Goal: Task Accomplishment & Management: Manage account settings

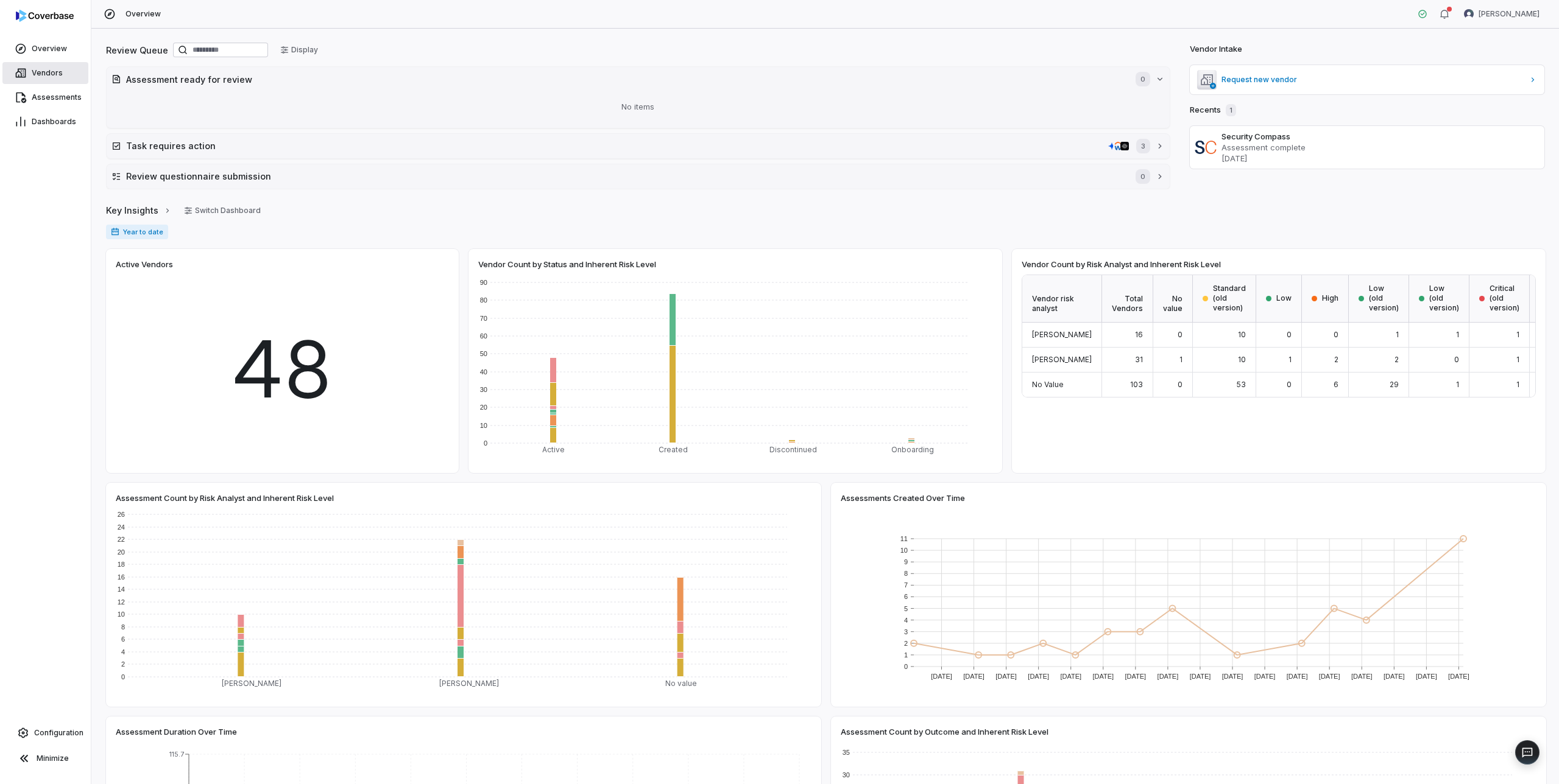
click at [50, 71] on span "Vendors" at bounding box center [48, 73] width 31 height 10
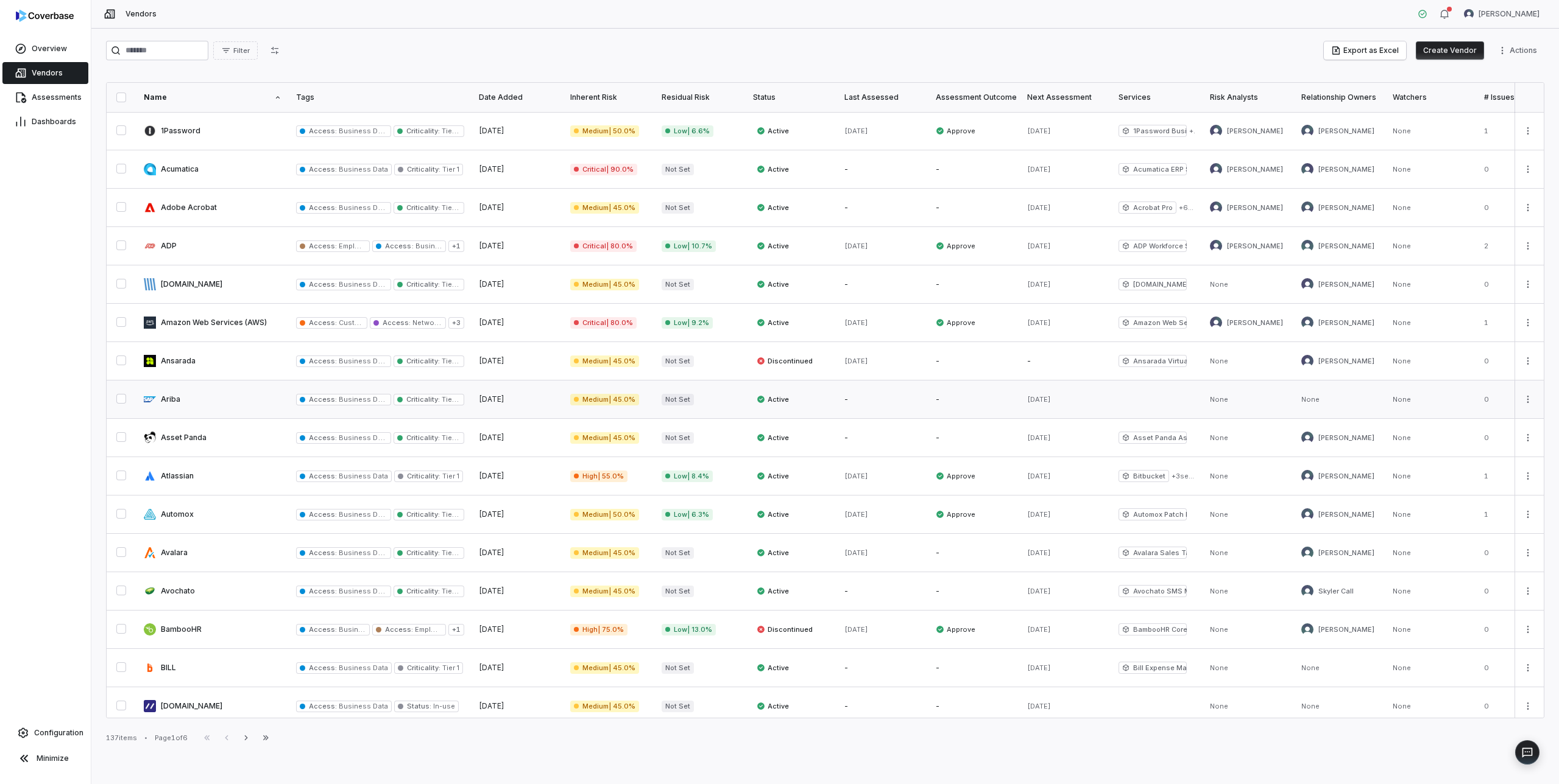
click at [209, 405] on link at bounding box center [212, 399] width 152 height 38
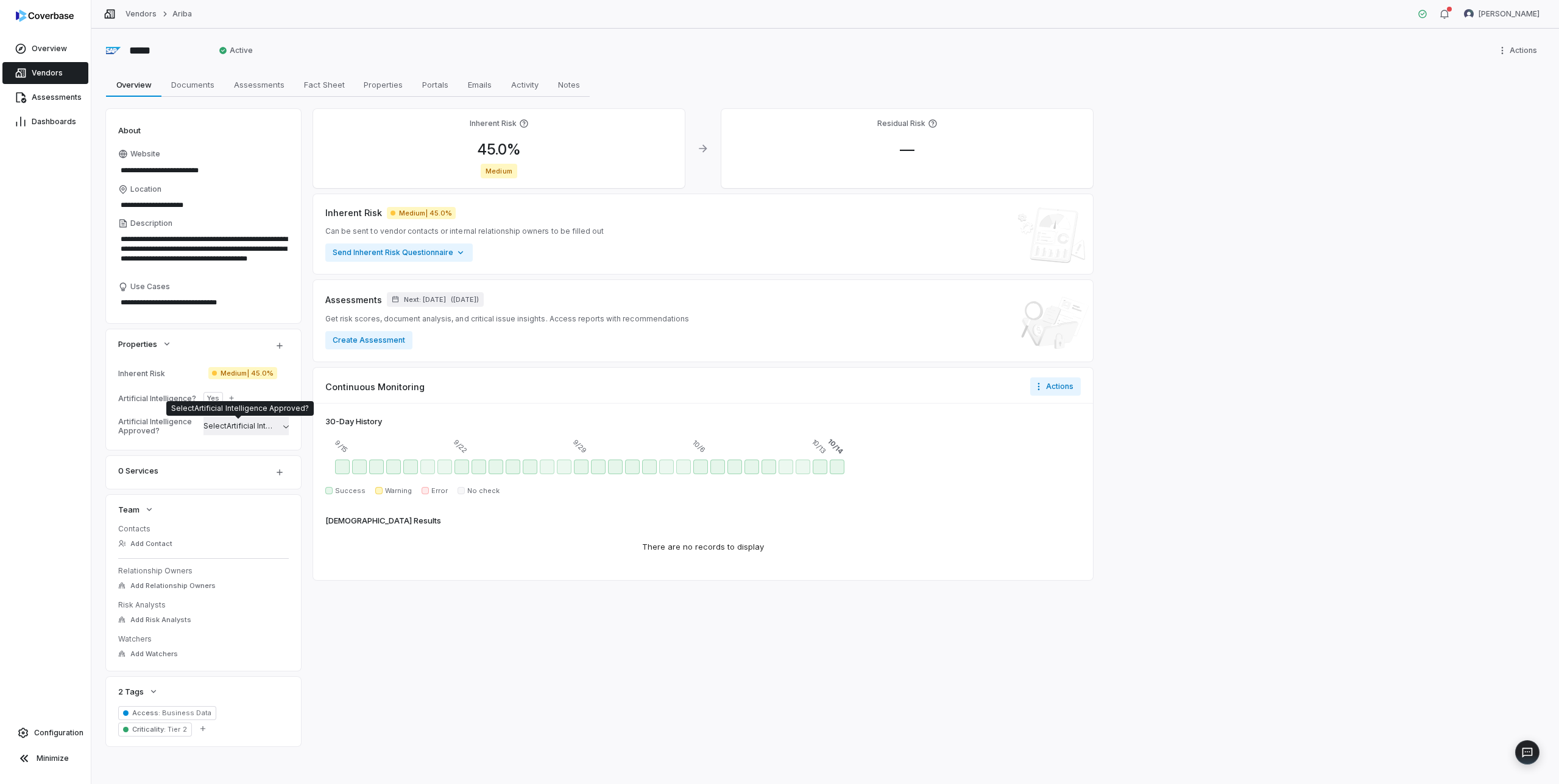
click at [226, 426] on span "Select Artificial Intelligence Approved?" at bounding box center [272, 426] width 137 height 9
click at [229, 506] on div "No No" at bounding box center [267, 505] width 94 height 10
click at [99, 409] on div "**********" at bounding box center [825, 406] width 1467 height 756
click at [43, 71] on span "Vendors" at bounding box center [48, 73] width 31 height 10
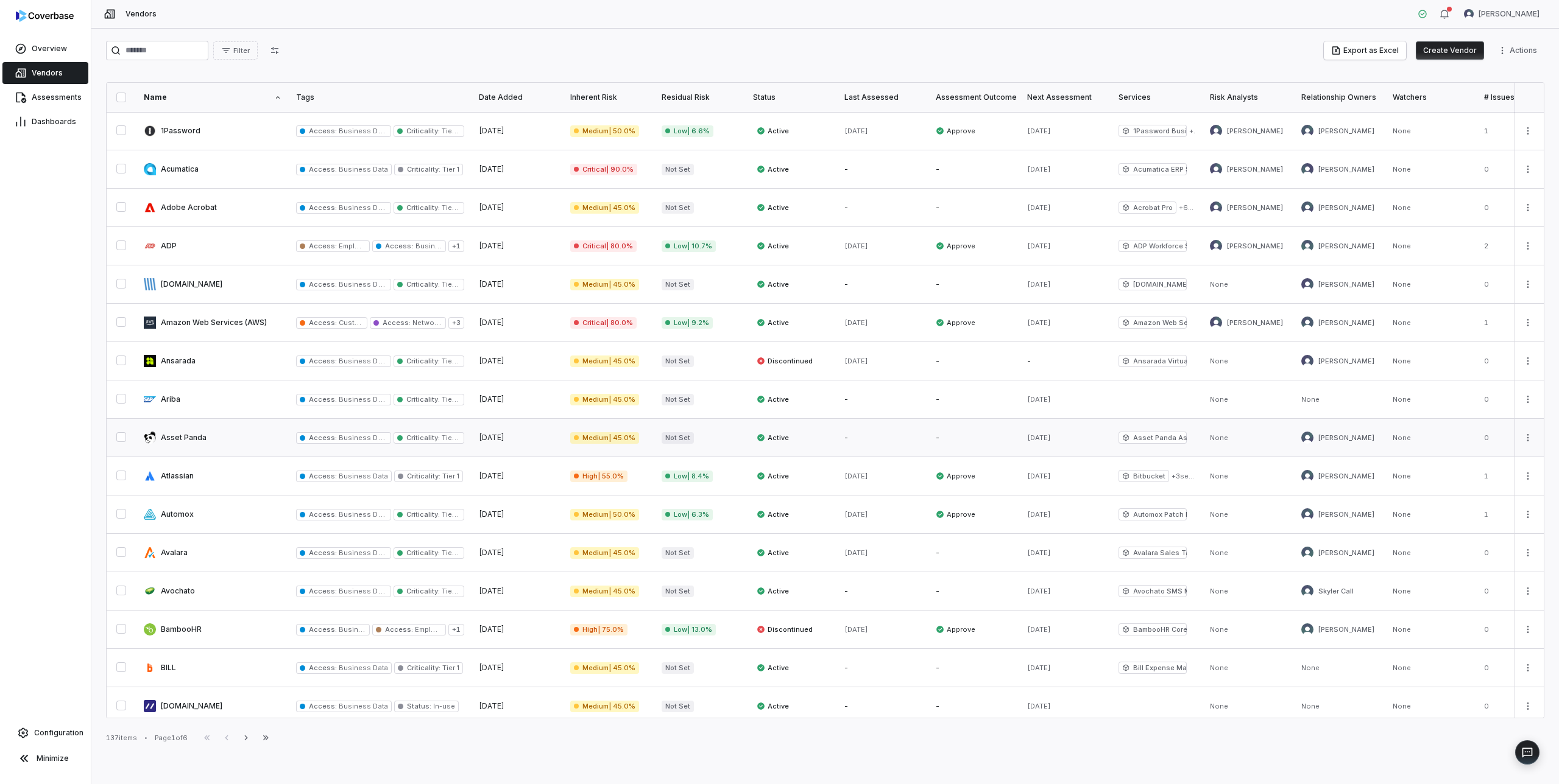
click at [179, 437] on link at bounding box center [212, 437] width 152 height 38
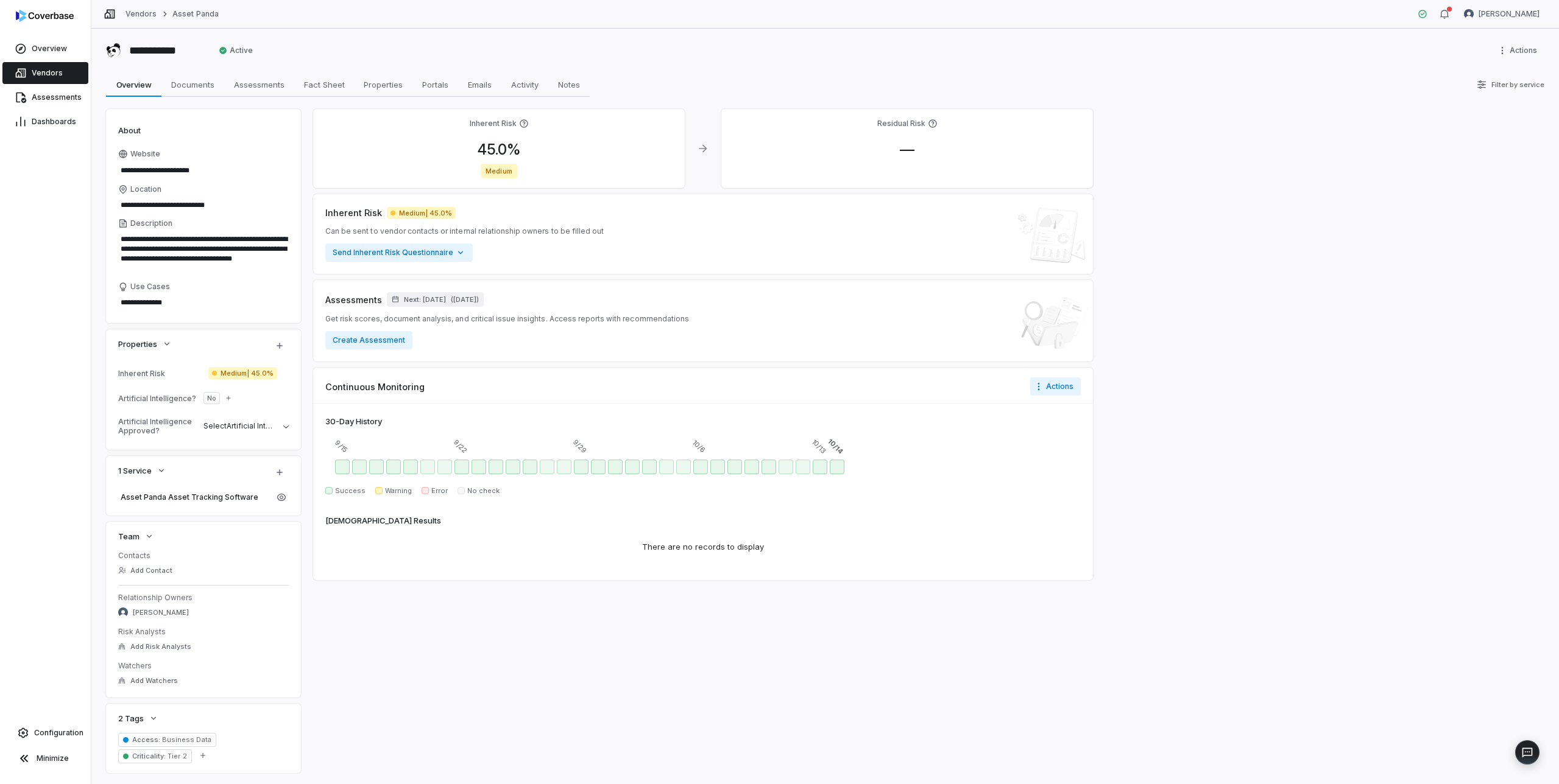
click at [32, 72] on span "Vendors" at bounding box center [48, 73] width 31 height 10
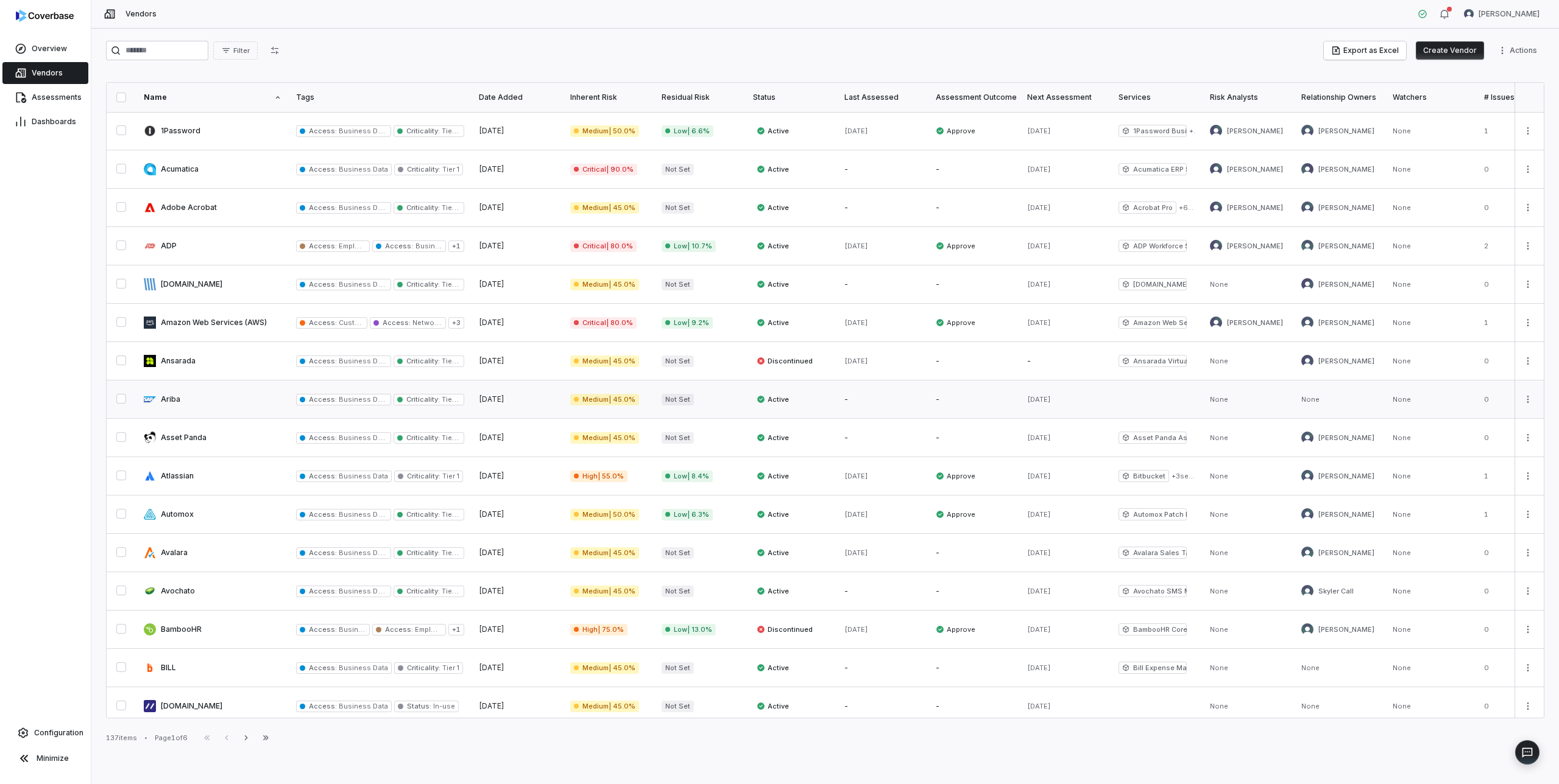
click at [184, 397] on link at bounding box center [212, 399] width 152 height 38
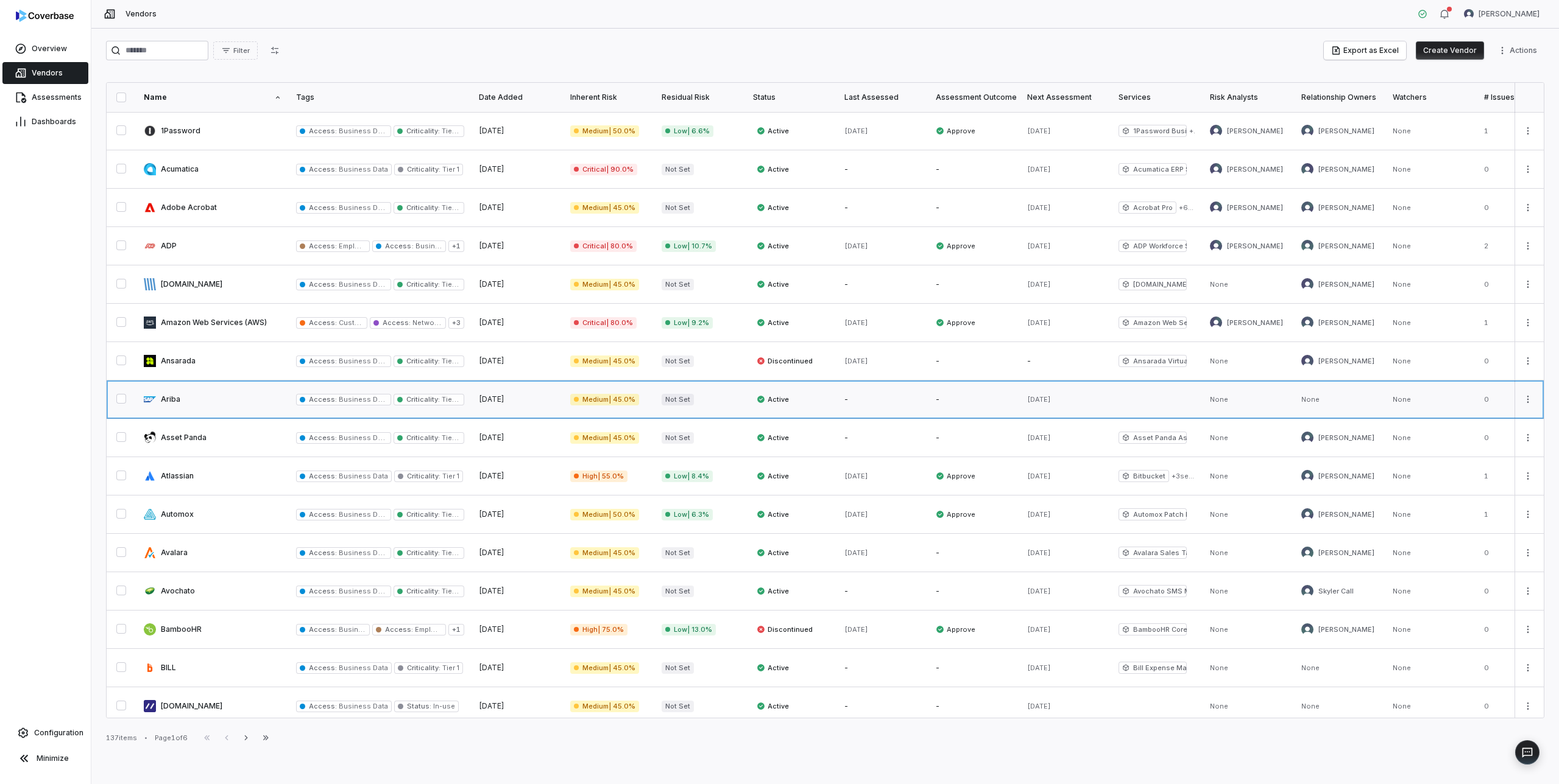
type textarea "*"
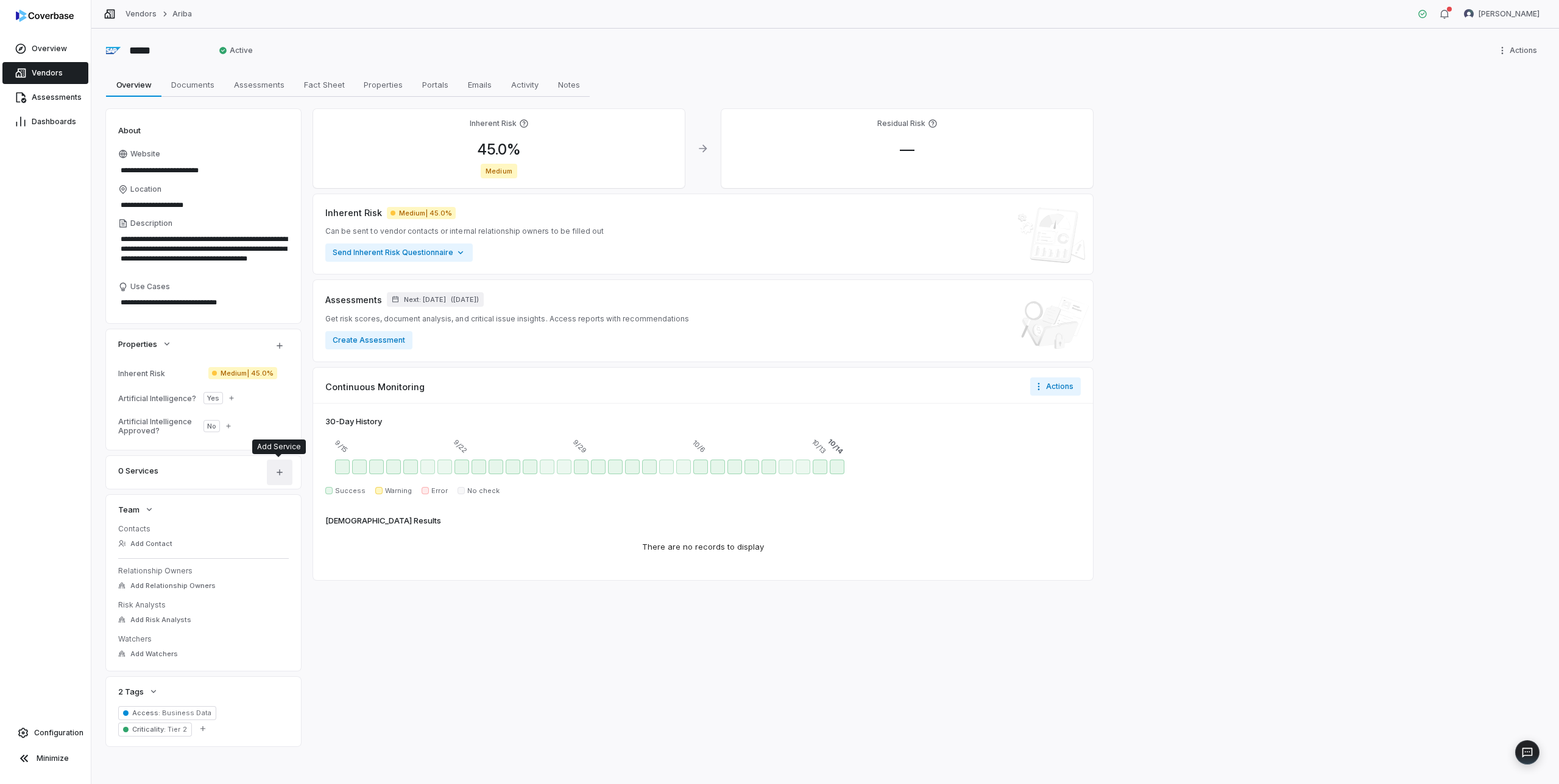
click at [282, 474] on icon "button" at bounding box center [280, 472] width 10 height 10
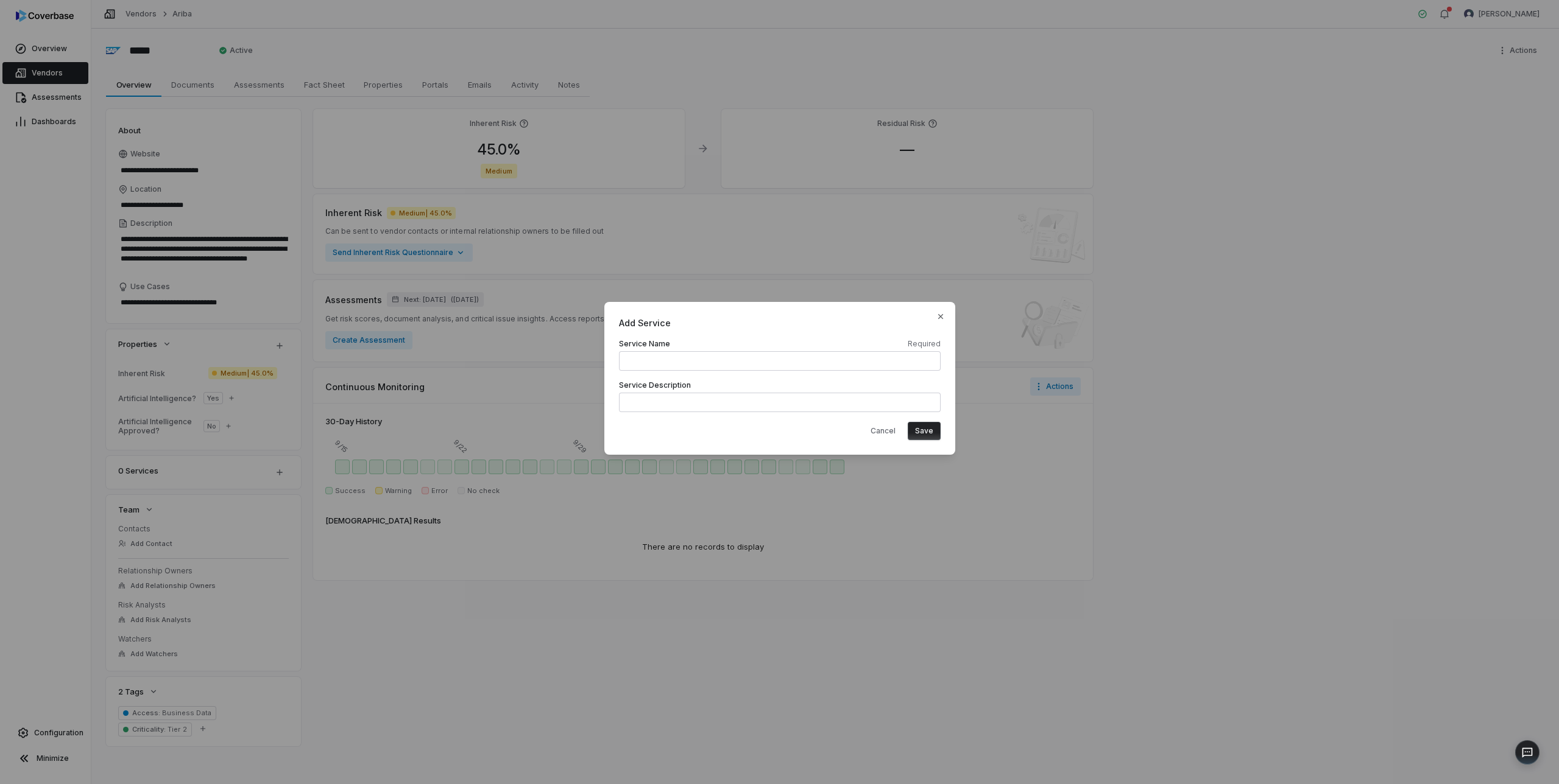
click at [661, 363] on input at bounding box center [780, 361] width 322 height 19
type input "*"
click at [879, 427] on button "Cancel" at bounding box center [883, 430] width 40 height 19
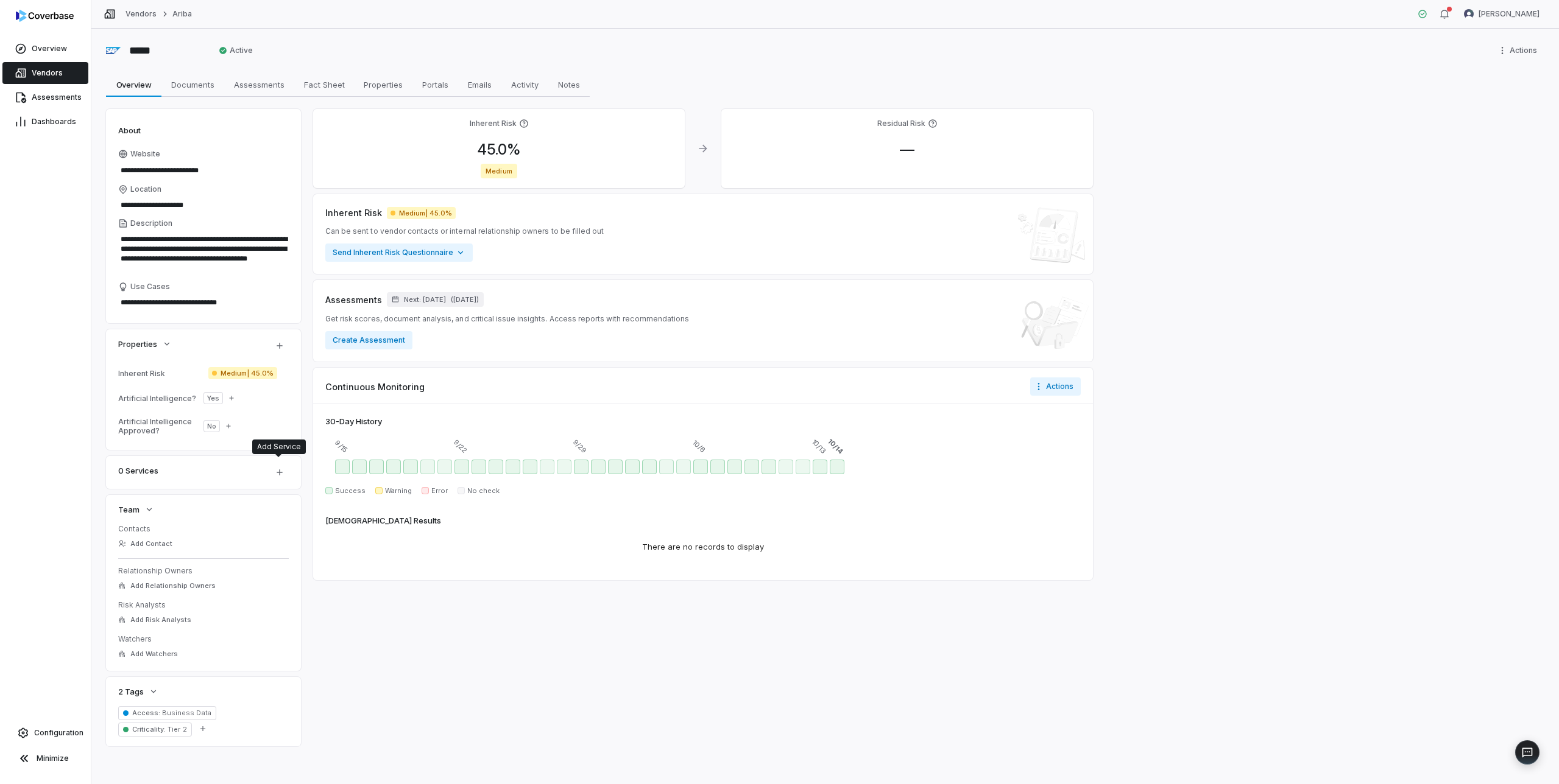
type textarea "*"
click at [279, 471] on icon "button" at bounding box center [280, 472] width 6 height 6
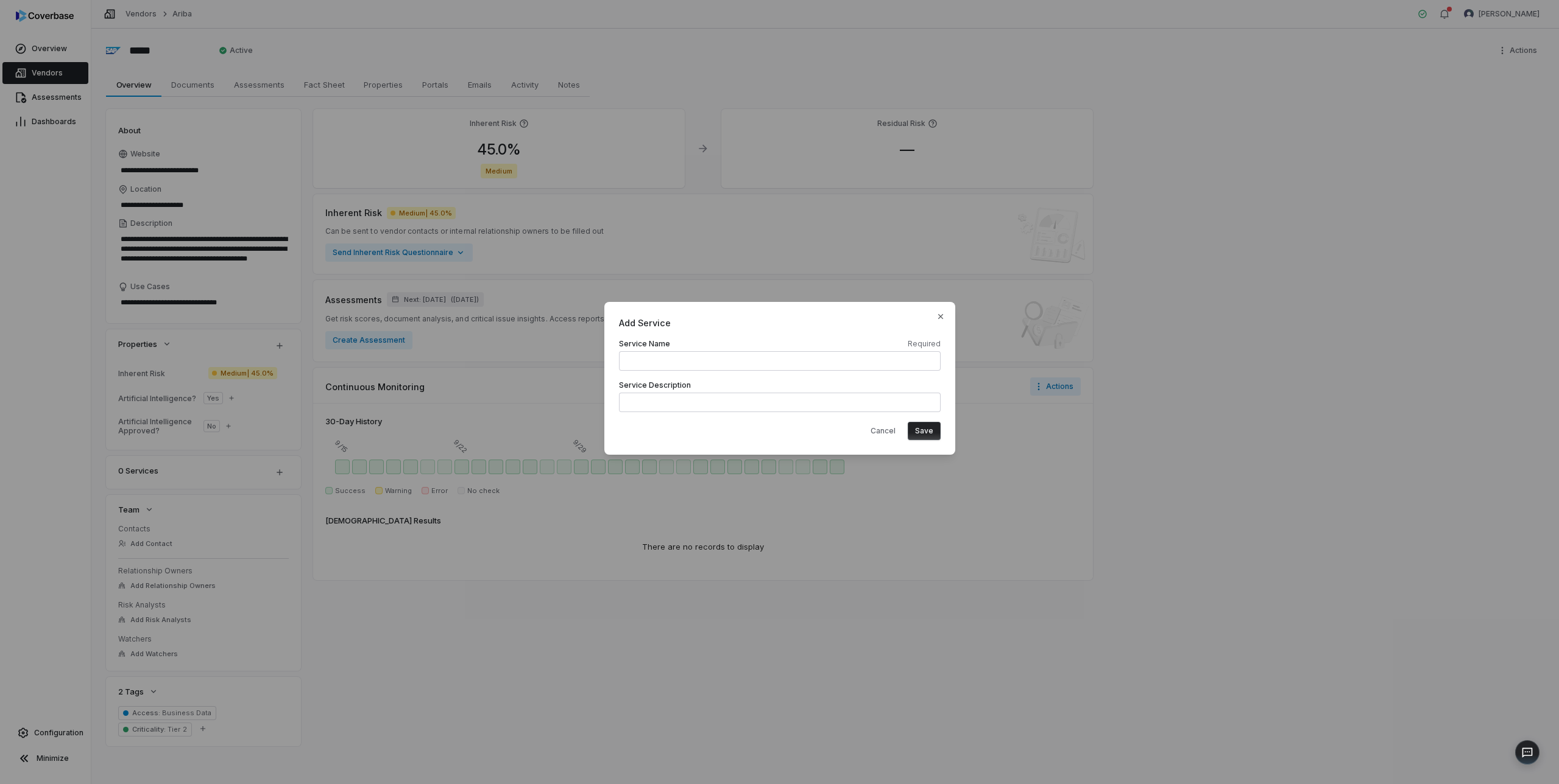
click at [639, 360] on input at bounding box center [780, 361] width 322 height 19
type input "**********"
click at [921, 430] on button "Save" at bounding box center [925, 430] width 33 height 19
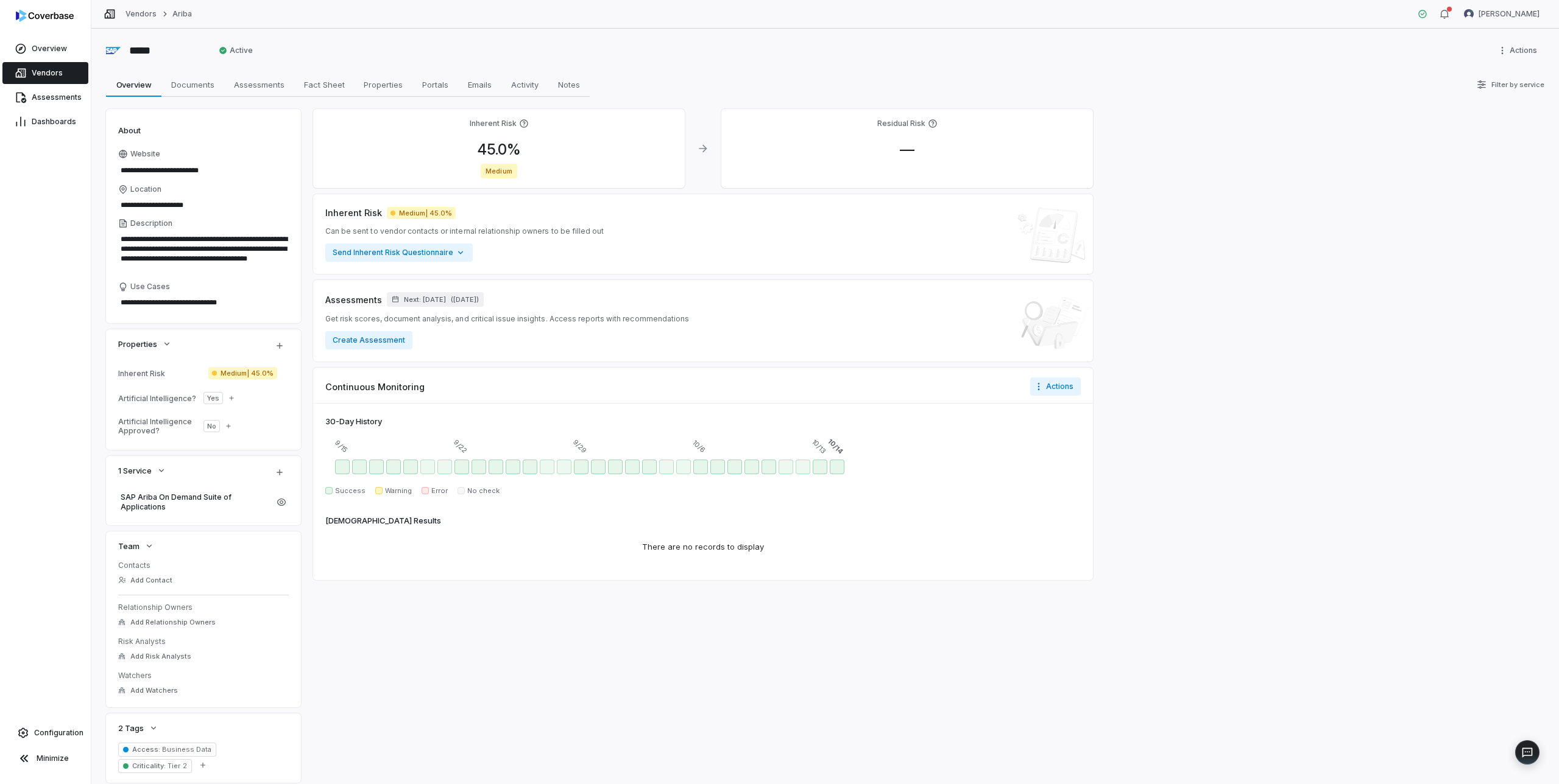
click at [52, 73] on span "Vendors" at bounding box center [48, 73] width 31 height 10
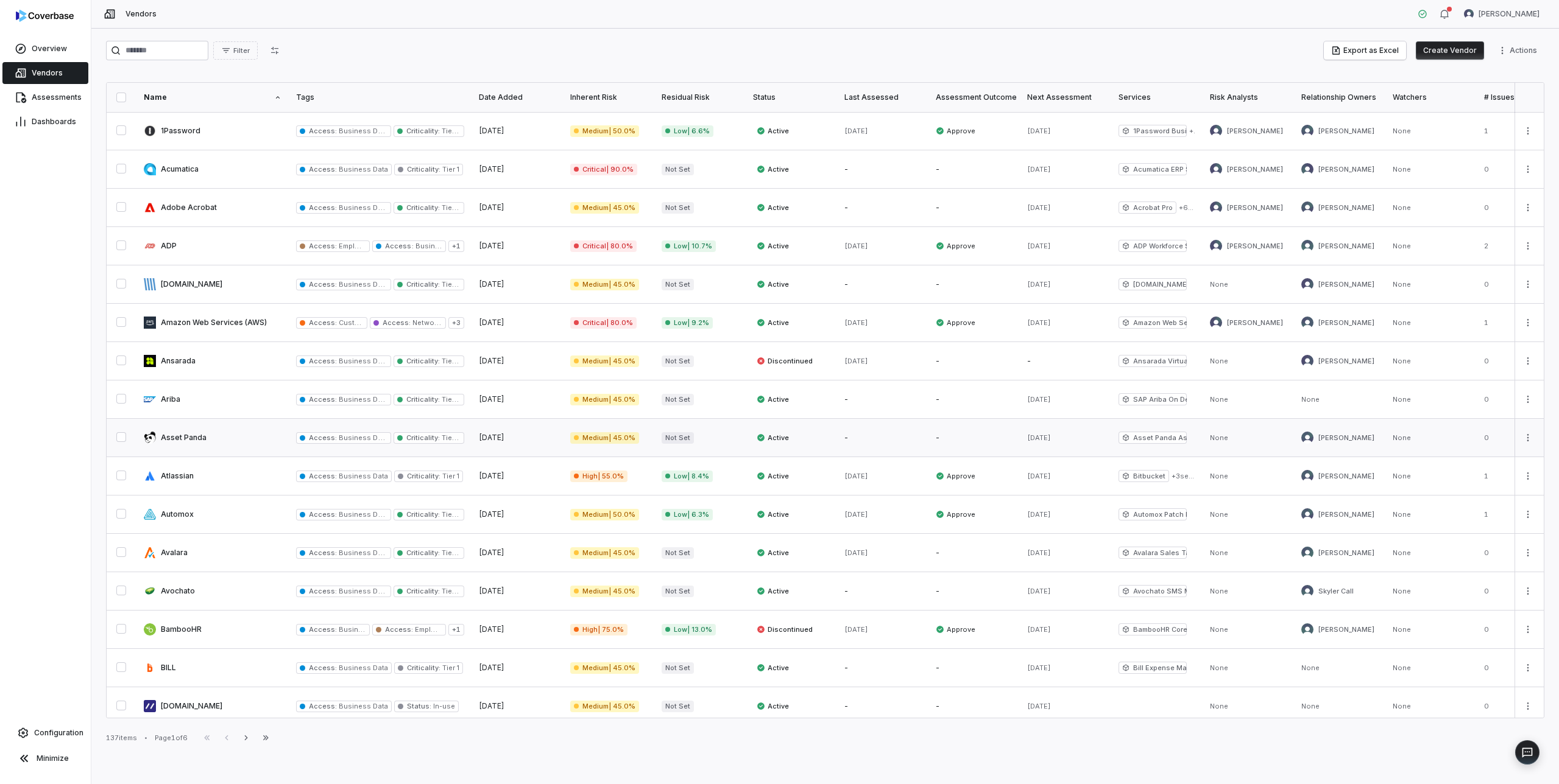
click at [184, 429] on link at bounding box center [212, 437] width 152 height 38
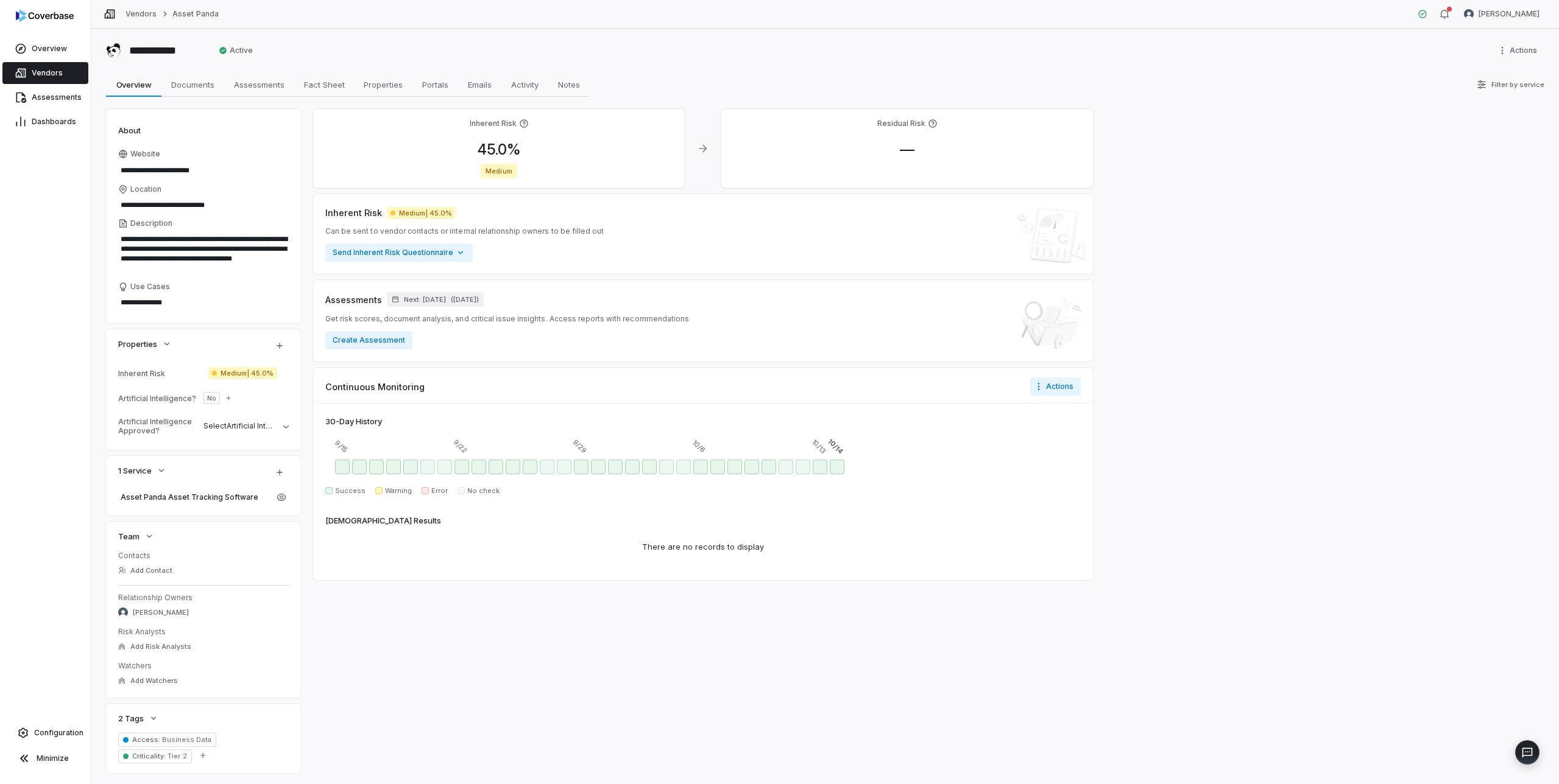
click at [204, 397] on span "No" at bounding box center [211, 398] width 17 height 13
click at [211, 397] on span "No" at bounding box center [211, 398] width 9 height 10
click at [228, 397] on icon "button" at bounding box center [229, 398] width 8 height 8
click at [185, 431] on div "Artificial Intelligence Approved?" at bounding box center [158, 426] width 81 height 19
click at [218, 425] on span "Select Artificial Intelligence Approved?" at bounding box center [272, 426] width 137 height 9
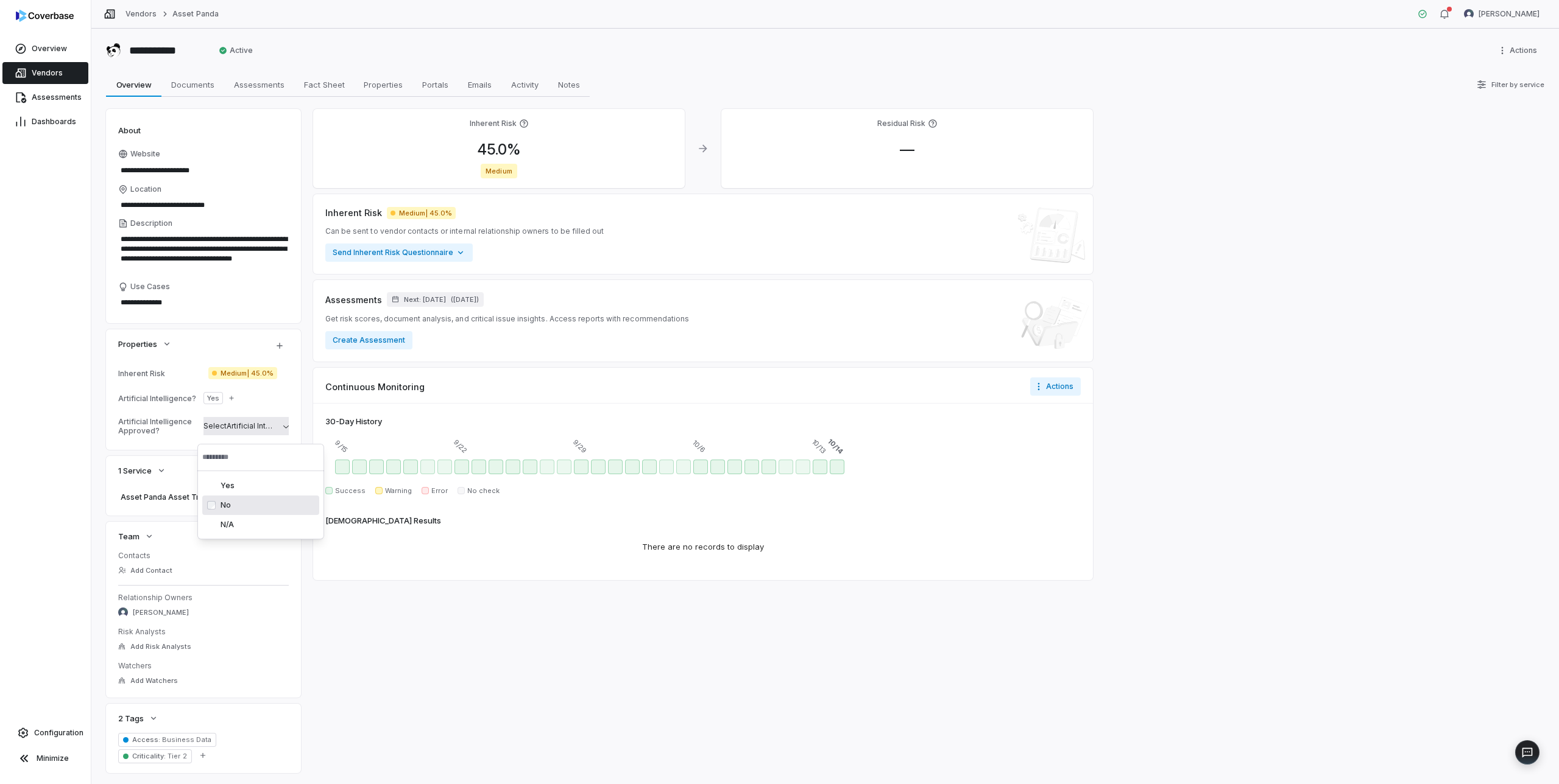
click at [224, 507] on div "No No" at bounding box center [267, 505] width 94 height 10
click at [110, 433] on div "Inherent Risk Medium | 45.0% Artificial Intelligence? Yes Artificial Intelligen…" at bounding box center [204, 406] width 195 height 88
click at [36, 71] on span "Vendors" at bounding box center [48, 73] width 31 height 10
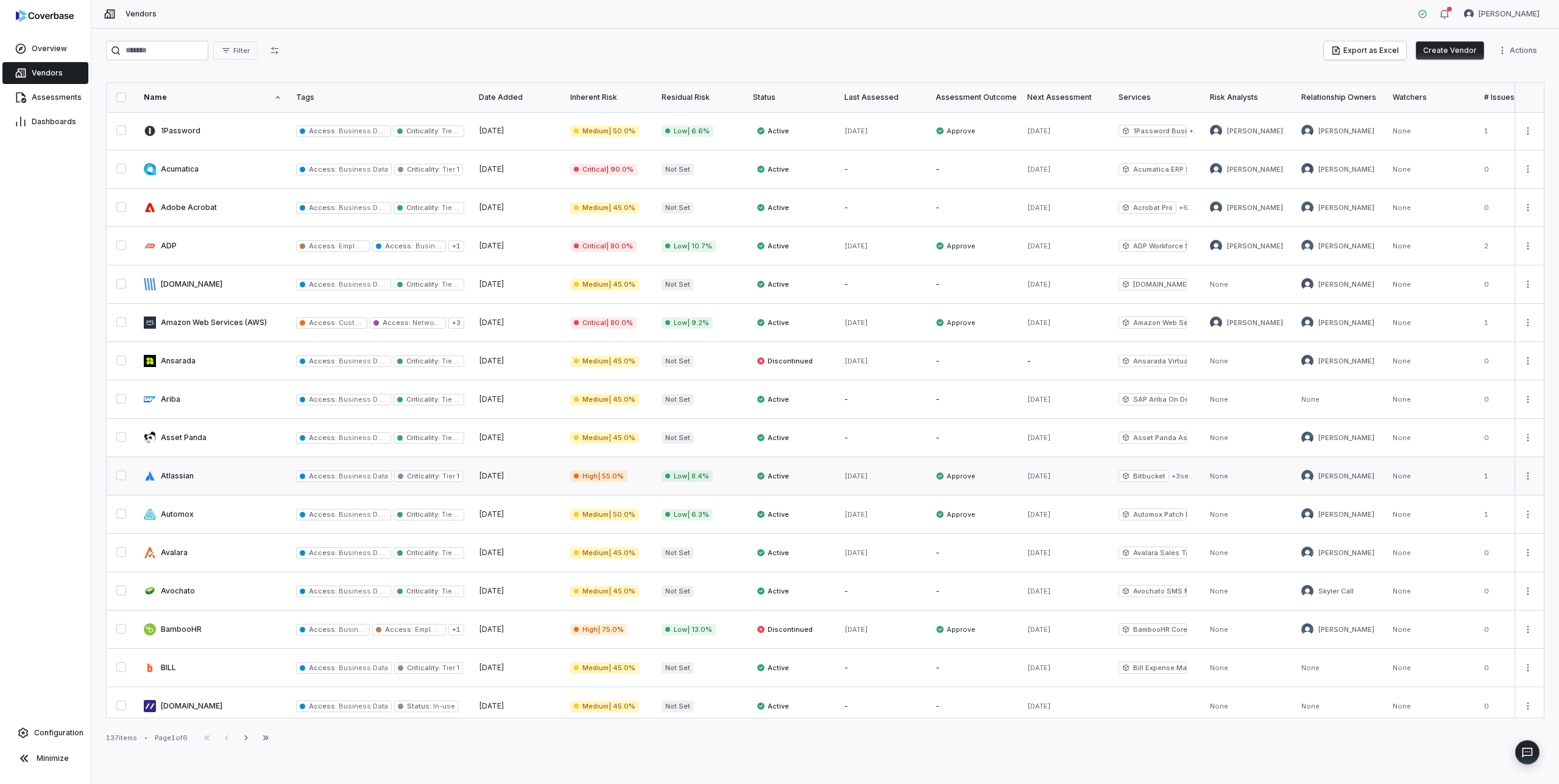
click at [200, 471] on link at bounding box center [212, 476] width 152 height 38
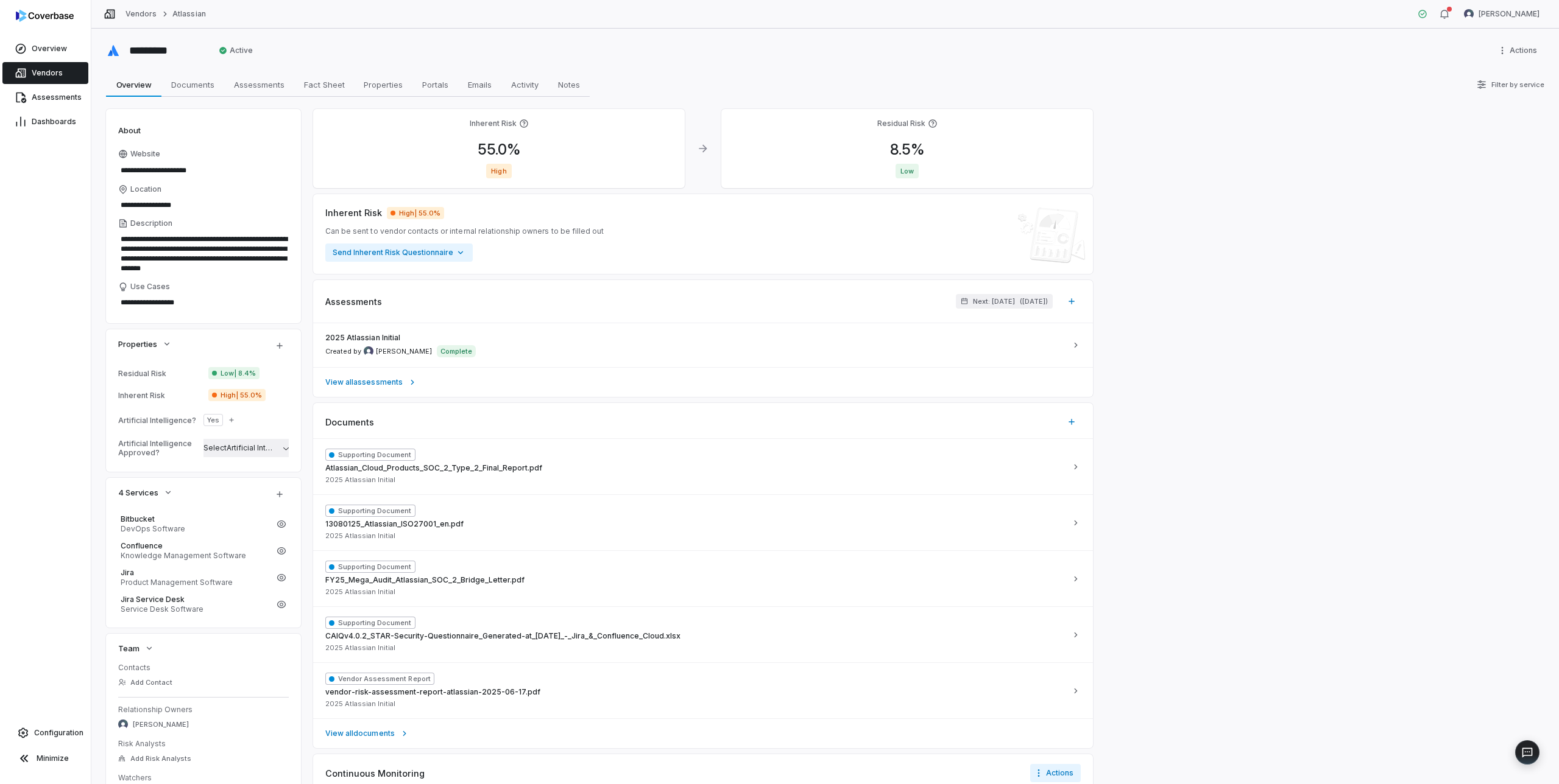
click at [226, 449] on span "Select Artificial Intelligence Approved?" at bounding box center [272, 447] width 137 height 9
click at [94, 420] on div "**********" at bounding box center [825, 406] width 1467 height 756
click at [522, 349] on div "2025 Atlassian Initial Created by Mike Lewis Complete" at bounding box center [696, 345] width 741 height 24
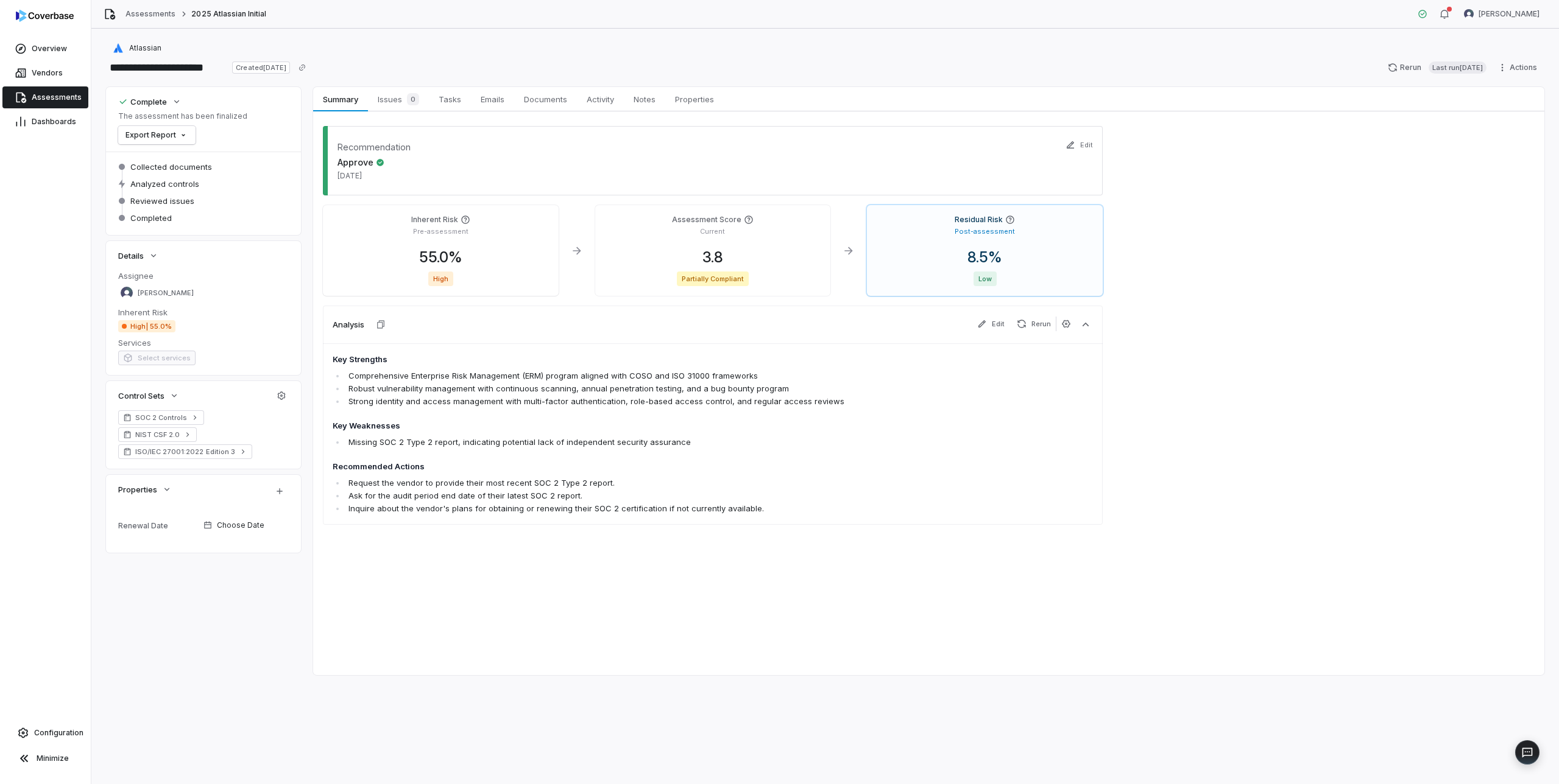
type textarea "*"
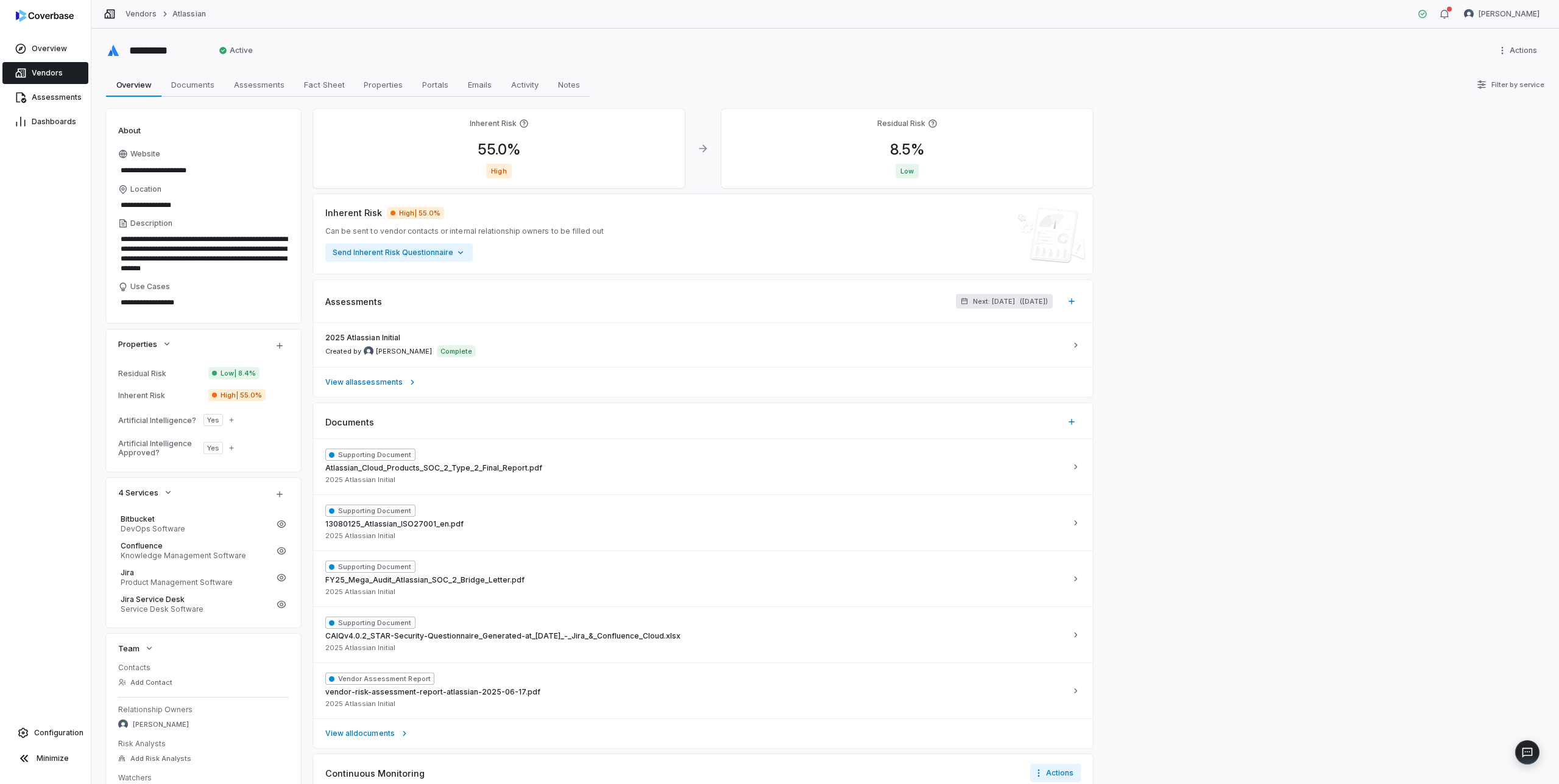
click at [974, 304] on span "Next: Jul 22, 2026" at bounding box center [993, 301] width 42 height 9
click at [920, 358] on input "*" at bounding box center [920, 358] width 24 height 19
type input "*"
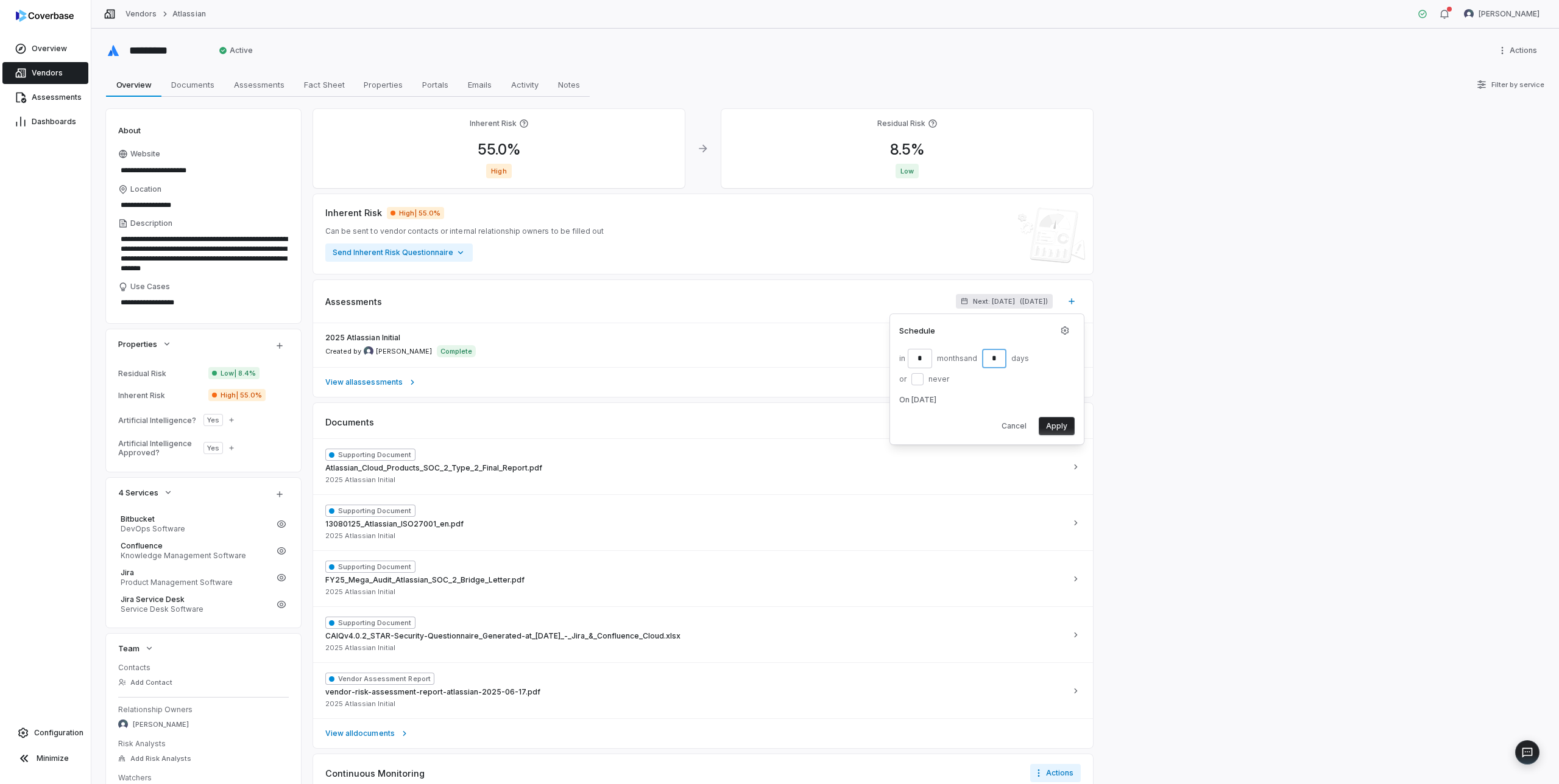
click at [1053, 425] on button "Apply" at bounding box center [1056, 426] width 36 height 19
click at [54, 69] on span "Vendors" at bounding box center [48, 73] width 31 height 10
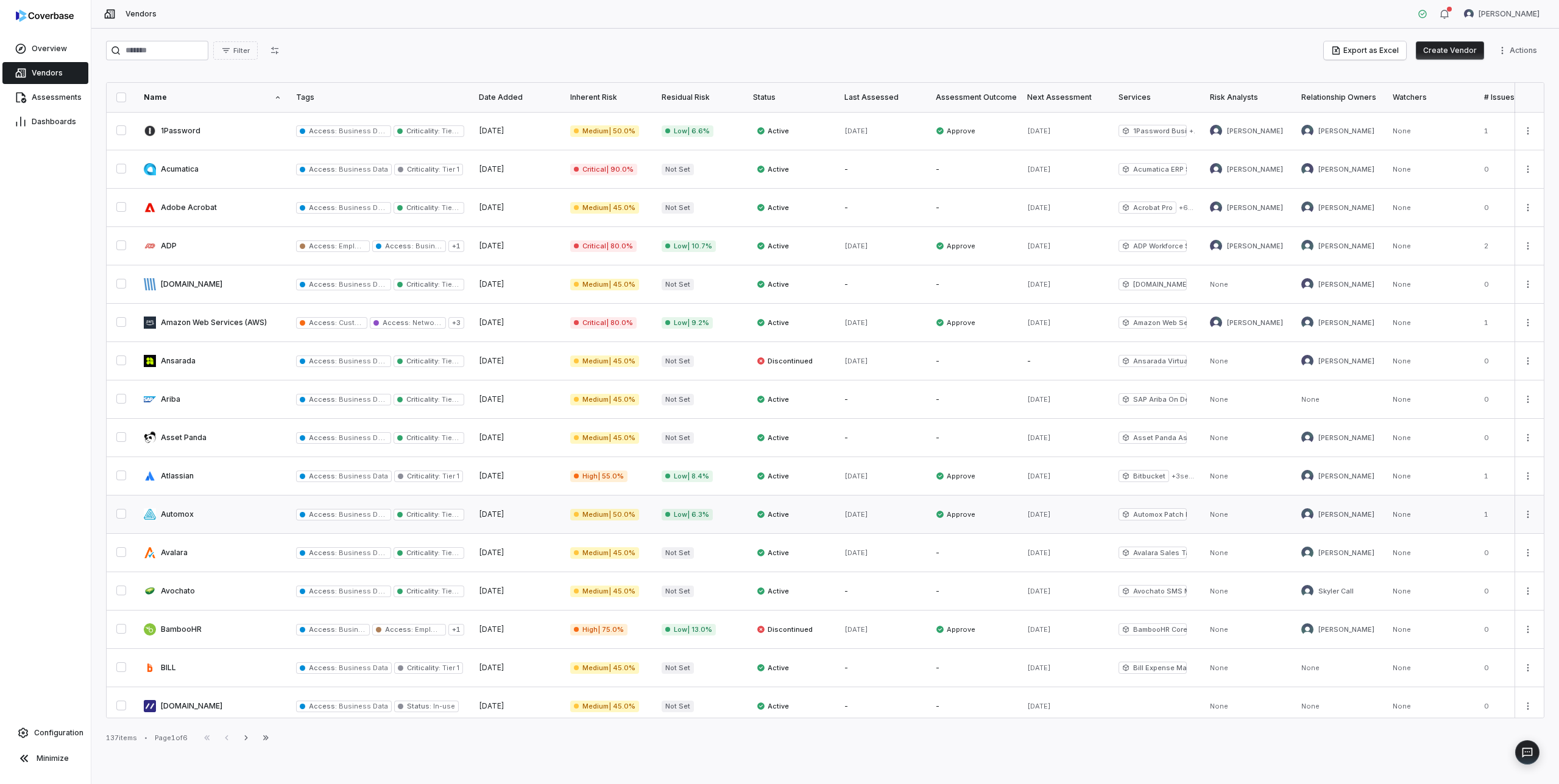
click at [179, 511] on link at bounding box center [212, 514] width 152 height 38
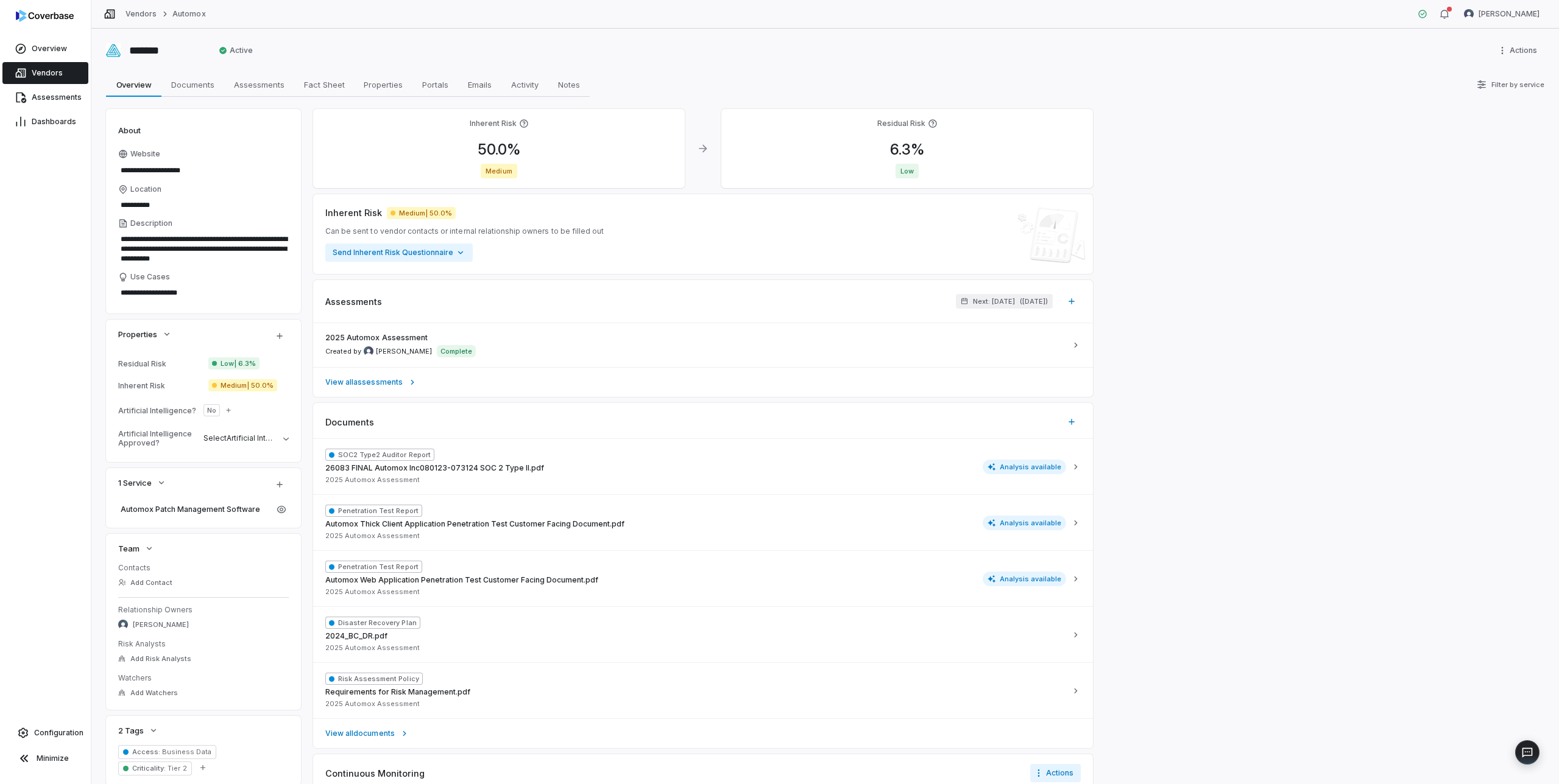
click at [209, 412] on span "No" at bounding box center [211, 410] width 9 height 10
click at [225, 410] on icon "button" at bounding box center [229, 411] width 8 height 8
click at [102, 414] on div "**********" at bounding box center [825, 406] width 1467 height 756
click at [228, 441] on span "Select Artificial Intelligence Approved?" at bounding box center [272, 437] width 137 height 9
click at [101, 436] on div "**********" at bounding box center [825, 406] width 1467 height 756
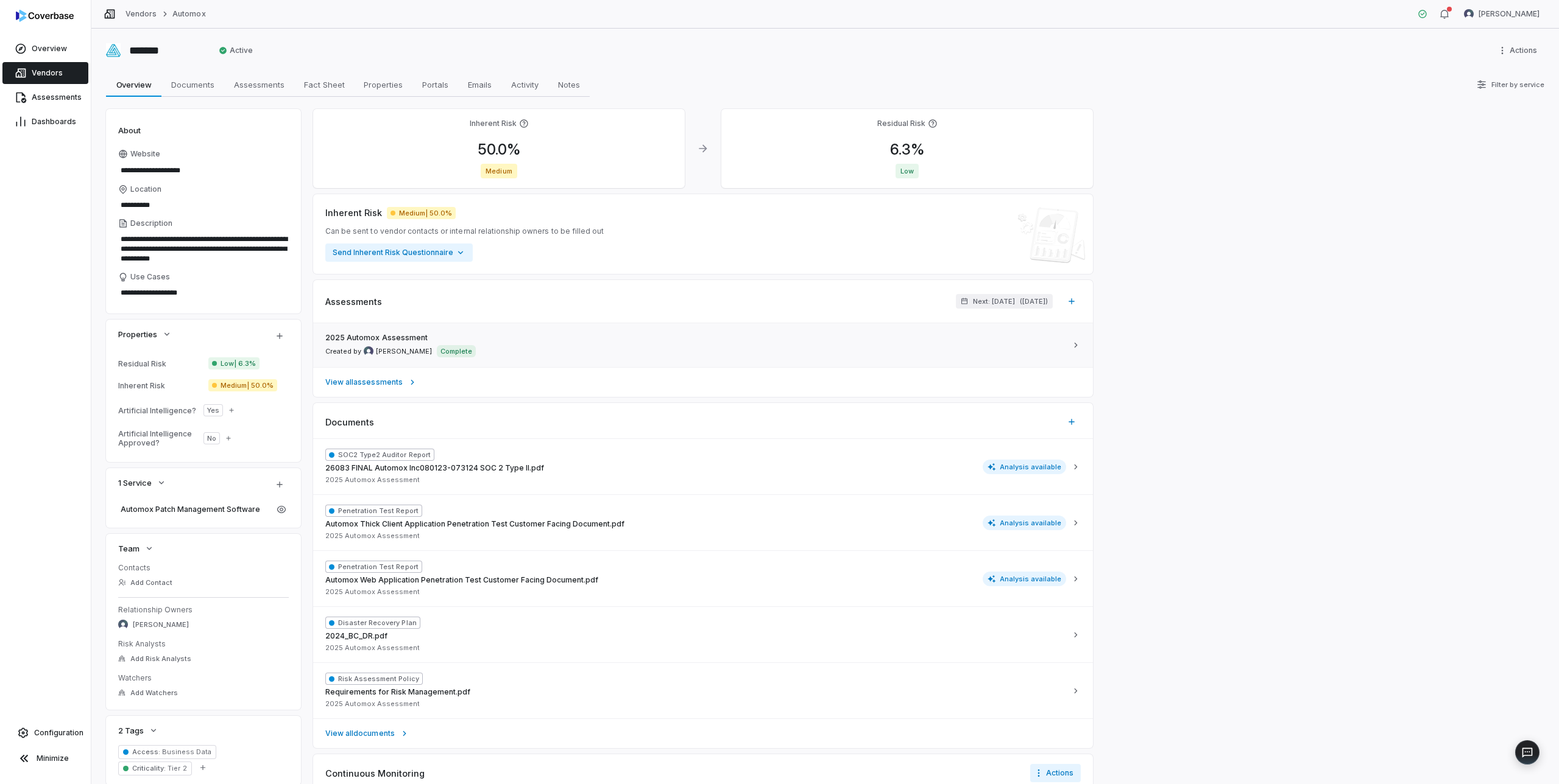
click at [507, 344] on div "2025 Automox Assessment Created by Mike Lewis Complete" at bounding box center [696, 345] width 741 height 24
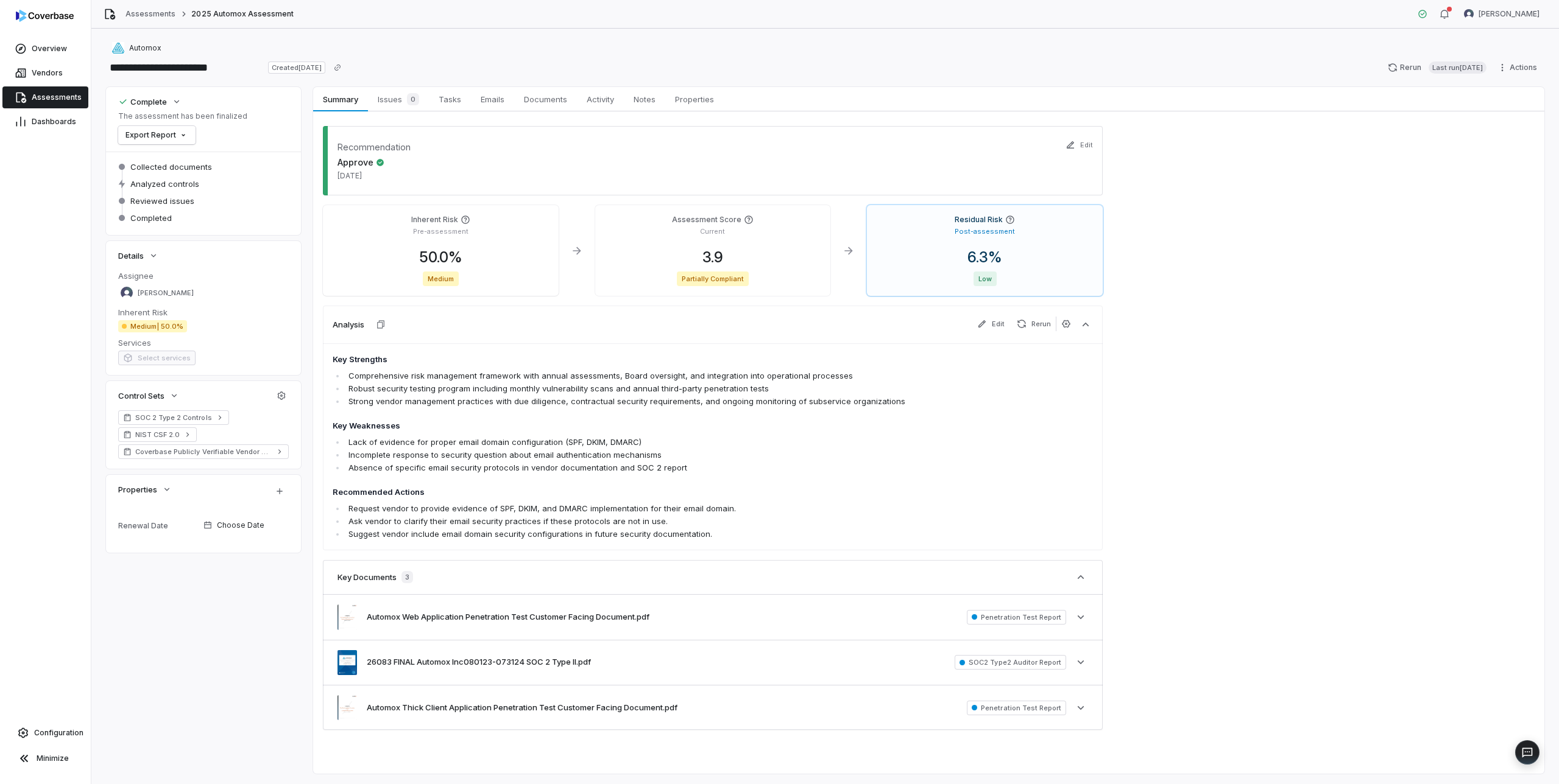
type textarea "*"
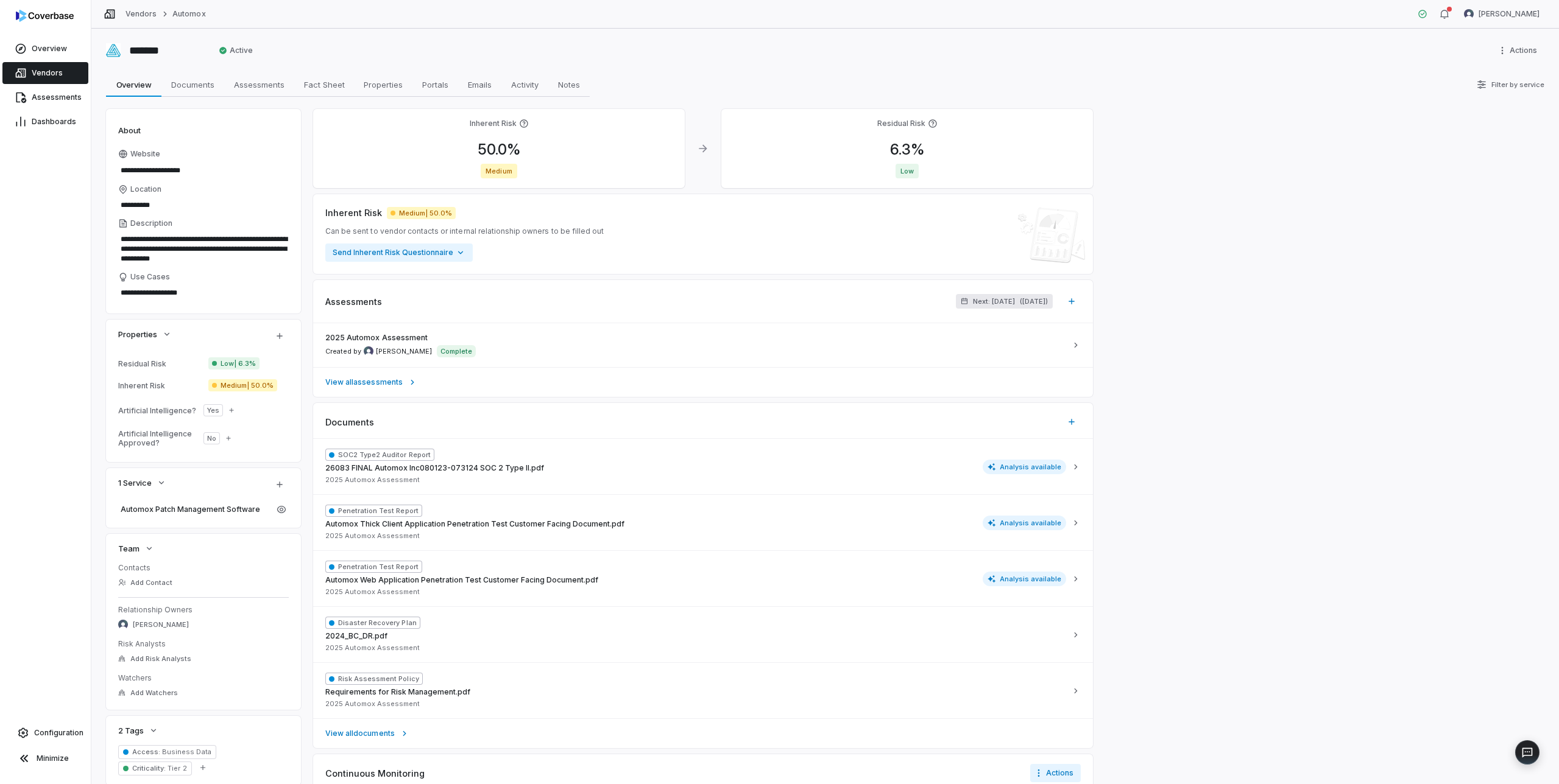
click at [1001, 301] on span "Next: [DATE]" at bounding box center [993, 301] width 42 height 9
click at [926, 356] on input "**" at bounding box center [921, 358] width 24 height 19
type input "**"
type input "*"
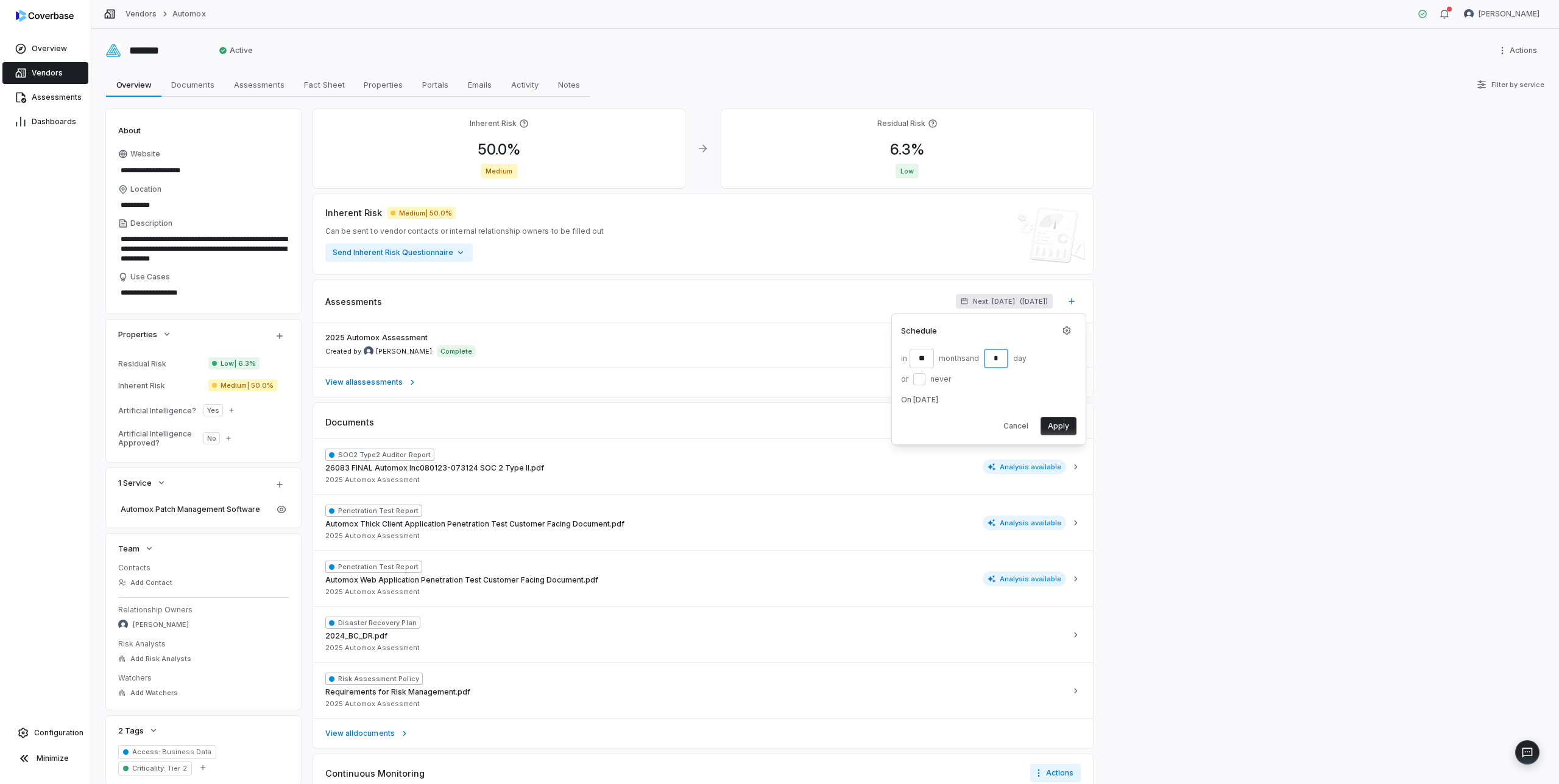
type input "**"
type textarea "*"
type input "**"
click at [1056, 429] on button "Apply" at bounding box center [1058, 426] width 36 height 19
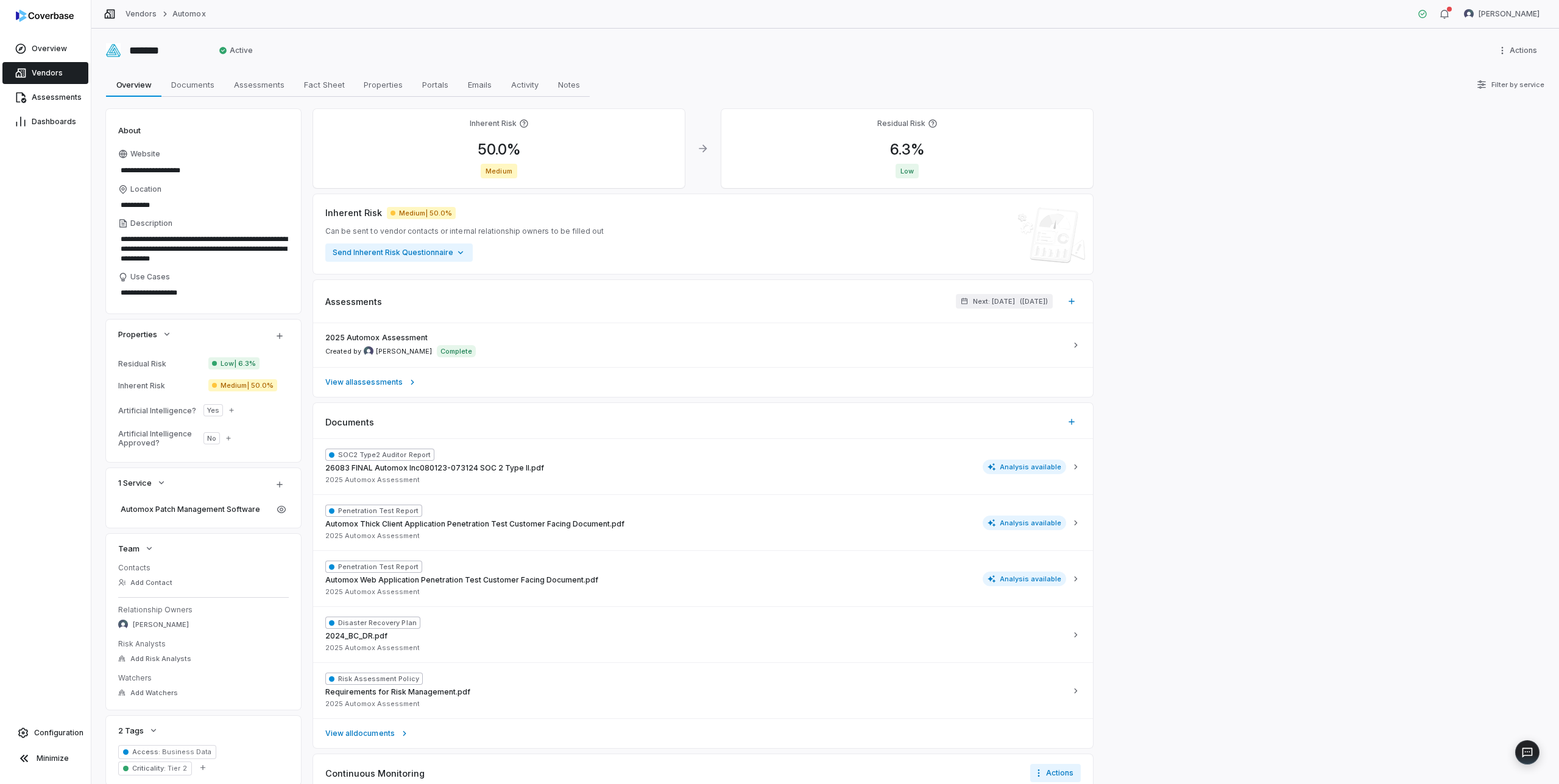
click at [49, 71] on span "Vendors" at bounding box center [48, 73] width 31 height 10
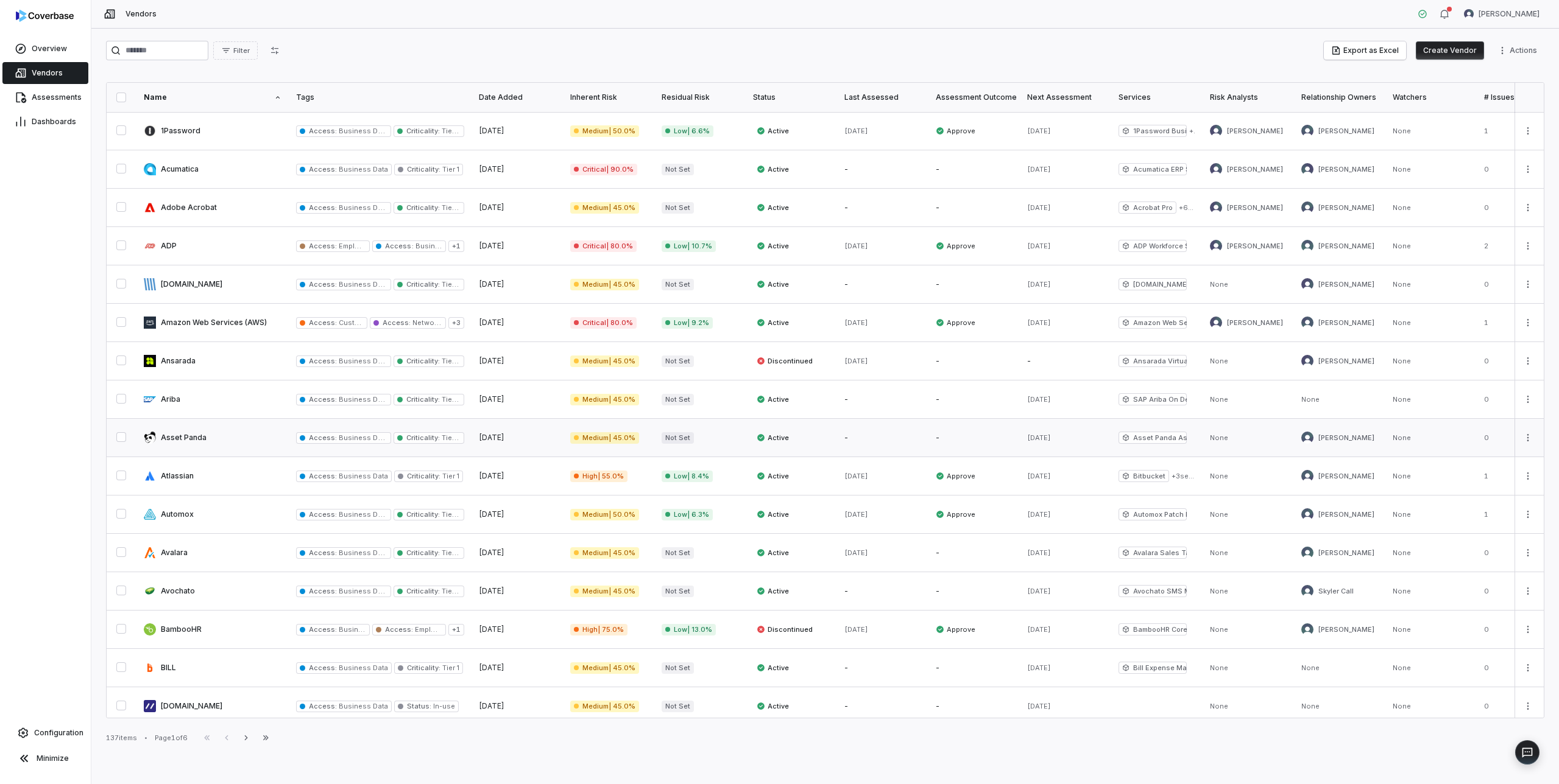
click at [185, 437] on link at bounding box center [212, 437] width 152 height 38
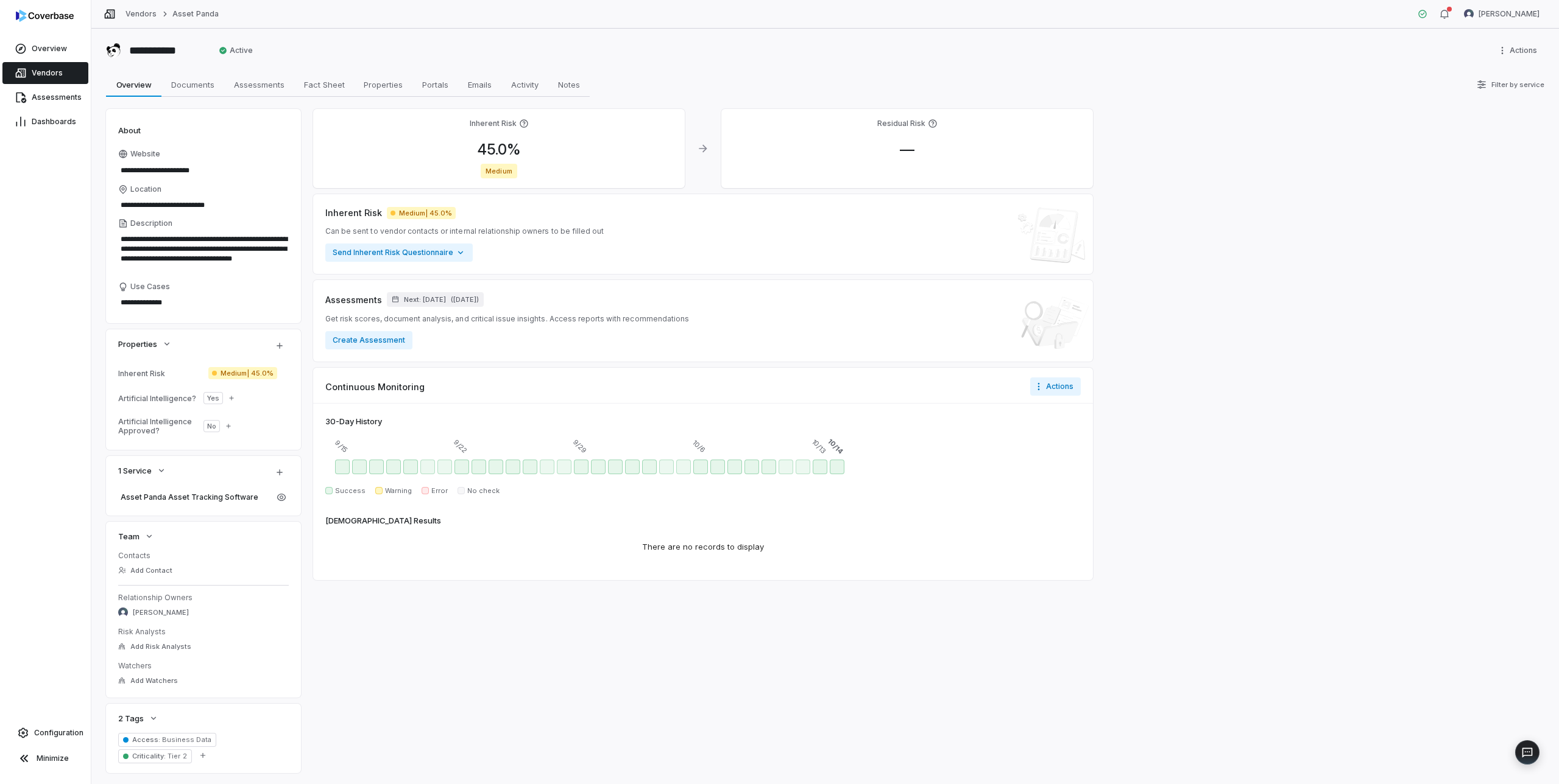
click at [46, 69] on span "Vendors" at bounding box center [48, 73] width 31 height 10
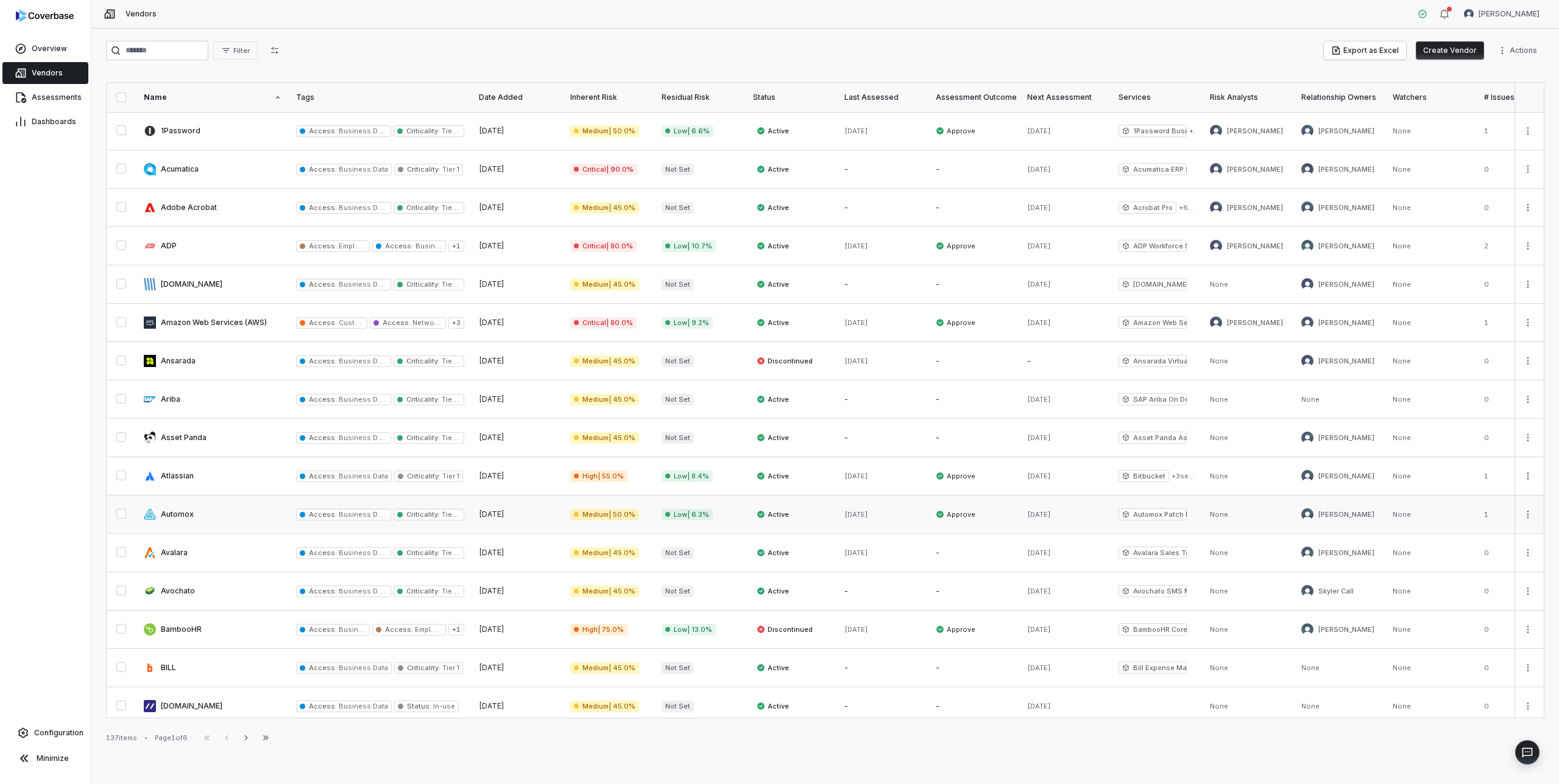
click at [171, 514] on link at bounding box center [212, 514] width 152 height 38
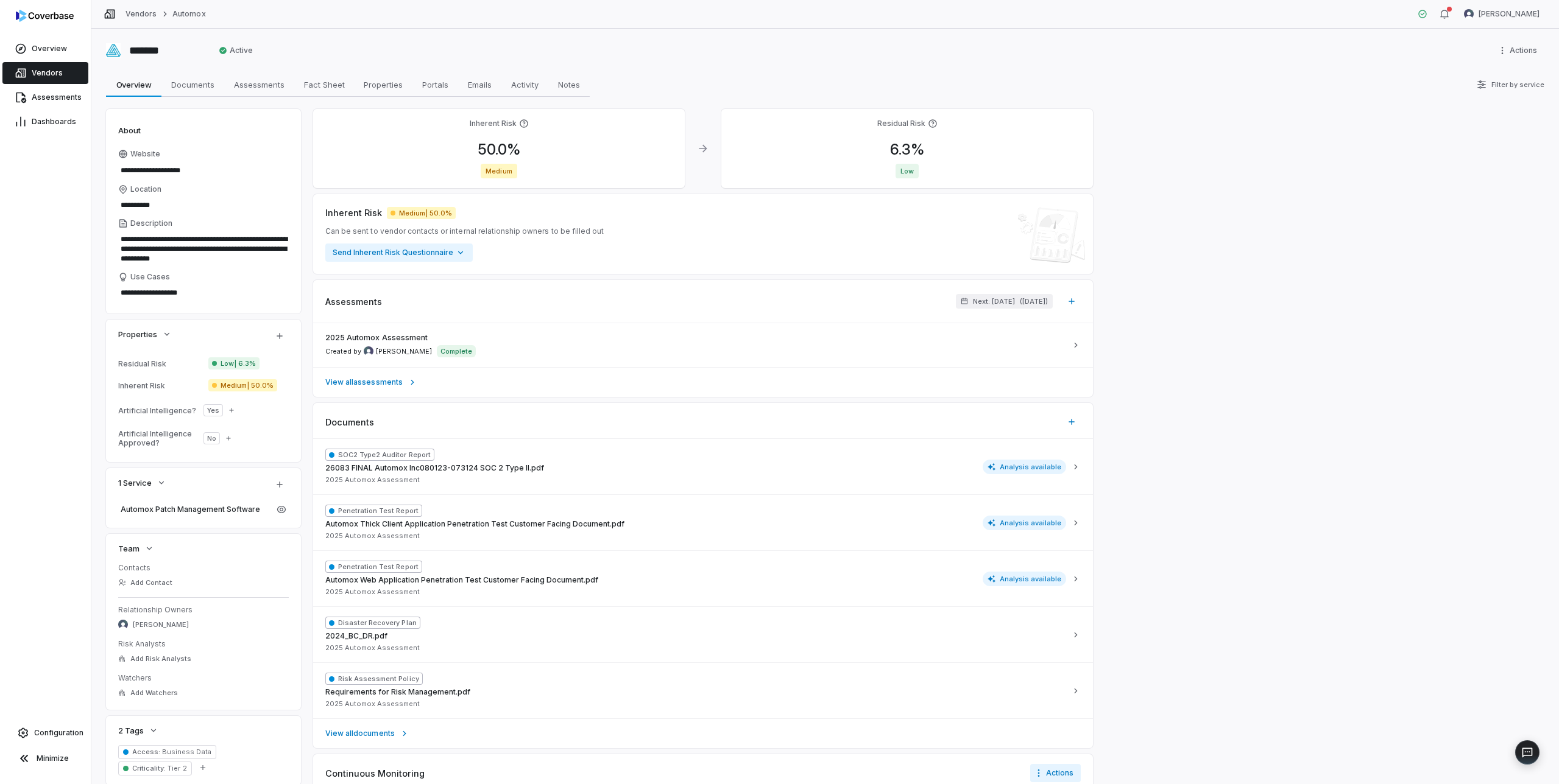
scroll to position [222, 0]
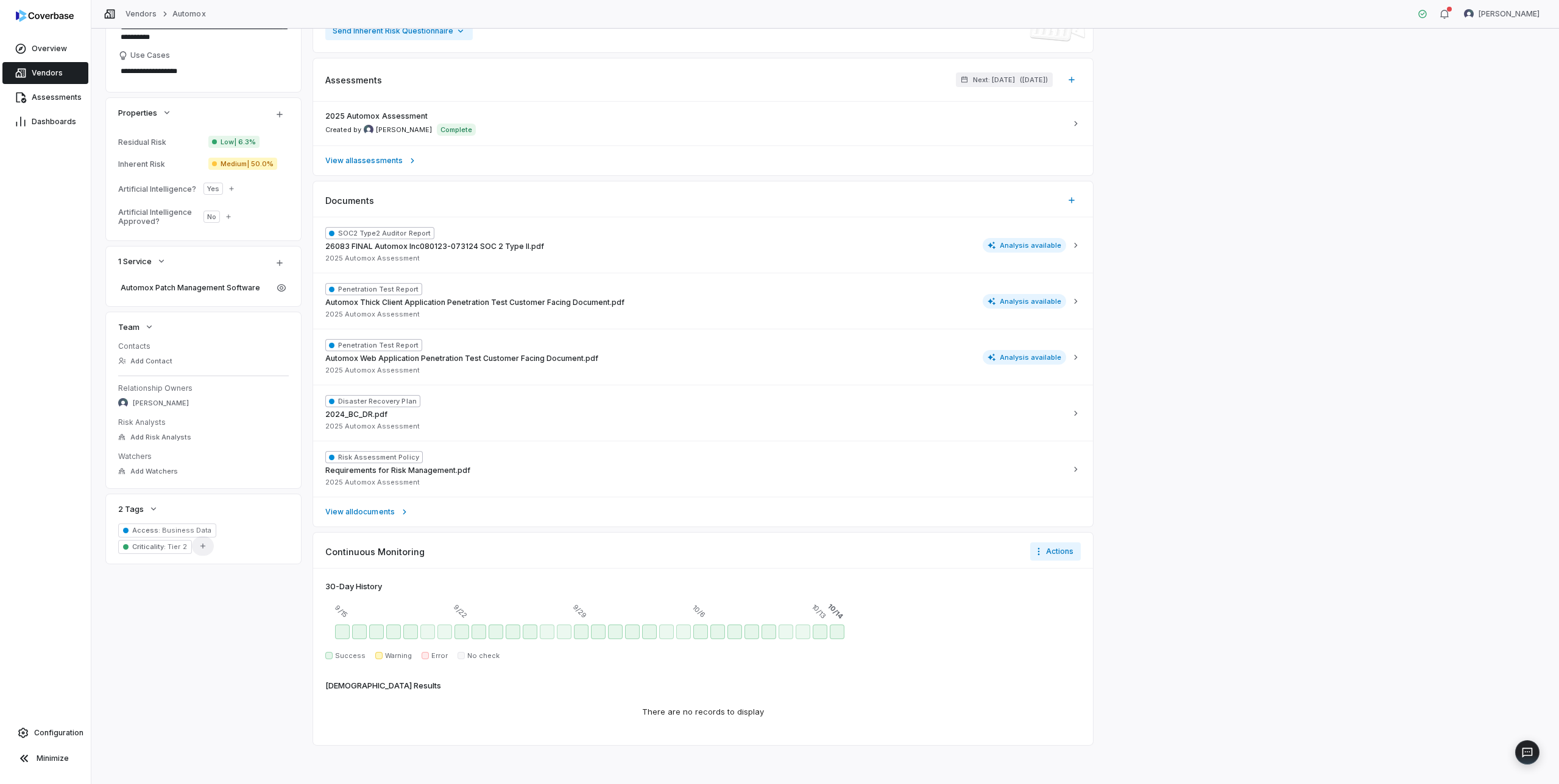
click at [204, 545] on button "Add Tag" at bounding box center [203, 546] width 22 height 19
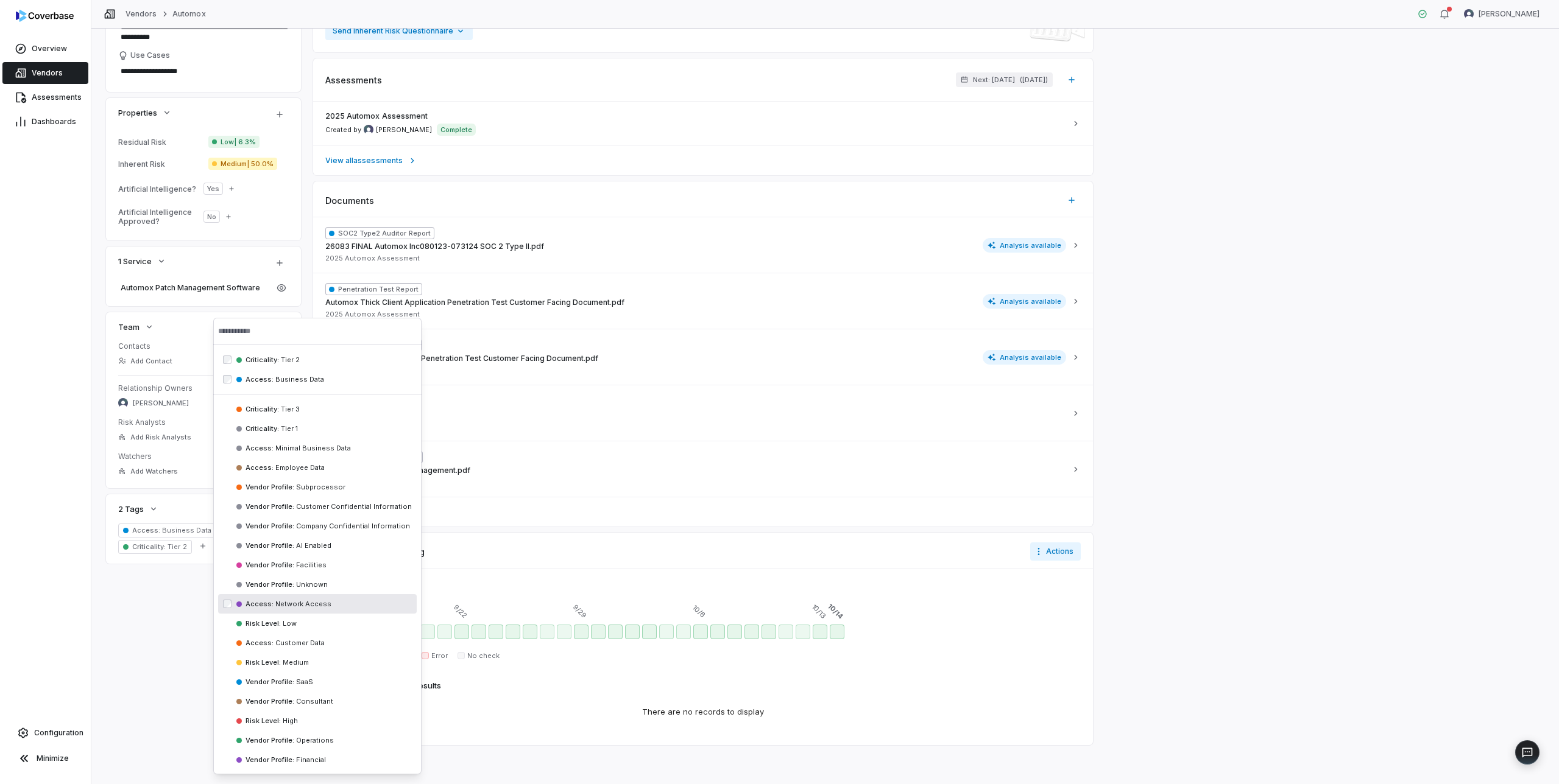
click at [288, 607] on span "Network Access" at bounding box center [302, 604] width 57 height 9
click at [174, 603] on div "**********" at bounding box center [825, 316] width 1438 height 858
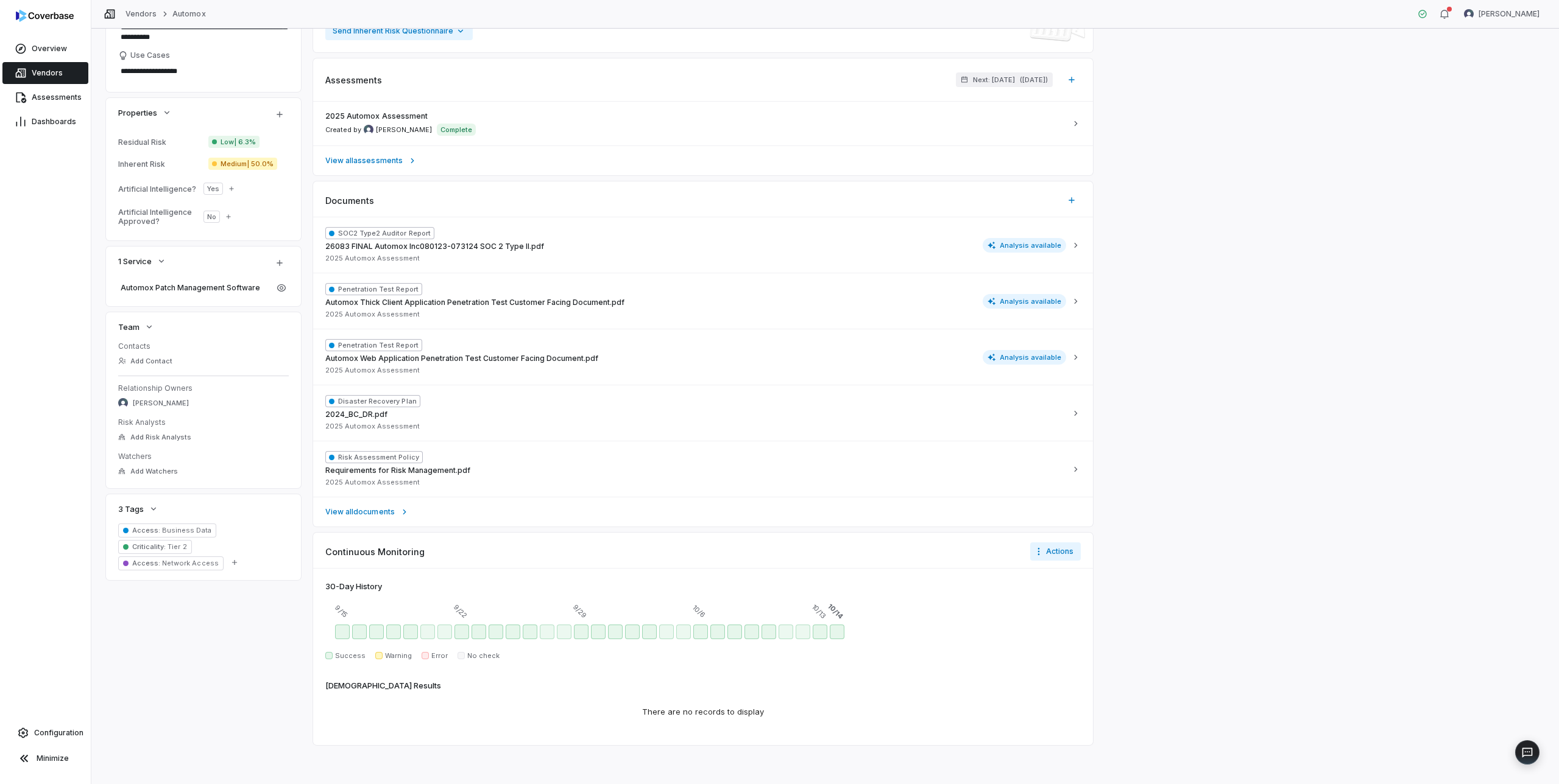
scroll to position [0, 0]
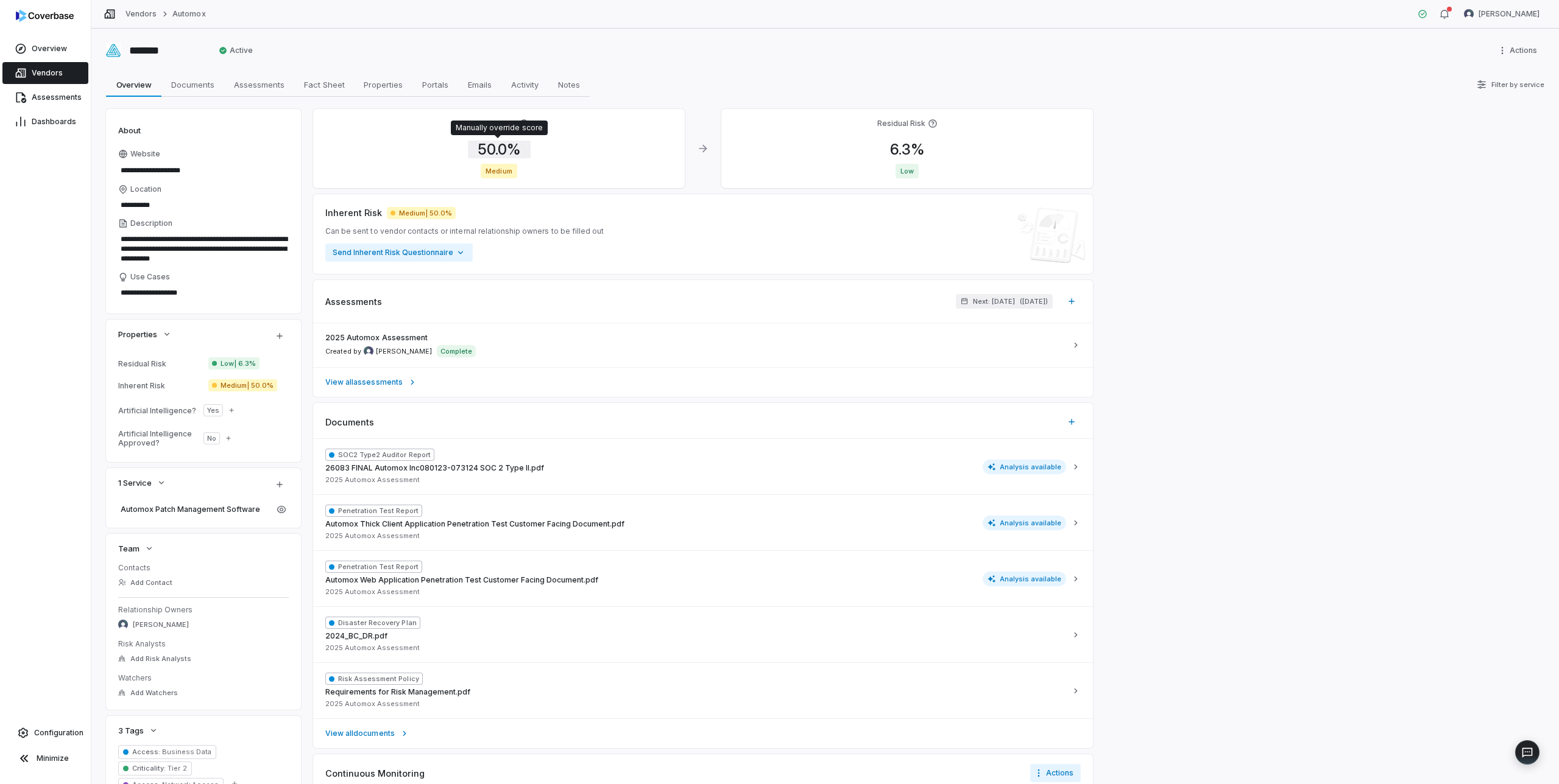
click at [503, 147] on span "50.0 %" at bounding box center [499, 149] width 62 height 18
click at [627, 96] on div "Overview Overview Documents Documents Assessments Assessments Fact Sheet Fact S…" at bounding box center [825, 84] width 1438 height 24
click at [95, 249] on div "**********" at bounding box center [825, 406] width 1467 height 756
click at [47, 71] on span "Vendors" at bounding box center [48, 73] width 31 height 10
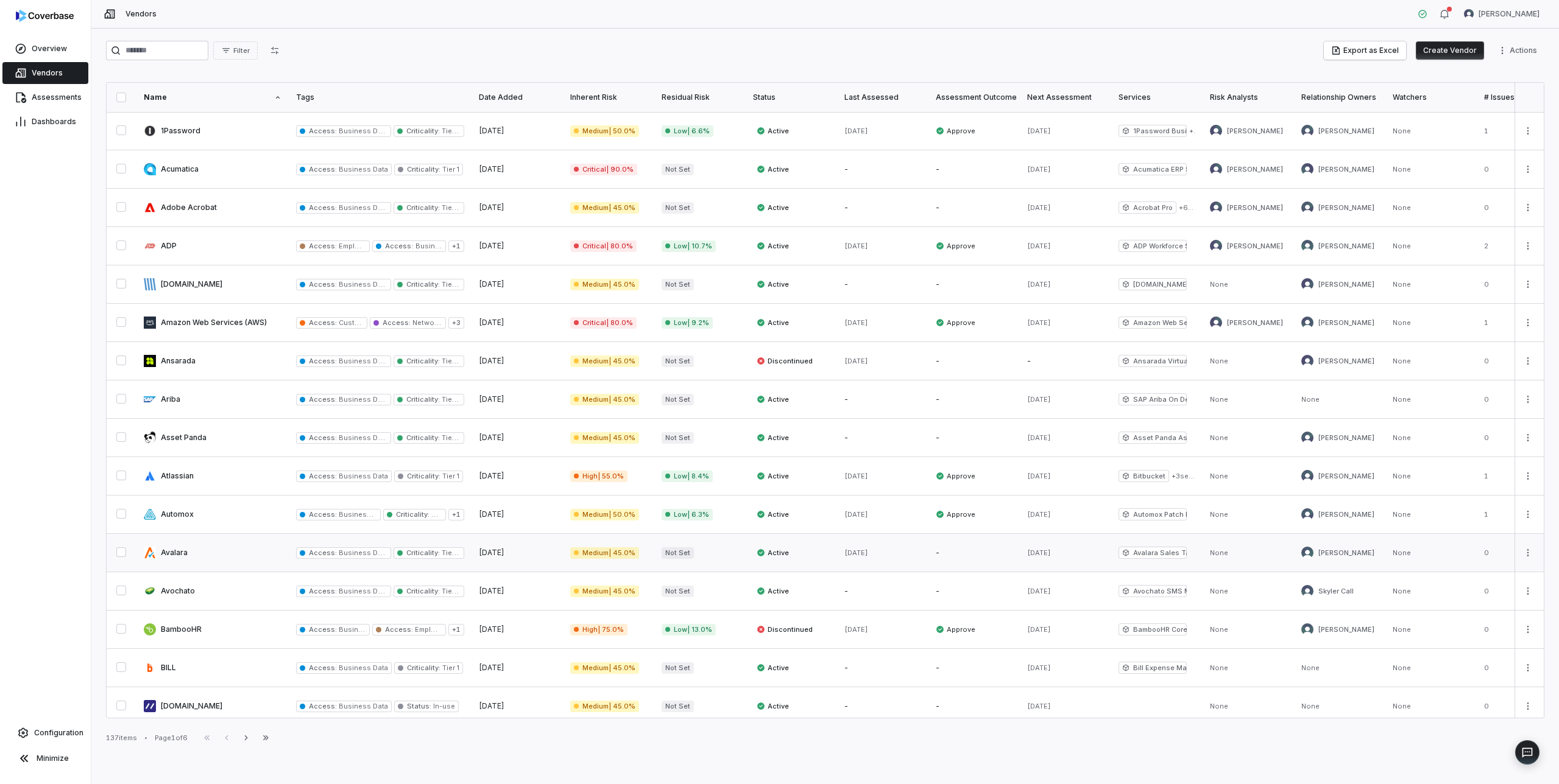
click at [195, 551] on link at bounding box center [212, 552] width 152 height 38
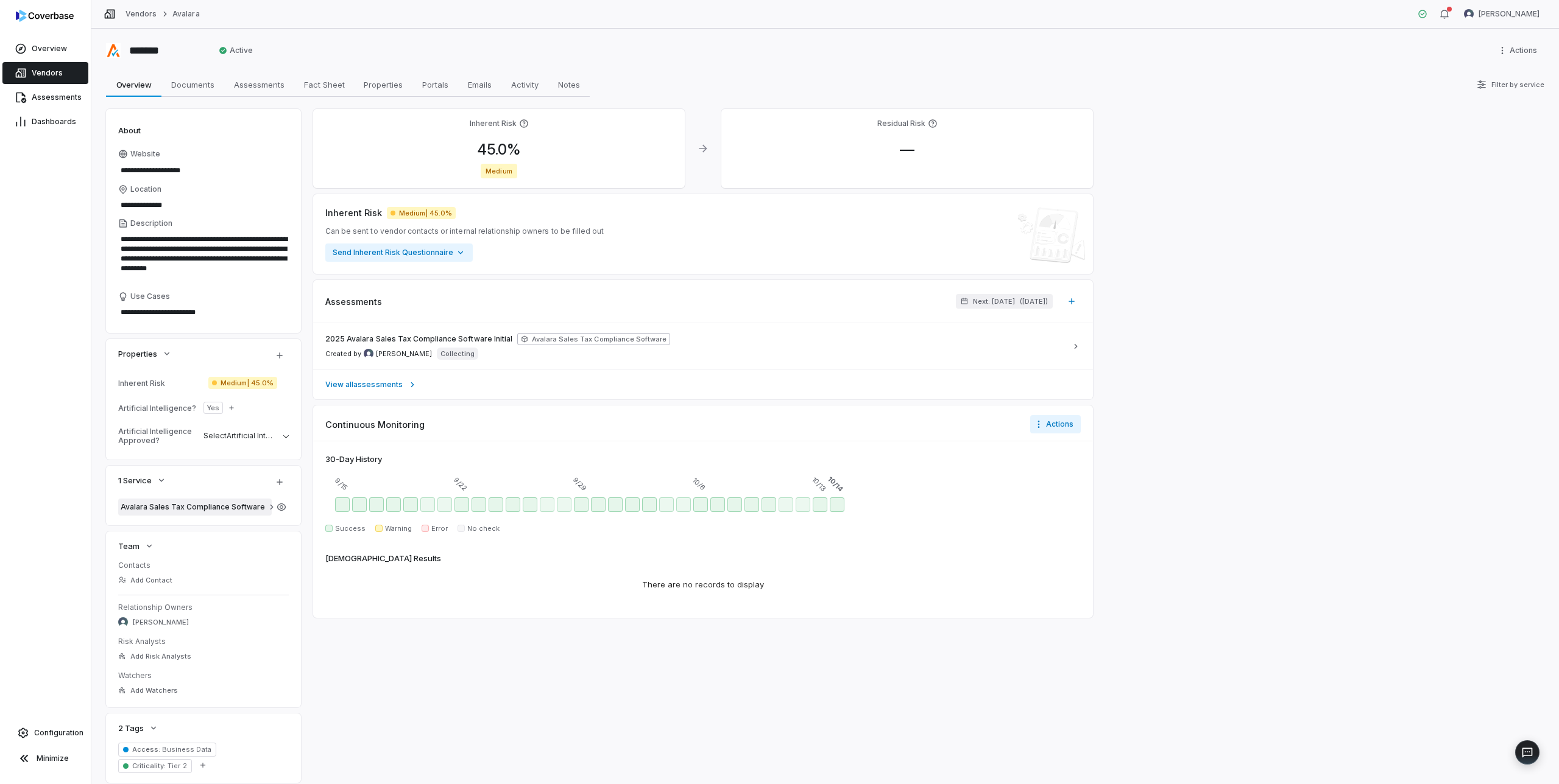
click at [217, 509] on span "Avalara Sales Tax Compliance Software" at bounding box center [195, 507] width 149 height 10
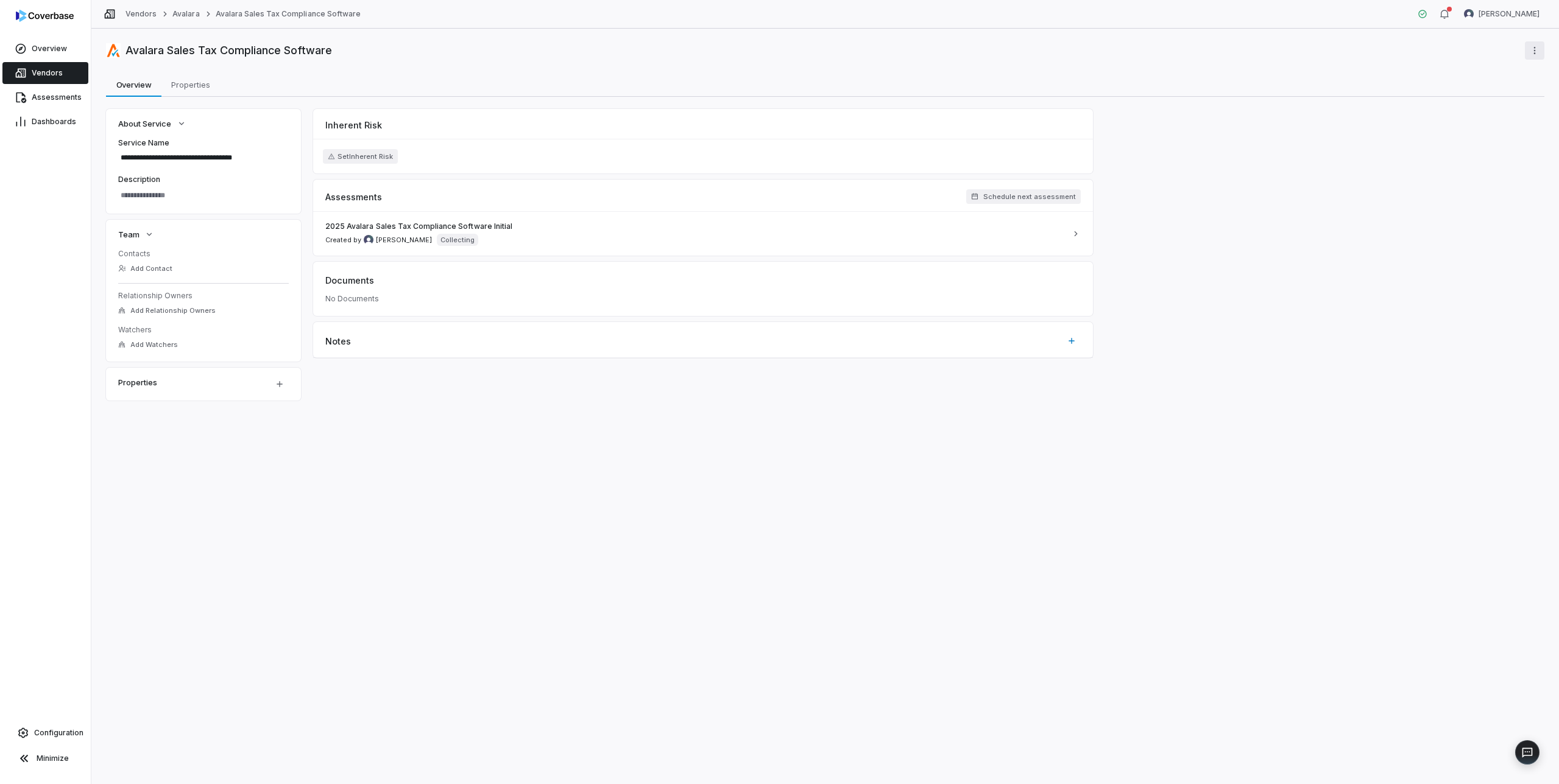
click at [1543, 50] on html "**********" at bounding box center [780, 392] width 1559 height 784
click at [1486, 82] on div "Delete" at bounding box center [1501, 77] width 78 height 19
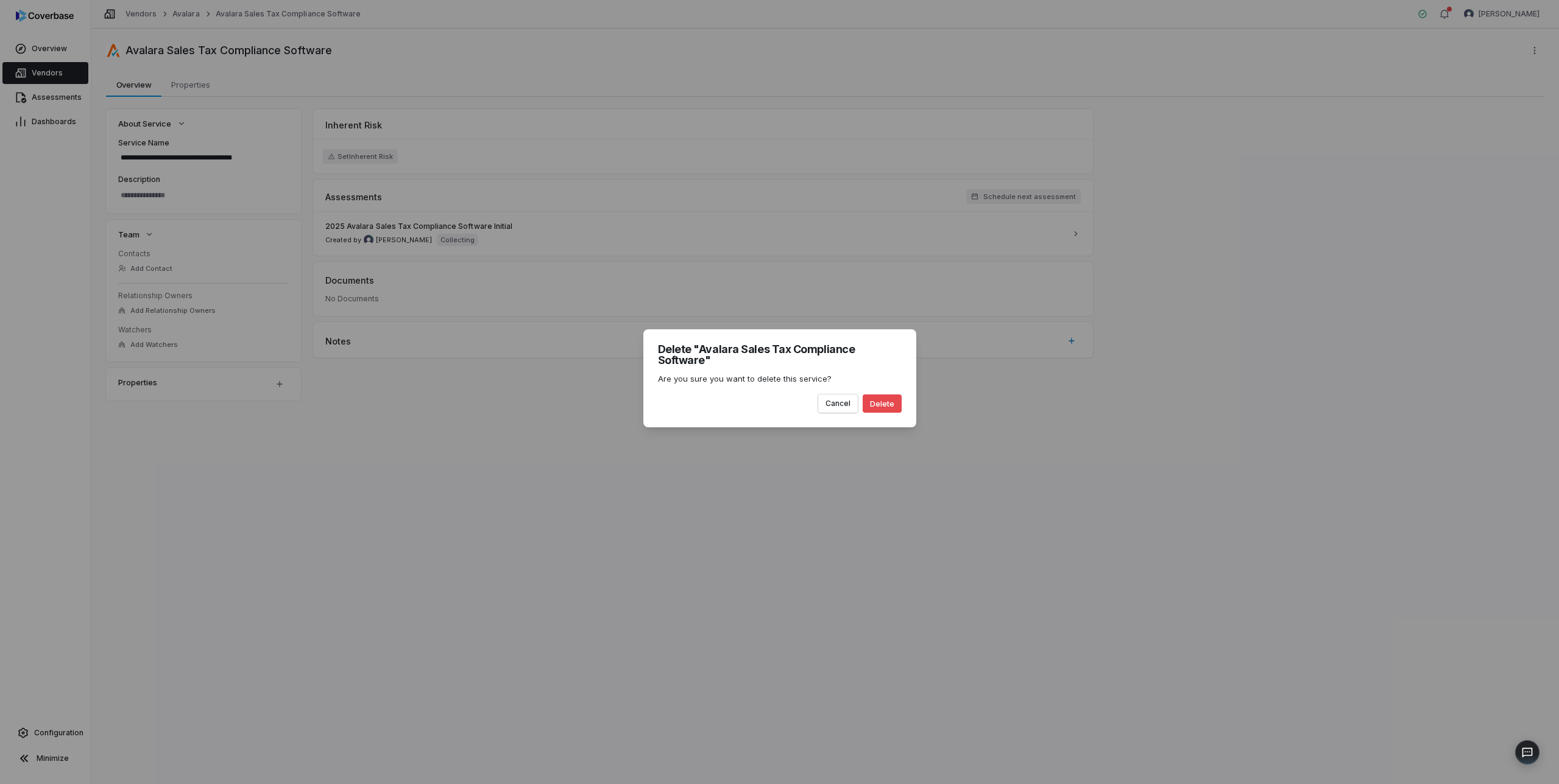
click at [877, 397] on button "Delete" at bounding box center [882, 403] width 39 height 19
type textarea "*"
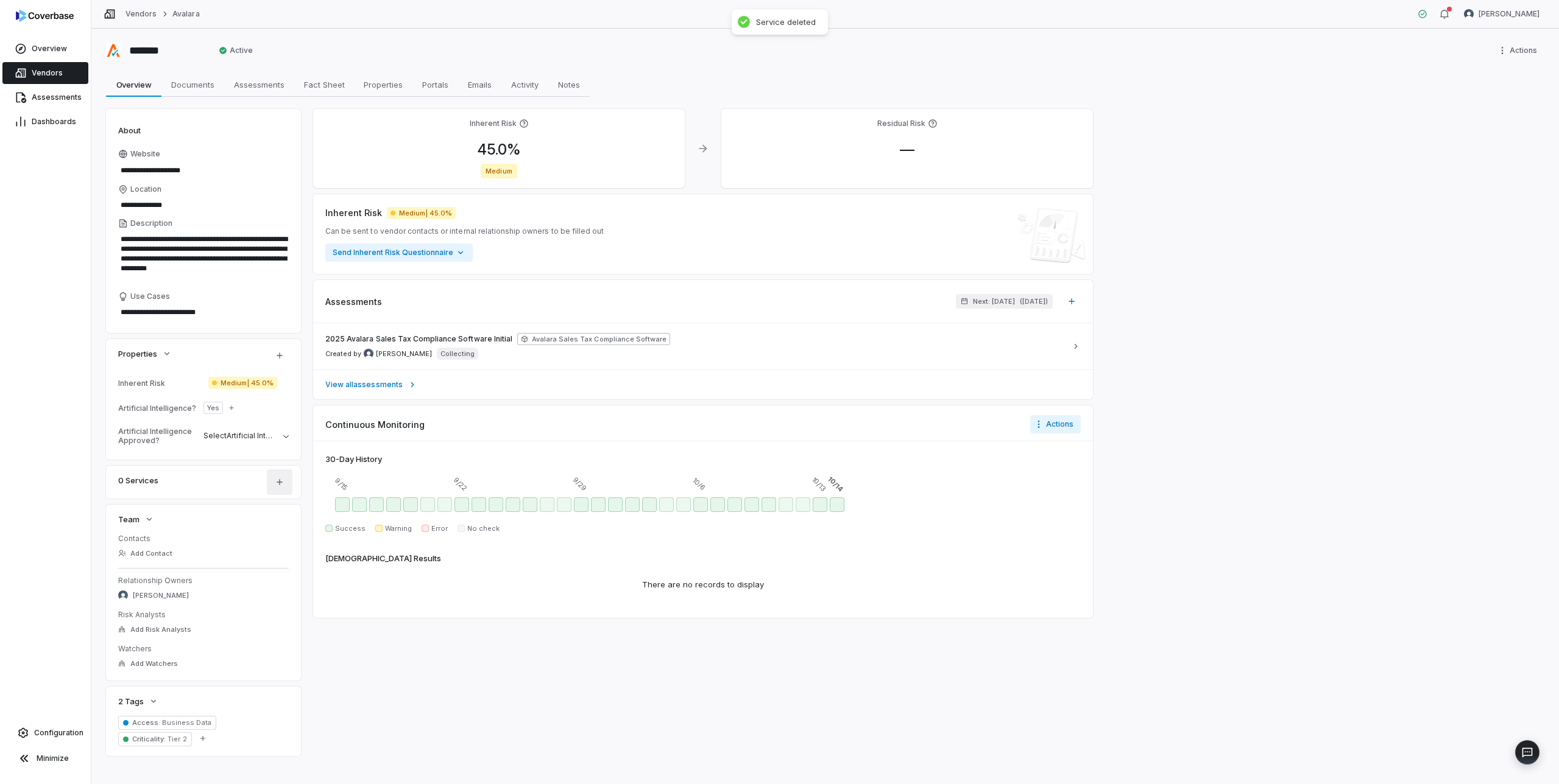
click at [281, 484] on icon "button" at bounding box center [280, 482] width 10 height 10
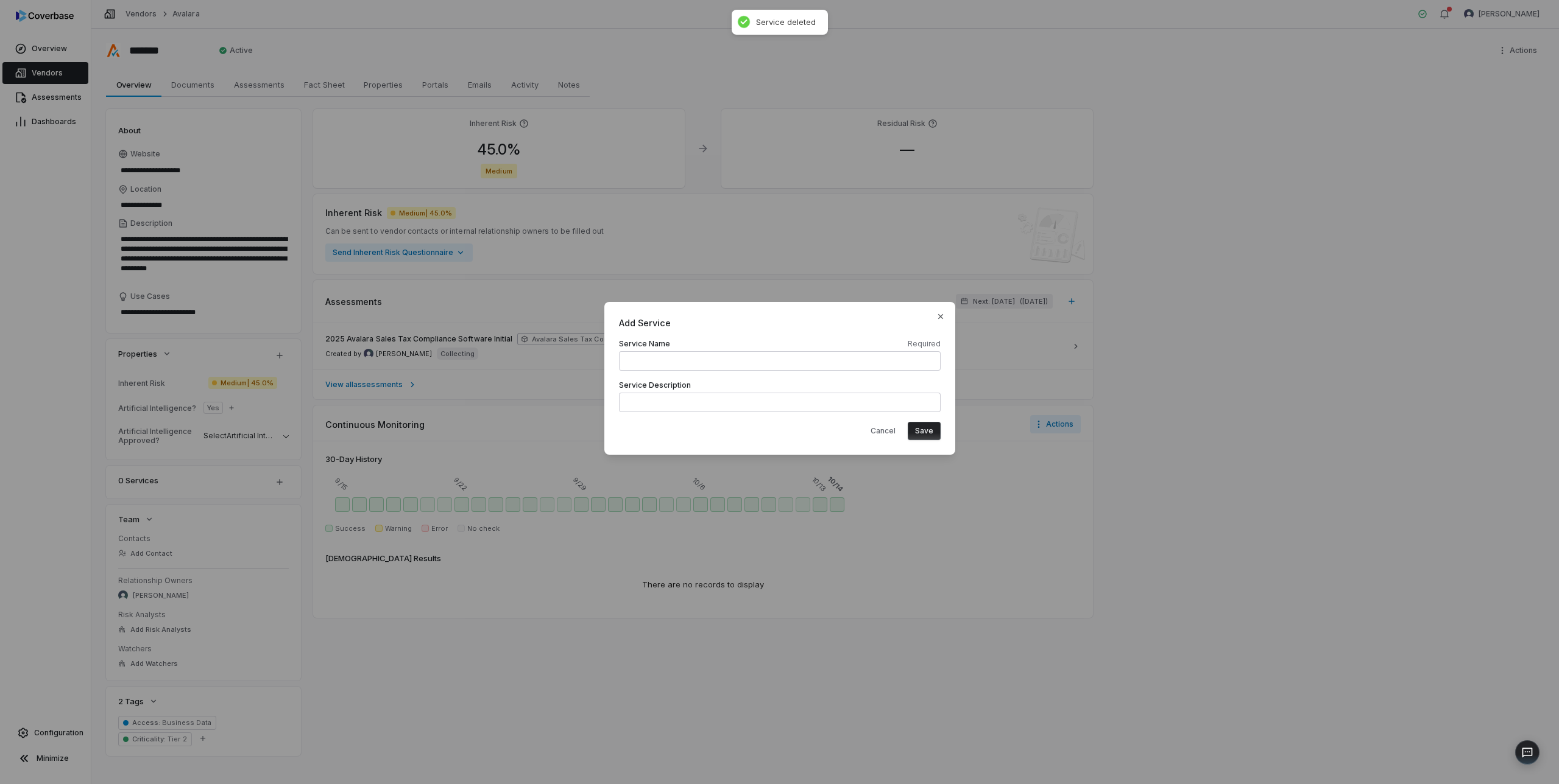
click at [631, 358] on input at bounding box center [780, 361] width 322 height 19
type input "******"
click at [926, 434] on button "Save" at bounding box center [925, 430] width 33 height 19
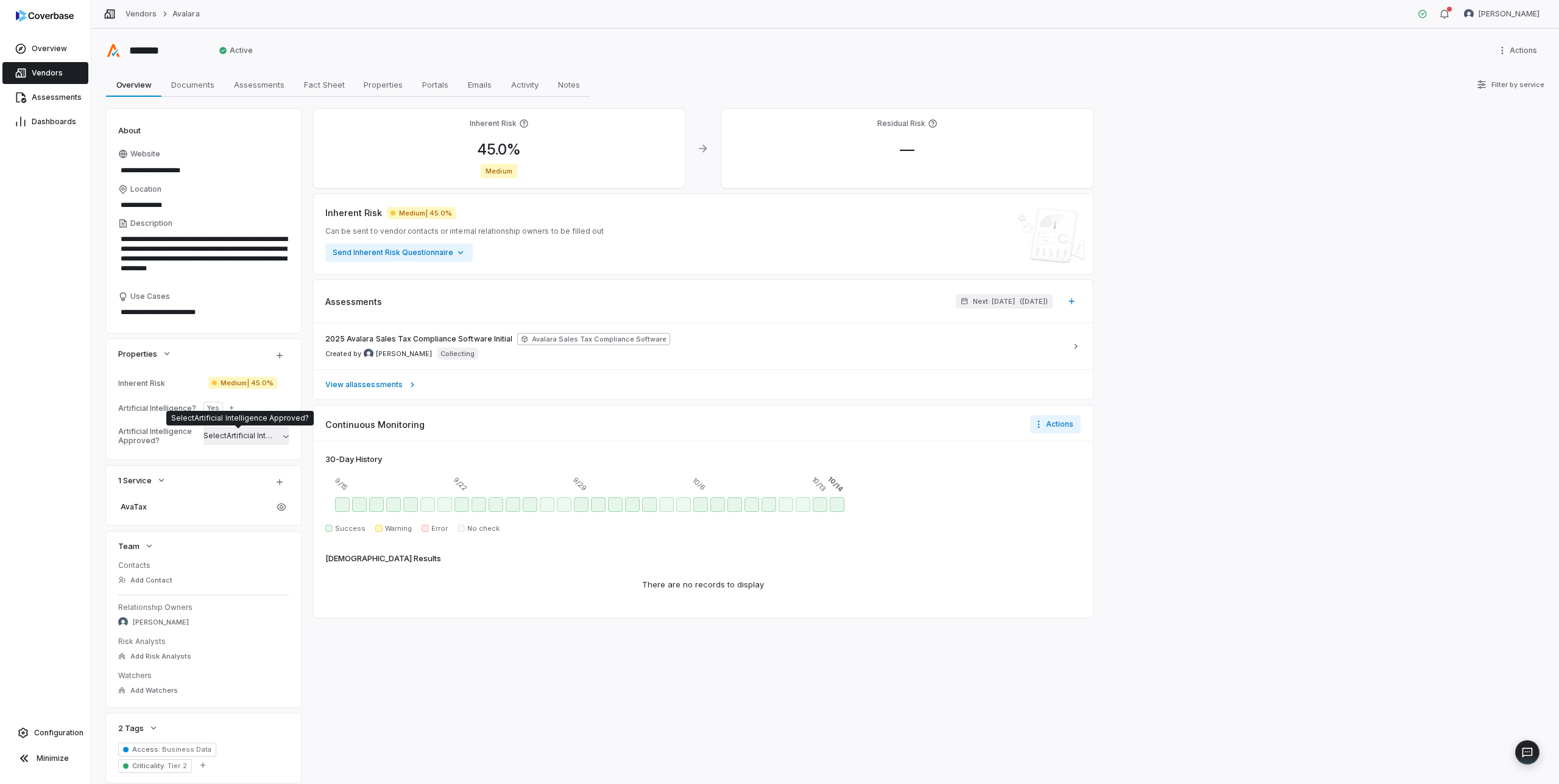
click at [233, 436] on span "Select Artificial Intelligence Approved?" at bounding box center [272, 435] width 137 height 9
click at [103, 432] on div "**********" at bounding box center [825, 406] width 1467 height 756
type textarea "*"
click at [765, 337] on div "2025 Avalara Sales Tax Compliance Software Initial Avalara Sales Tax Compliance…" at bounding box center [696, 347] width 741 height 27
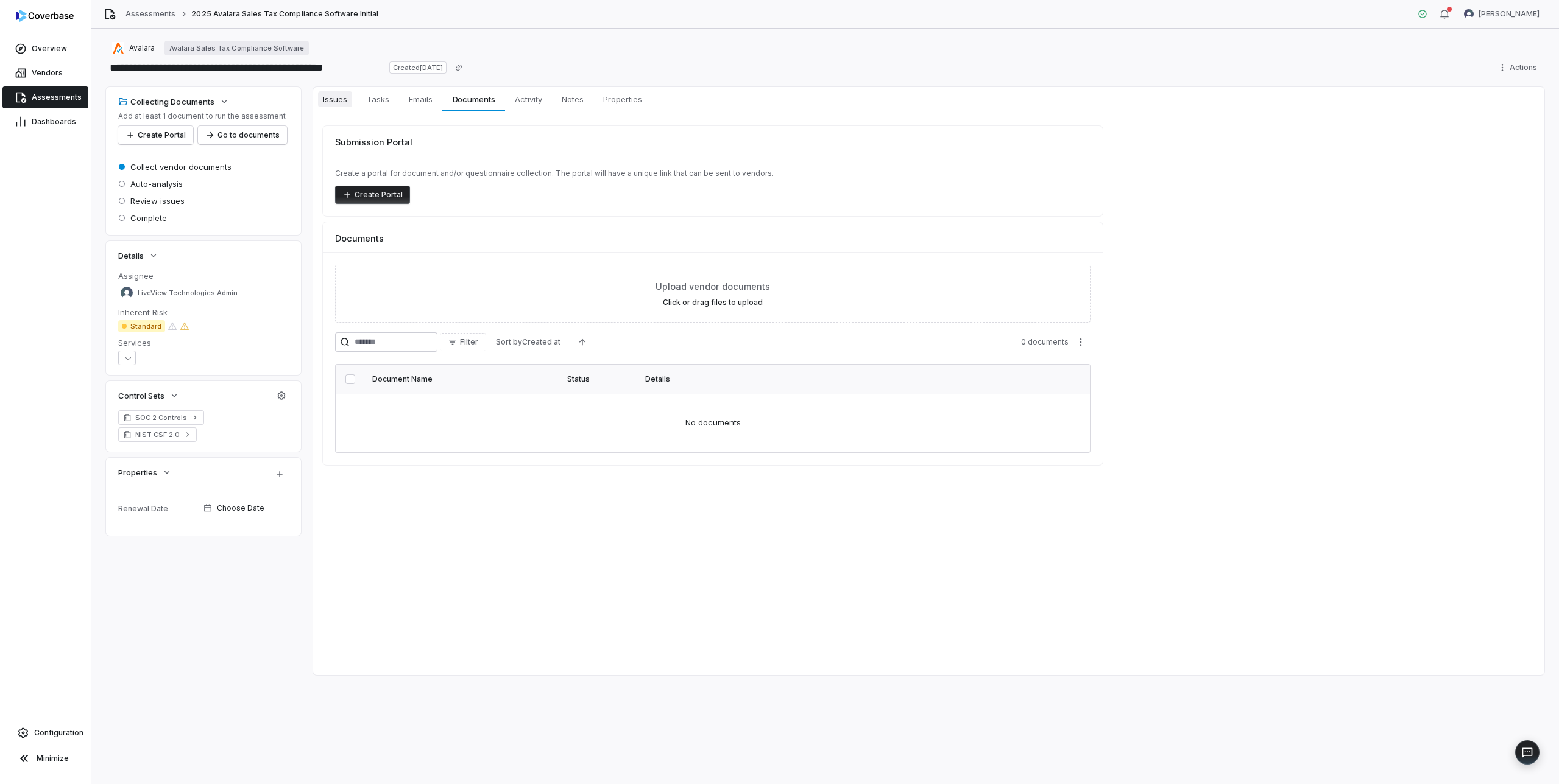
click at [334, 98] on span "Issues" at bounding box center [334, 99] width 34 height 16
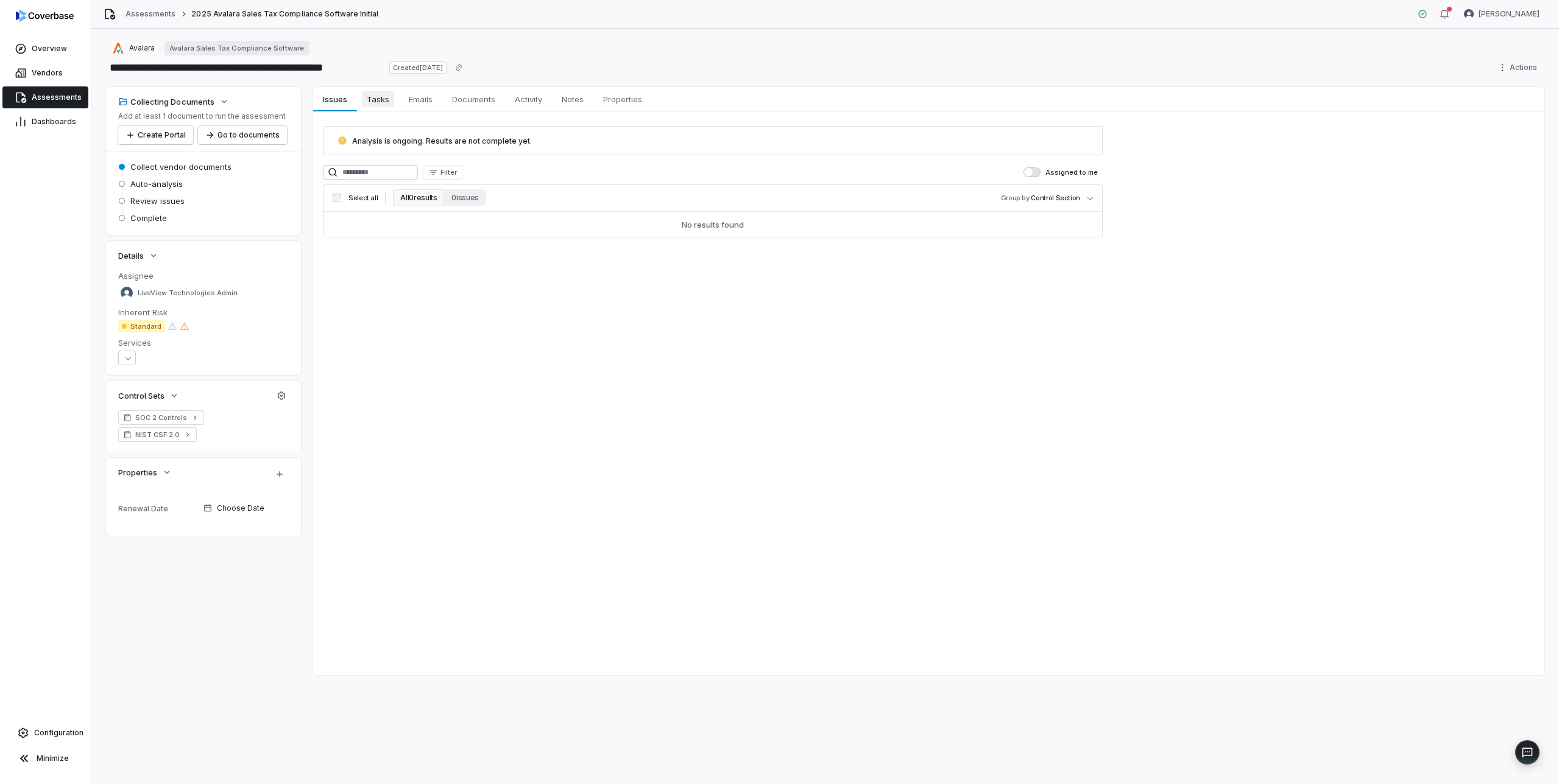
click at [372, 99] on span "Tasks" at bounding box center [377, 99] width 32 height 16
click at [423, 96] on span "Emails" at bounding box center [420, 99] width 33 height 16
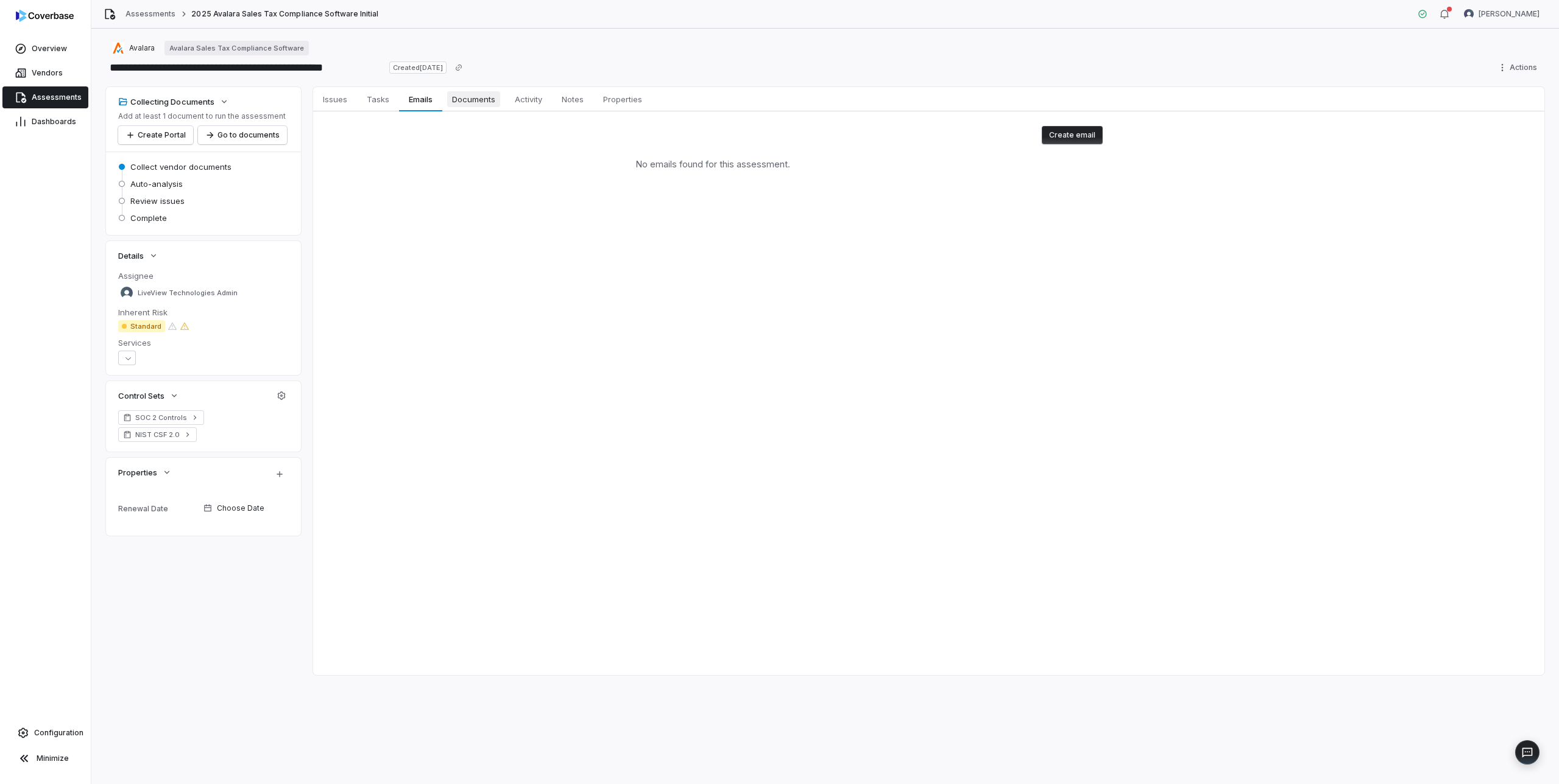
click at [477, 97] on span "Documents" at bounding box center [474, 99] width 53 height 16
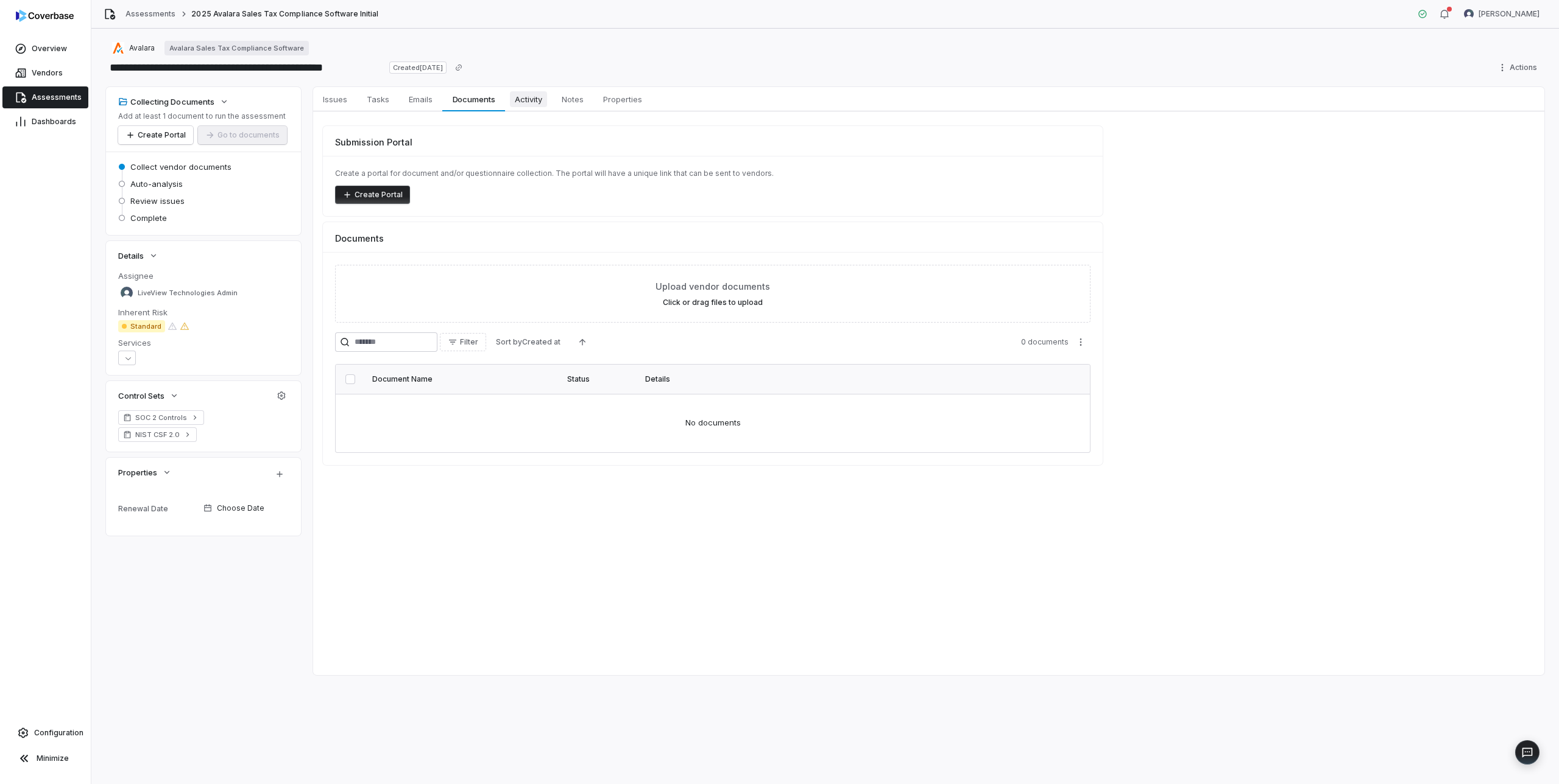
click at [527, 99] on span "Activity" at bounding box center [528, 99] width 37 height 16
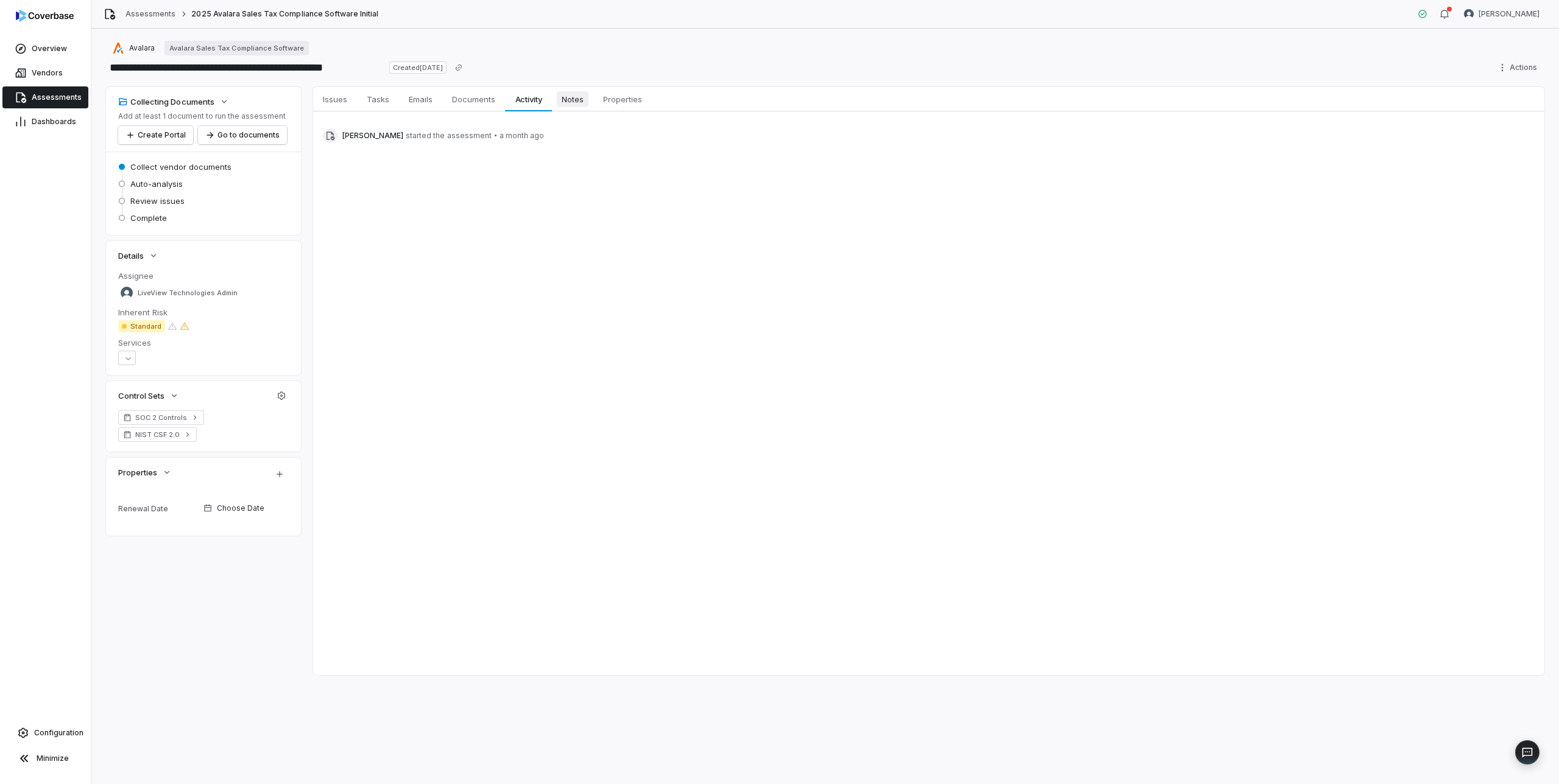
click at [585, 99] on span "Notes" at bounding box center [572, 99] width 32 height 16
click at [627, 99] on span "Properties" at bounding box center [623, 99] width 49 height 16
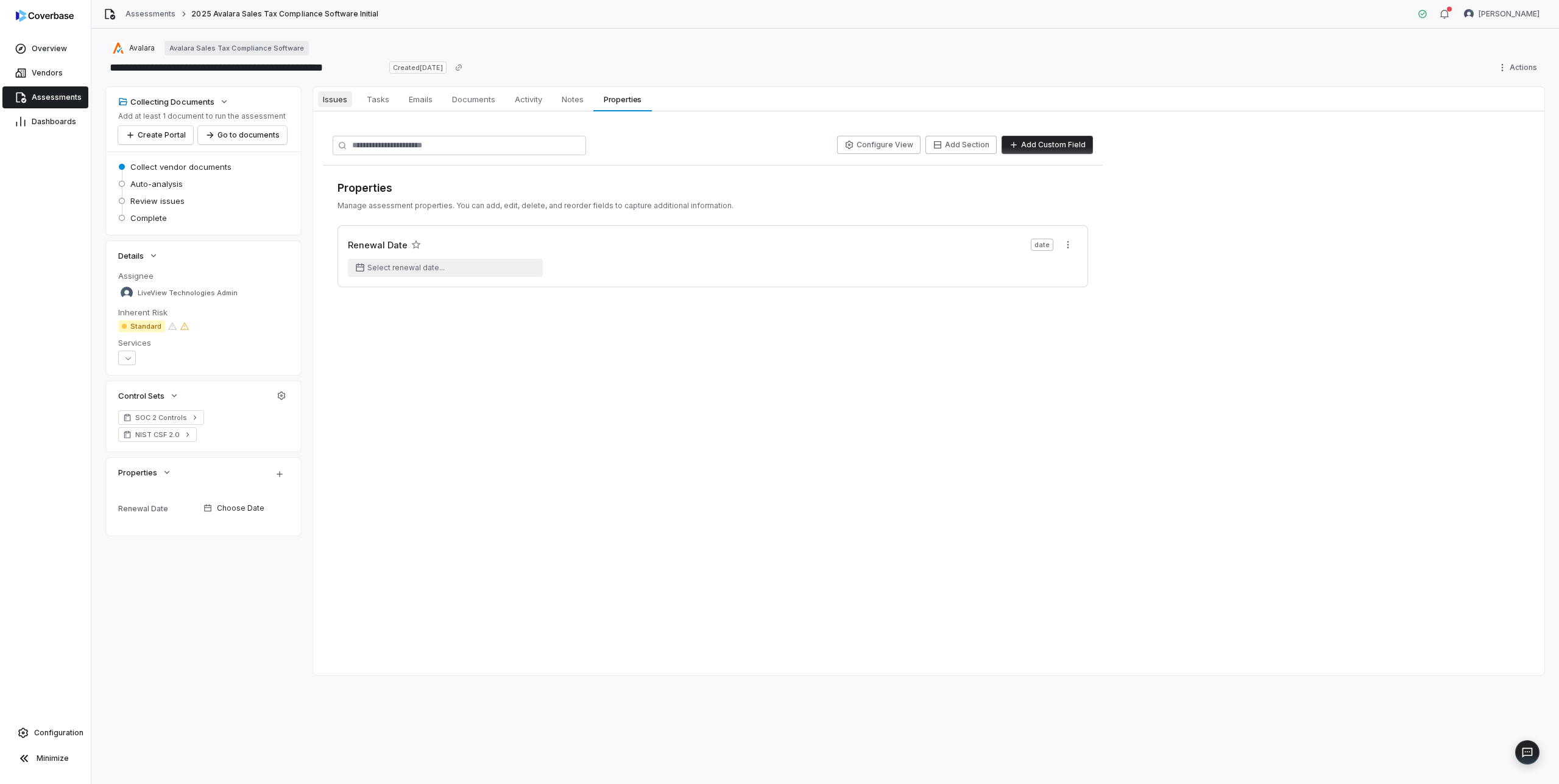
click at [332, 95] on span "Issues" at bounding box center [334, 99] width 34 height 16
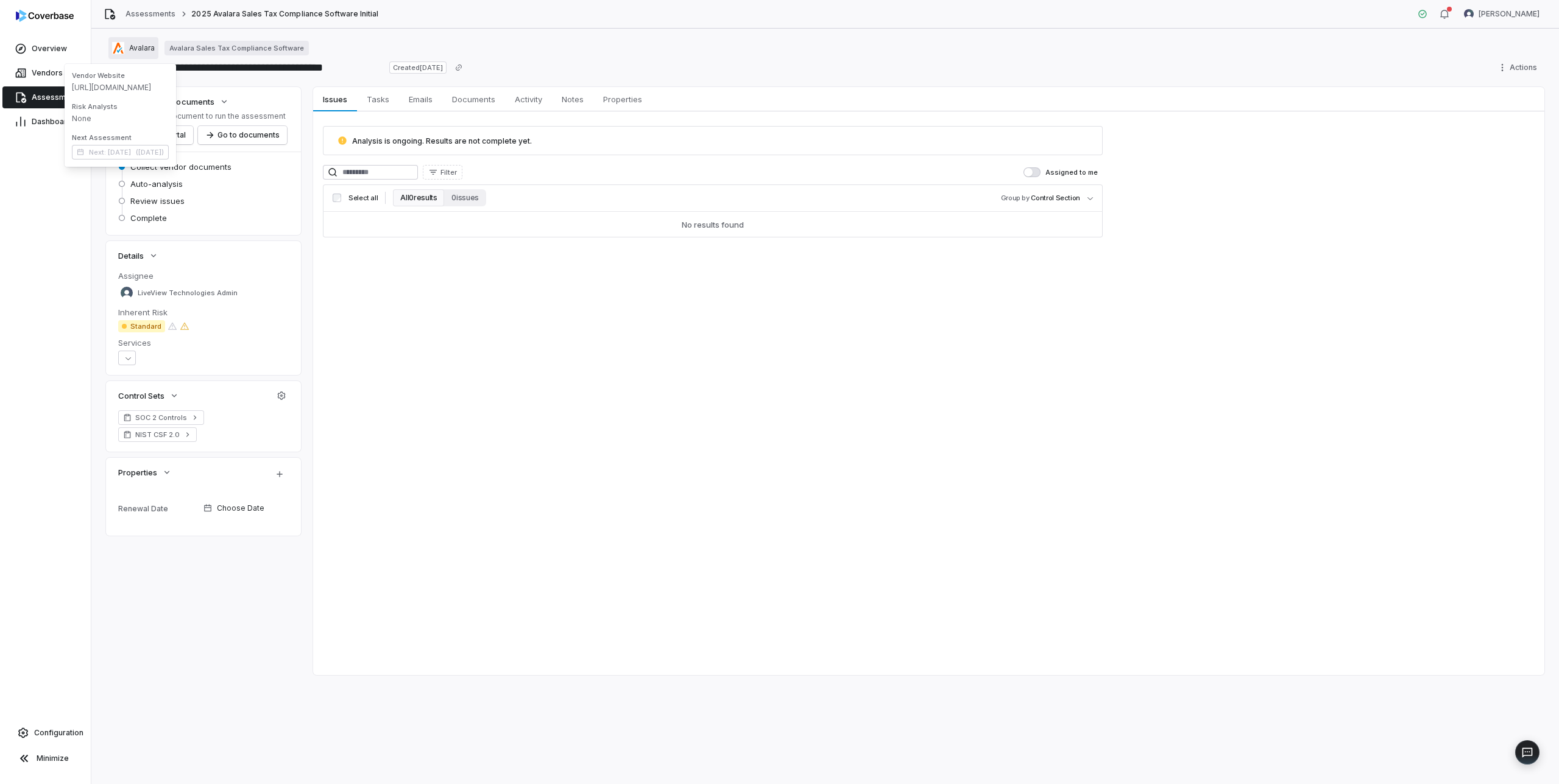
click at [136, 48] on span "Avalara" at bounding box center [142, 48] width 25 height 10
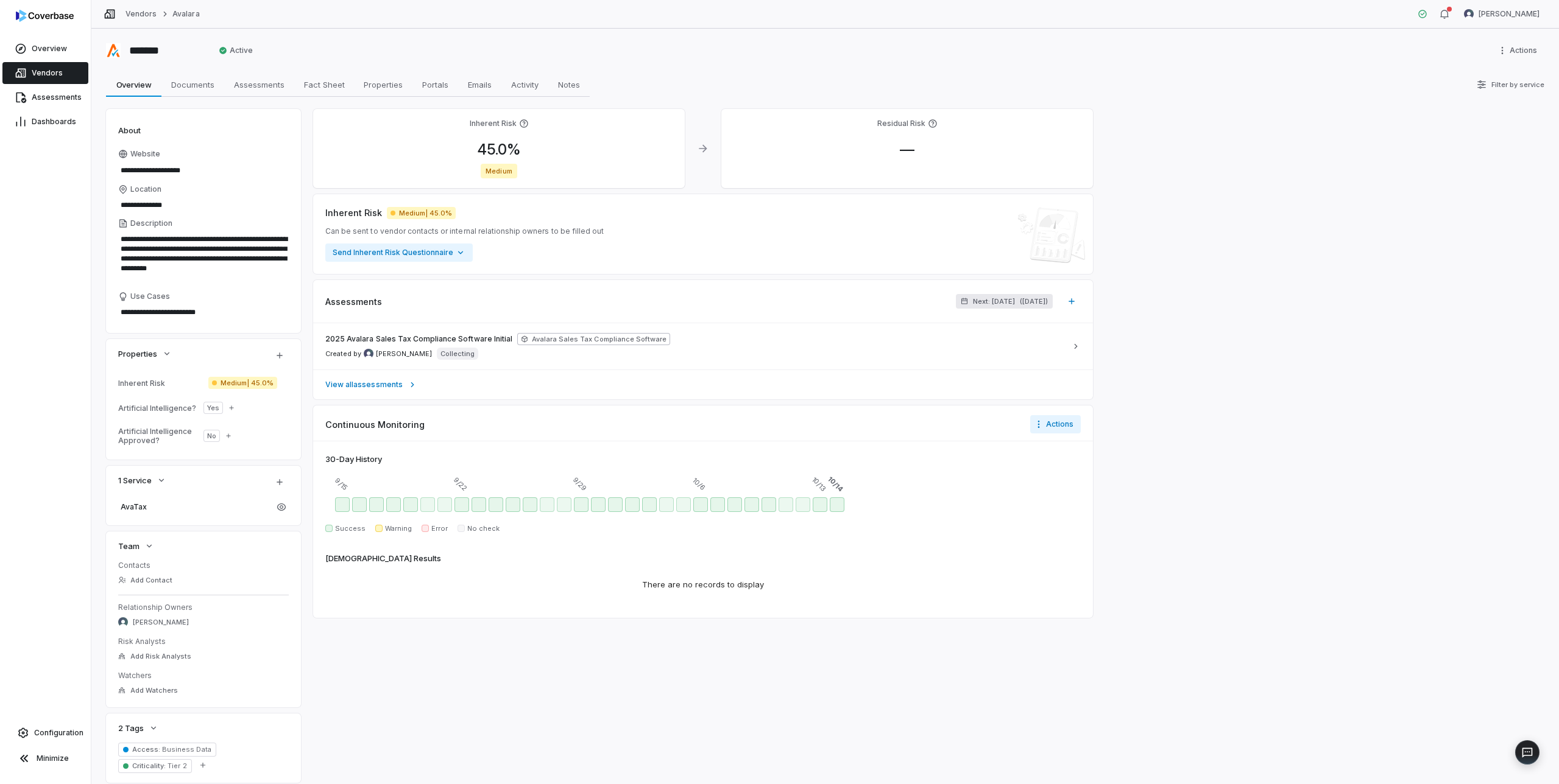
click at [989, 300] on span "Next: [DATE]" at bounding box center [993, 301] width 42 height 9
click at [929, 358] on input "**" at bounding box center [924, 358] width 24 height 19
type input "*"
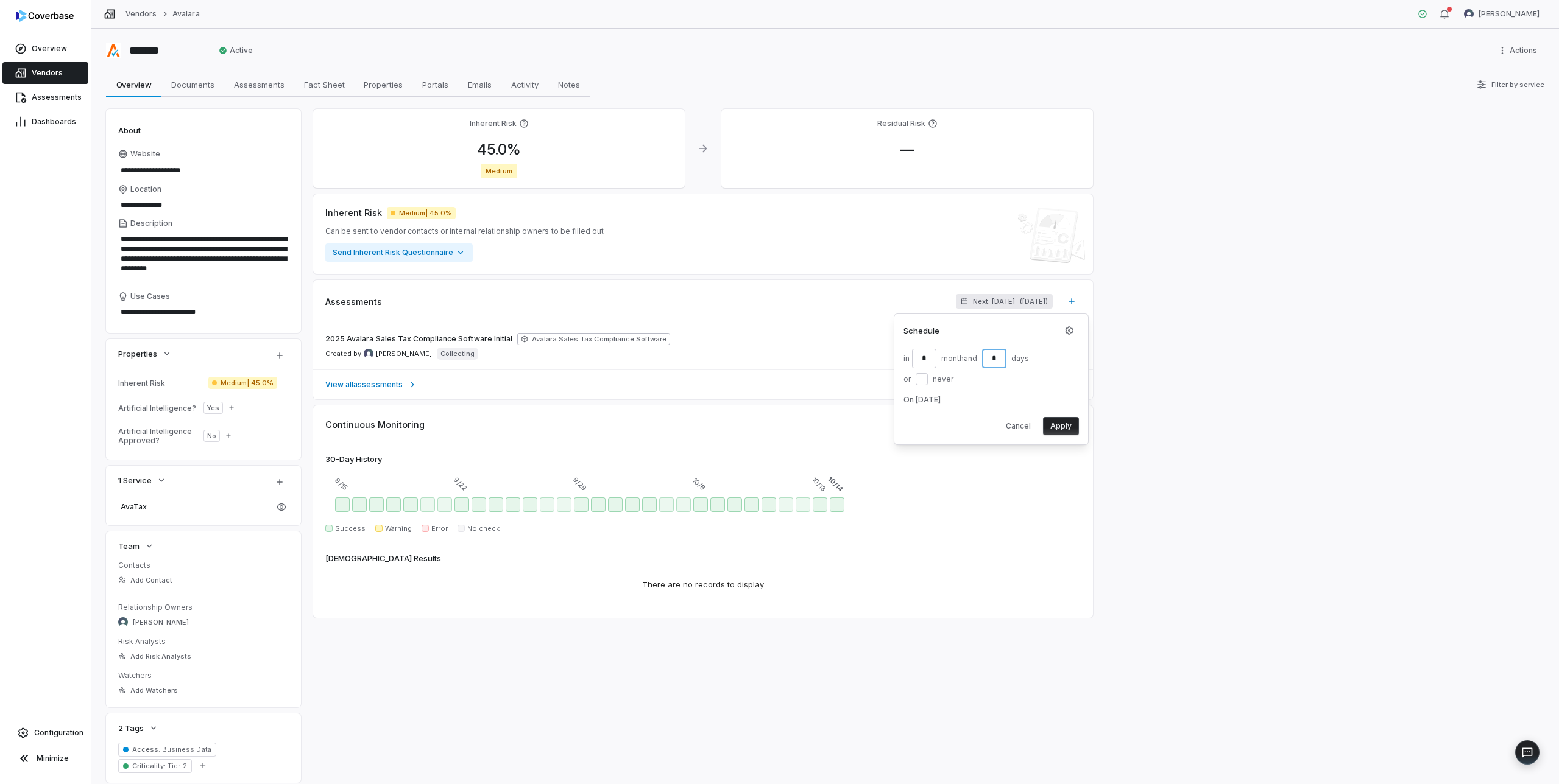
type input "*"
type button "on"
click at [1064, 420] on button "Apply" at bounding box center [1060, 426] width 36 height 19
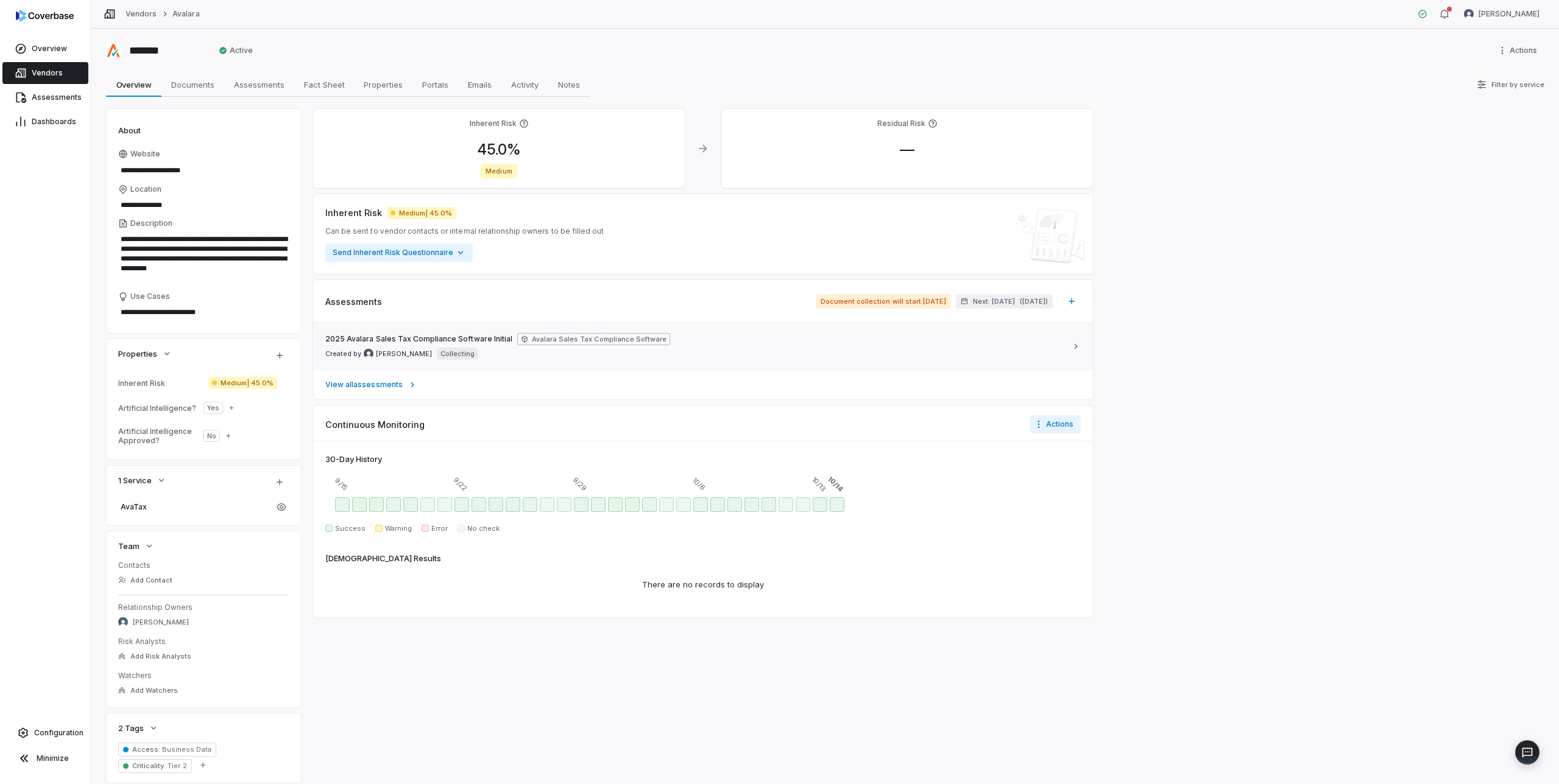
click at [947, 344] on div "2025 Avalara Sales Tax Compliance Software Initial Avalara Sales Tax Compliance…" at bounding box center [696, 347] width 741 height 27
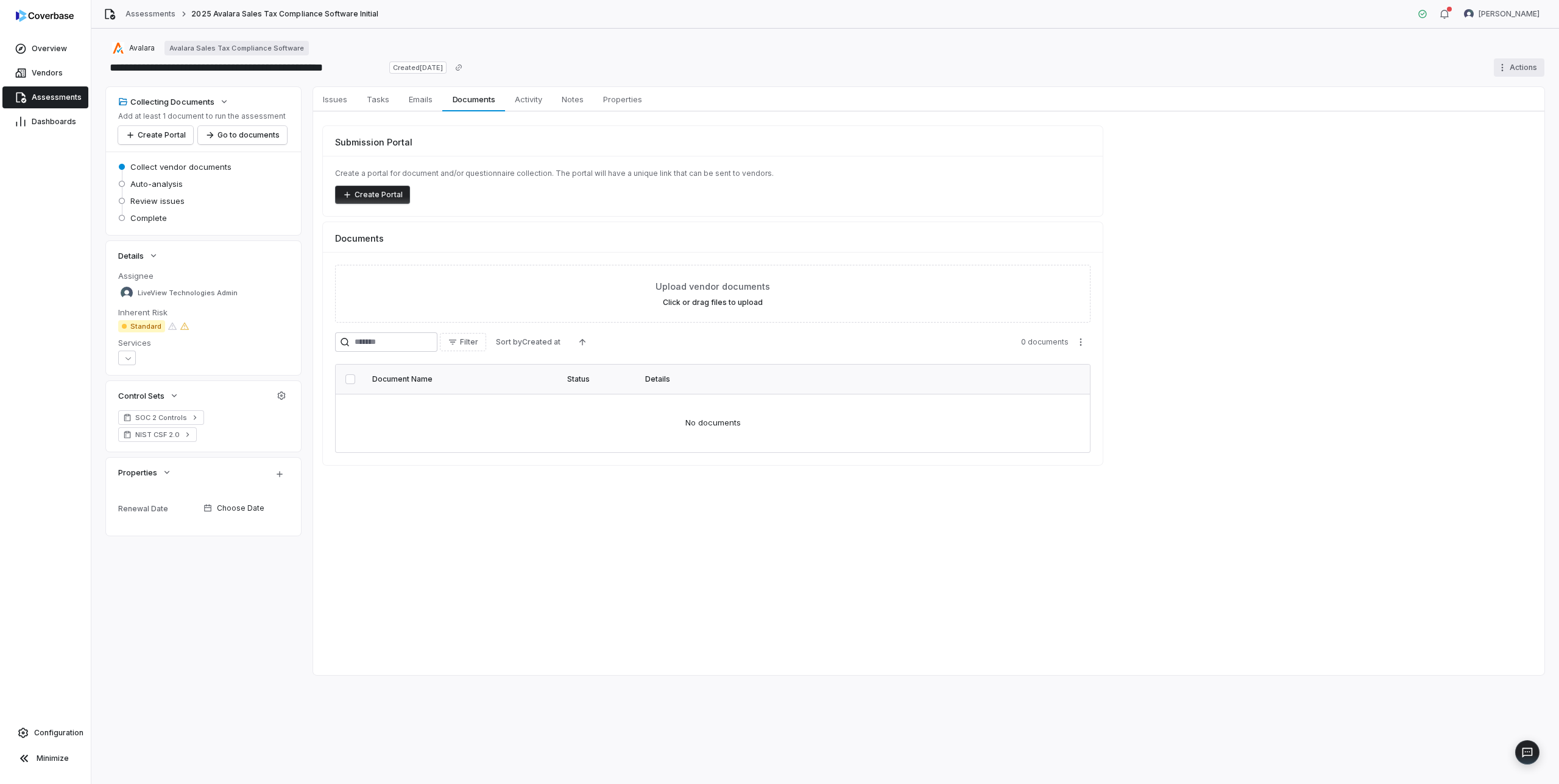
click at [1510, 61] on html "**********" at bounding box center [780, 392] width 1559 height 784
click at [1484, 174] on div "Delete" at bounding box center [1504, 173] width 88 height 19
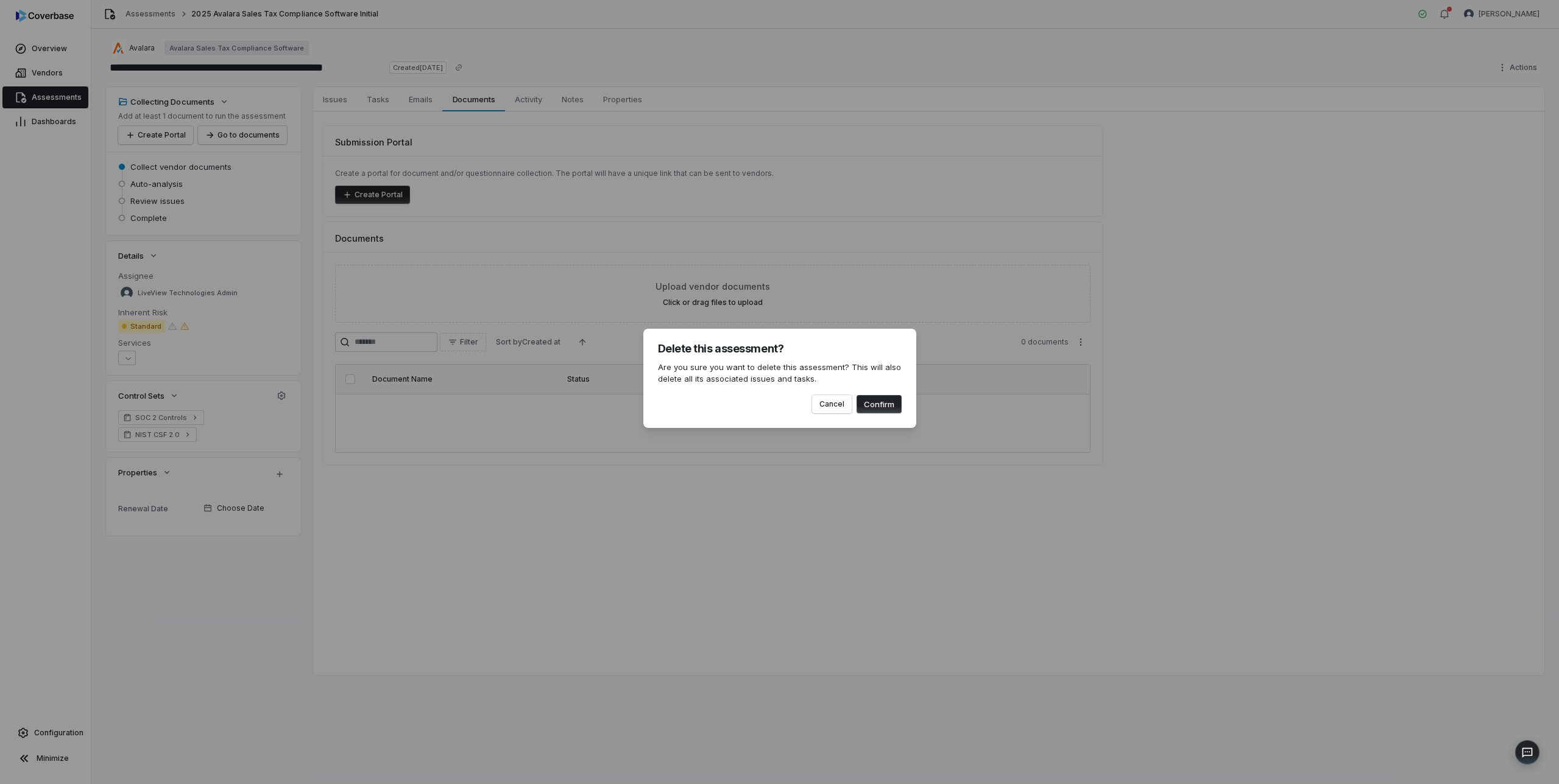
click at [872, 406] on button "Confirm" at bounding box center [879, 404] width 45 height 19
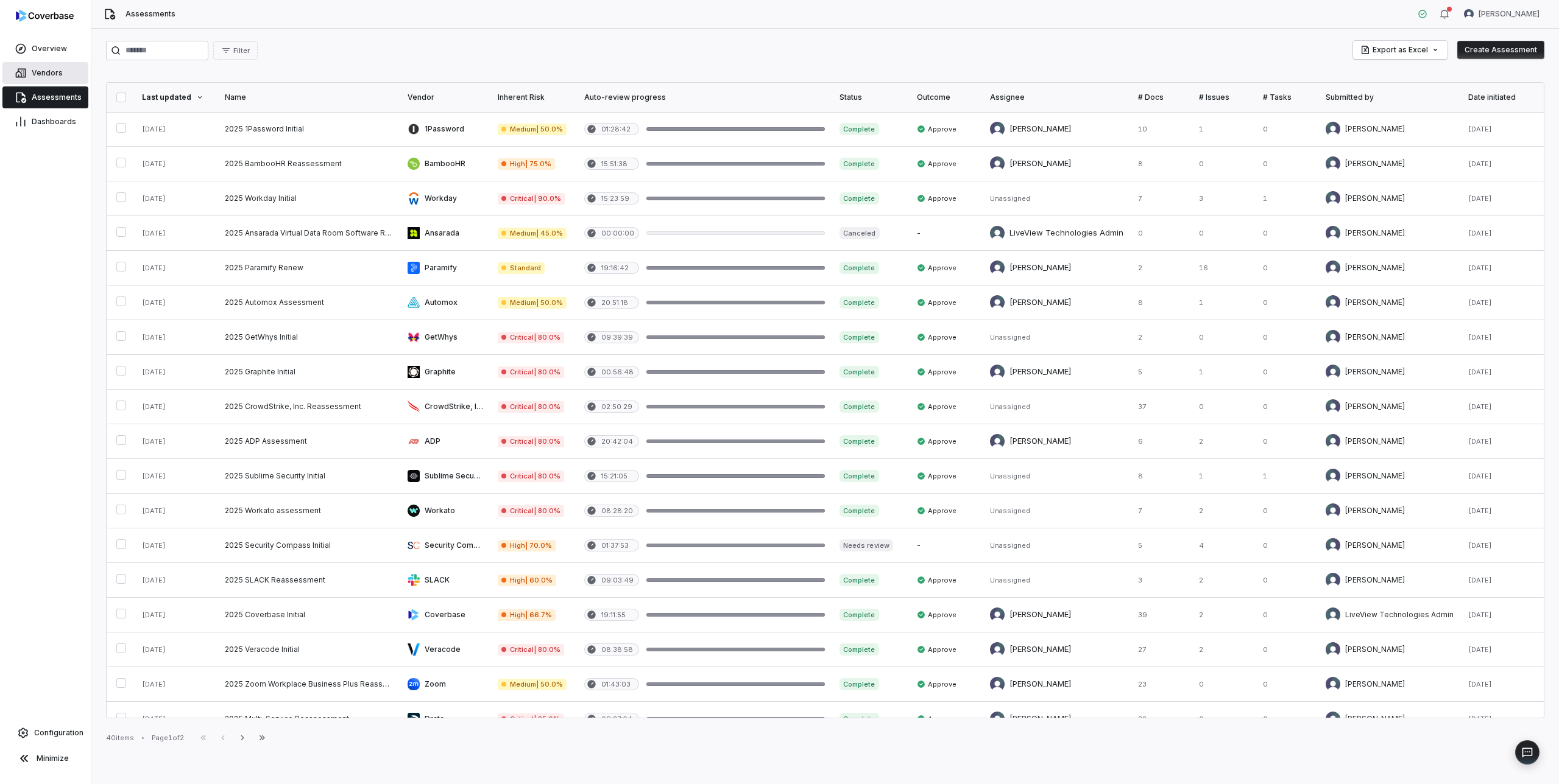
click at [50, 69] on span "Vendors" at bounding box center [48, 73] width 31 height 10
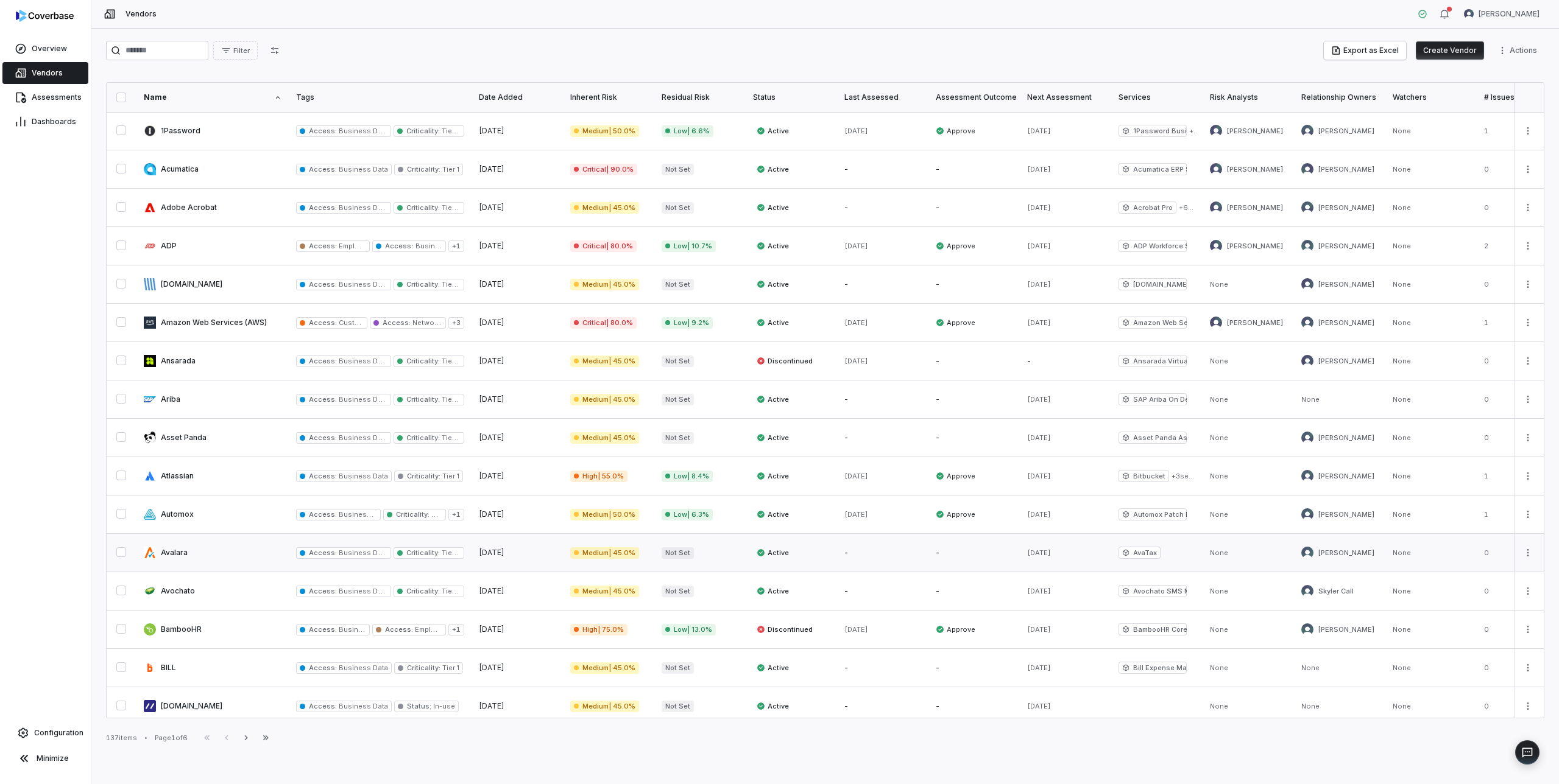
click at [186, 553] on link at bounding box center [212, 552] width 152 height 38
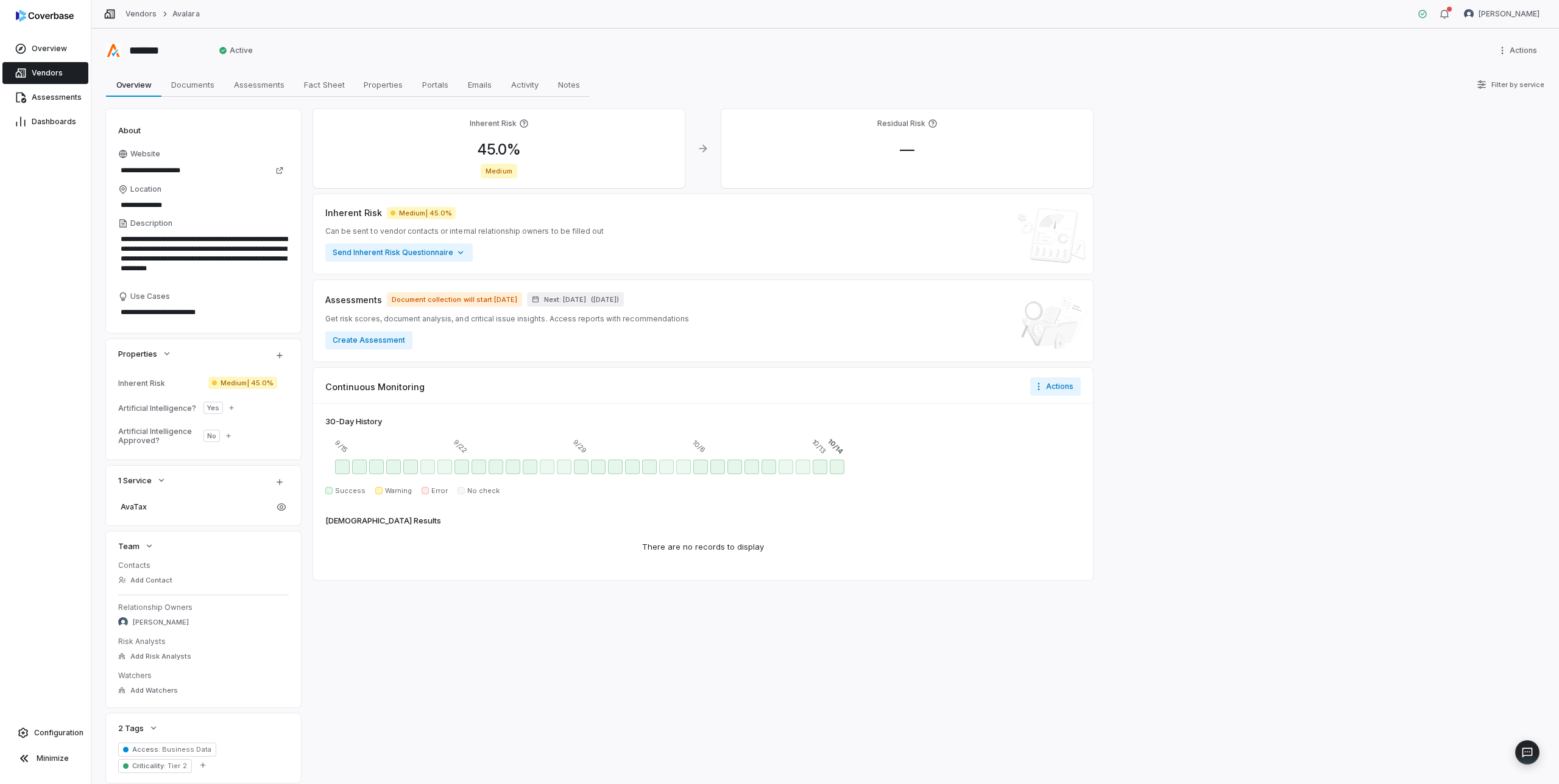
click at [258, 137] on div "About" at bounding box center [203, 130] width 171 height 19
click at [241, 128] on div "About" at bounding box center [203, 130] width 171 height 19
click at [45, 72] on span "Vendors" at bounding box center [48, 73] width 31 height 10
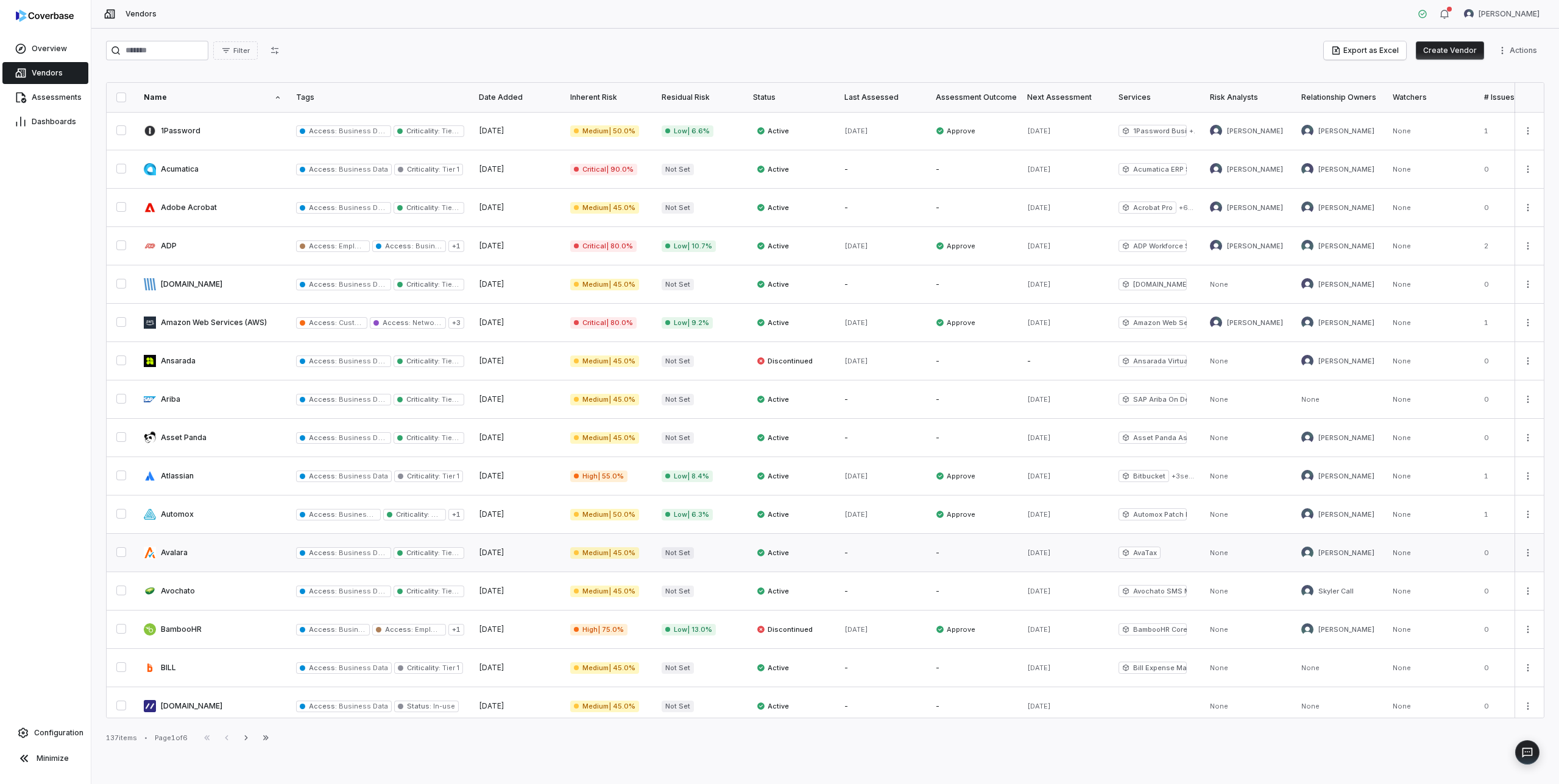
click at [1217, 556] on link at bounding box center [1248, 552] width 92 height 38
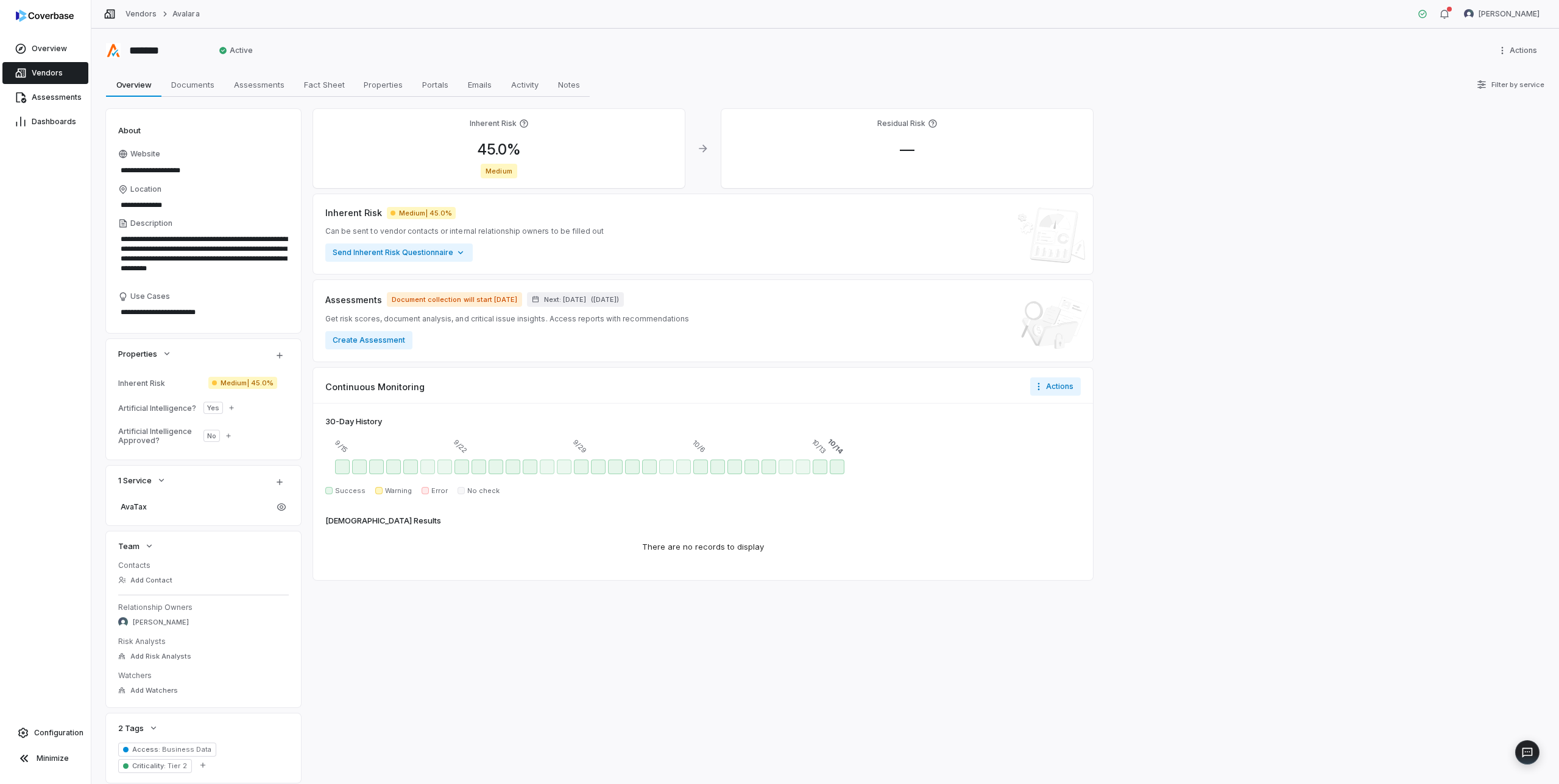
click at [43, 71] on span "Vendors" at bounding box center [48, 73] width 31 height 10
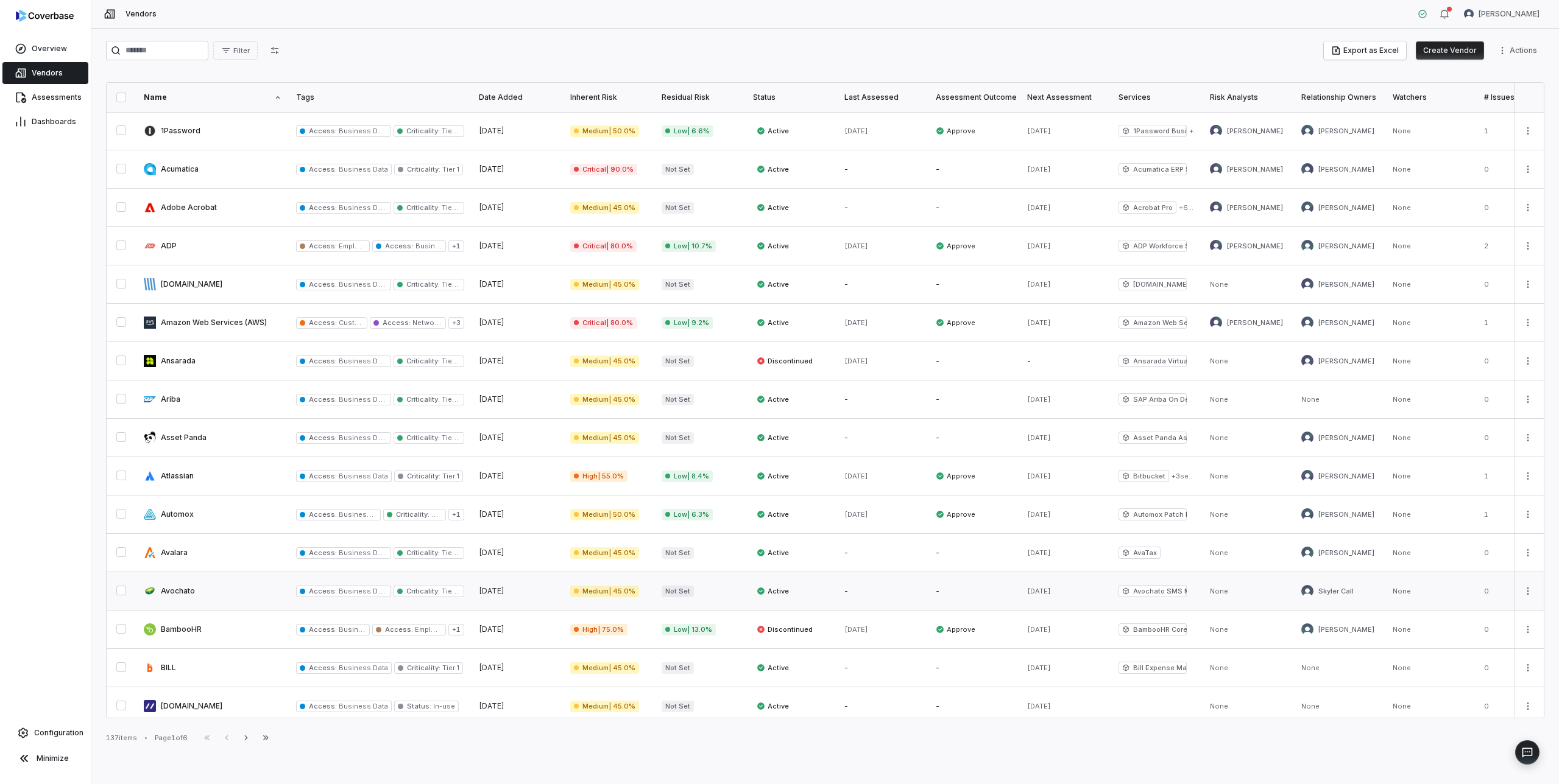
click at [176, 588] on link at bounding box center [212, 591] width 152 height 38
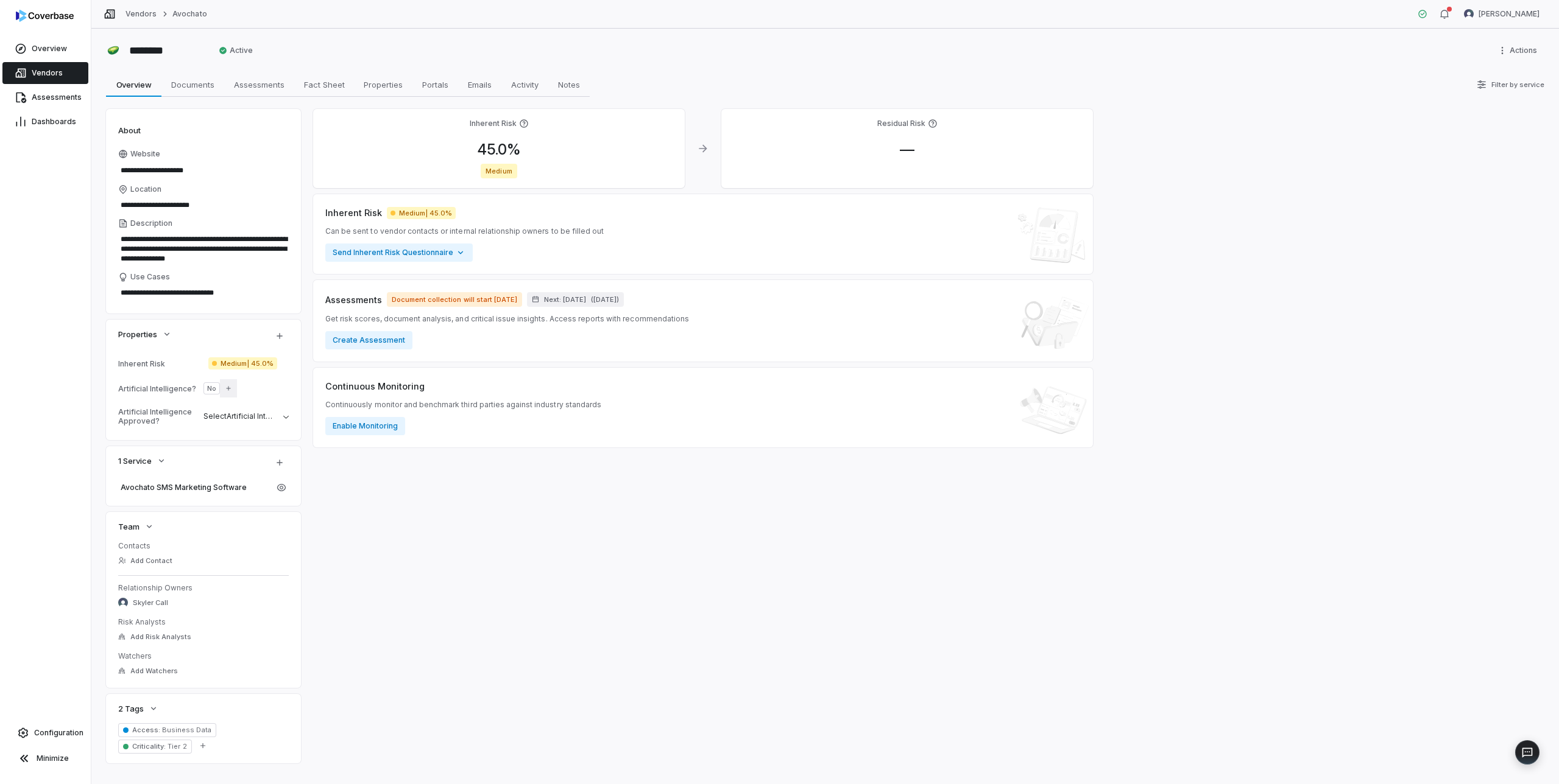
click at [220, 389] on button "button" at bounding box center [229, 389] width 18 height 25
click at [209, 415] on span "Select Artificial Intelligence Approved?" at bounding box center [272, 416] width 137 height 9
click at [106, 412] on div "Inherent Risk Medium | 45.0% Artificial Intelligence? Yes Artificial Intelligen…" at bounding box center [204, 396] width 195 height 88
type textarea "*"
click at [47, 69] on span "Vendors" at bounding box center [48, 73] width 31 height 10
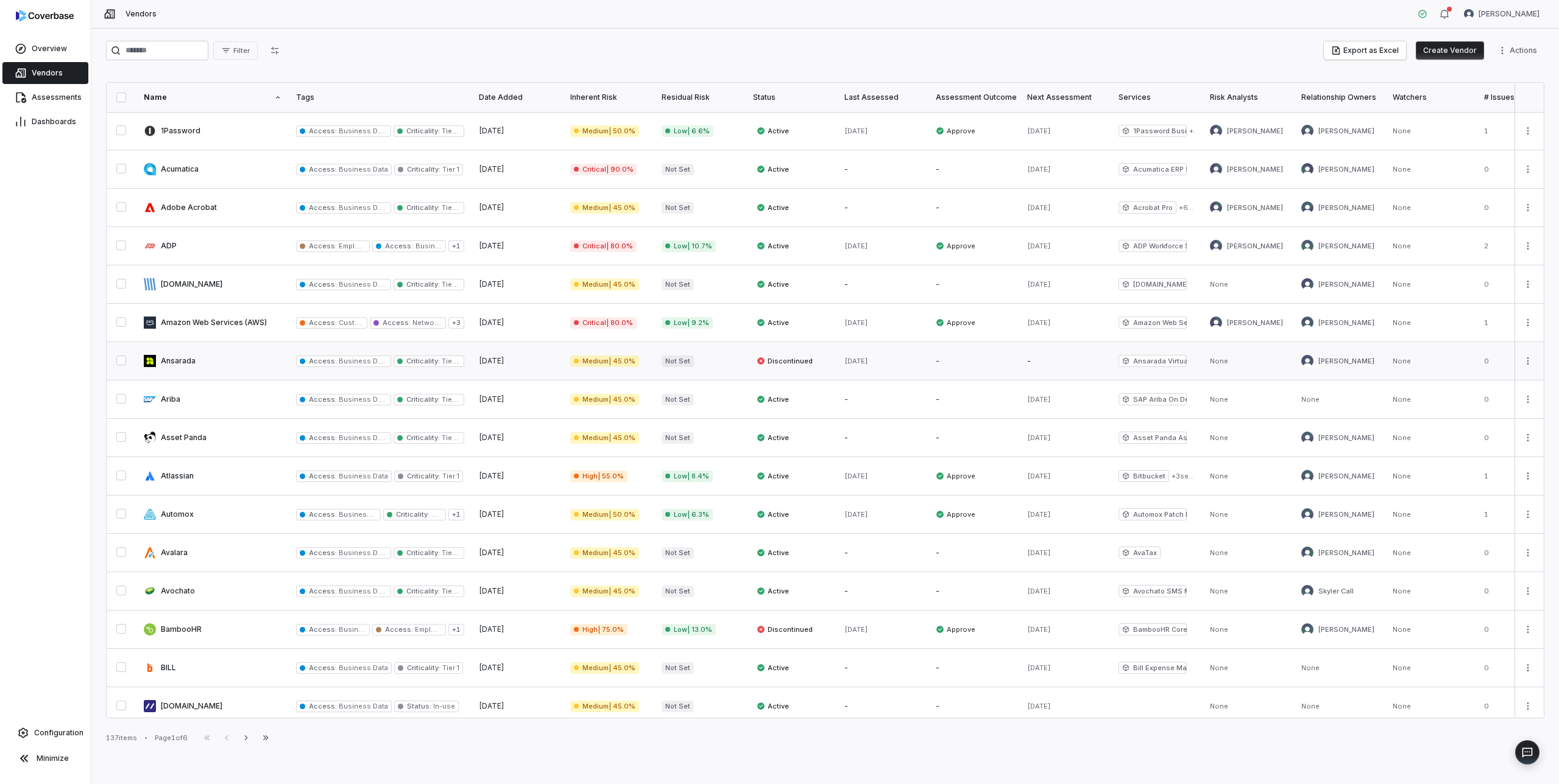
click at [123, 363] on button "button" at bounding box center [121, 360] width 10 height 10
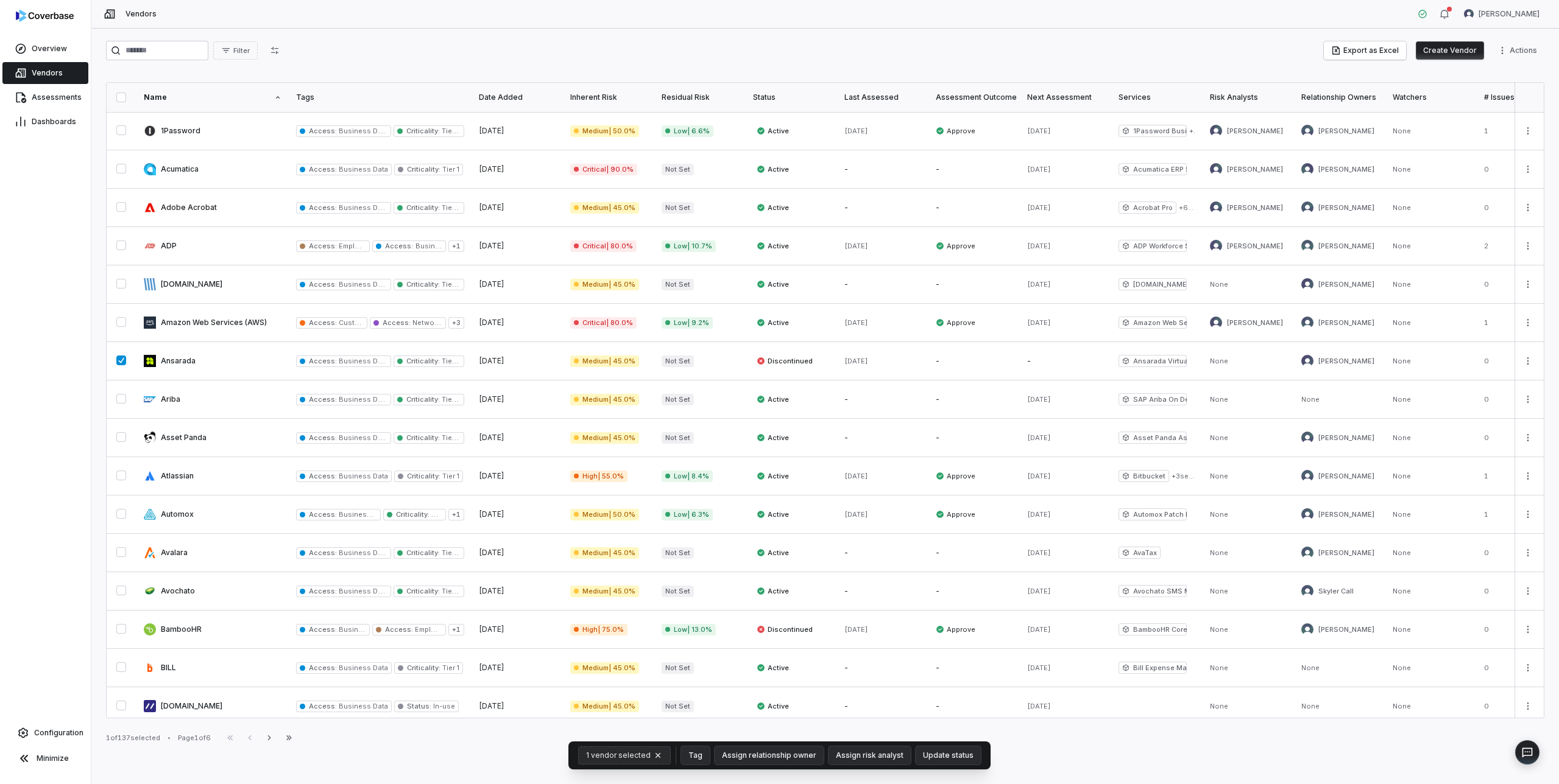
click at [661, 755] on icon "button" at bounding box center [658, 755] width 5 height 5
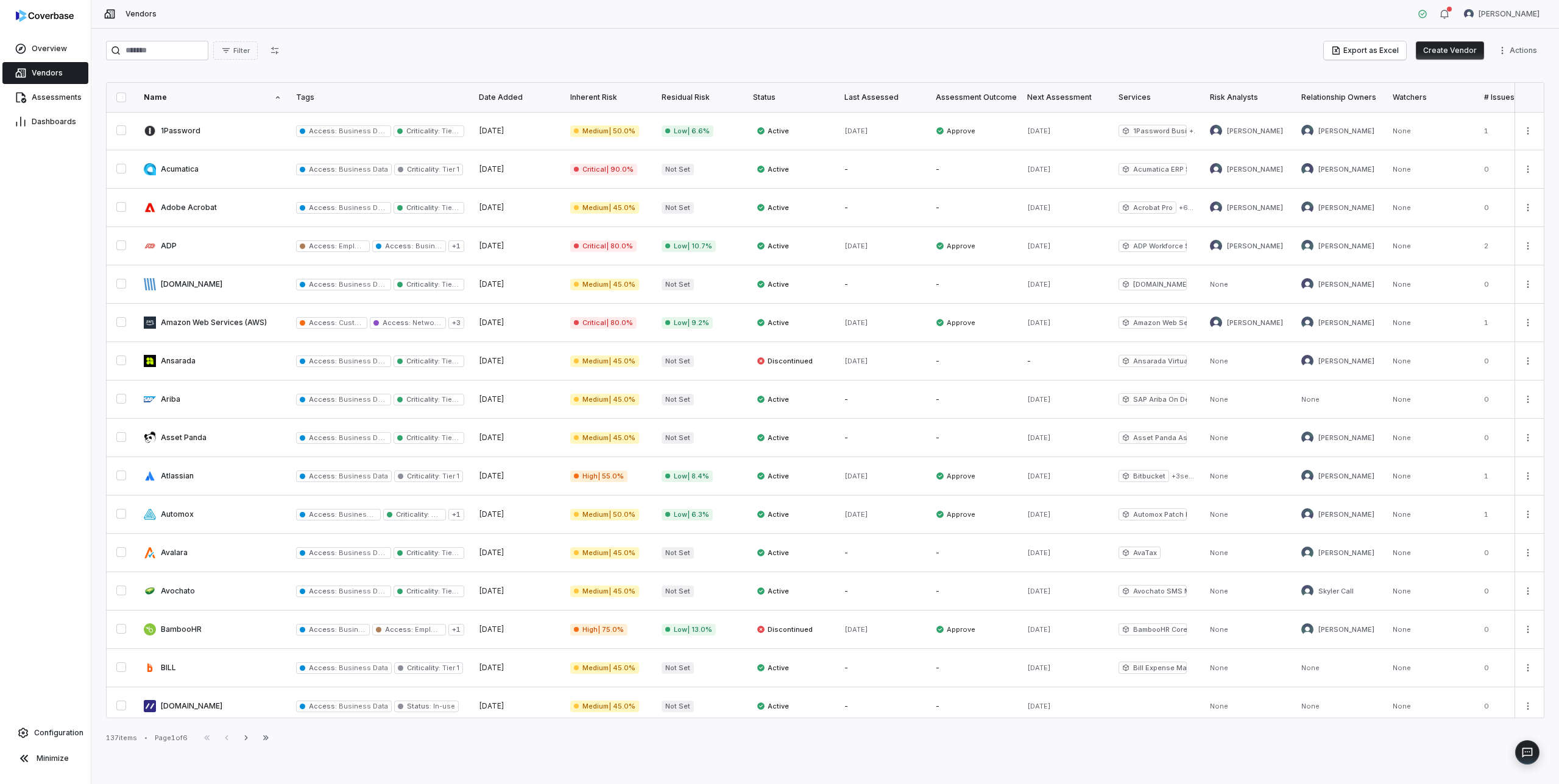
click at [121, 98] on button "button" at bounding box center [121, 97] width 10 height 10
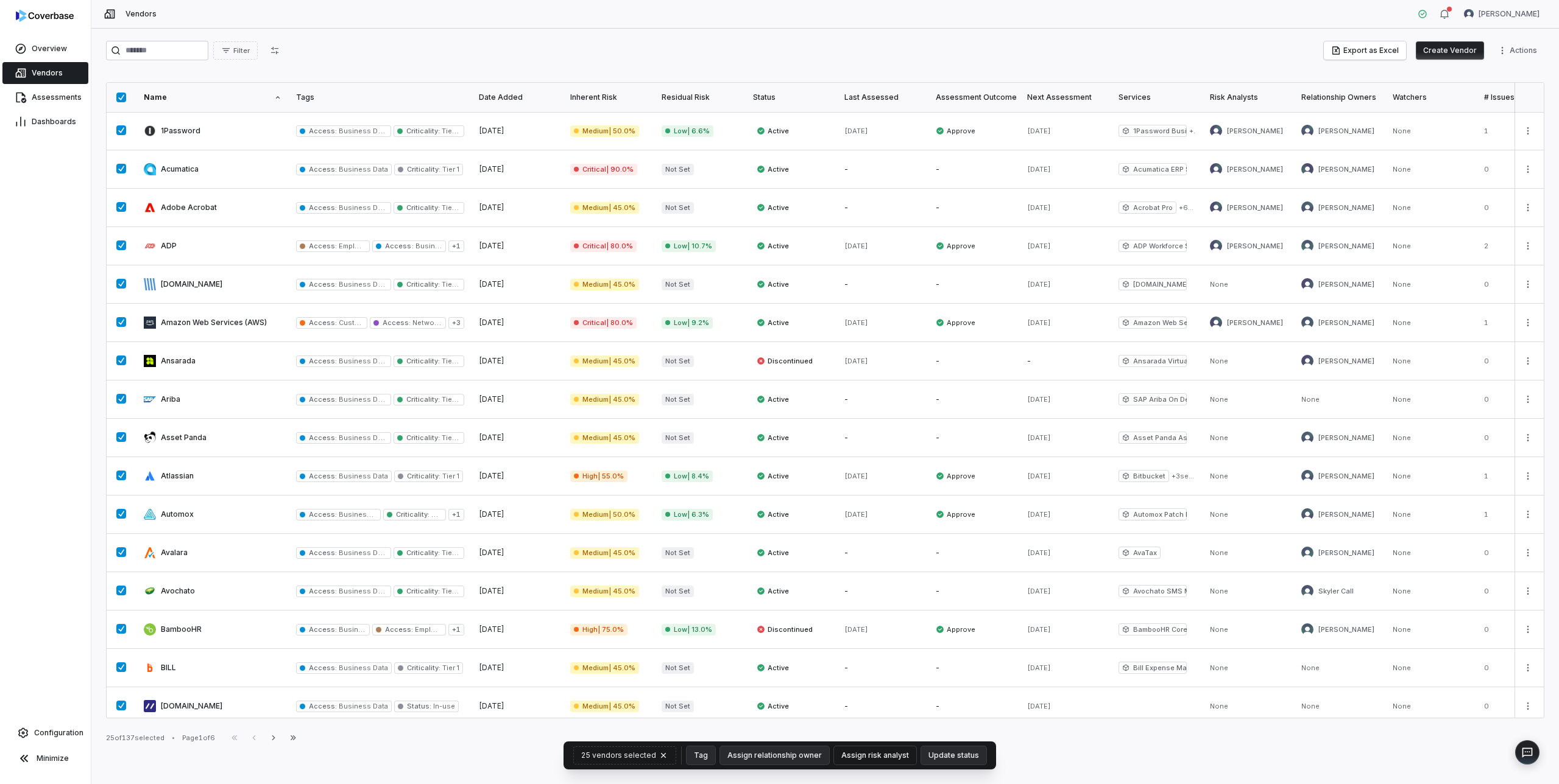
click at [877, 759] on button "Assign risk analyst" at bounding box center [875, 755] width 82 height 19
type input "**"
click at [835, 724] on span "[PERSON_NAME]" at bounding box center [858, 724] width 61 height 10
click at [665, 754] on icon "button" at bounding box center [663, 755] width 5 height 5
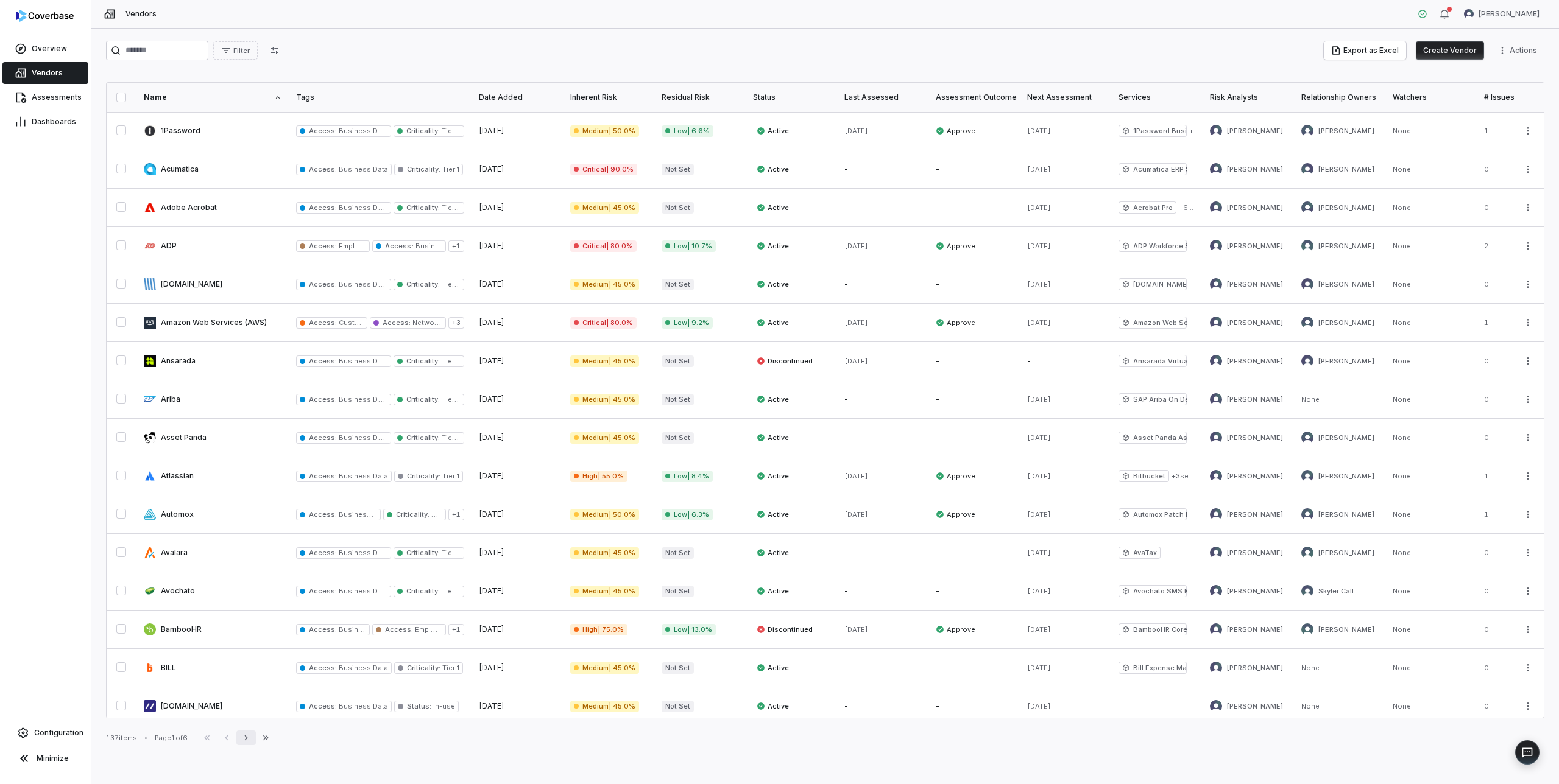
click at [248, 736] on icon "button" at bounding box center [247, 738] width 10 height 10
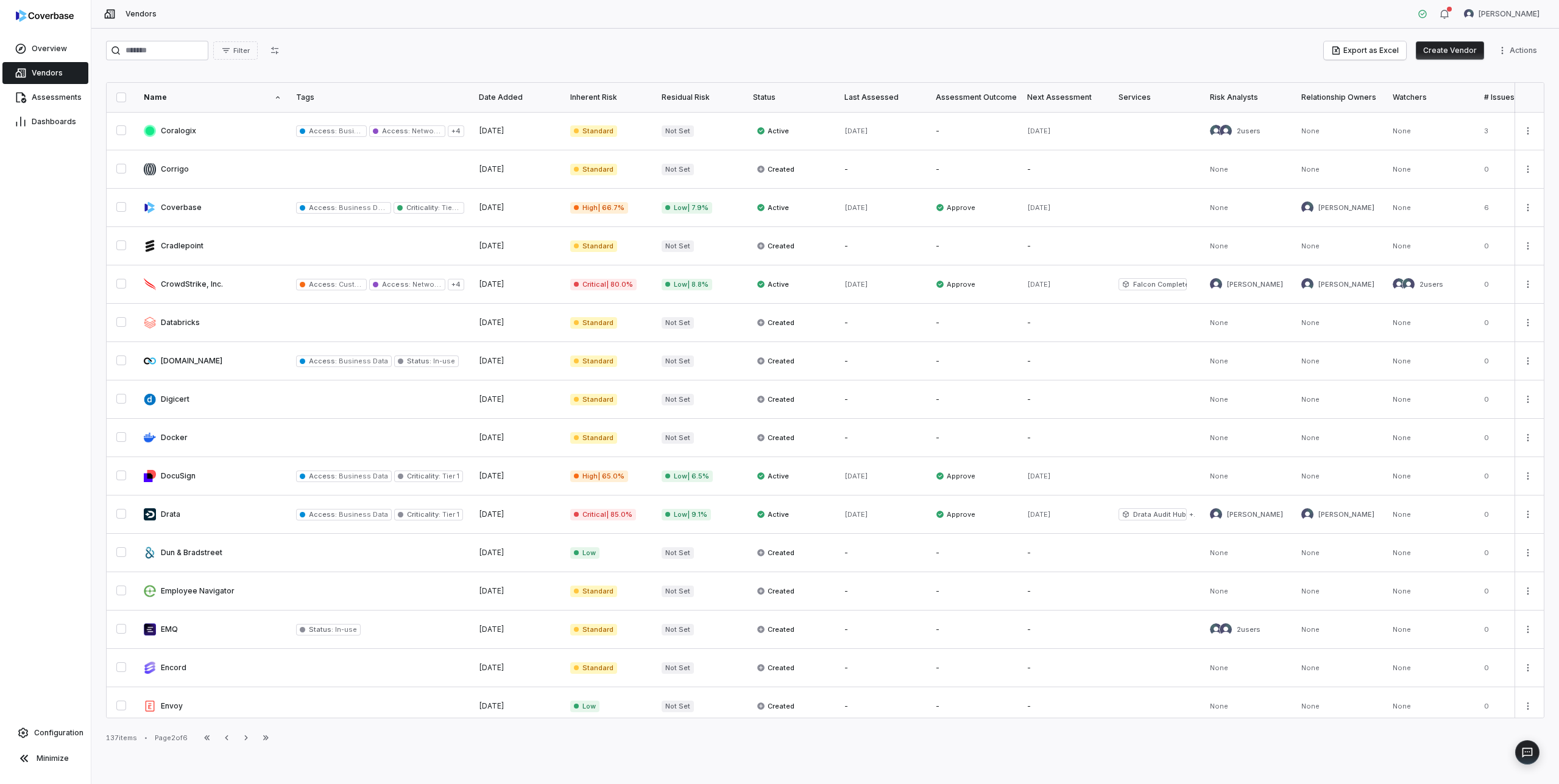
click at [120, 97] on button "button" at bounding box center [121, 97] width 10 height 10
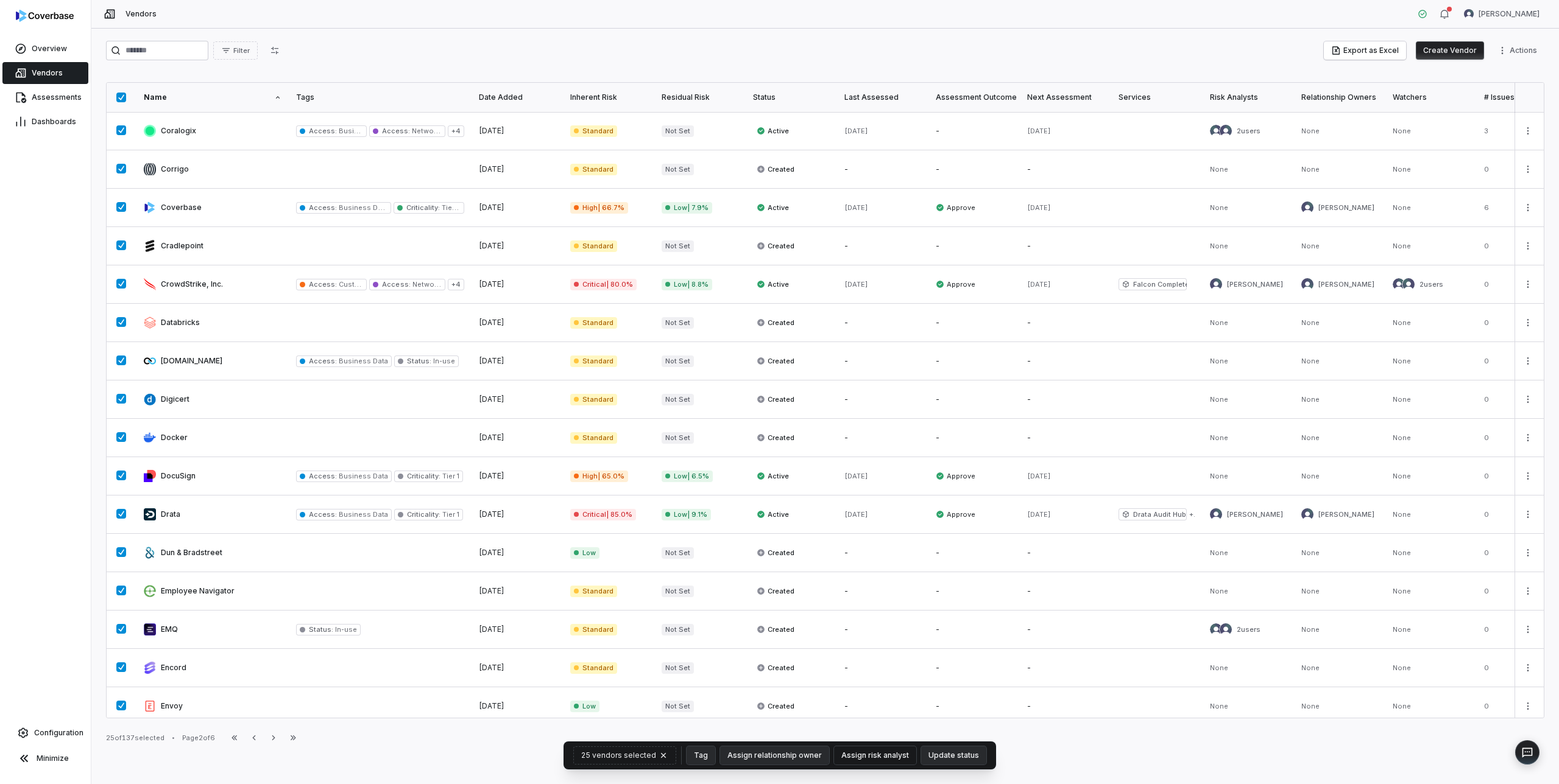
click at [864, 757] on button "Assign risk analyst" at bounding box center [875, 755] width 82 height 19
type input "**"
click at [867, 720] on span "[PERSON_NAME]" at bounding box center [858, 724] width 61 height 10
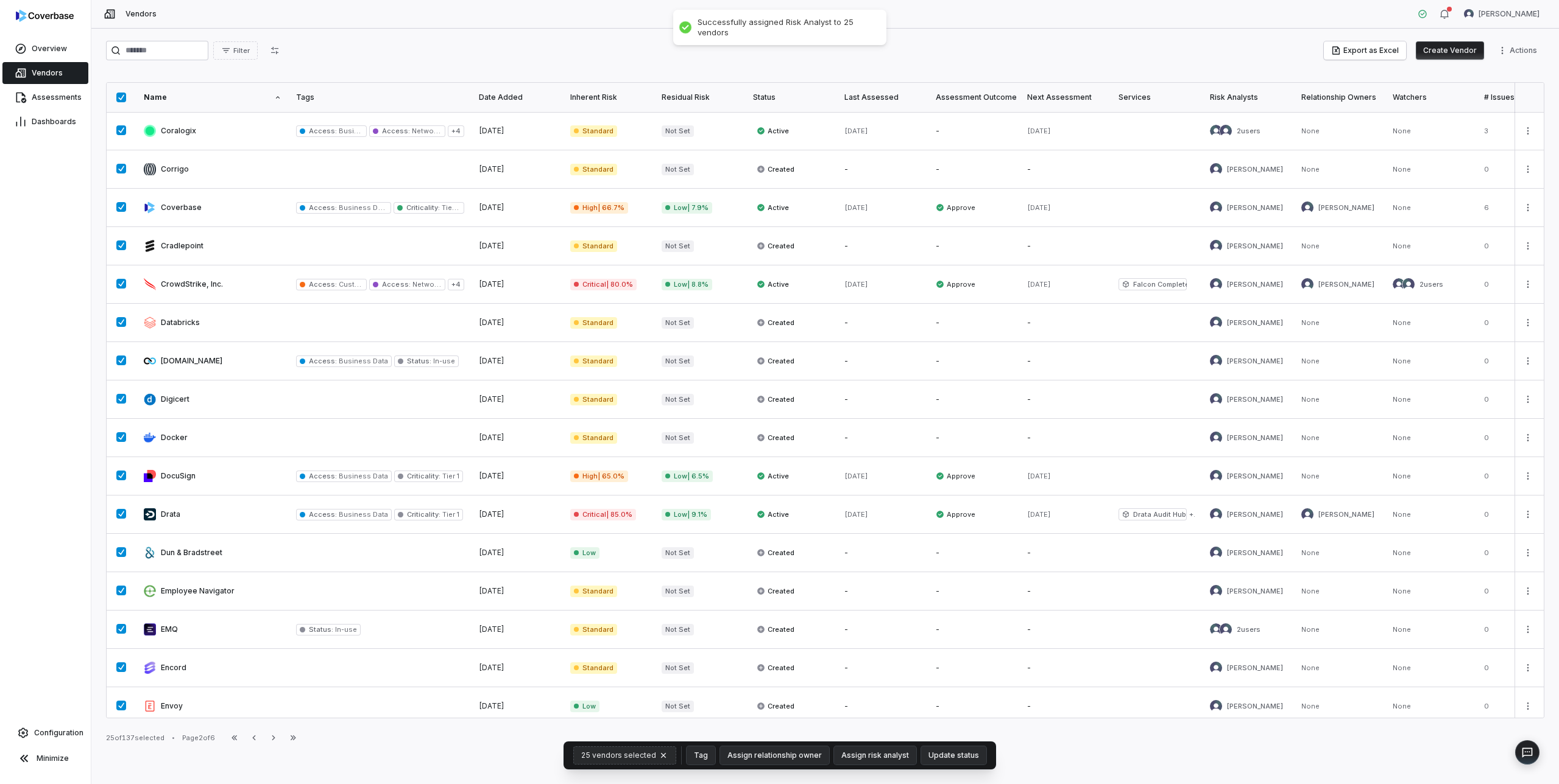
click at [665, 753] on icon "button" at bounding box center [664, 756] width 10 height 10
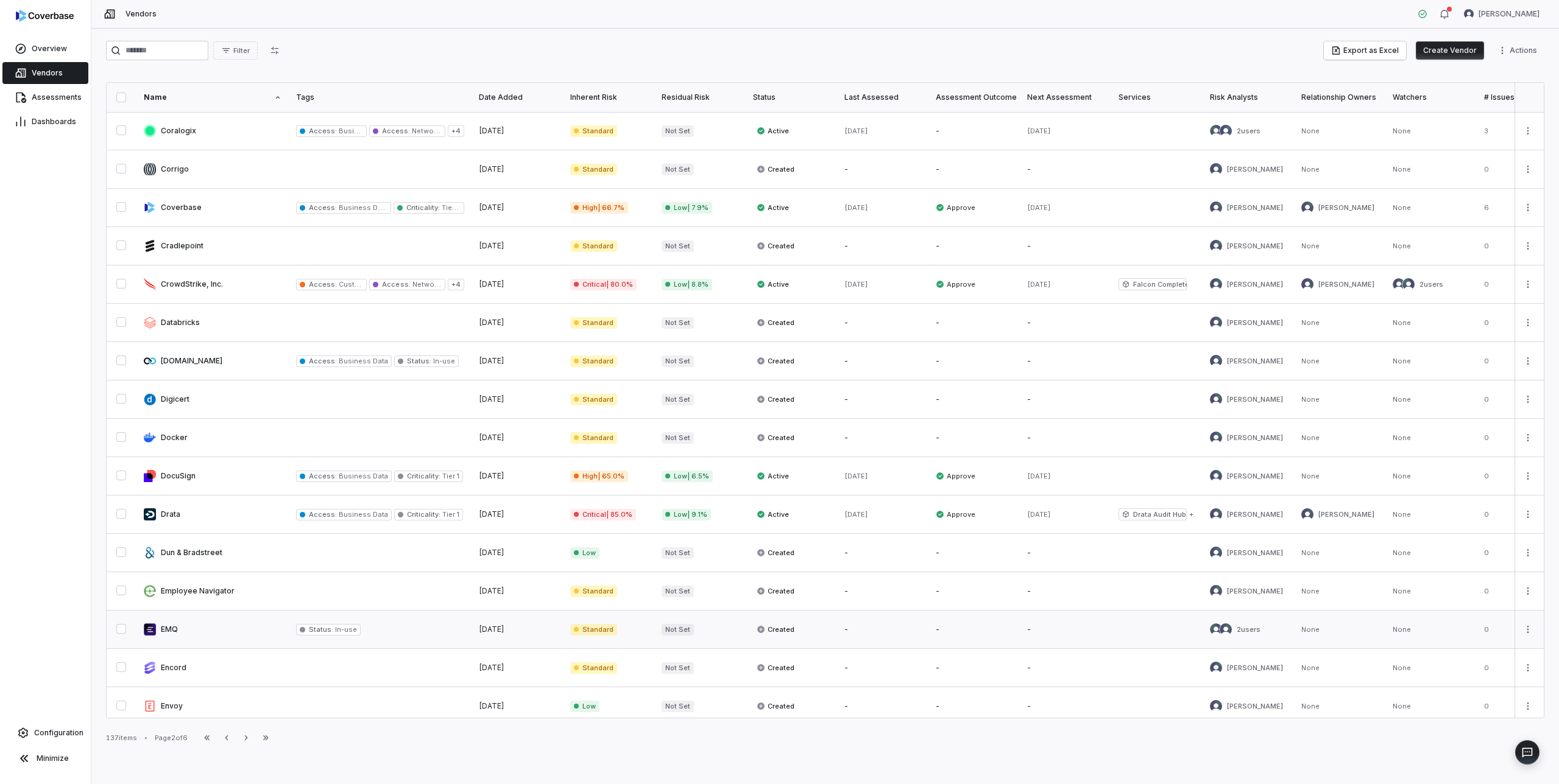
click at [186, 627] on link at bounding box center [212, 629] width 152 height 38
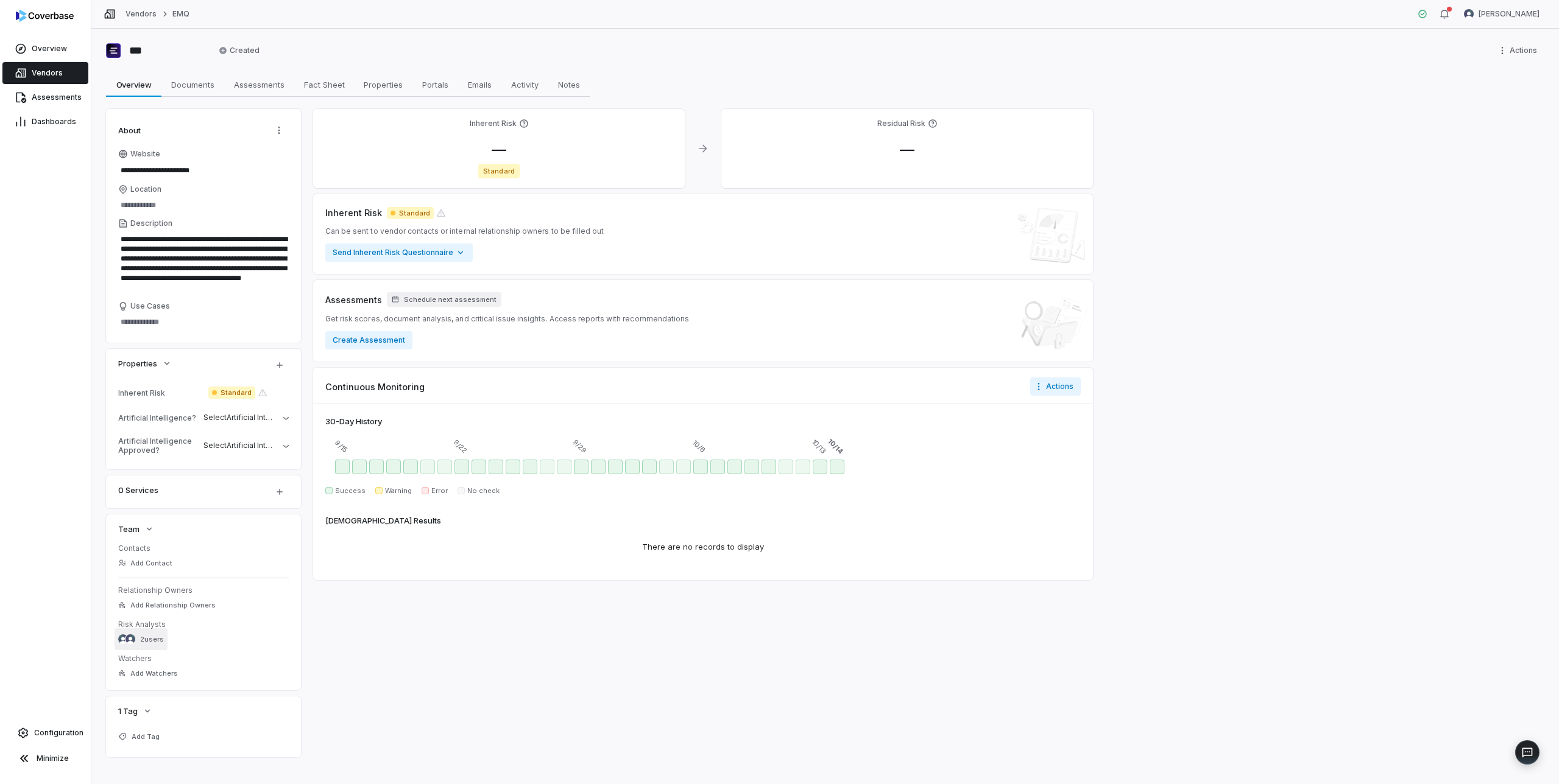
click at [154, 639] on span "2 users" at bounding box center [152, 639] width 23 height 9
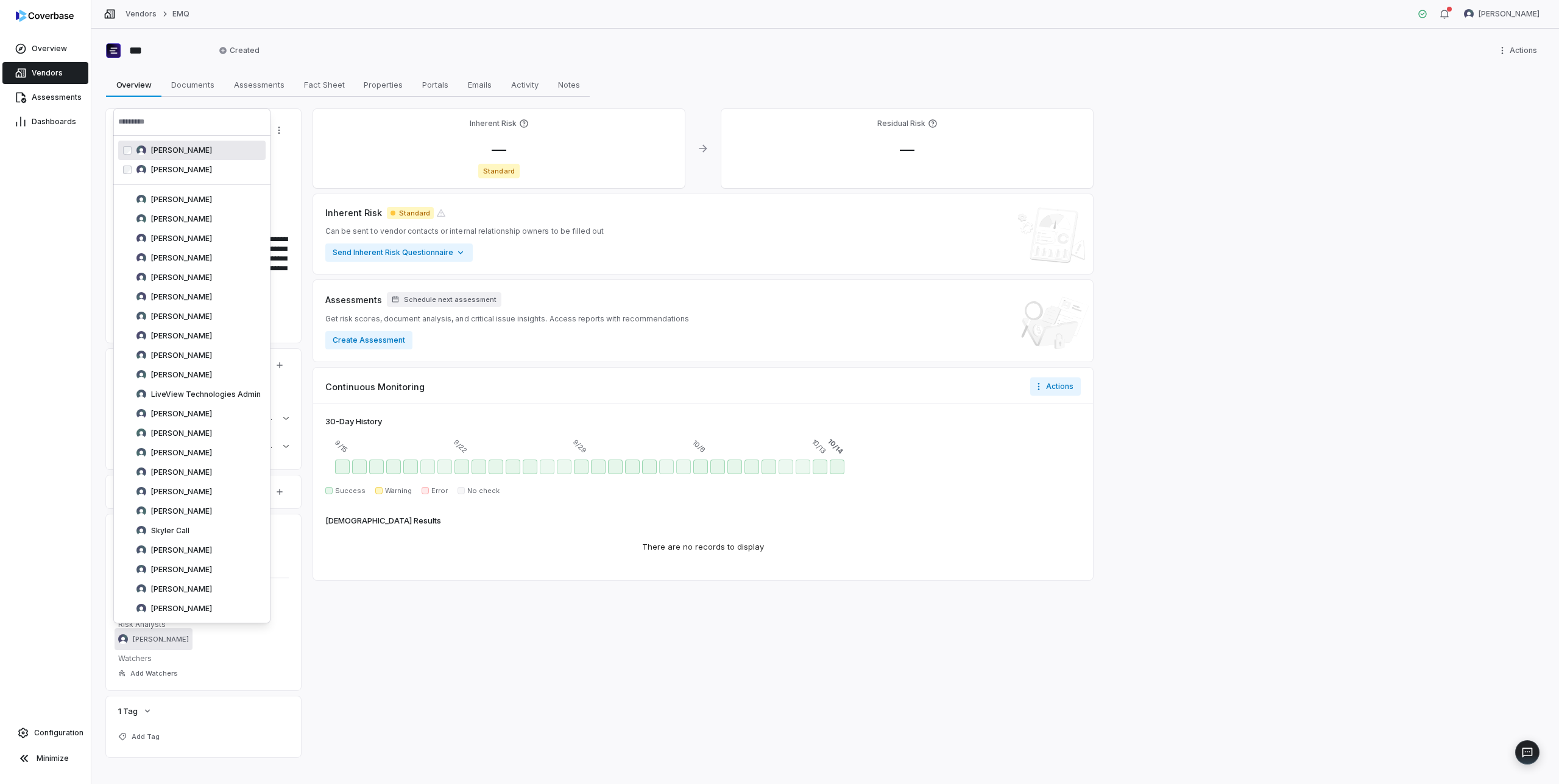
click at [74, 229] on div "Overview Vendors Assessments Dashboards Configuration Minimize" at bounding box center [45, 392] width 91 height 784
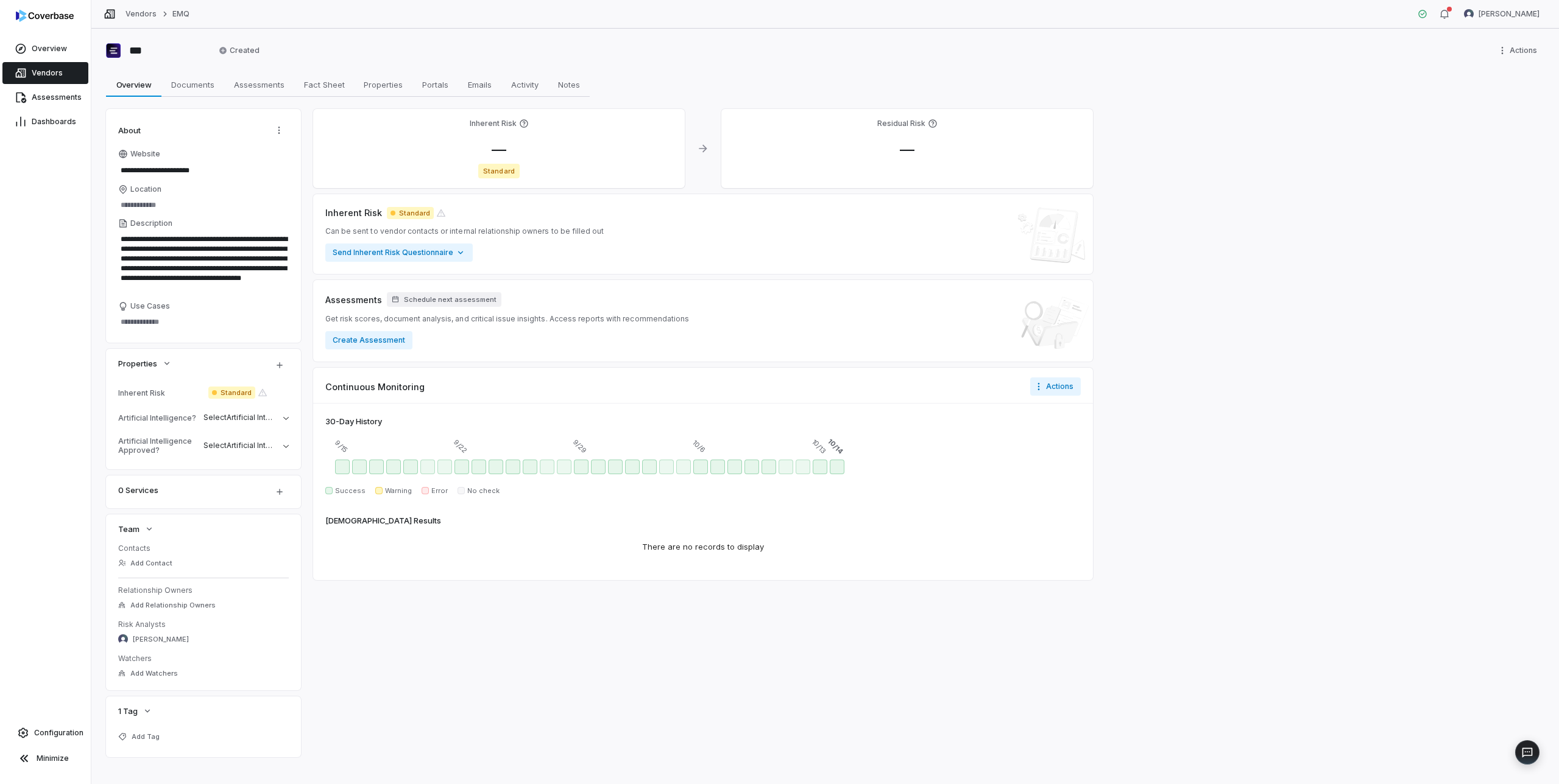
click at [50, 74] on span "Vendors" at bounding box center [48, 73] width 31 height 10
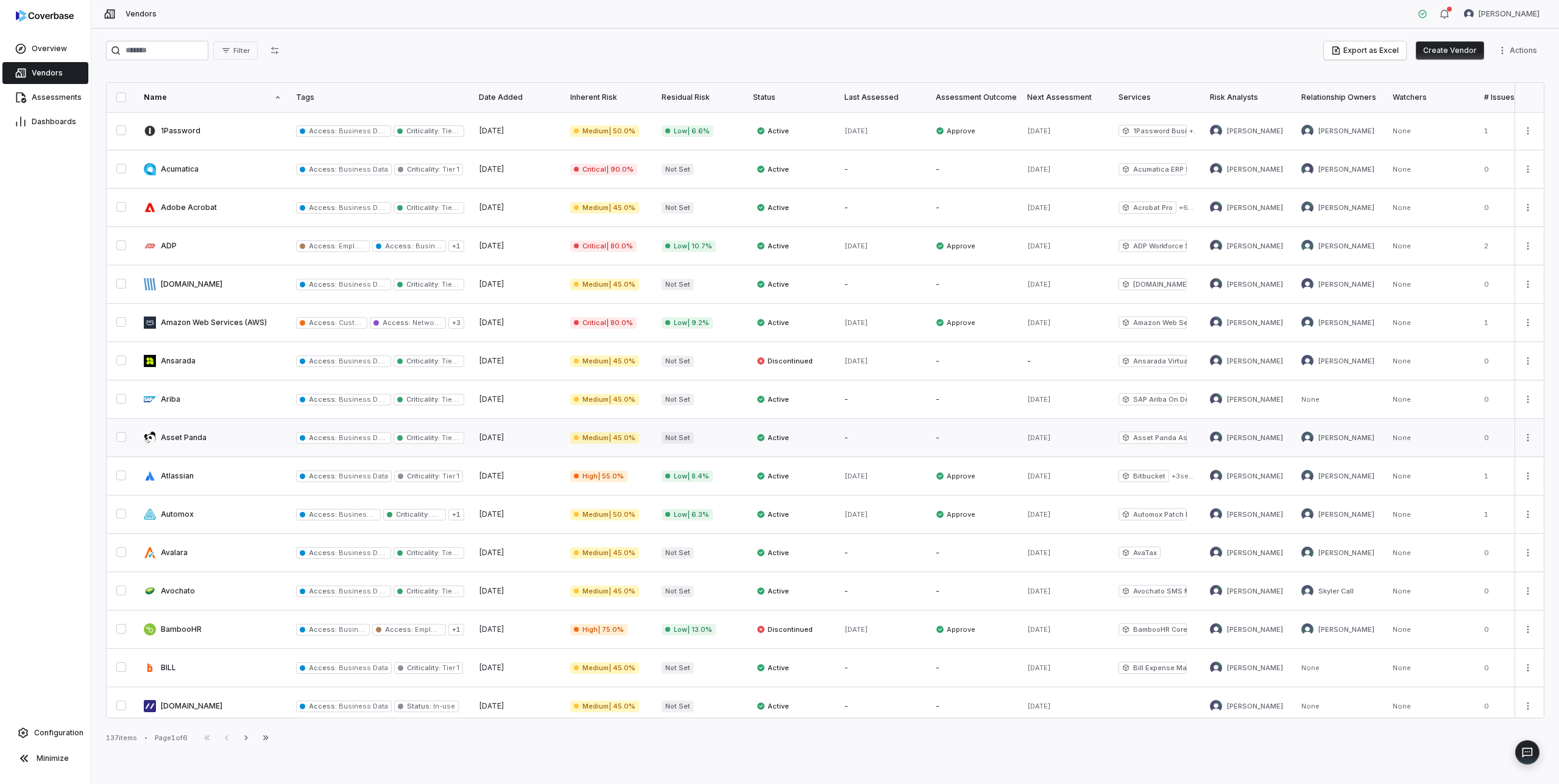
scroll to position [353, 0]
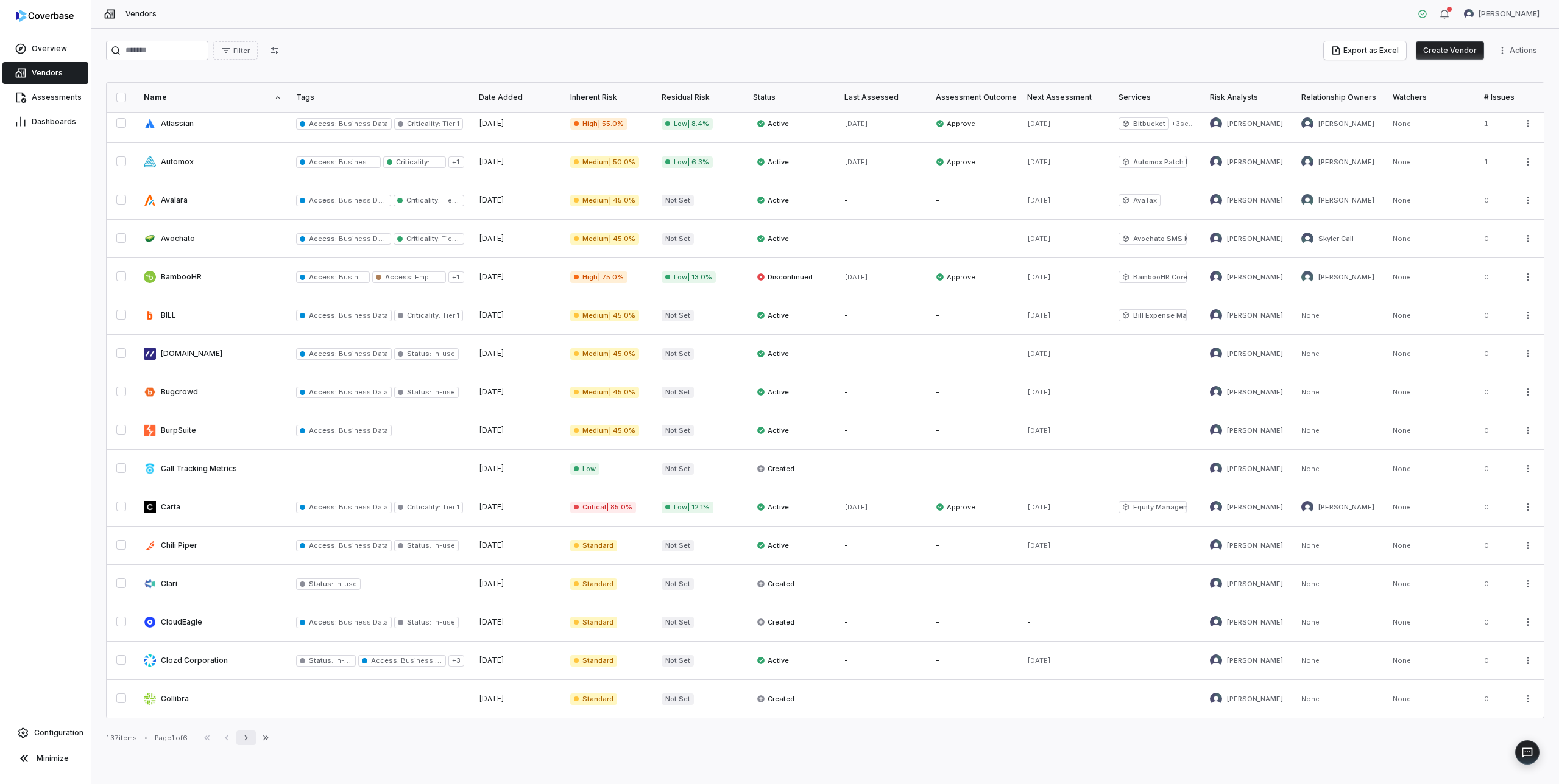
click at [245, 738] on icon "button" at bounding box center [247, 738] width 10 height 10
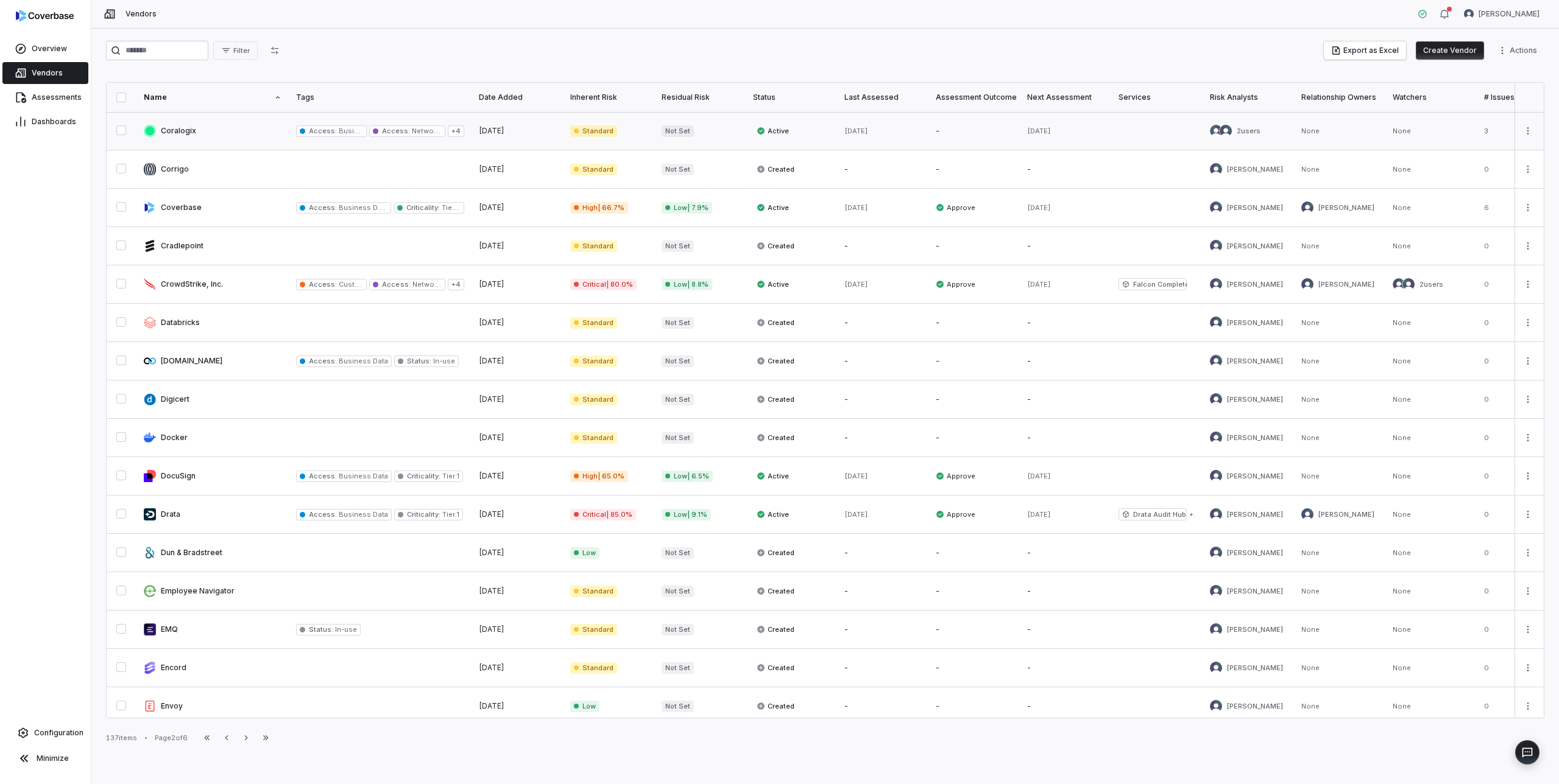
click at [185, 127] on link at bounding box center [212, 131] width 152 height 38
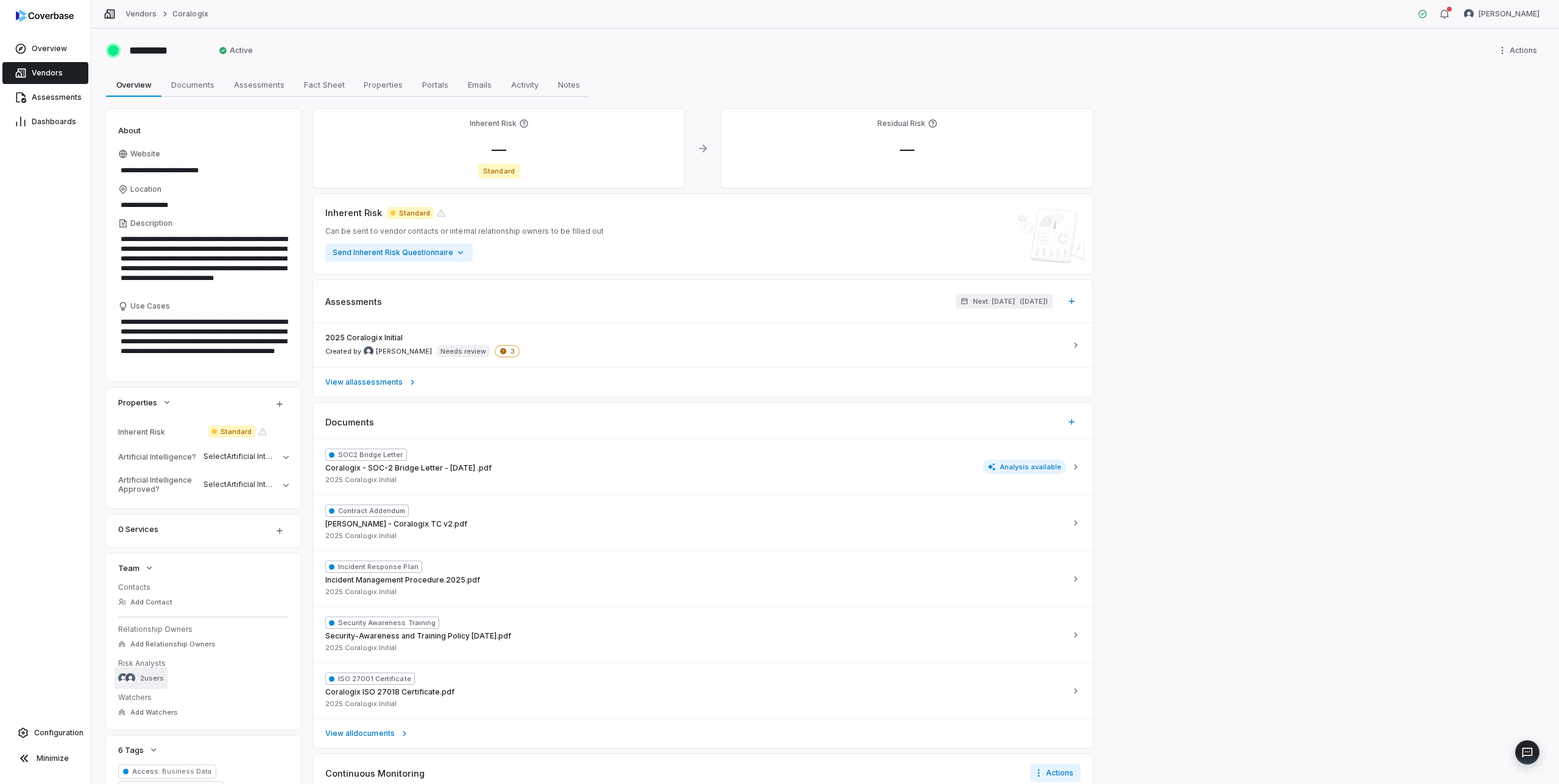
click at [140, 676] on span "2 users" at bounding box center [152, 678] width 23 height 9
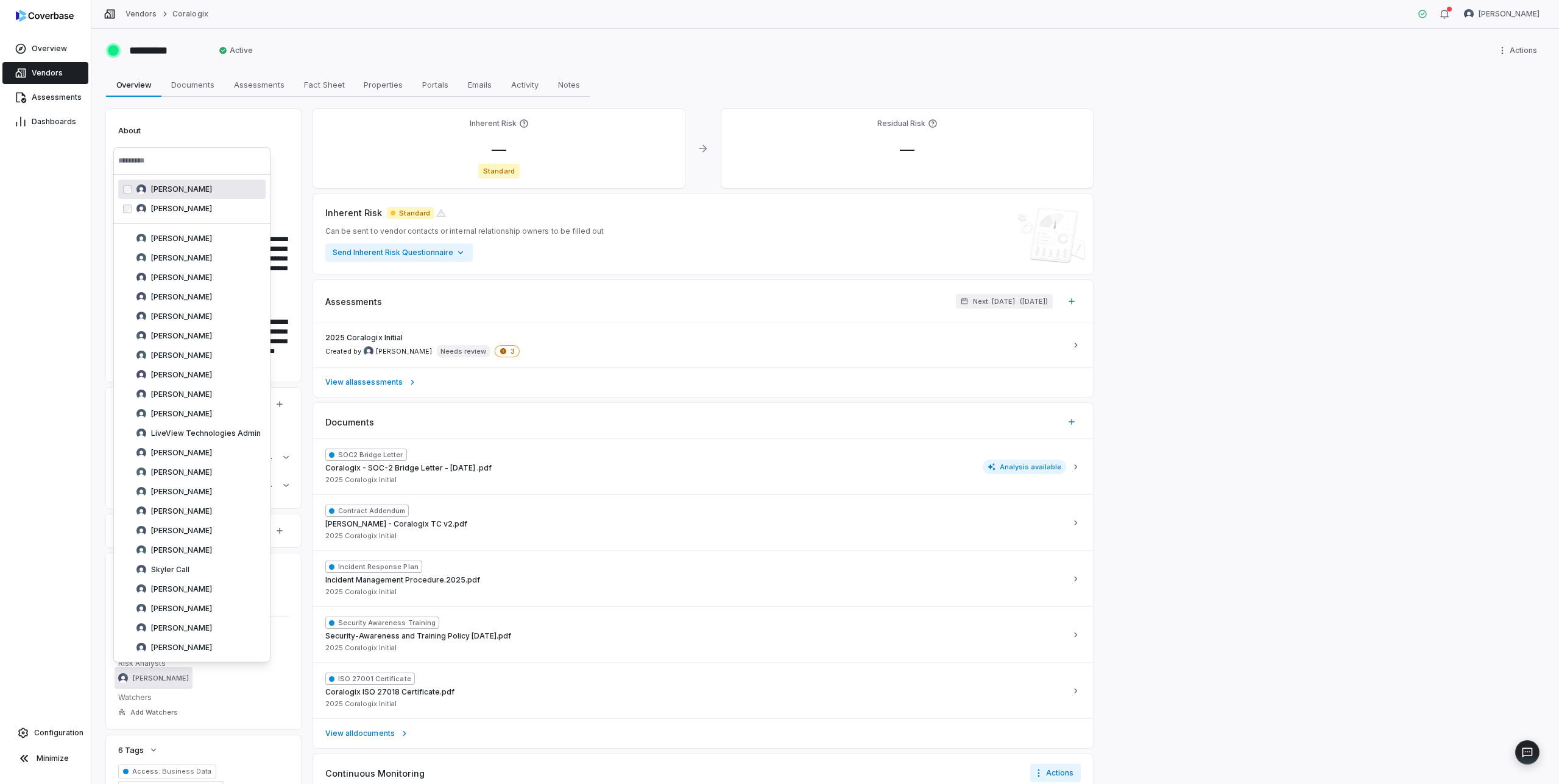
click at [65, 217] on div "Overview Vendors Assessments Dashboards Configuration Minimize" at bounding box center [45, 392] width 91 height 784
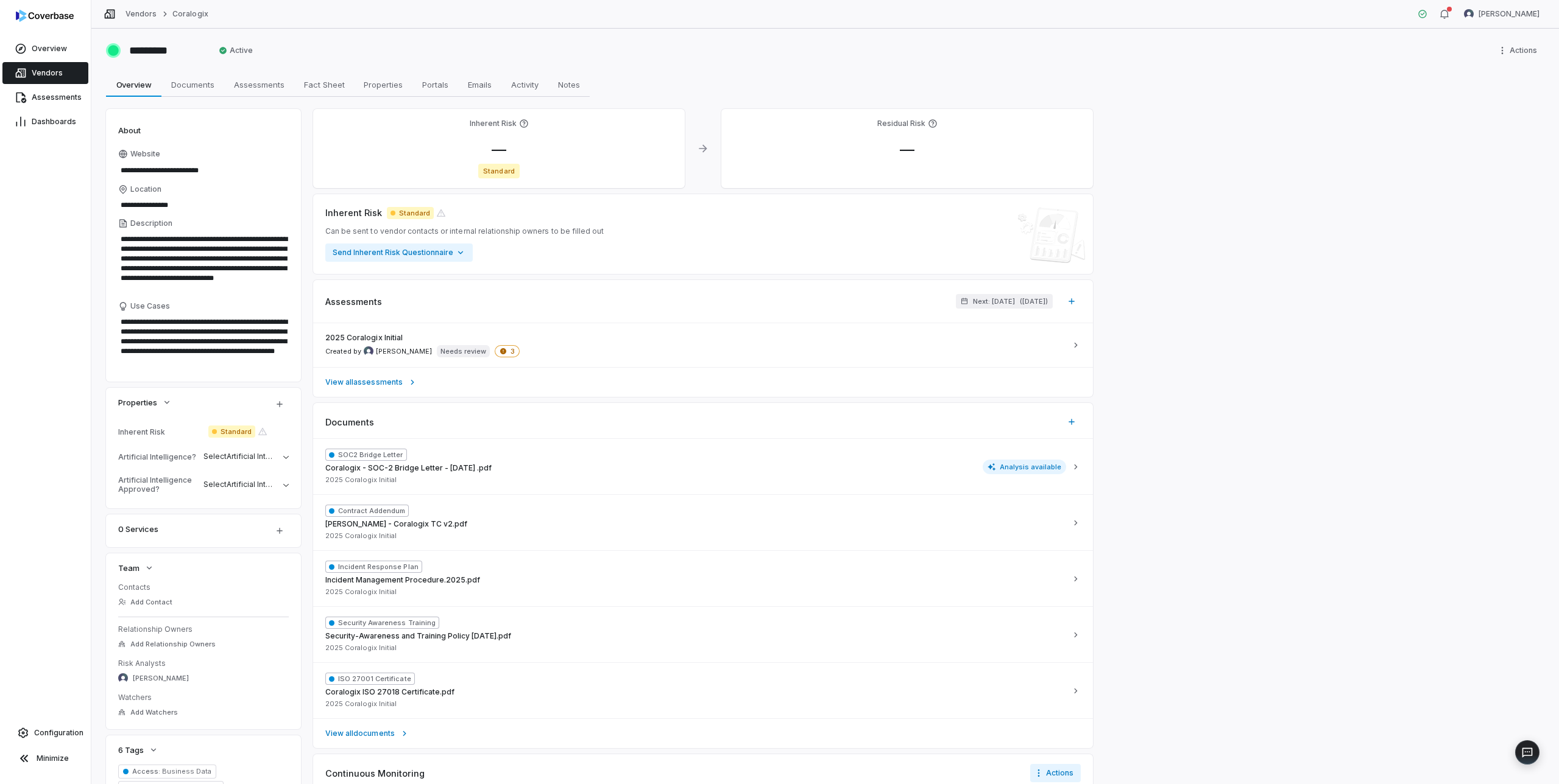
click at [43, 71] on span "Vendors" at bounding box center [48, 73] width 31 height 10
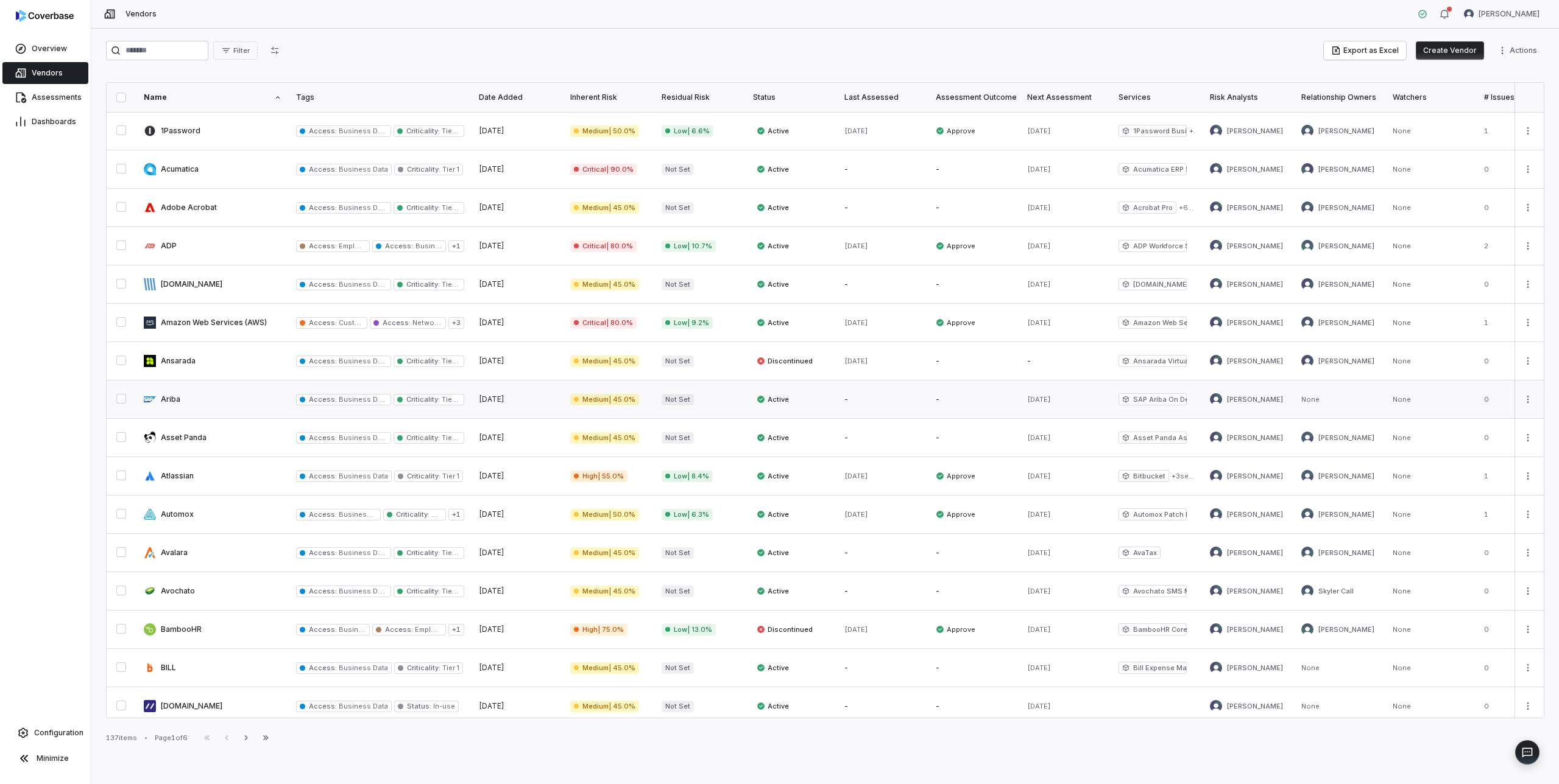
scroll to position [353, 0]
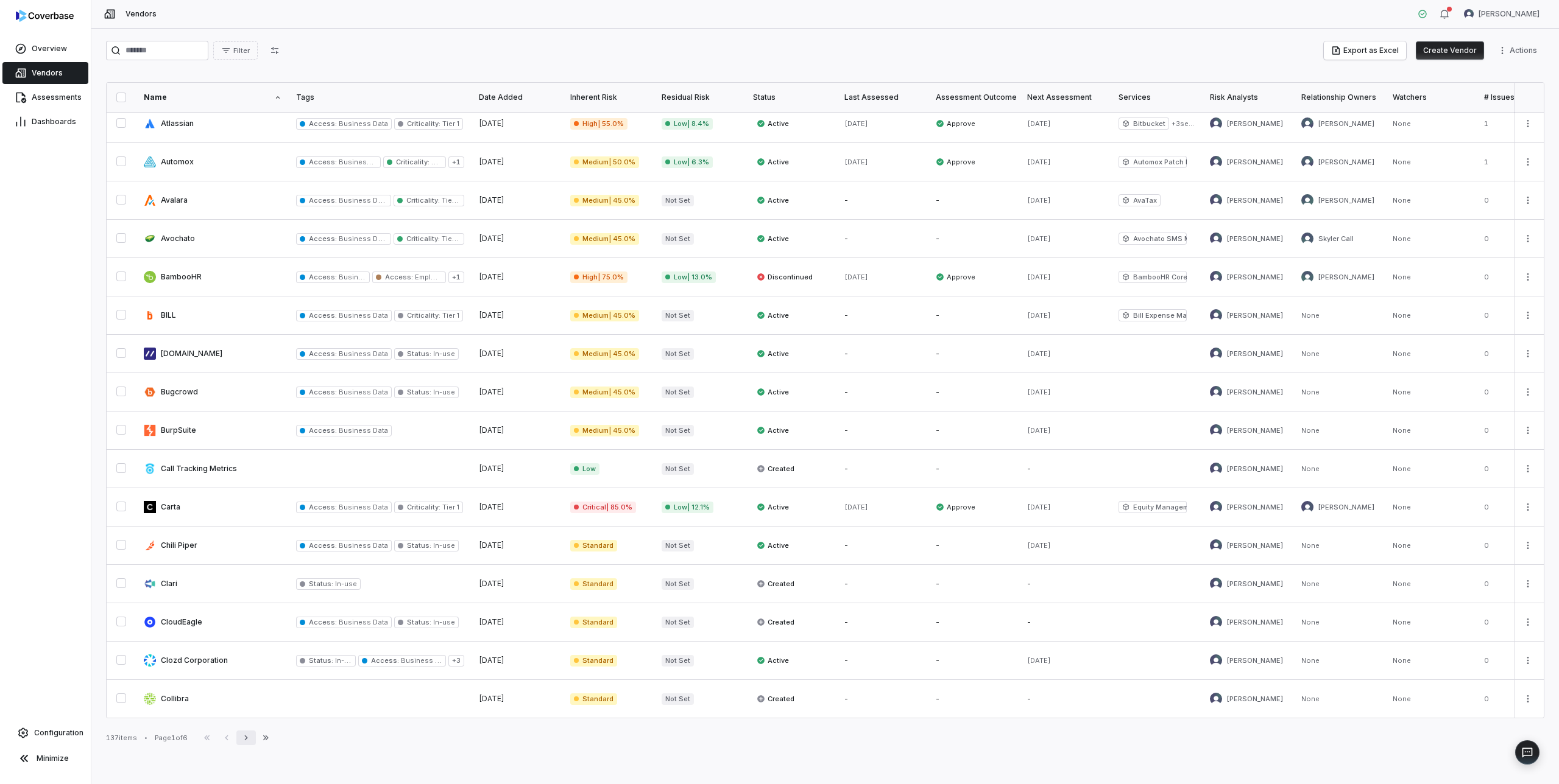
click at [247, 740] on icon "button" at bounding box center [247, 738] width 10 height 10
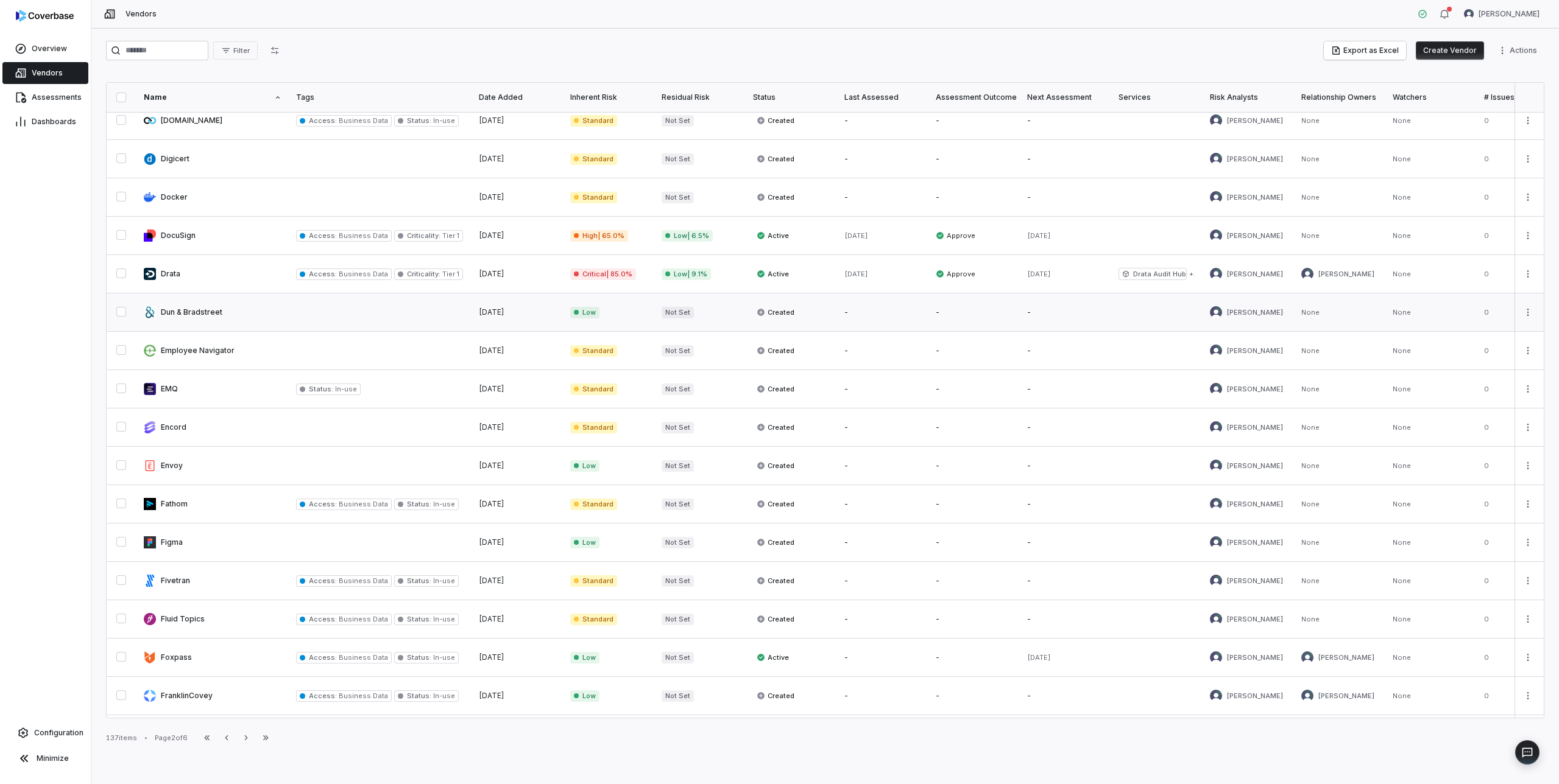
scroll to position [353, 0]
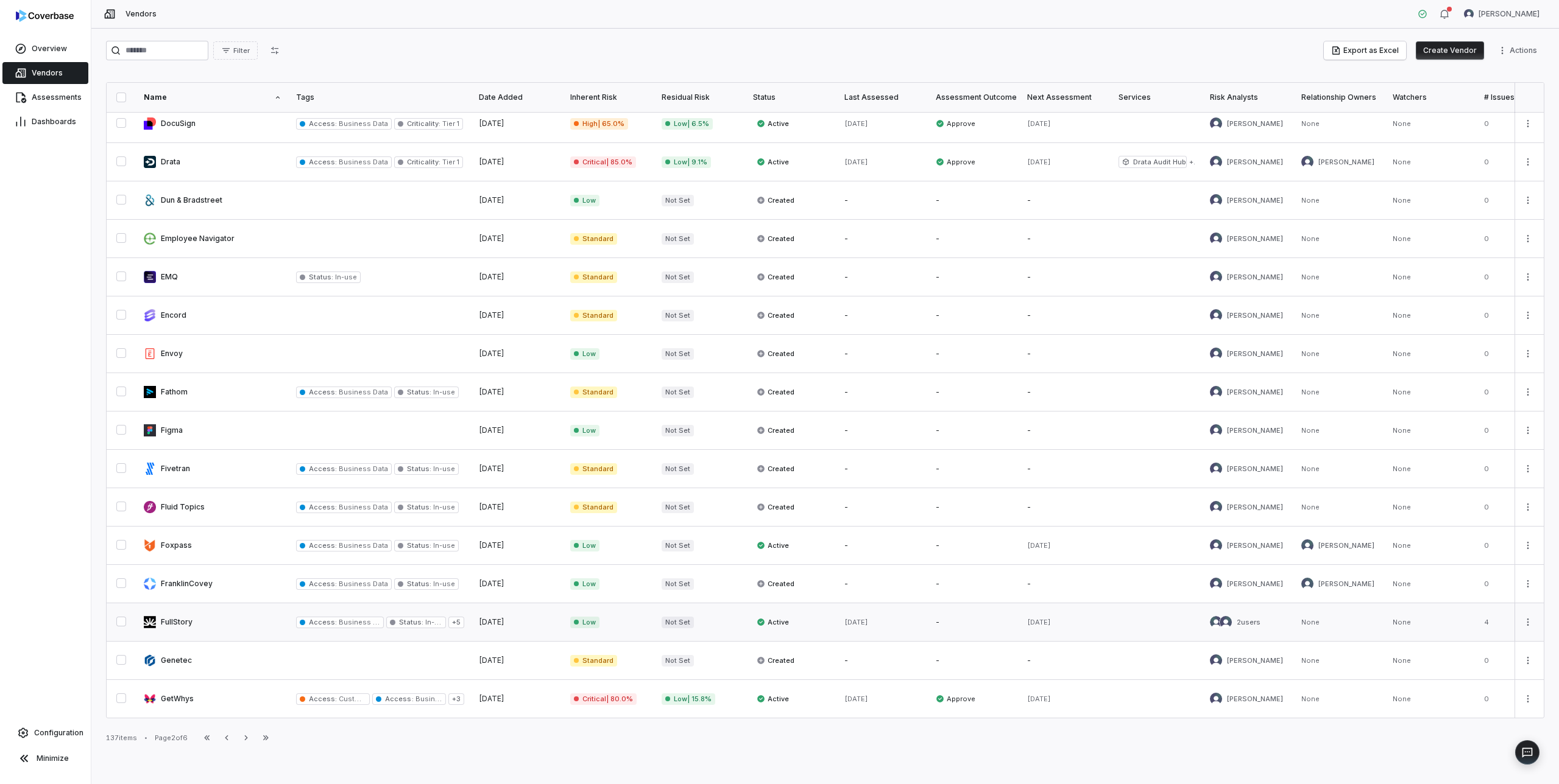
click at [193, 617] on link at bounding box center [212, 622] width 152 height 38
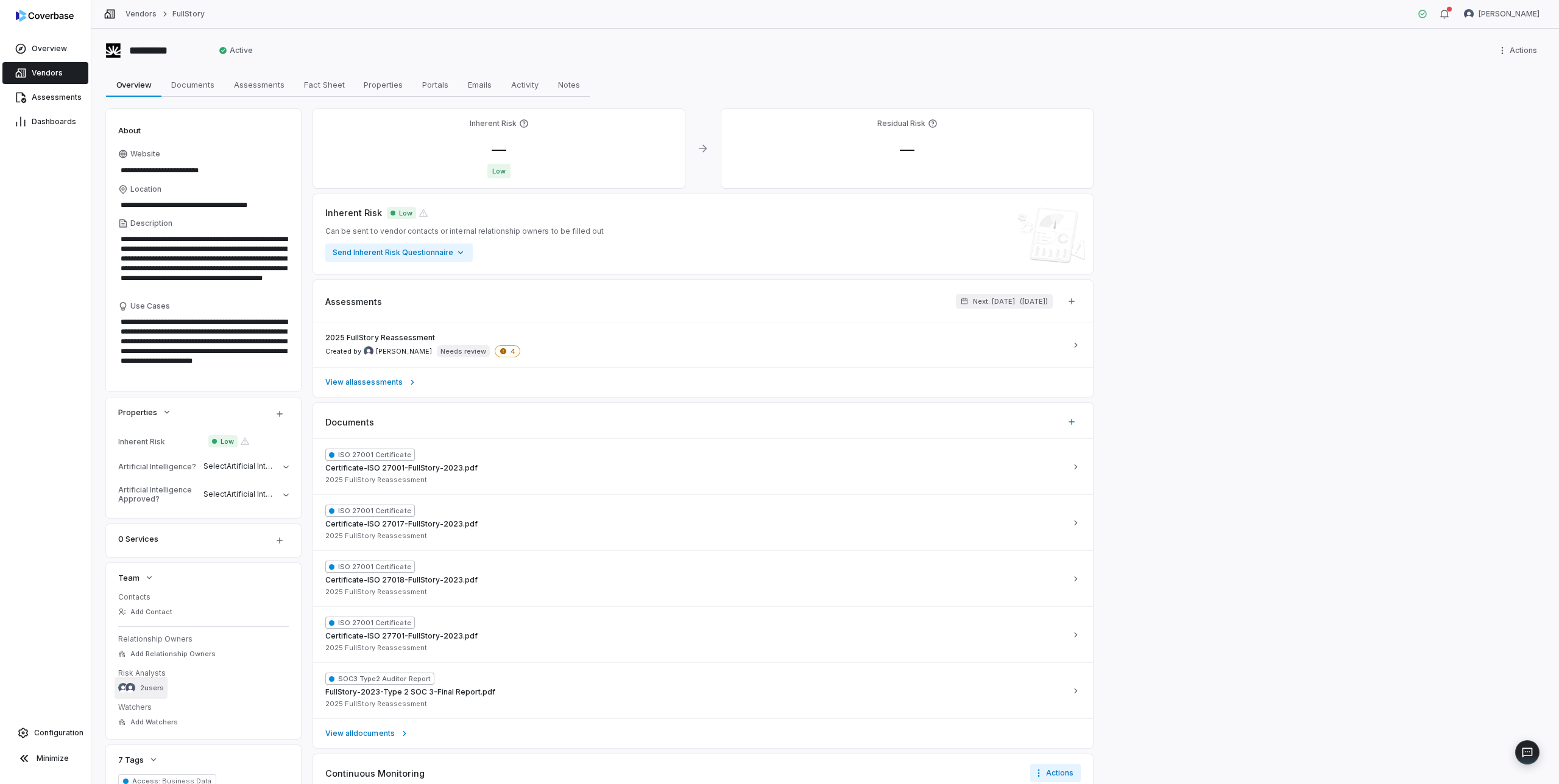
click at [147, 684] on span "2 users" at bounding box center [152, 688] width 23 height 9
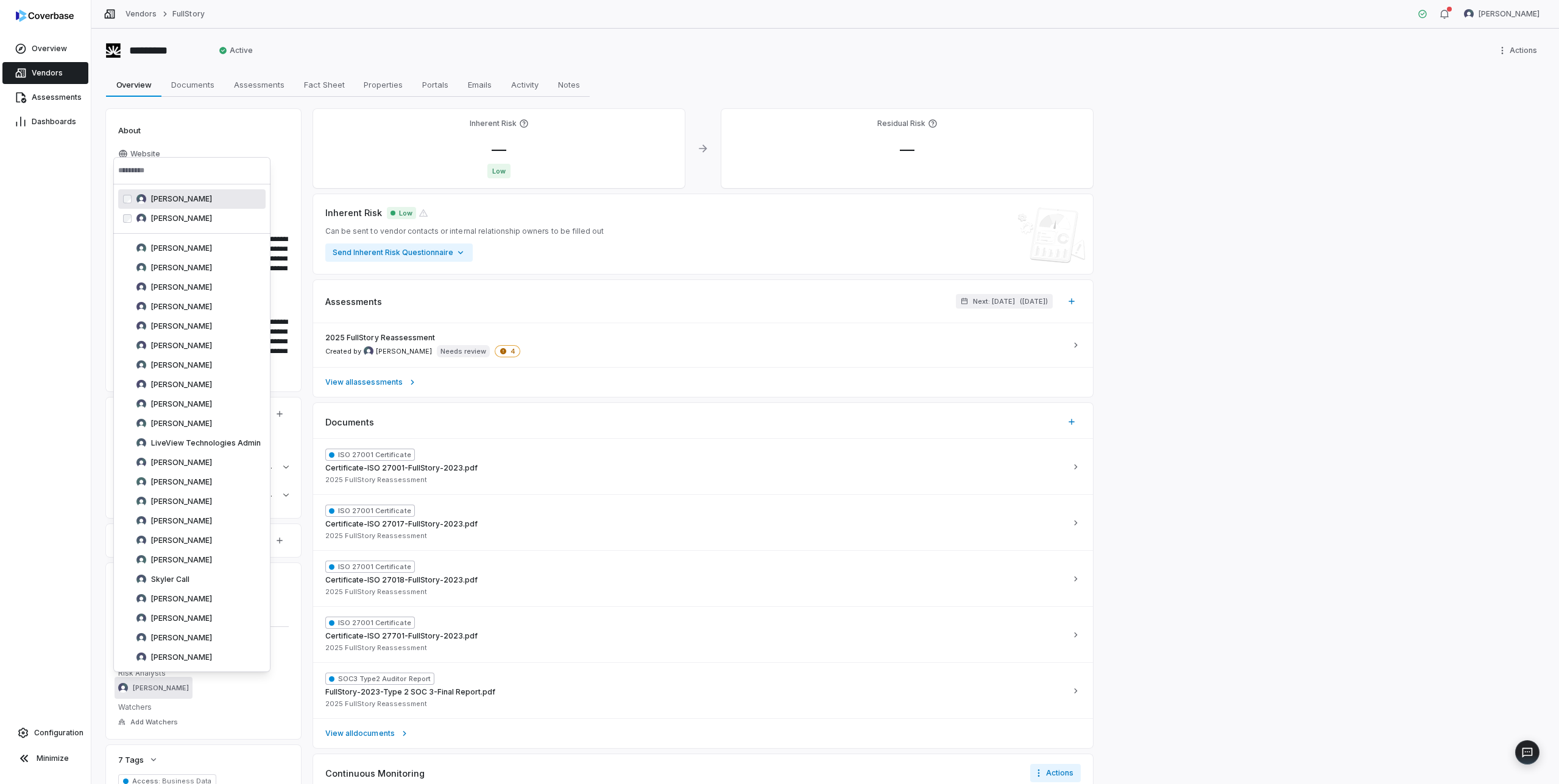
click at [59, 235] on div "Overview Vendors Assessments Dashboards Configuration Minimize" at bounding box center [45, 392] width 91 height 784
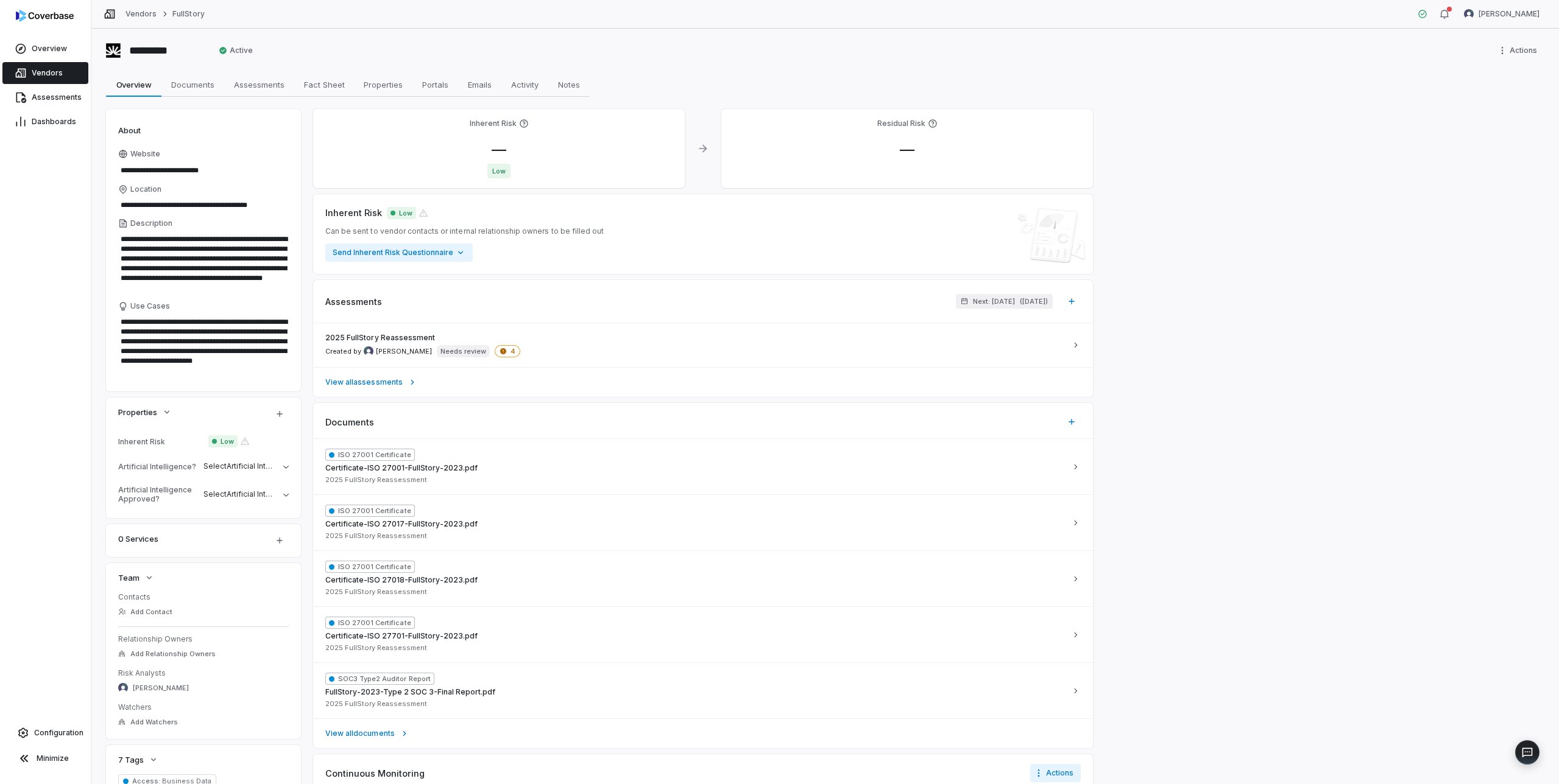
click at [48, 70] on span "Vendors" at bounding box center [48, 73] width 31 height 10
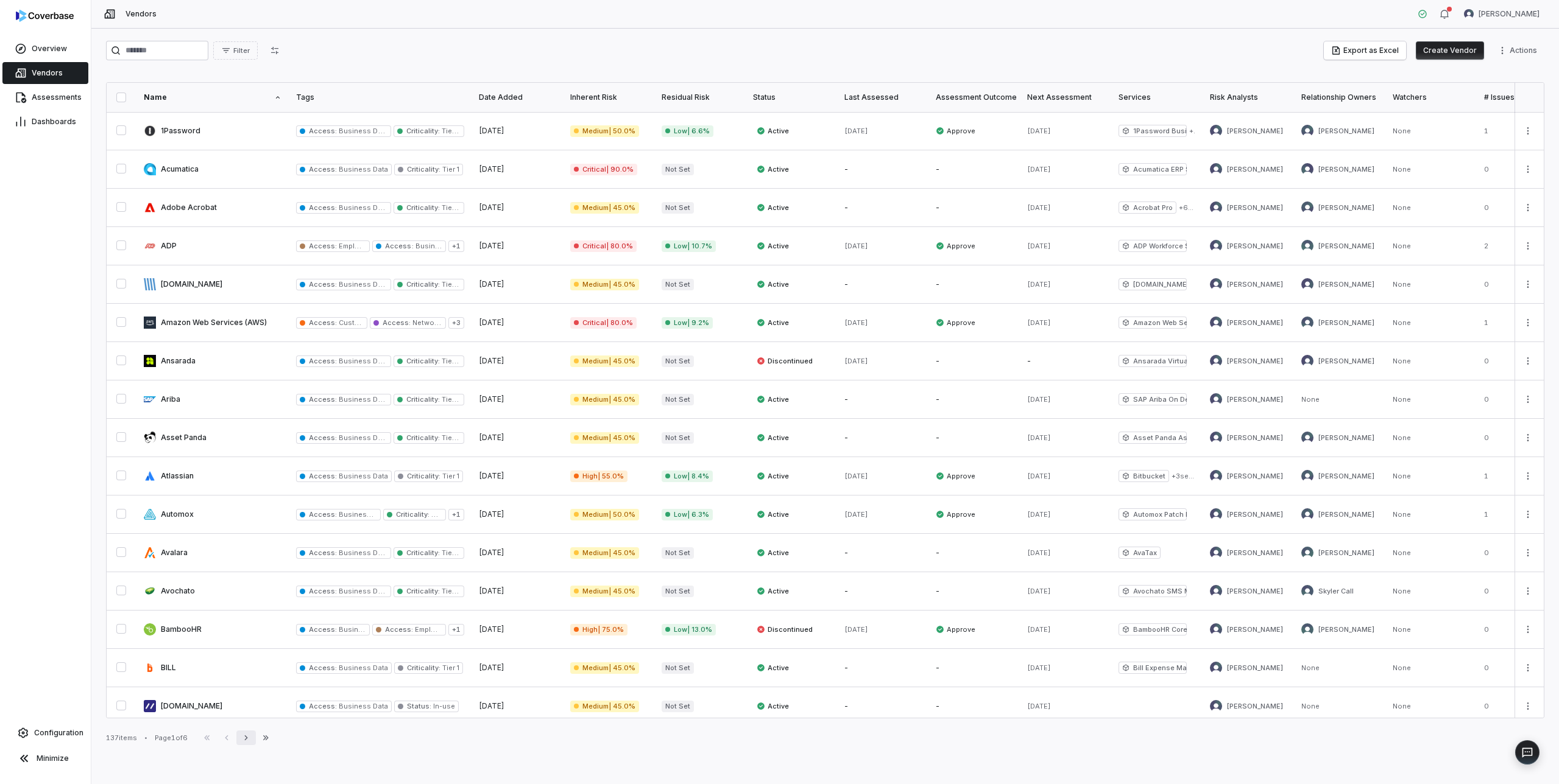
click at [251, 738] on icon "button" at bounding box center [247, 738] width 10 height 10
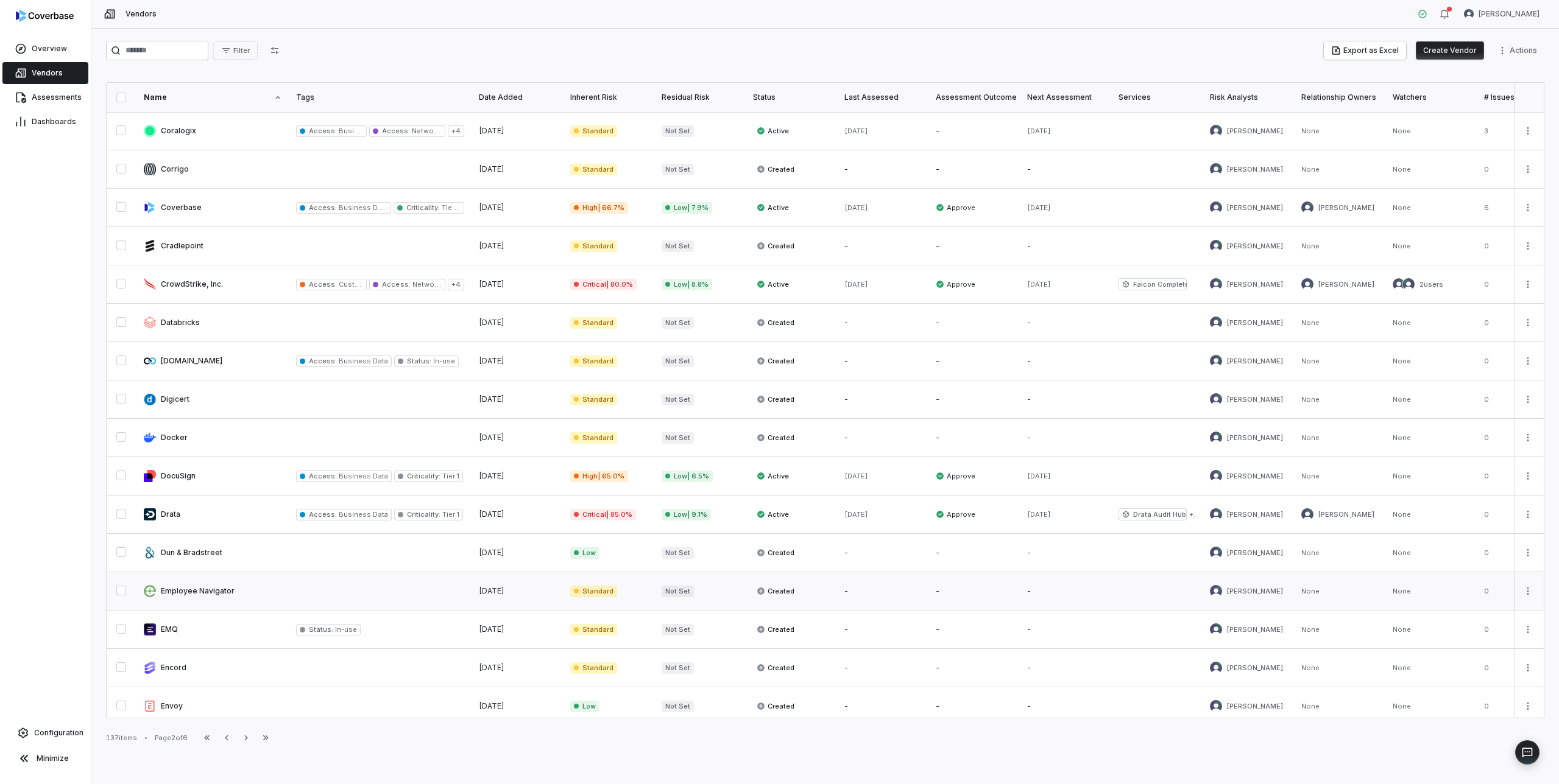
scroll to position [353, 0]
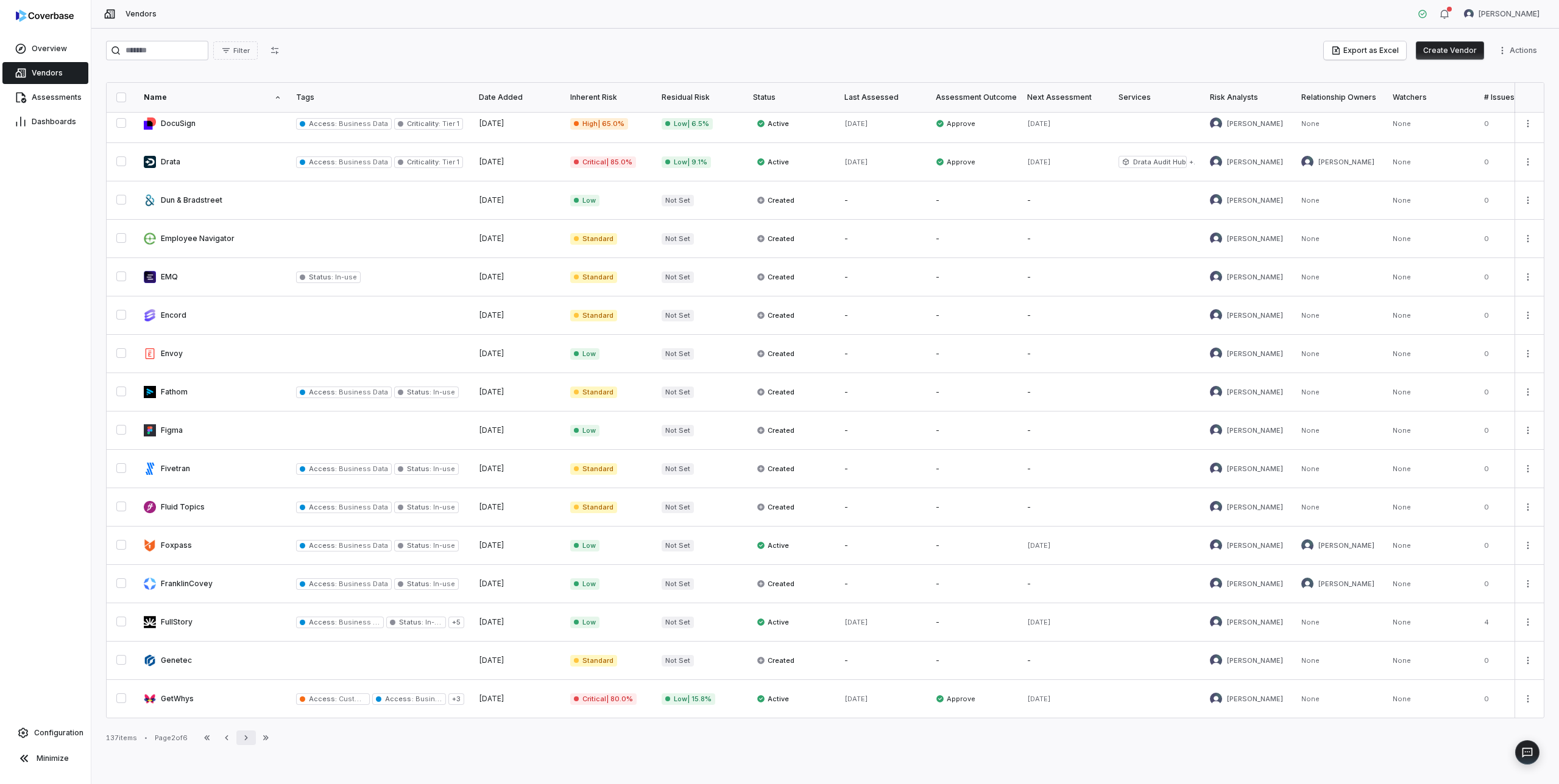
click at [247, 737] on icon "button" at bounding box center [246, 737] width 3 height 5
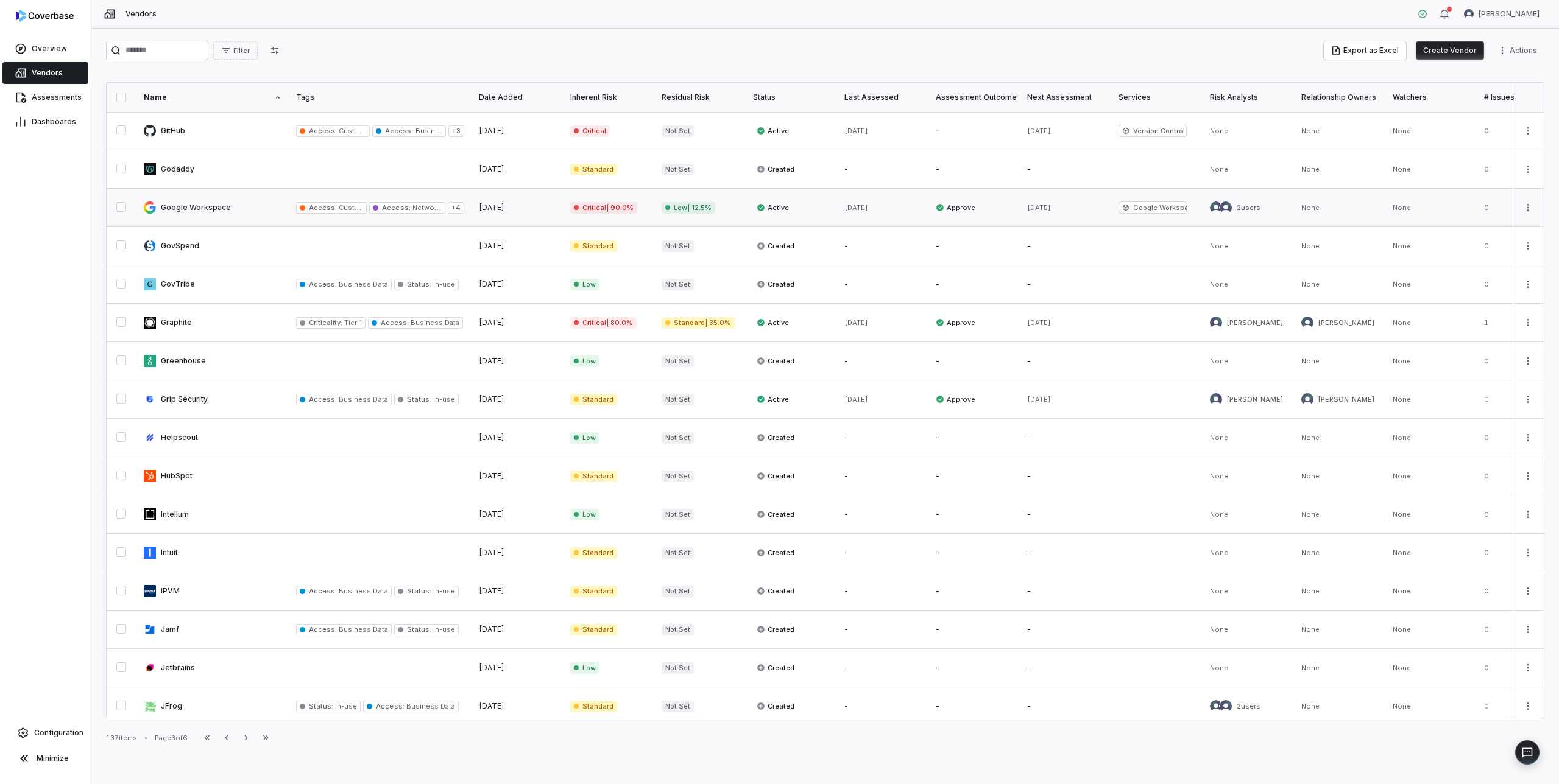
click at [202, 205] on link at bounding box center [212, 207] width 152 height 38
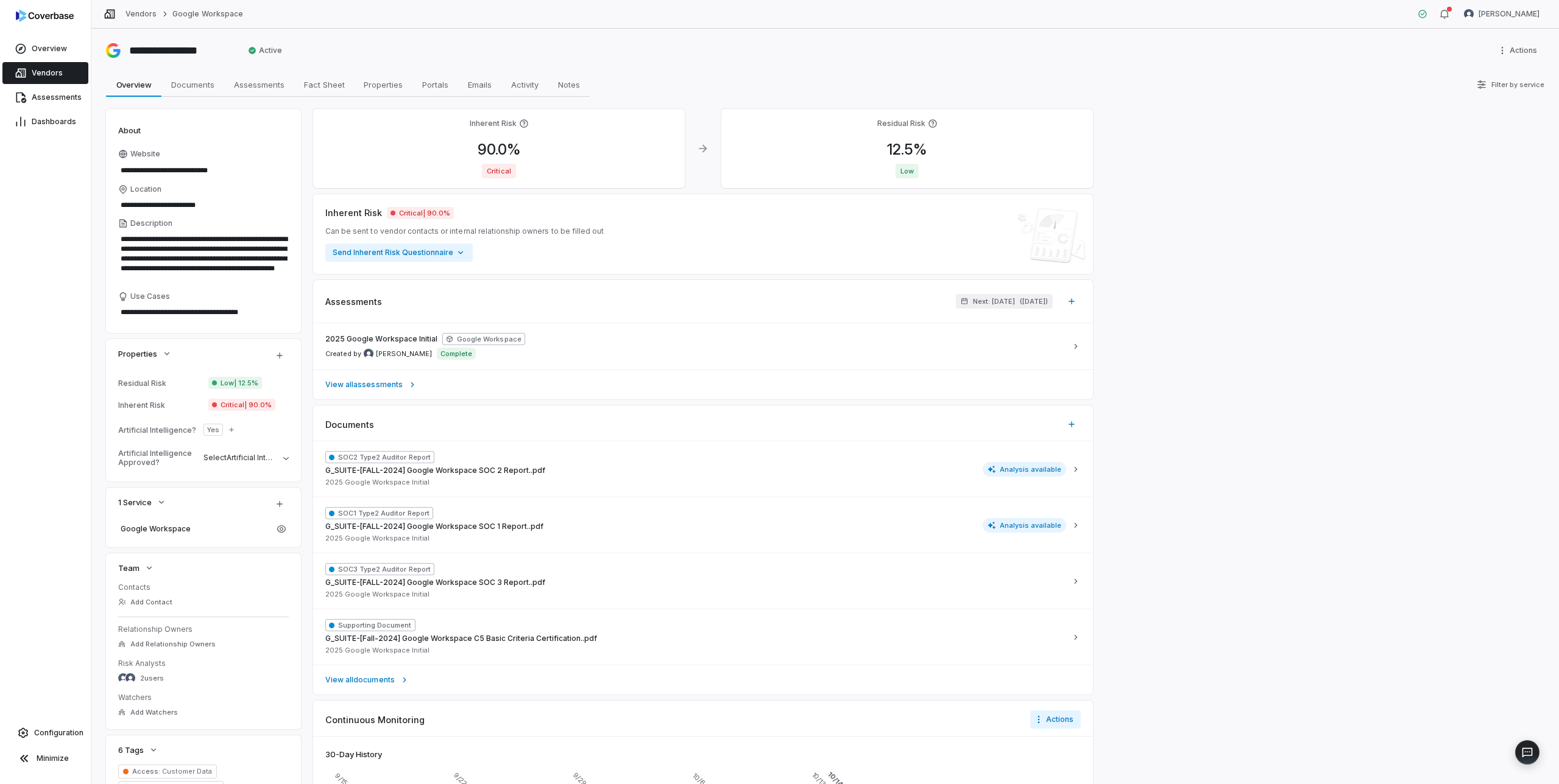
scroll to position [168, 0]
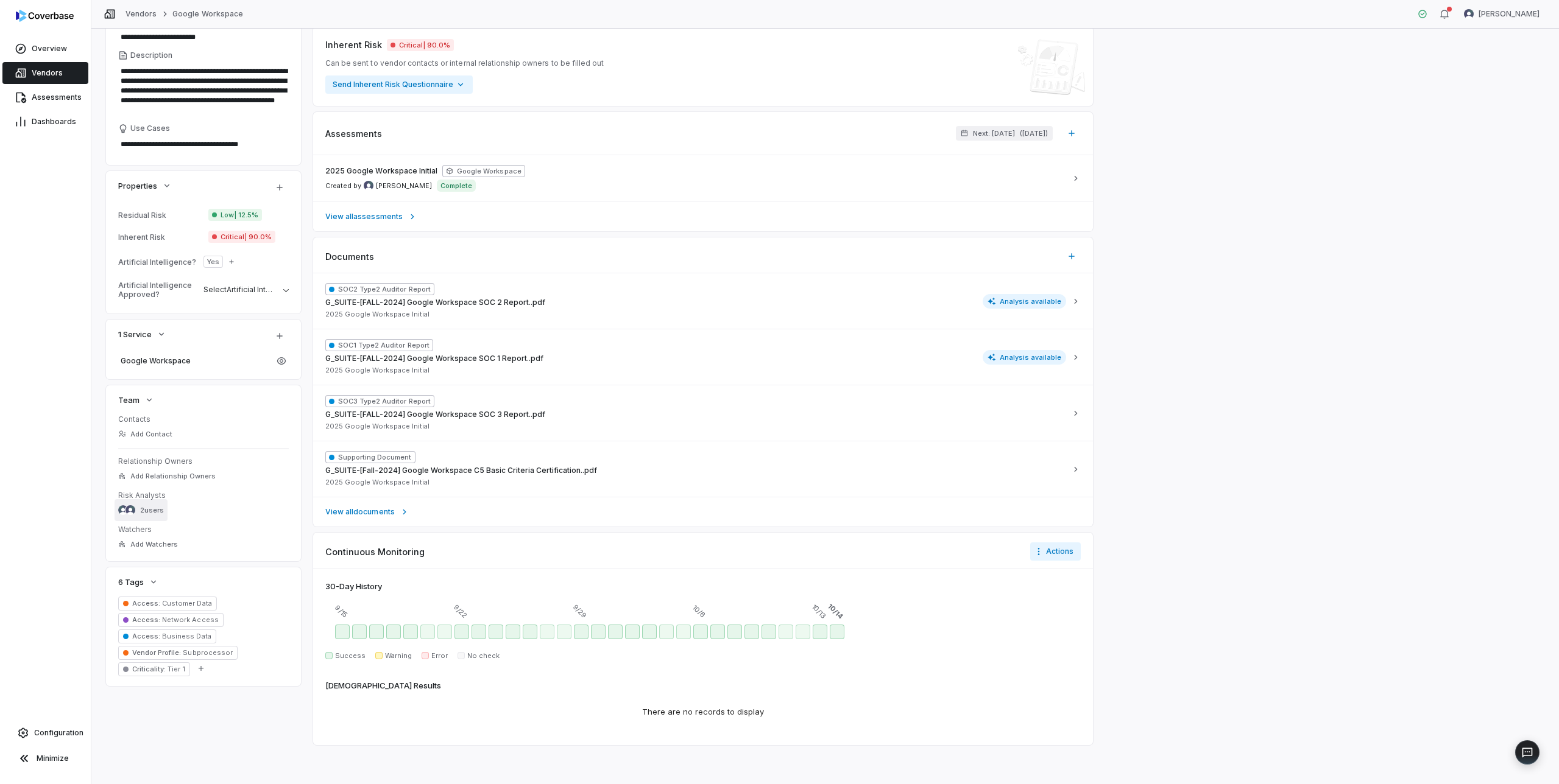
click at [155, 507] on span "2 users" at bounding box center [152, 510] width 23 height 9
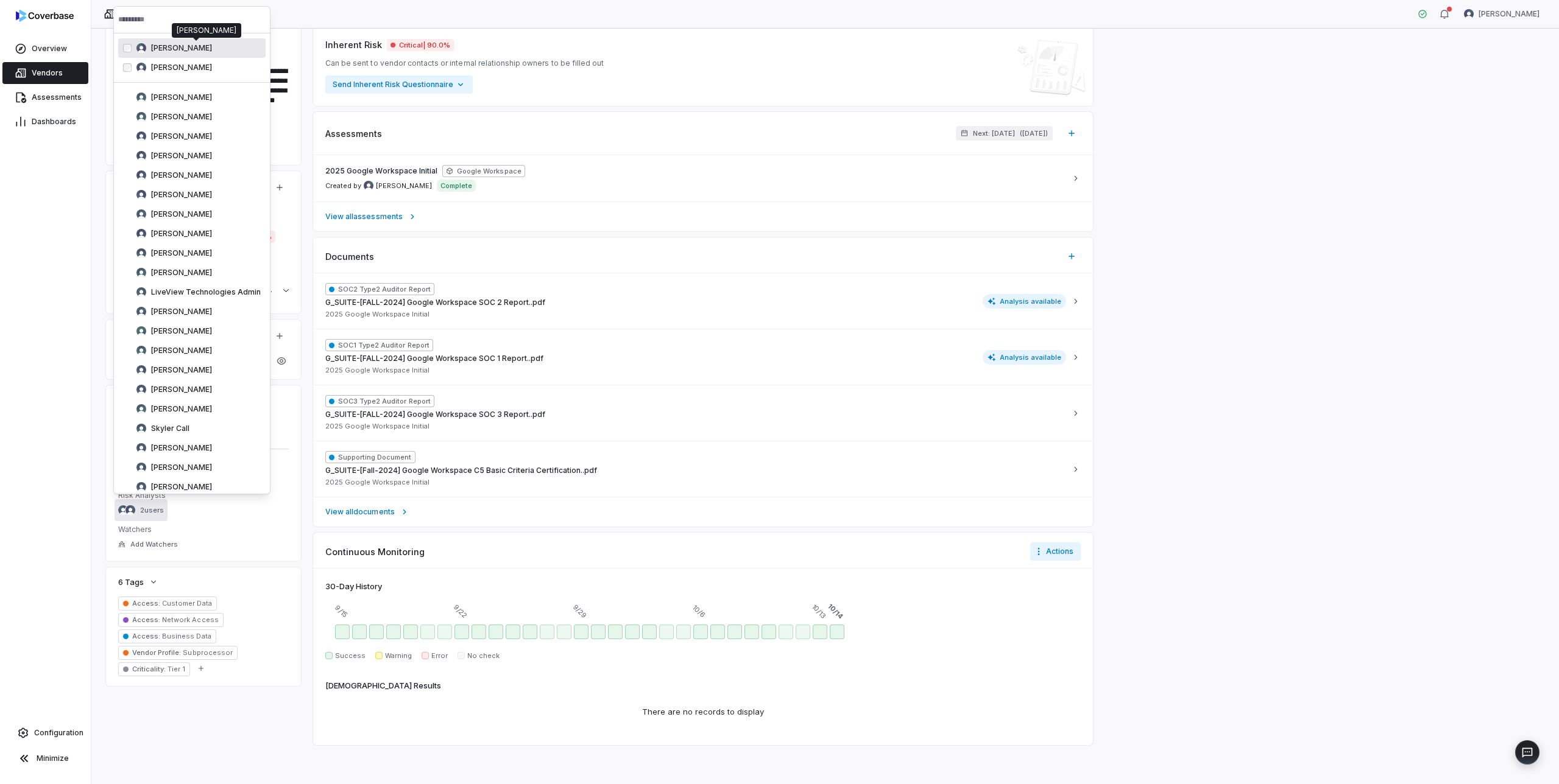
click at [173, 48] on span "[PERSON_NAME]" at bounding box center [181, 48] width 61 height 10
click at [79, 225] on div "Overview Vendors Assessments Dashboards Configuration Minimize" at bounding box center [45, 392] width 91 height 784
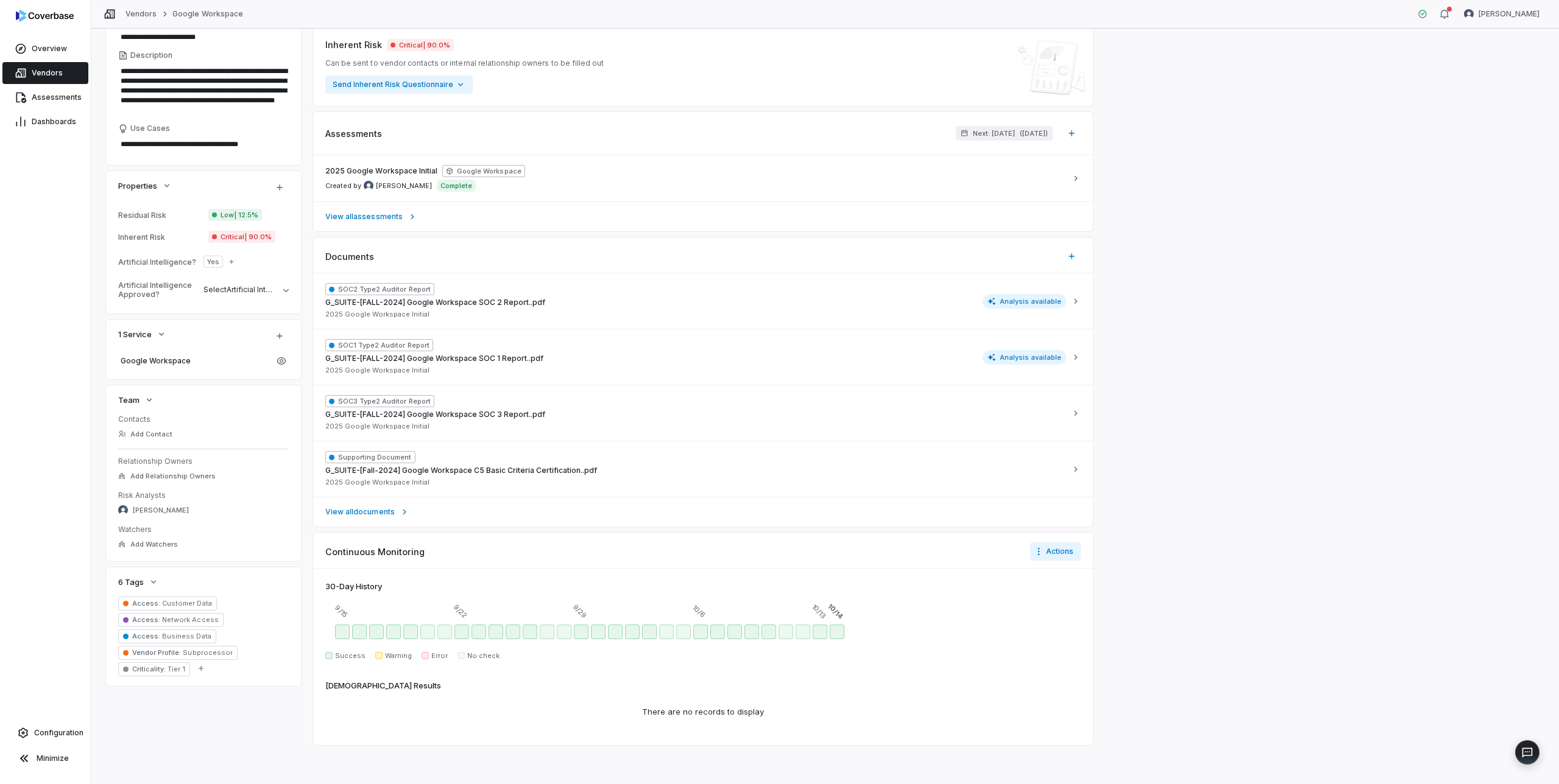
click at [45, 72] on span "Vendors" at bounding box center [48, 73] width 31 height 10
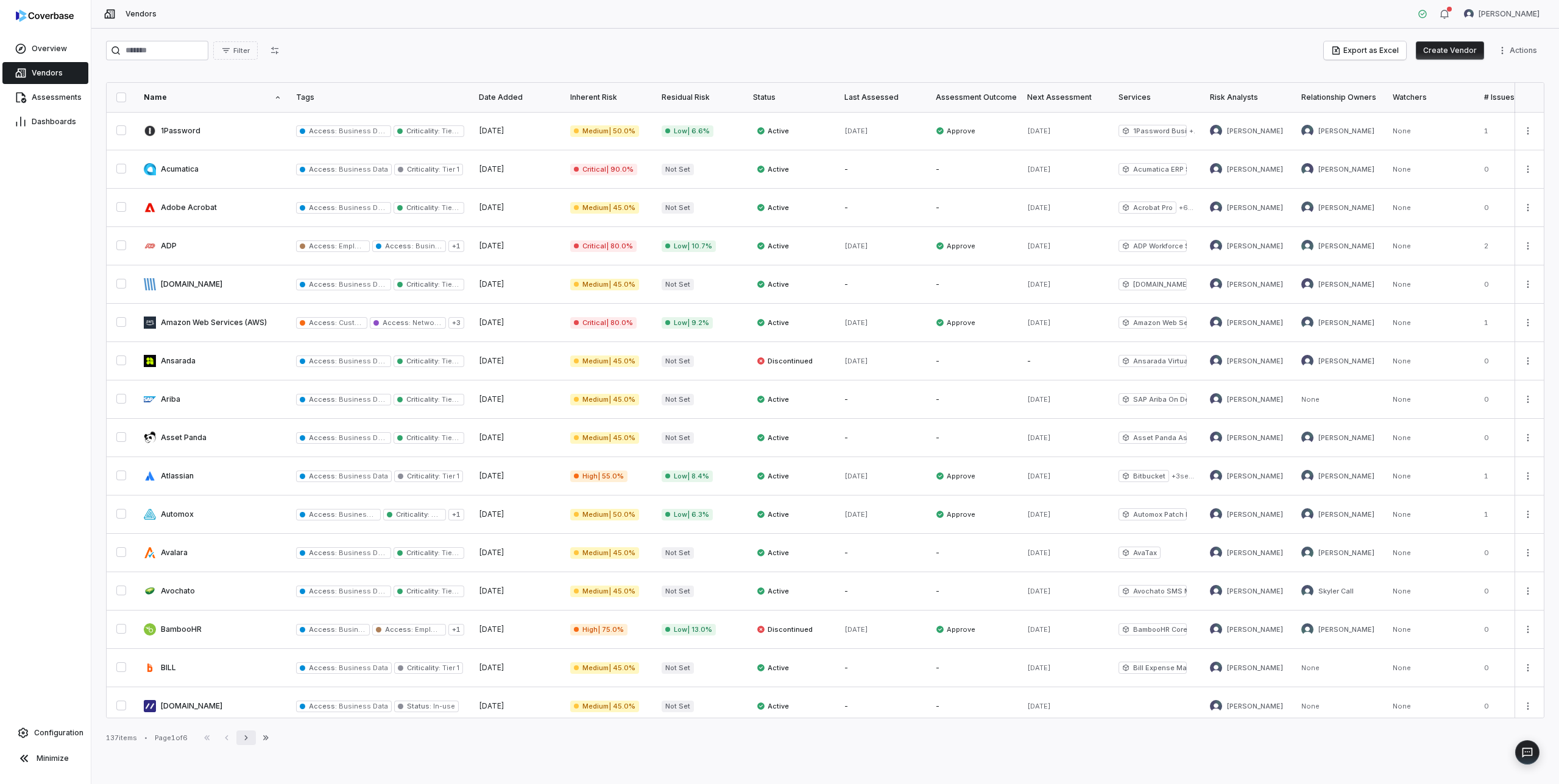
click at [247, 736] on icon "button" at bounding box center [247, 738] width 10 height 10
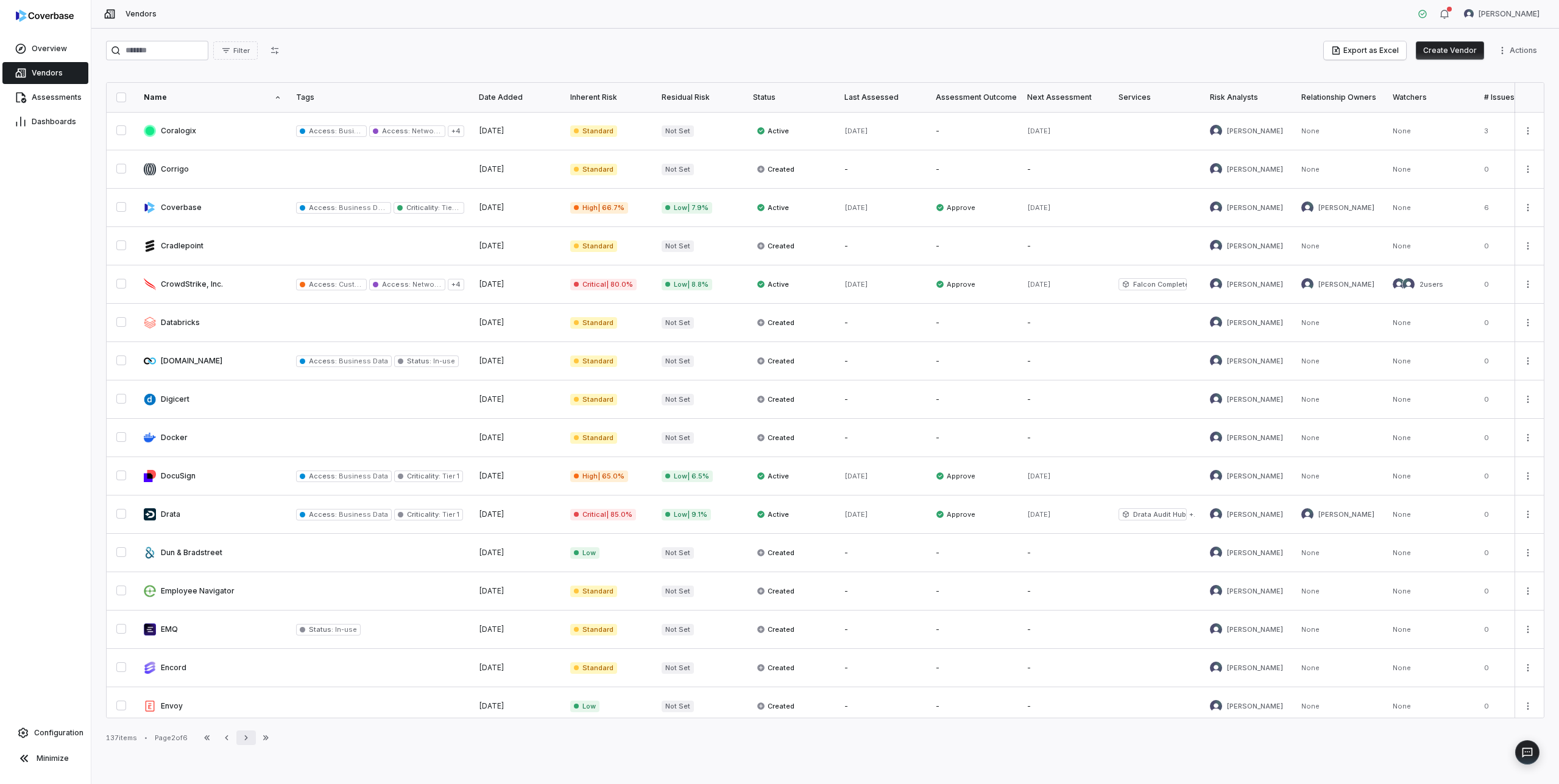
click at [247, 736] on icon "button" at bounding box center [247, 738] width 10 height 10
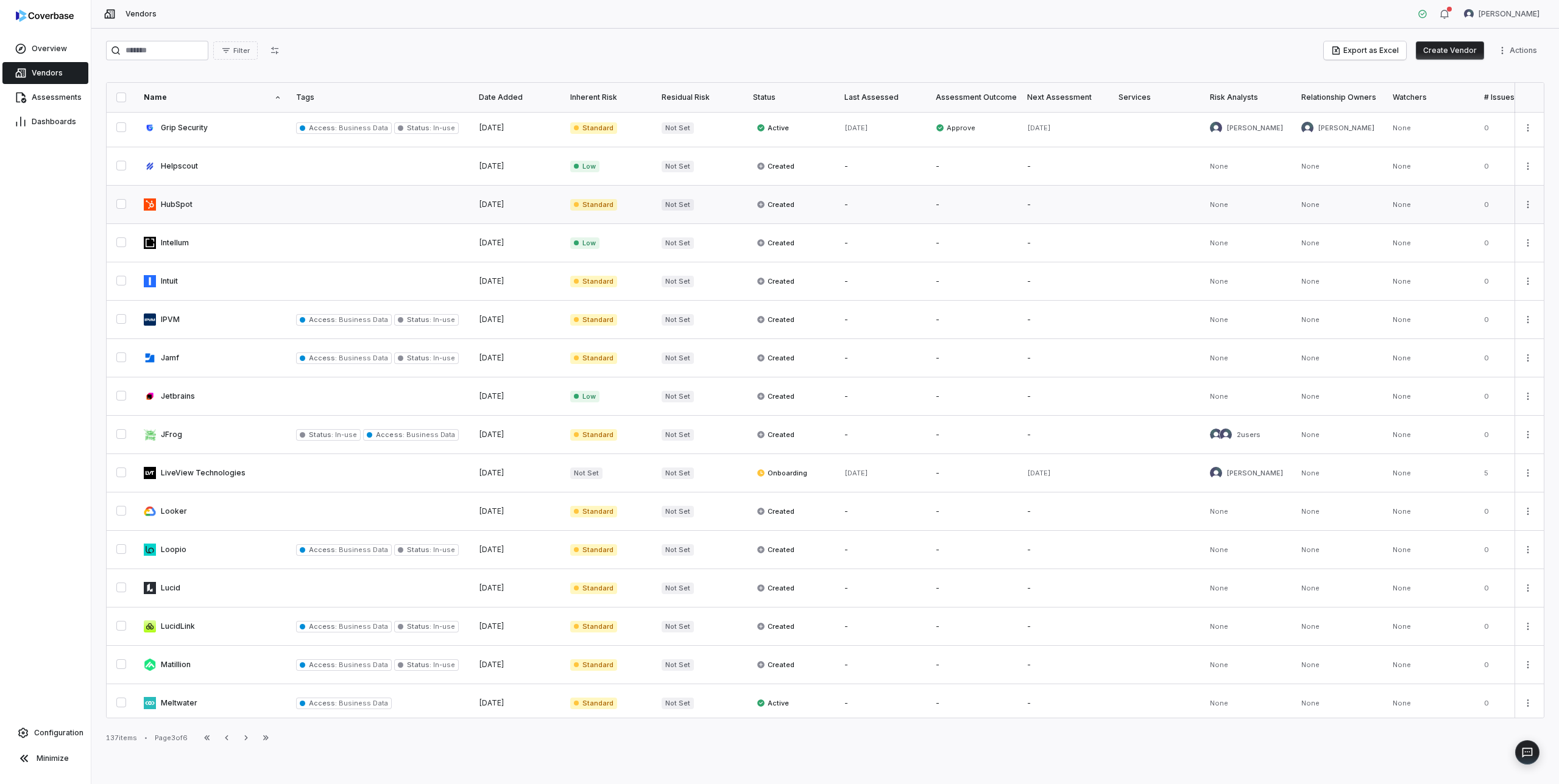
scroll to position [353, 0]
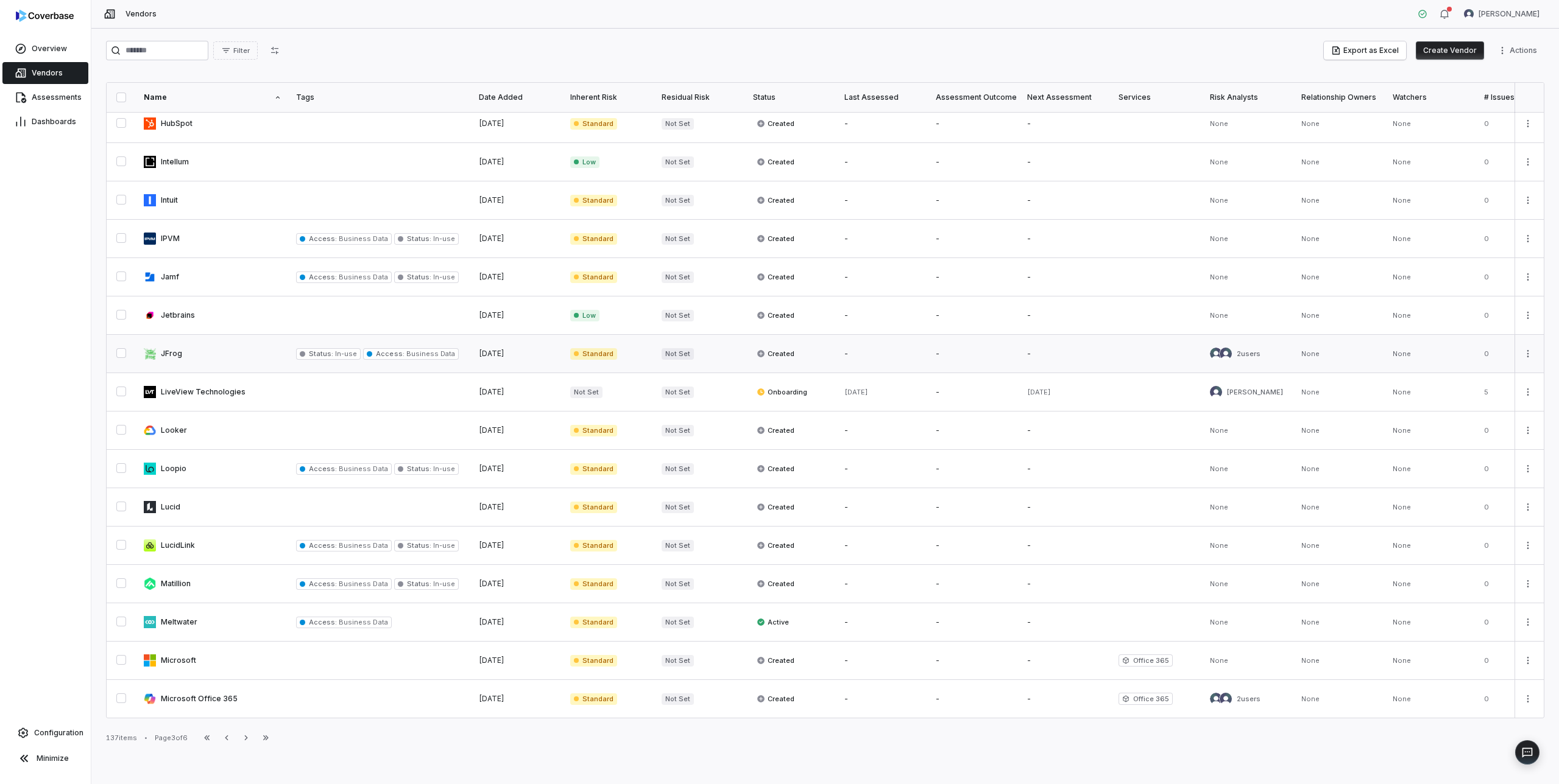
click at [240, 344] on link at bounding box center [212, 354] width 152 height 38
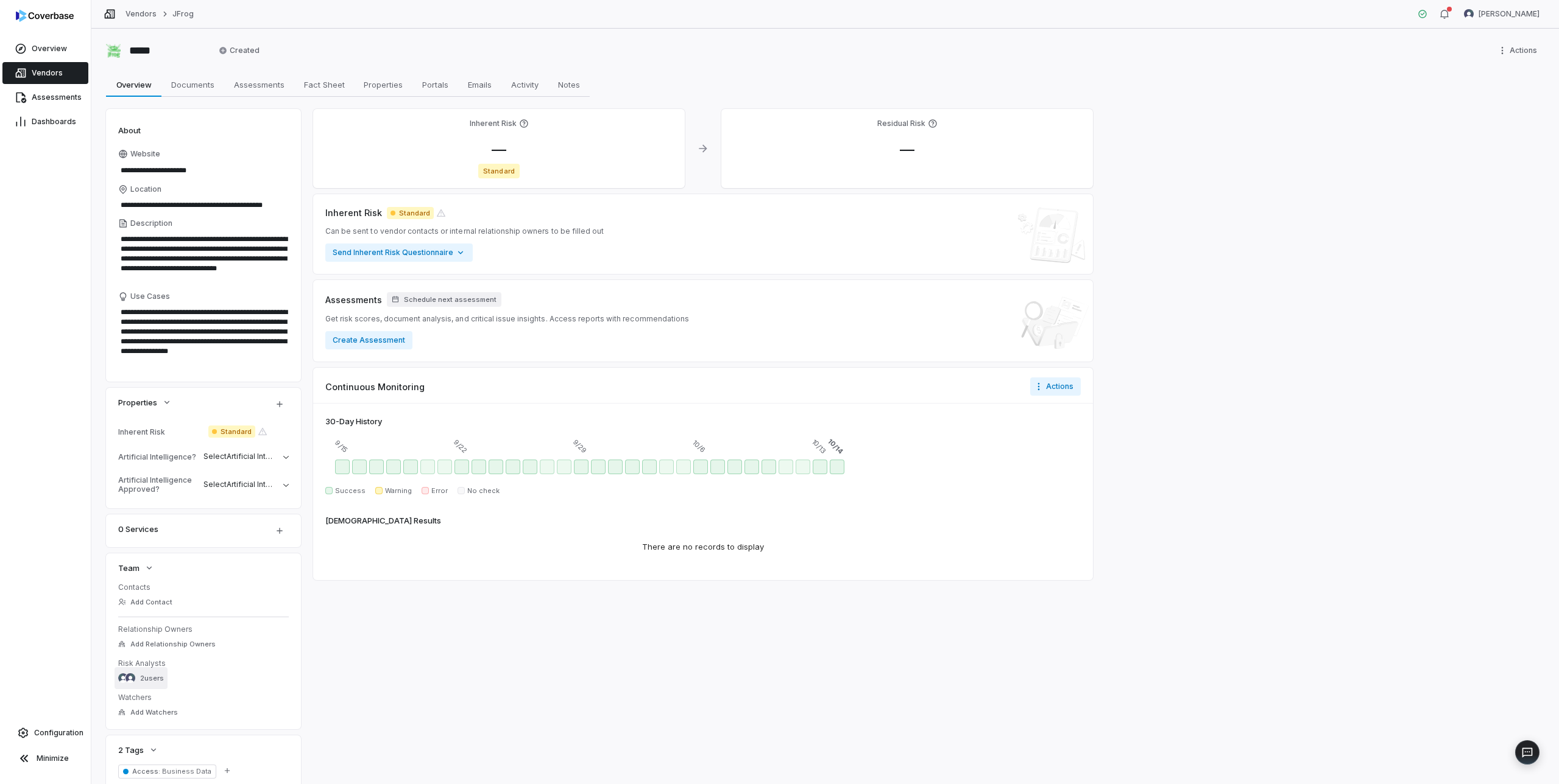
click at [153, 680] on span "2 users" at bounding box center [152, 678] width 23 height 9
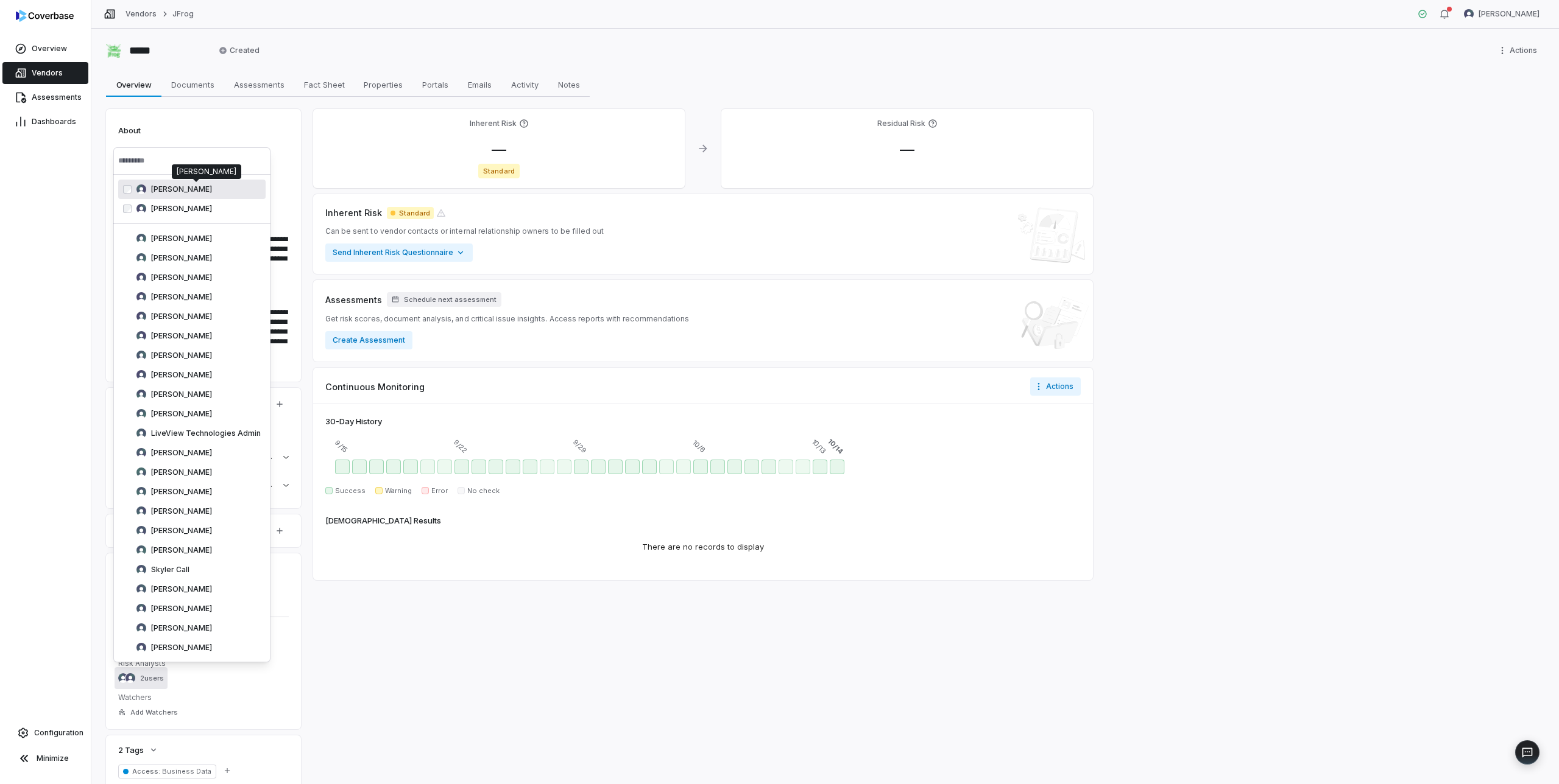
click at [167, 188] on span "[PERSON_NAME]" at bounding box center [181, 189] width 61 height 10
click at [66, 268] on div "Overview Vendors Assessments Dashboards Configuration Minimize" at bounding box center [45, 392] width 91 height 784
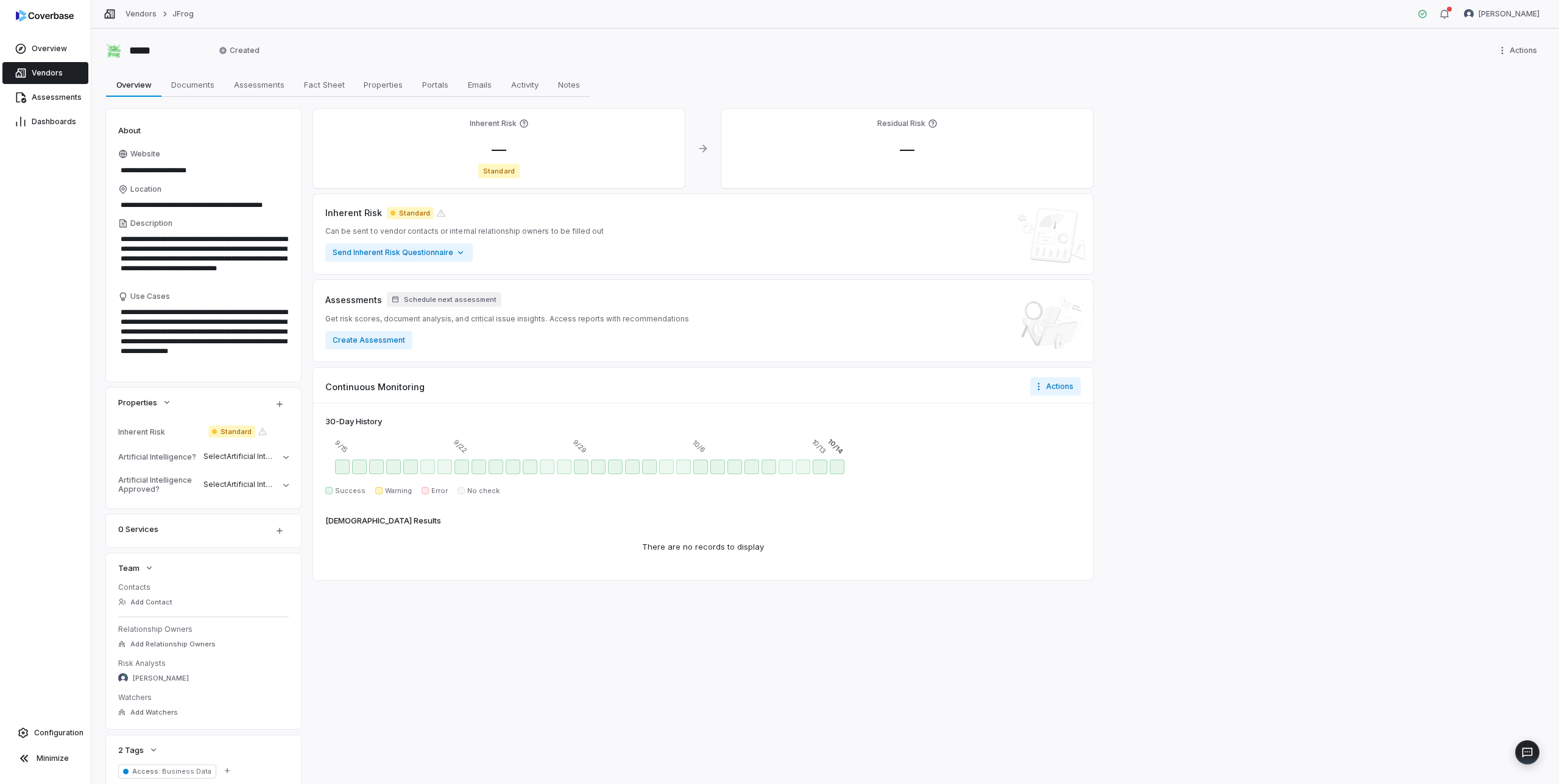
click at [47, 74] on span "Vendors" at bounding box center [48, 73] width 31 height 10
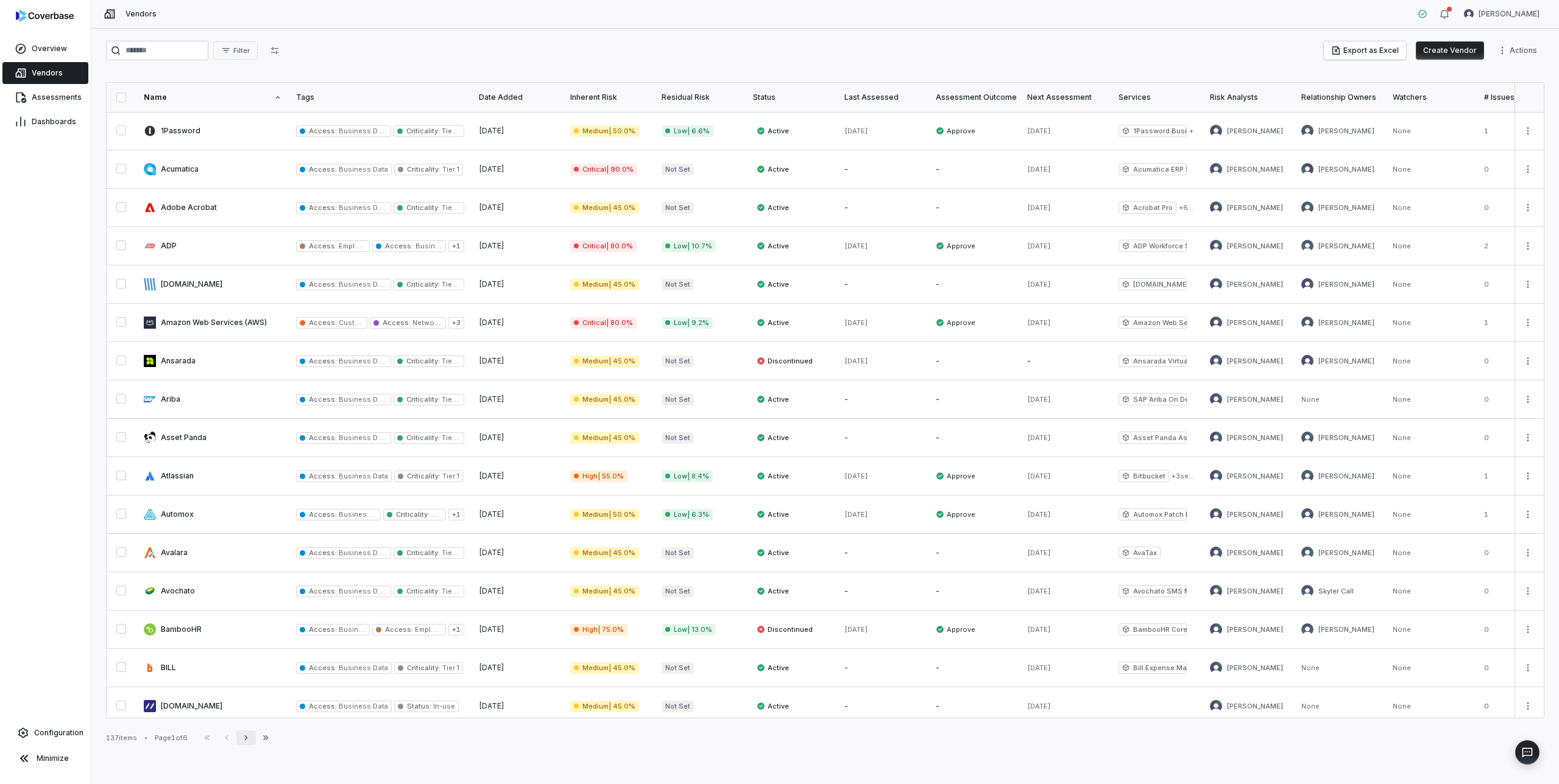
click at [251, 740] on icon "button" at bounding box center [247, 738] width 10 height 10
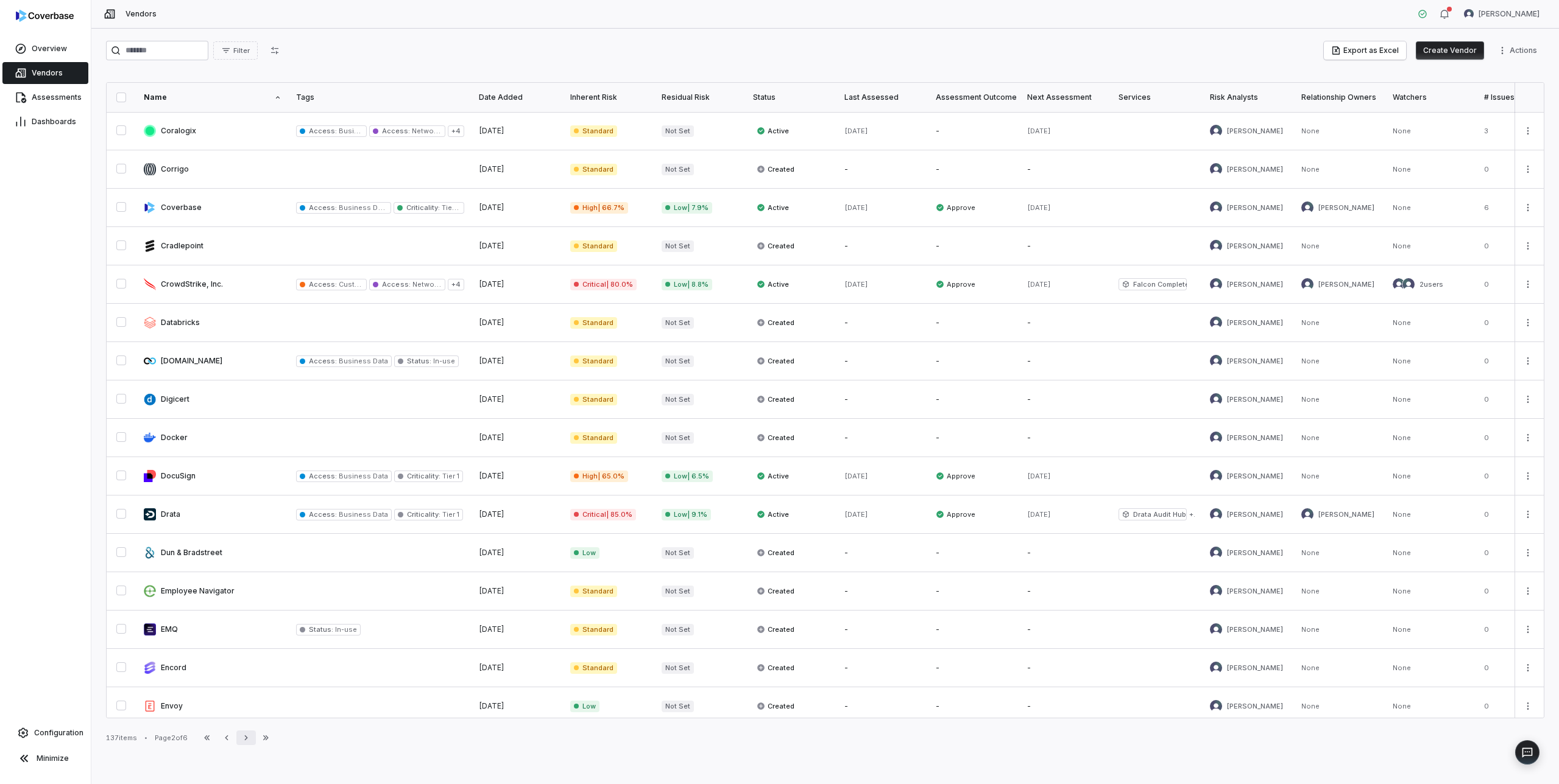
click at [248, 737] on icon "button" at bounding box center [247, 738] width 10 height 10
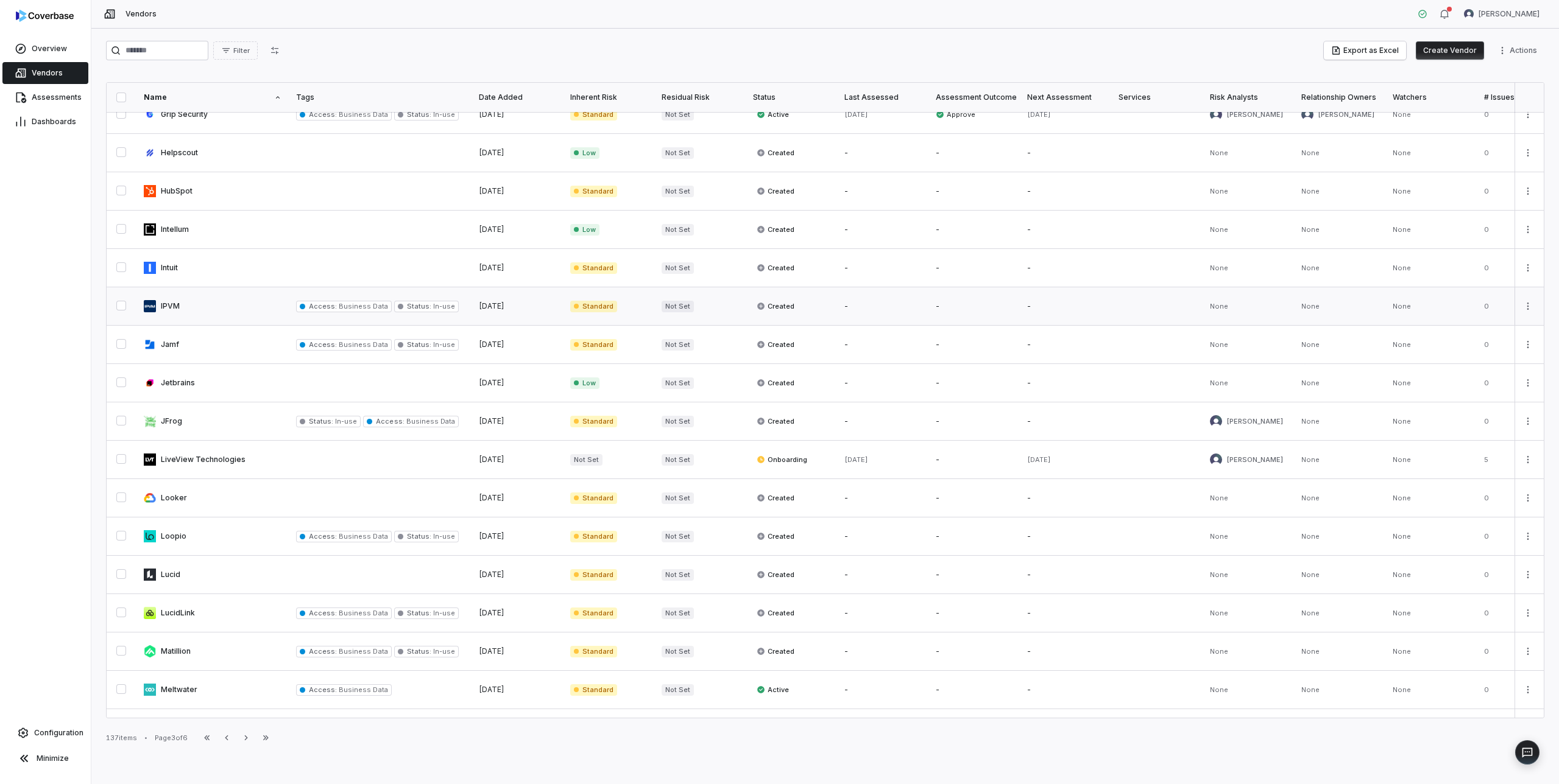
scroll to position [353, 0]
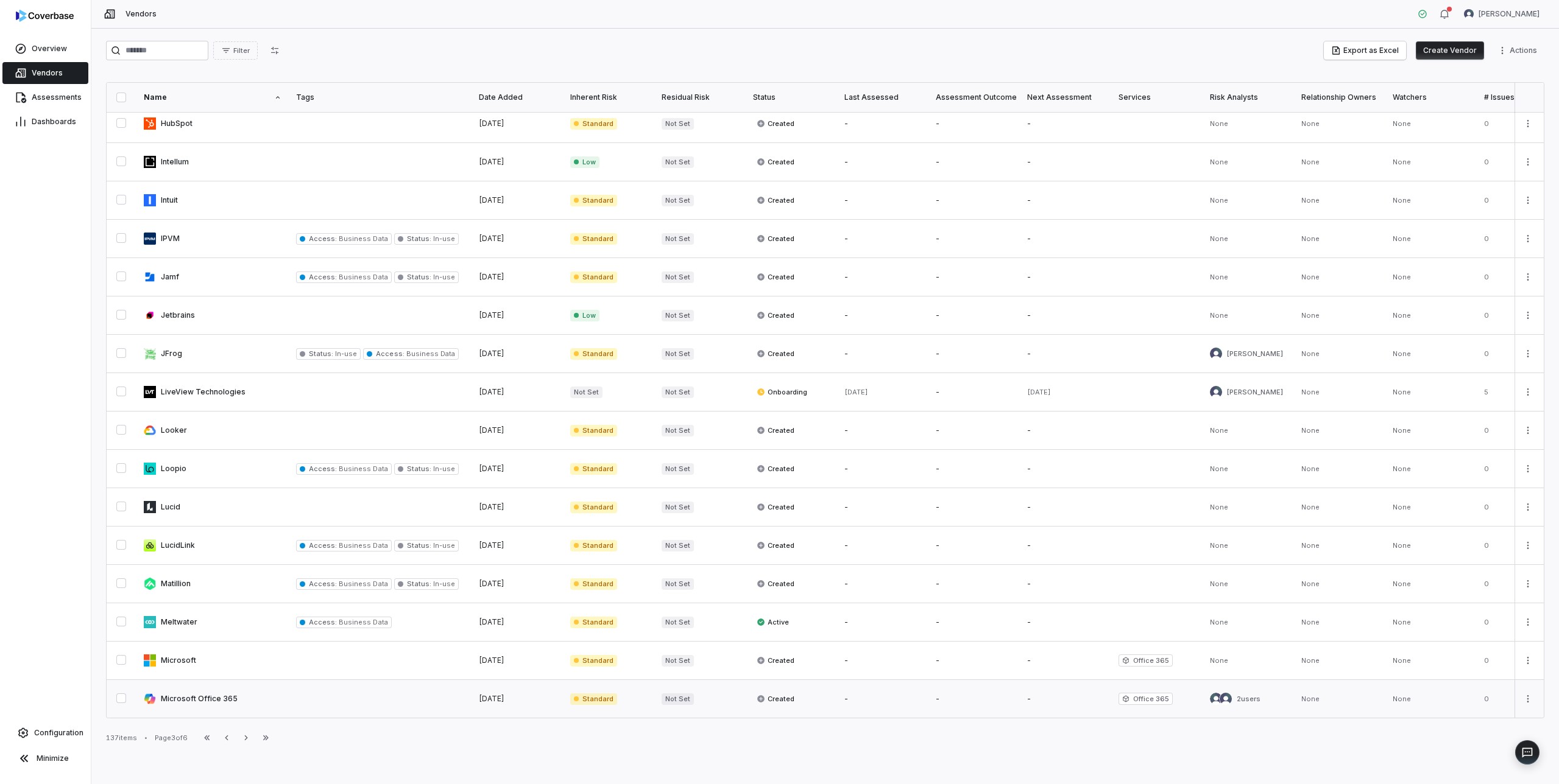
click at [186, 697] on link at bounding box center [212, 698] width 152 height 38
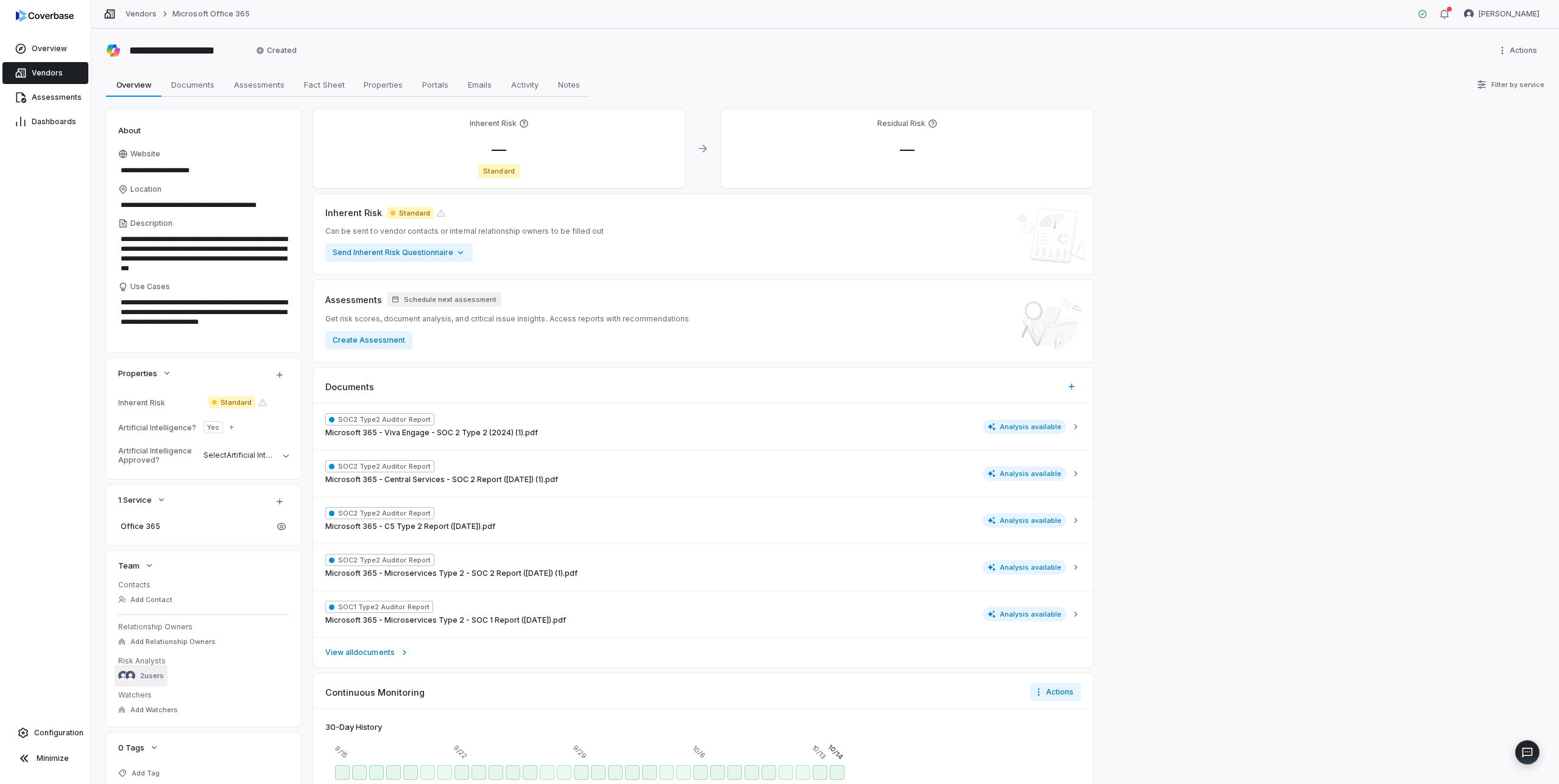
click at [147, 675] on span "2 users" at bounding box center [152, 676] width 23 height 9
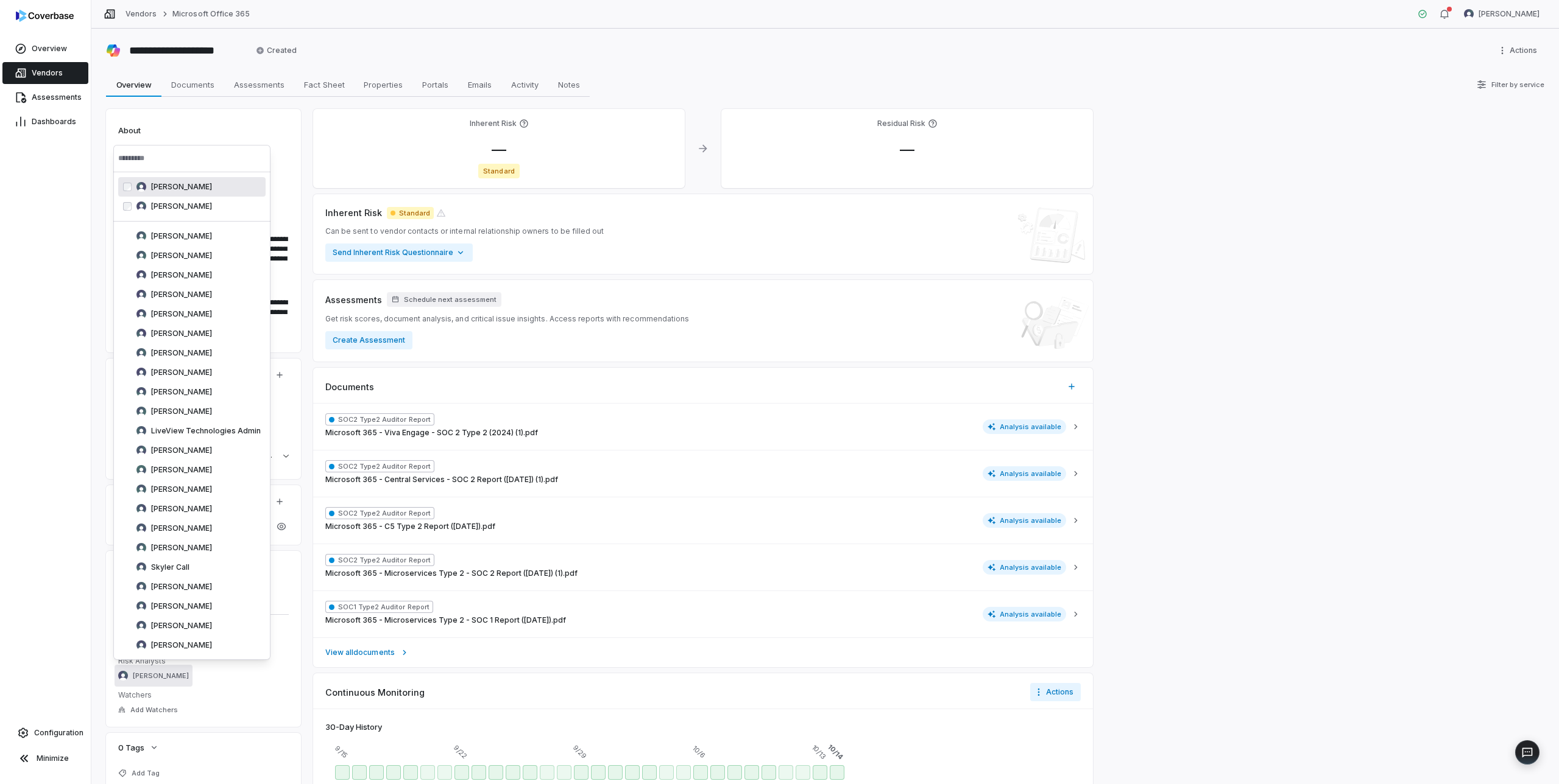
click at [63, 210] on div "Overview Vendors Assessments Dashboards Configuration Minimize" at bounding box center [45, 392] width 91 height 784
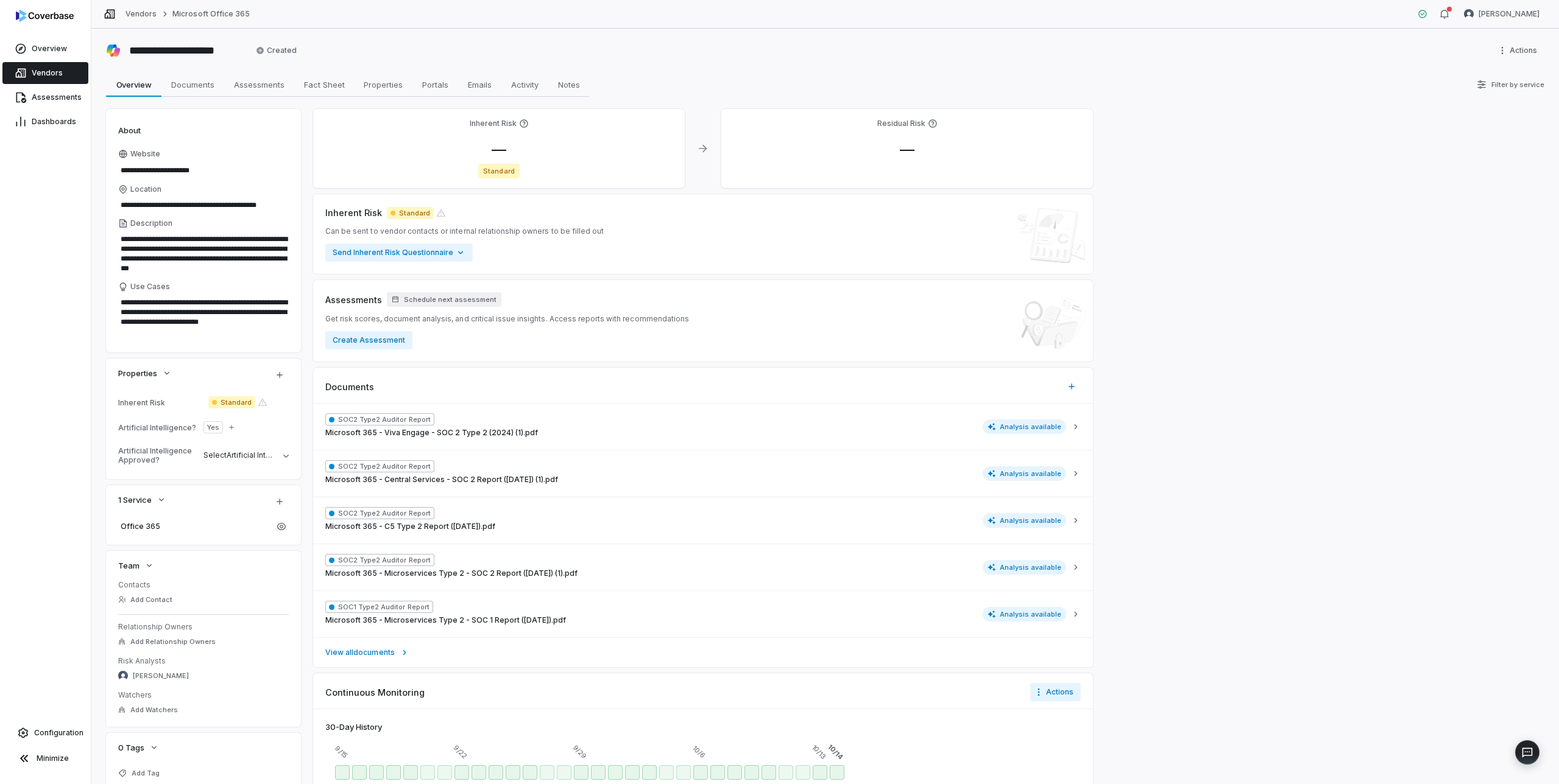
click at [53, 75] on span "Vendors" at bounding box center [48, 73] width 31 height 10
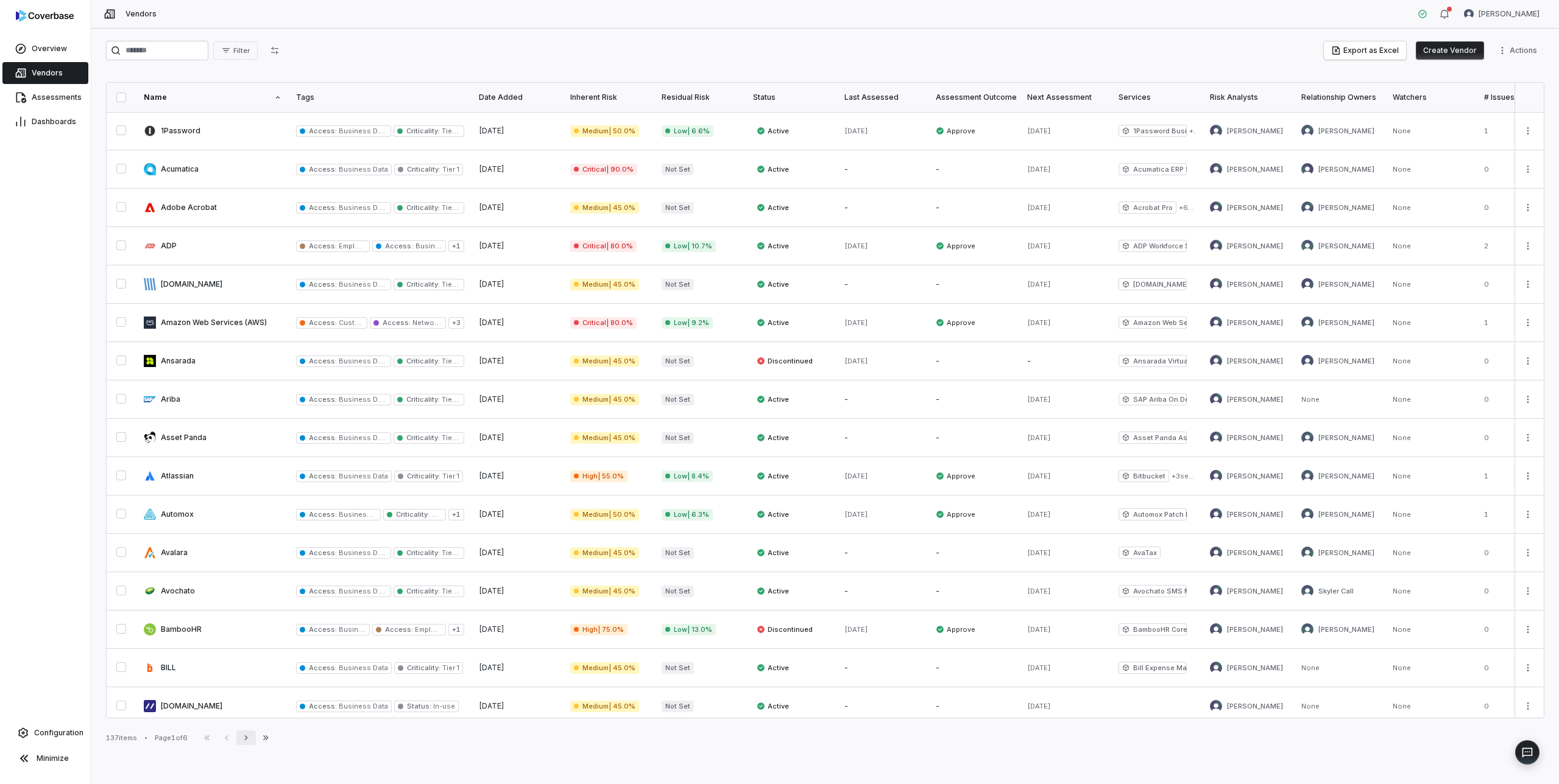
click at [249, 738] on icon "button" at bounding box center [247, 738] width 10 height 10
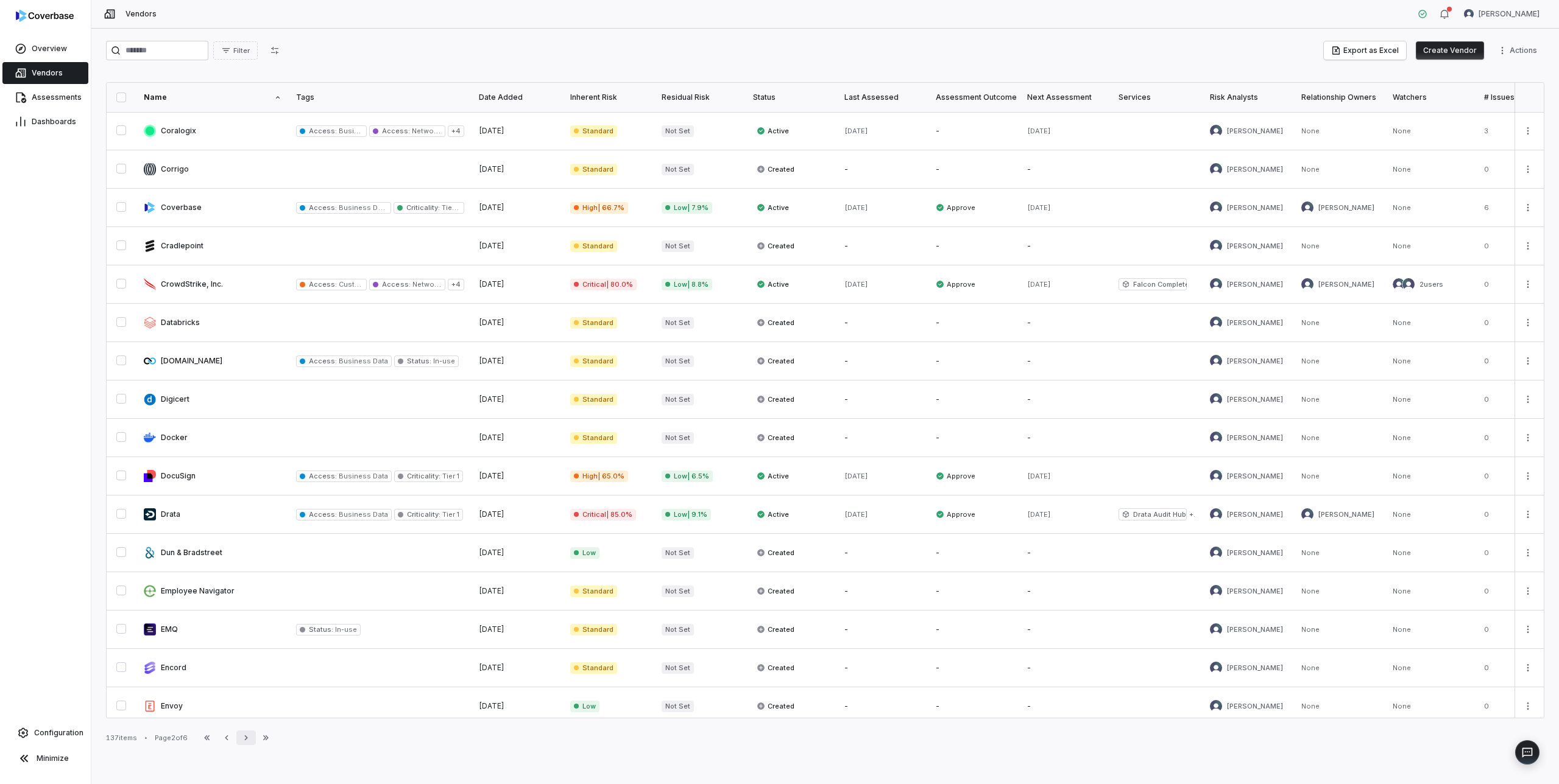
click at [249, 738] on icon "button" at bounding box center [247, 738] width 10 height 10
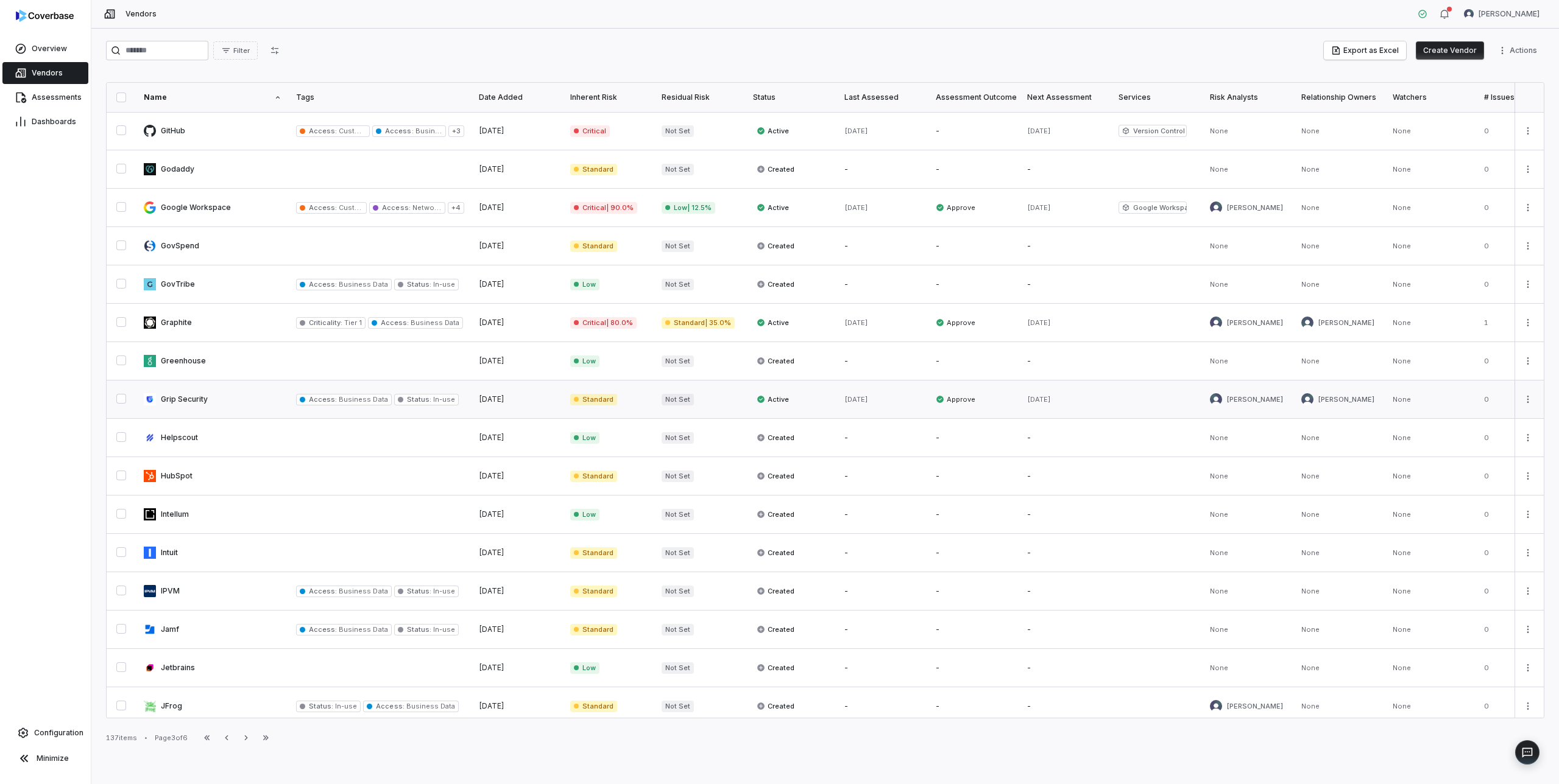
click at [198, 397] on link at bounding box center [212, 399] width 152 height 38
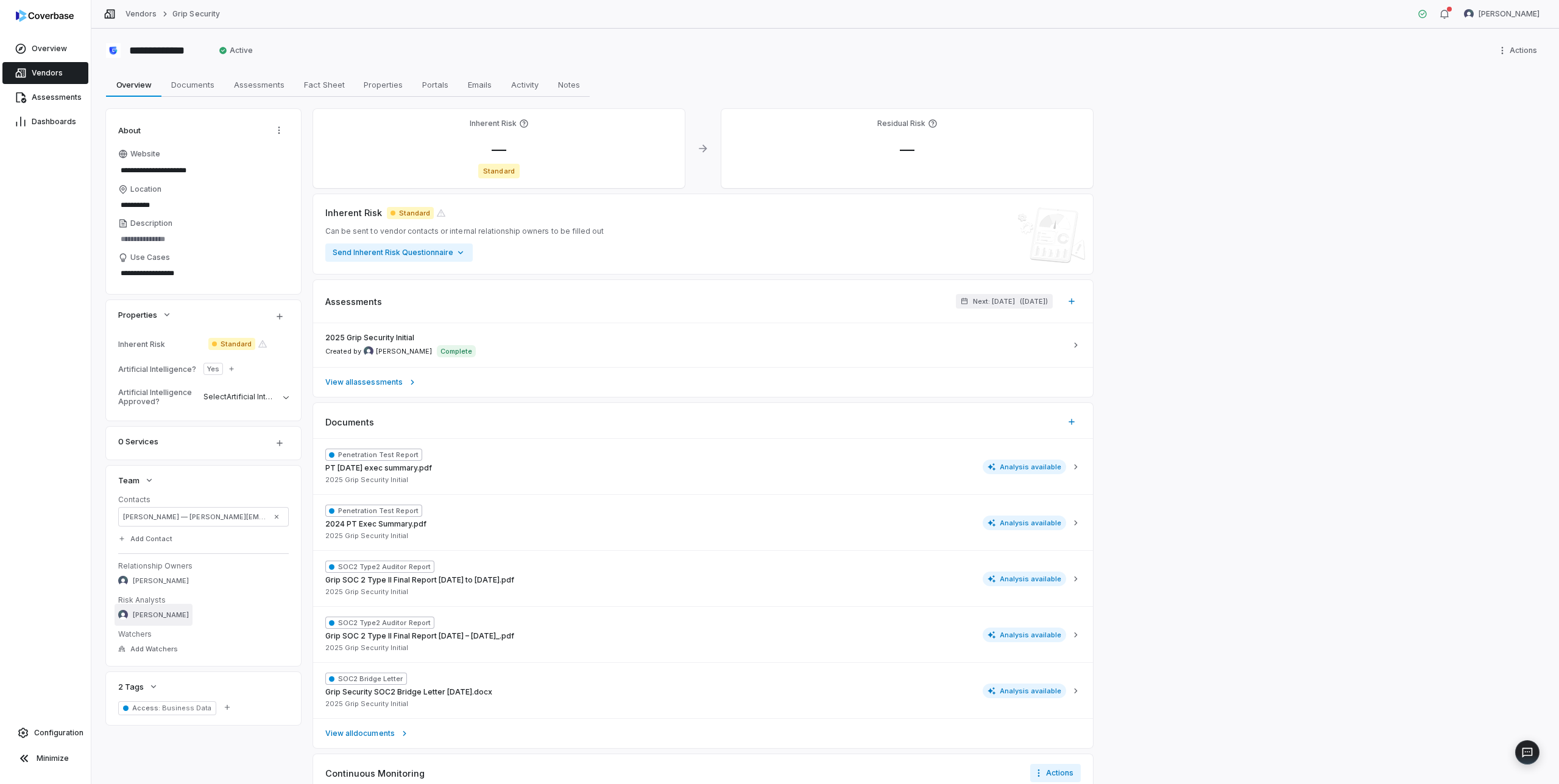
click at [155, 618] on span "[PERSON_NAME]" at bounding box center [161, 615] width 57 height 9
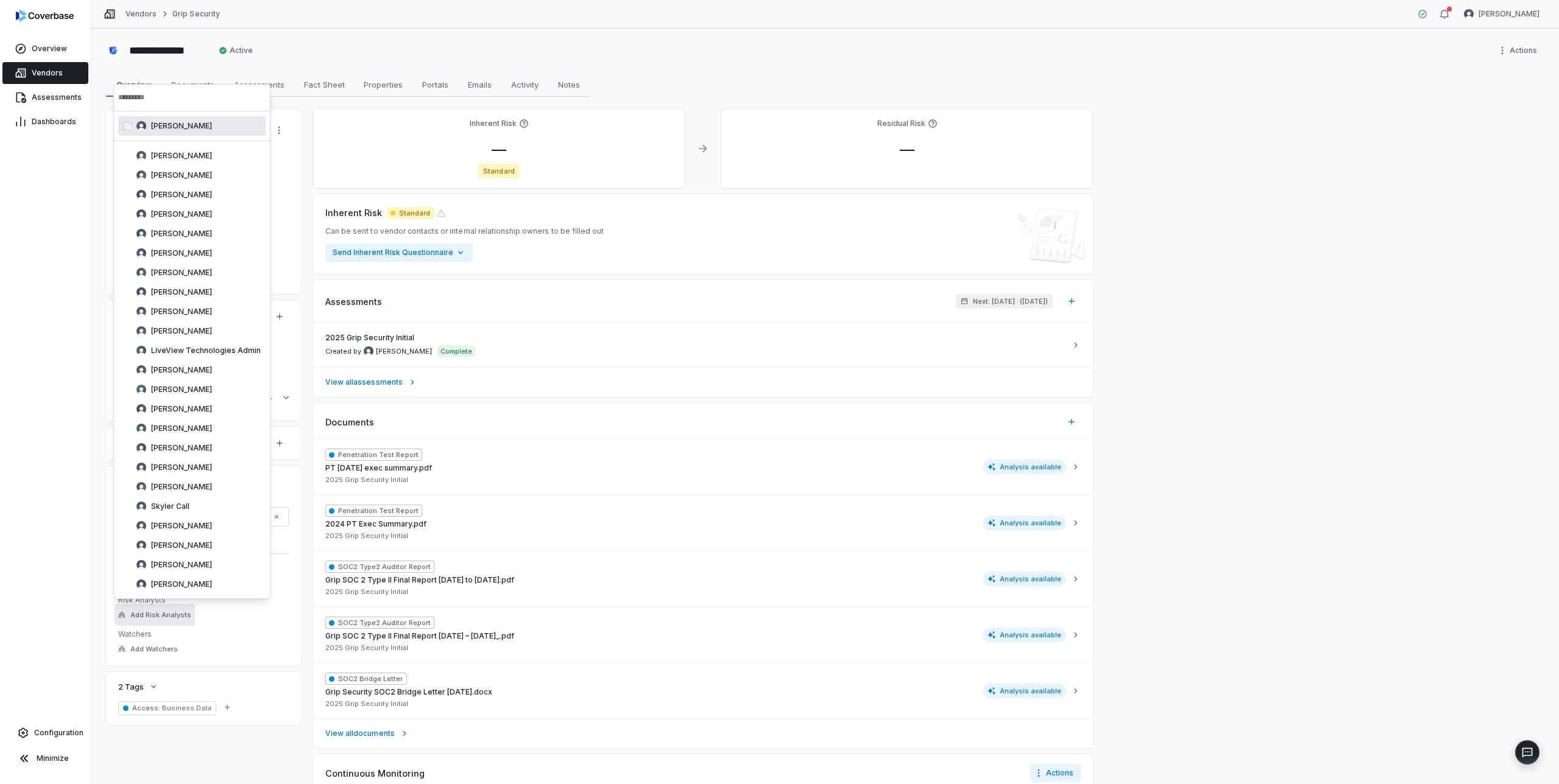
click at [67, 195] on div "Overview Vendors Assessments Dashboards Configuration Minimize" at bounding box center [45, 392] width 91 height 784
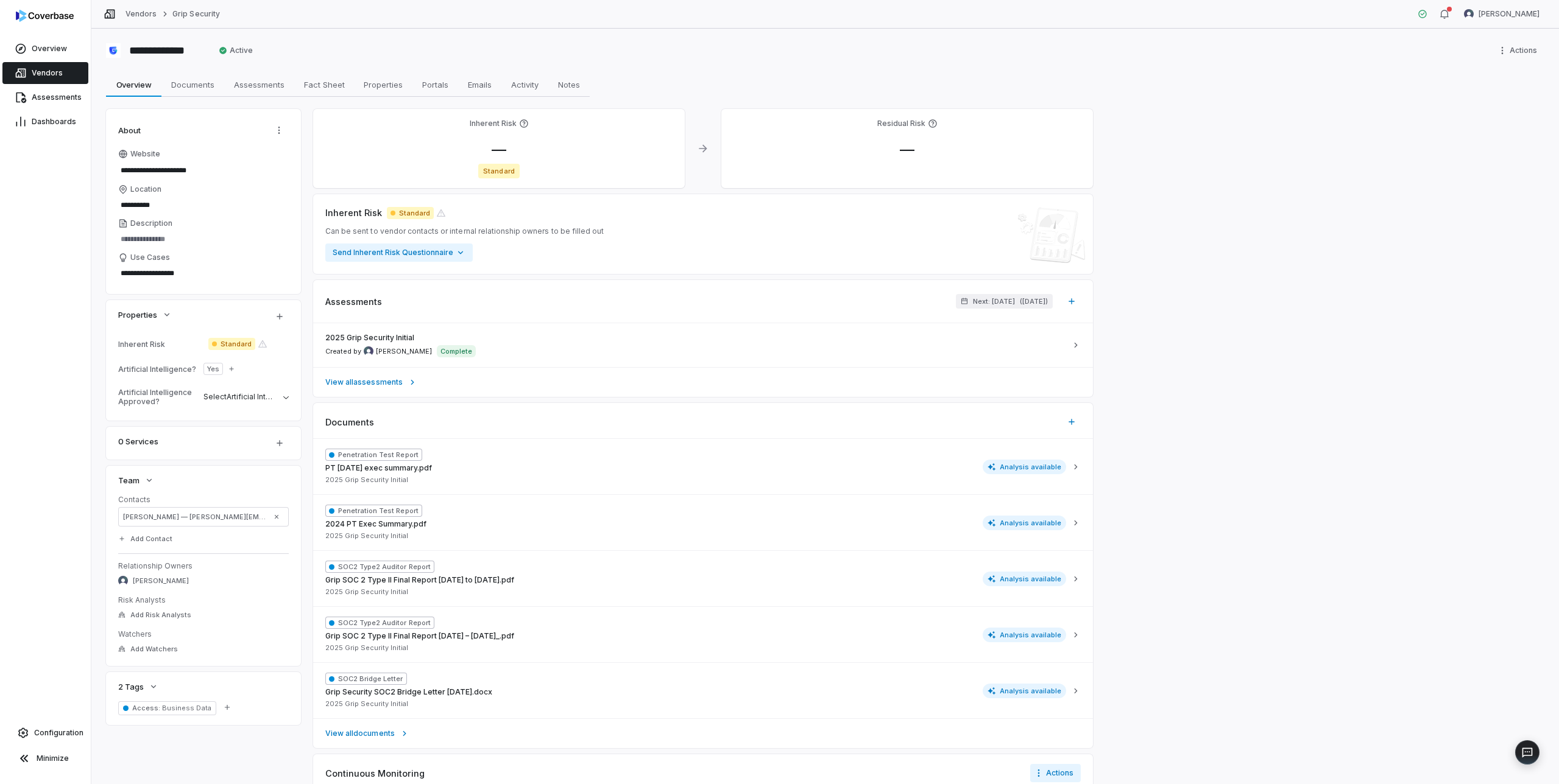
click at [39, 74] on span "Vendors" at bounding box center [48, 73] width 31 height 10
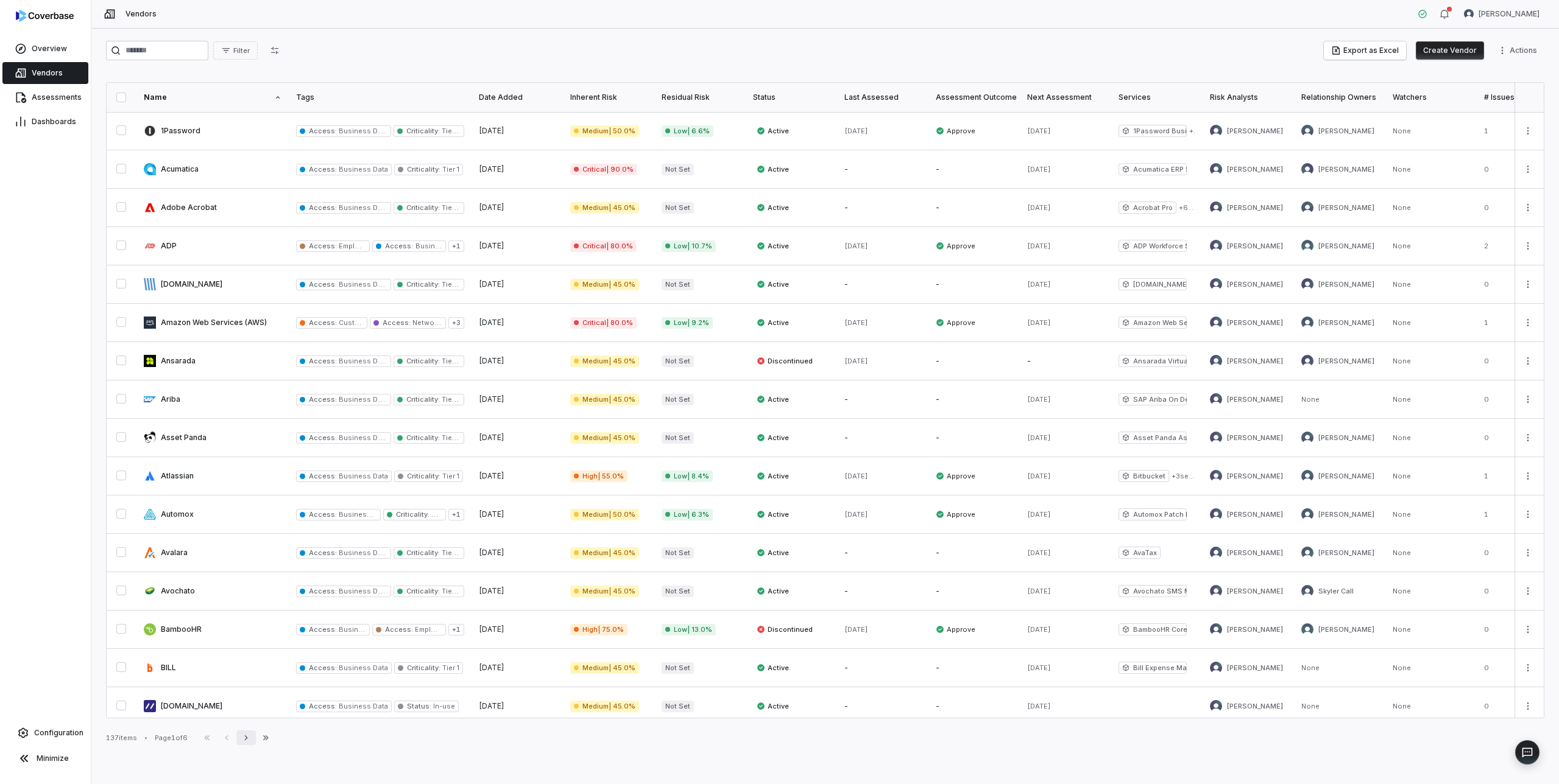
click at [247, 738] on icon "button" at bounding box center [247, 738] width 10 height 10
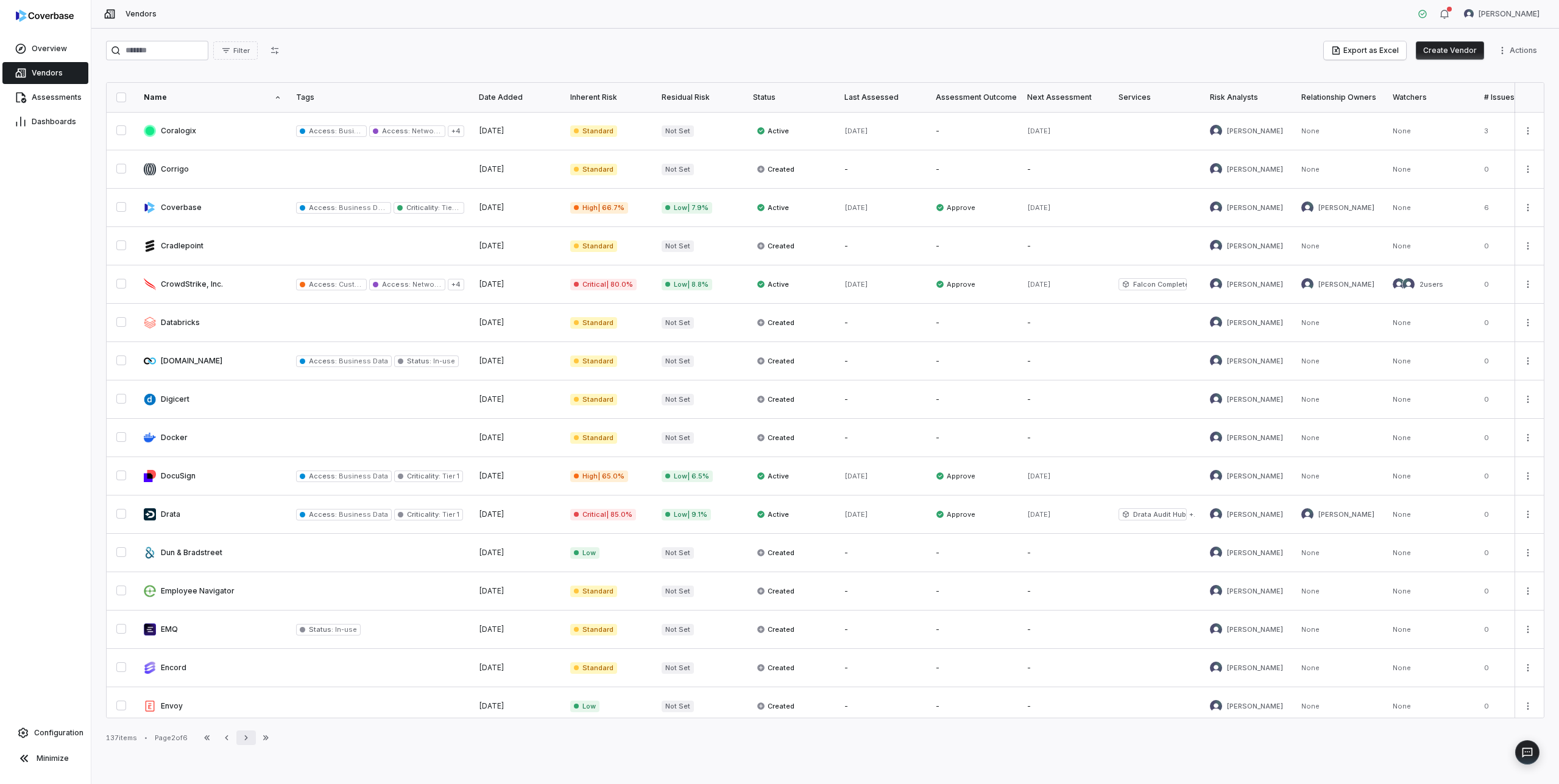
click at [247, 738] on icon "button" at bounding box center [247, 738] width 10 height 10
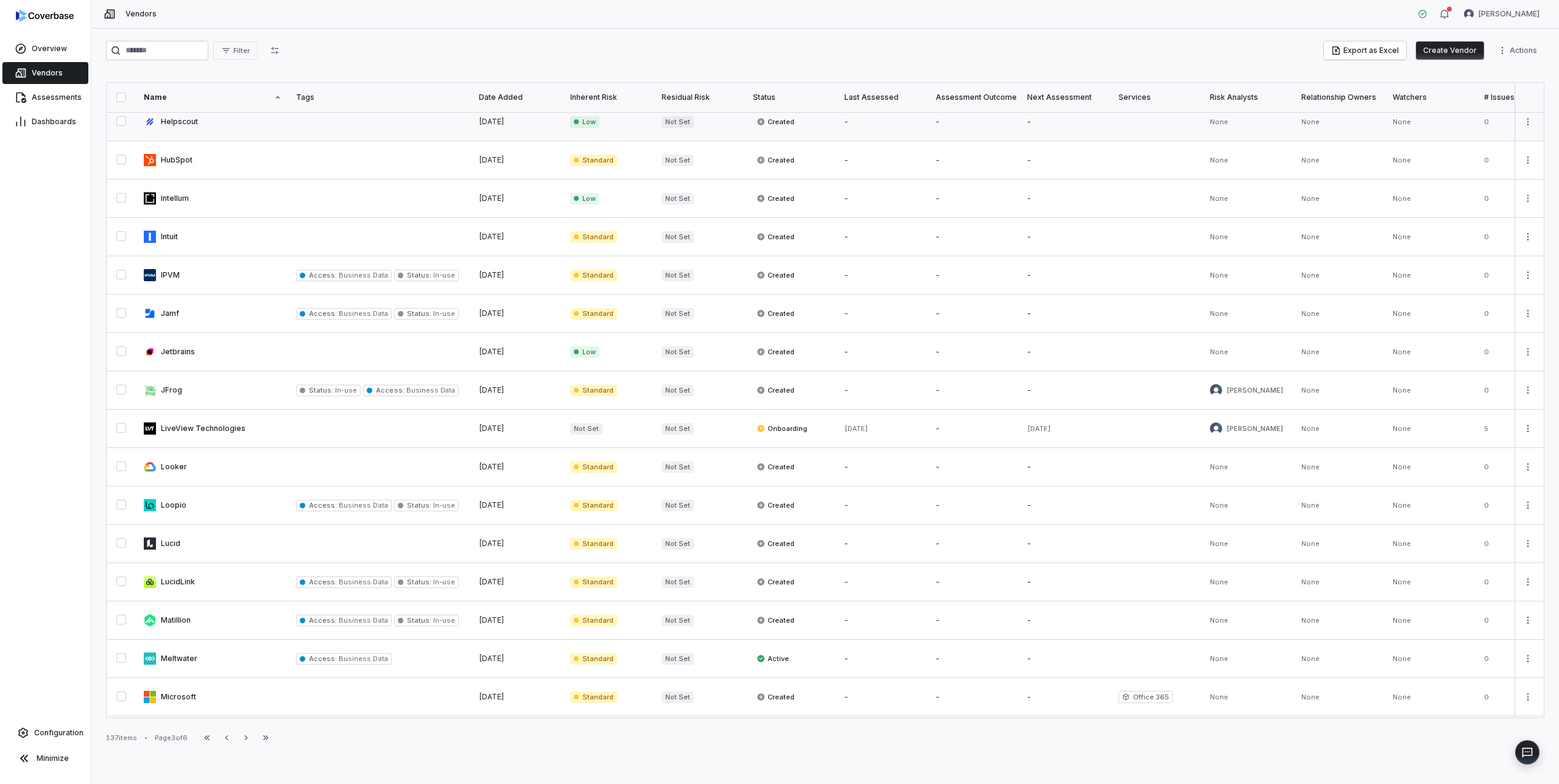
scroll to position [353, 0]
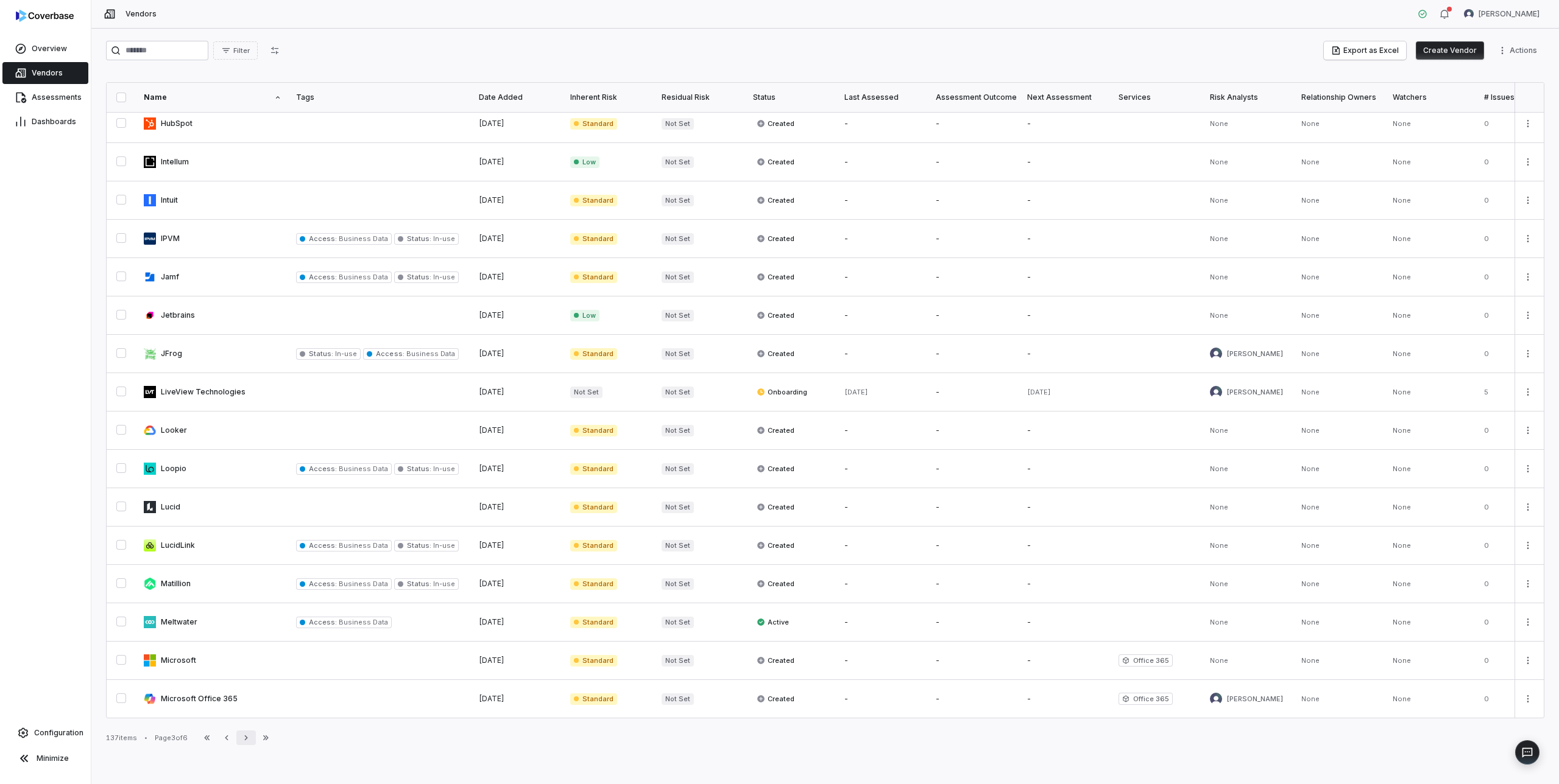
click at [251, 738] on icon "button" at bounding box center [247, 738] width 10 height 10
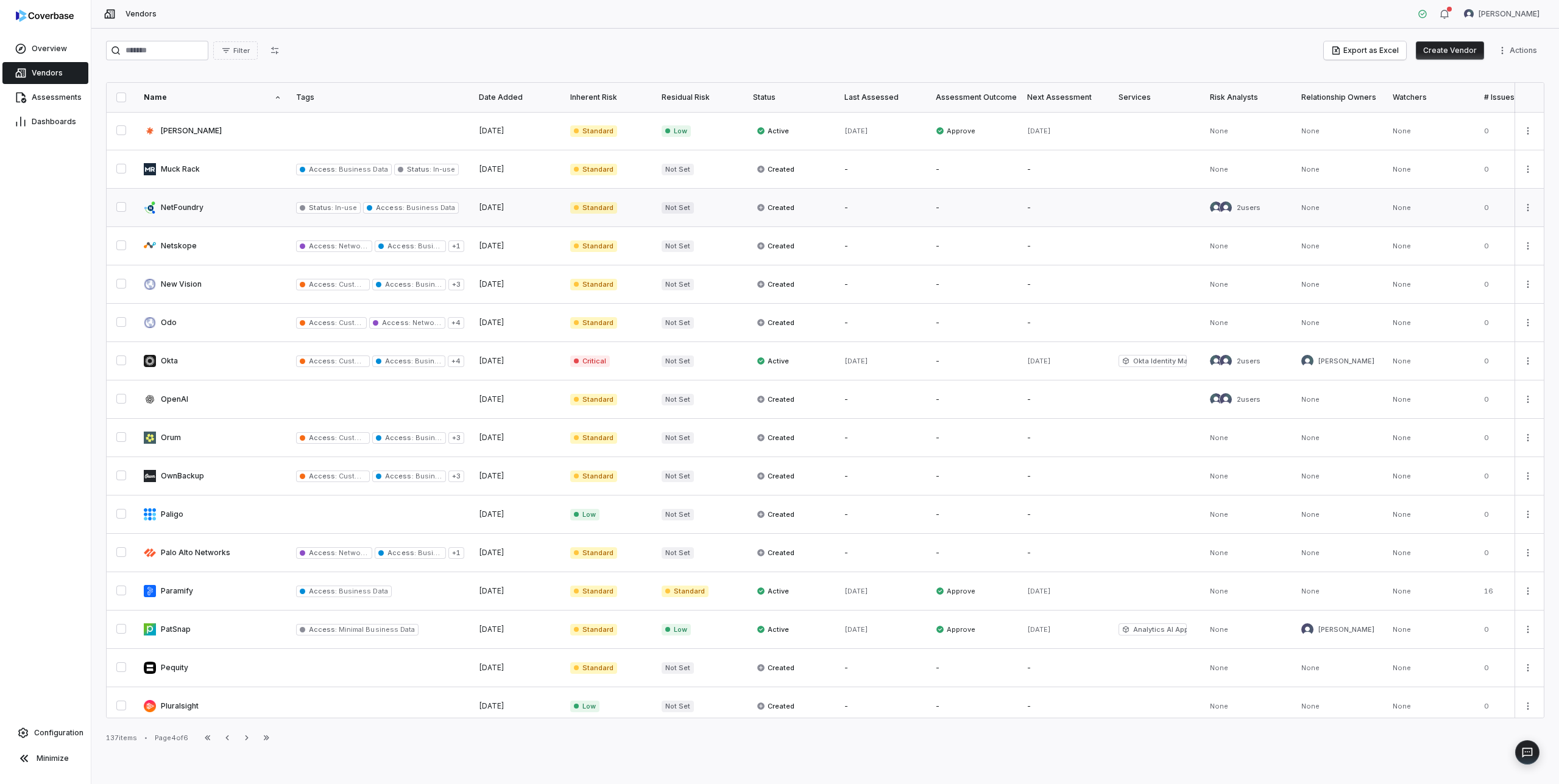
click at [204, 202] on link at bounding box center [212, 207] width 152 height 38
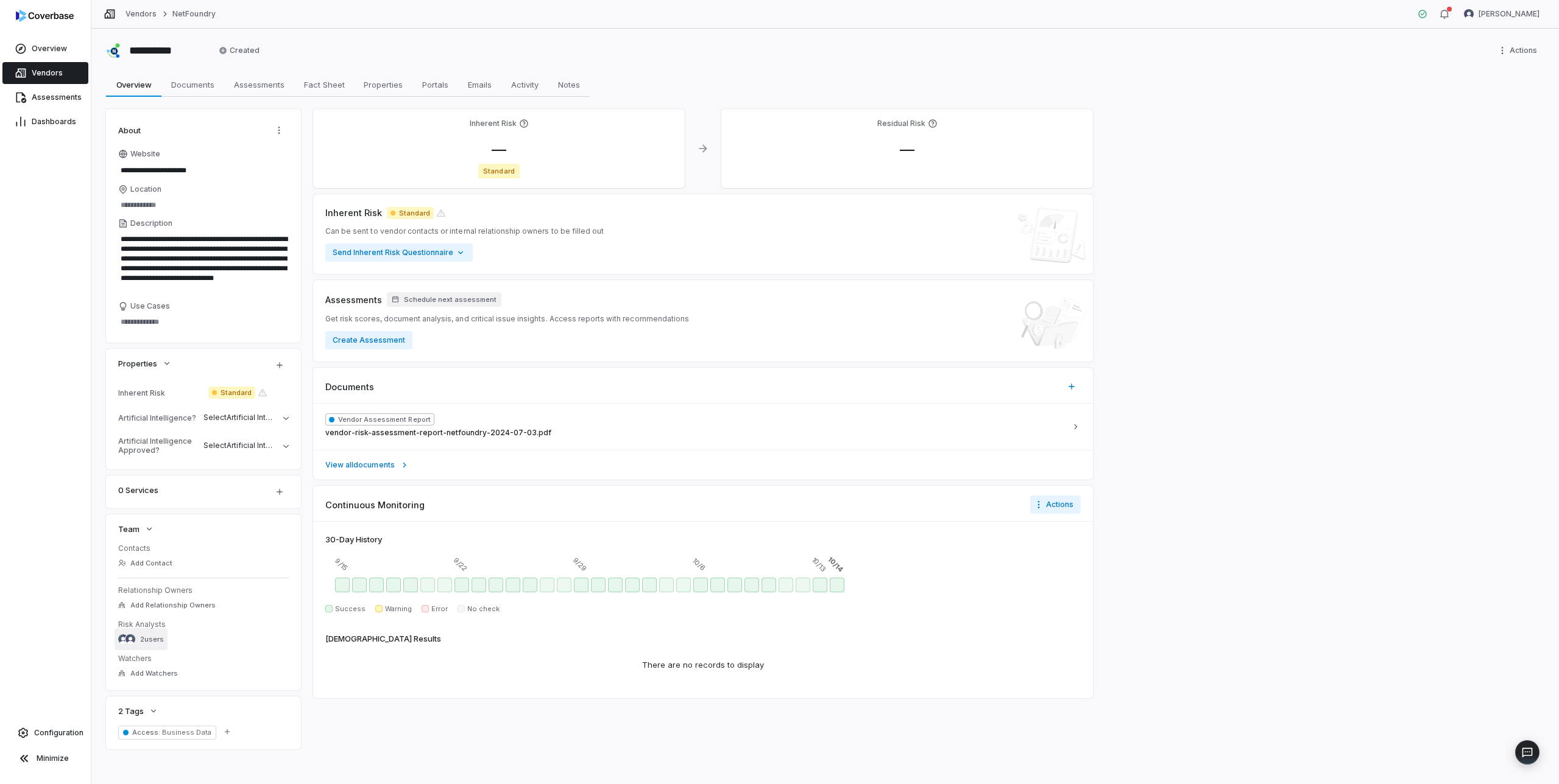
click at [140, 638] on span "2 users" at bounding box center [152, 639] width 23 height 9
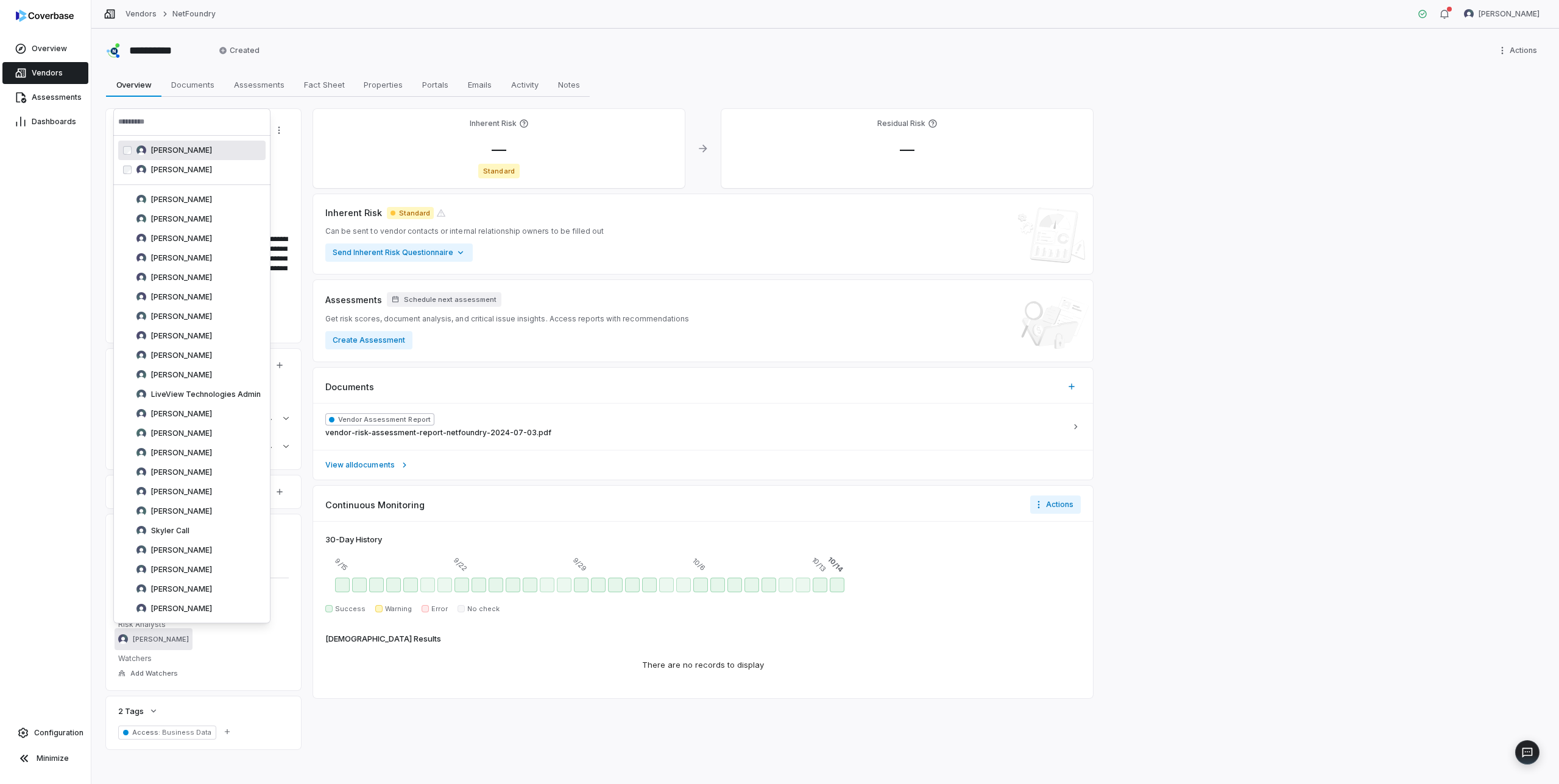
click at [72, 199] on div "Overview Vendors Assessments Dashboards Configuration Minimize" at bounding box center [45, 392] width 91 height 784
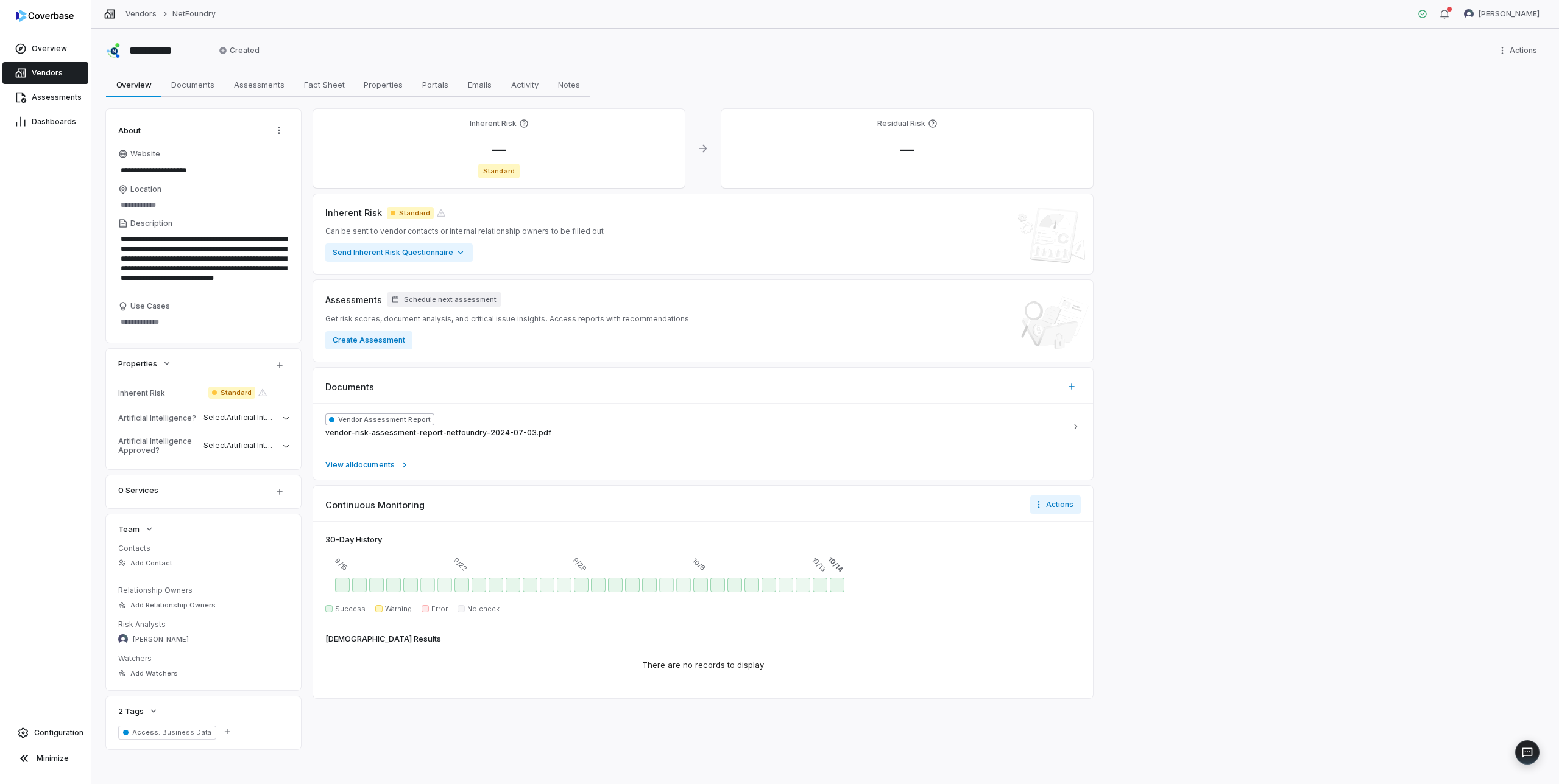
click at [44, 74] on span "Vendors" at bounding box center [48, 73] width 31 height 10
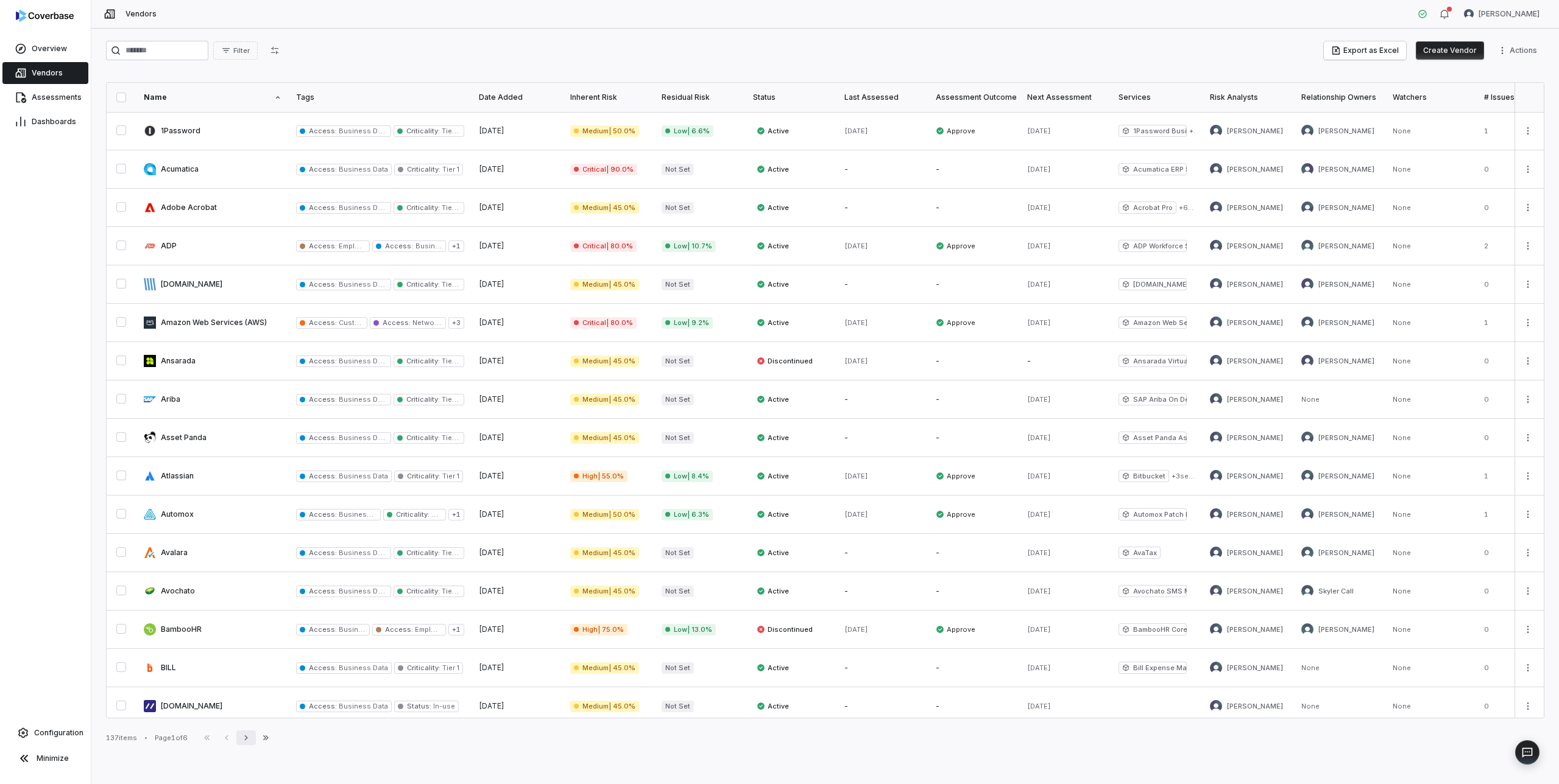
click at [247, 735] on icon "button" at bounding box center [247, 738] width 10 height 10
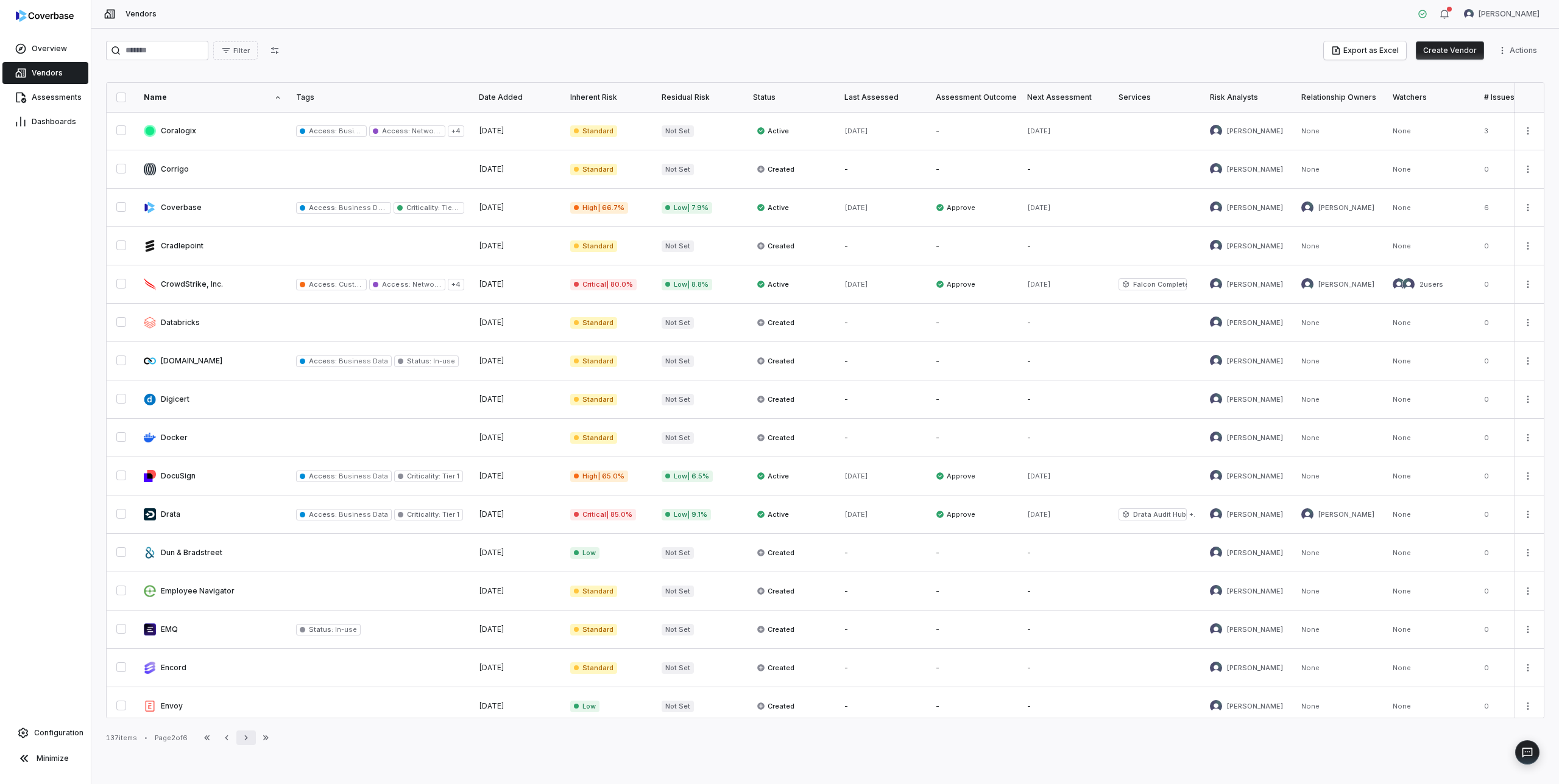
click at [247, 735] on icon "button" at bounding box center [247, 738] width 10 height 10
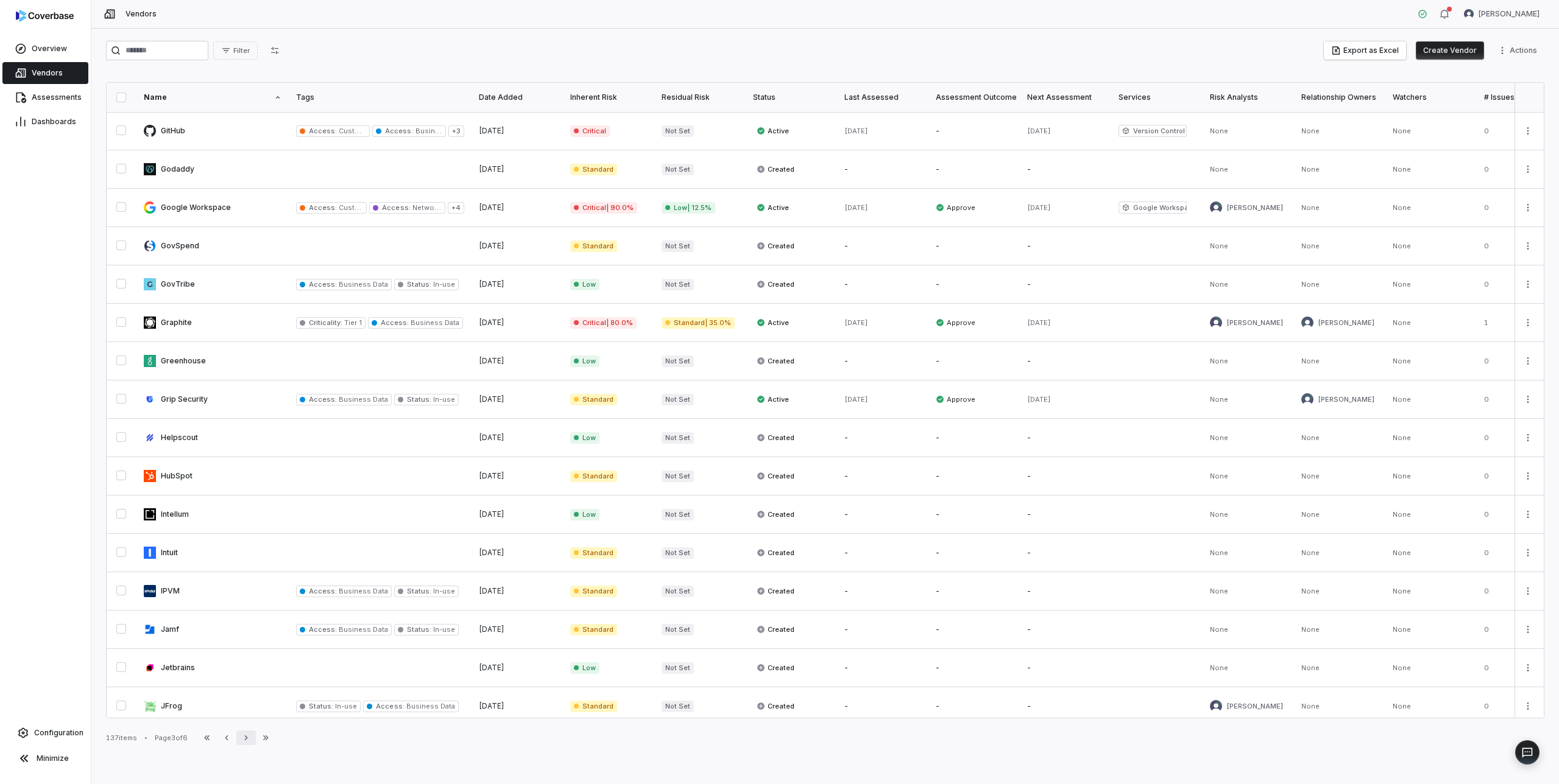
click at [247, 735] on icon "button" at bounding box center [247, 738] width 10 height 10
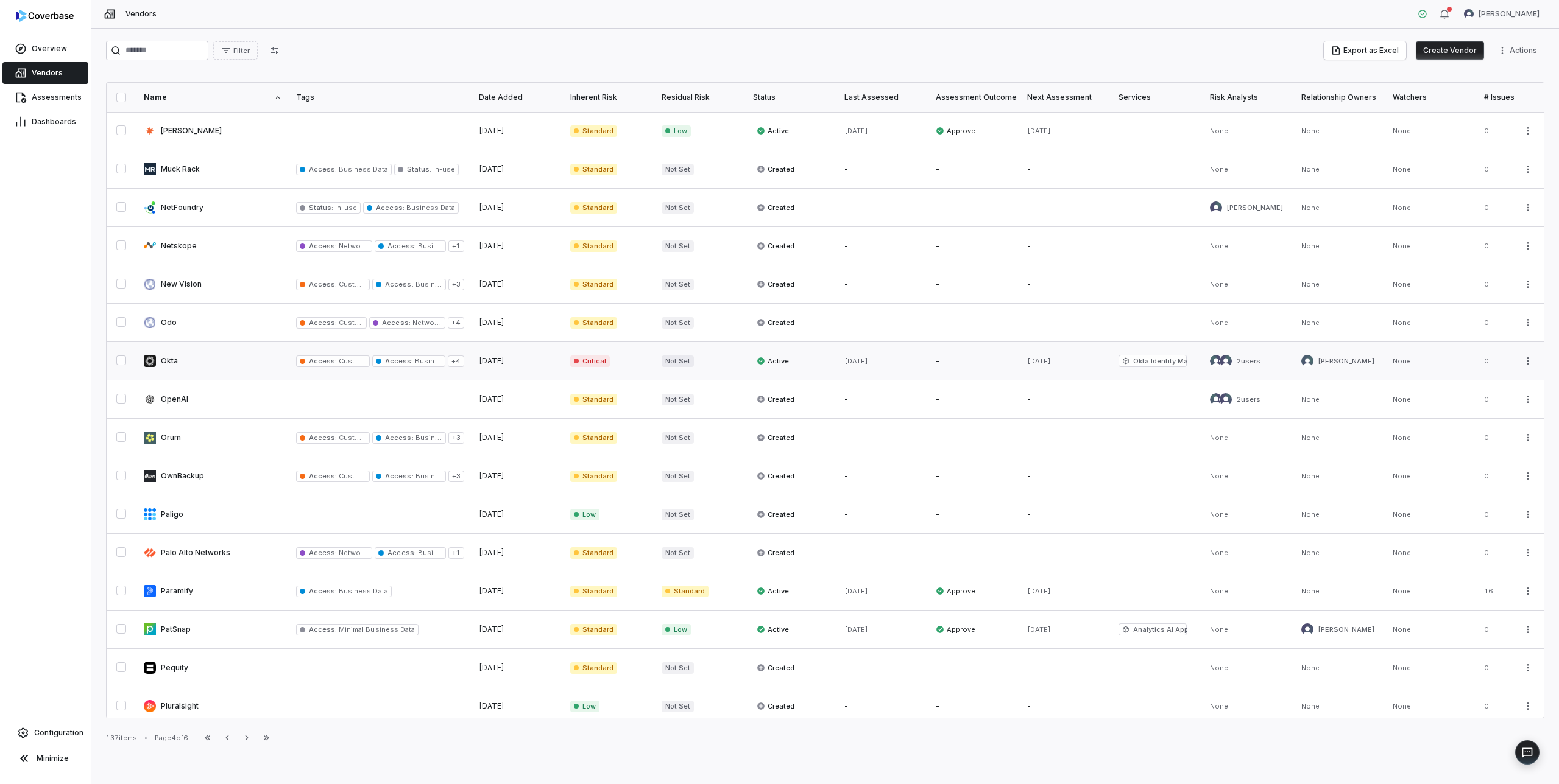
click at [173, 354] on link at bounding box center [212, 360] width 152 height 38
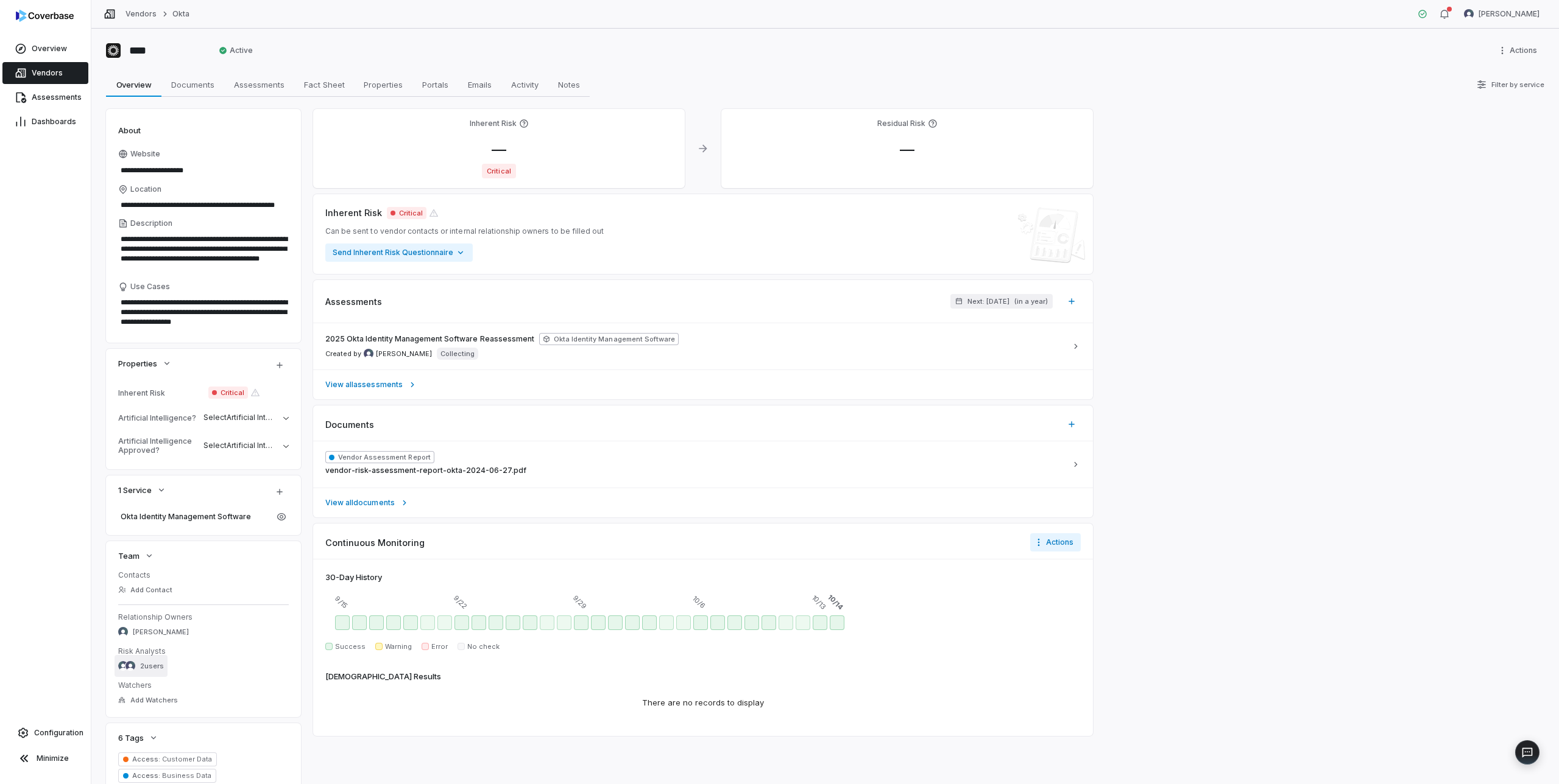
click at [147, 666] on span "2 users" at bounding box center [152, 666] width 23 height 9
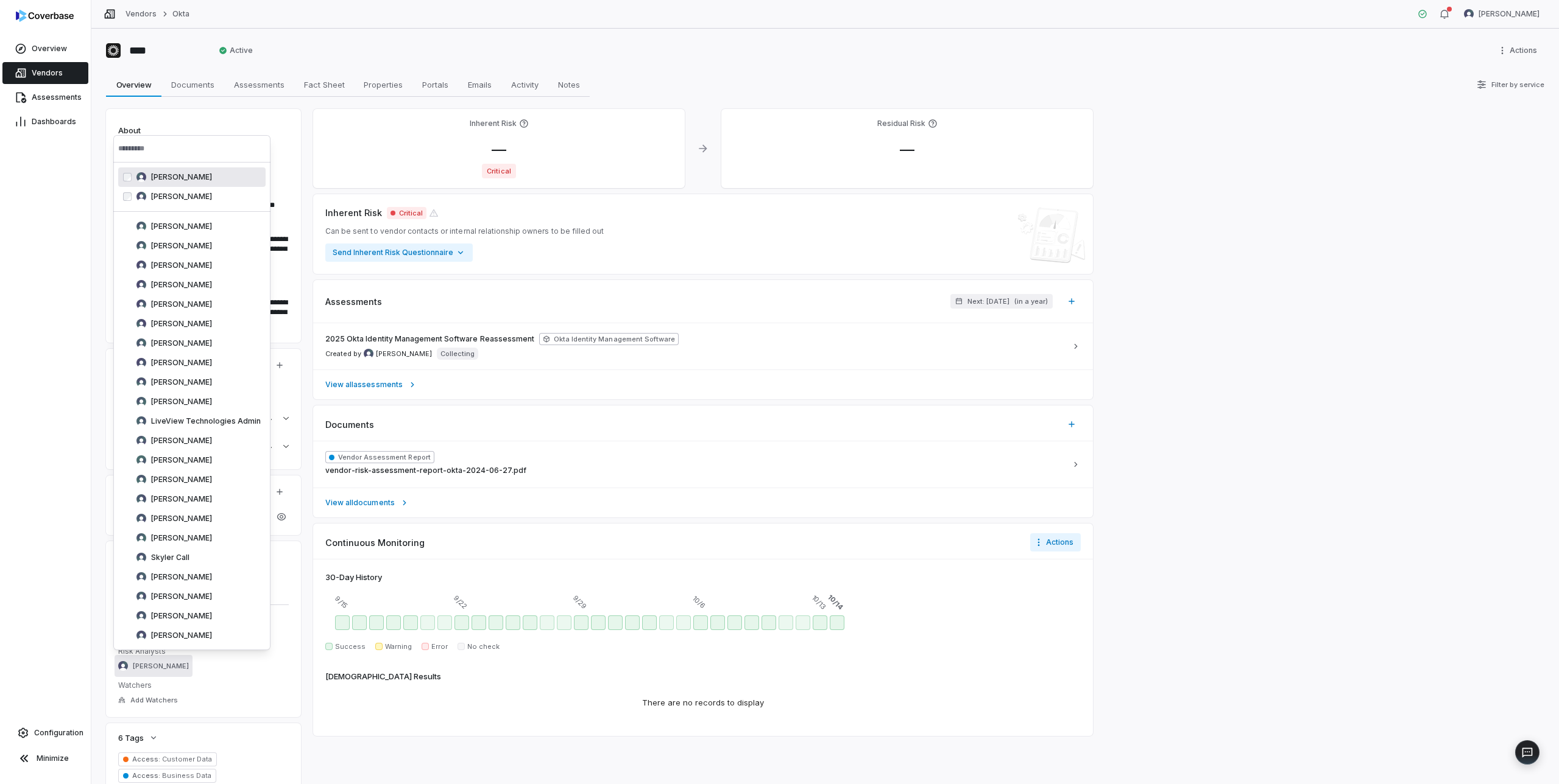
click at [51, 233] on div "Overview Vendors Assessments Dashboards Configuration Minimize" at bounding box center [45, 392] width 91 height 784
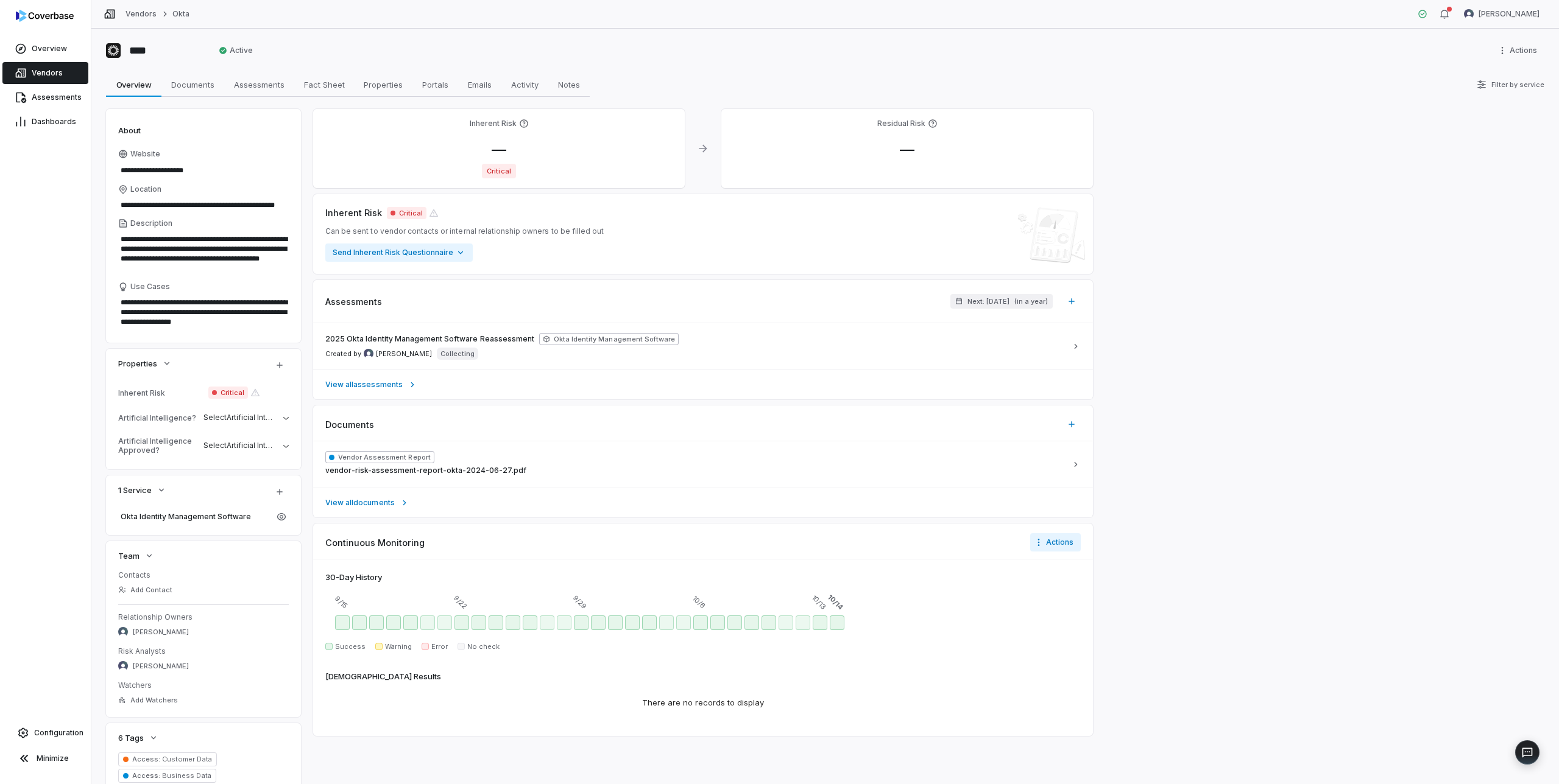
click at [42, 69] on span "Vendors" at bounding box center [48, 73] width 31 height 10
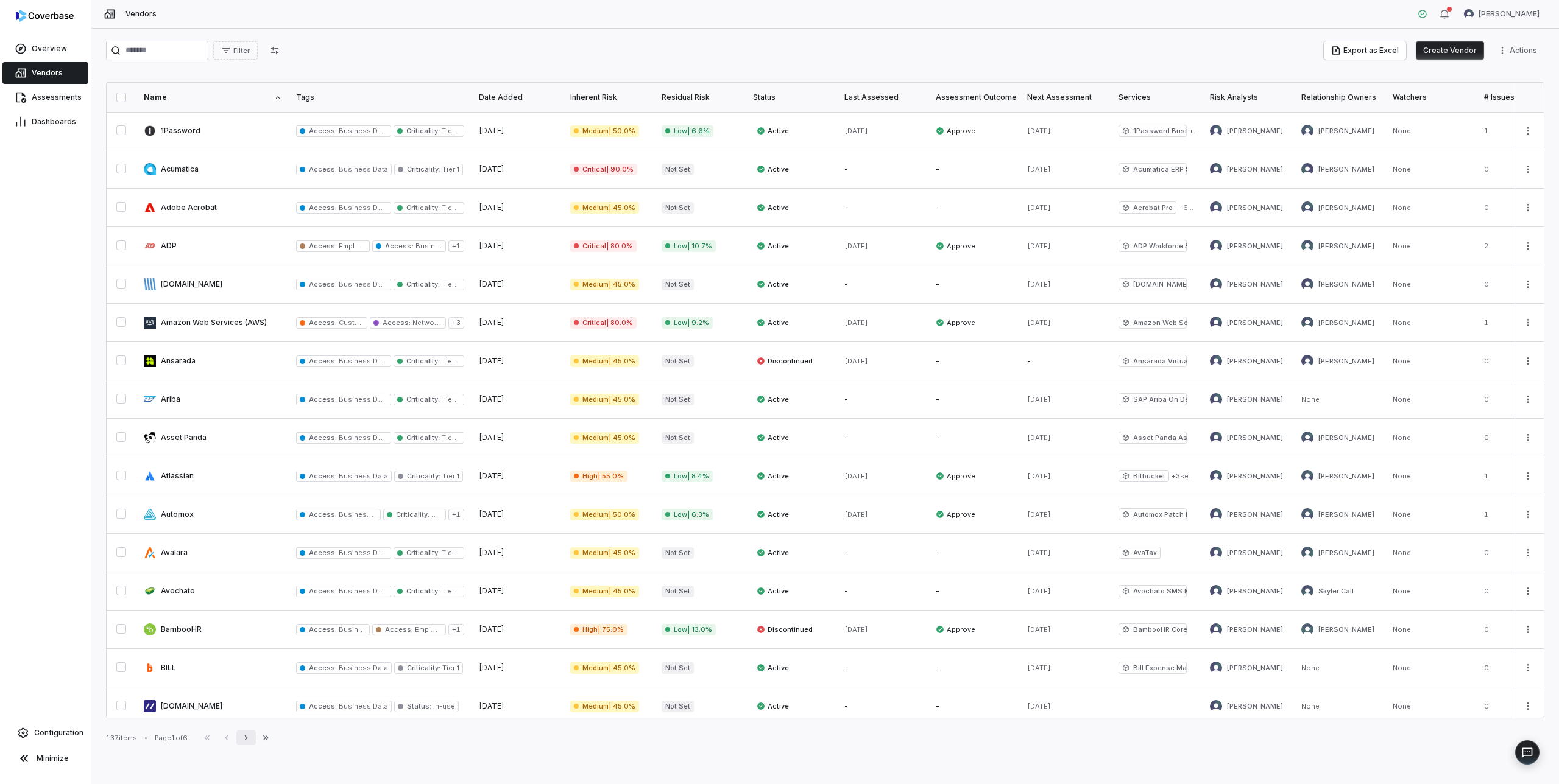
click at [247, 733] on icon "button" at bounding box center [247, 738] width 10 height 10
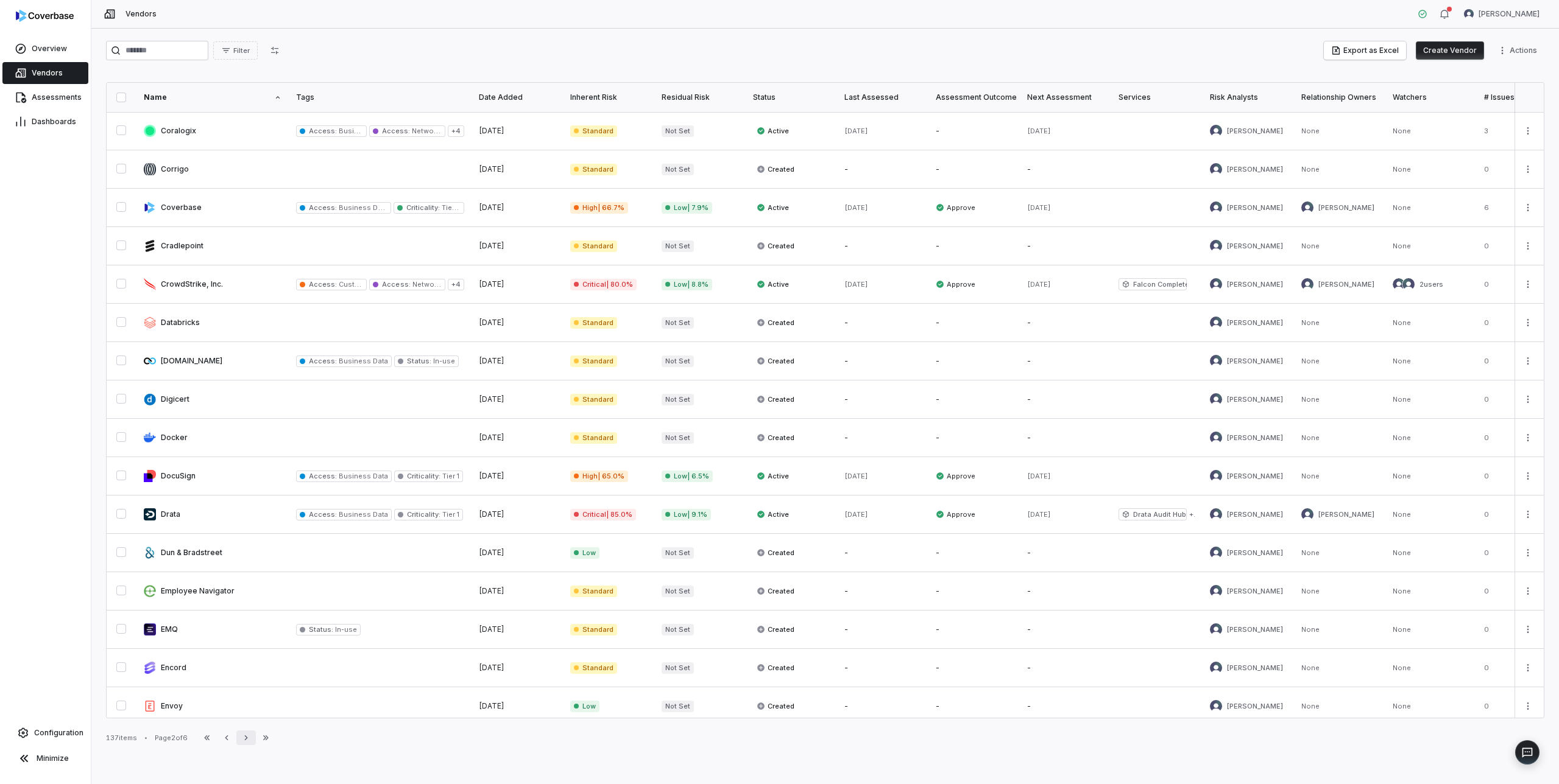
click at [247, 733] on icon "button" at bounding box center [247, 738] width 10 height 10
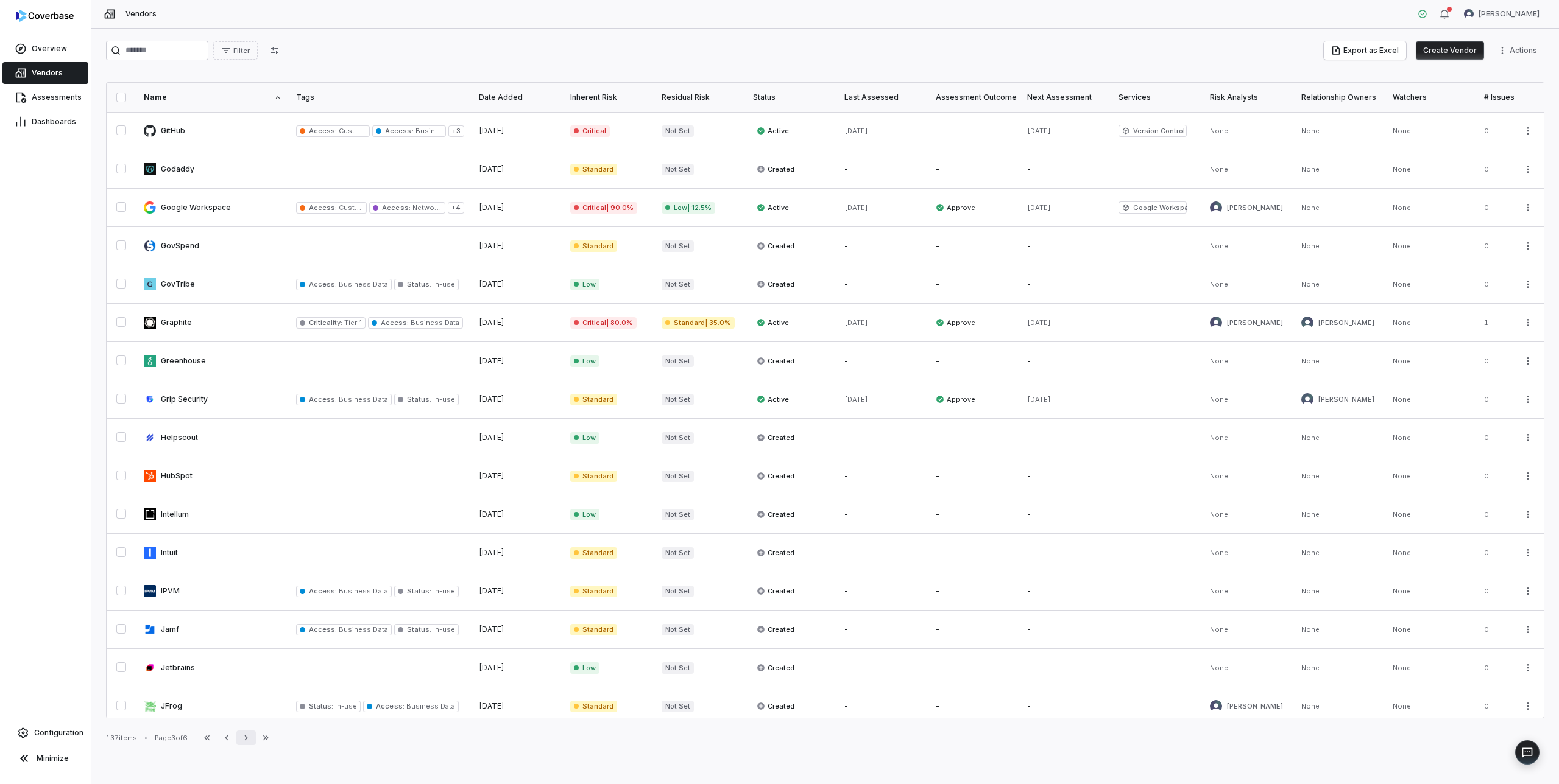
click at [247, 733] on icon "button" at bounding box center [247, 738] width 10 height 10
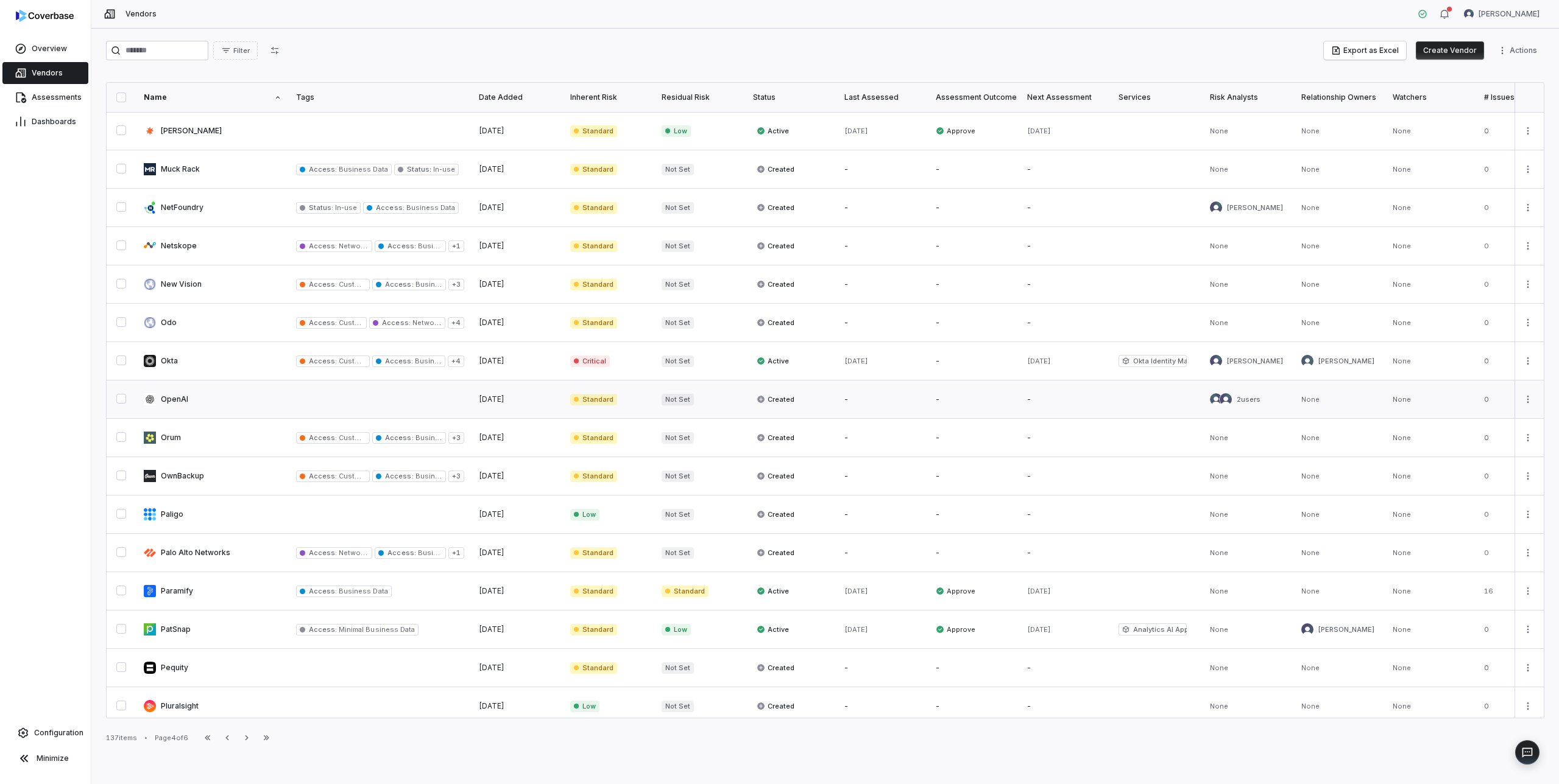
click at [257, 400] on link at bounding box center [212, 399] width 152 height 38
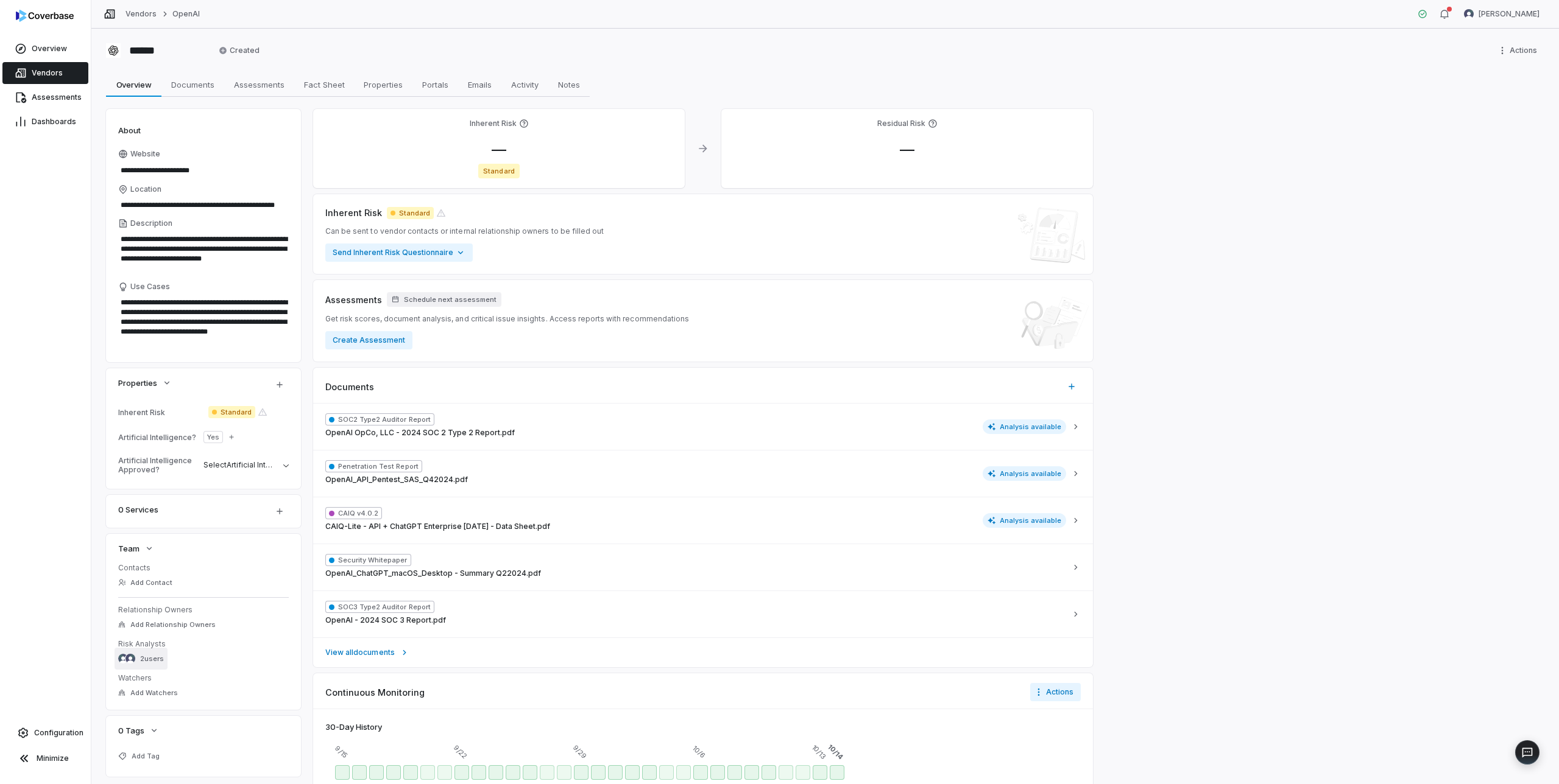
click at [149, 657] on span "2 users" at bounding box center [152, 658] width 23 height 9
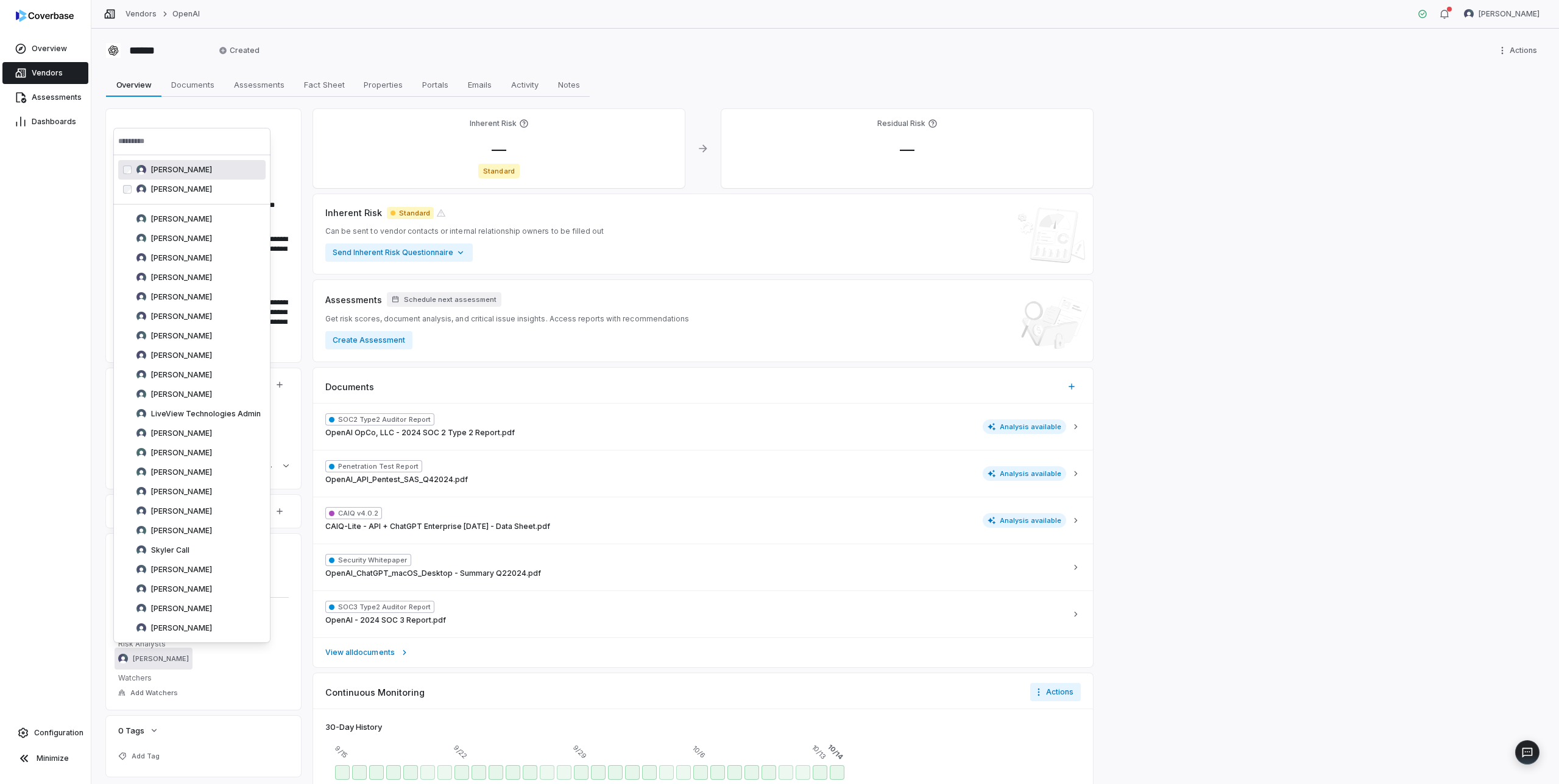
click at [84, 195] on div "Overview Vendors Assessments Dashboards Configuration Minimize" at bounding box center [45, 392] width 91 height 784
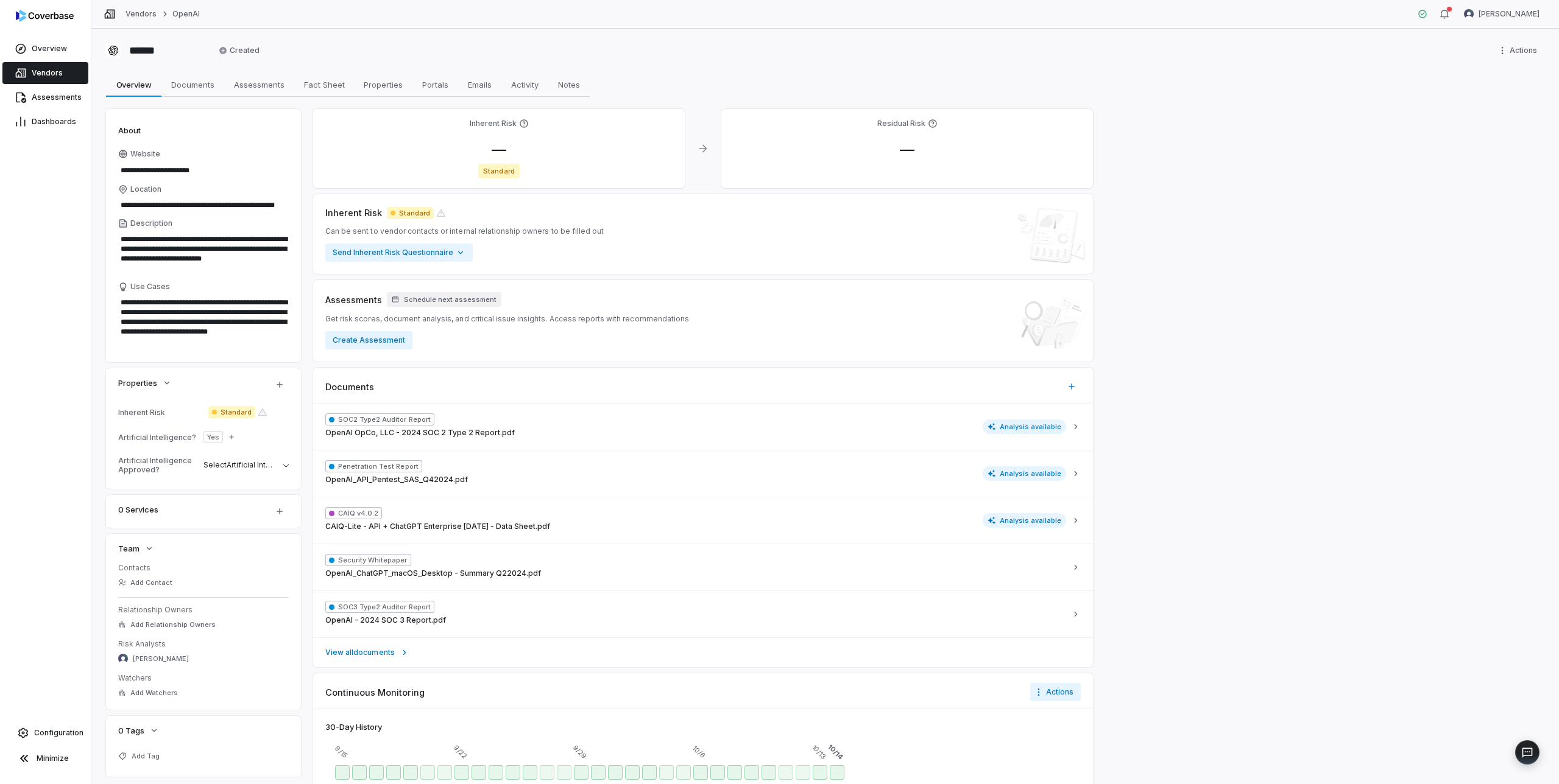
click at [48, 74] on span "Vendors" at bounding box center [48, 73] width 31 height 10
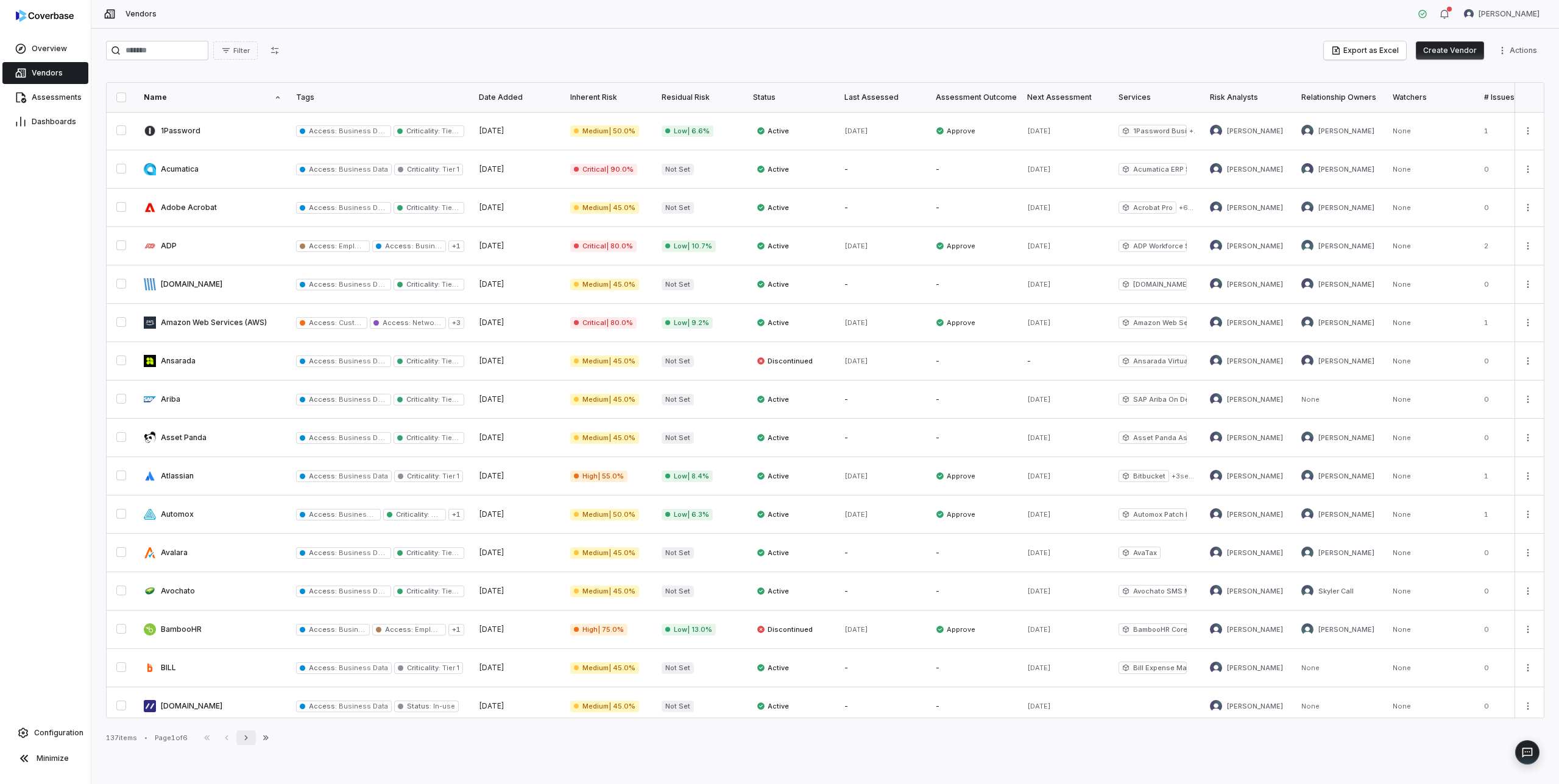
click at [247, 740] on icon "button" at bounding box center [246, 737] width 3 height 5
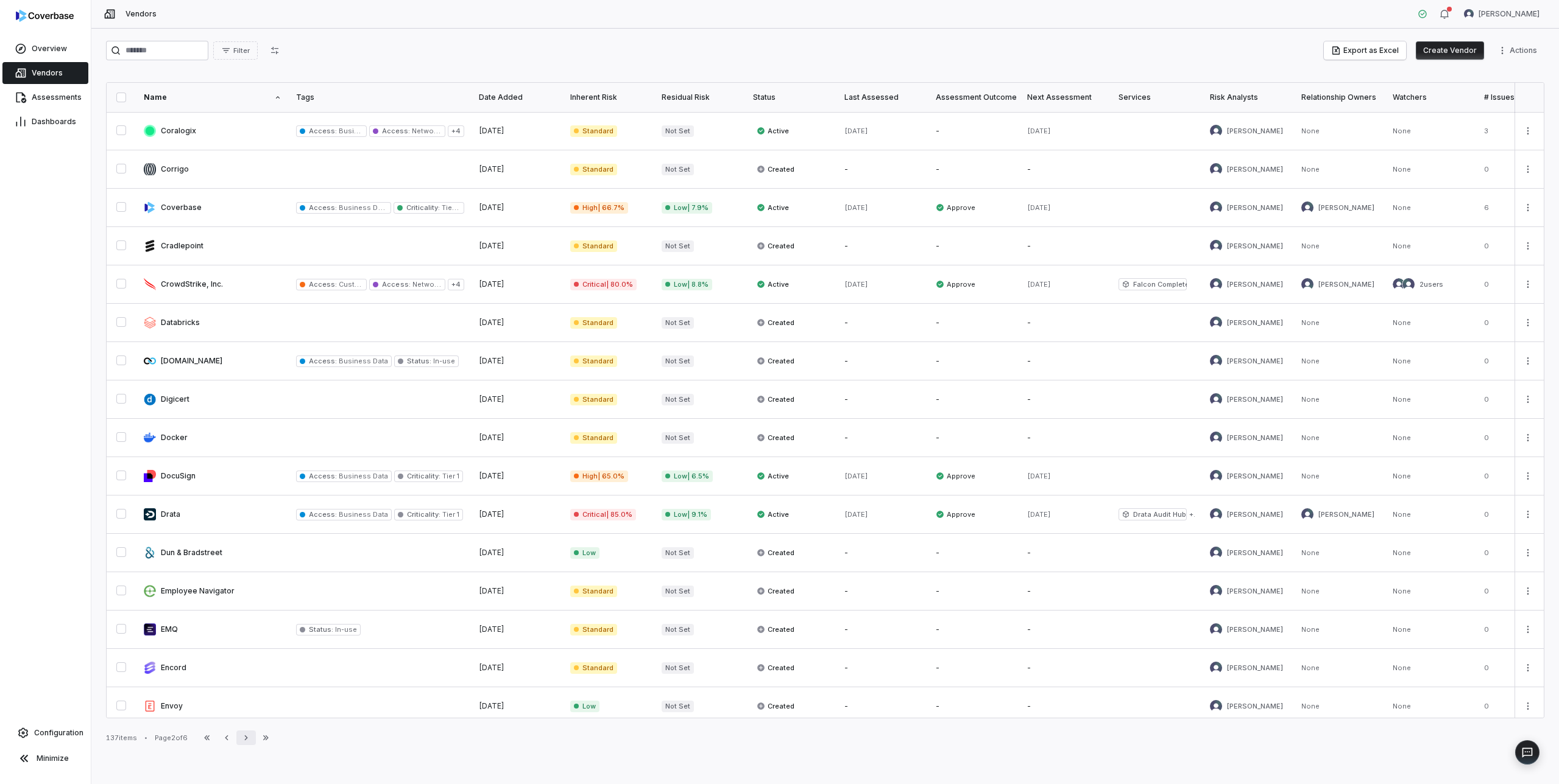
click at [247, 740] on icon "button" at bounding box center [246, 737] width 3 height 5
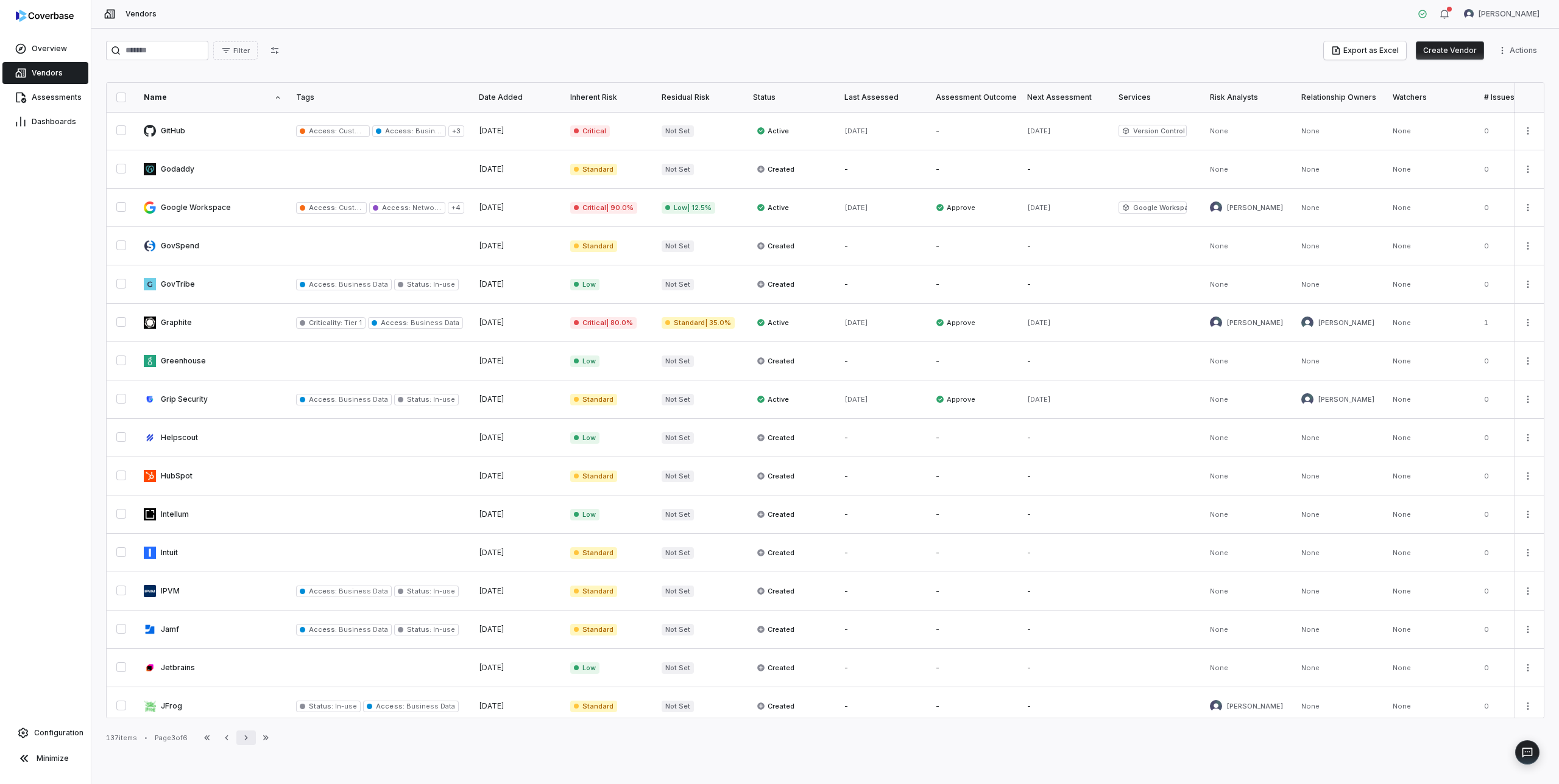
click at [247, 740] on icon "button" at bounding box center [246, 737] width 3 height 5
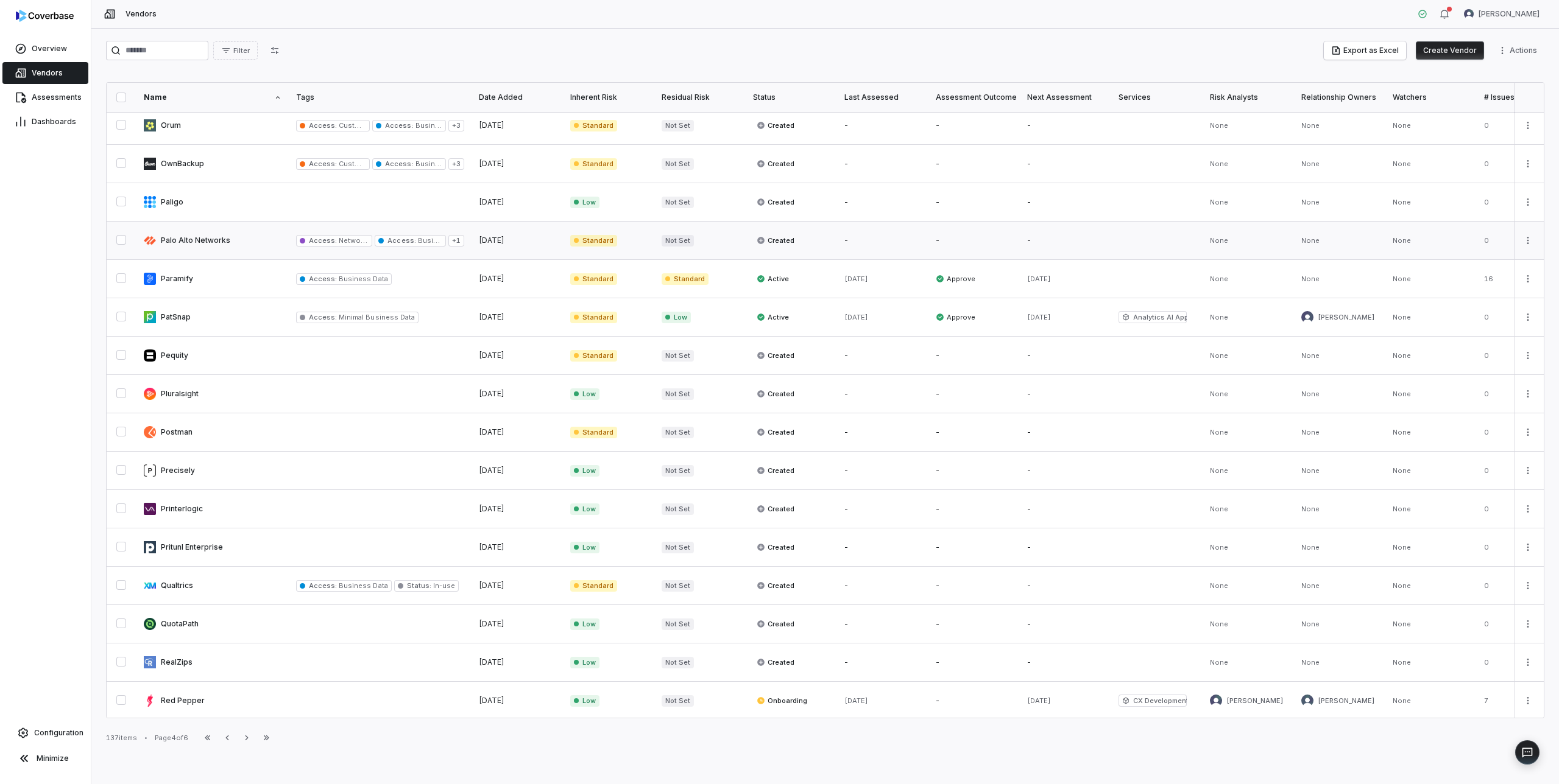
scroll to position [353, 0]
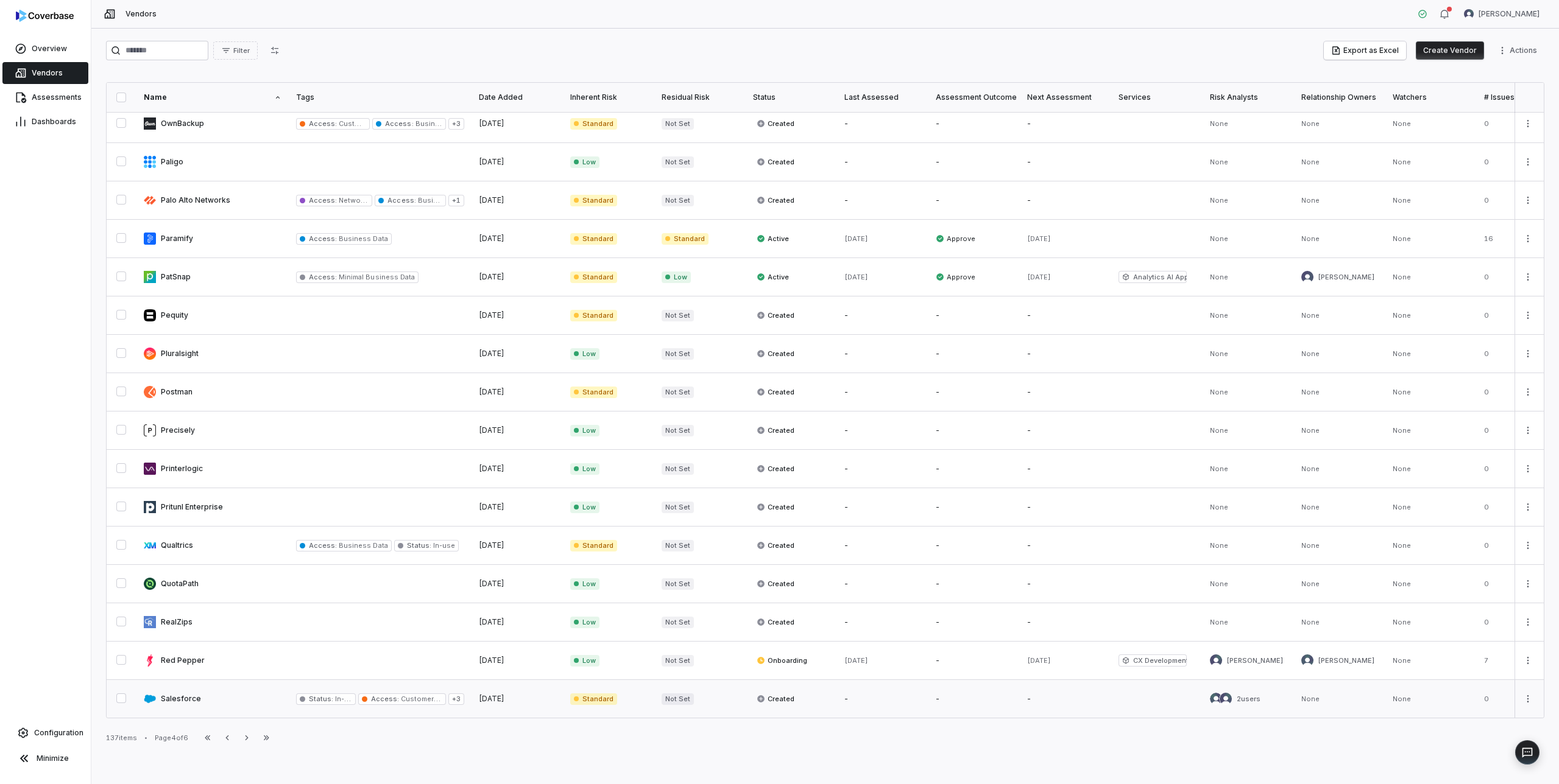
click at [179, 697] on link at bounding box center [212, 698] width 152 height 38
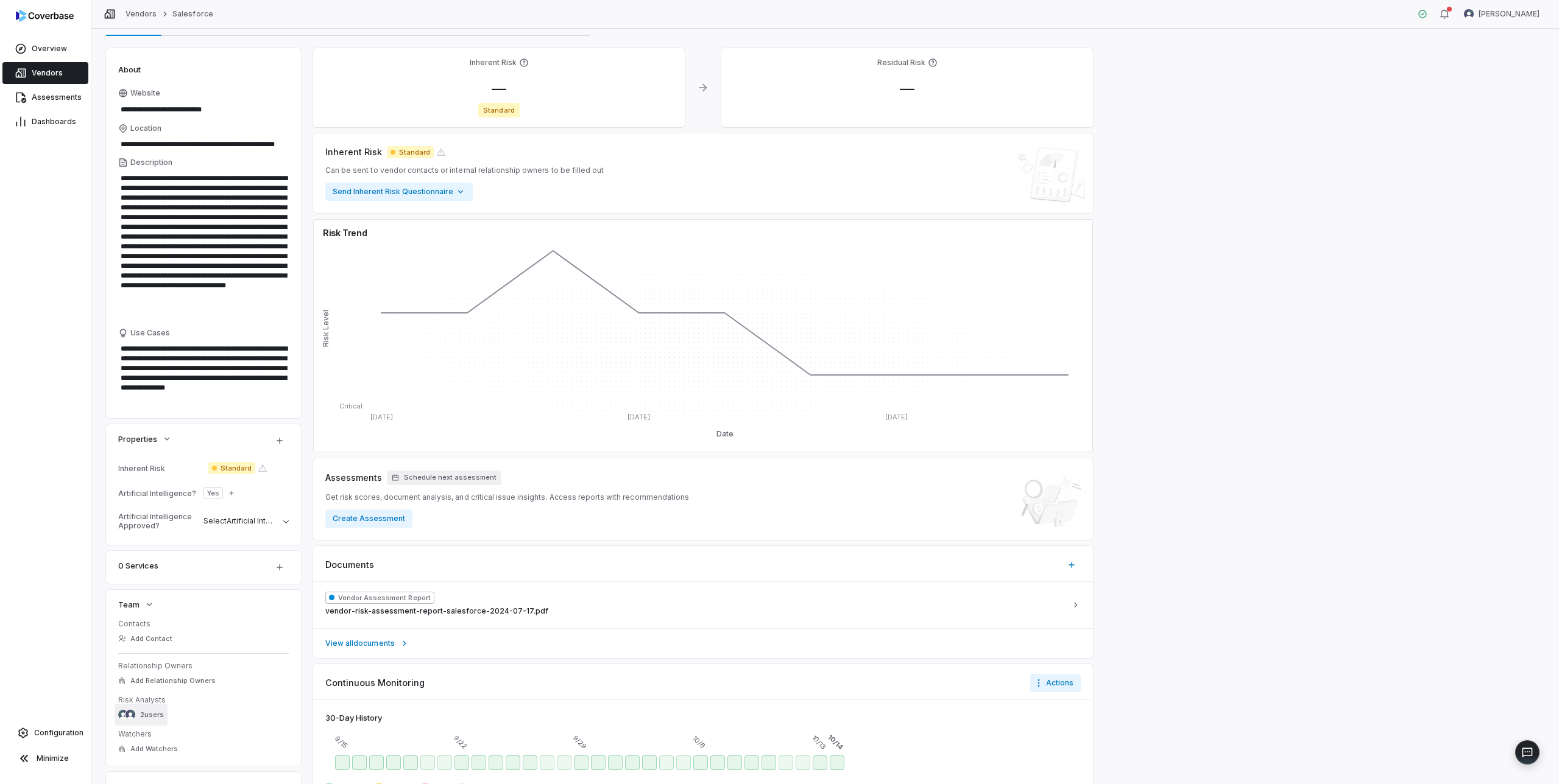
scroll to position [63, 0]
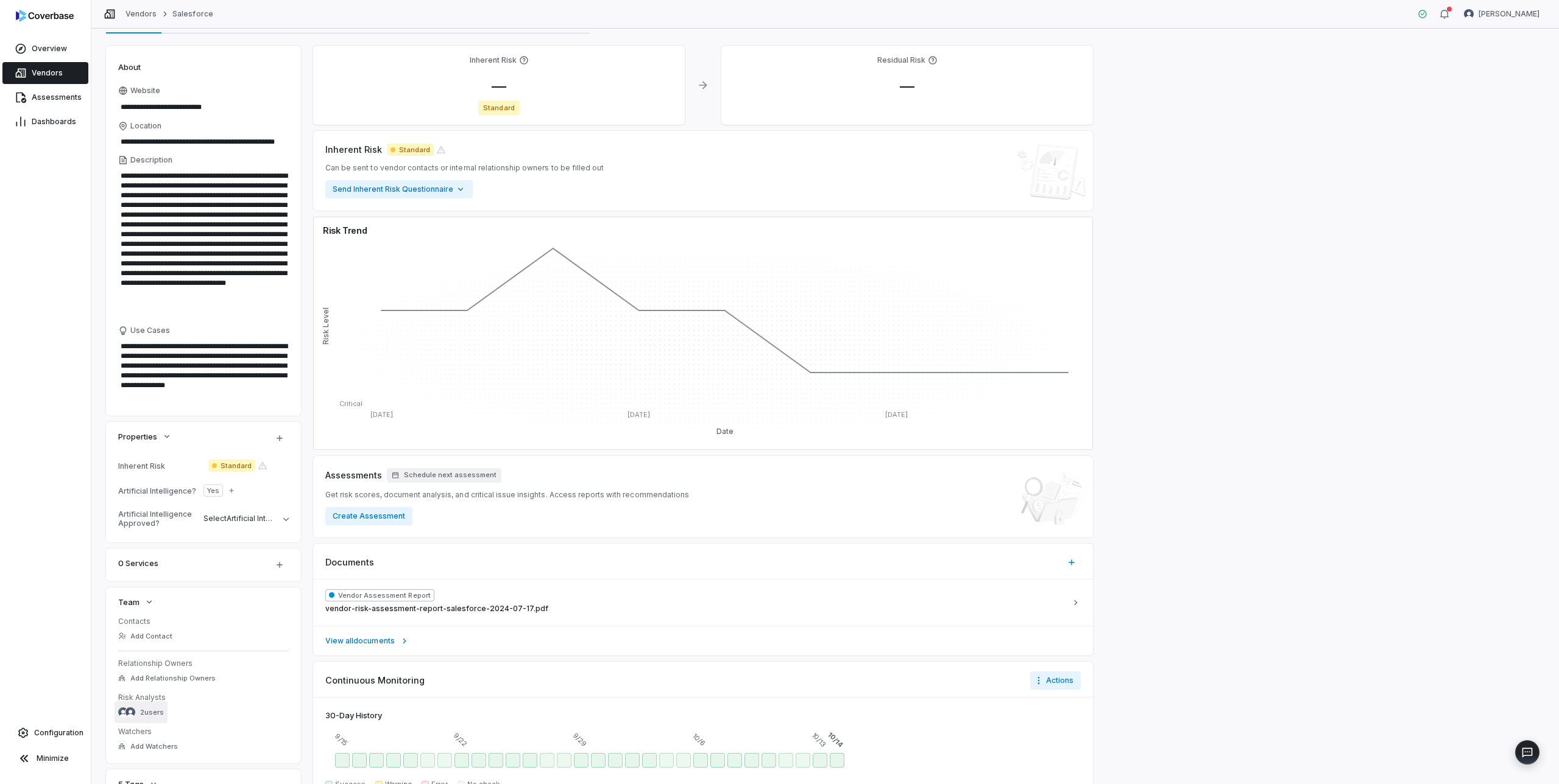
click at [148, 711] on span "2 users" at bounding box center [152, 712] width 23 height 9
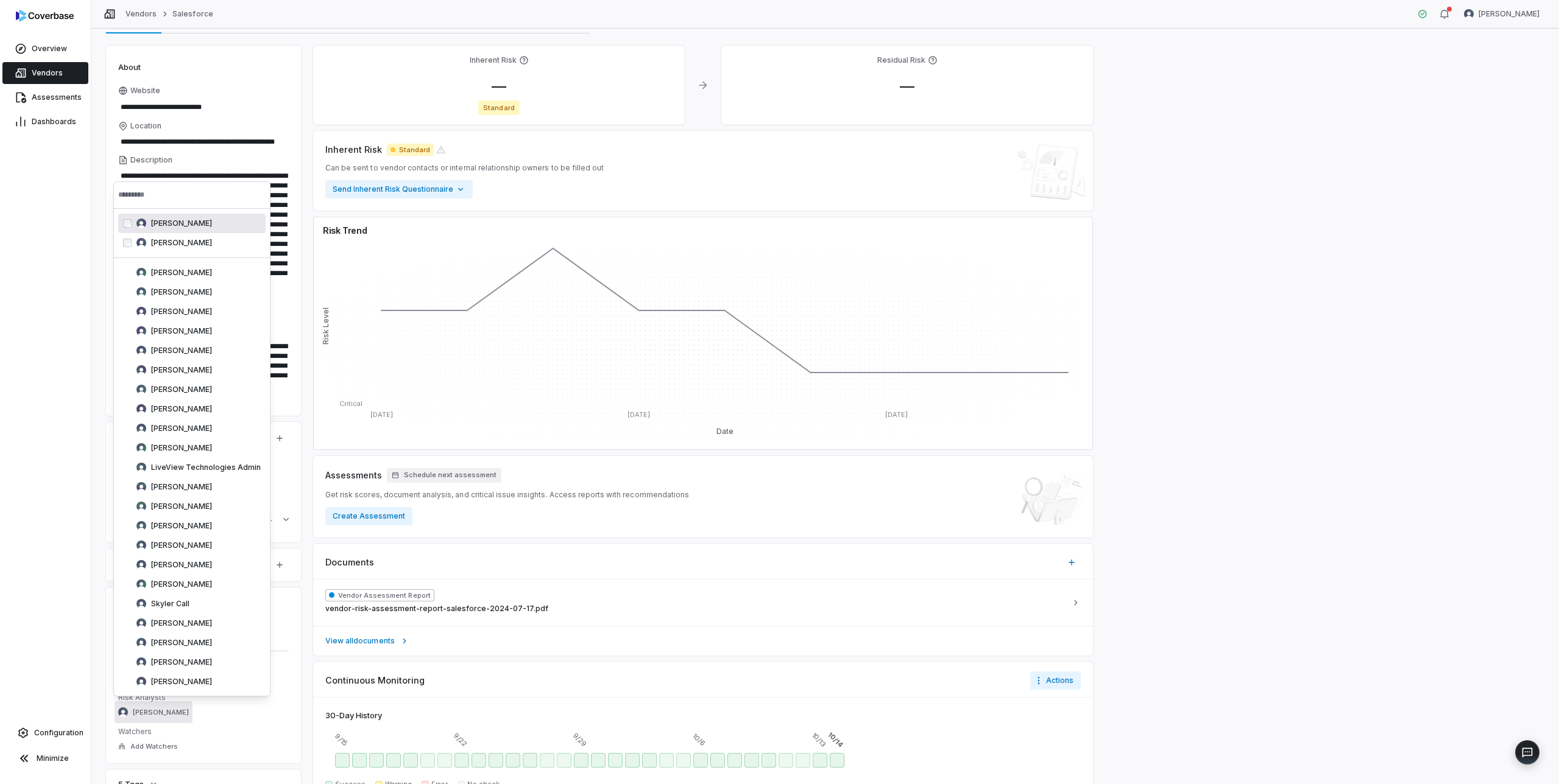
click at [92, 252] on div "**********" at bounding box center [825, 406] width 1467 height 756
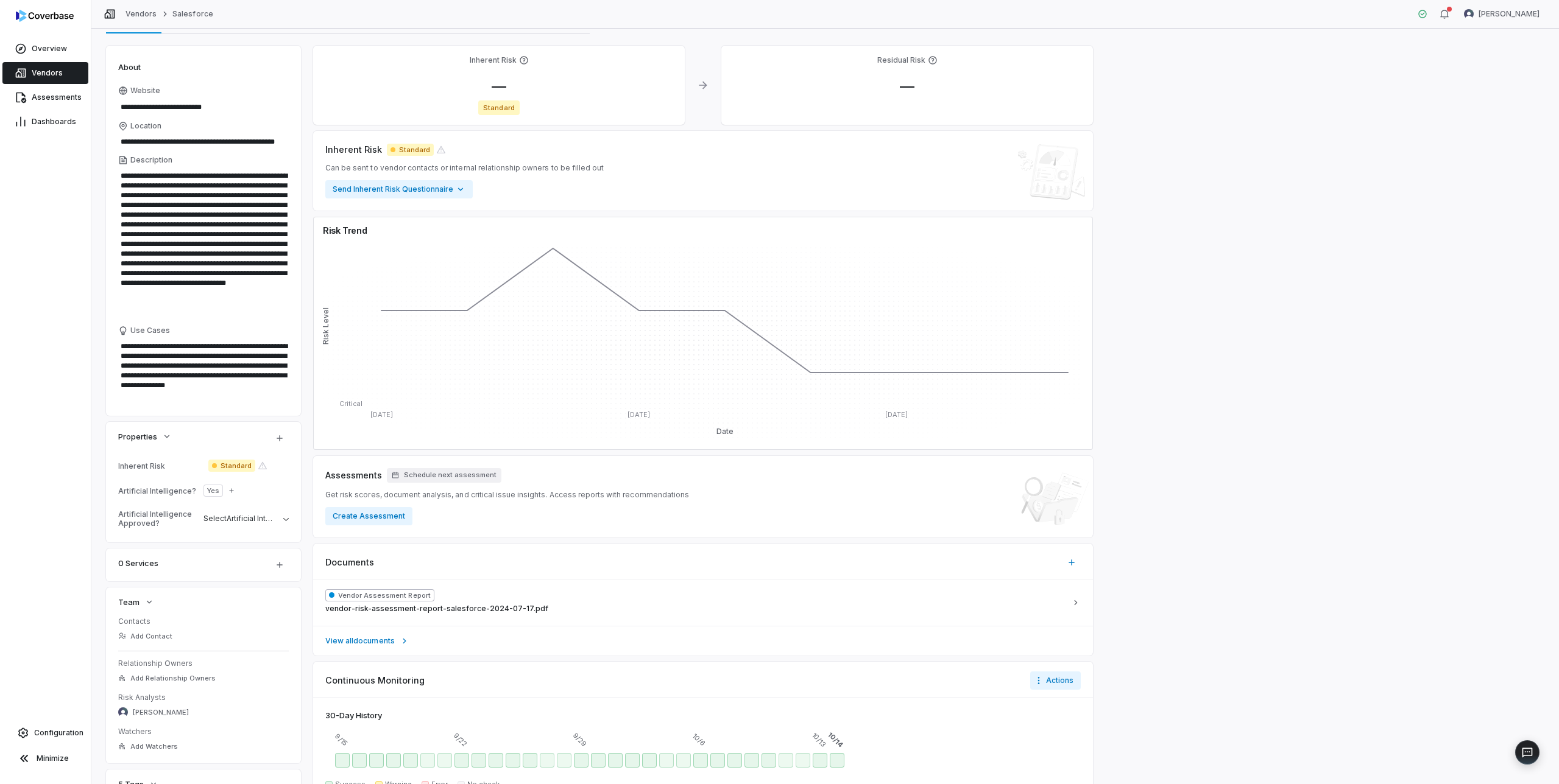
click at [45, 74] on span "Vendors" at bounding box center [48, 73] width 31 height 10
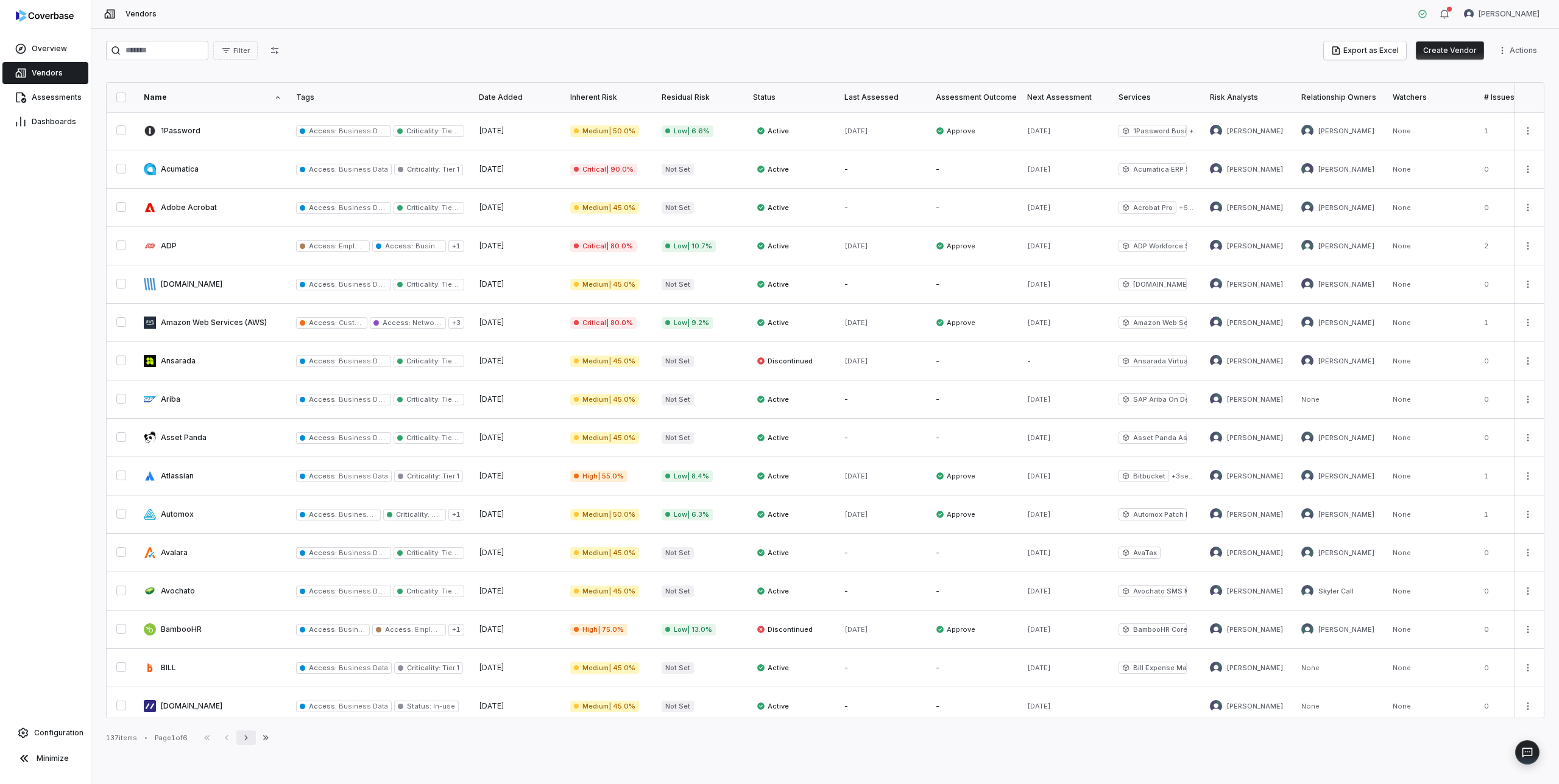
click at [247, 741] on icon "button" at bounding box center [247, 738] width 10 height 10
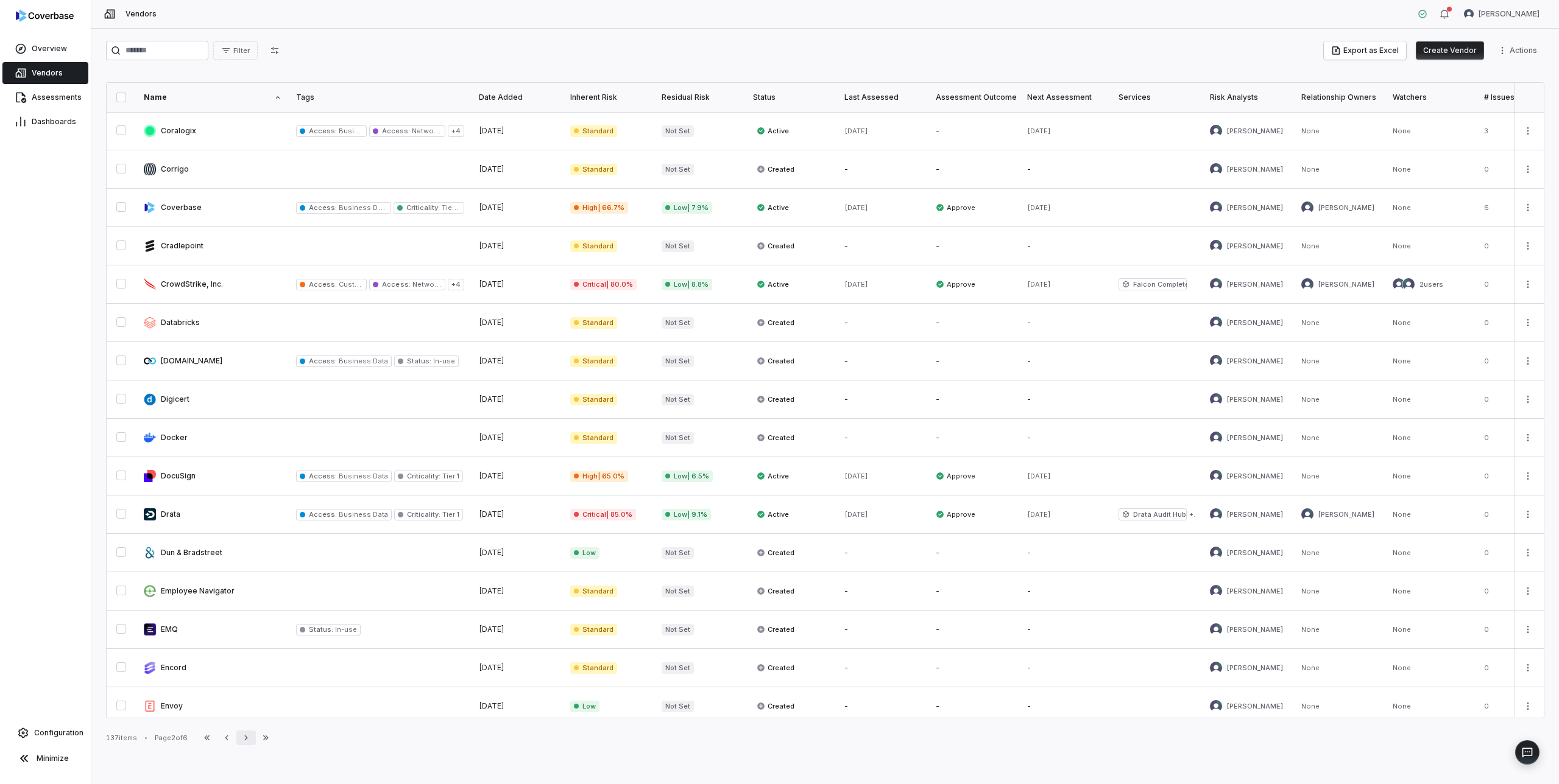
click at [247, 741] on icon "button" at bounding box center [247, 738] width 10 height 10
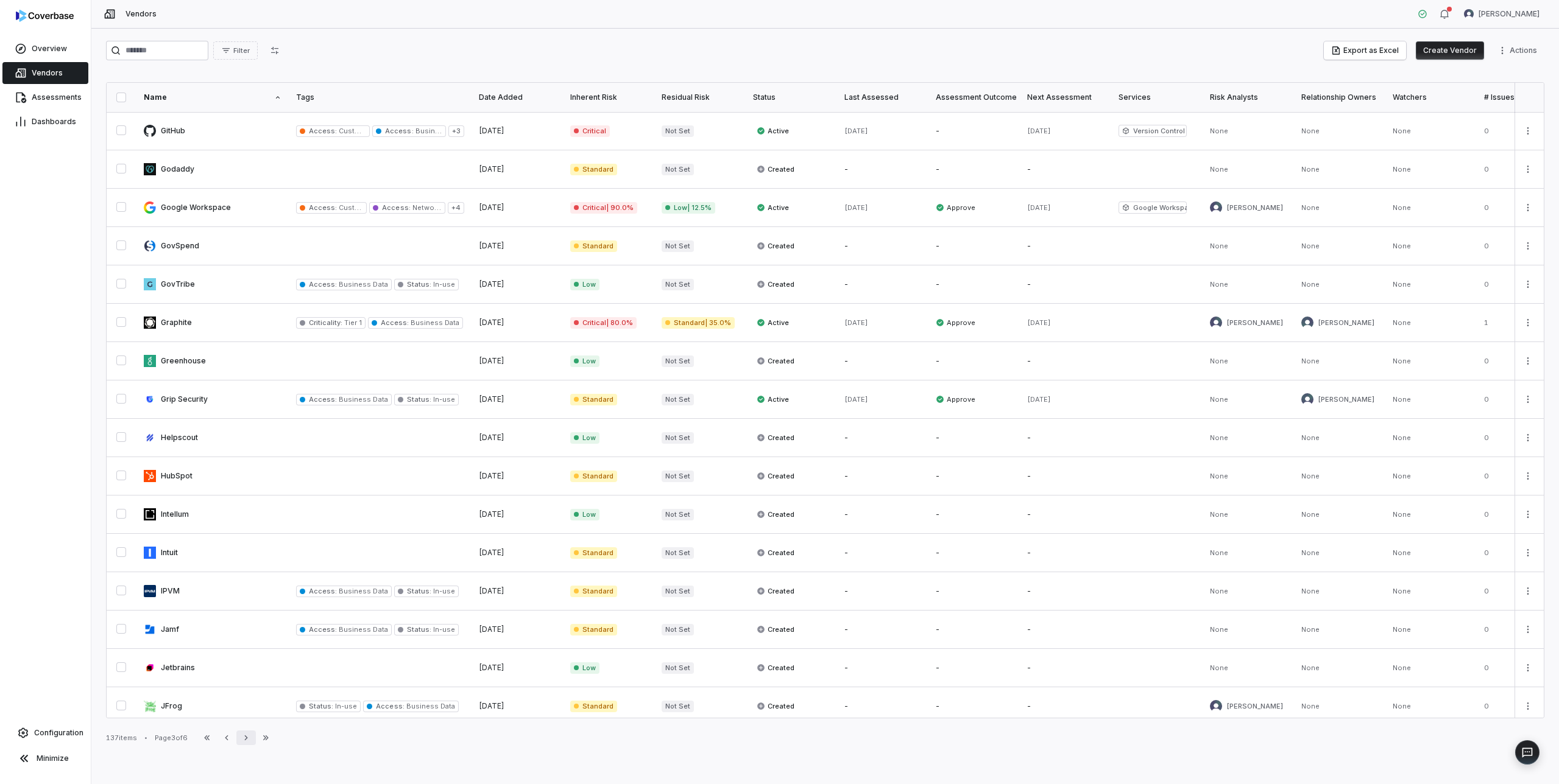
click at [247, 741] on icon "button" at bounding box center [247, 738] width 10 height 10
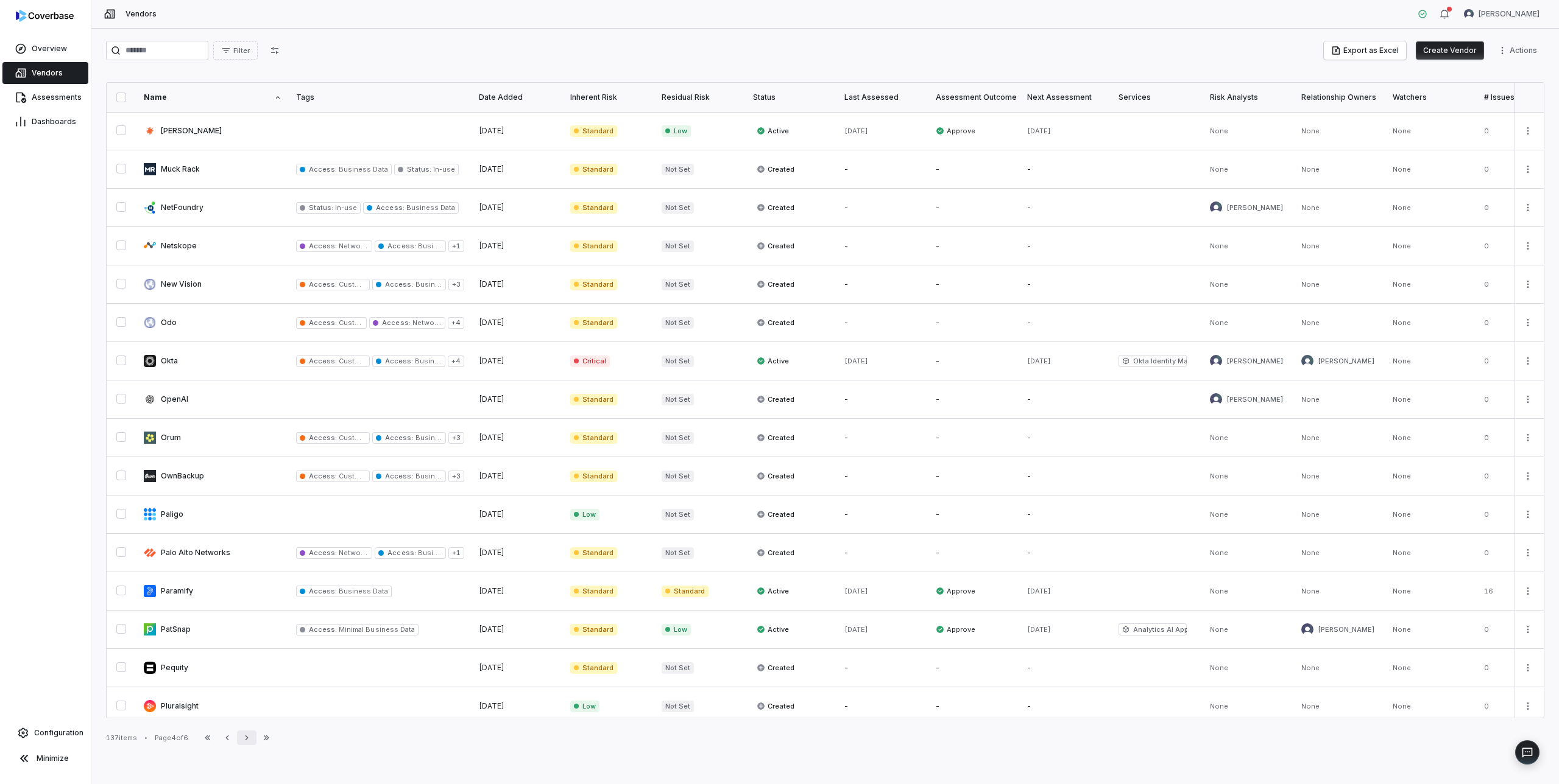
click at [247, 735] on icon "button" at bounding box center [247, 738] width 10 height 10
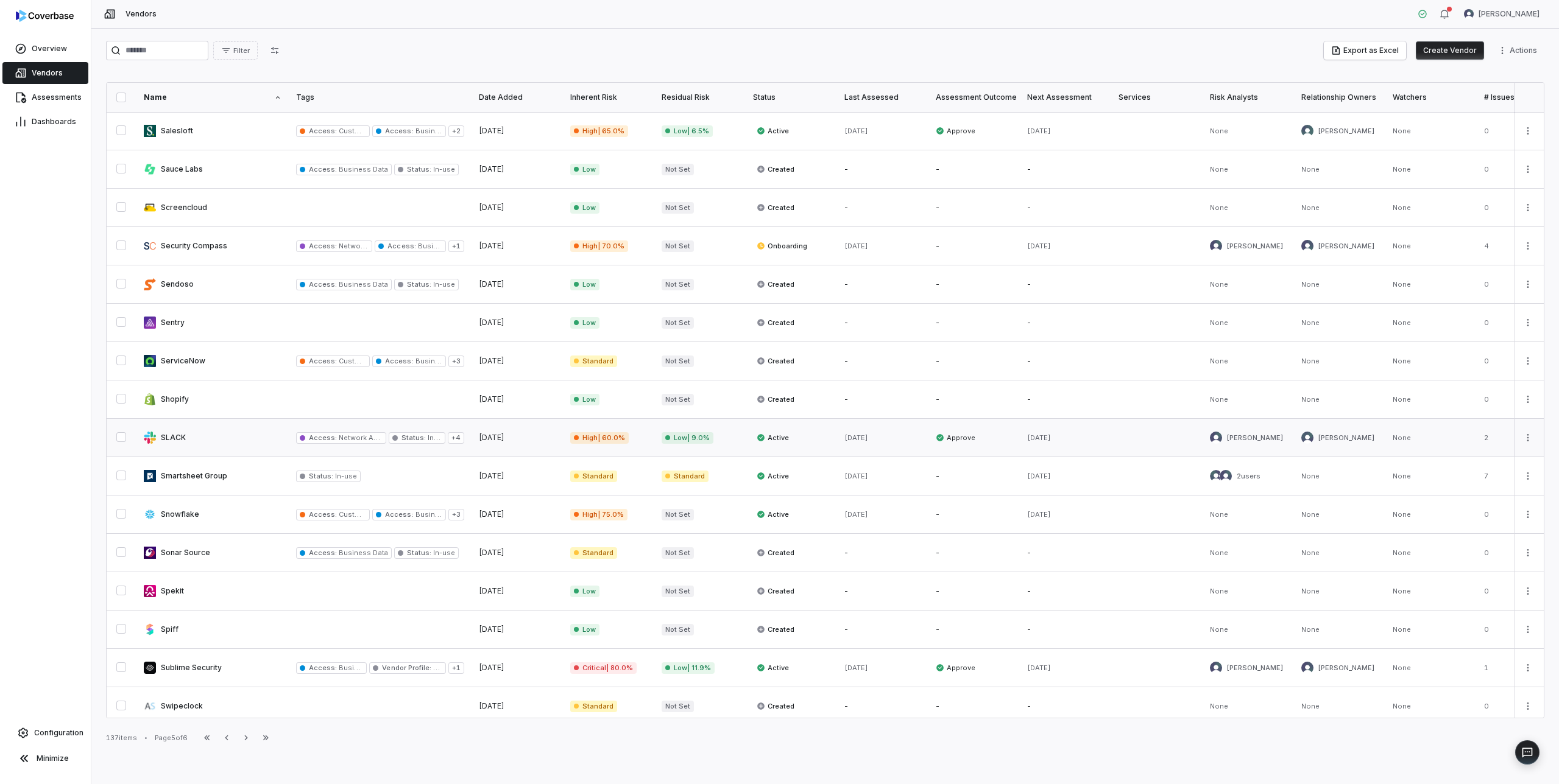
scroll to position [17, 0]
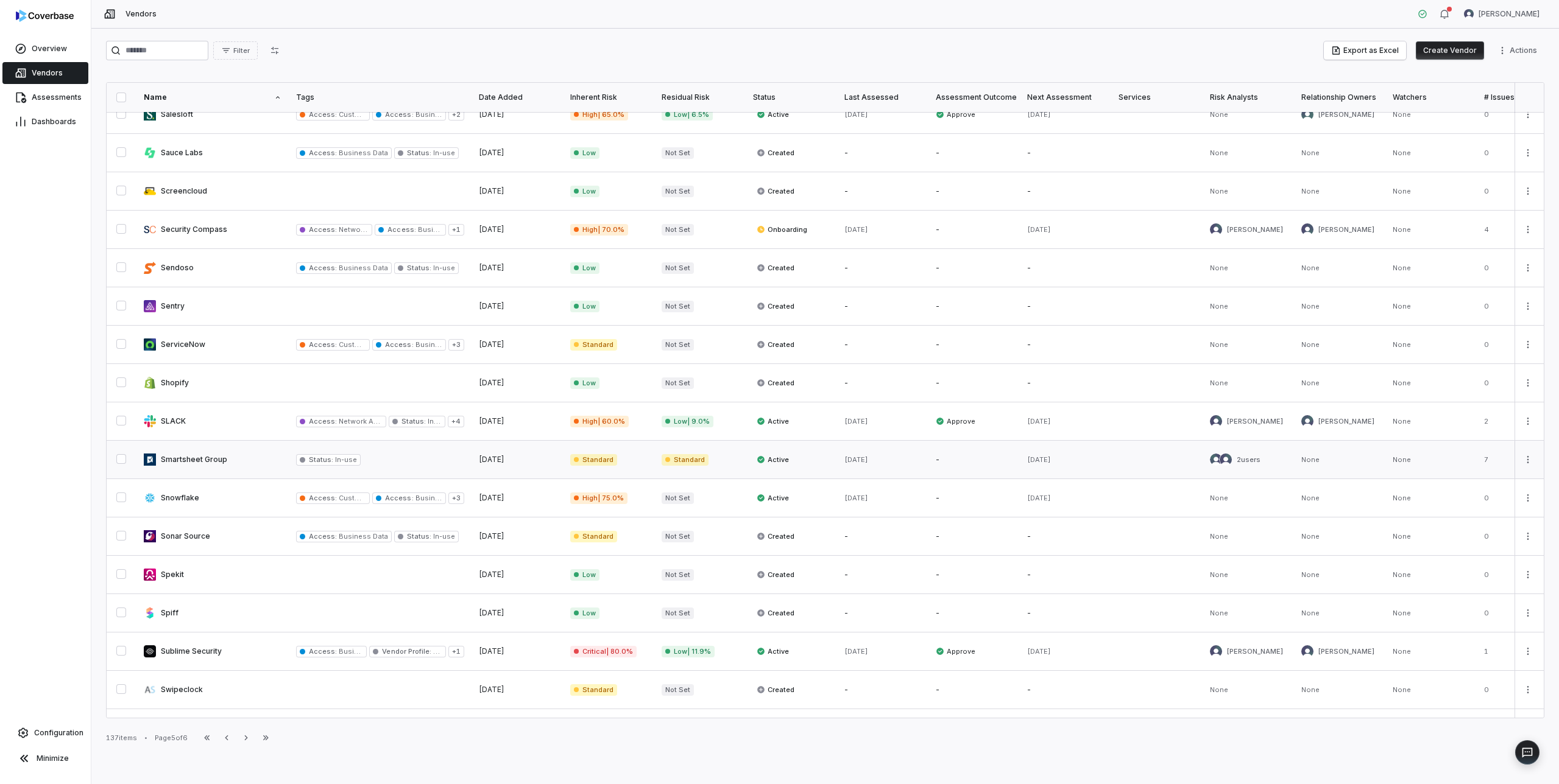
click at [221, 459] on link at bounding box center [212, 460] width 152 height 38
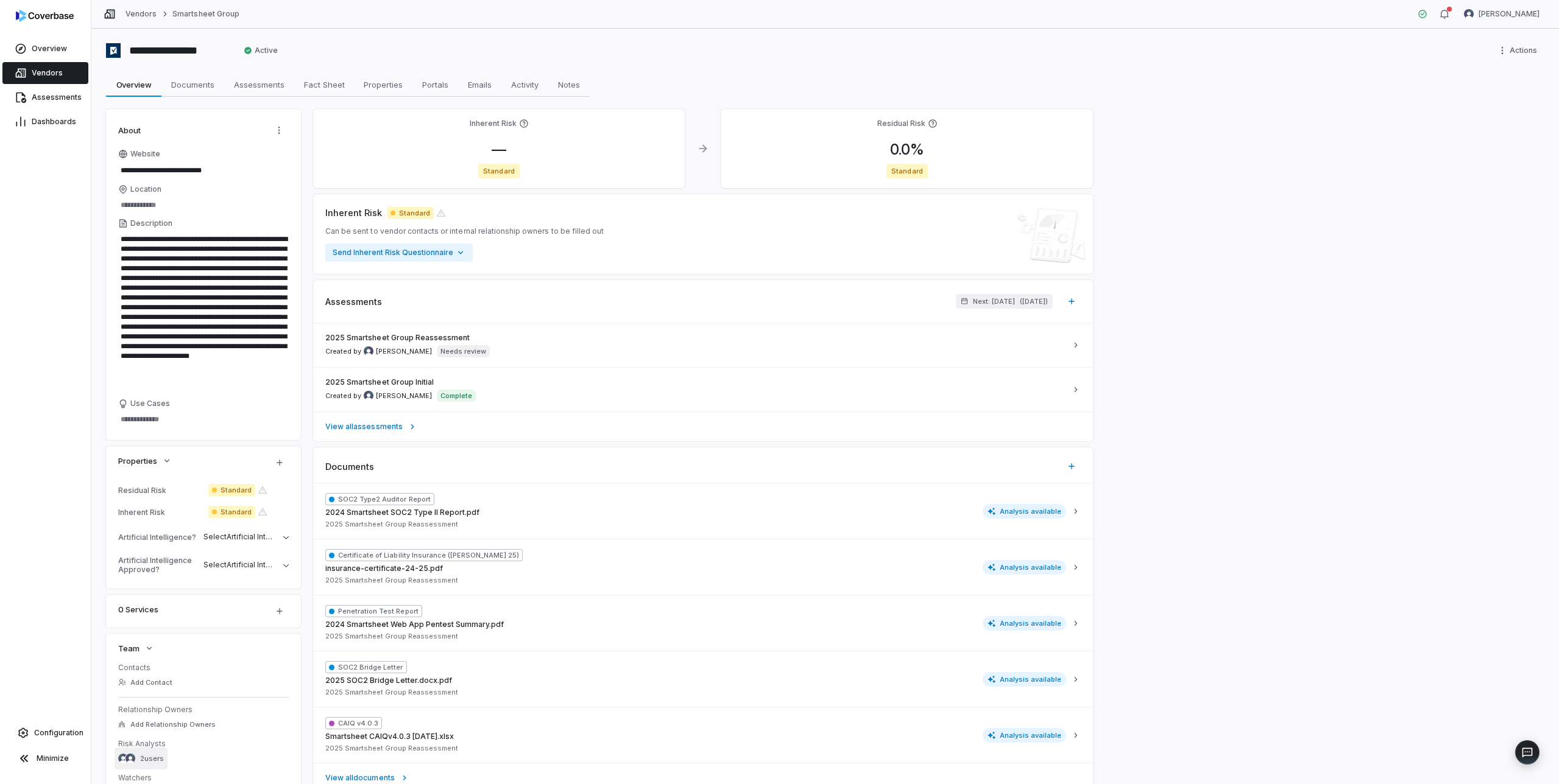
click at [144, 754] on div "2 users" at bounding box center [140, 759] width 46 height 10
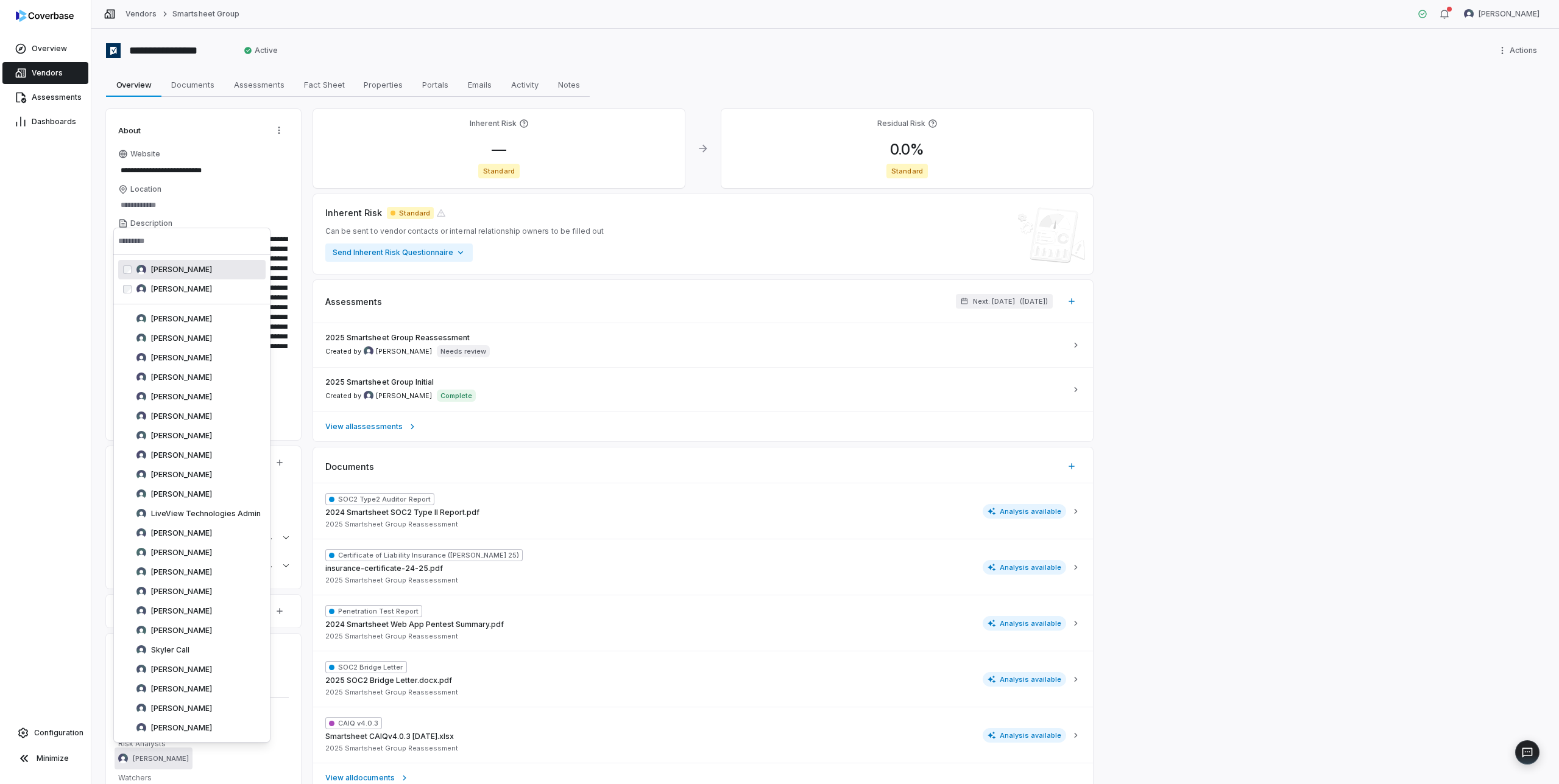
click at [80, 300] on div "Overview Vendors Assessments Dashboards Configuration Minimize" at bounding box center [45, 392] width 91 height 784
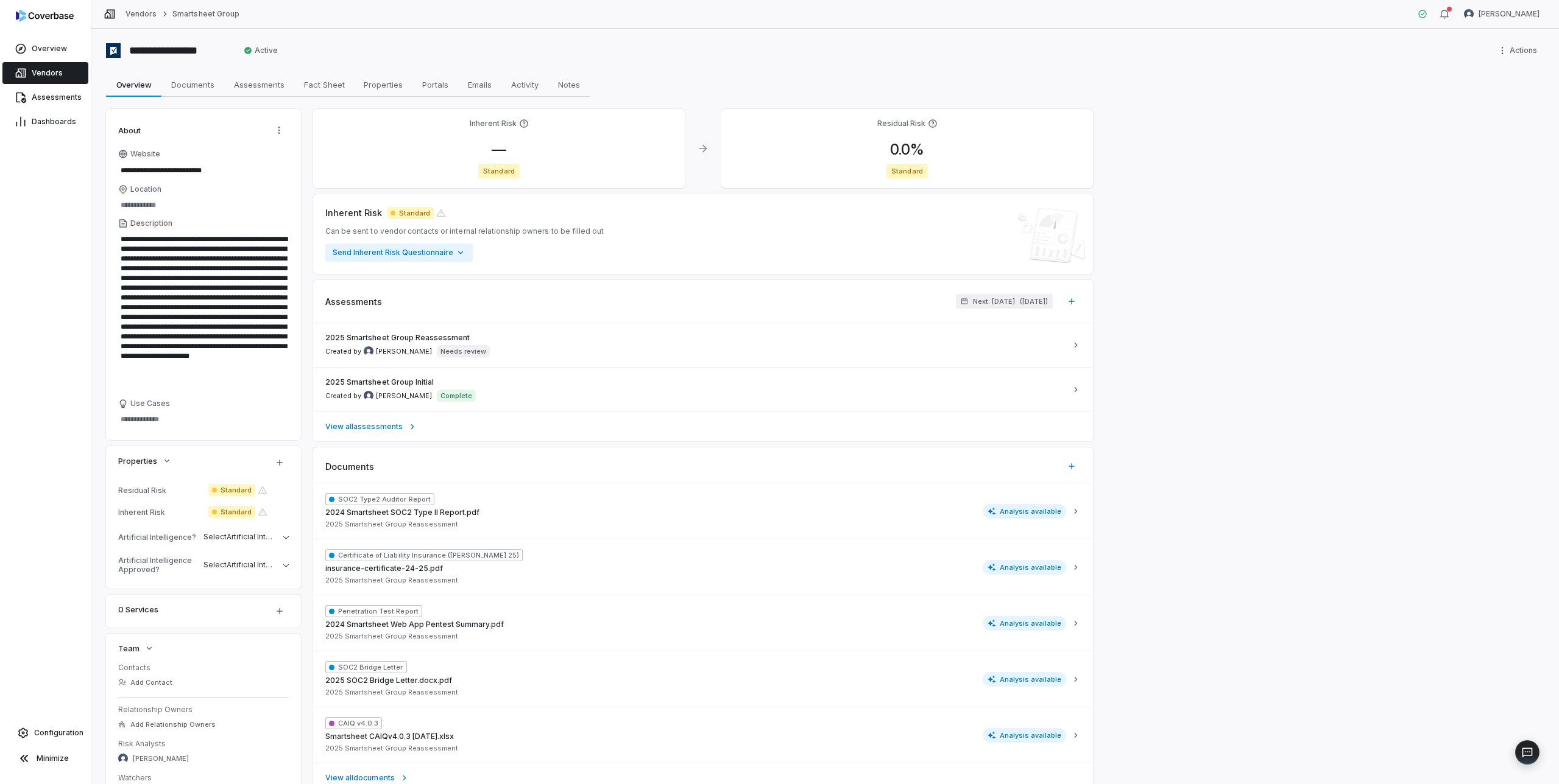
click at [36, 69] on span "Vendors" at bounding box center [48, 73] width 31 height 10
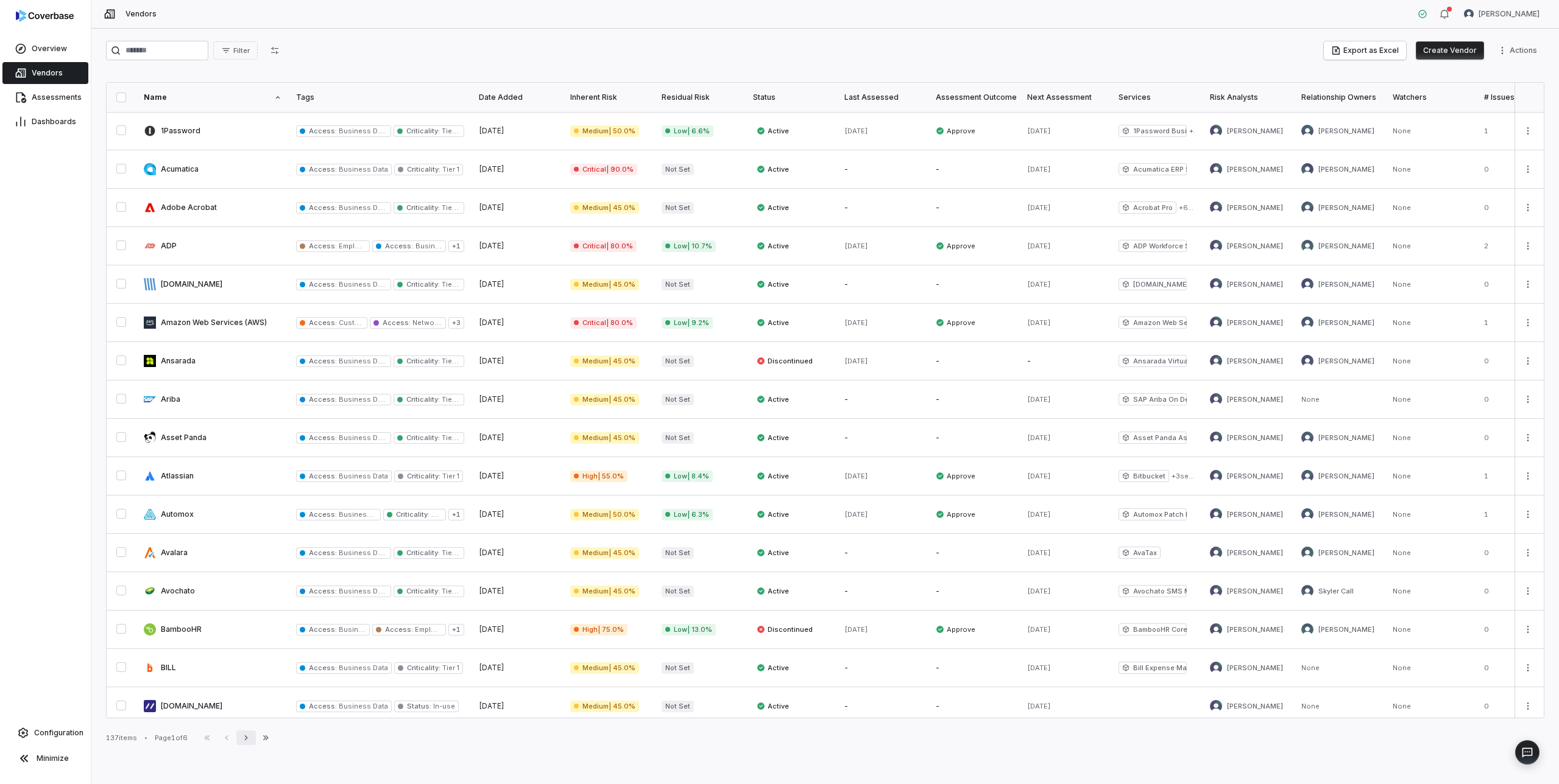
click at [252, 743] on button "Next" at bounding box center [247, 737] width 19 height 15
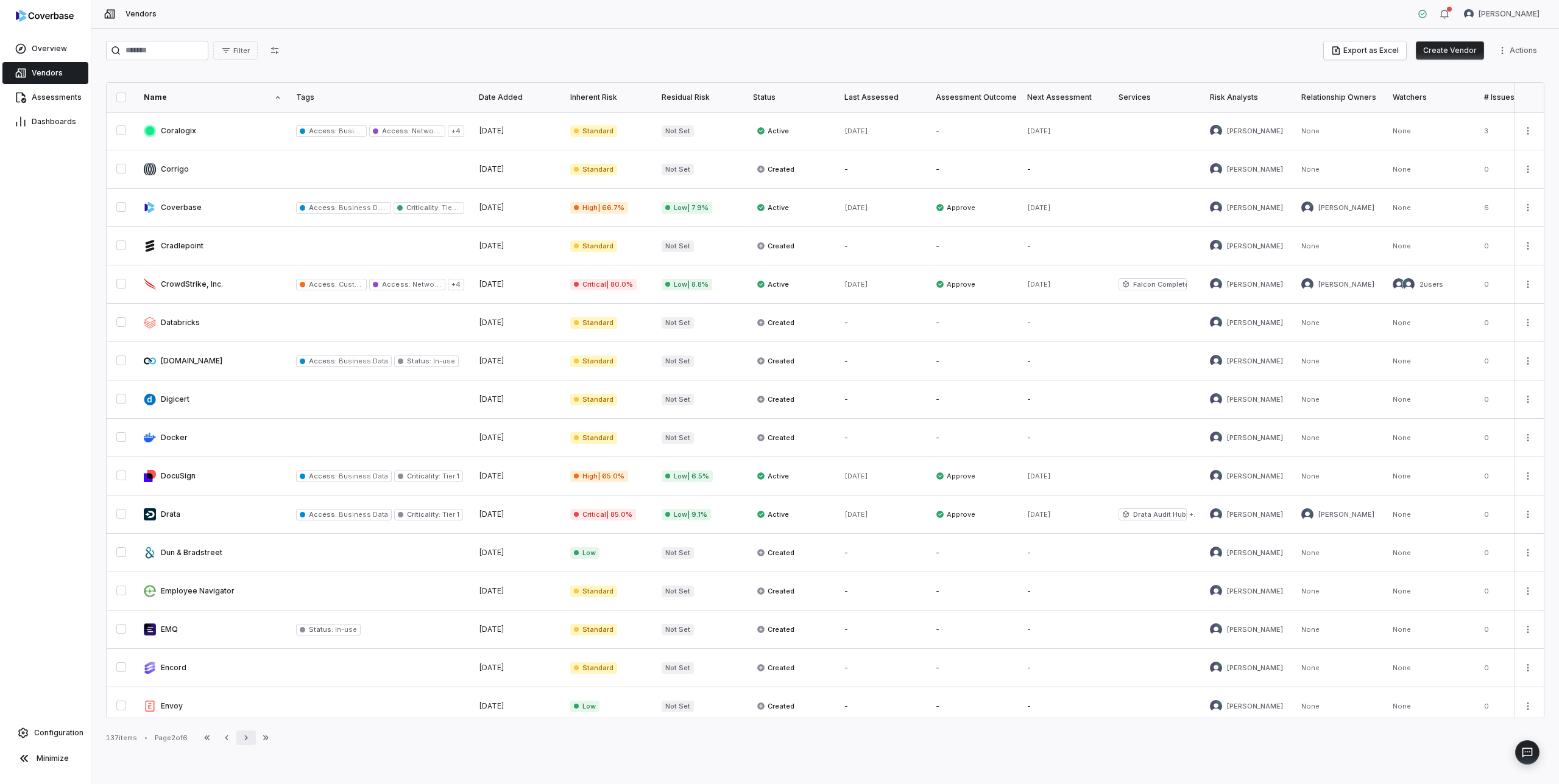
click at [249, 733] on icon "button" at bounding box center [247, 738] width 10 height 10
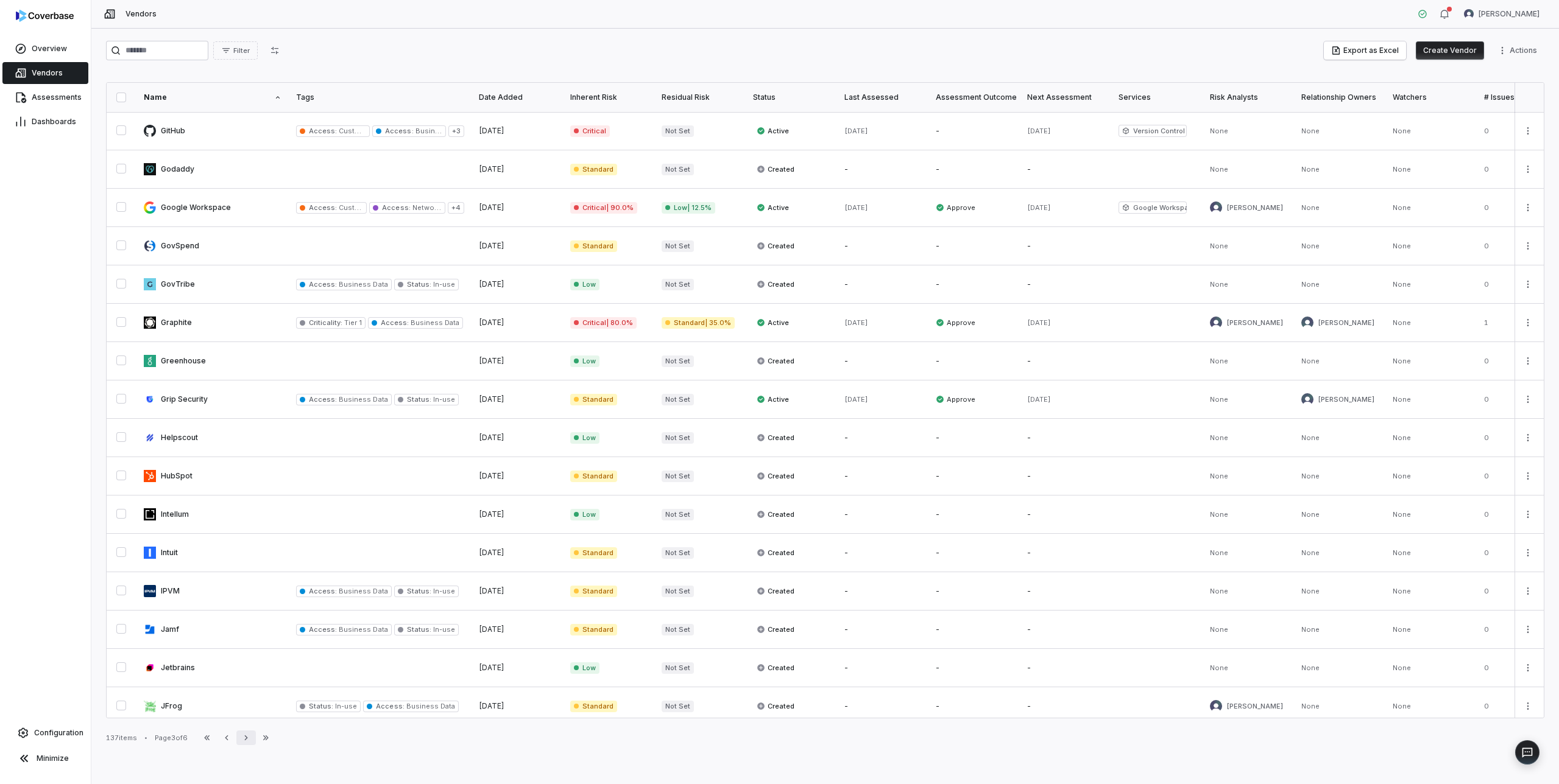
click at [249, 733] on icon "button" at bounding box center [247, 738] width 10 height 10
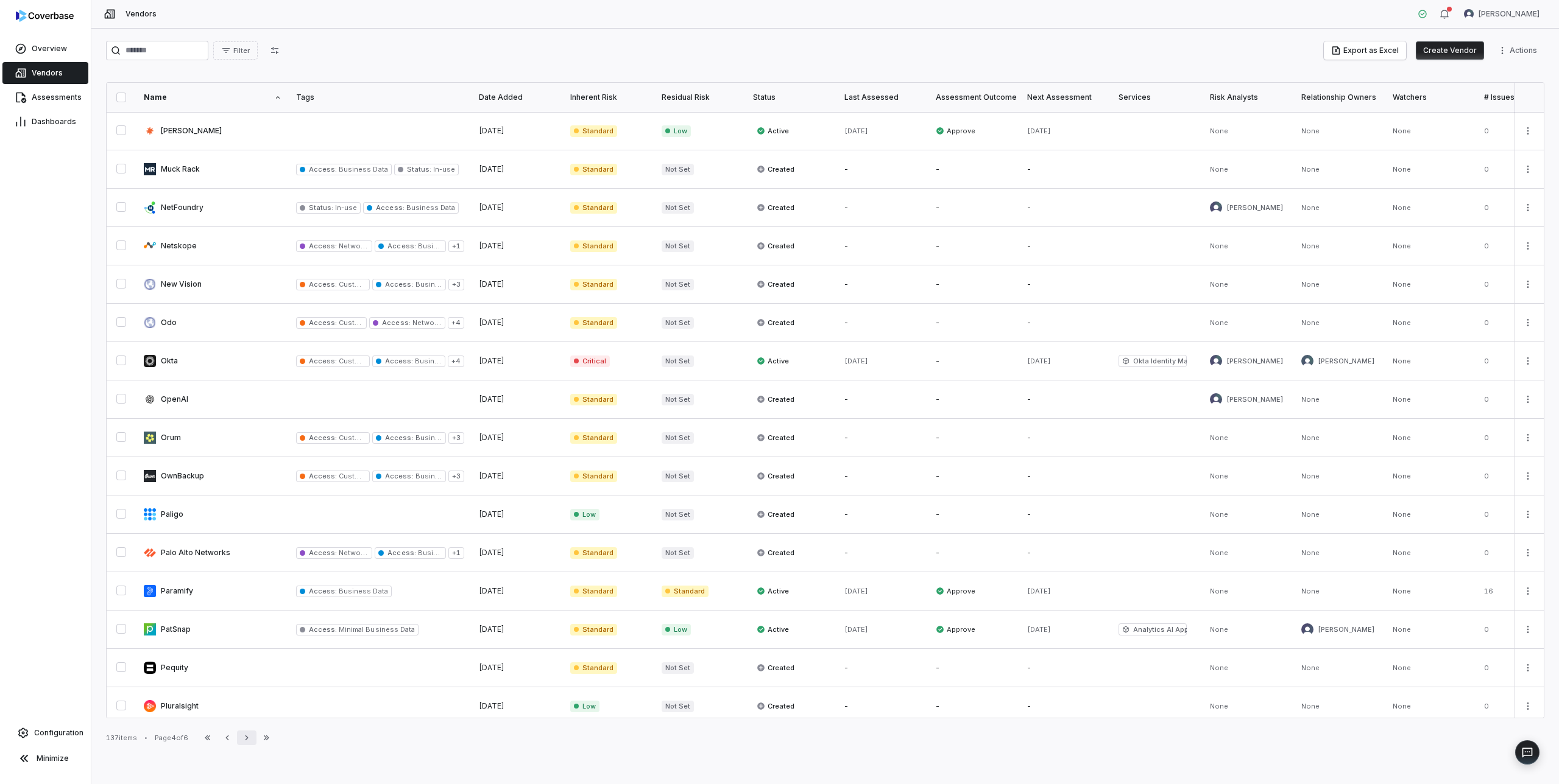
click at [249, 733] on icon "button" at bounding box center [247, 738] width 10 height 10
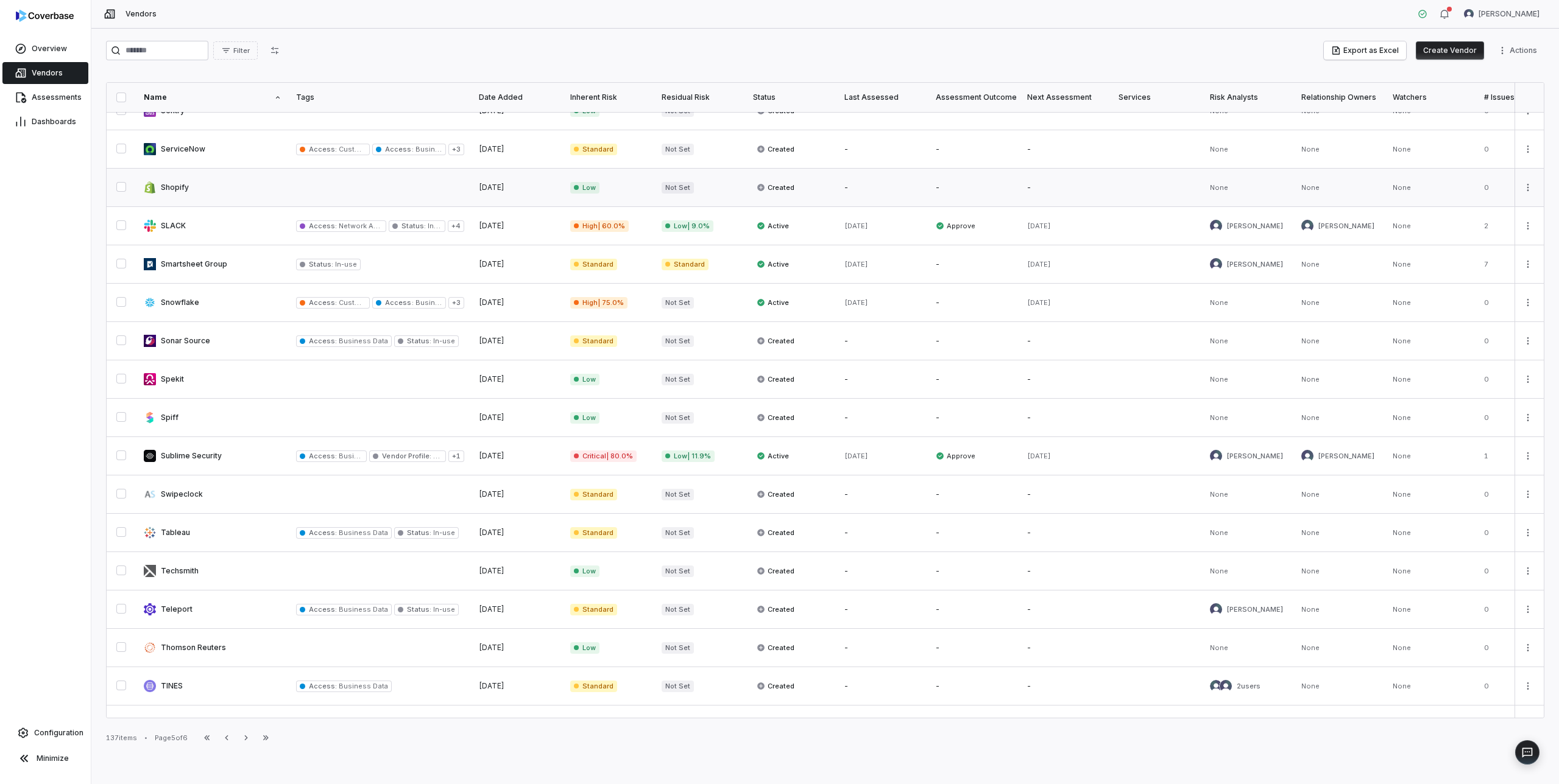
scroll to position [353, 0]
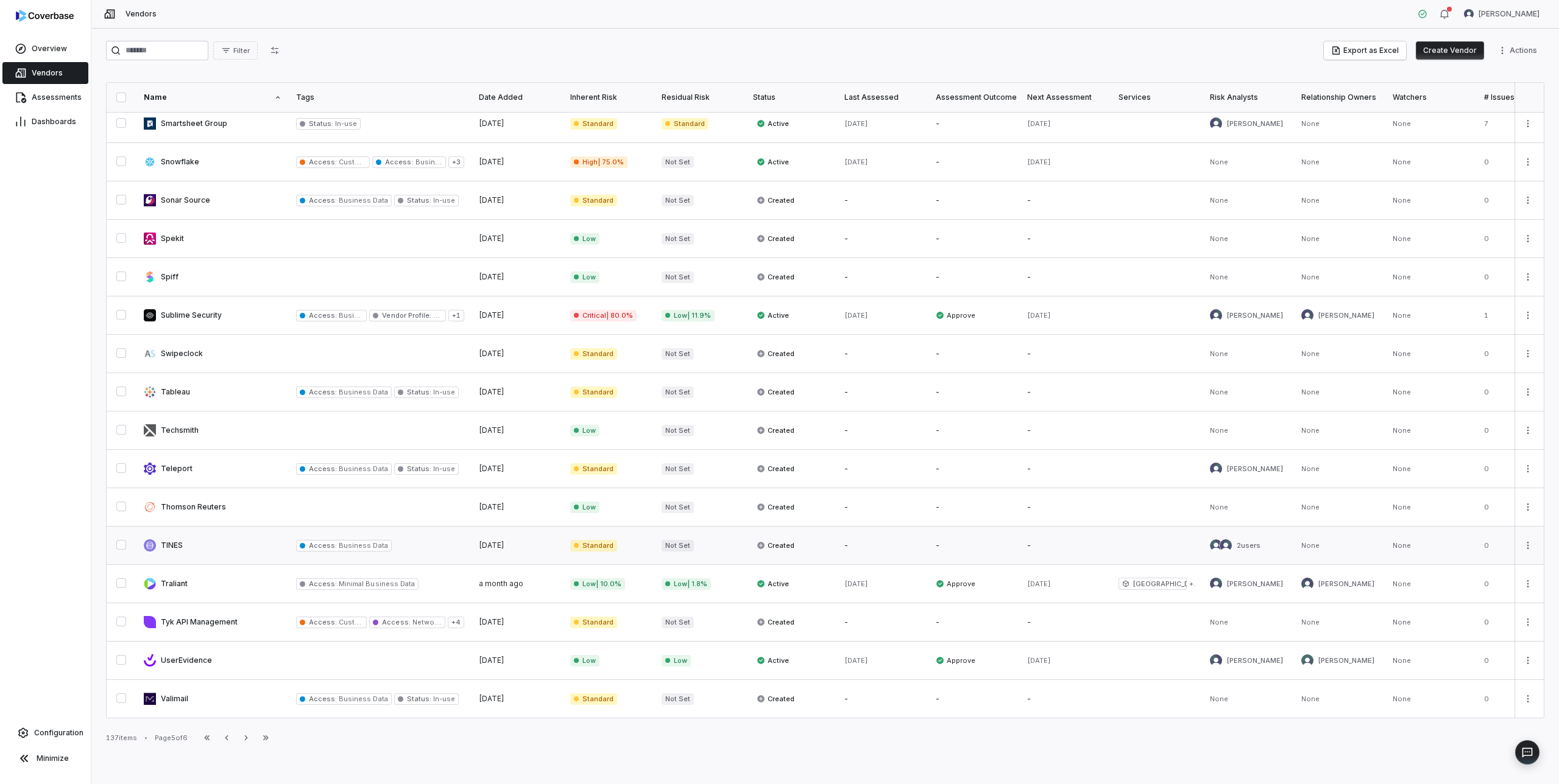
click at [173, 548] on link at bounding box center [212, 545] width 152 height 38
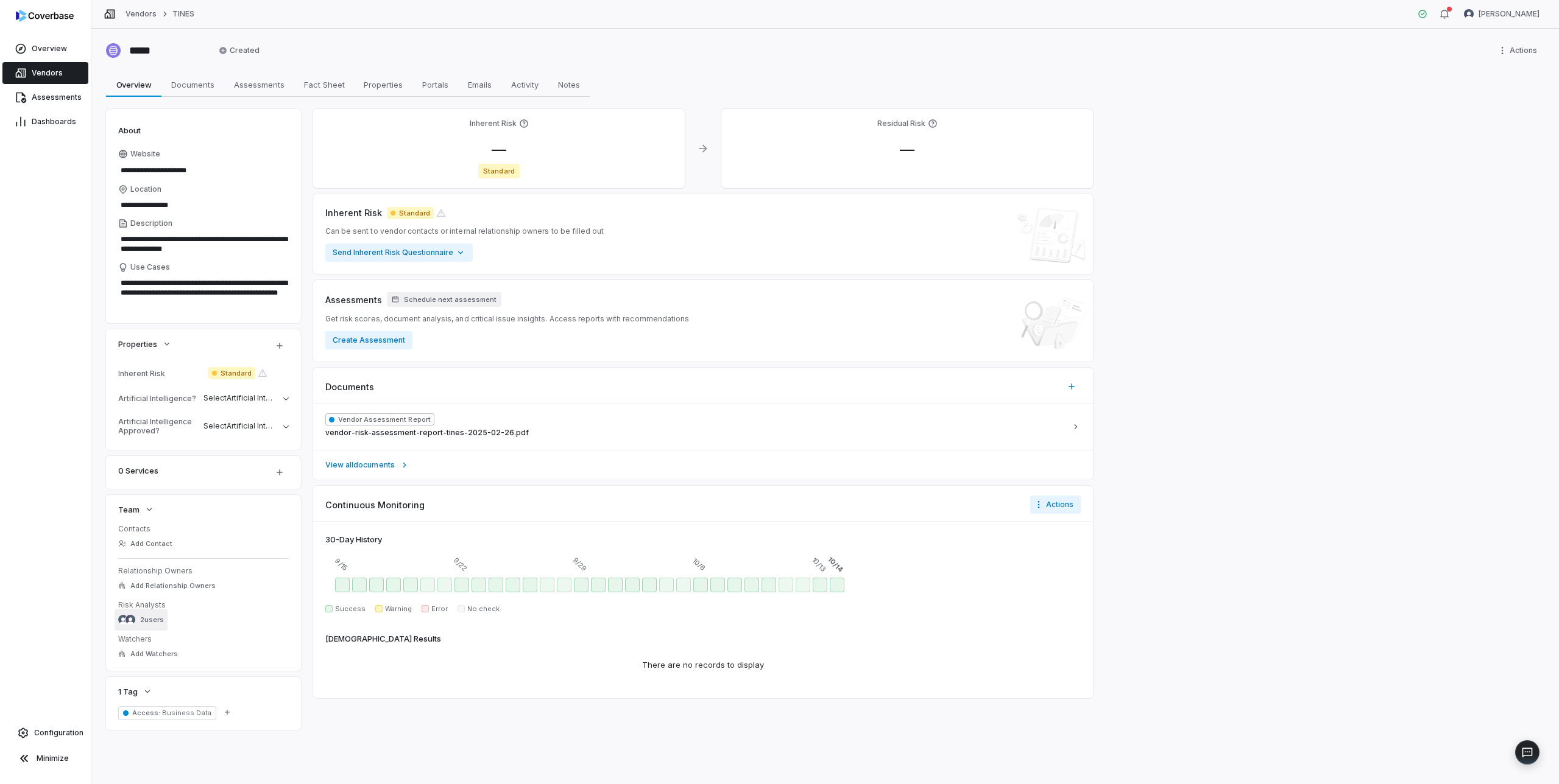
click at [147, 621] on span "2 users" at bounding box center [152, 619] width 23 height 9
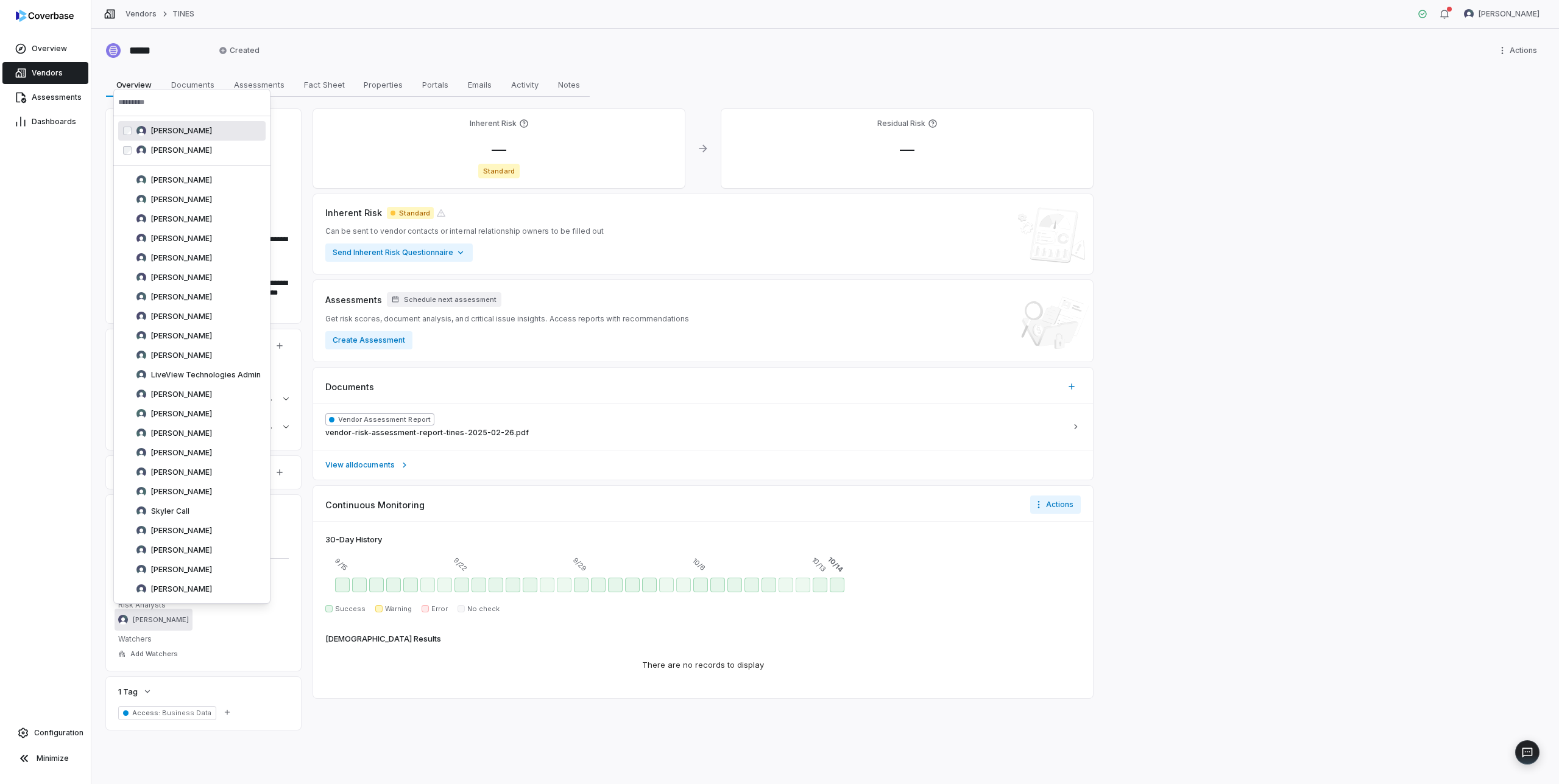
click at [70, 201] on div "Overview Vendors Assessments Dashboards Configuration Minimize" at bounding box center [45, 392] width 91 height 784
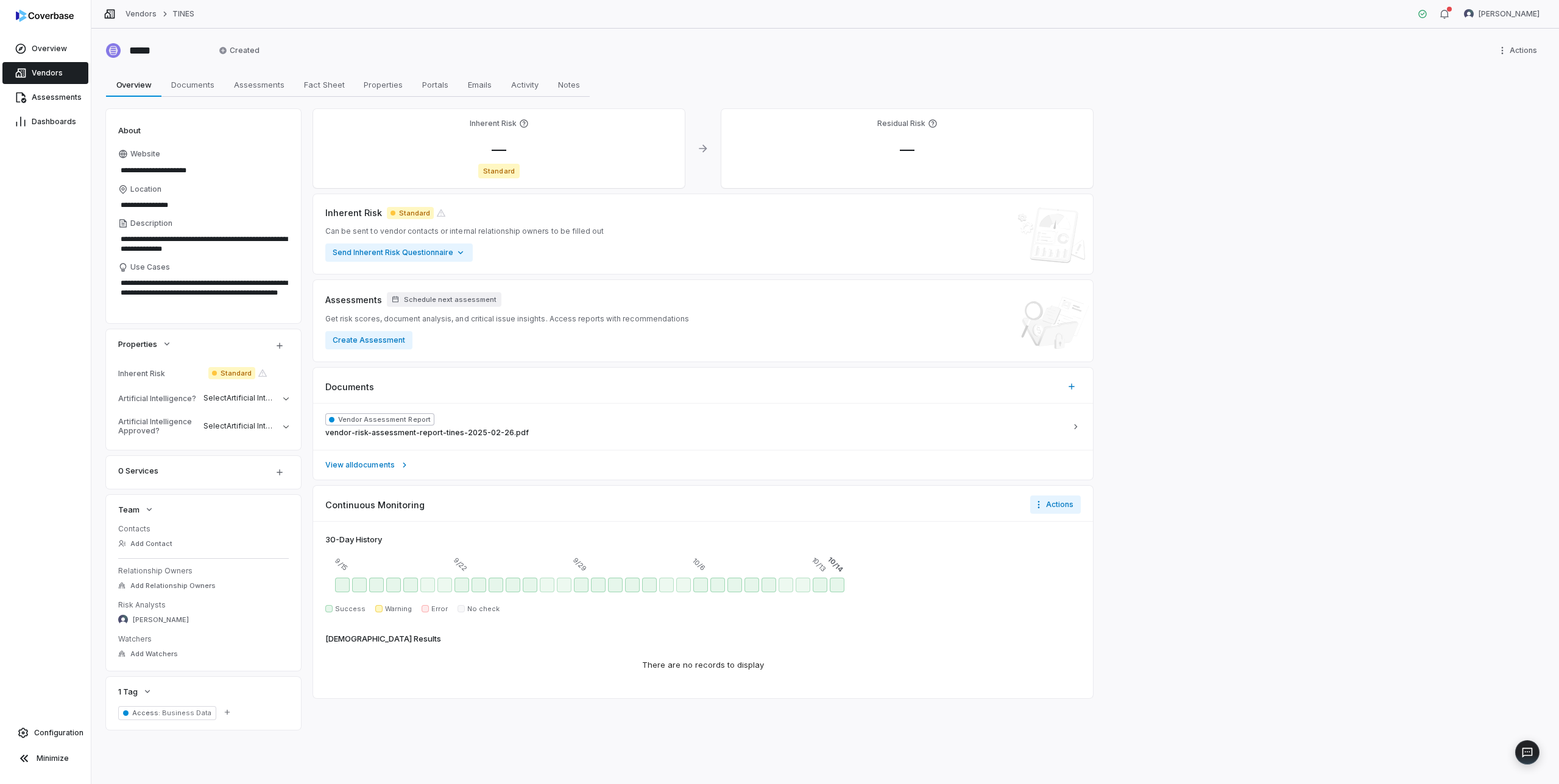
click at [35, 76] on span "Vendors" at bounding box center [48, 73] width 31 height 10
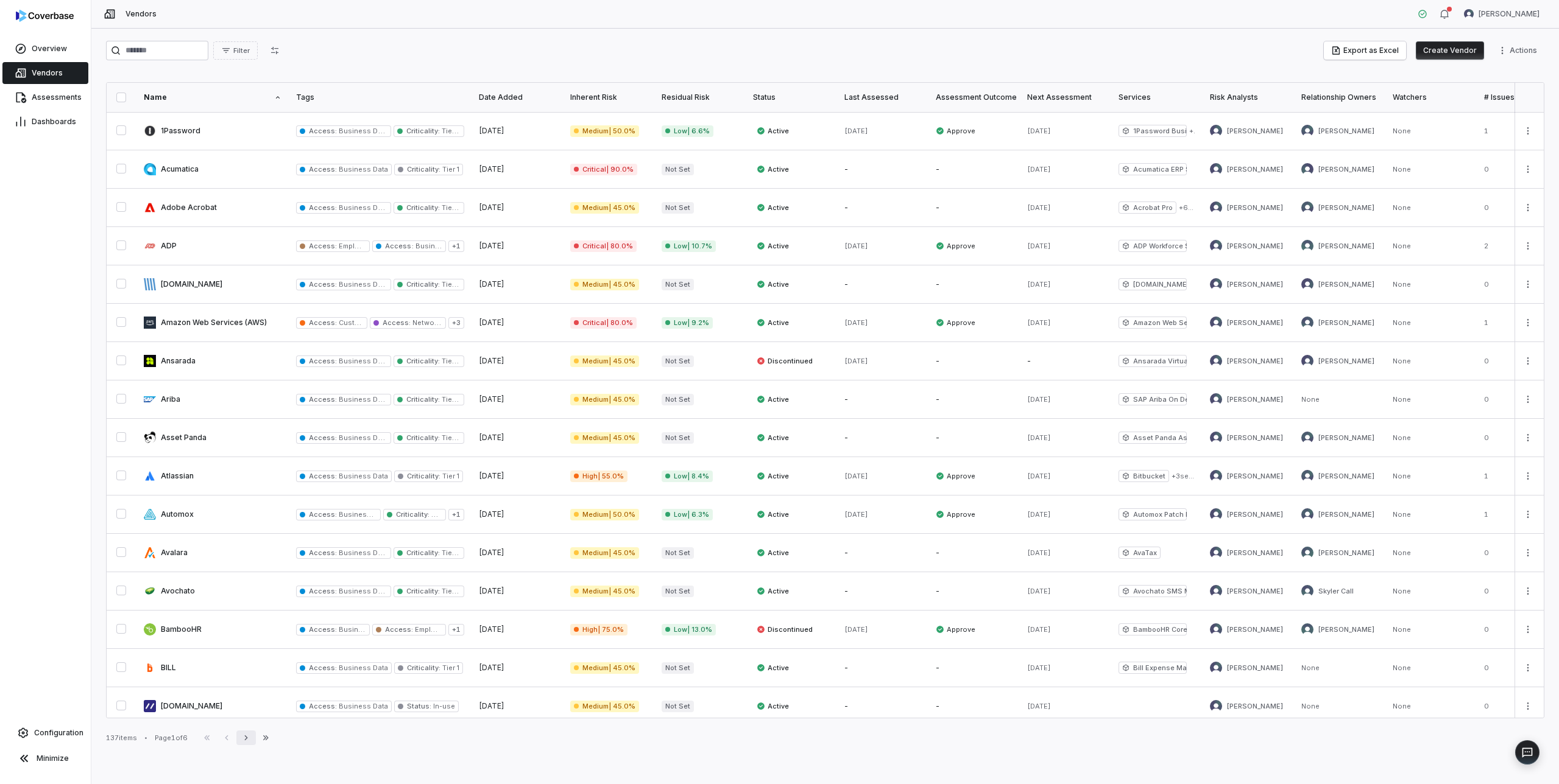
click at [249, 736] on icon "button" at bounding box center [247, 738] width 10 height 10
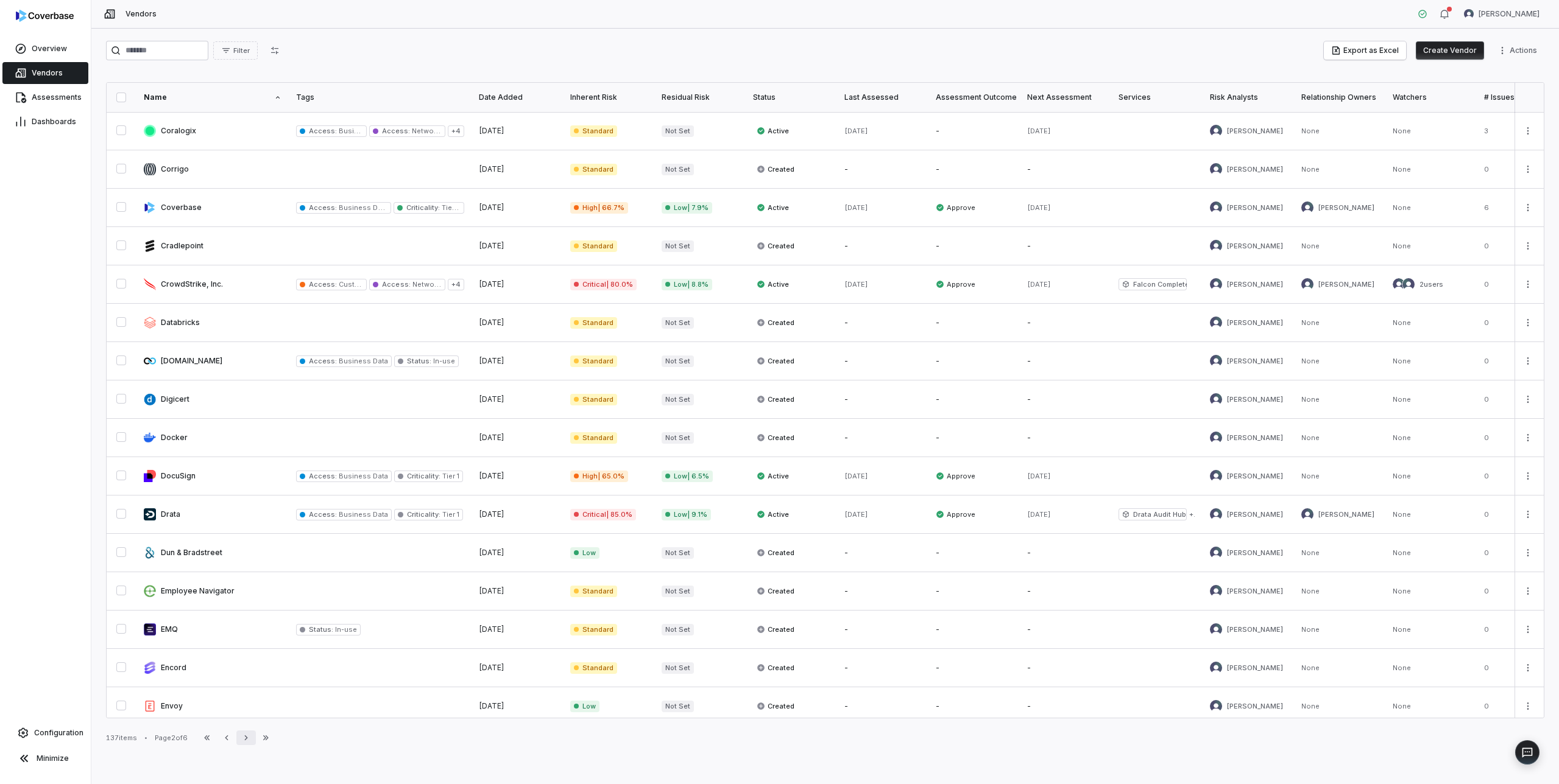
click at [249, 736] on icon "button" at bounding box center [247, 738] width 10 height 10
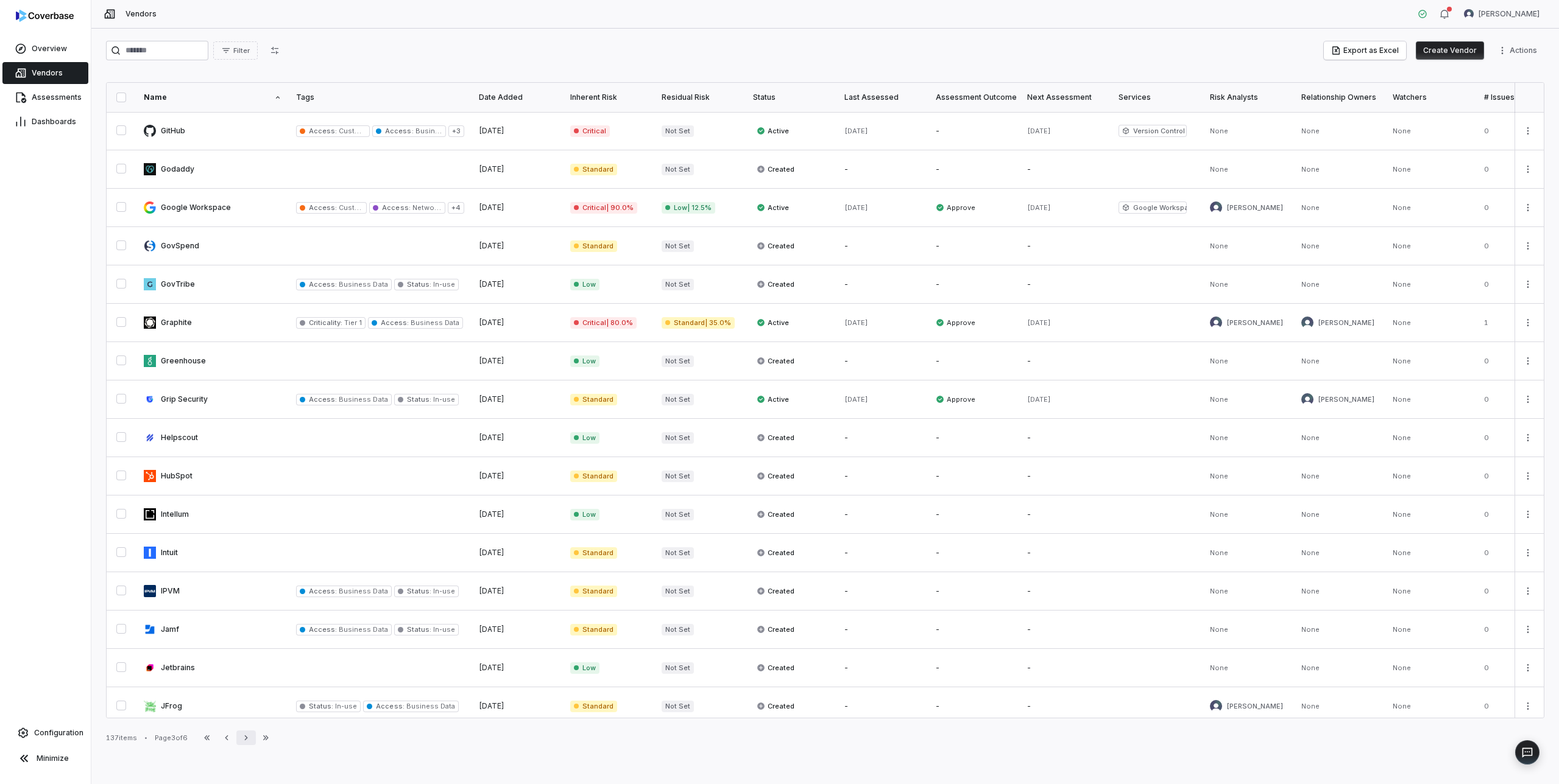
click at [249, 736] on icon "button" at bounding box center [247, 738] width 10 height 10
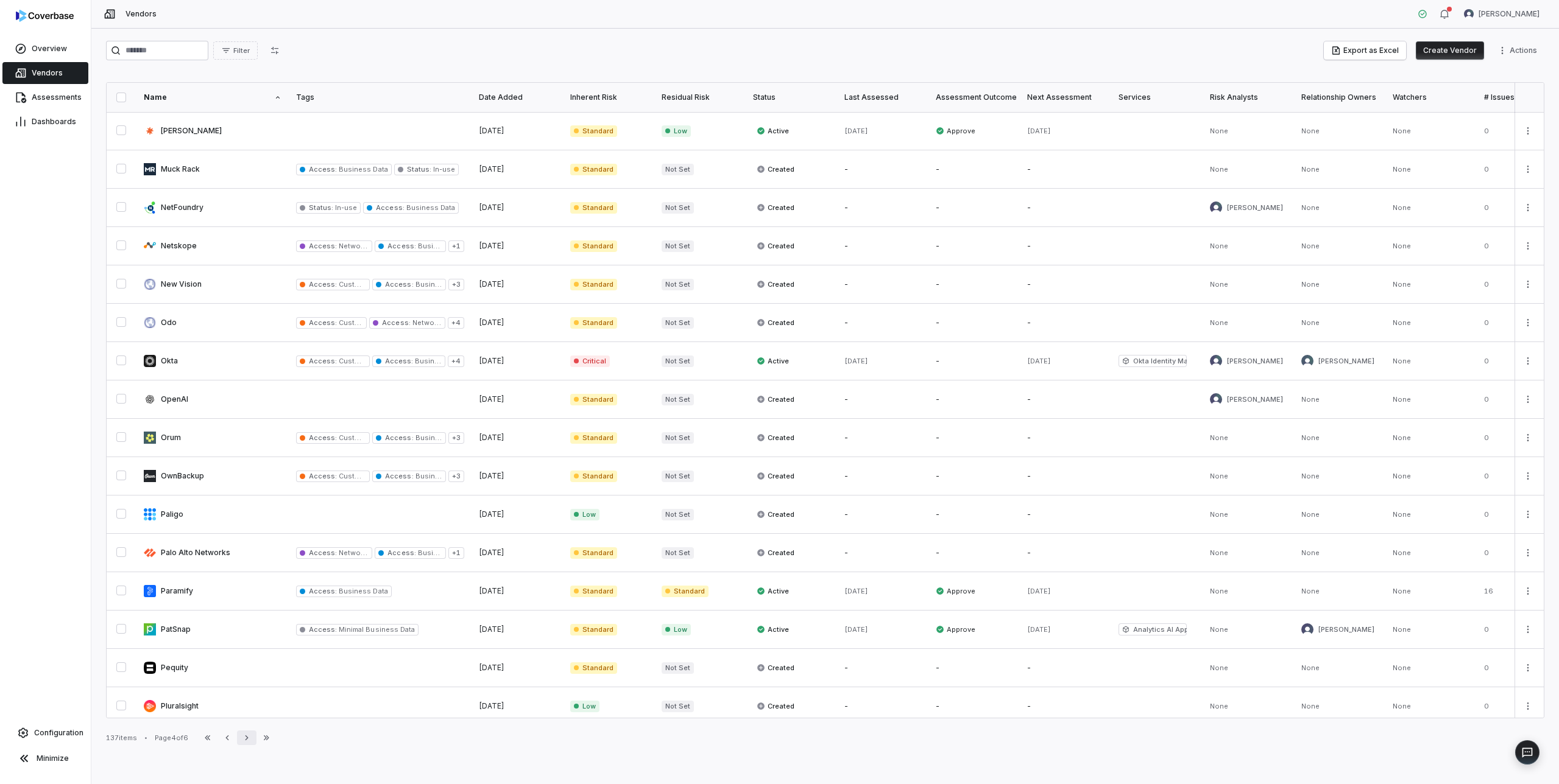
click at [249, 736] on icon "button" at bounding box center [247, 738] width 10 height 10
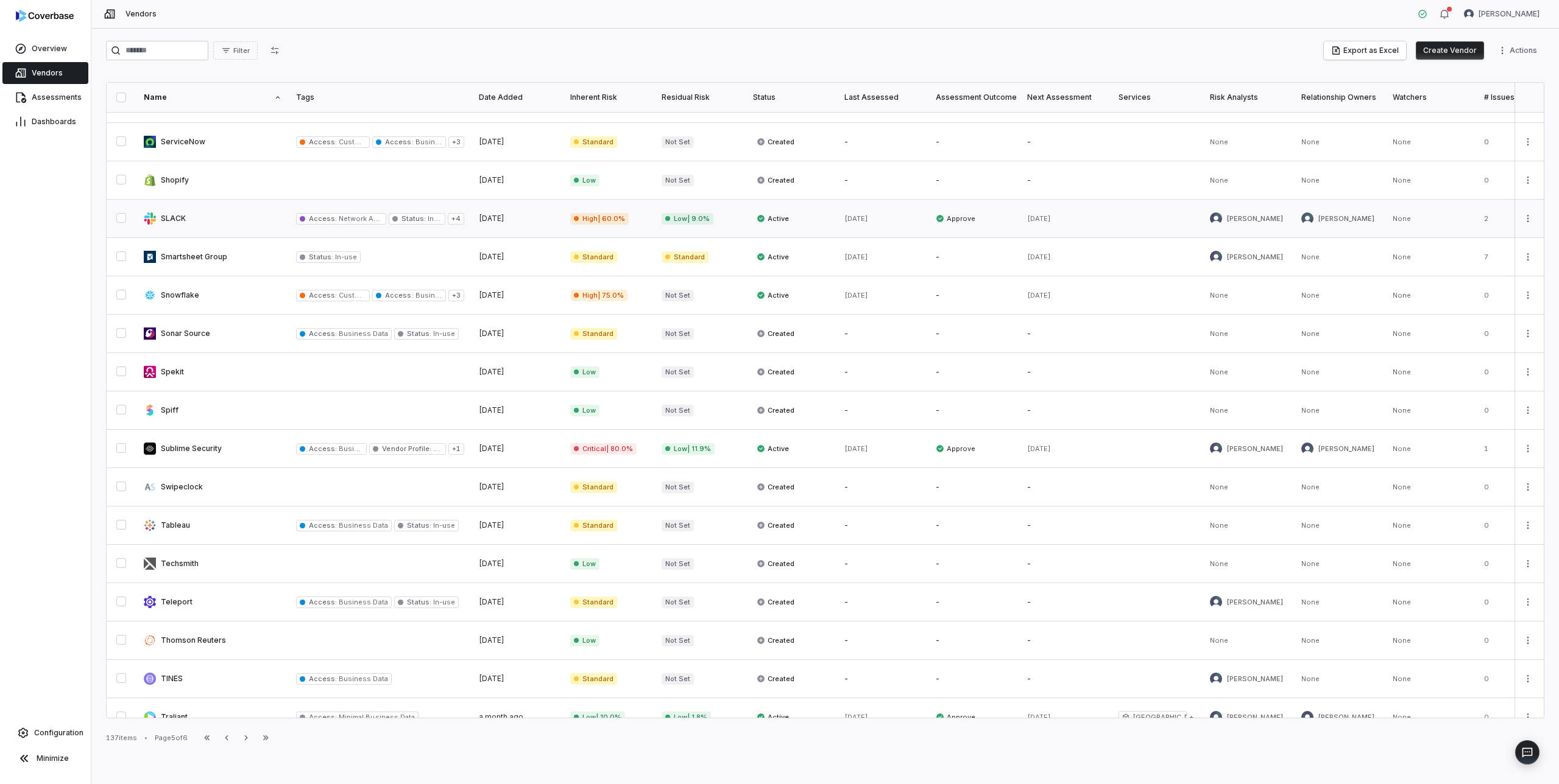
scroll to position [353, 0]
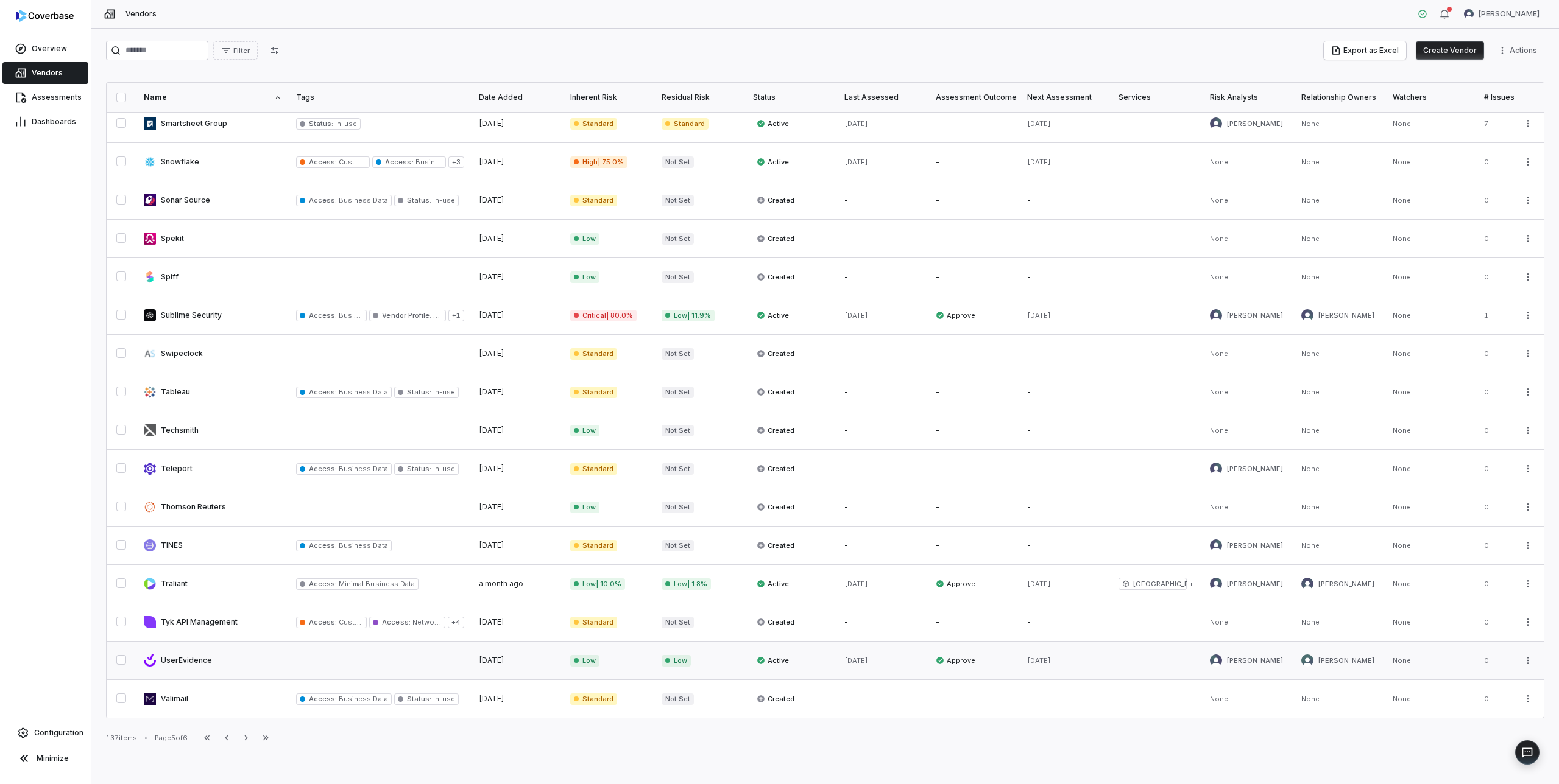
click at [171, 660] on link at bounding box center [212, 660] width 152 height 38
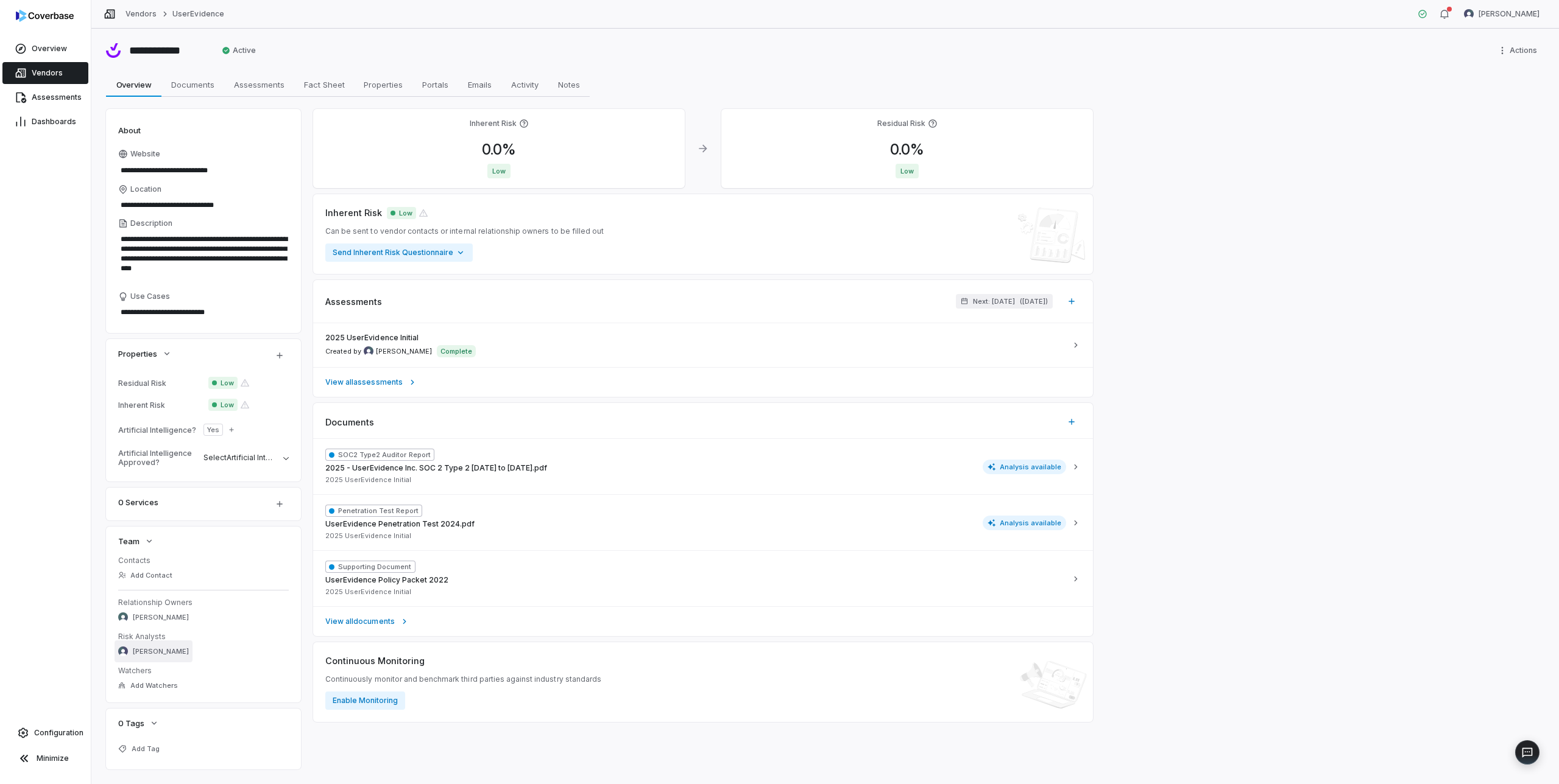
click at [152, 651] on span "[PERSON_NAME]" at bounding box center [161, 652] width 57 height 9
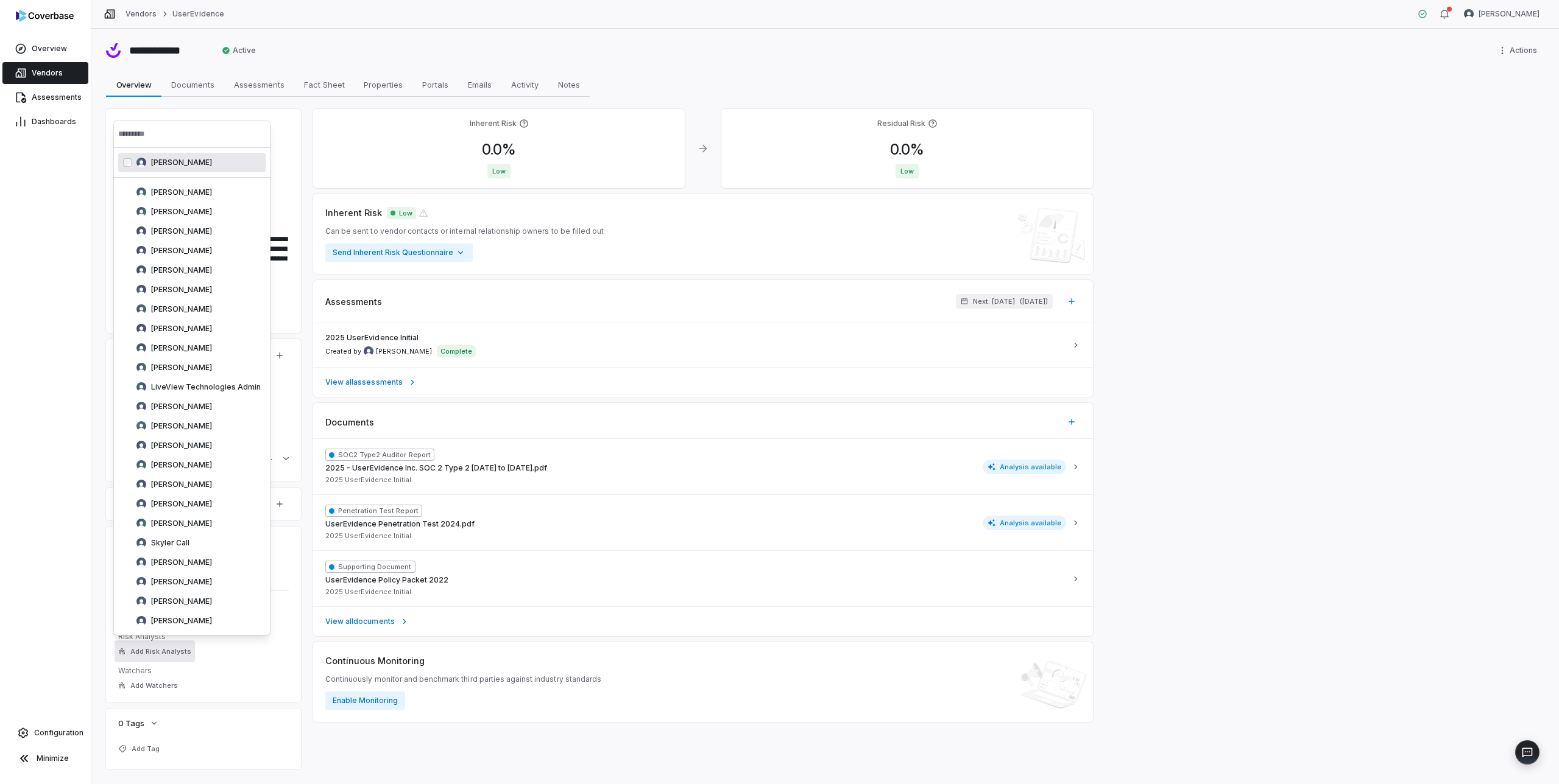
click at [67, 193] on div "Overview Vendors Assessments Dashboards Configuration Minimize" at bounding box center [45, 392] width 91 height 784
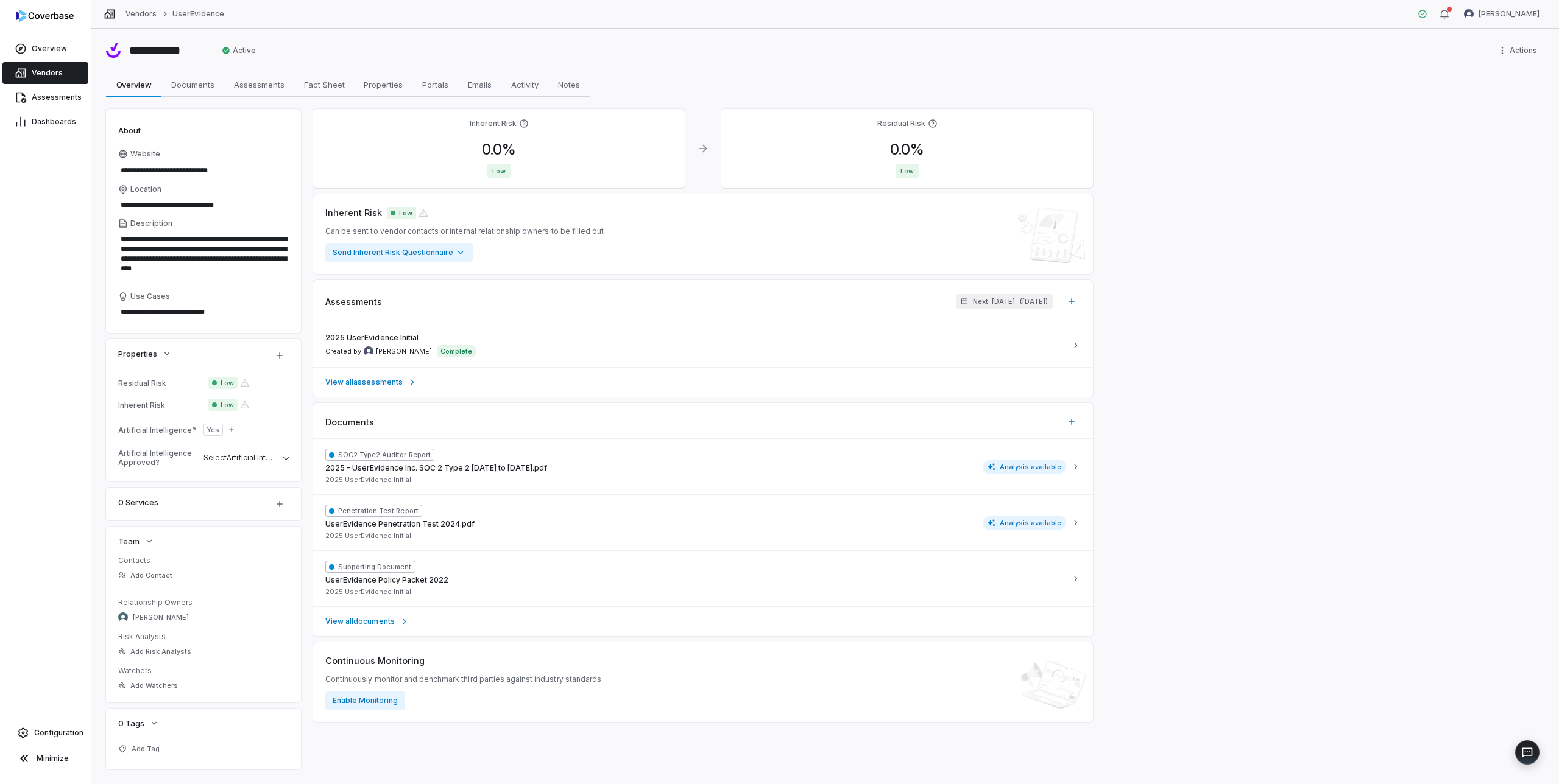
click at [42, 74] on span "Vendors" at bounding box center [48, 73] width 31 height 10
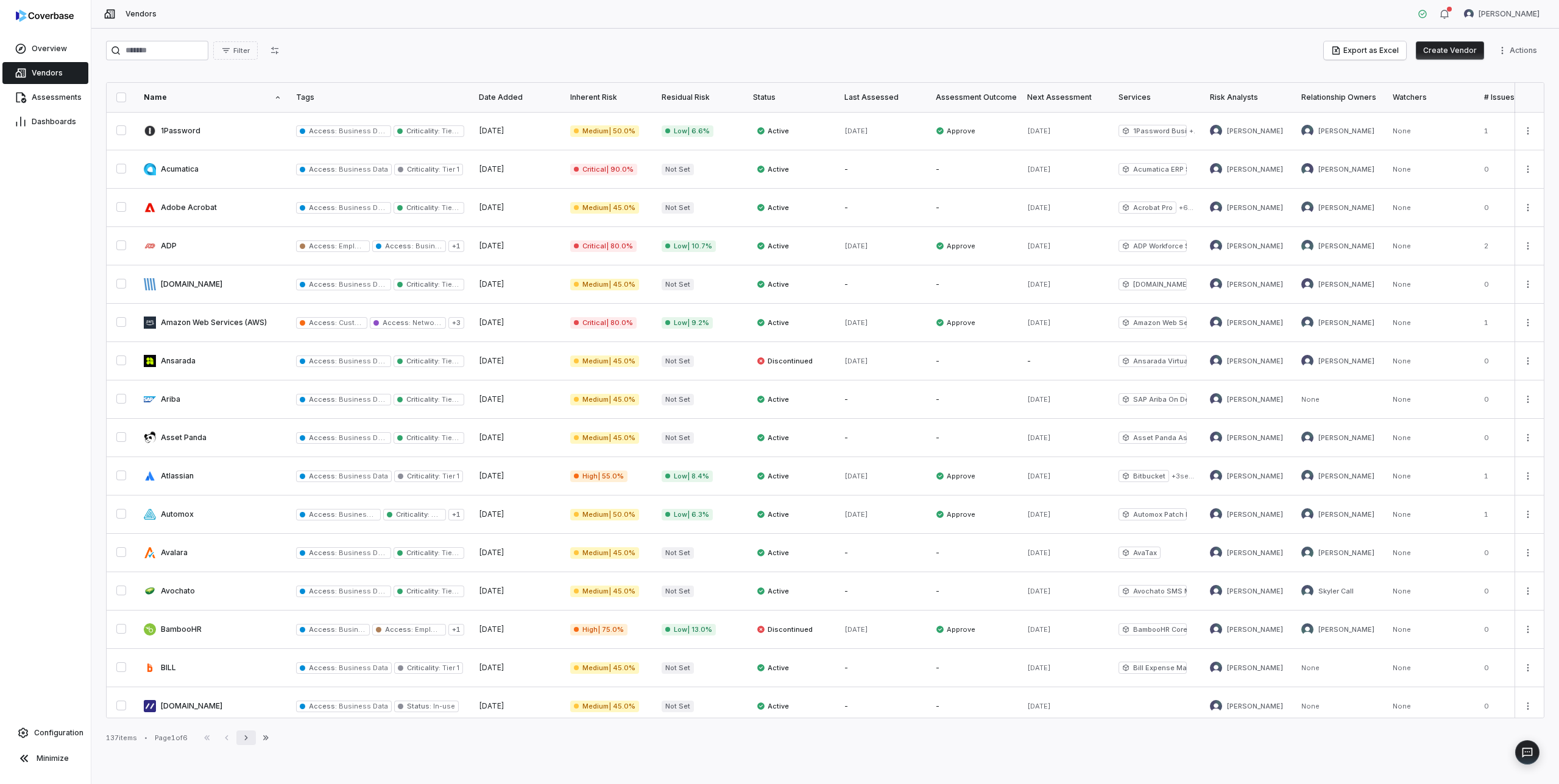
click at [251, 736] on icon "button" at bounding box center [247, 738] width 10 height 10
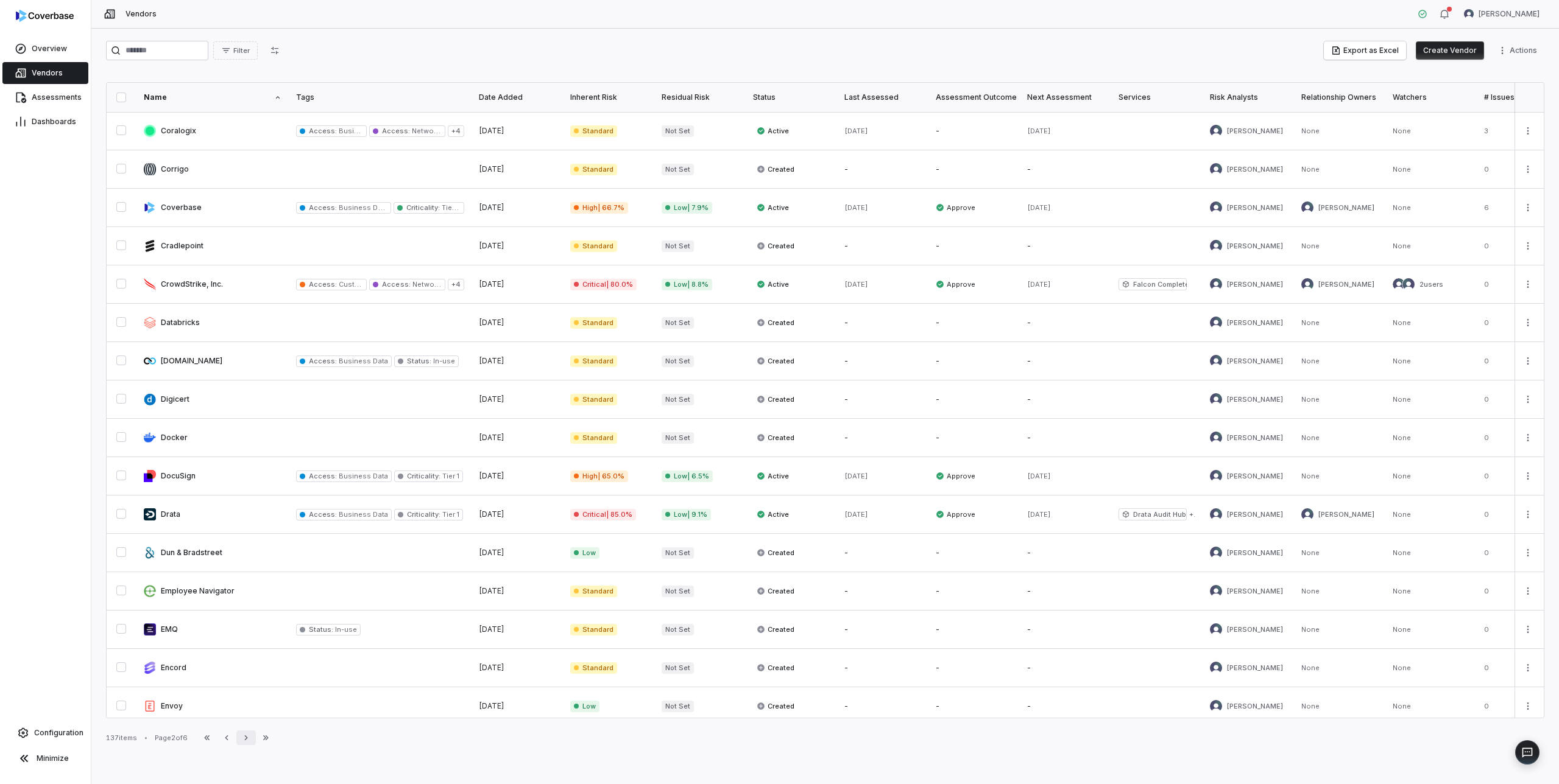
click at [251, 736] on icon "button" at bounding box center [247, 738] width 10 height 10
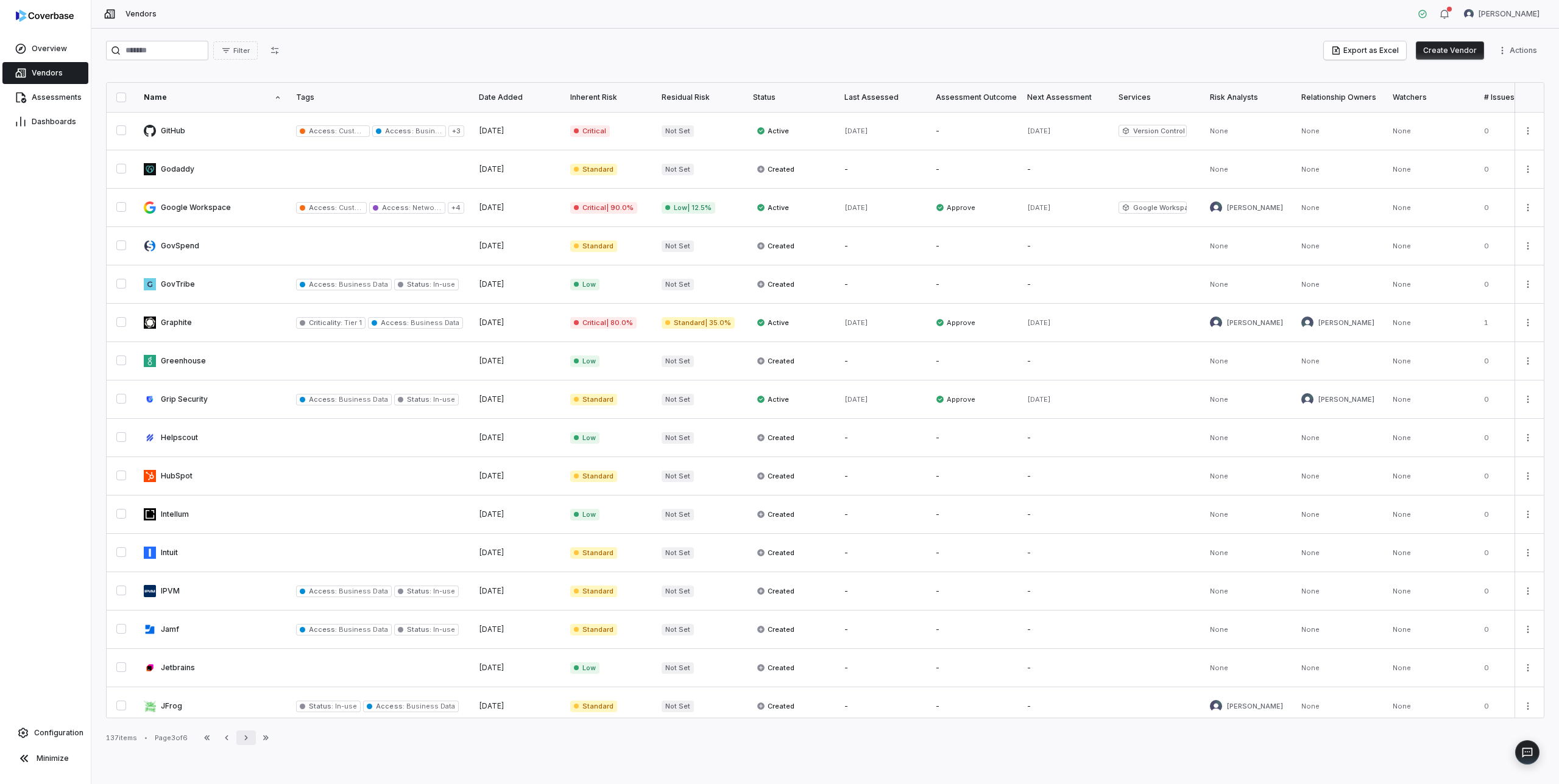
click at [251, 736] on icon "button" at bounding box center [247, 738] width 10 height 10
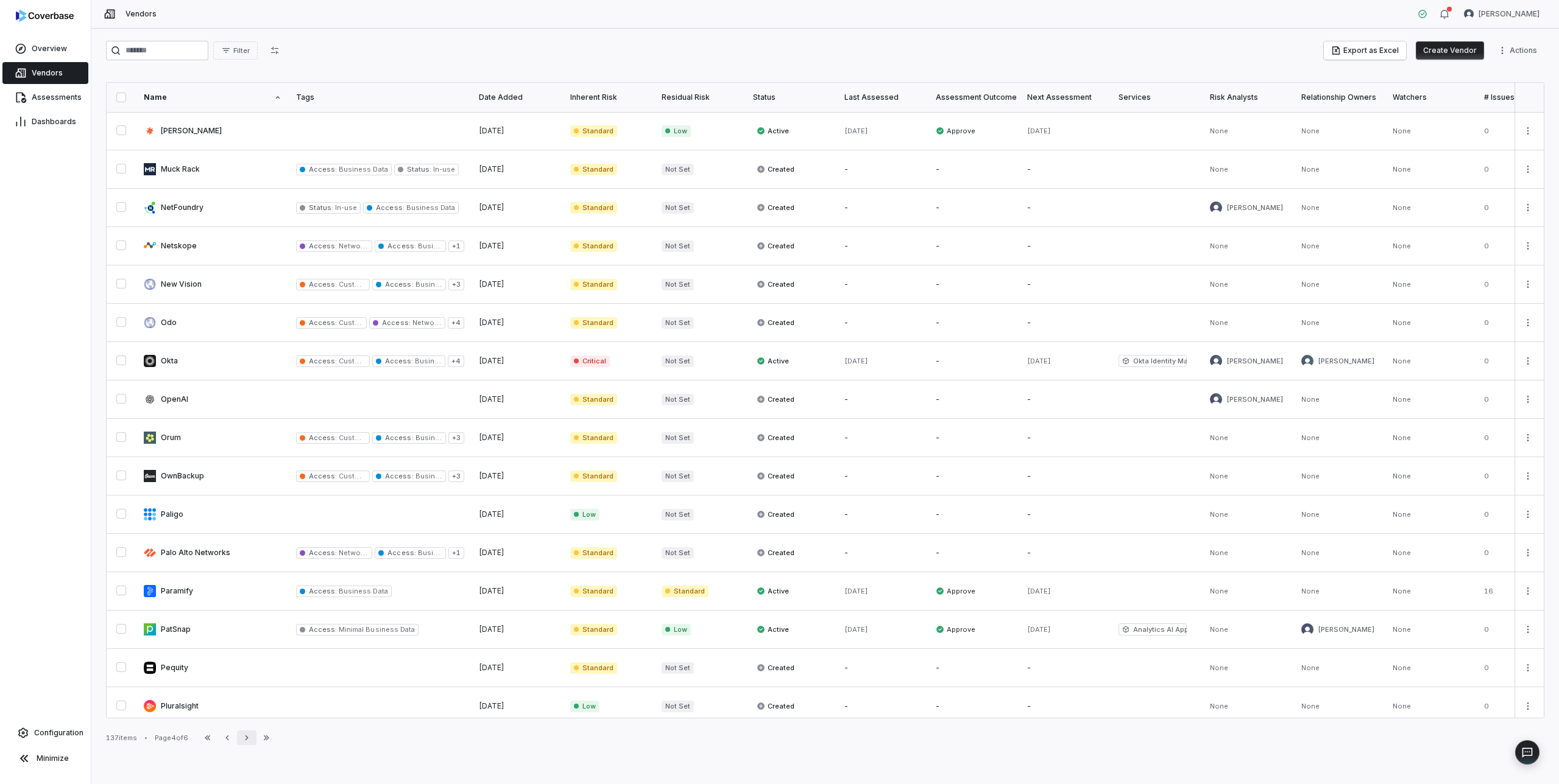
click at [251, 736] on icon "button" at bounding box center [247, 738] width 10 height 10
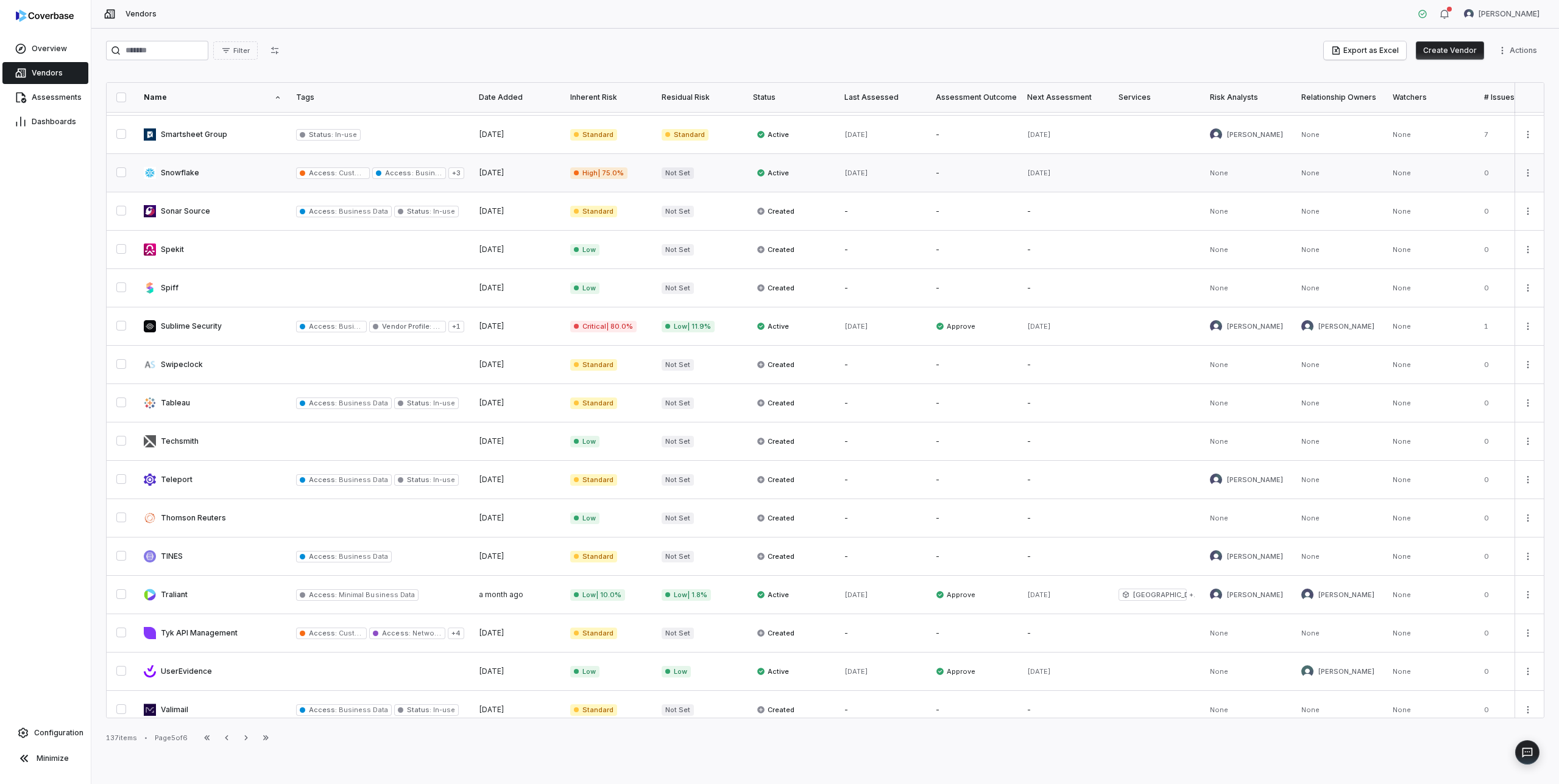
scroll to position [353, 0]
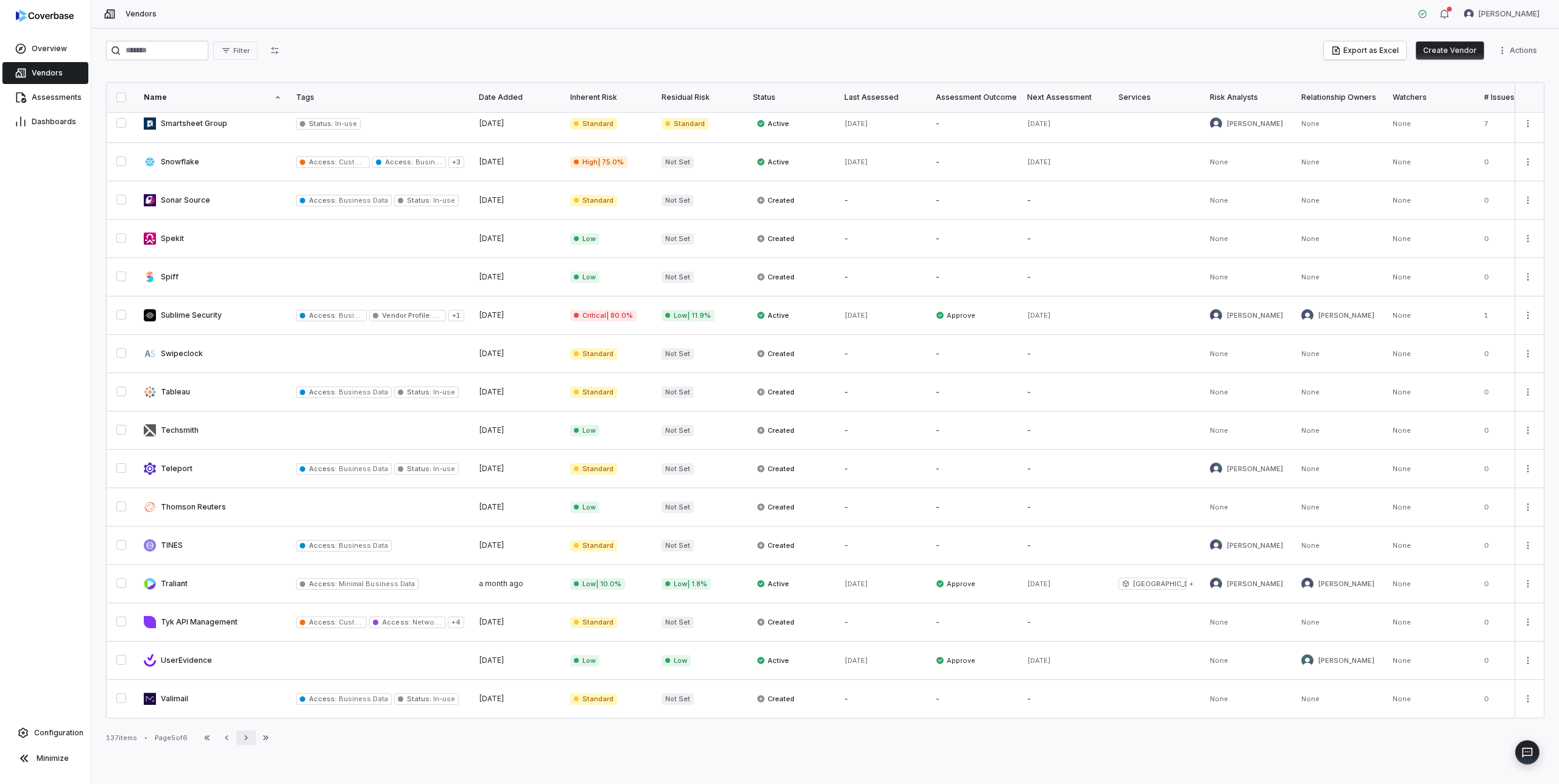
click at [251, 740] on icon "button" at bounding box center [247, 738] width 10 height 10
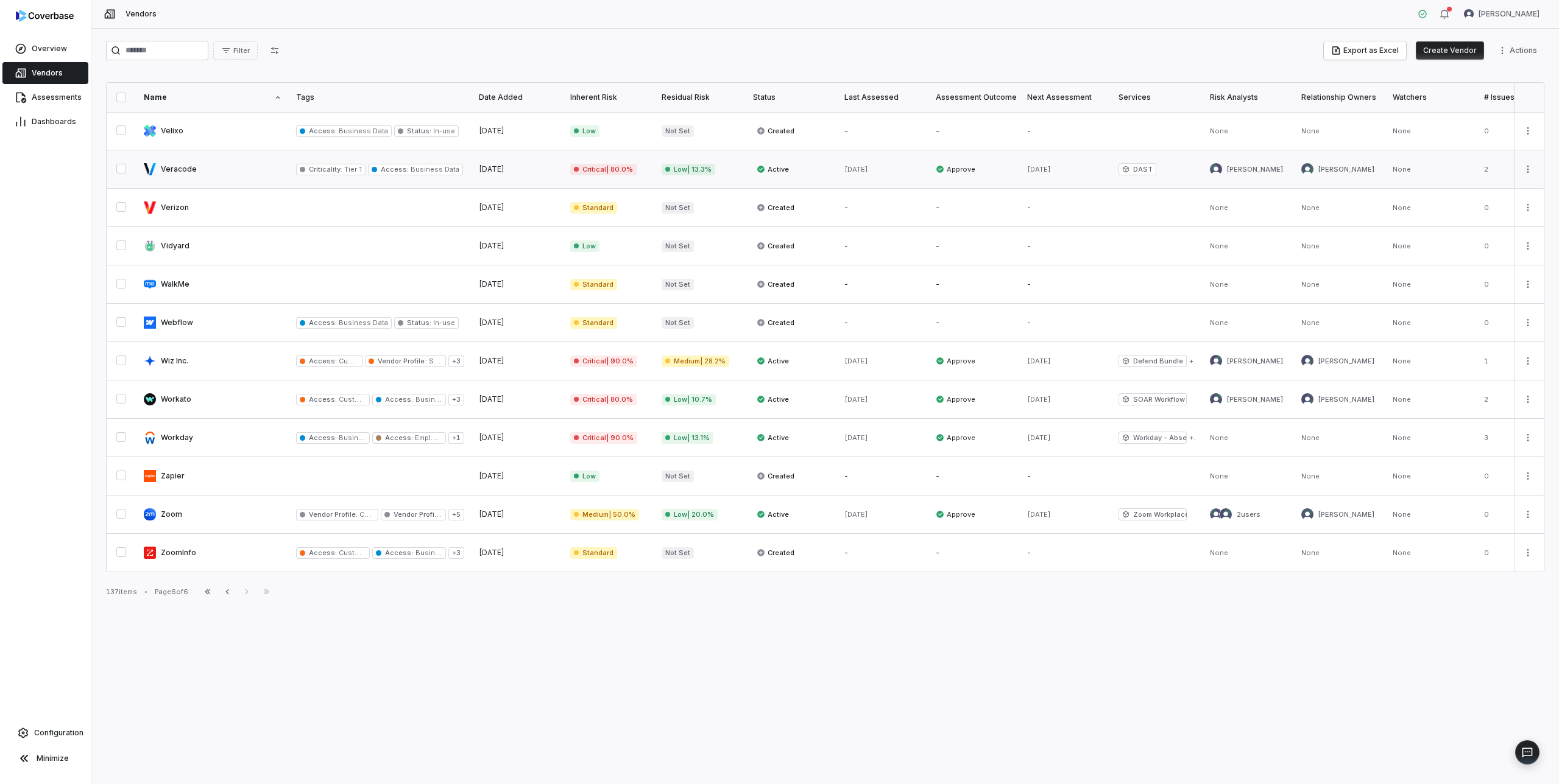
click at [228, 171] on link at bounding box center [212, 168] width 152 height 38
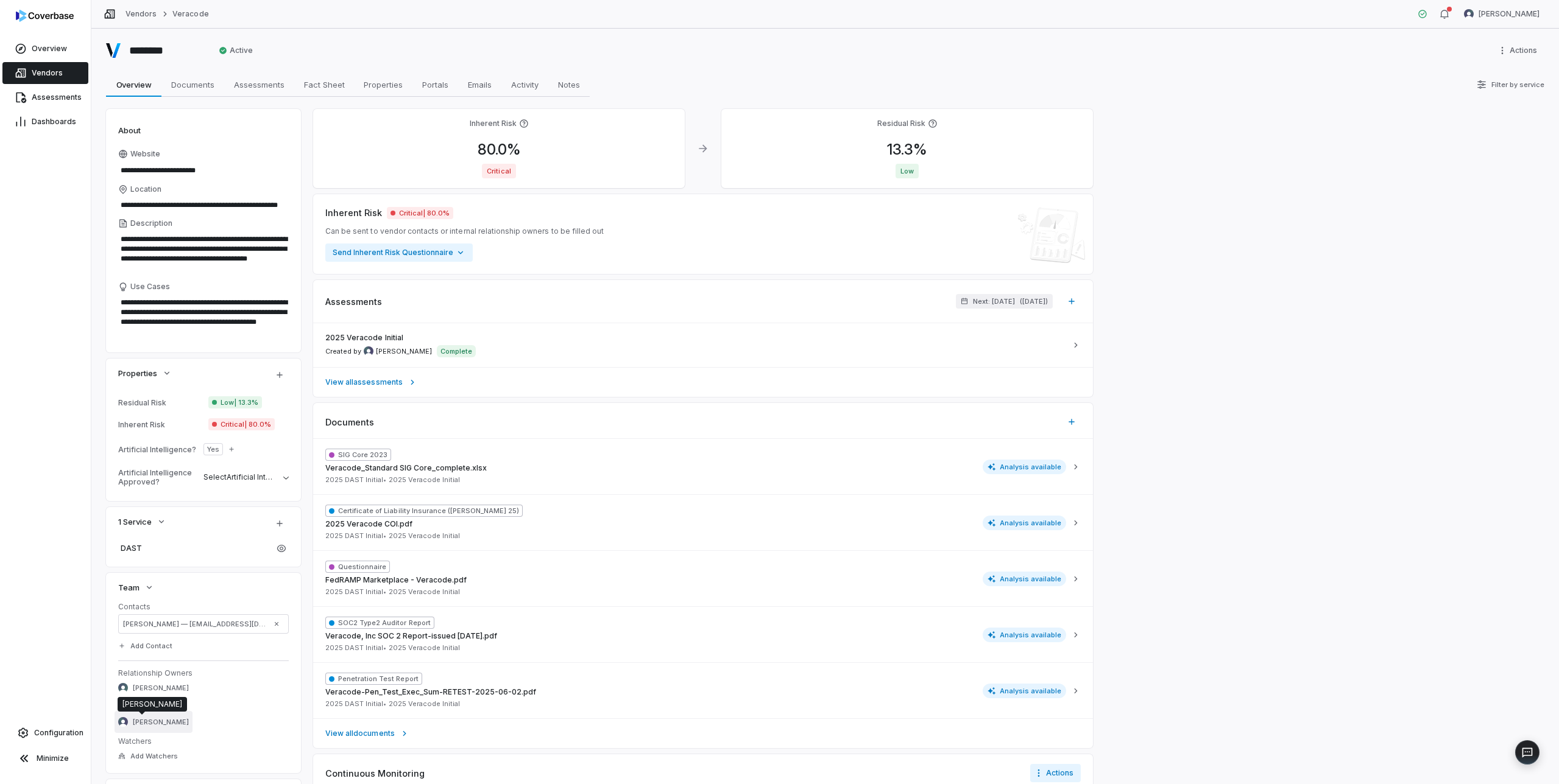
click at [144, 725] on span "[PERSON_NAME]" at bounding box center [161, 722] width 57 height 9
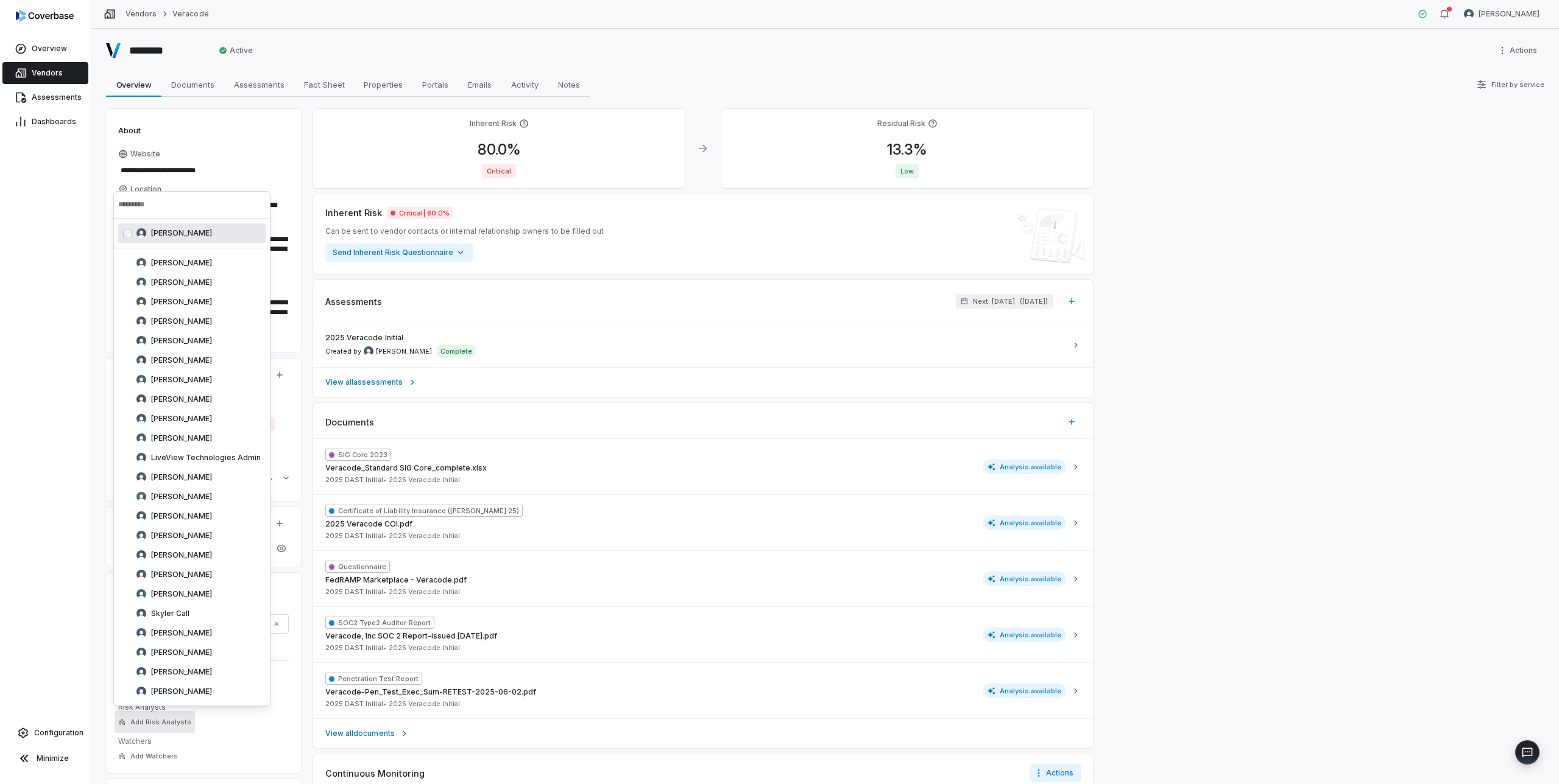
click at [63, 232] on div "Overview Vendors Assessments Dashboards Configuration Minimize" at bounding box center [45, 392] width 91 height 784
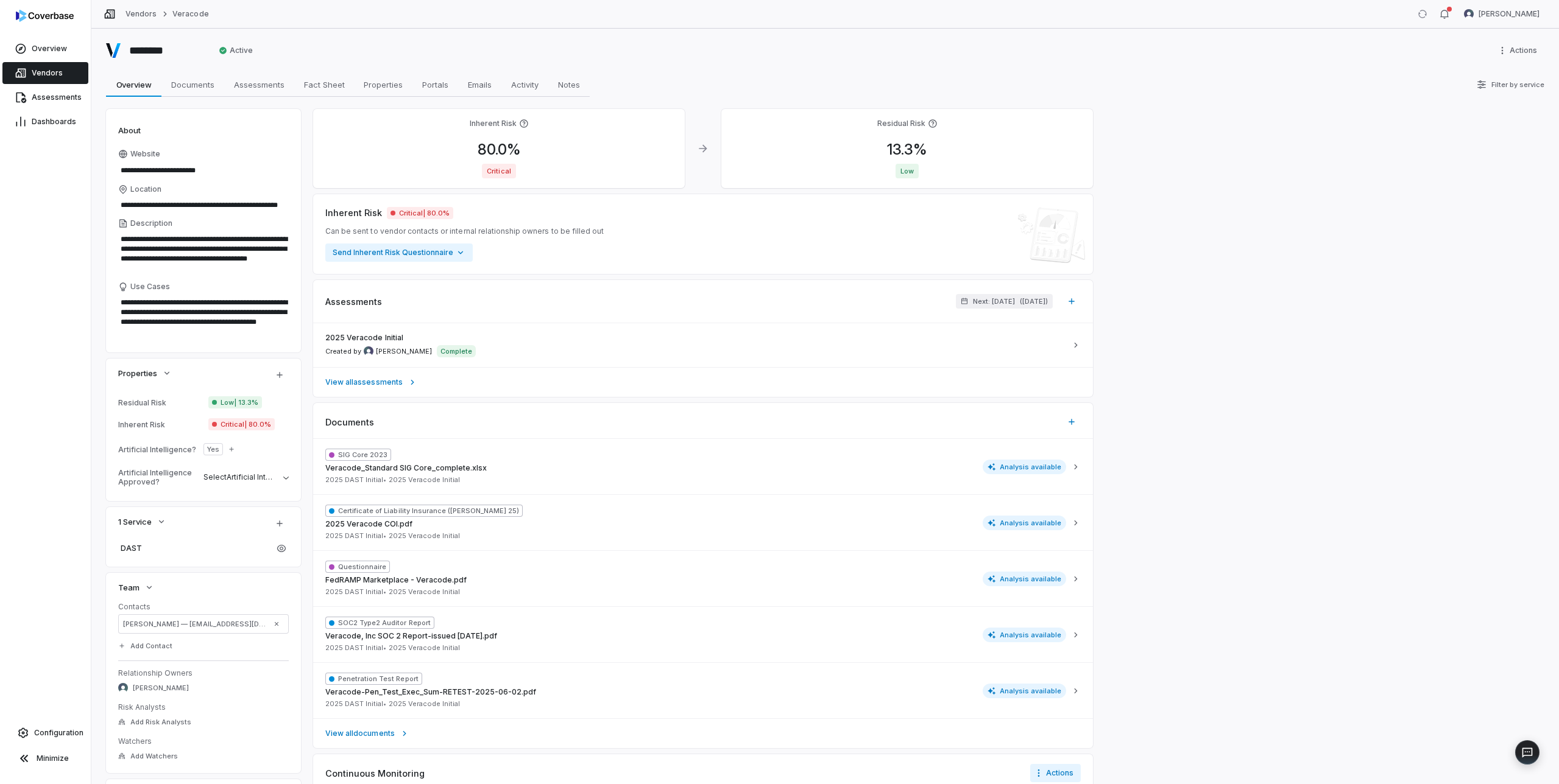
click at [43, 72] on span "Vendors" at bounding box center [48, 73] width 31 height 10
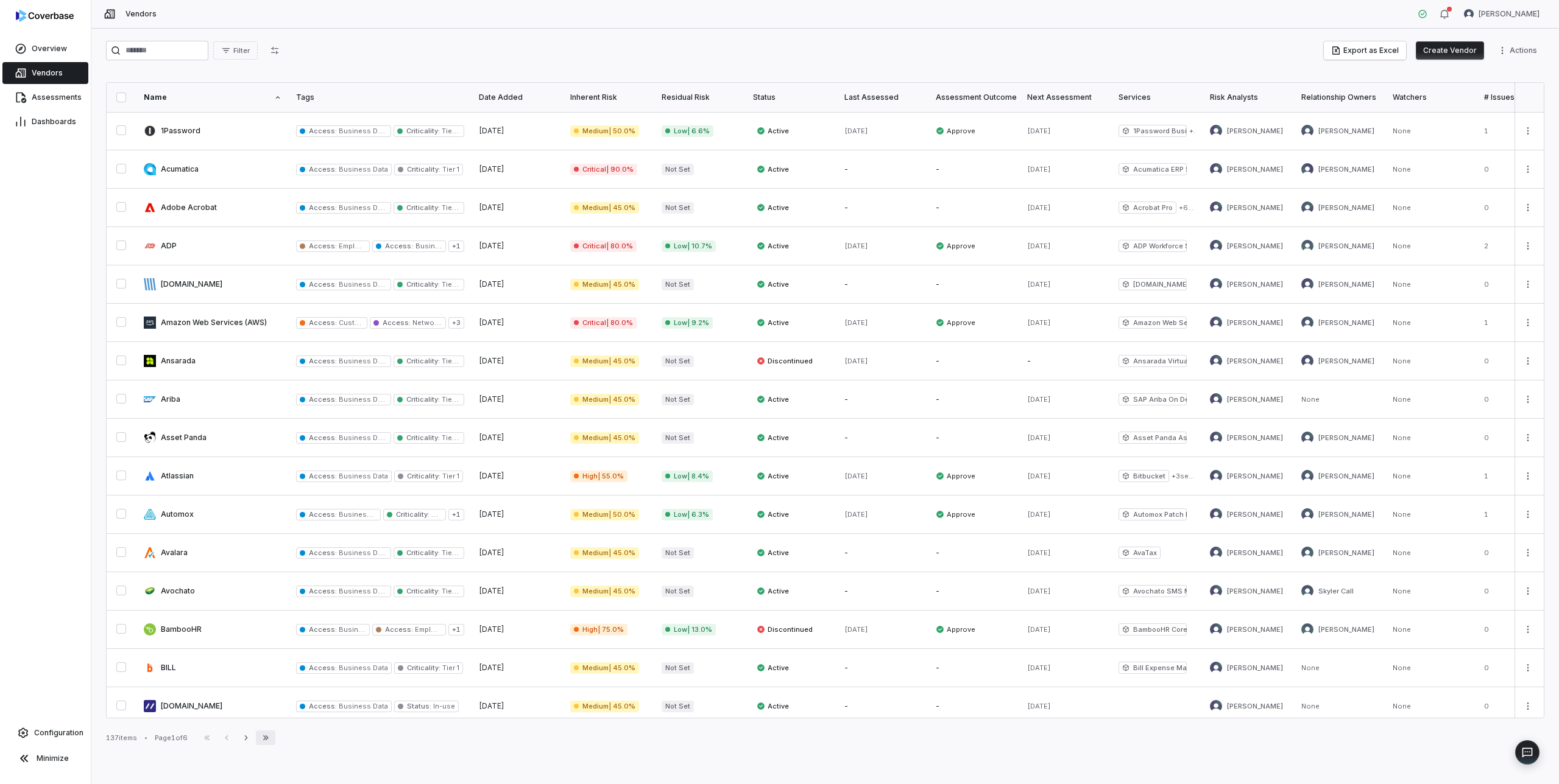
click at [274, 736] on button "Last Page" at bounding box center [266, 737] width 19 height 15
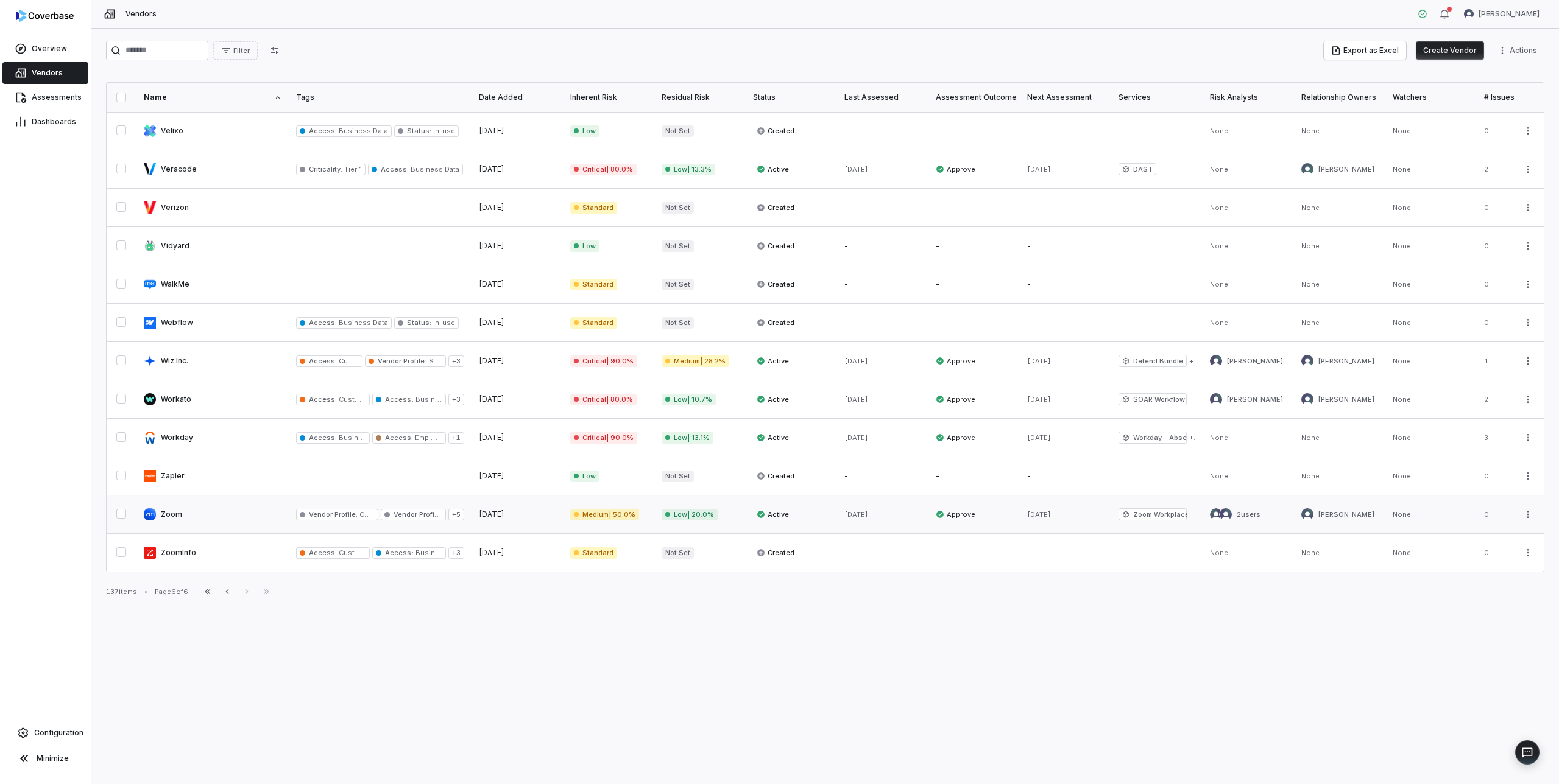
click at [213, 515] on link at bounding box center [212, 514] width 152 height 38
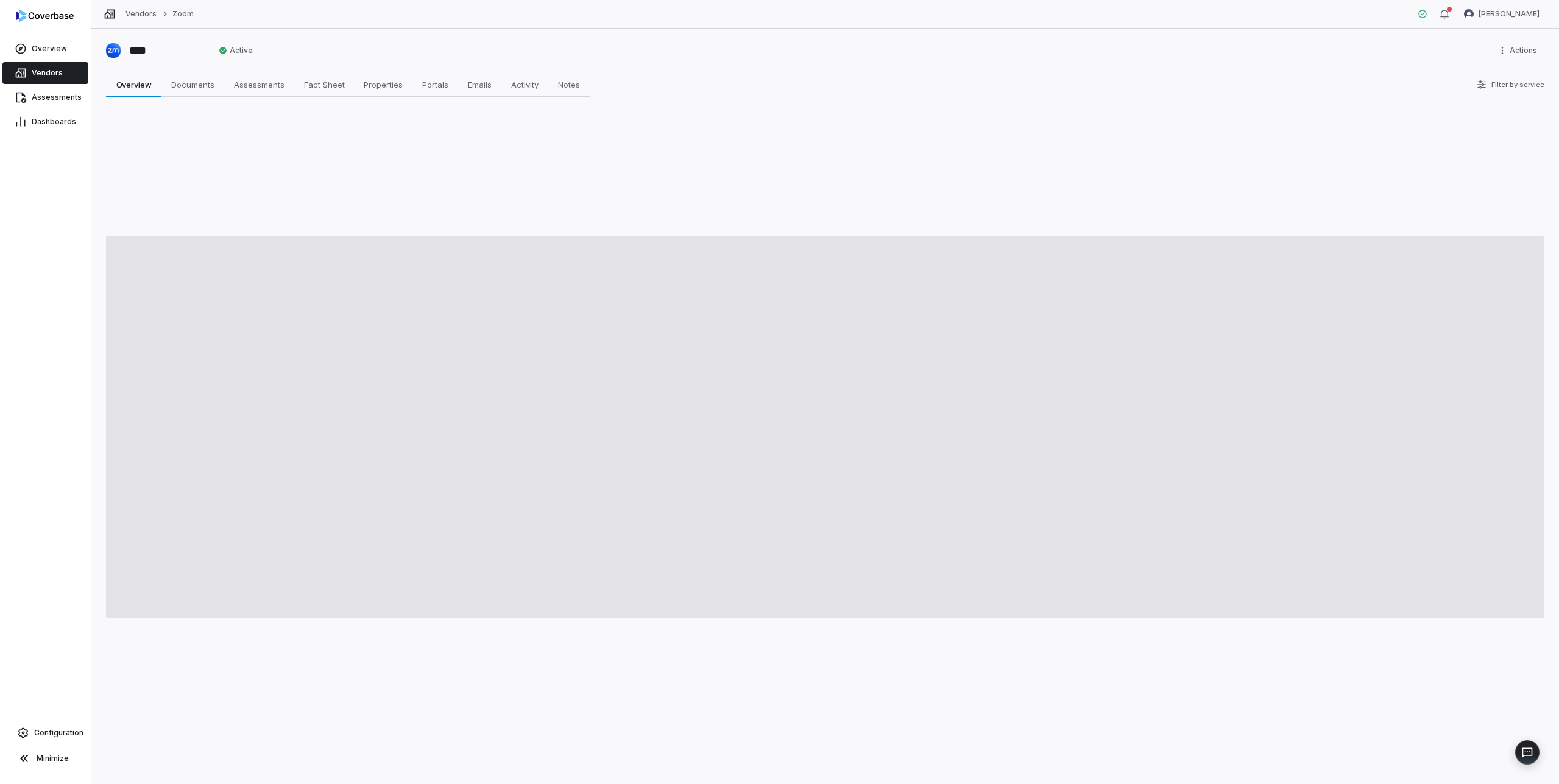
type textarea "*"
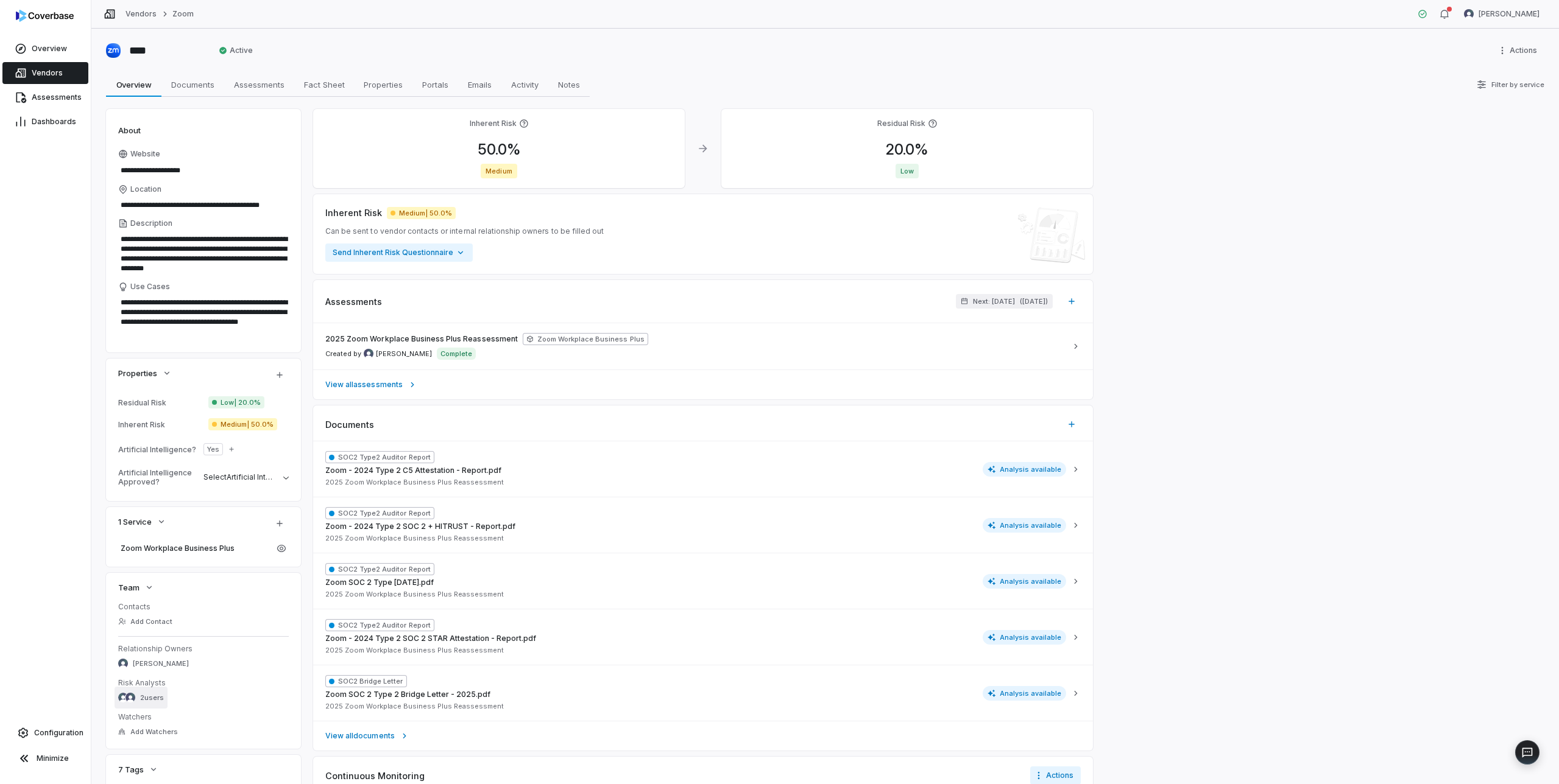
click at [154, 701] on span "2 users" at bounding box center [152, 697] width 23 height 9
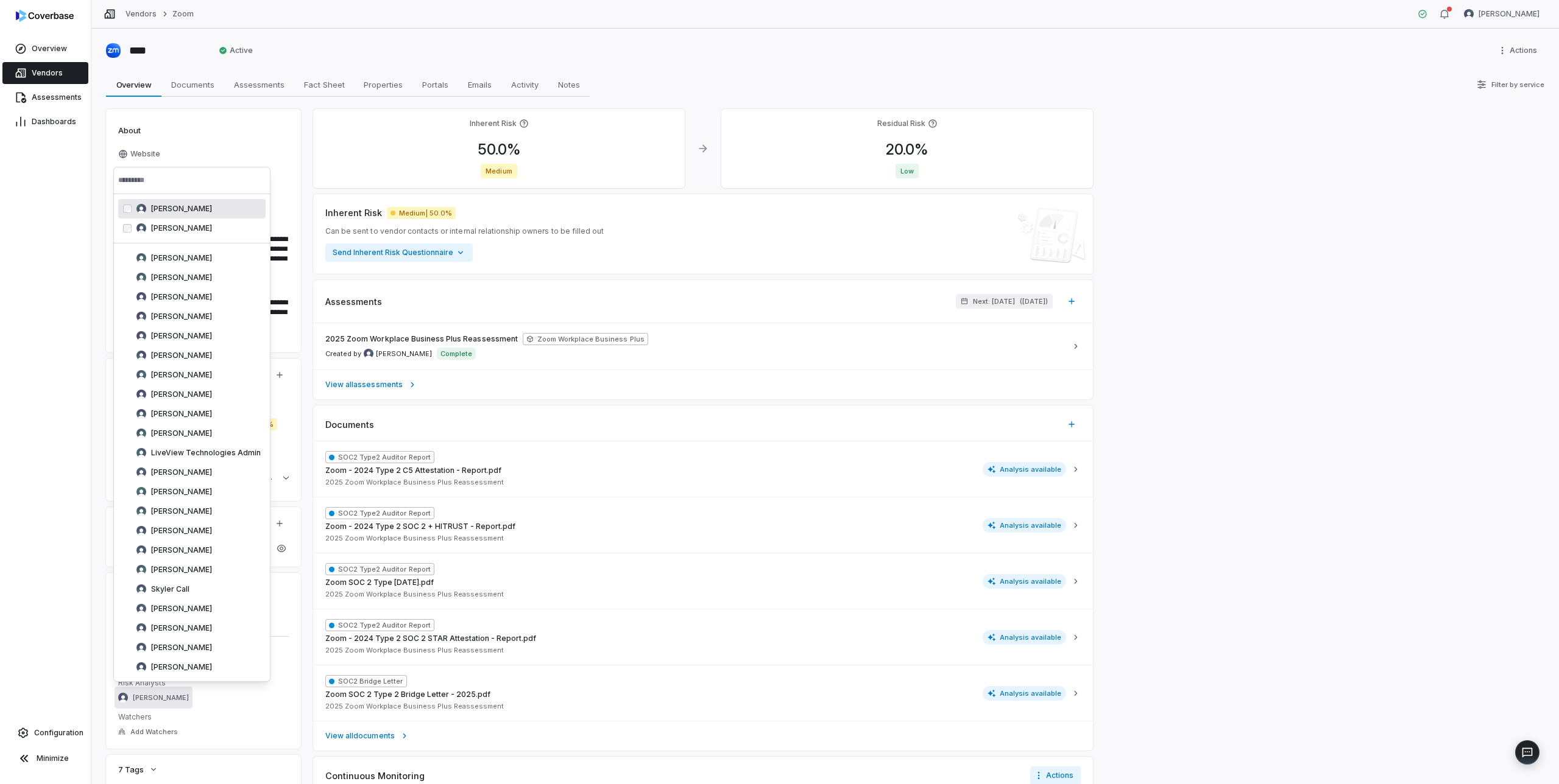
click at [95, 213] on div "**********" at bounding box center [825, 406] width 1467 height 756
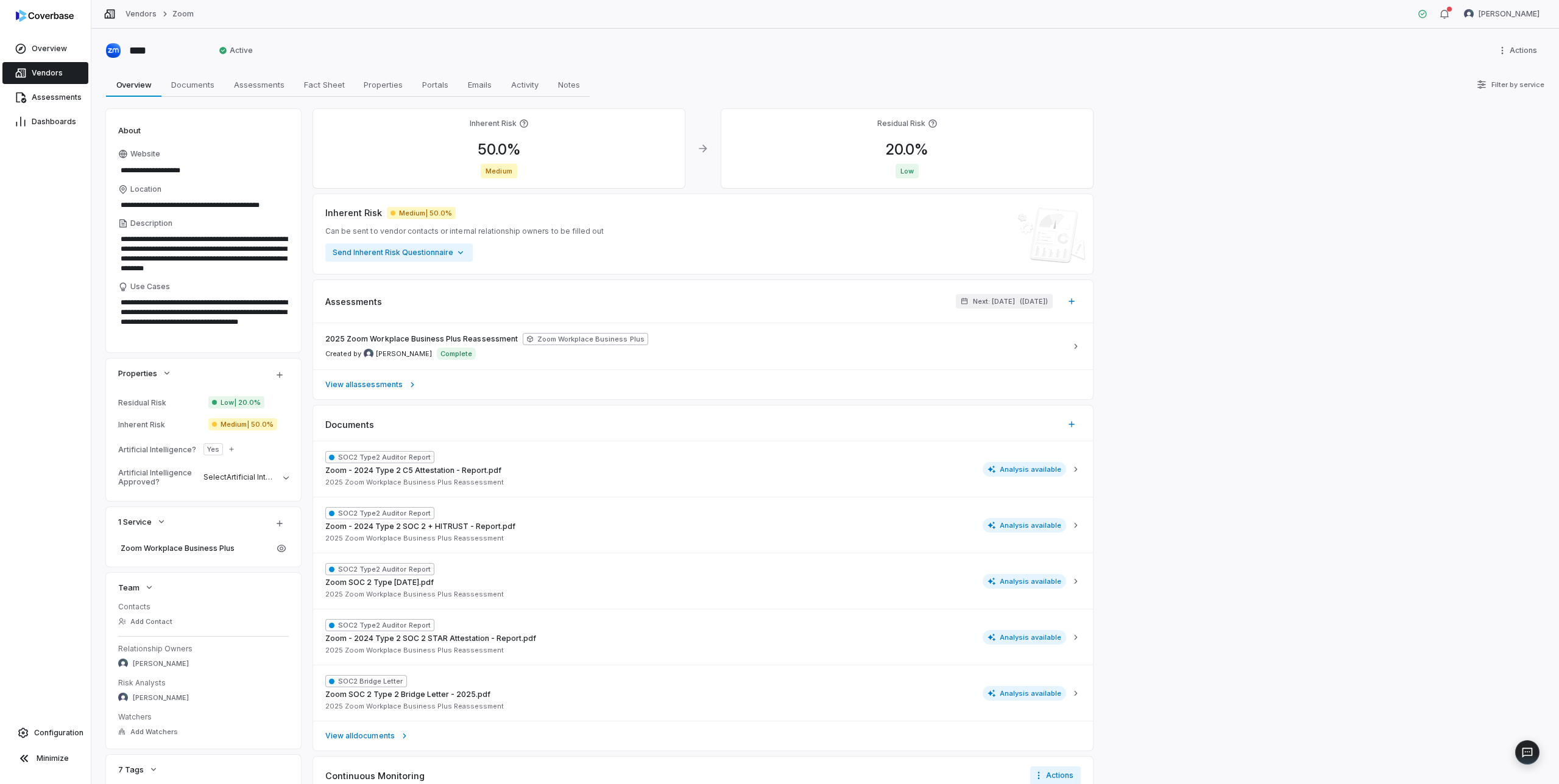
click at [47, 72] on span "Vendors" at bounding box center [48, 73] width 31 height 10
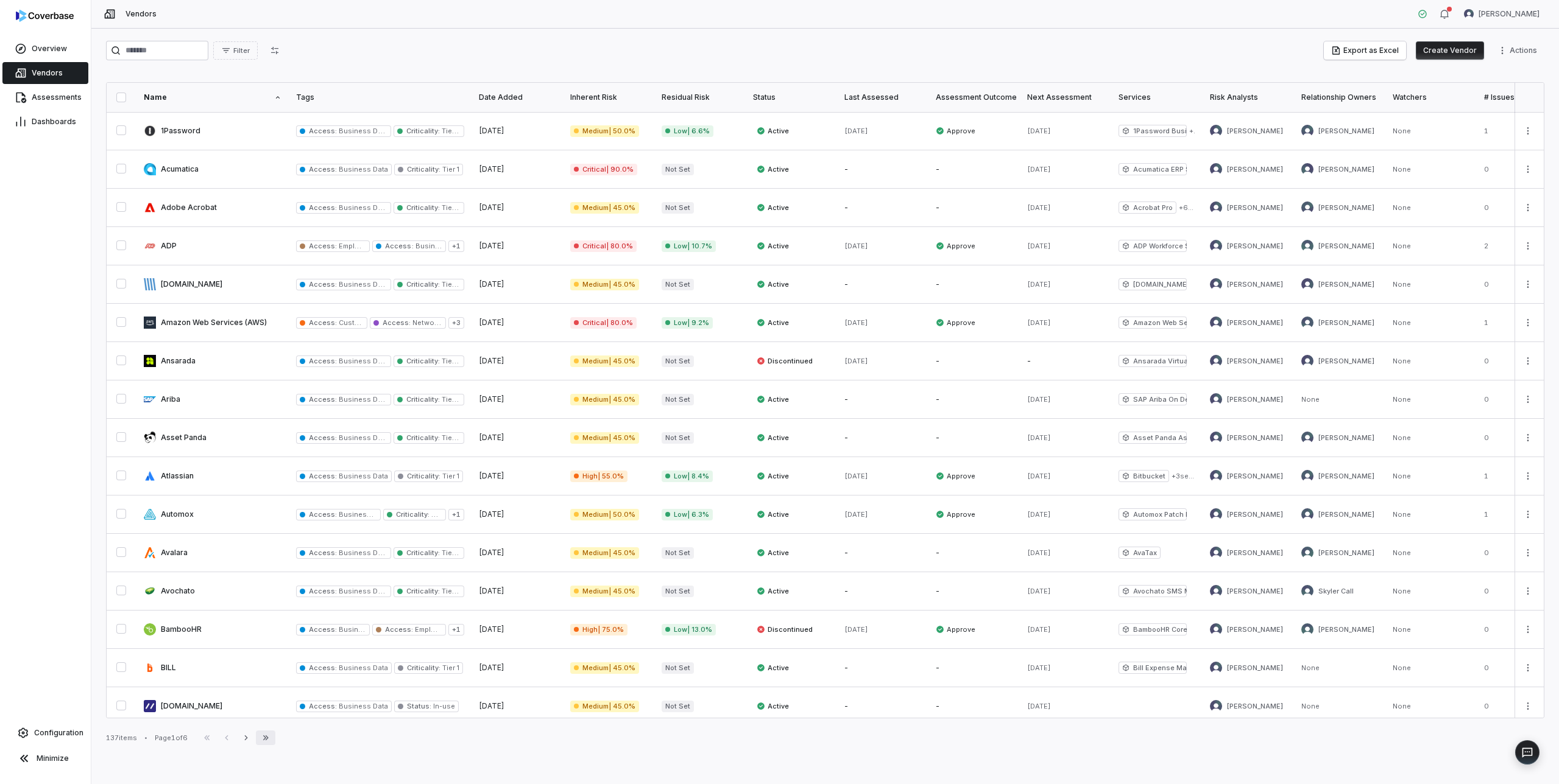
click at [268, 736] on icon "button" at bounding box center [266, 738] width 10 height 10
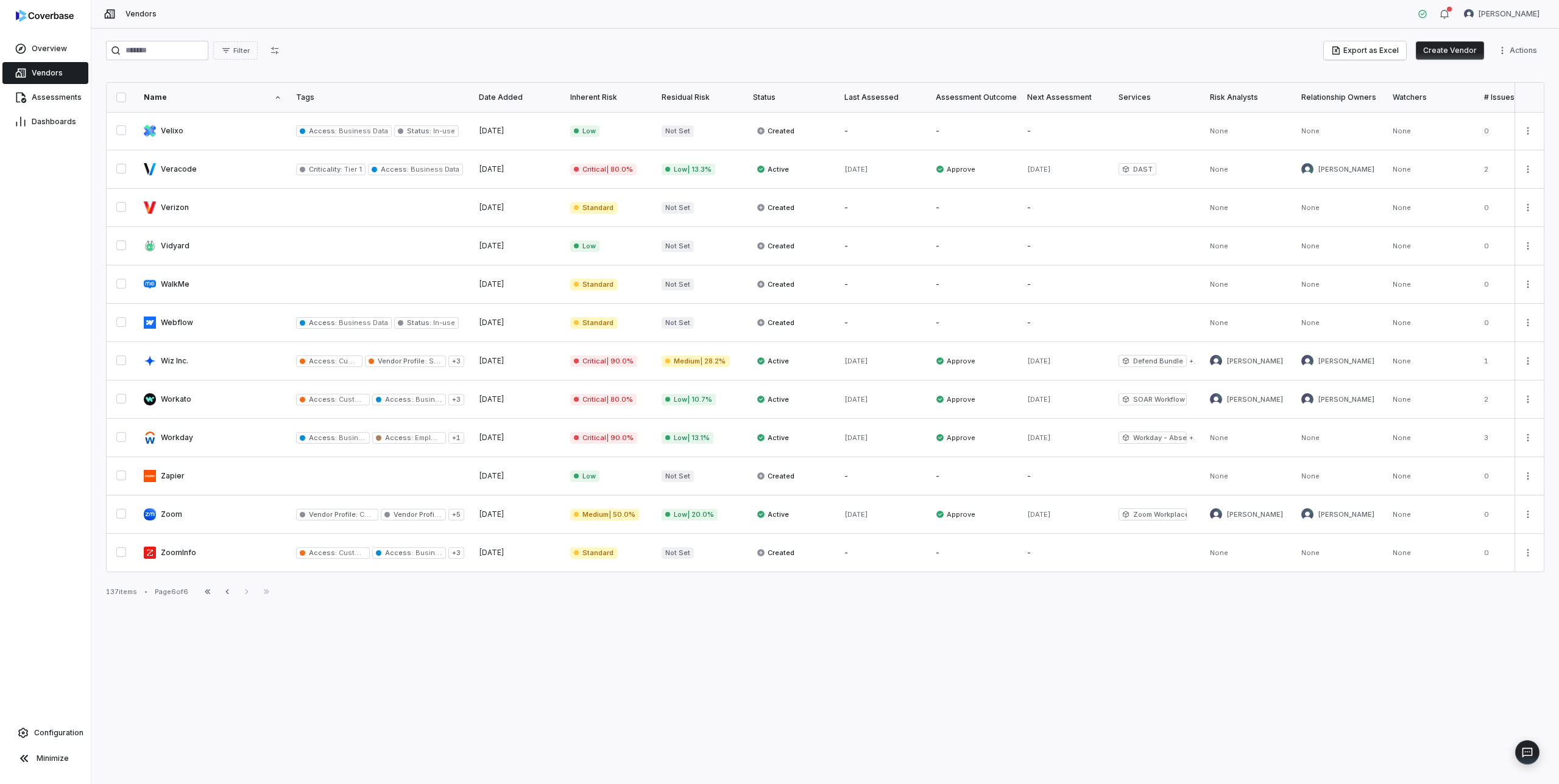
click at [116, 96] on button "button" at bounding box center [121, 97] width 10 height 10
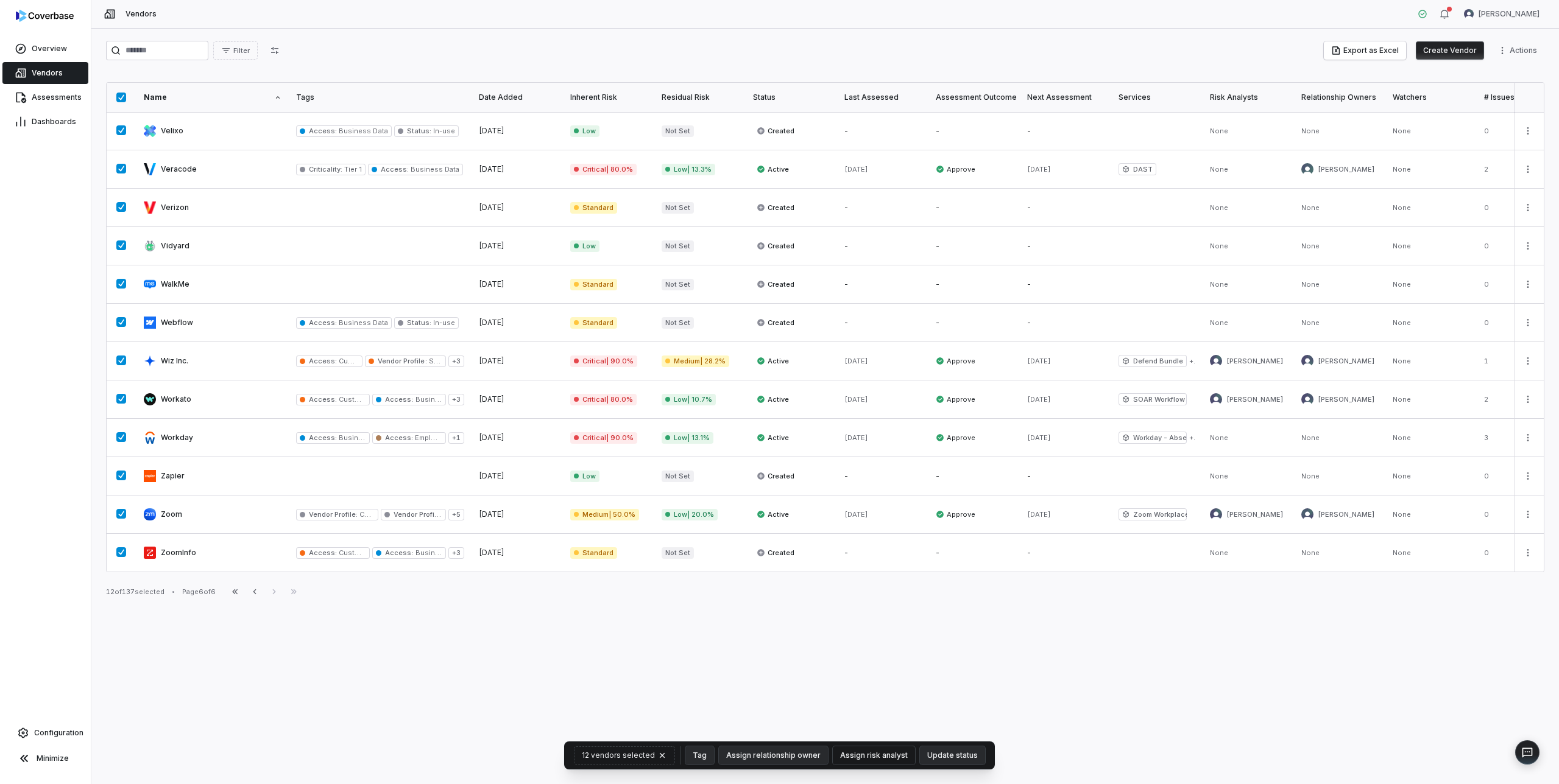
click at [872, 757] on button "Assign risk analyst" at bounding box center [874, 755] width 82 height 19
type input "**"
click at [864, 722] on span "[PERSON_NAME]" at bounding box center [858, 724] width 61 height 10
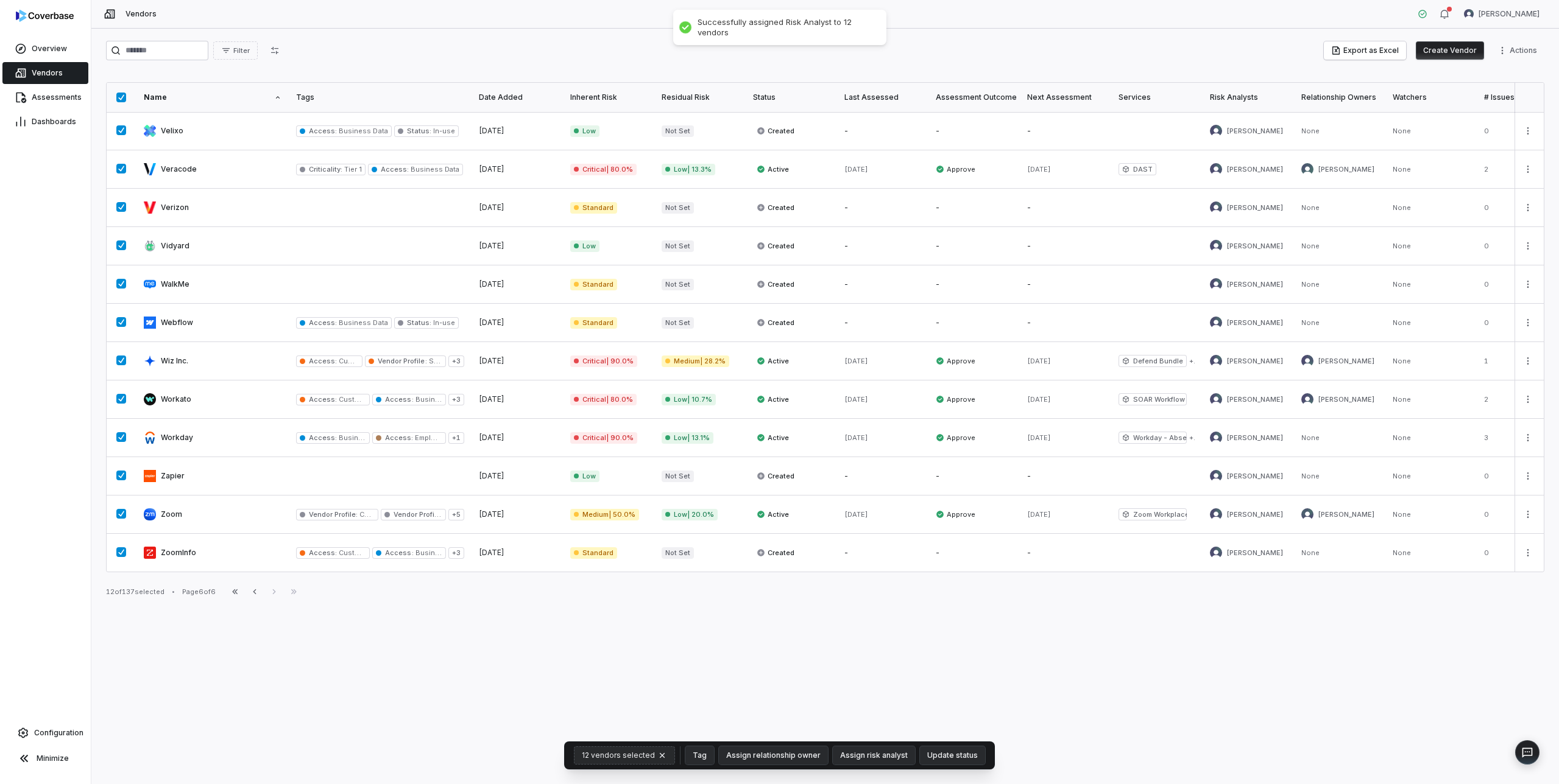
click at [664, 756] on icon "button" at bounding box center [663, 756] width 10 height 10
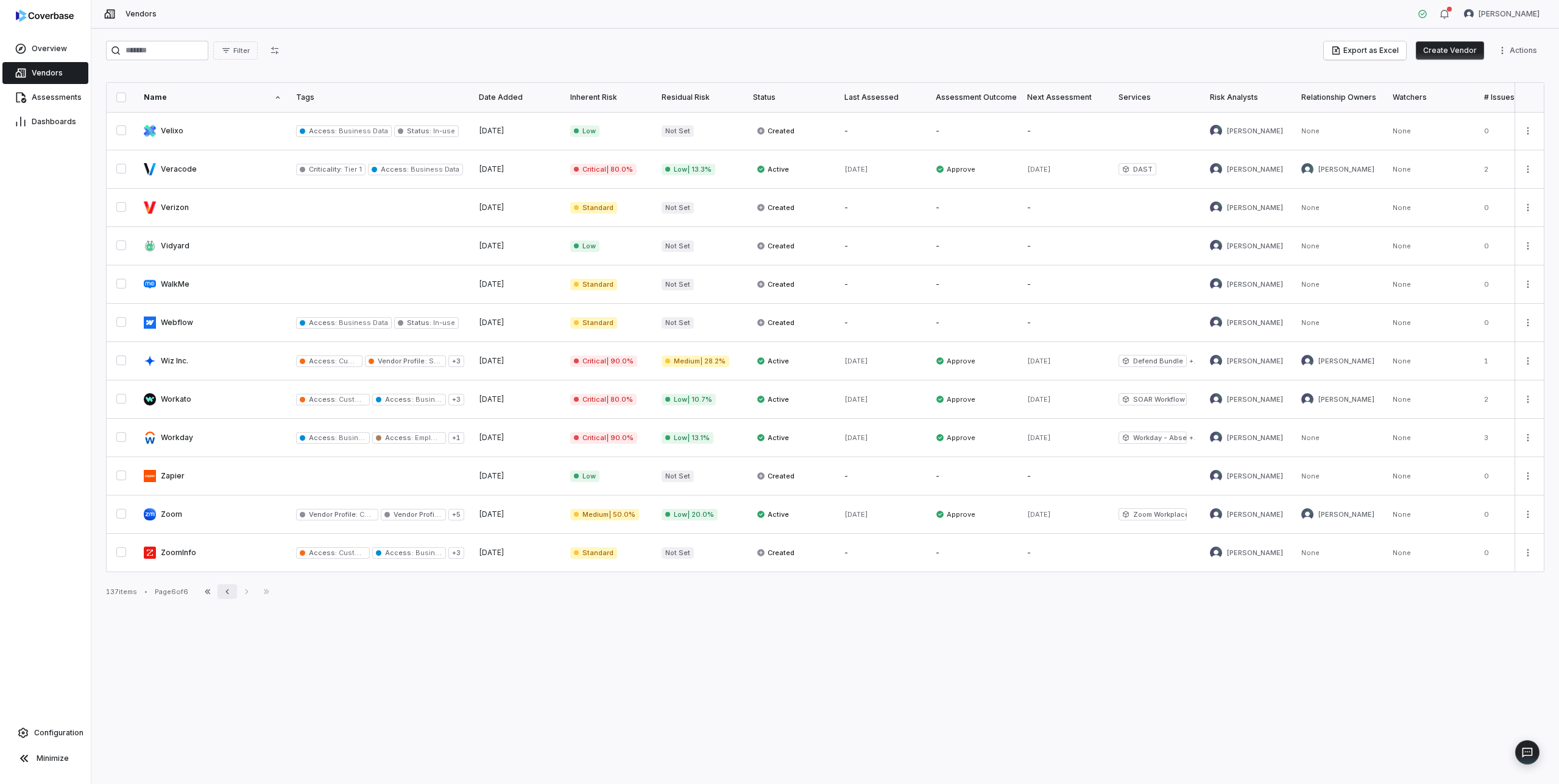
click at [228, 594] on icon "button" at bounding box center [227, 592] width 10 height 10
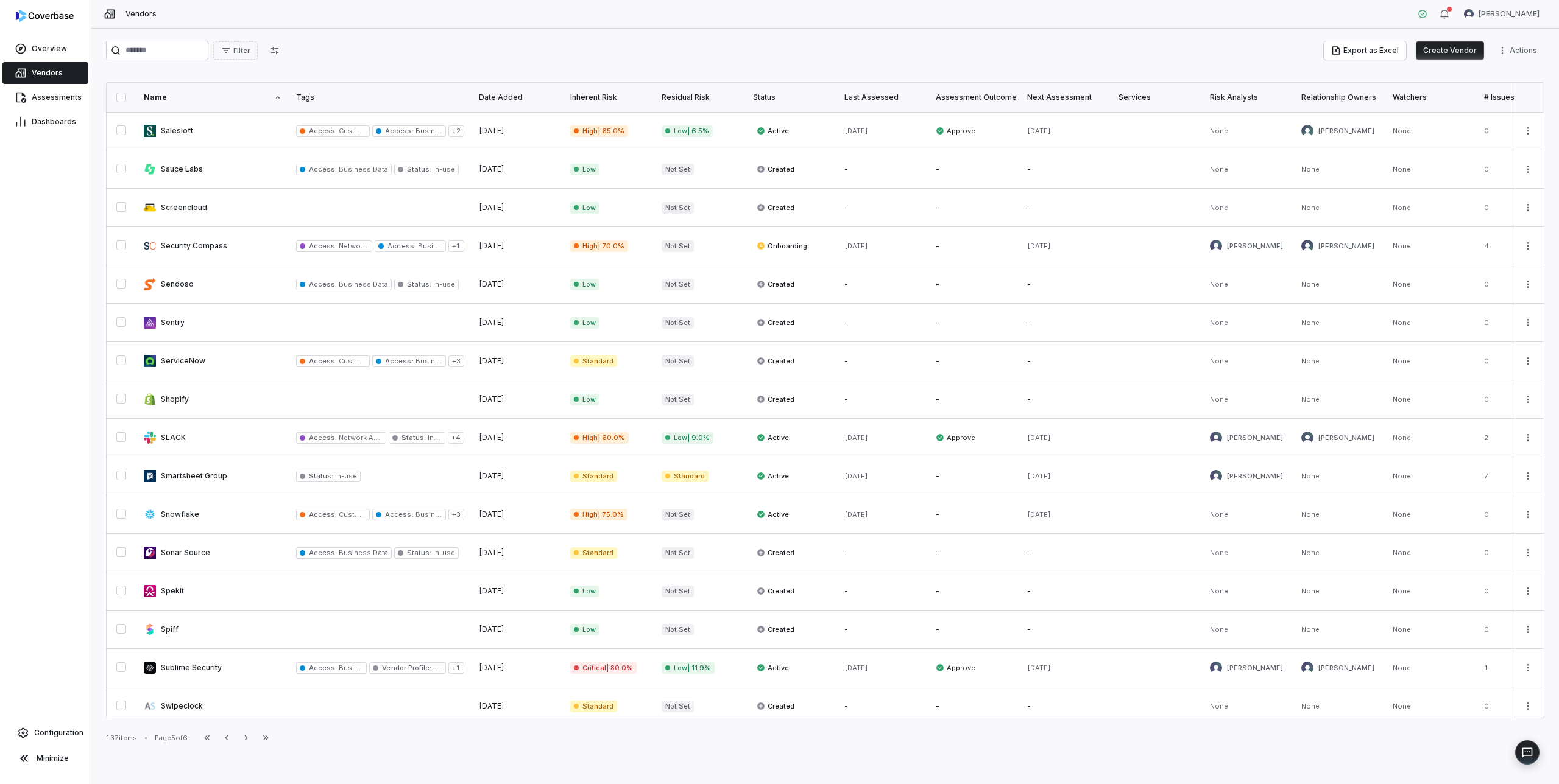
click at [118, 96] on button "button" at bounding box center [121, 97] width 10 height 10
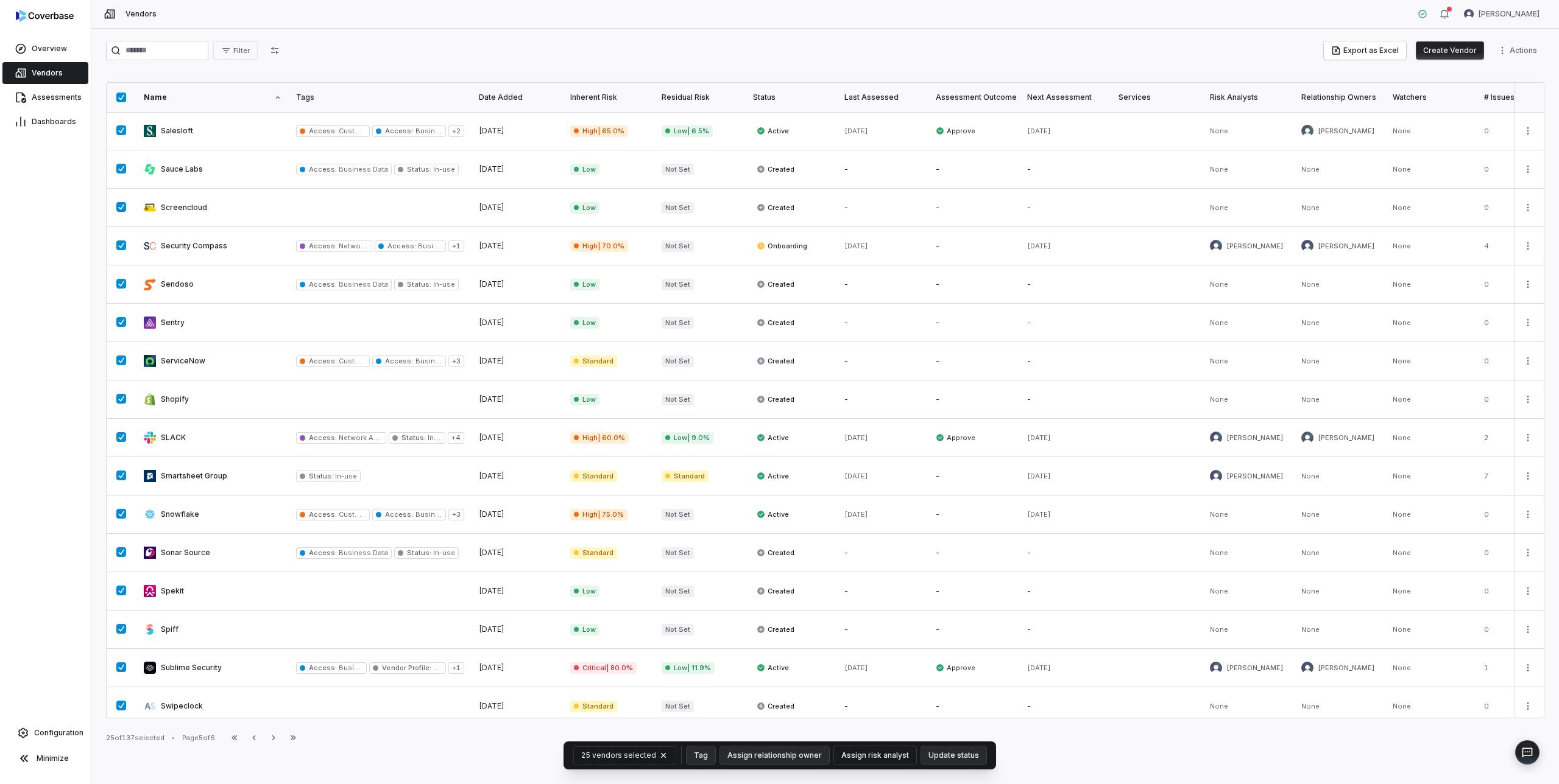
click at [867, 753] on button "Assign risk analyst" at bounding box center [875, 755] width 82 height 19
type input "**"
click at [864, 722] on span "[PERSON_NAME]" at bounding box center [858, 724] width 61 height 10
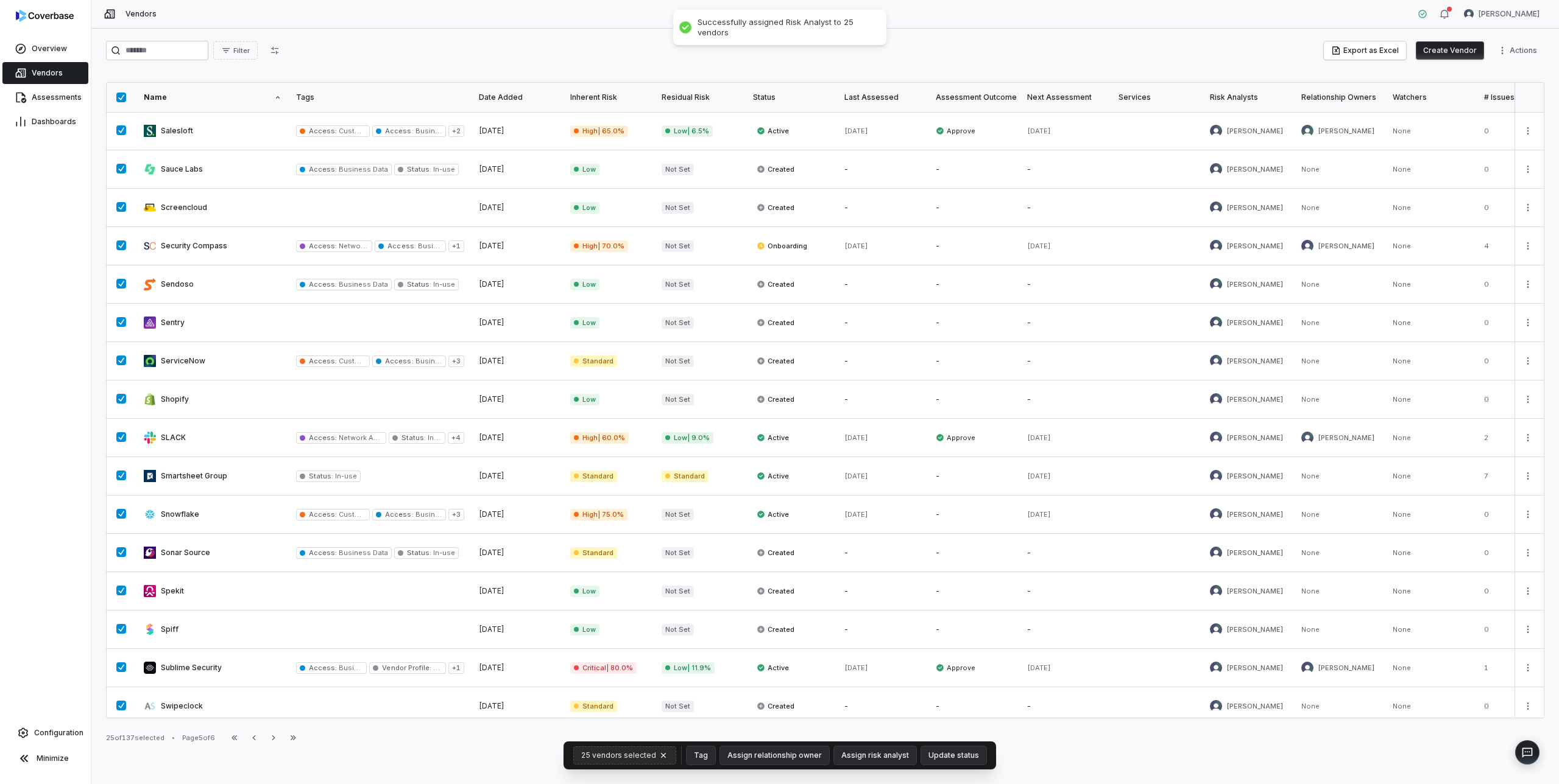
click at [668, 755] on icon "button" at bounding box center [664, 756] width 10 height 10
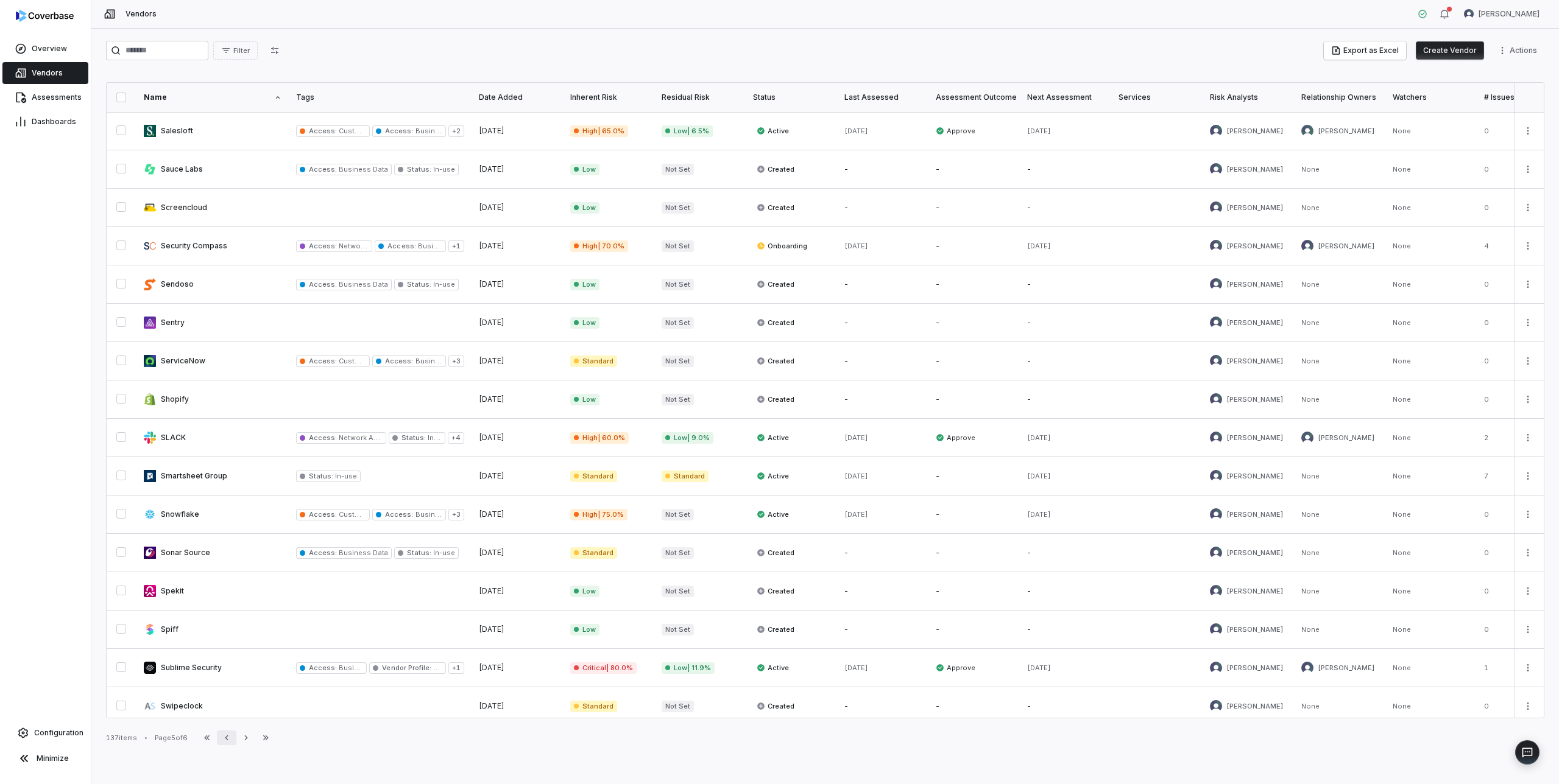
click at [227, 735] on icon "button" at bounding box center [227, 738] width 10 height 10
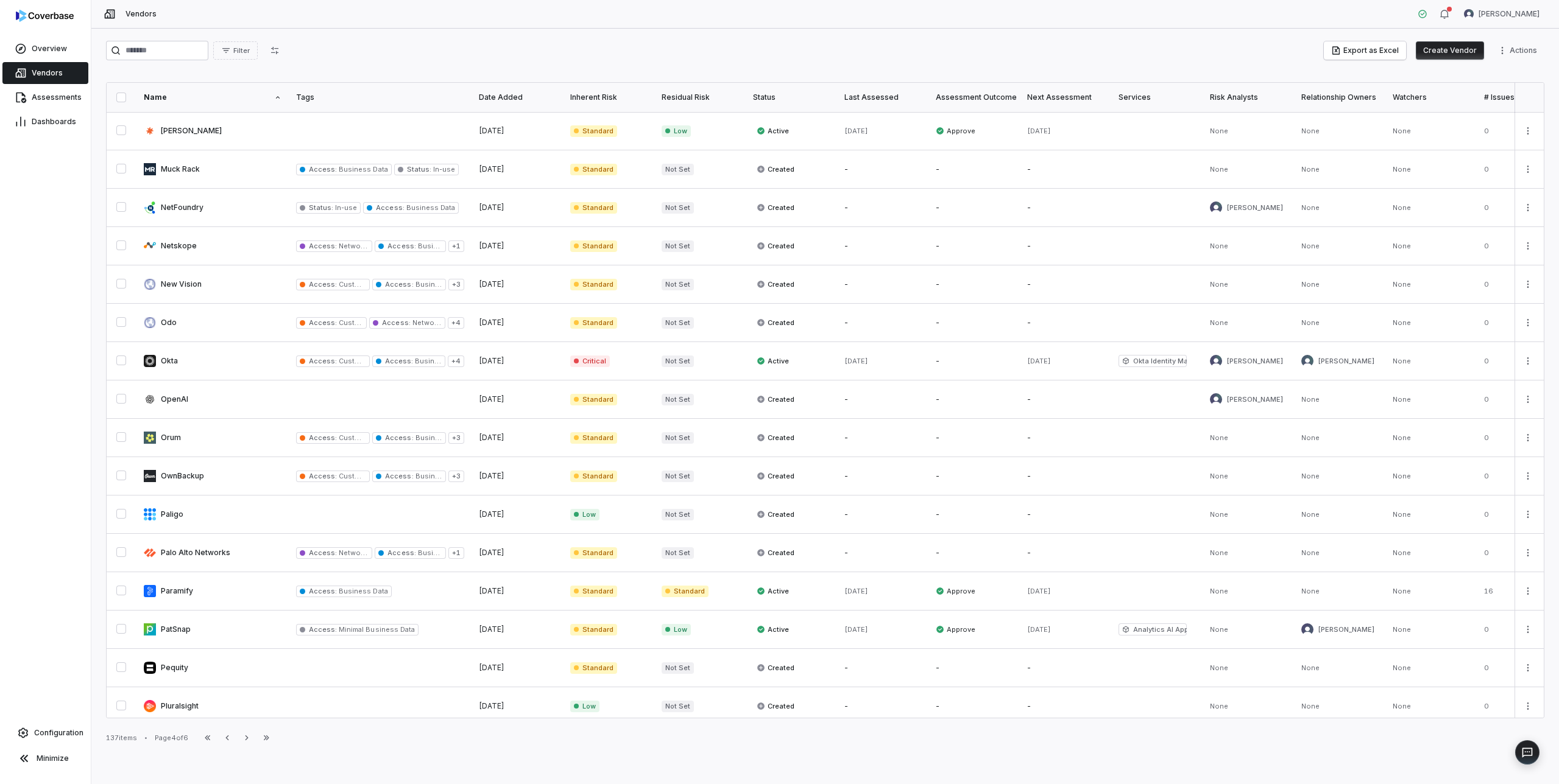
click at [117, 99] on button "button" at bounding box center [121, 97] width 10 height 10
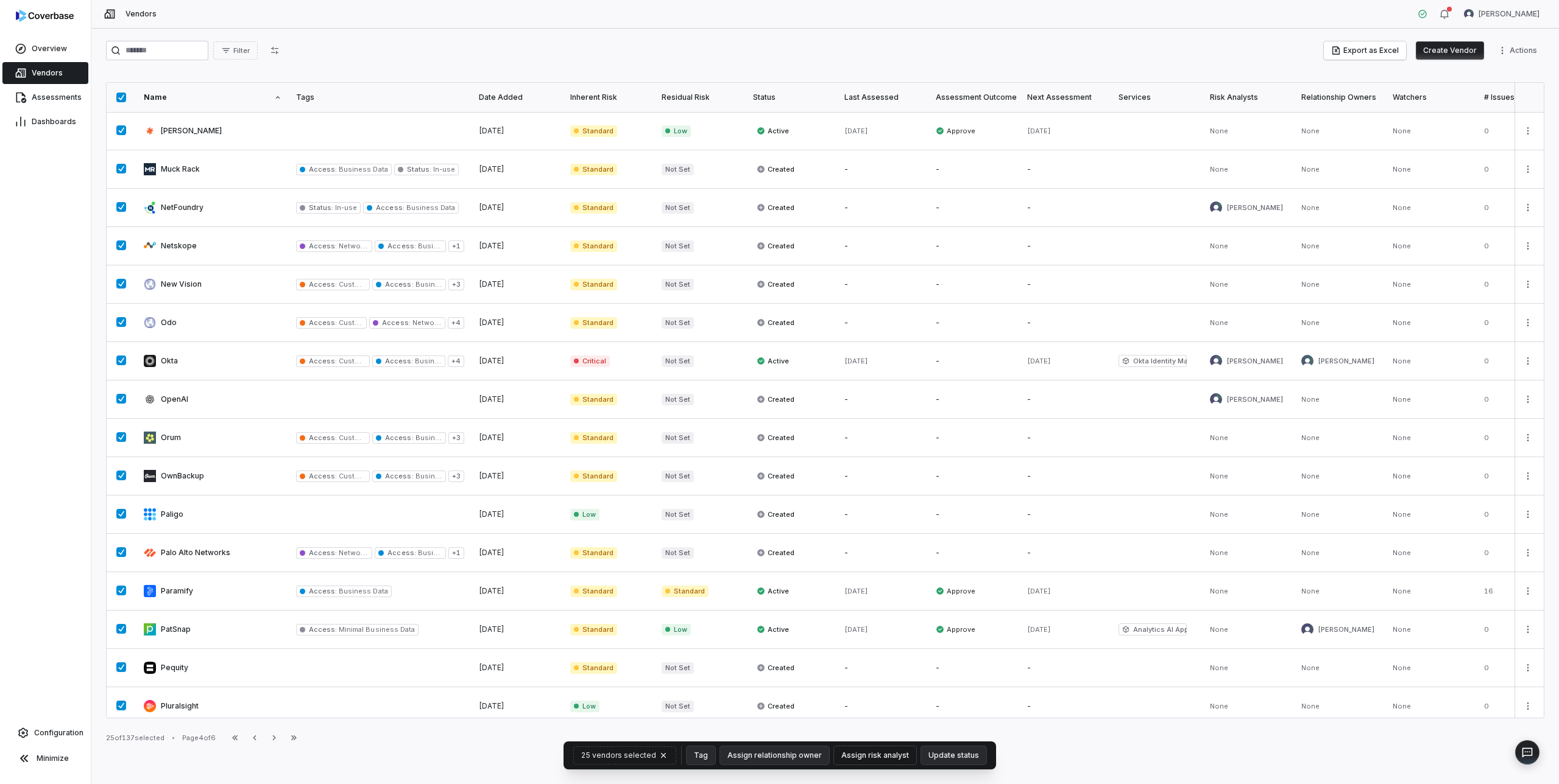
click at [857, 758] on button "Assign risk analyst" at bounding box center [875, 755] width 82 height 19
type input "**"
click at [855, 724] on span "[PERSON_NAME]" at bounding box center [858, 724] width 61 height 10
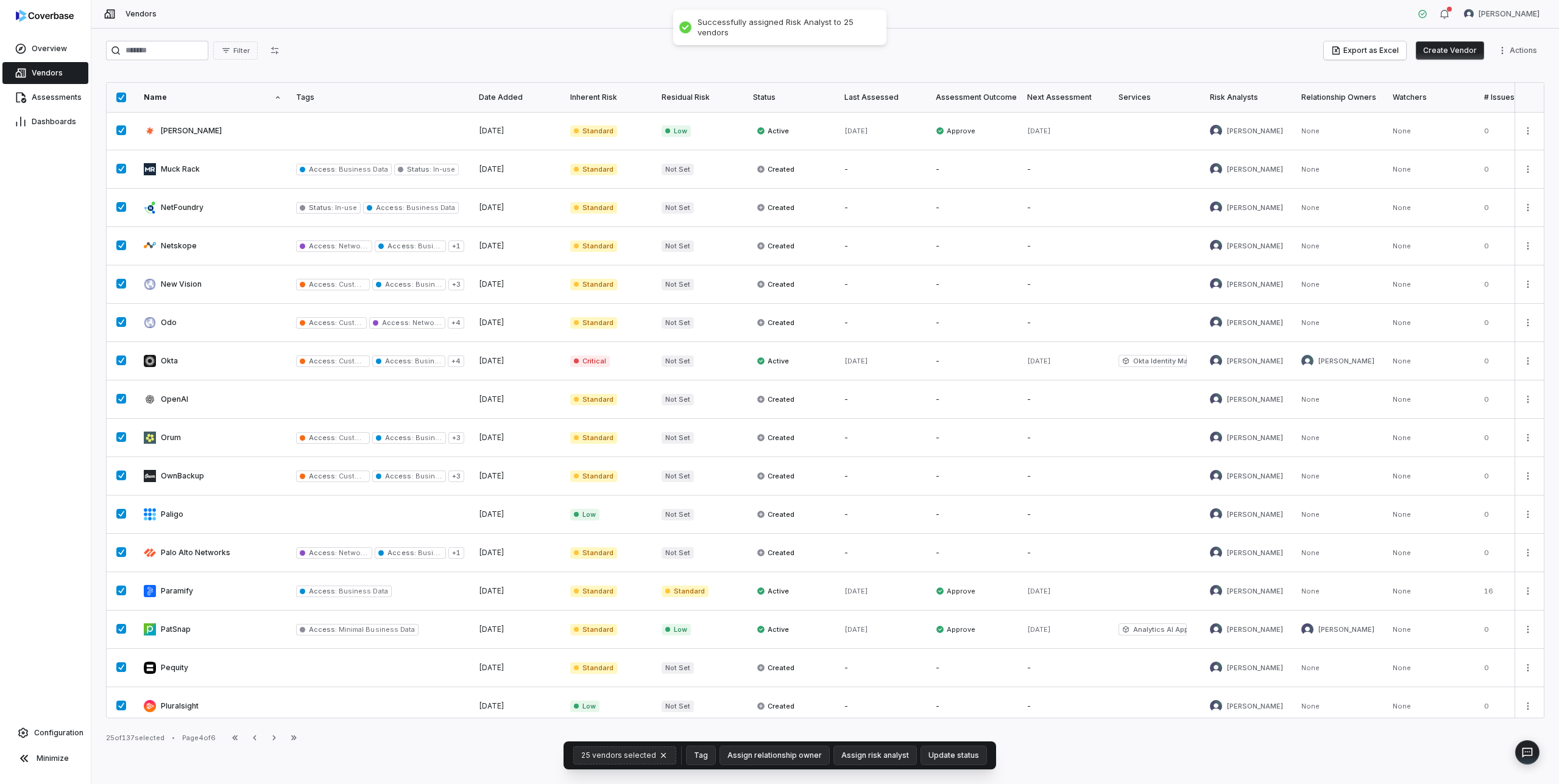
click at [665, 753] on icon "button" at bounding box center [663, 755] width 5 height 5
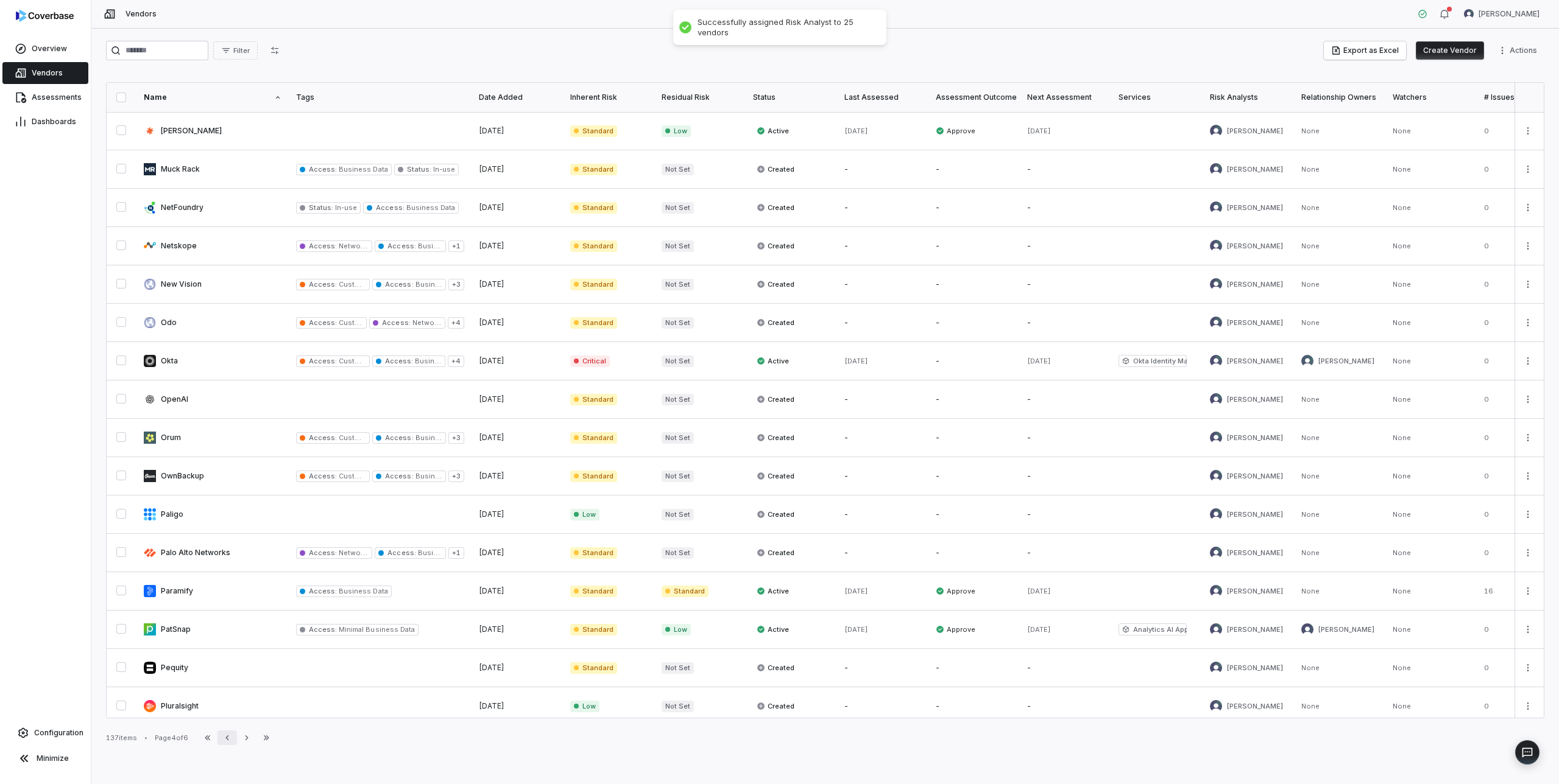
click at [228, 738] on icon "button" at bounding box center [227, 738] width 10 height 10
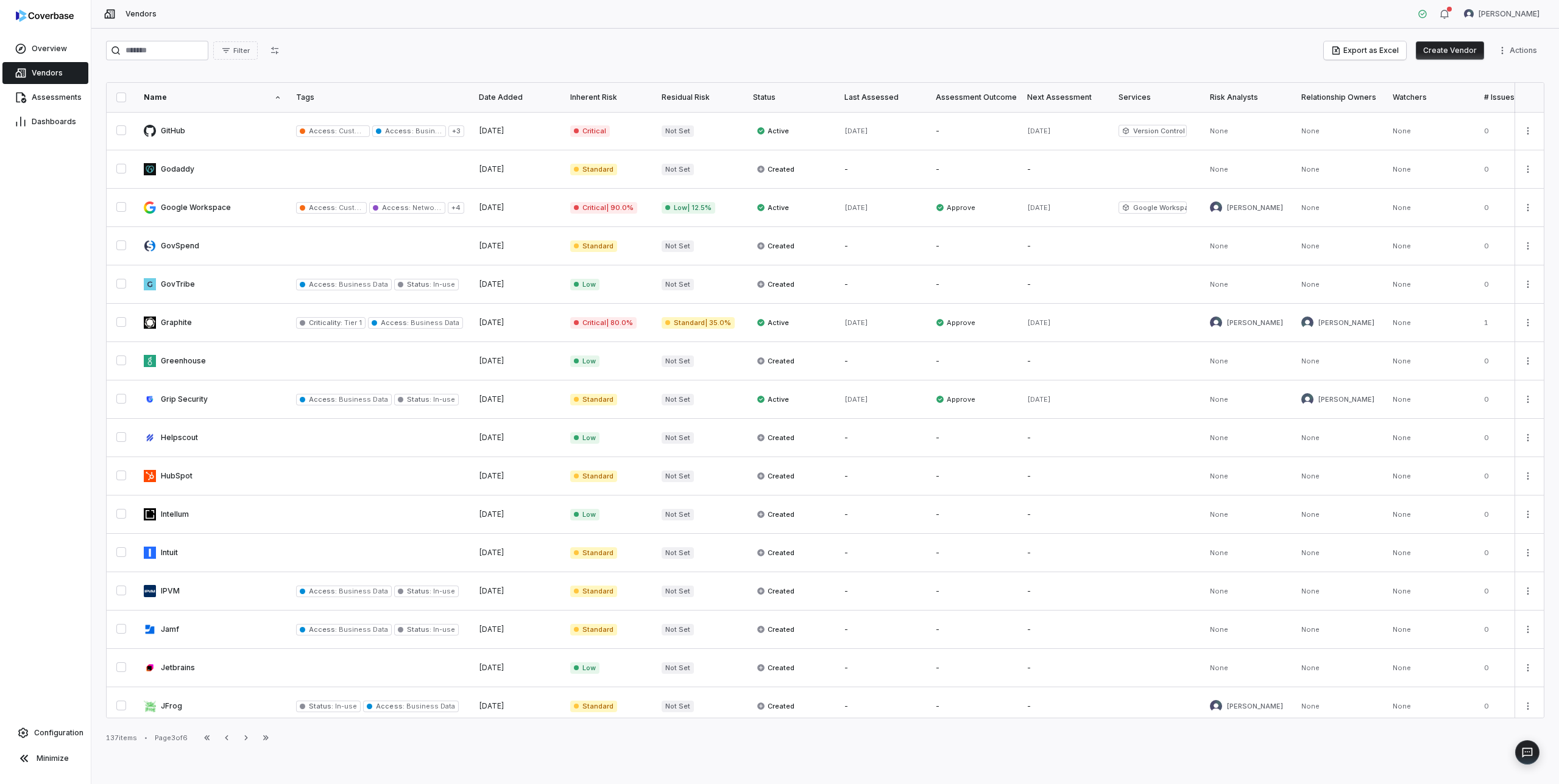
click at [120, 99] on button "button" at bounding box center [121, 97] width 10 height 10
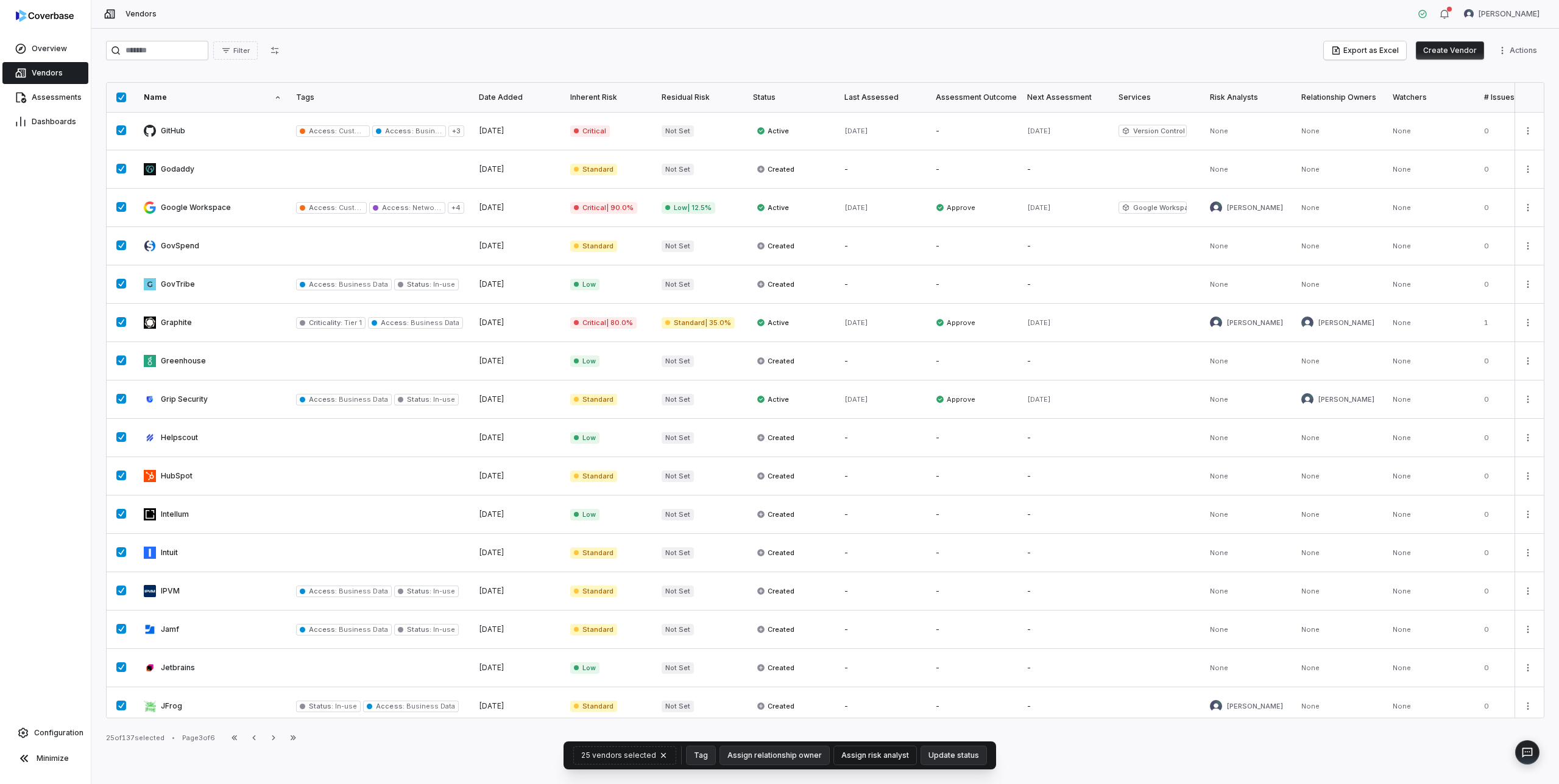
click at [858, 756] on button "Assign risk analyst" at bounding box center [875, 755] width 82 height 19
type input "**"
click at [856, 721] on span "[PERSON_NAME]" at bounding box center [858, 724] width 61 height 10
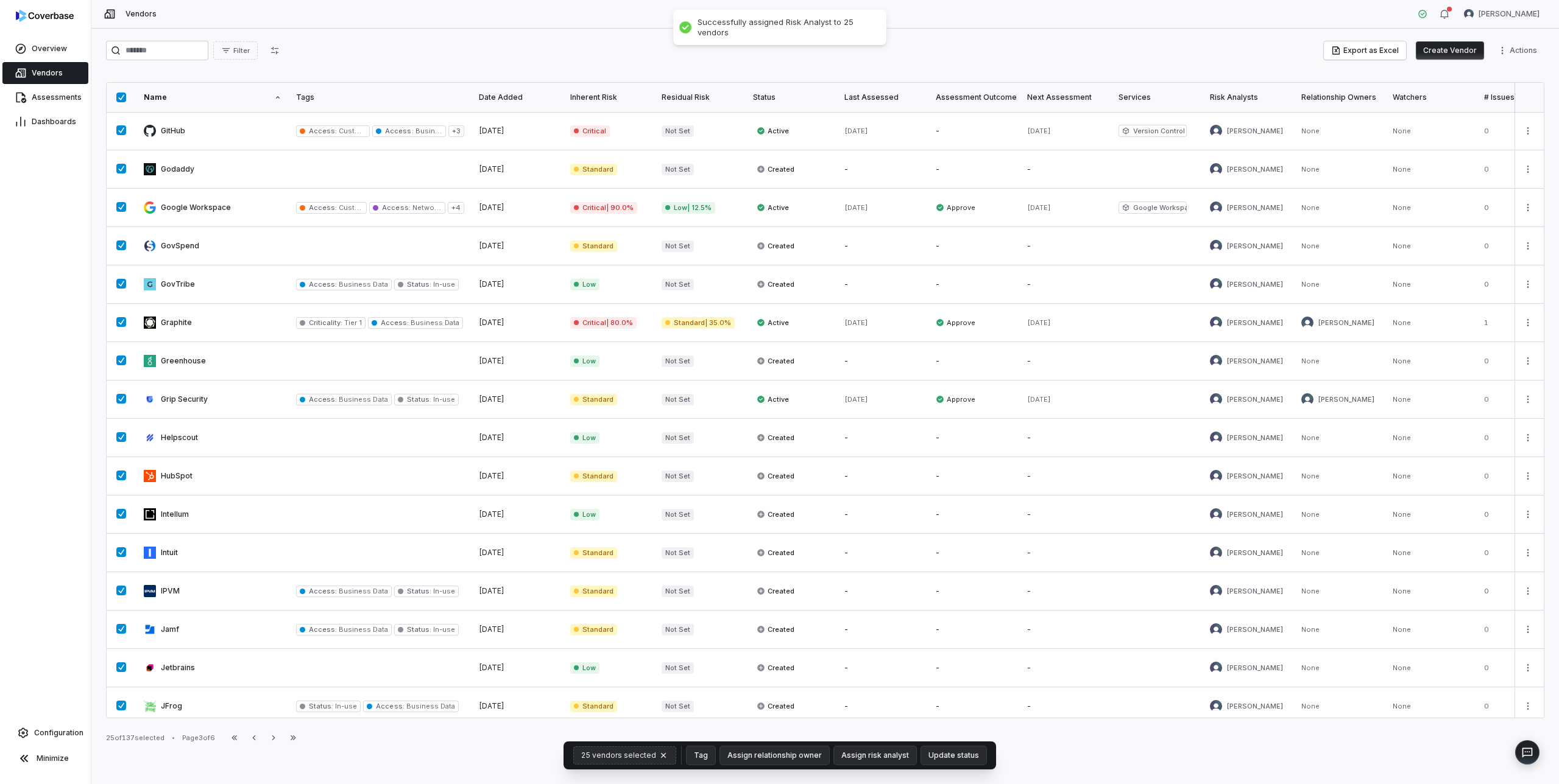
click at [664, 755] on icon "button" at bounding box center [663, 755] width 5 height 5
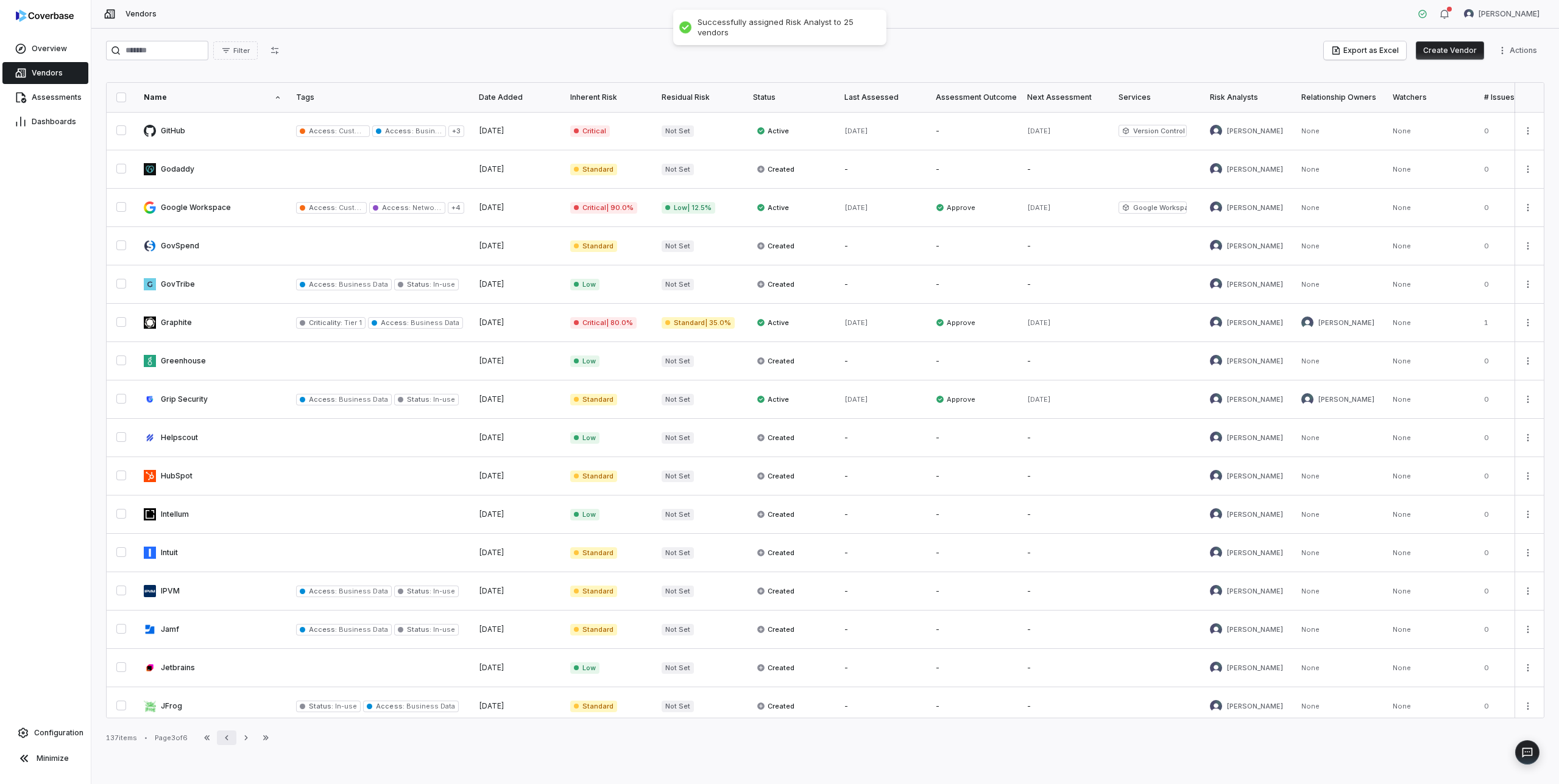
click at [232, 740] on icon "button" at bounding box center [227, 738] width 10 height 10
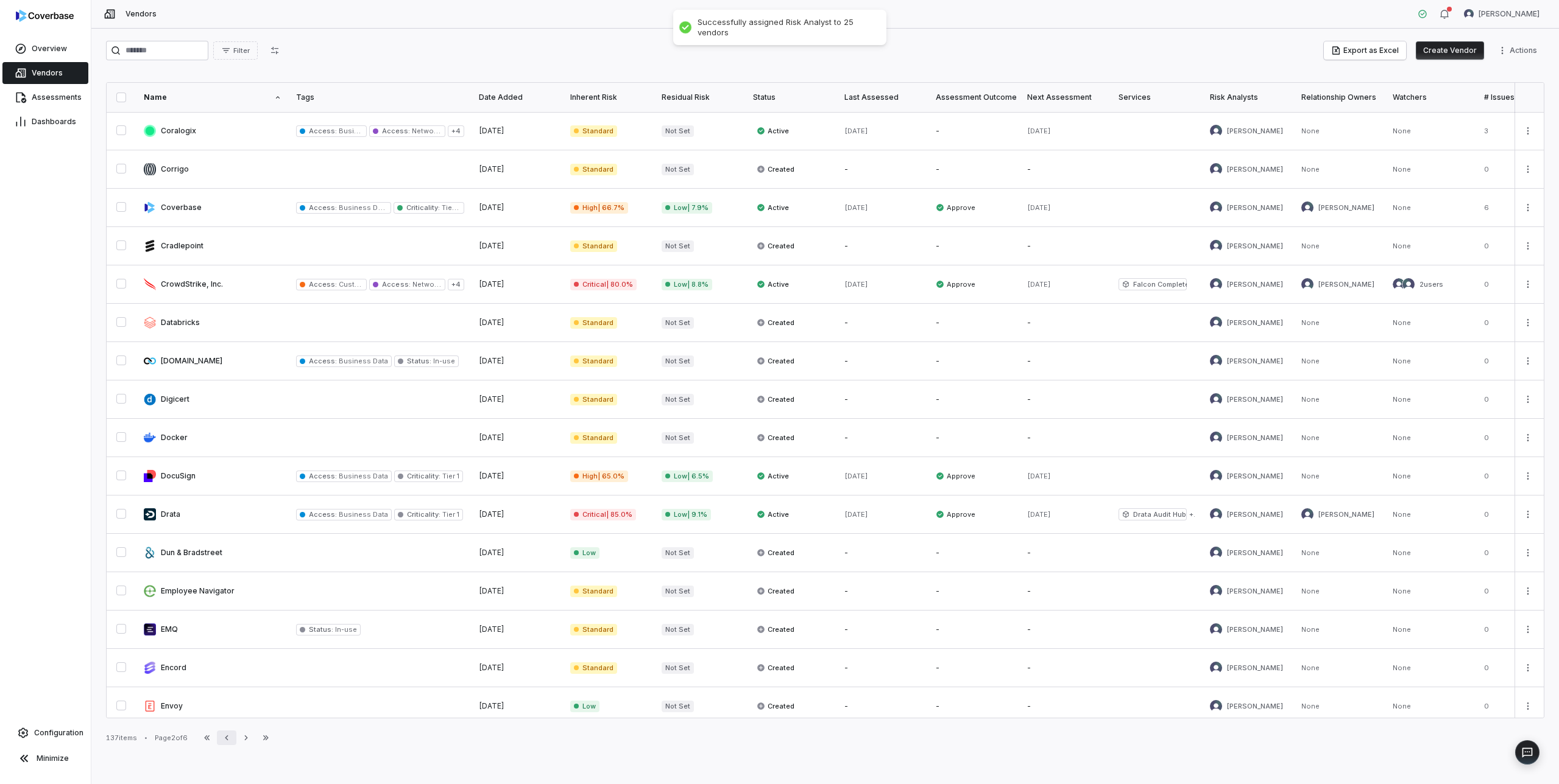
click at [232, 740] on icon "button" at bounding box center [227, 738] width 10 height 10
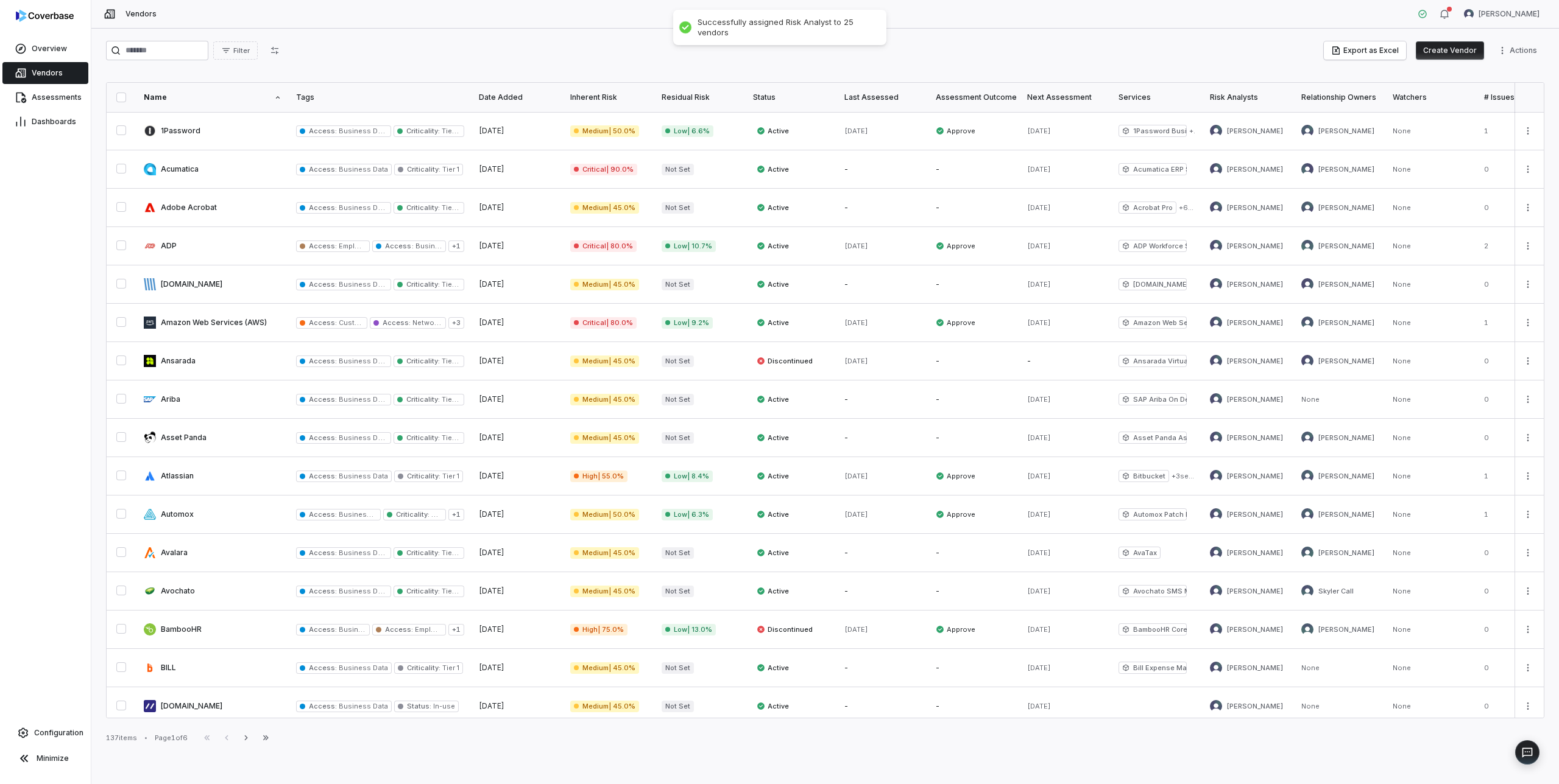
click at [234, 740] on div "First Page Previous Next Last Page" at bounding box center [237, 737] width 78 height 15
click at [250, 736] on icon "button" at bounding box center [247, 738] width 10 height 10
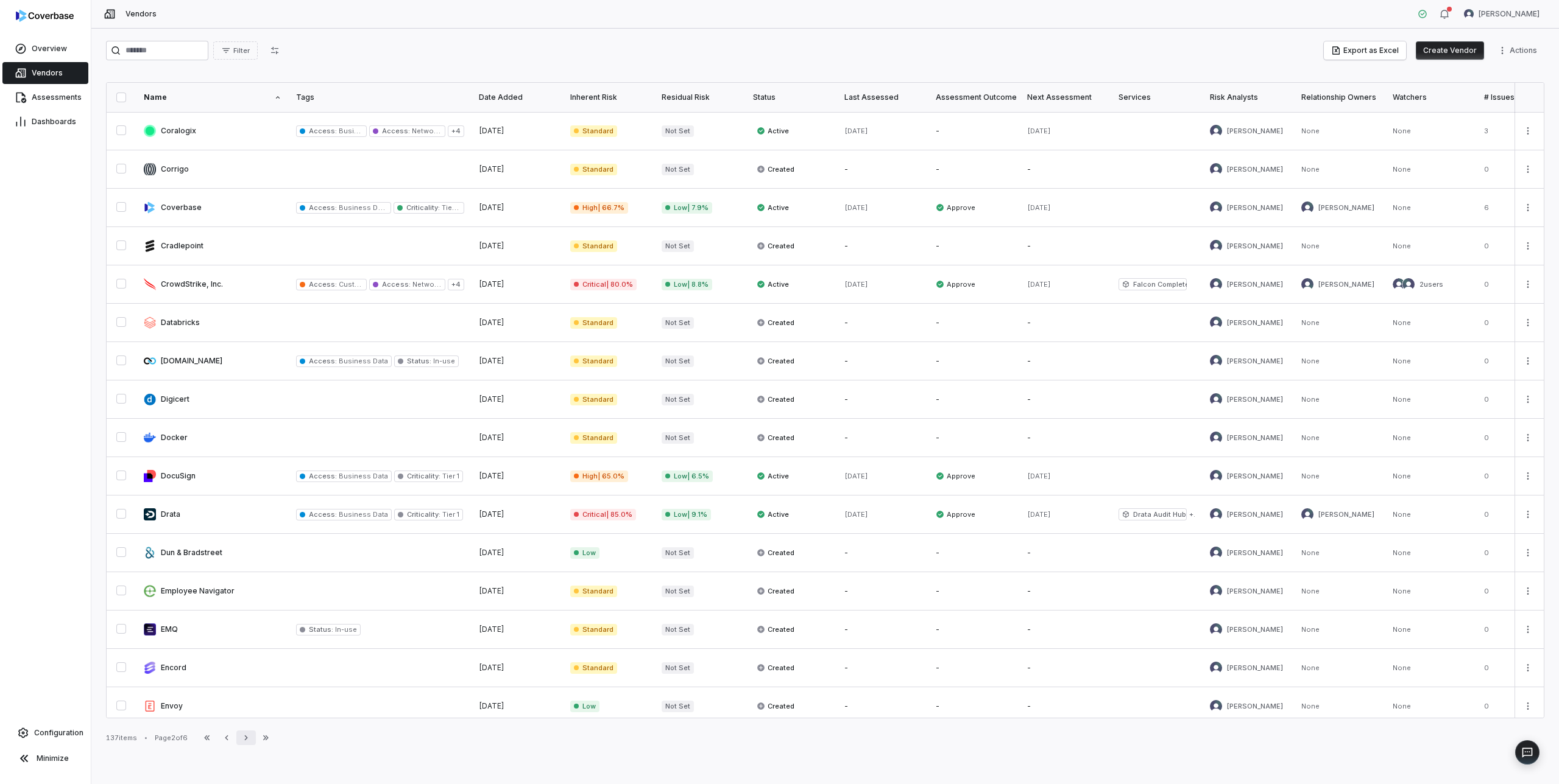
click at [250, 736] on icon "button" at bounding box center [247, 738] width 10 height 10
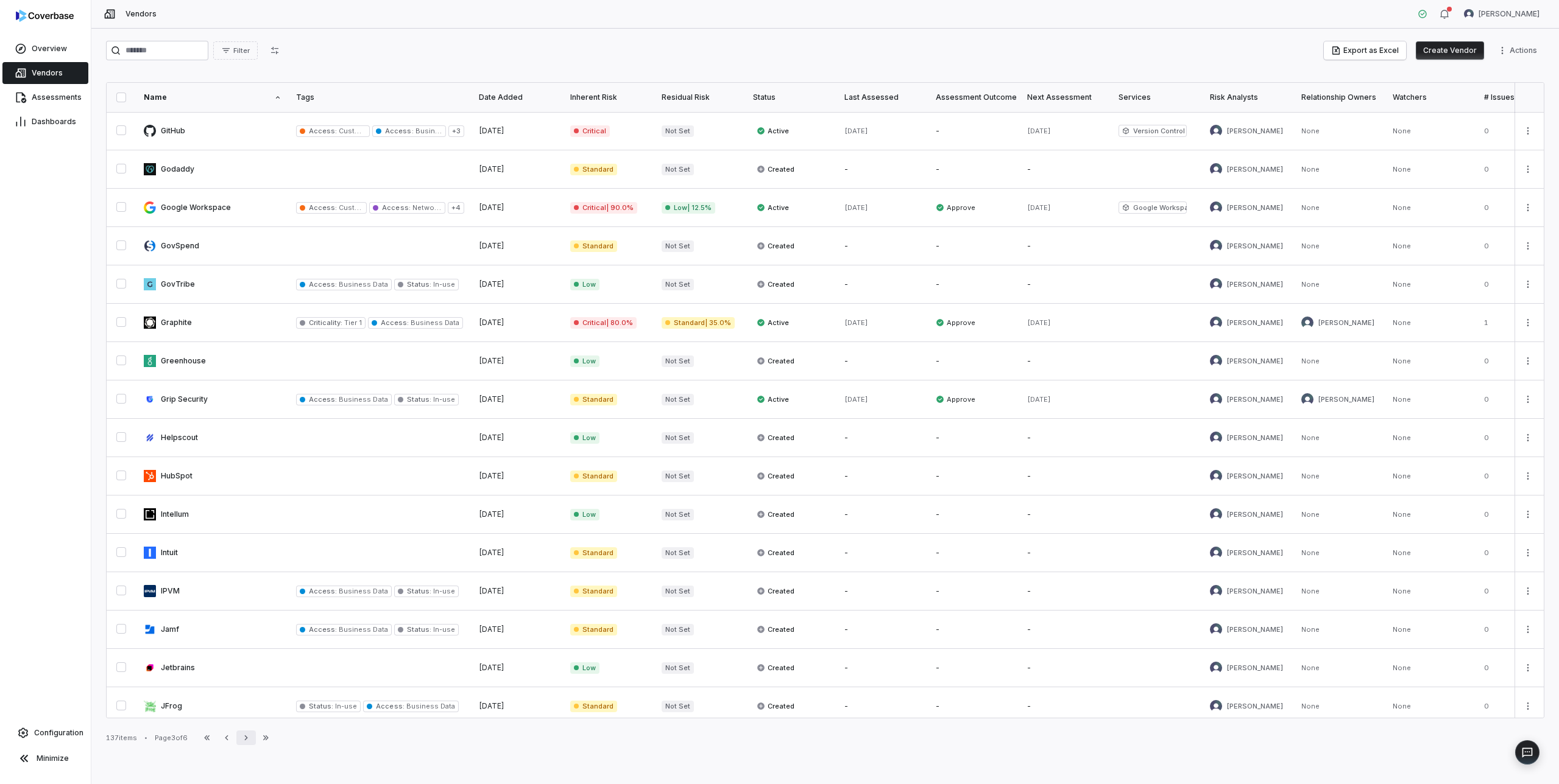
click at [250, 736] on icon "button" at bounding box center [247, 738] width 10 height 10
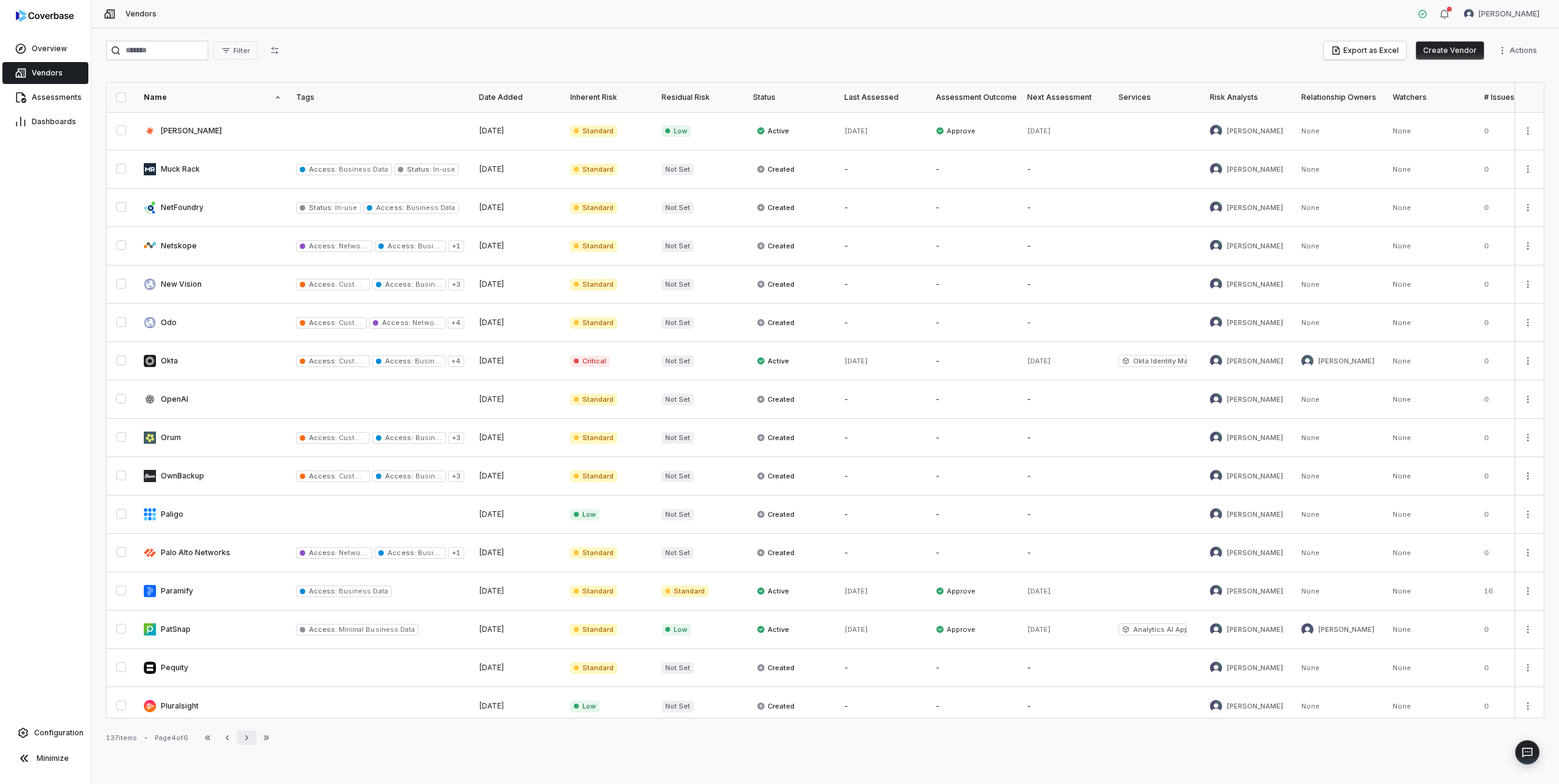
click at [250, 736] on icon "button" at bounding box center [247, 738] width 10 height 10
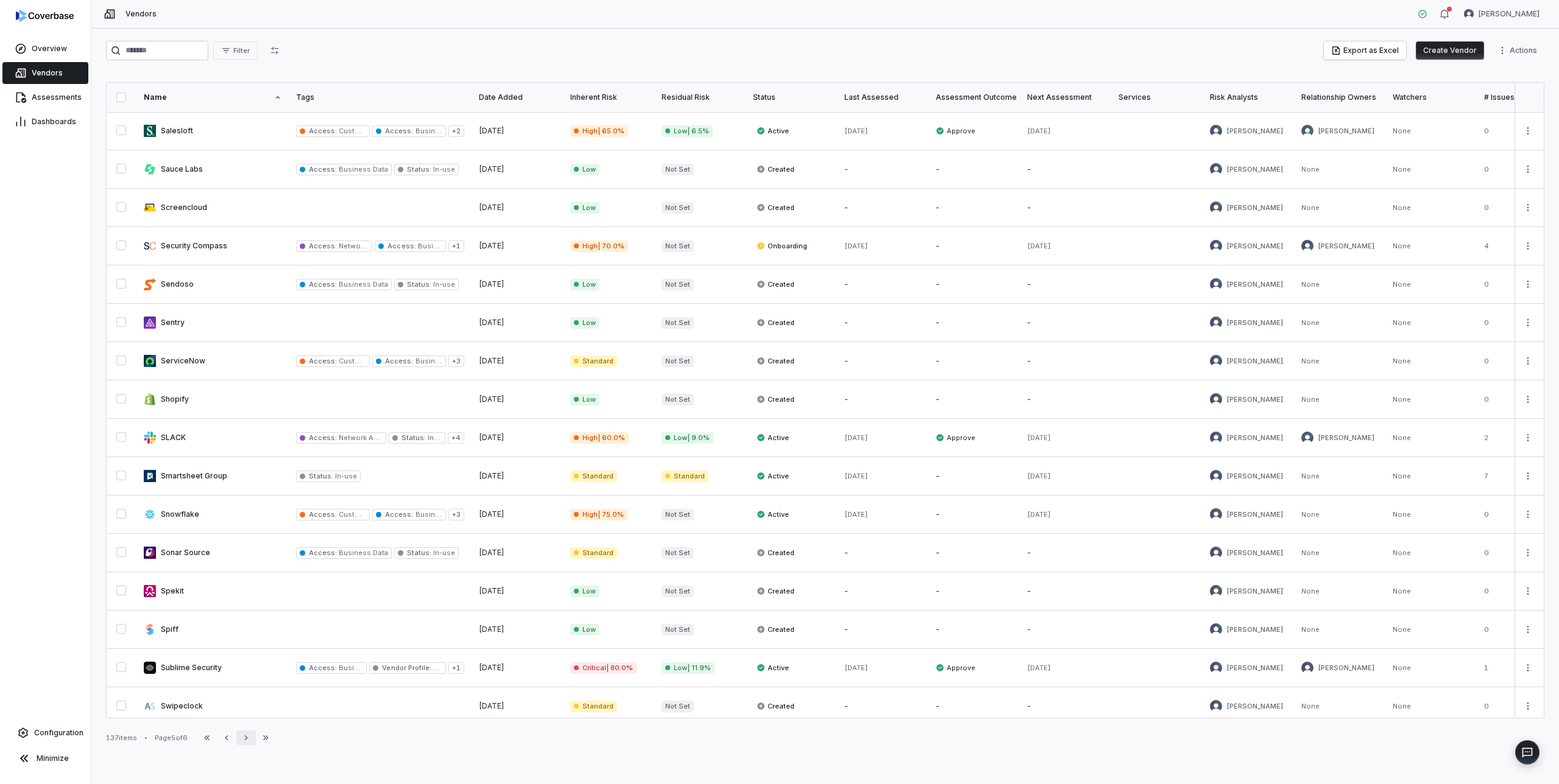
click at [250, 736] on icon "button" at bounding box center [247, 738] width 10 height 10
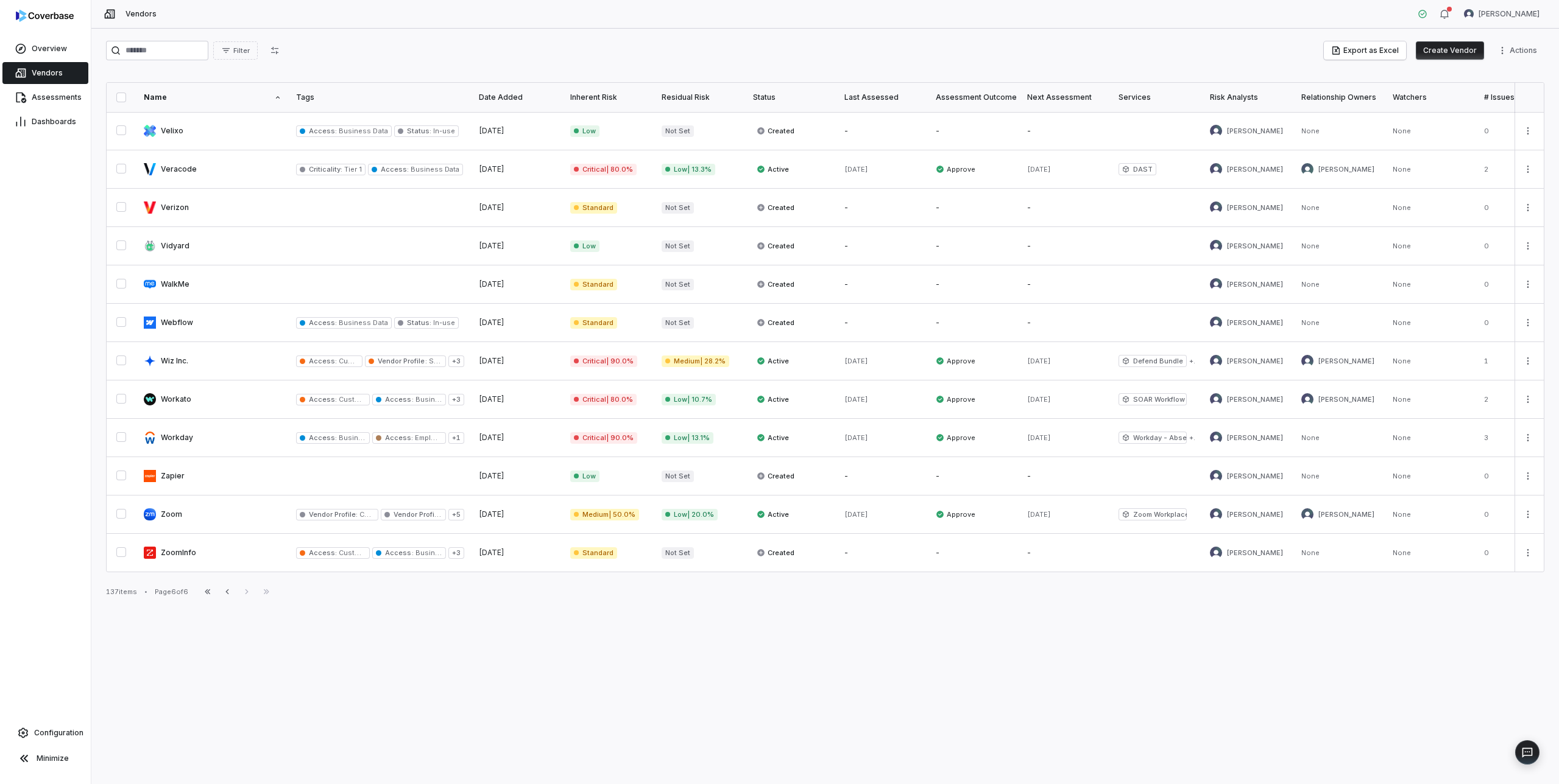
click at [44, 76] on span "Vendors" at bounding box center [48, 73] width 31 height 10
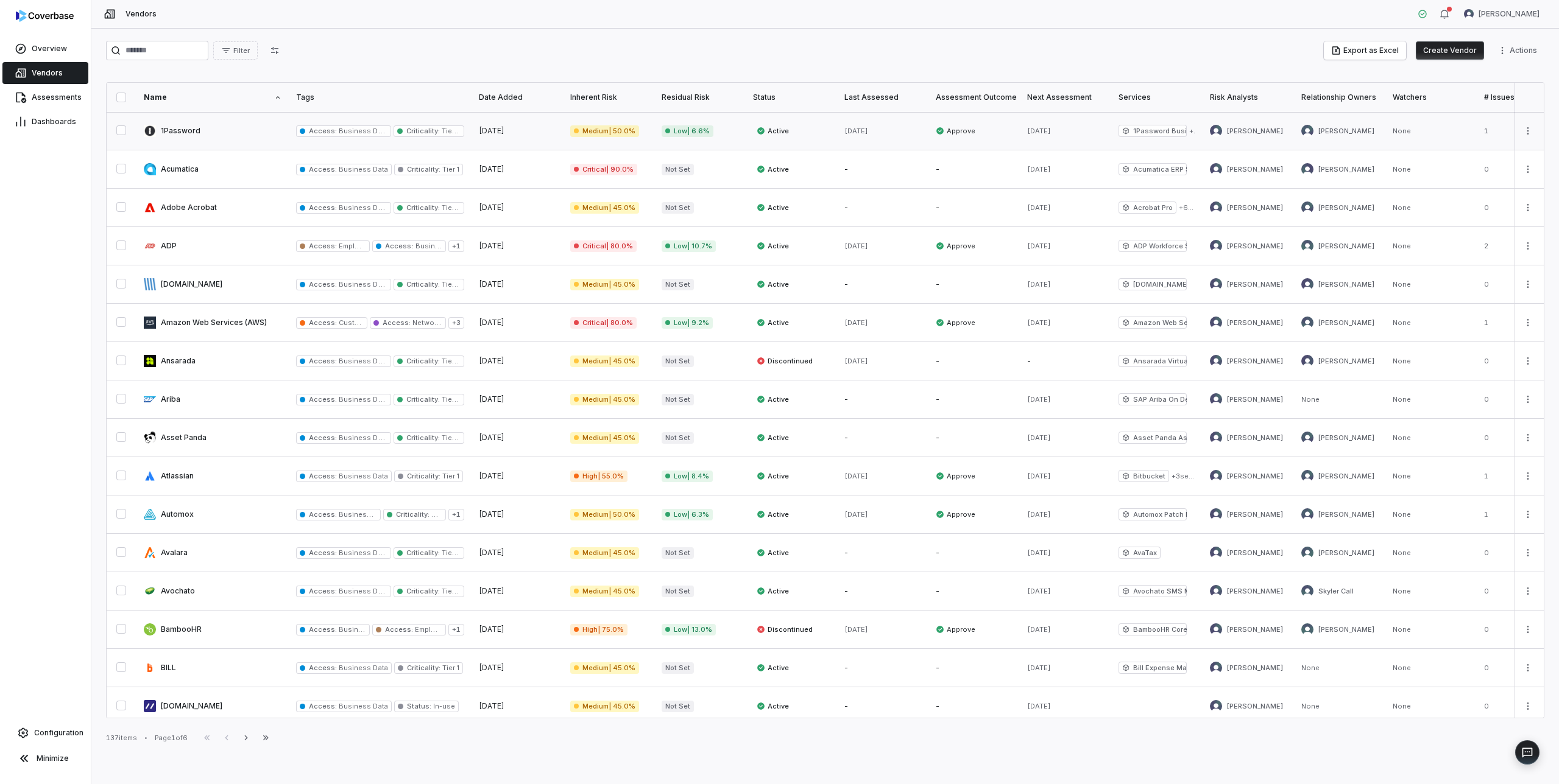
click at [176, 128] on link at bounding box center [212, 131] width 152 height 38
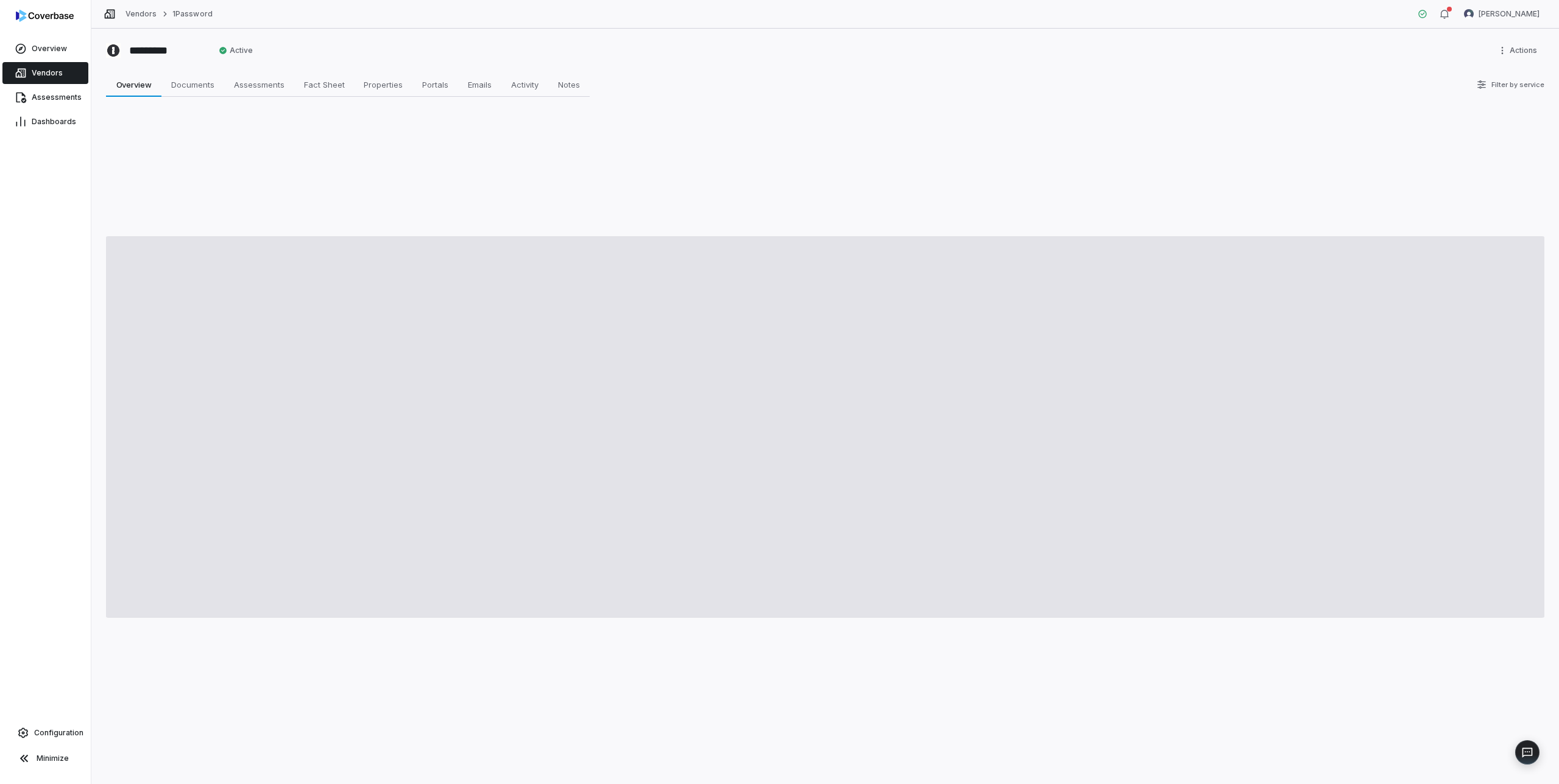
type textarea "*"
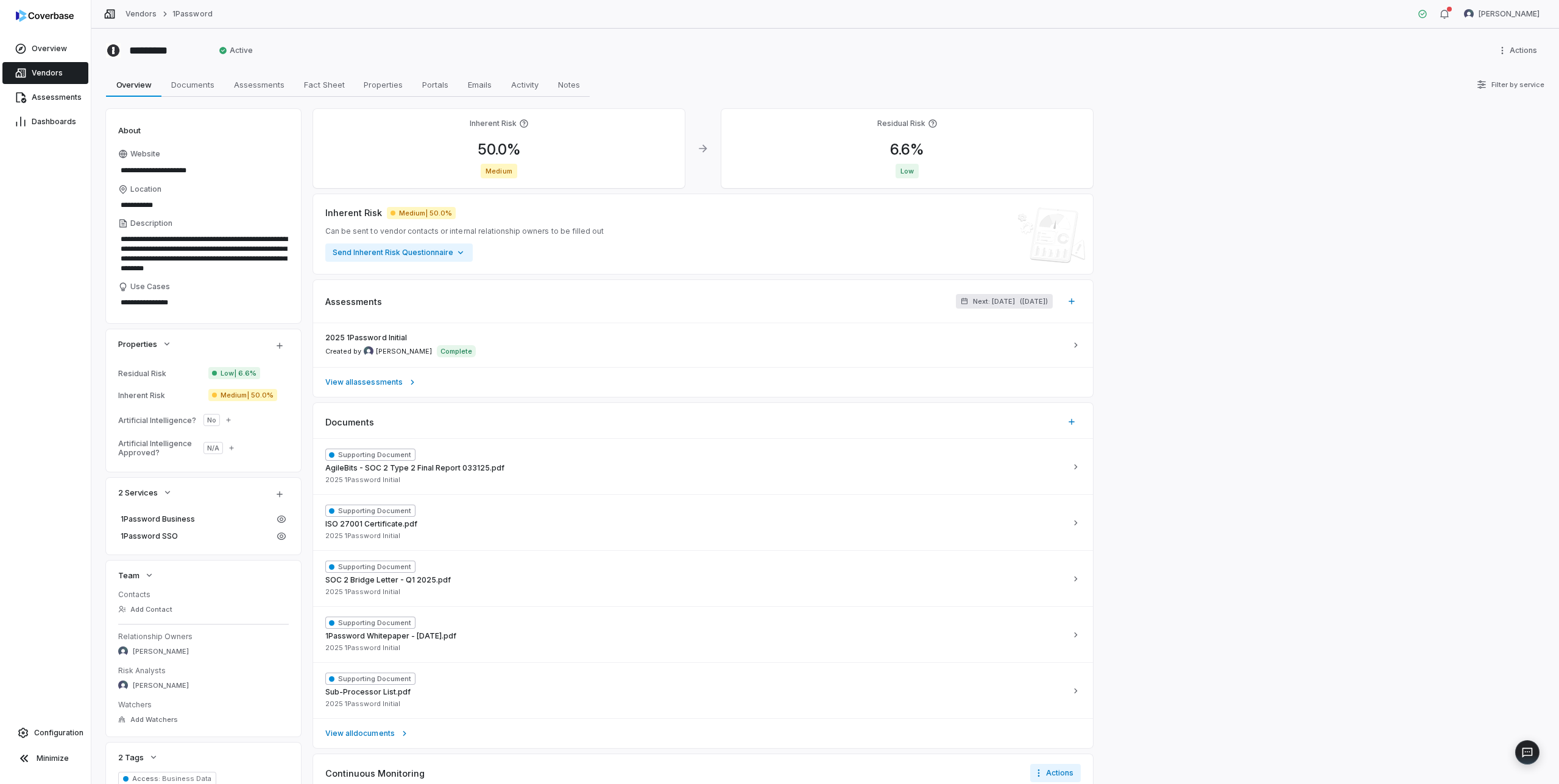
click at [979, 303] on span "Next: [DATE]" at bounding box center [993, 301] width 42 height 9
click at [924, 356] on input "*" at bounding box center [921, 358] width 24 height 19
type input "**"
click at [1054, 425] on button "Apply" at bounding box center [1057, 426] width 36 height 19
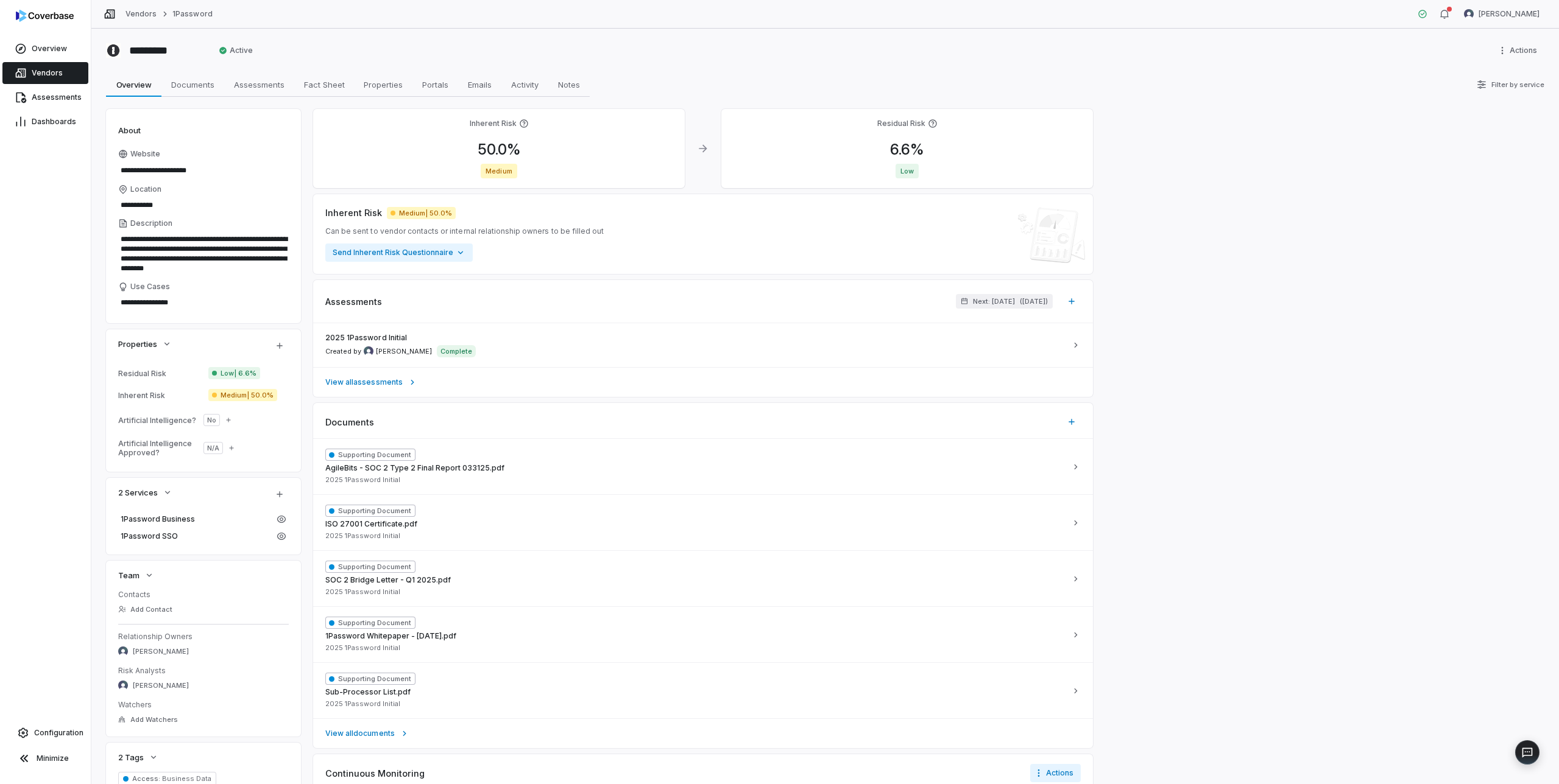
click at [39, 72] on span "Vendors" at bounding box center [48, 73] width 31 height 10
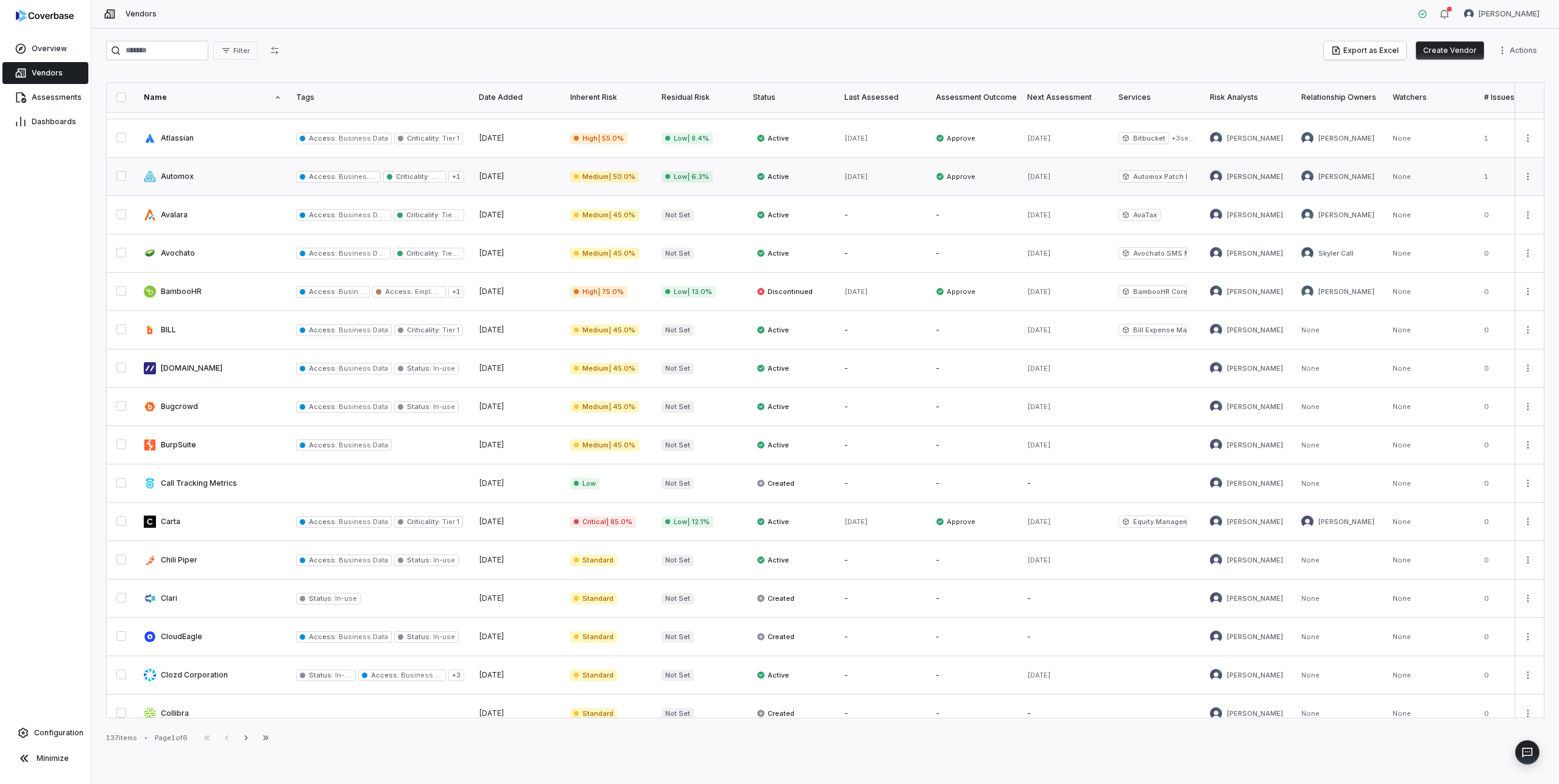
scroll to position [353, 0]
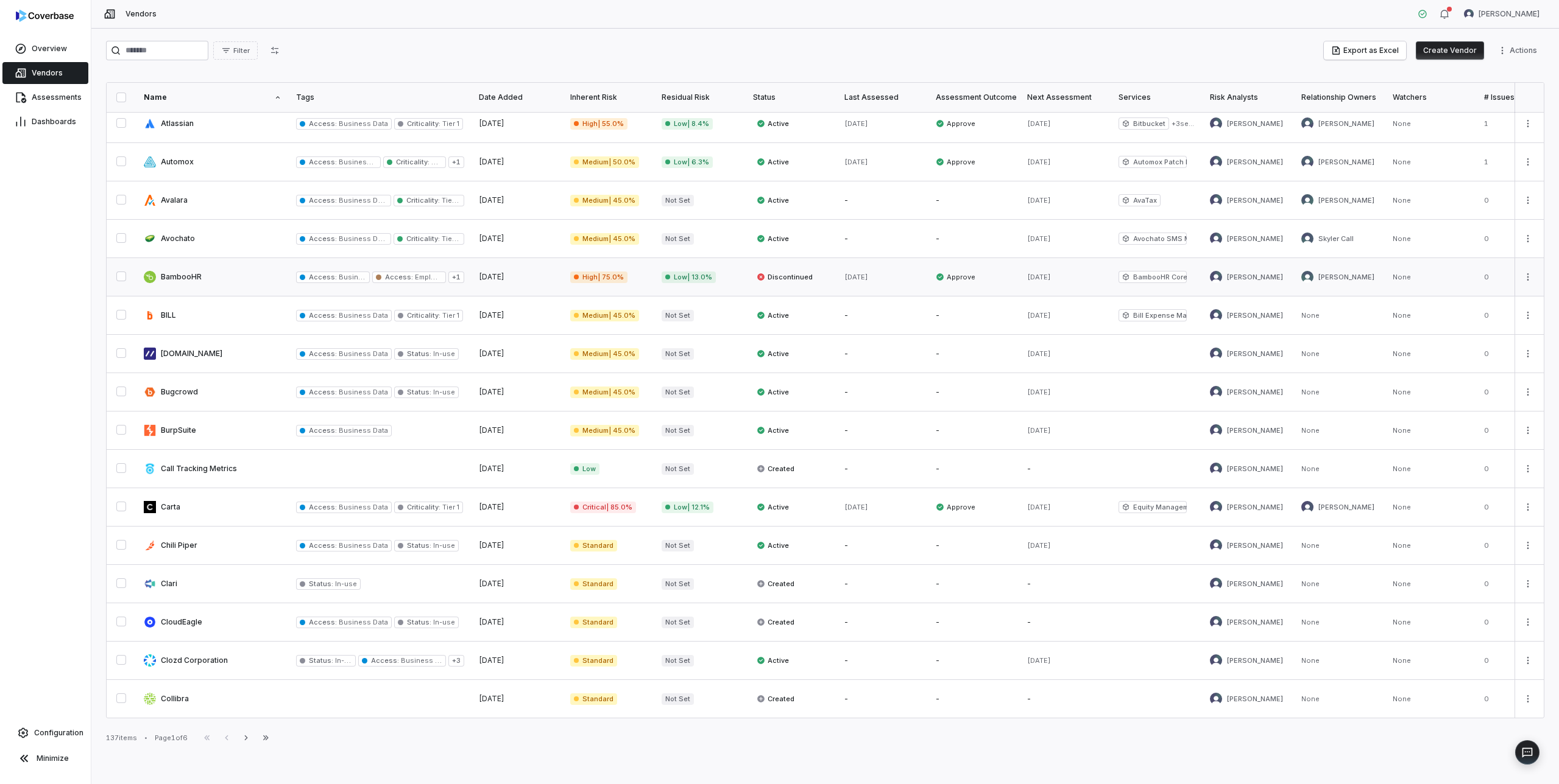
click at [185, 276] on link at bounding box center [212, 277] width 152 height 38
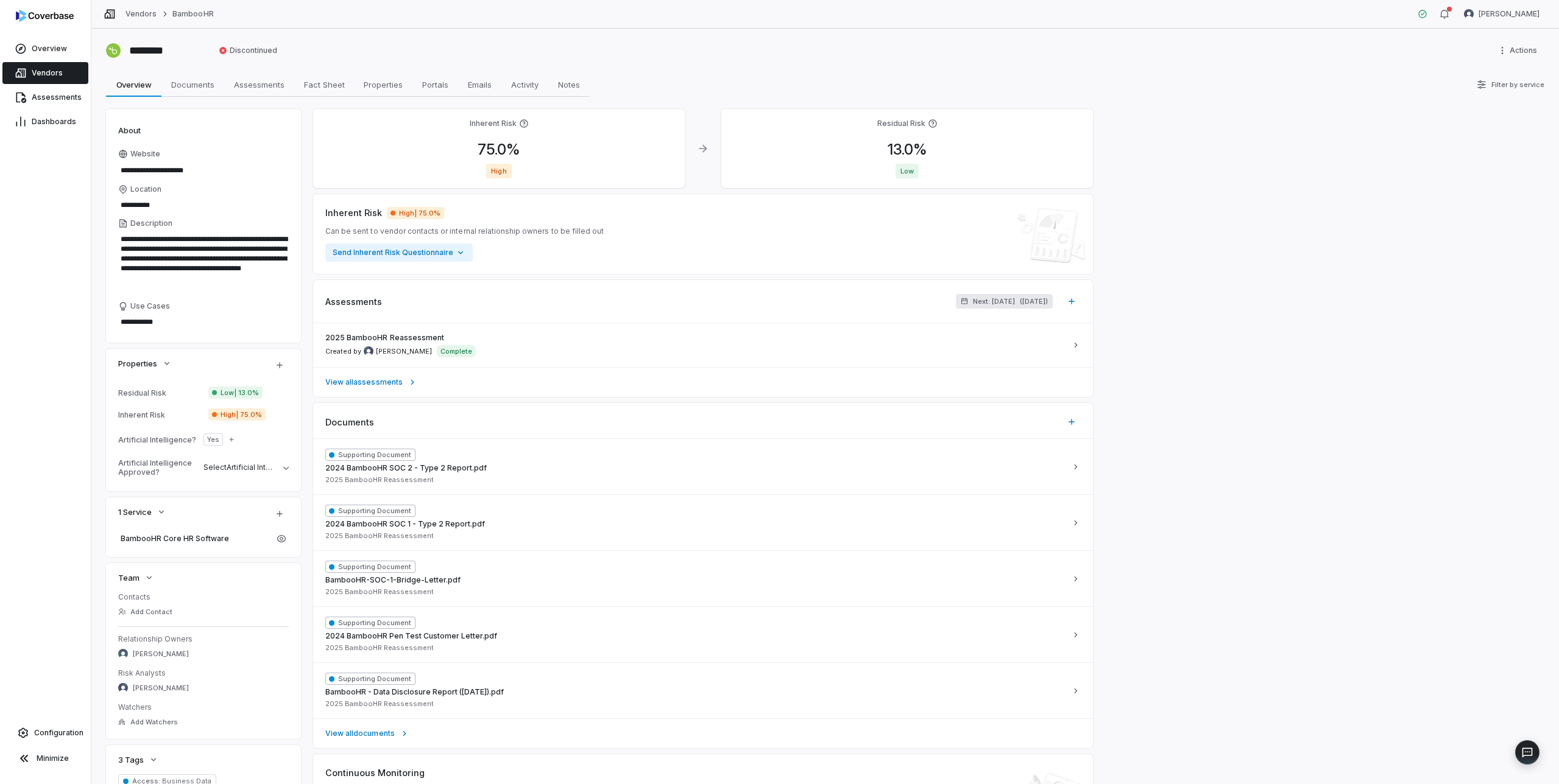
click at [1020, 302] on span "( [DATE] )" at bounding box center [1034, 301] width 28 height 9
click at [1070, 332] on icon "button" at bounding box center [1069, 330] width 10 height 10
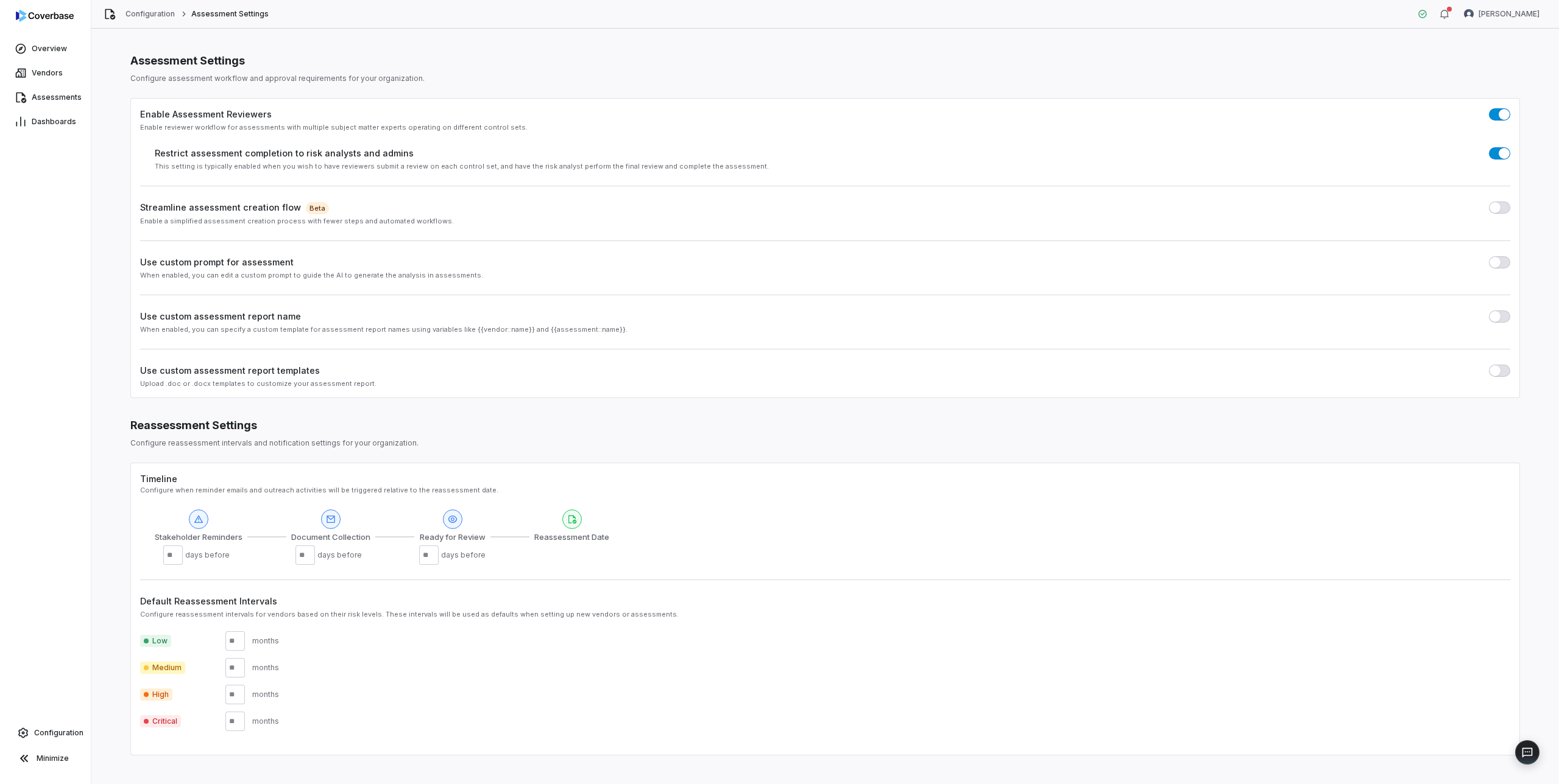
type textarea "*"
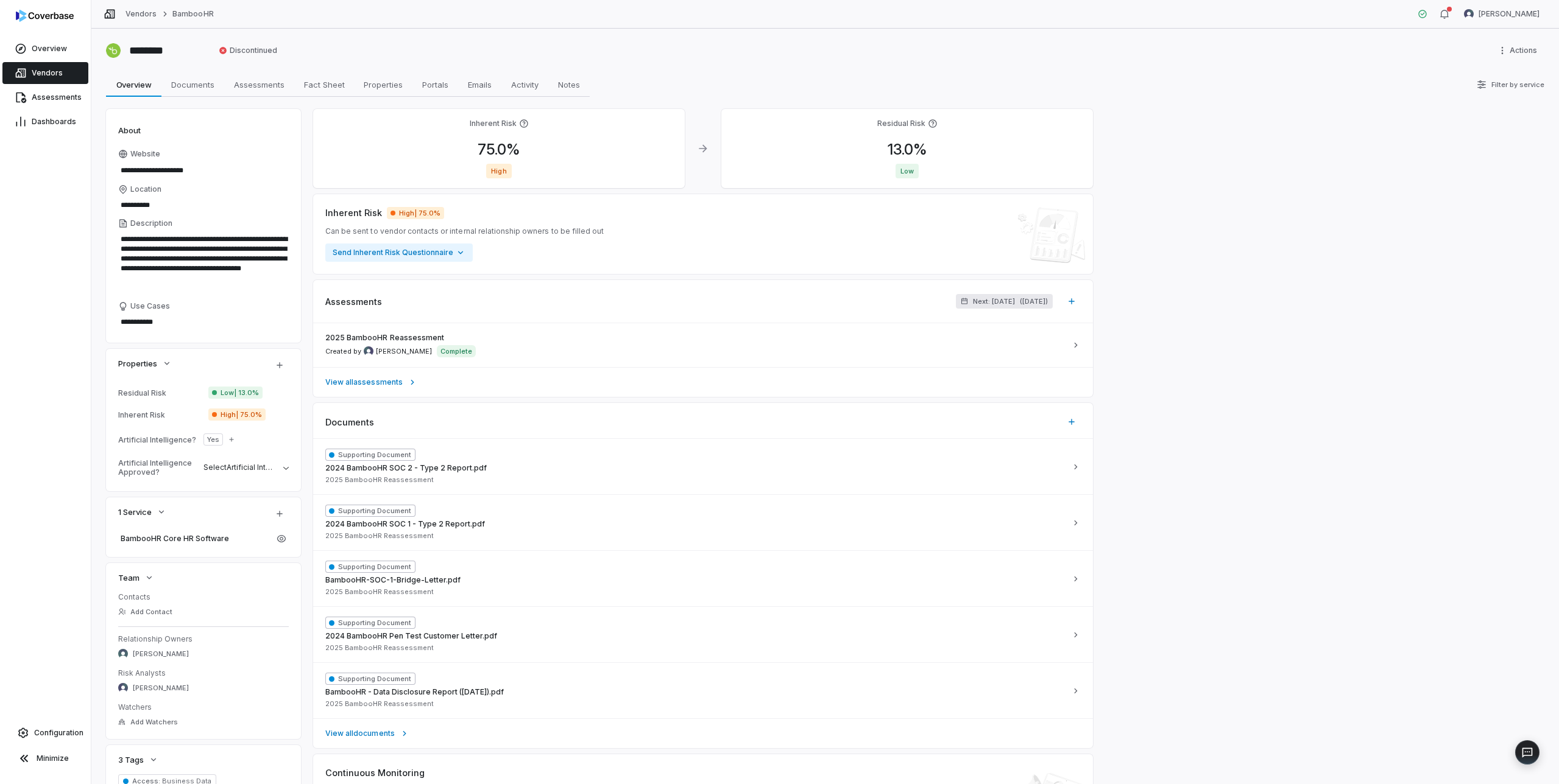
click at [972, 305] on span "Next: [DATE]" at bounding box center [993, 301] width 42 height 9
click at [919, 379] on button "or never" at bounding box center [921, 379] width 13 height 13
click at [1061, 403] on button "Apply" at bounding box center [1060, 404] width 36 height 19
click at [48, 71] on span "Vendors" at bounding box center [48, 73] width 31 height 10
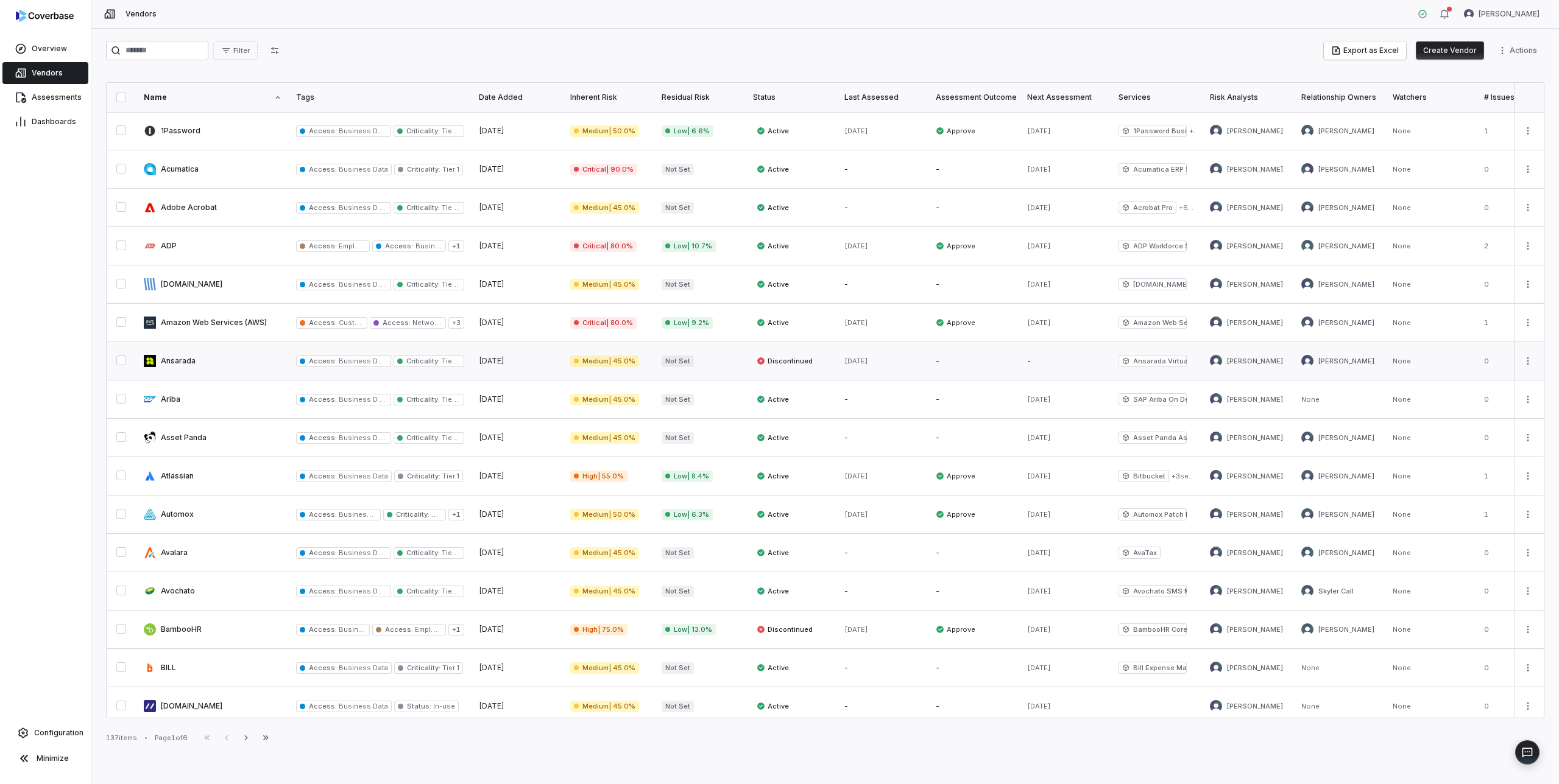
click at [186, 362] on link at bounding box center [212, 360] width 152 height 38
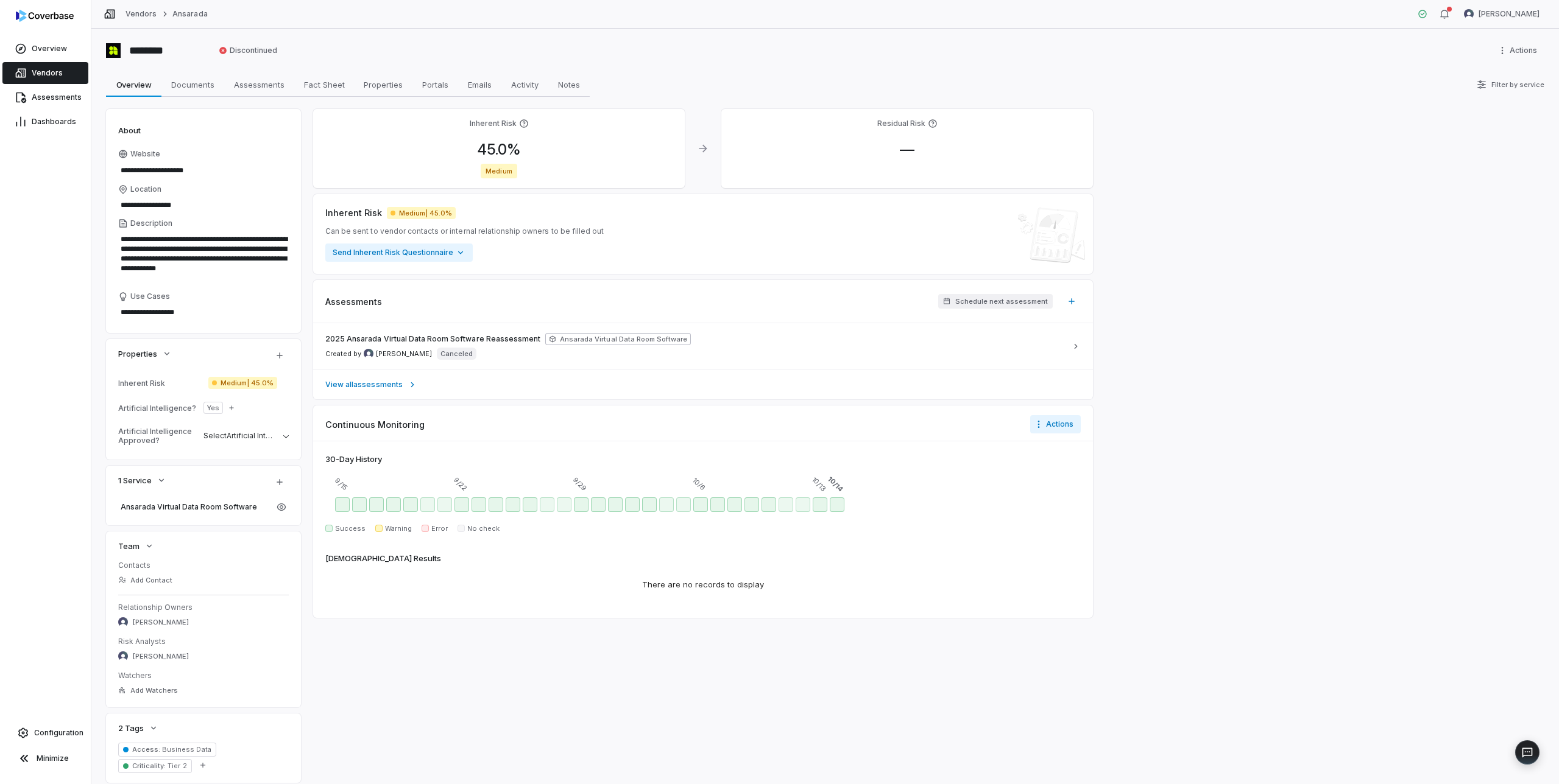
click at [49, 71] on span "Vendors" at bounding box center [48, 73] width 31 height 10
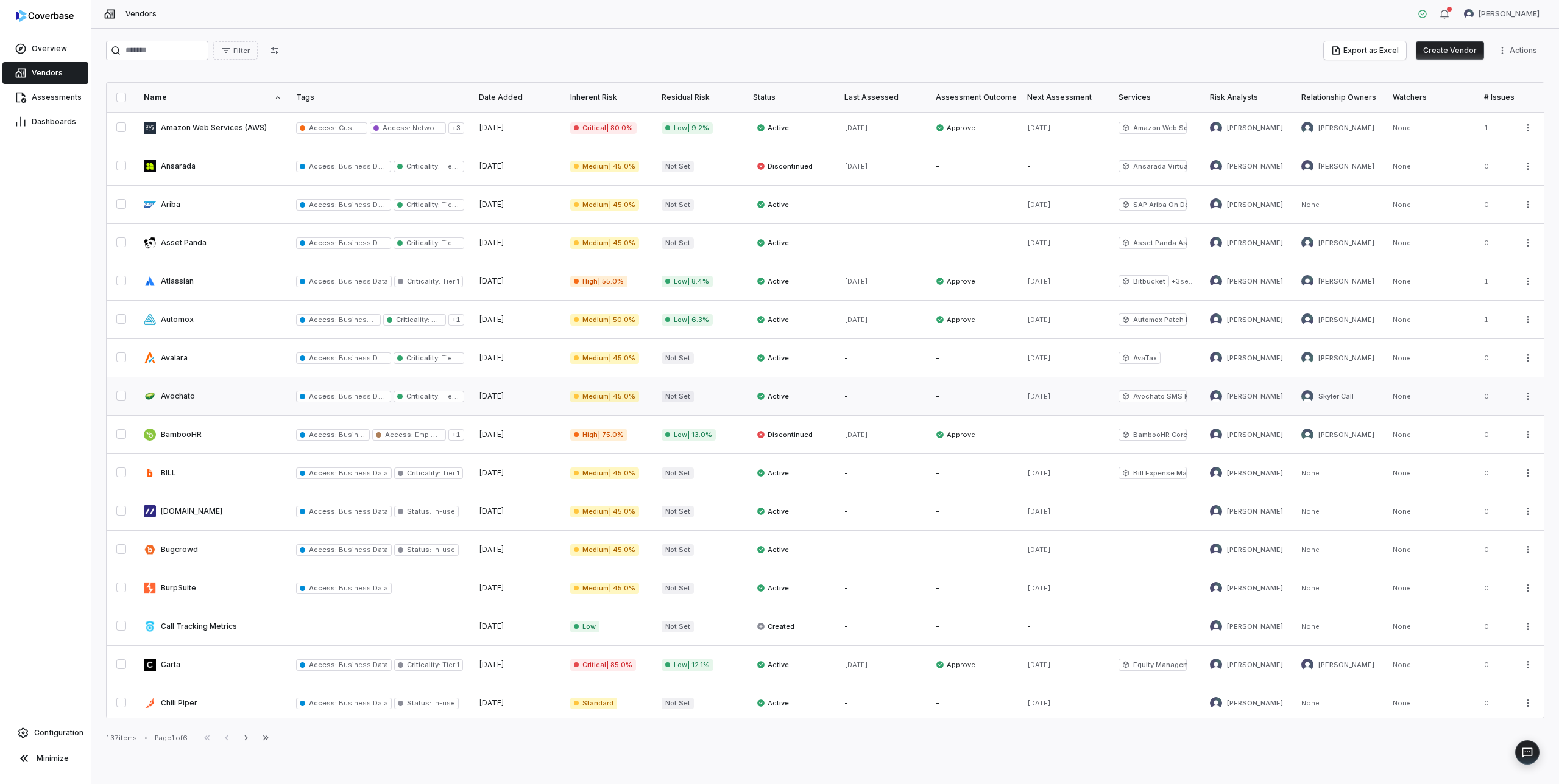
scroll to position [222, 0]
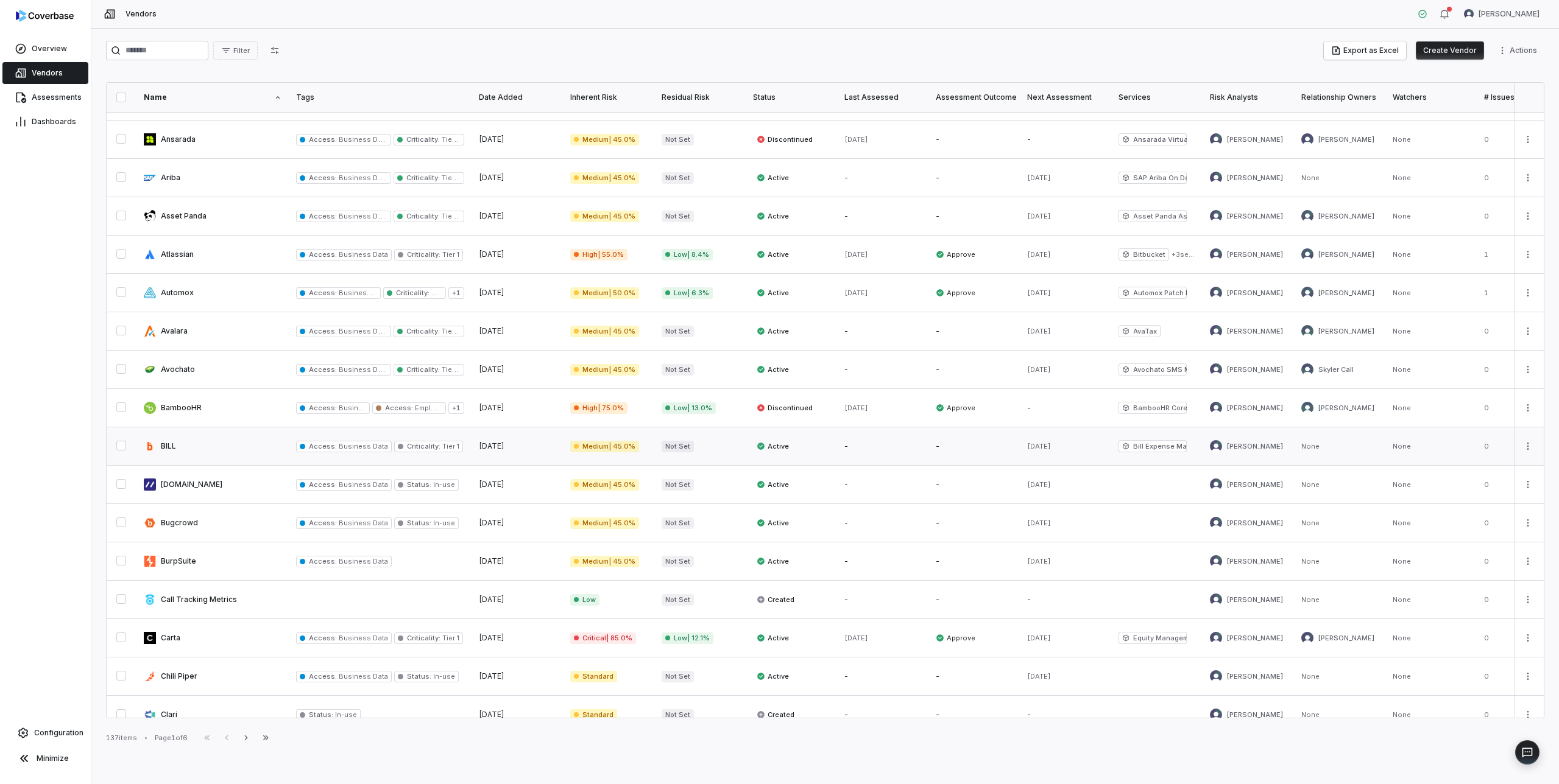
click at [169, 446] on link at bounding box center [212, 446] width 152 height 38
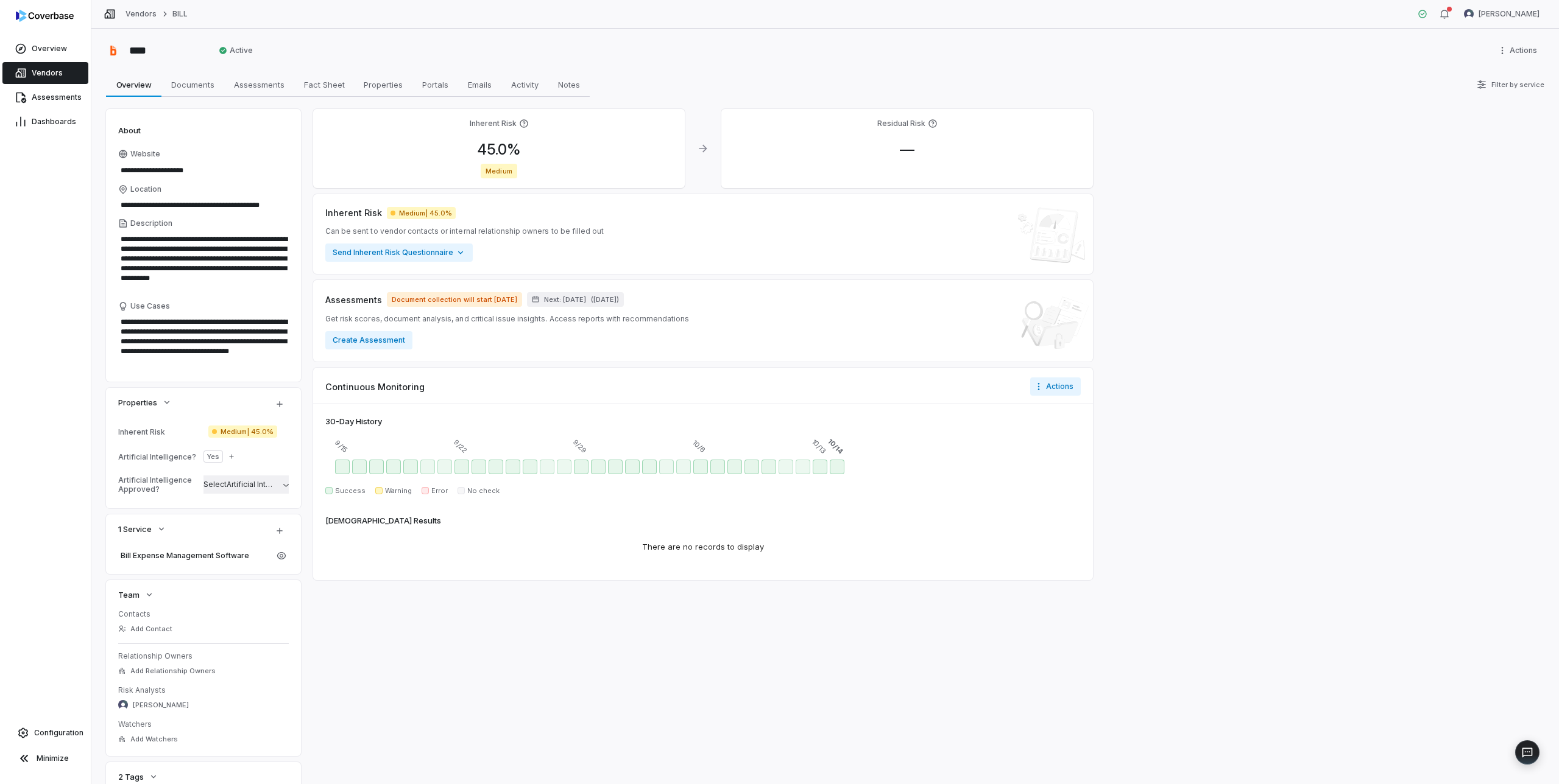
click at [232, 485] on span "Select Artificial Intelligence Approved?" at bounding box center [272, 484] width 137 height 9
click at [100, 471] on div "**********" at bounding box center [825, 406] width 1467 height 756
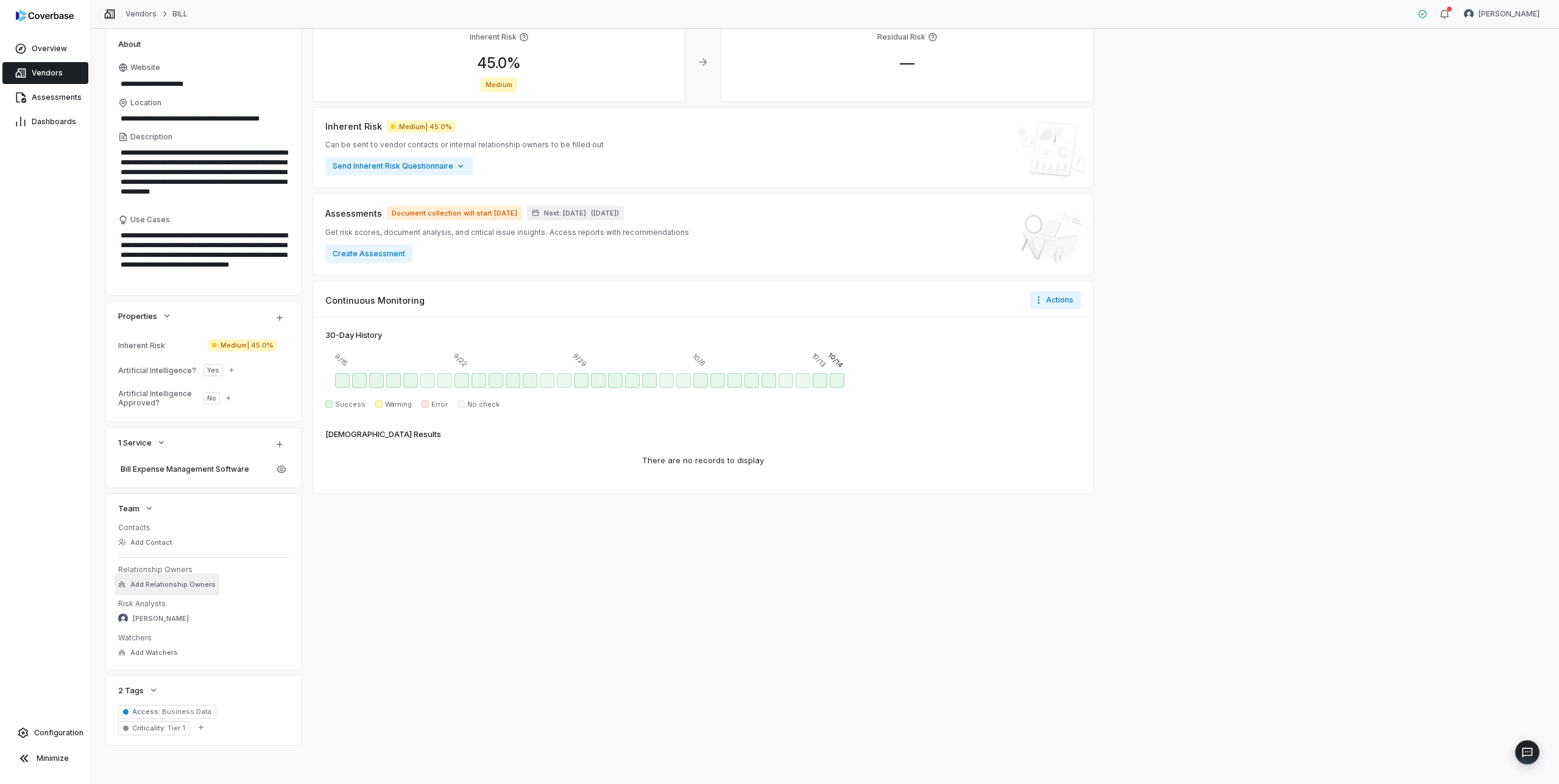
type textarea "*"
click at [173, 584] on span "Add Relationship Owners" at bounding box center [173, 584] width 86 height 9
type input "***"
click at [321, 576] on div "Inherent Risk 45.0 % Medium Residual Risk — Inherent Risk Medium | 45.0% Can be…" at bounding box center [703, 384] width 780 height 723
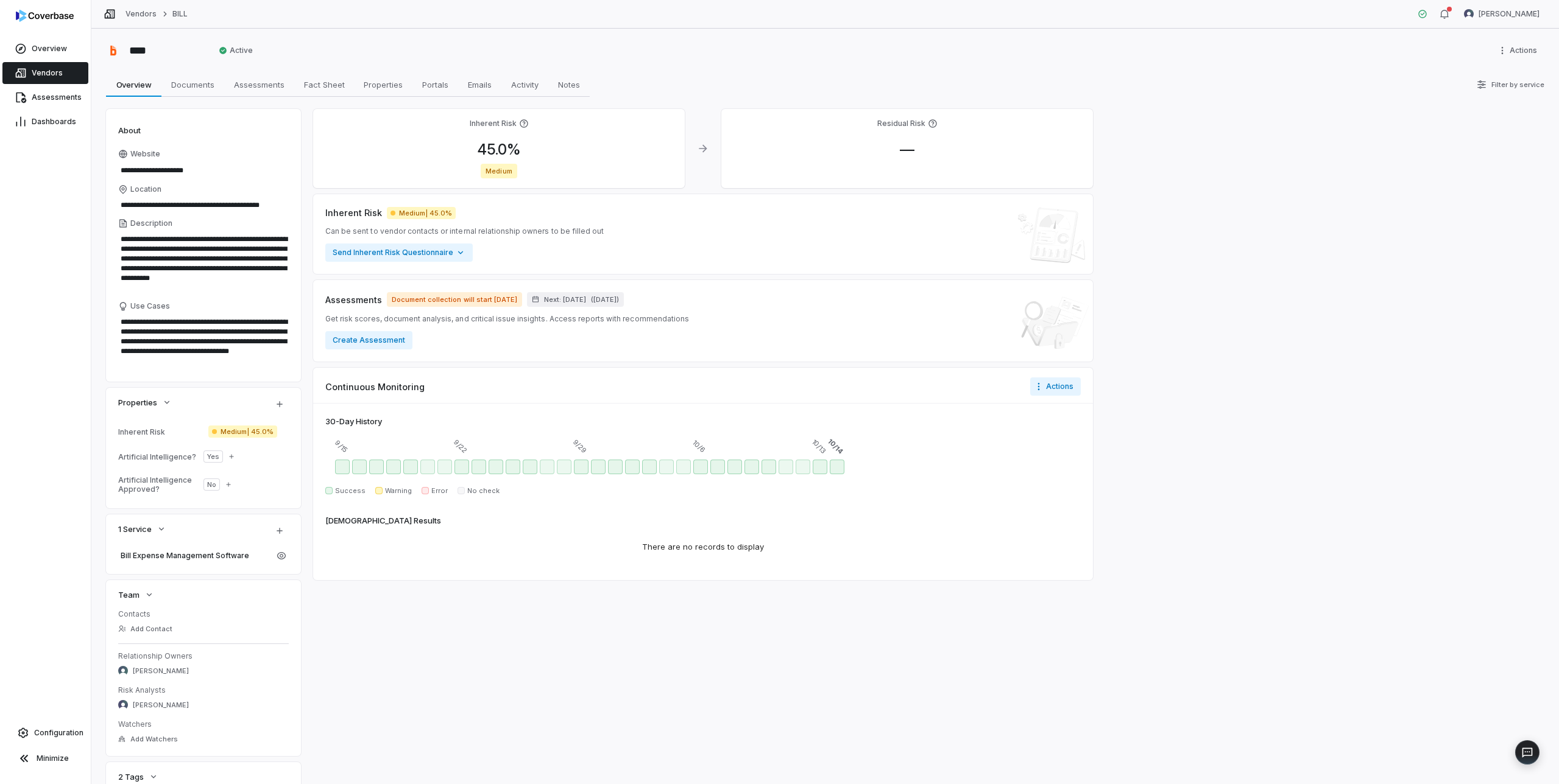
click at [45, 73] on span "Vendors" at bounding box center [48, 73] width 31 height 10
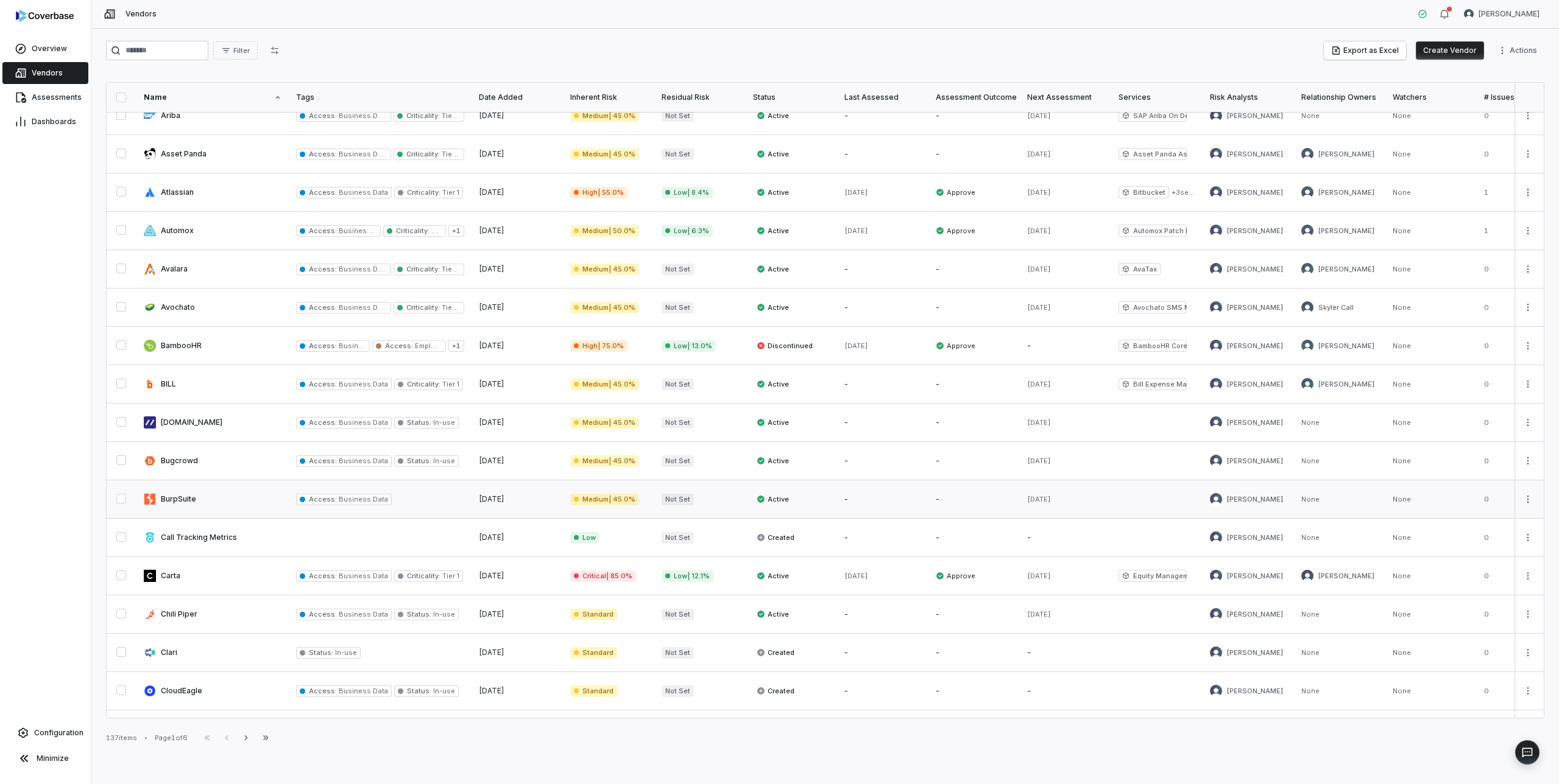
scroll to position [293, 0]
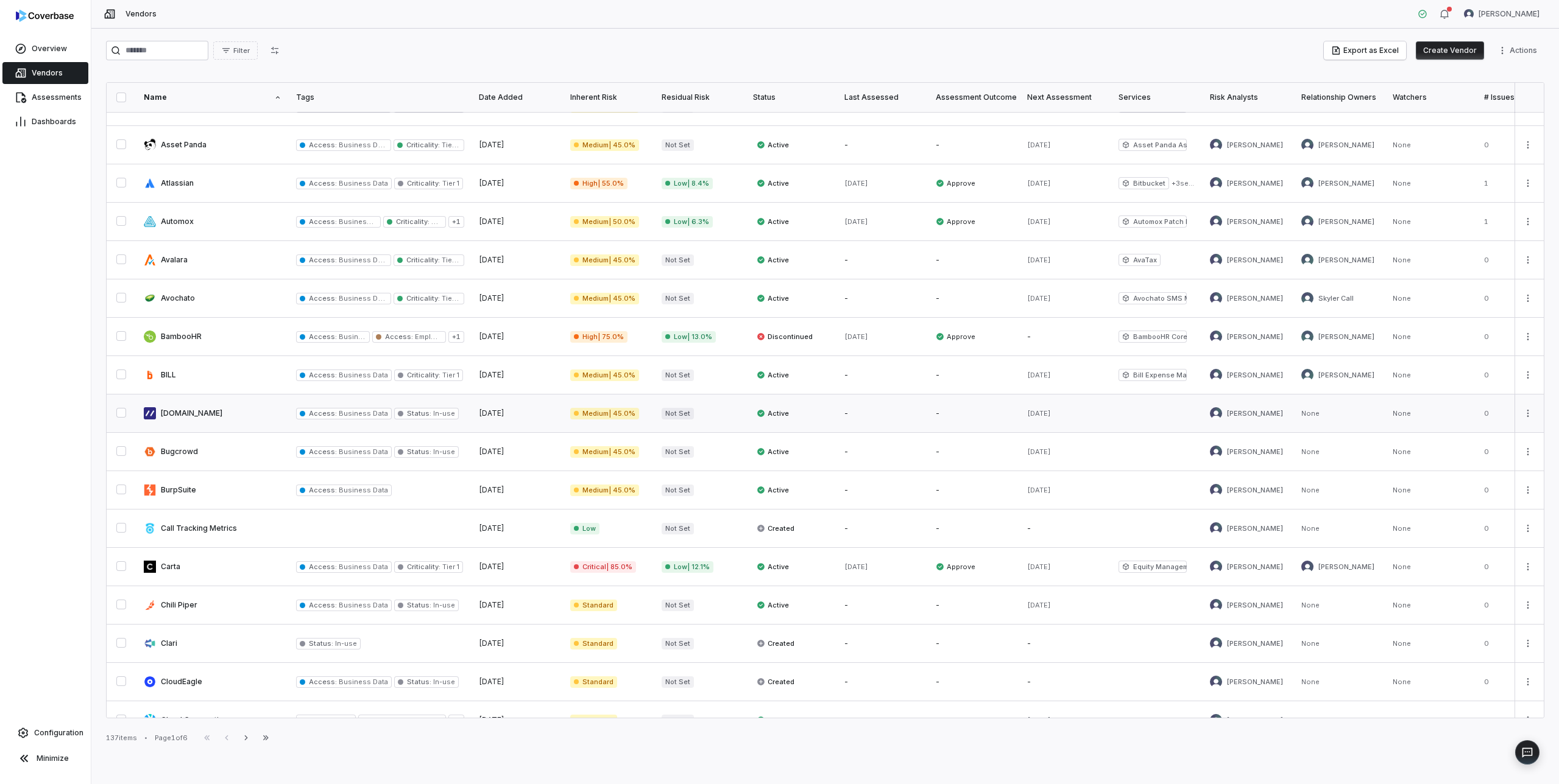
click at [204, 418] on link at bounding box center [212, 413] width 152 height 38
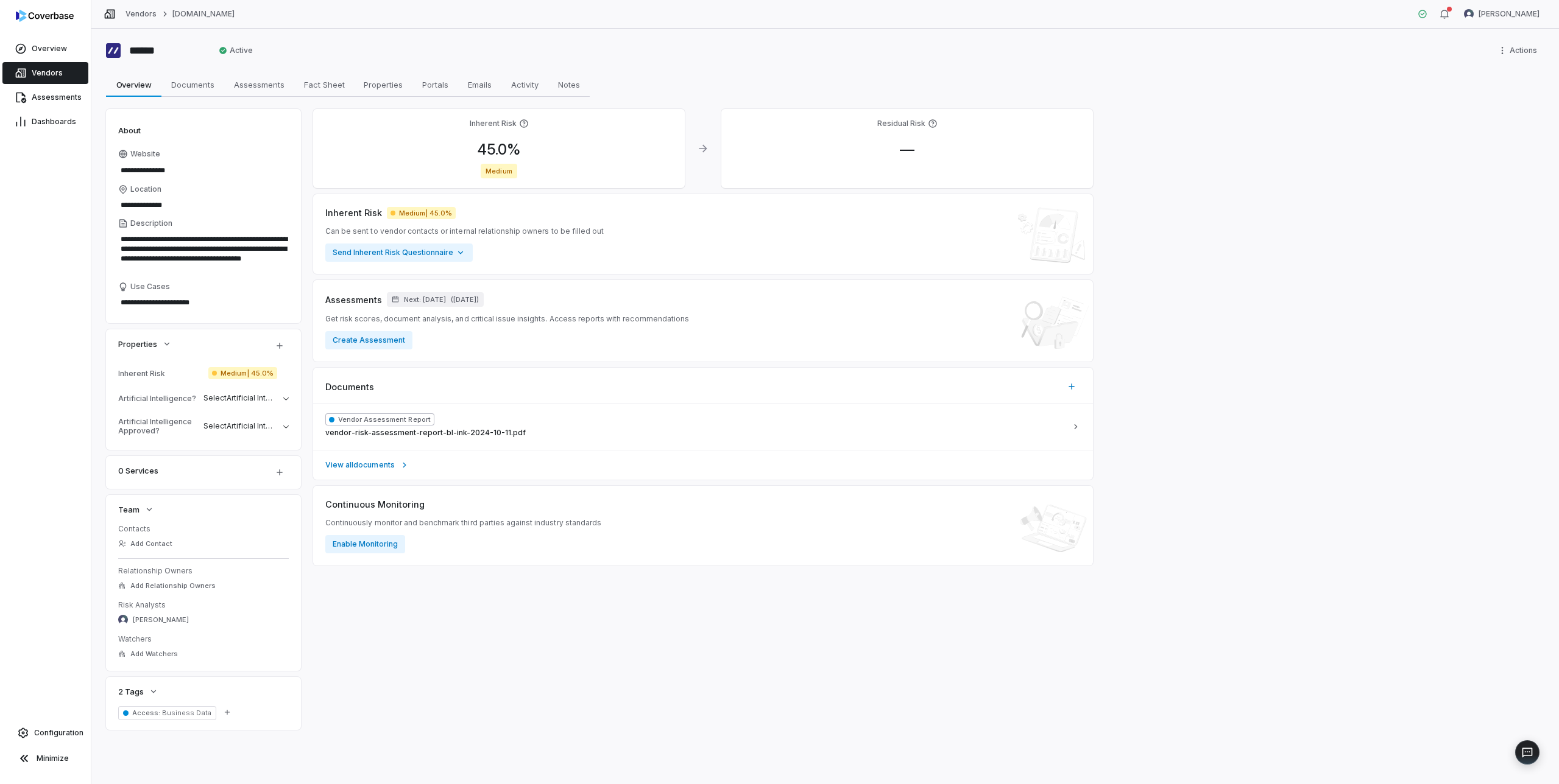
type textarea "*"
click at [278, 469] on icon "button" at bounding box center [280, 472] width 6 height 6
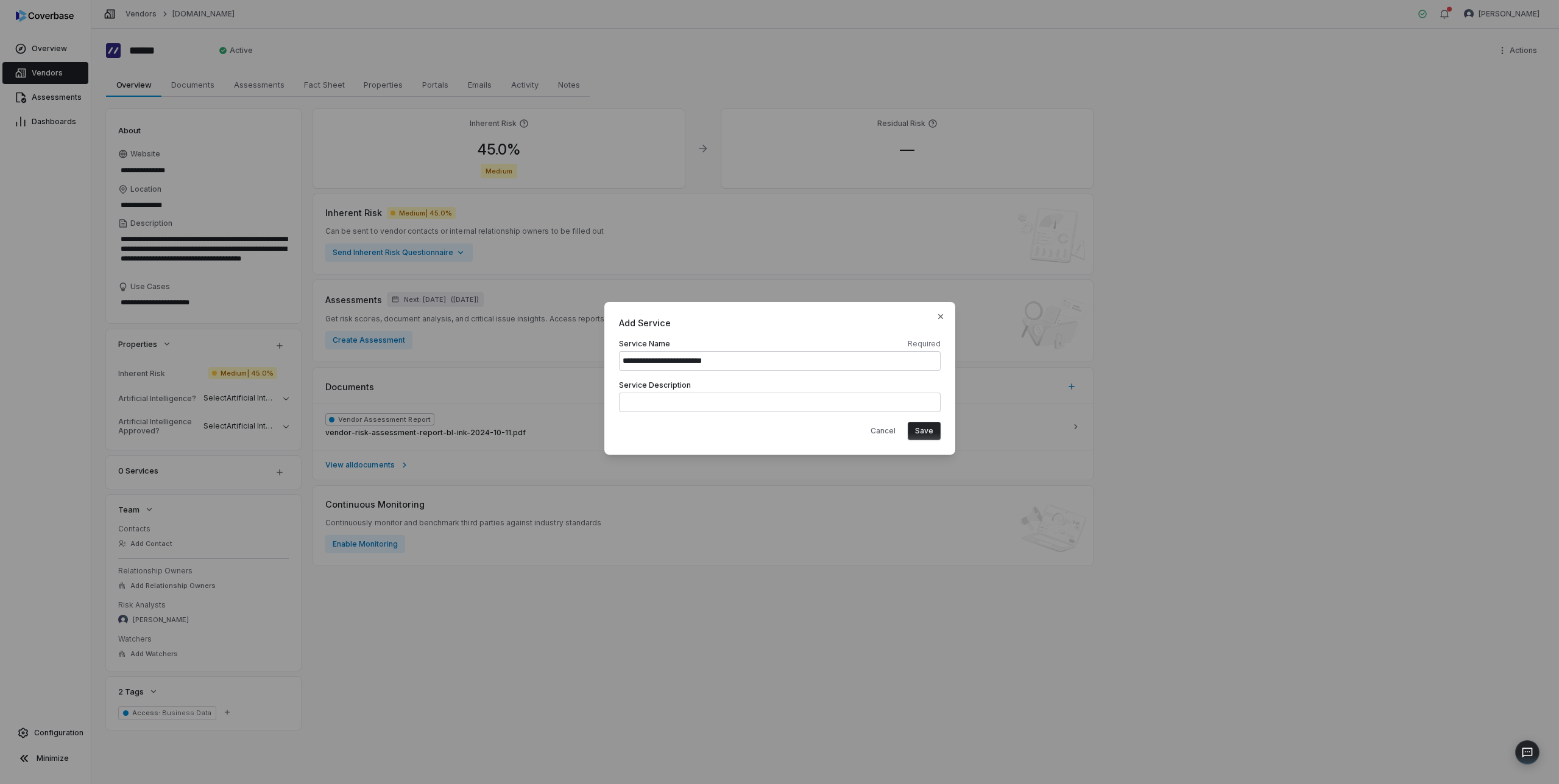
type input "**********"
click at [919, 427] on button "Save" at bounding box center [925, 430] width 33 height 19
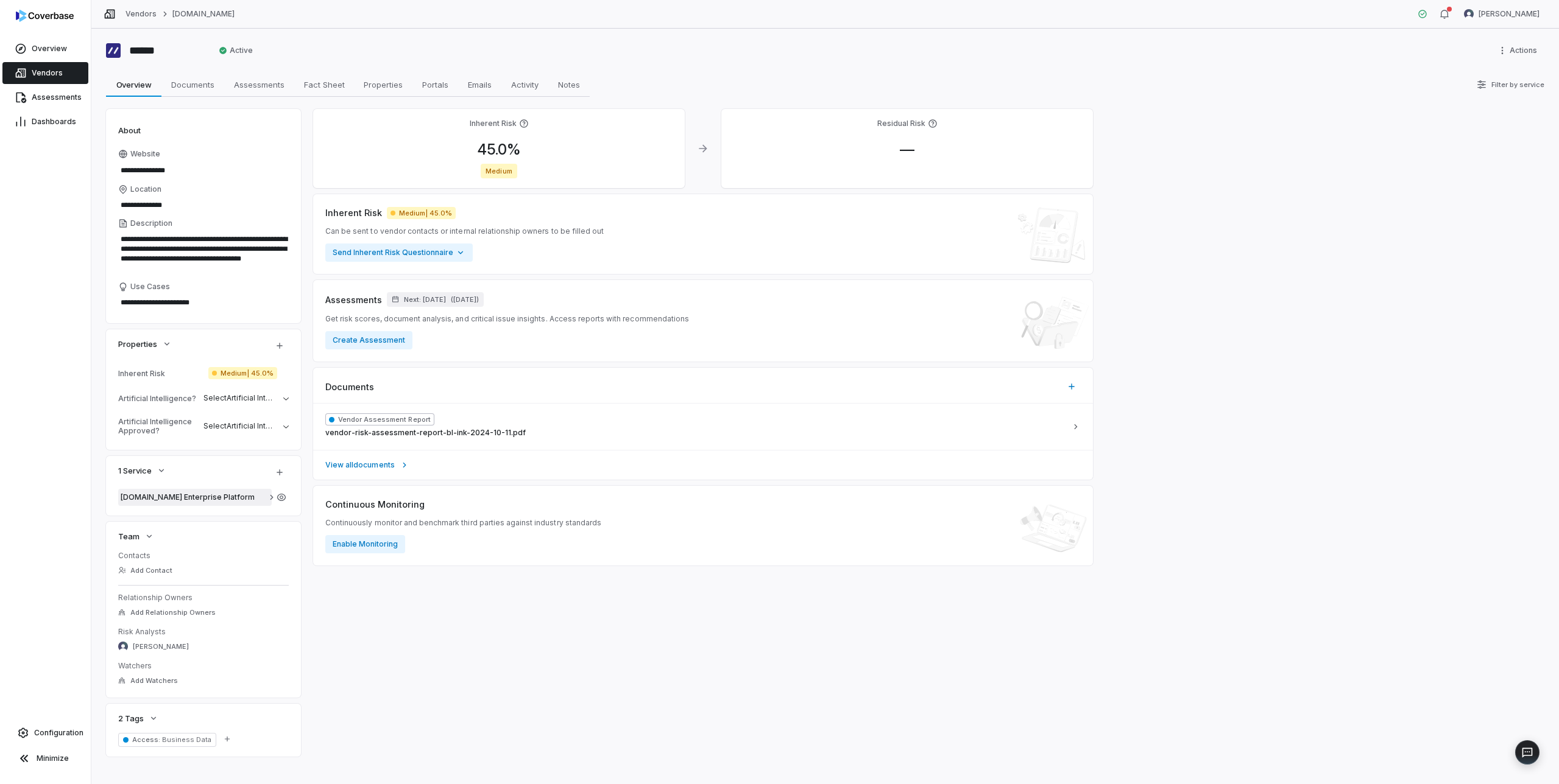
click at [247, 498] on span "[DOMAIN_NAME] Enterprise Platform" at bounding box center [195, 498] width 149 height 10
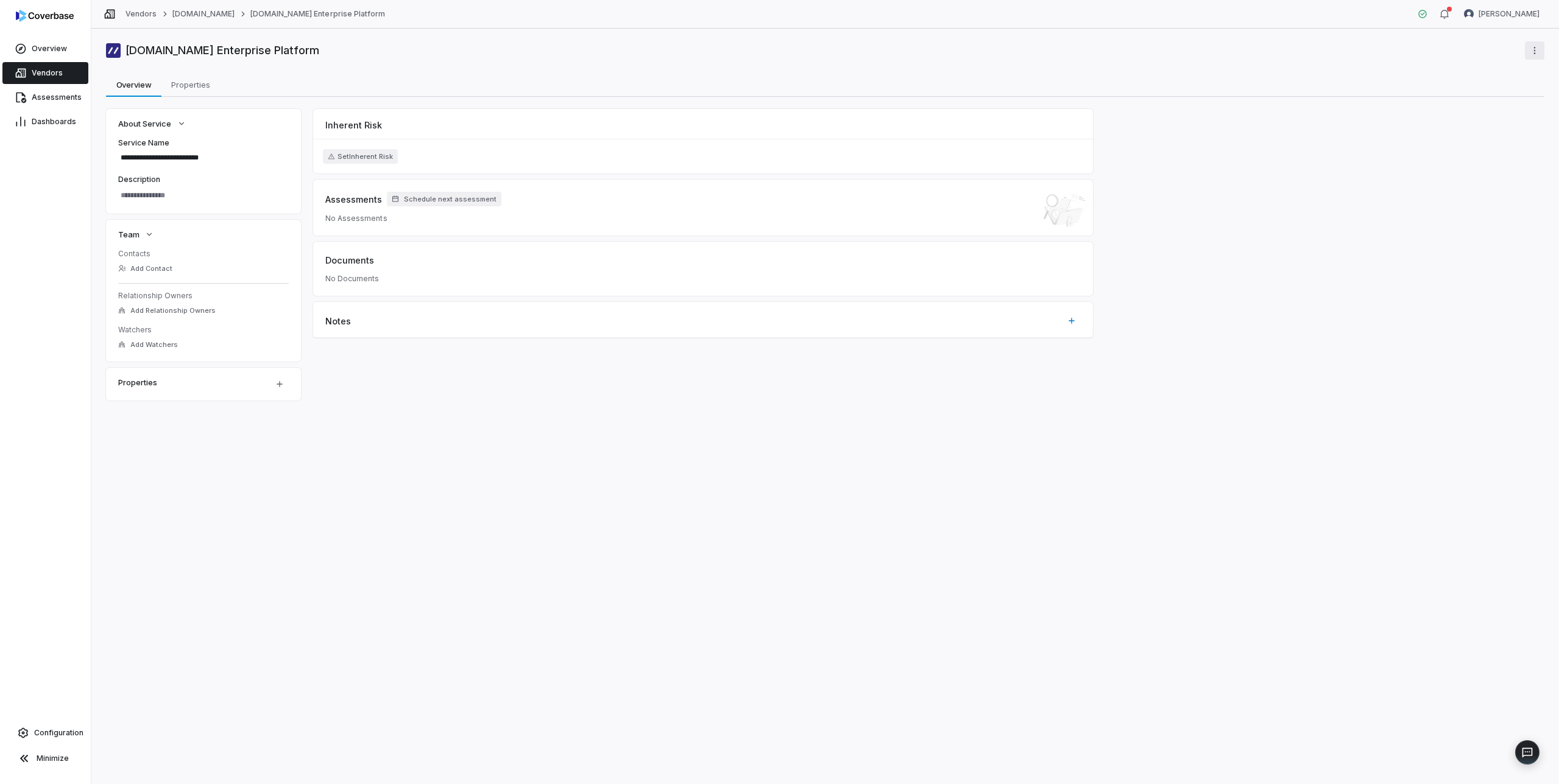
click at [1536, 52] on html "**********" at bounding box center [780, 392] width 1559 height 784
click at [1490, 81] on div "Delete" at bounding box center [1501, 77] width 78 height 19
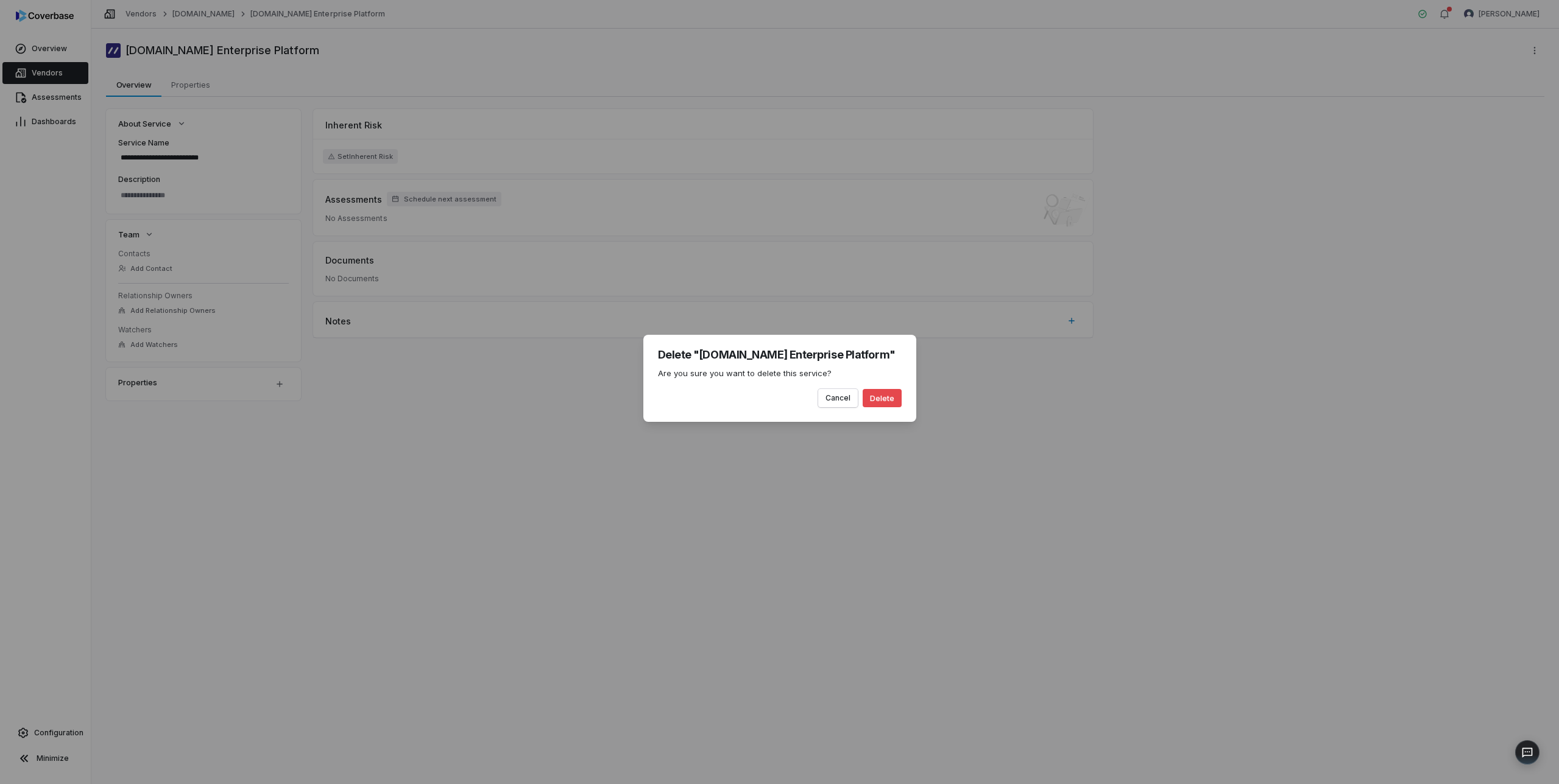
click at [885, 393] on button "Delete" at bounding box center [882, 397] width 39 height 19
type textarea "*"
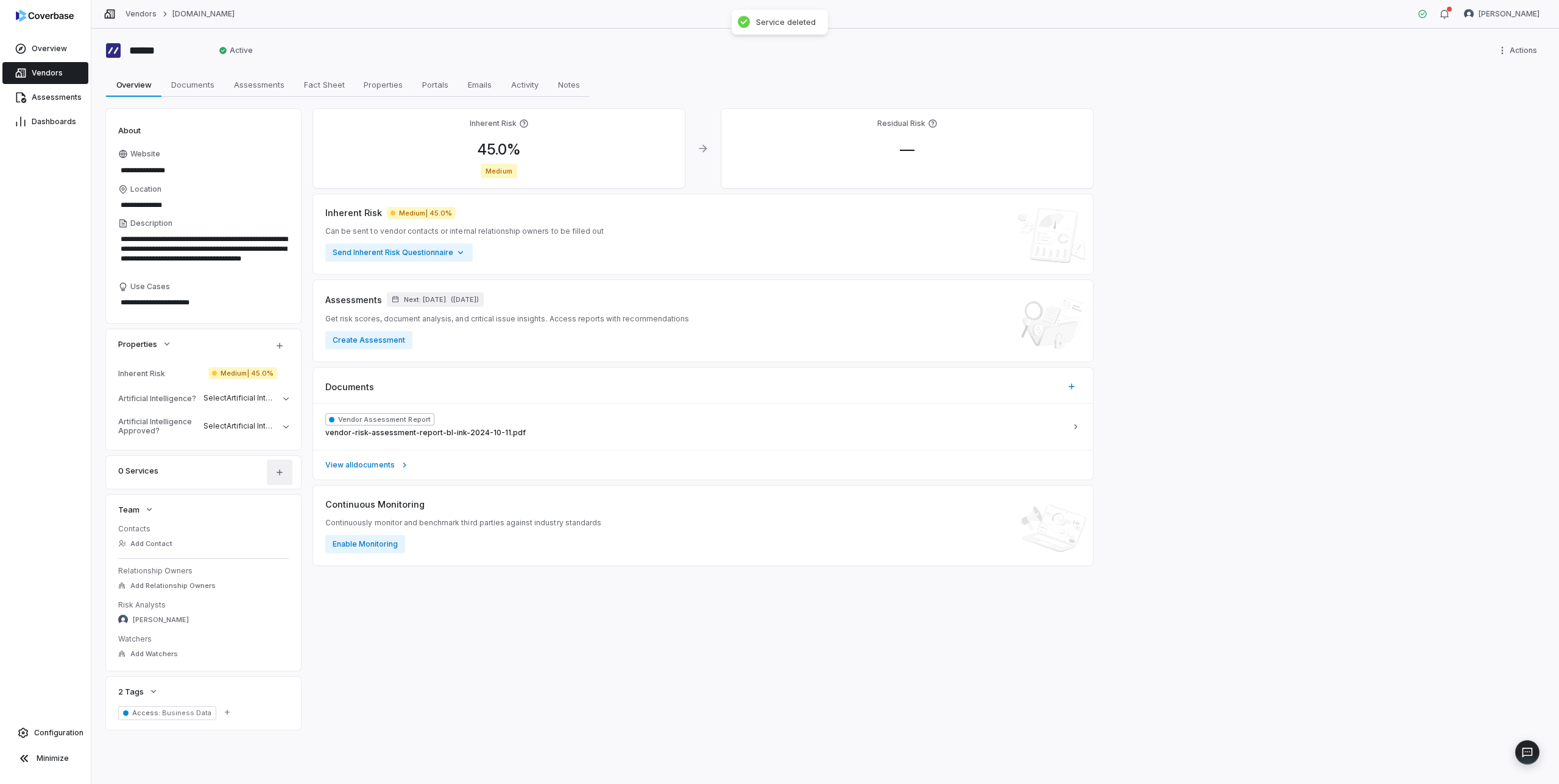
click at [279, 473] on icon "button" at bounding box center [280, 472] width 10 height 10
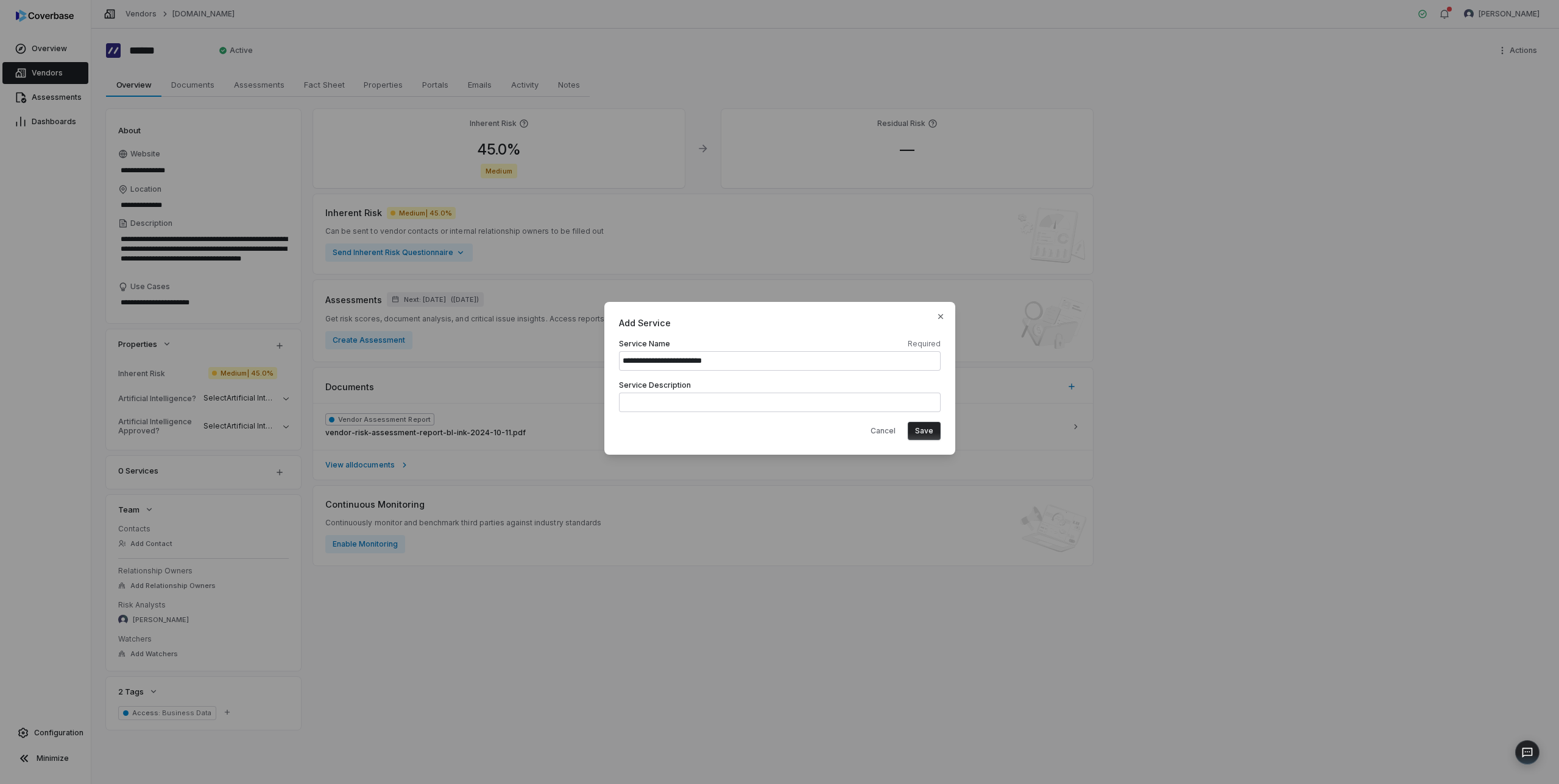
type input "**********"
click at [921, 433] on button "Save" at bounding box center [925, 430] width 33 height 19
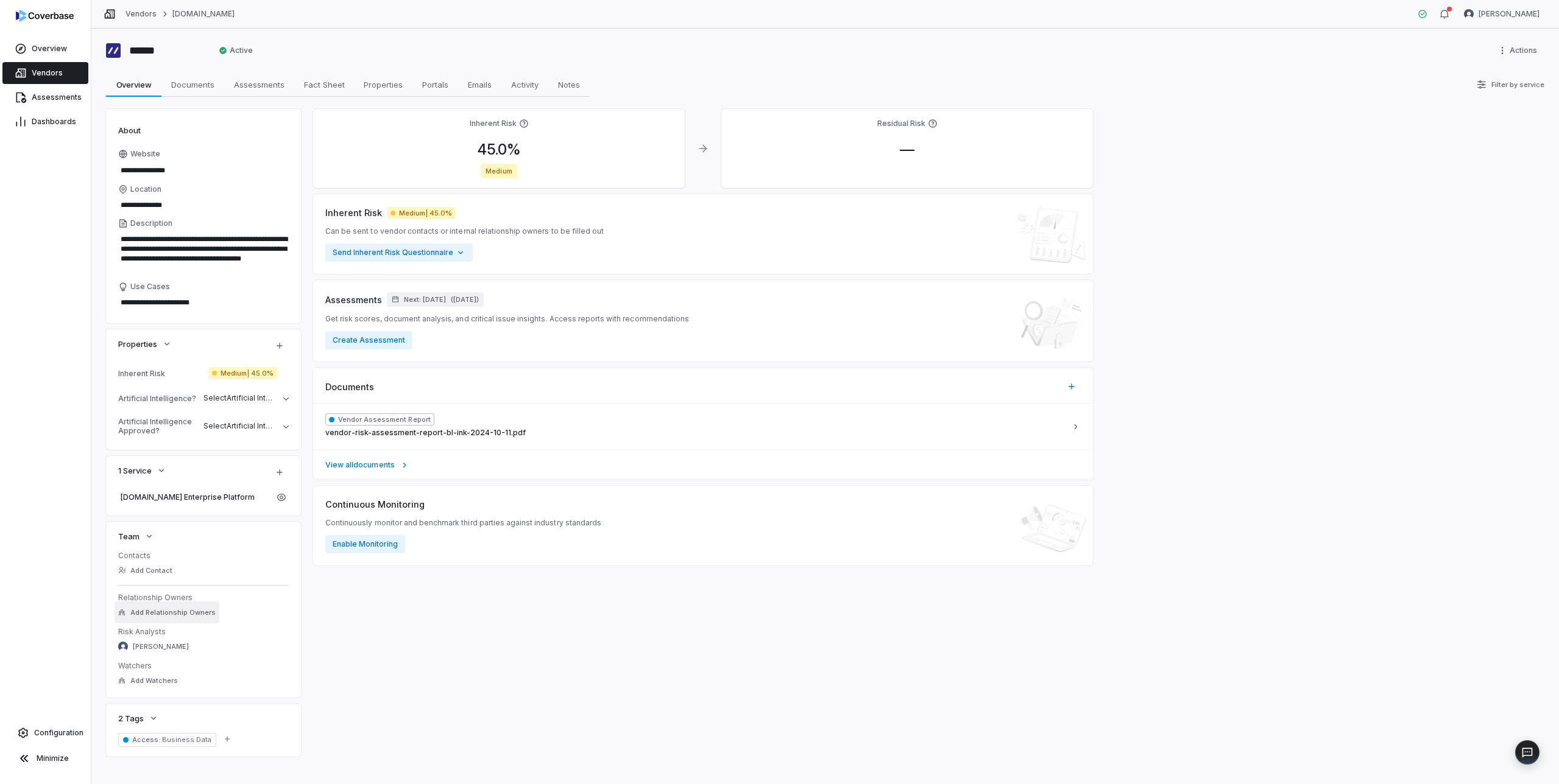
click at [157, 607] on button "Add Relationship Owners" at bounding box center [168, 613] width 105 height 22
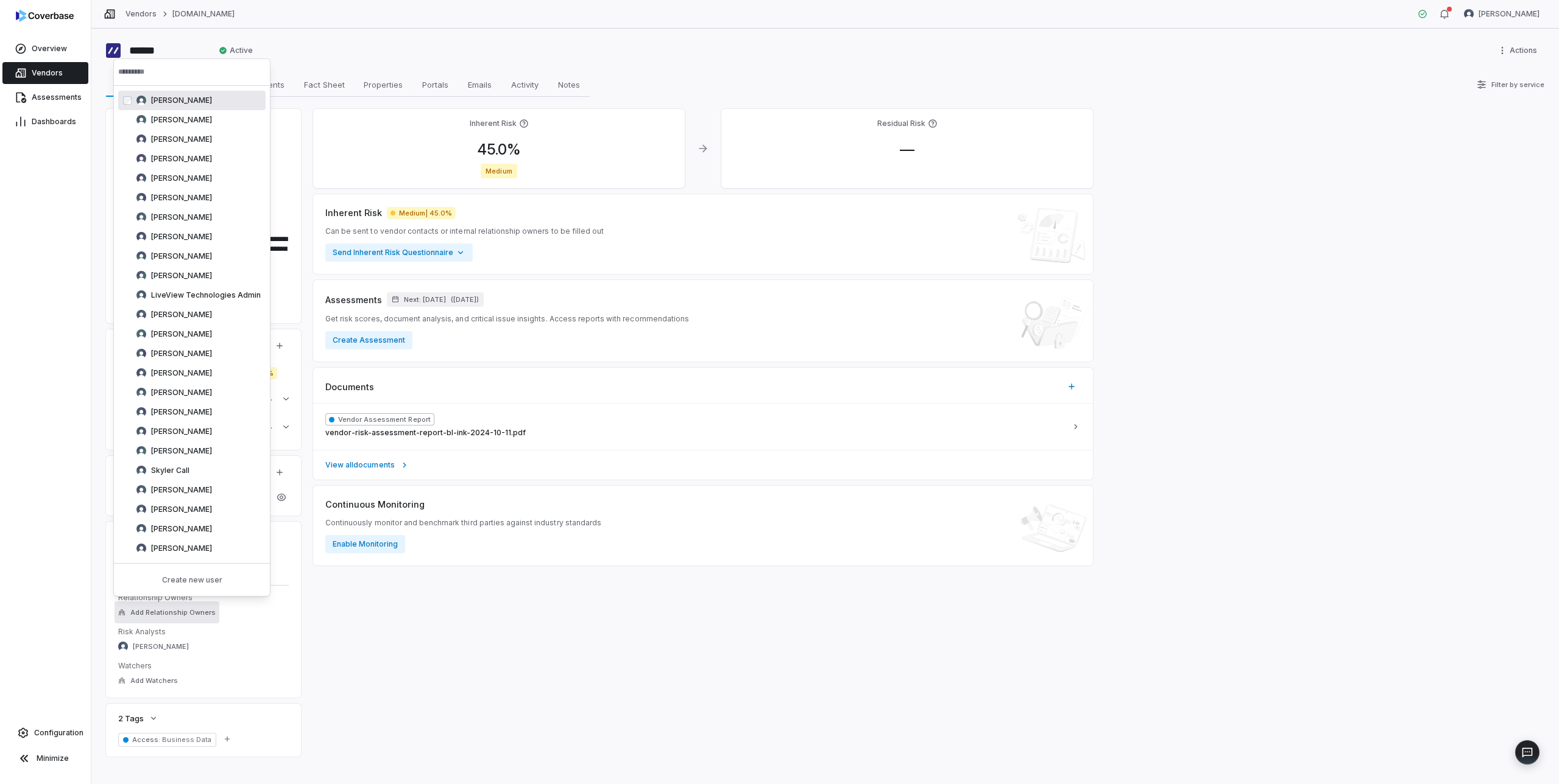
click at [162, 72] on input "text" at bounding box center [191, 72] width 147 height 27
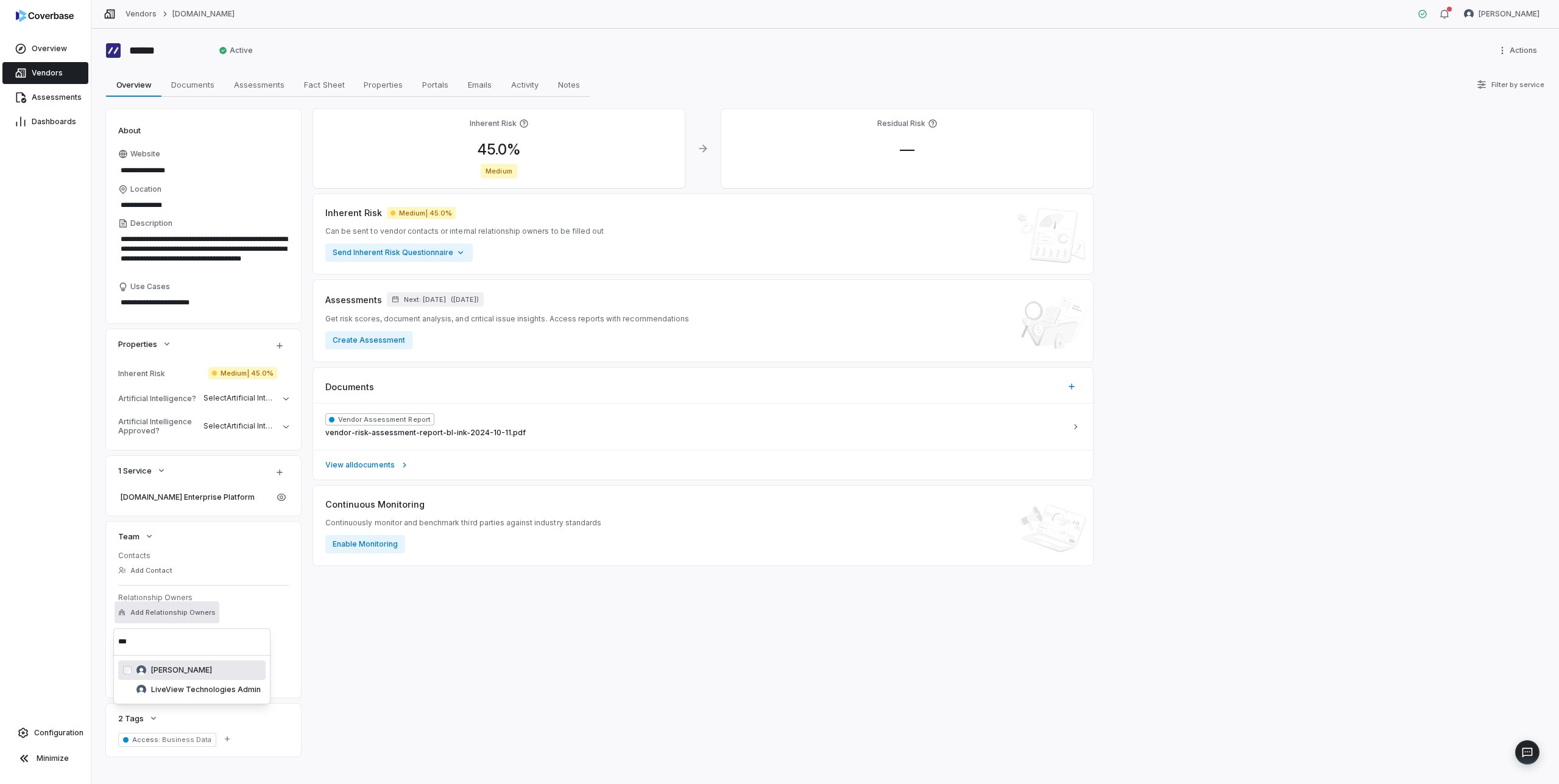
type input "***"
click at [167, 669] on span "[PERSON_NAME]" at bounding box center [181, 670] width 61 height 10
click at [379, 621] on div "Inherent Risk 45.0 % Medium Residual Risk — Inherent Risk Medium | 45.0% Can be…" at bounding box center [703, 432] width 780 height 648
type textarea "*"
click at [446, 301] on span "Next: [DATE]" at bounding box center [424, 299] width 42 height 9
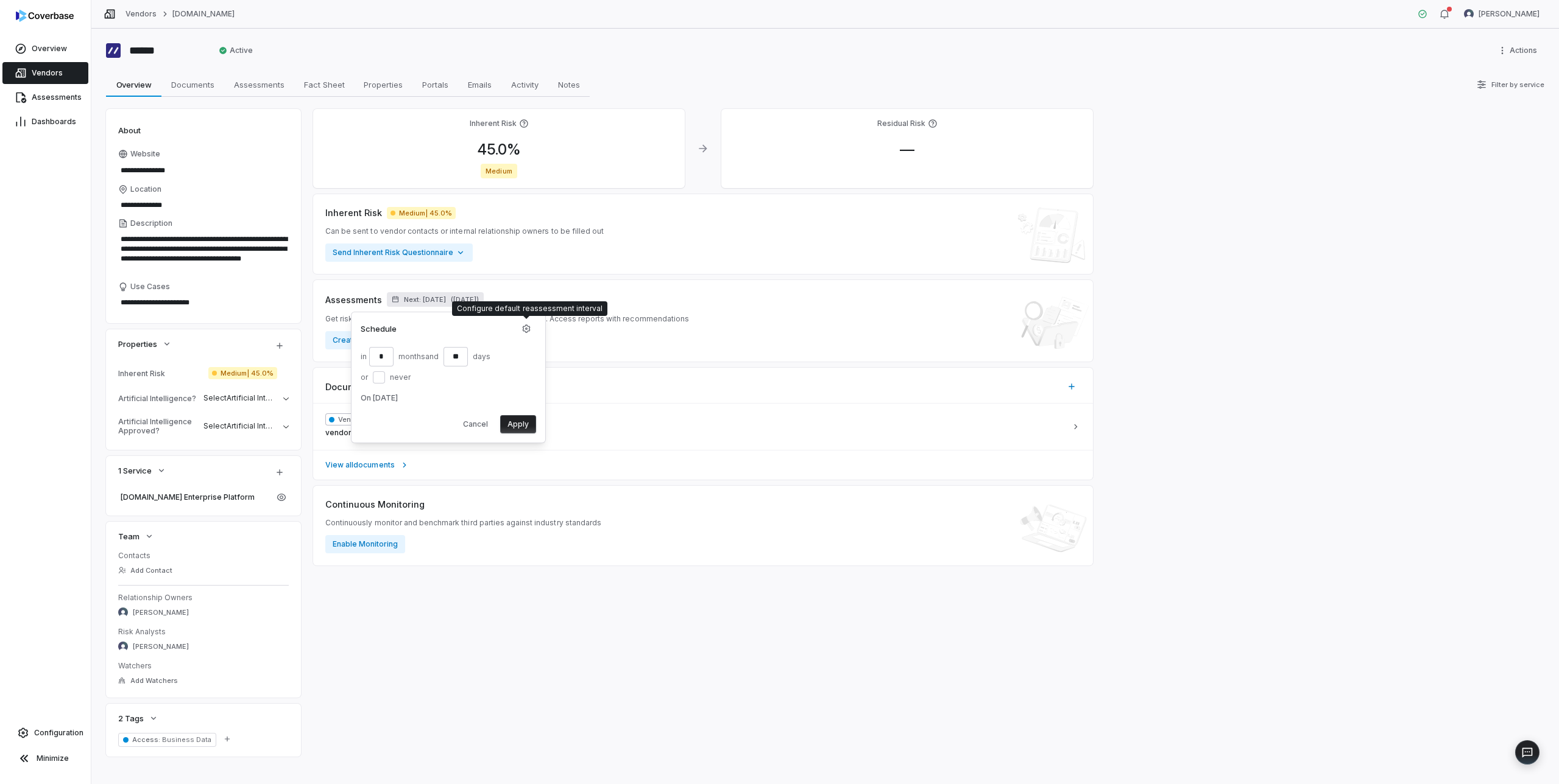
click at [384, 354] on input "*" at bounding box center [381, 356] width 24 height 19
type input "*"
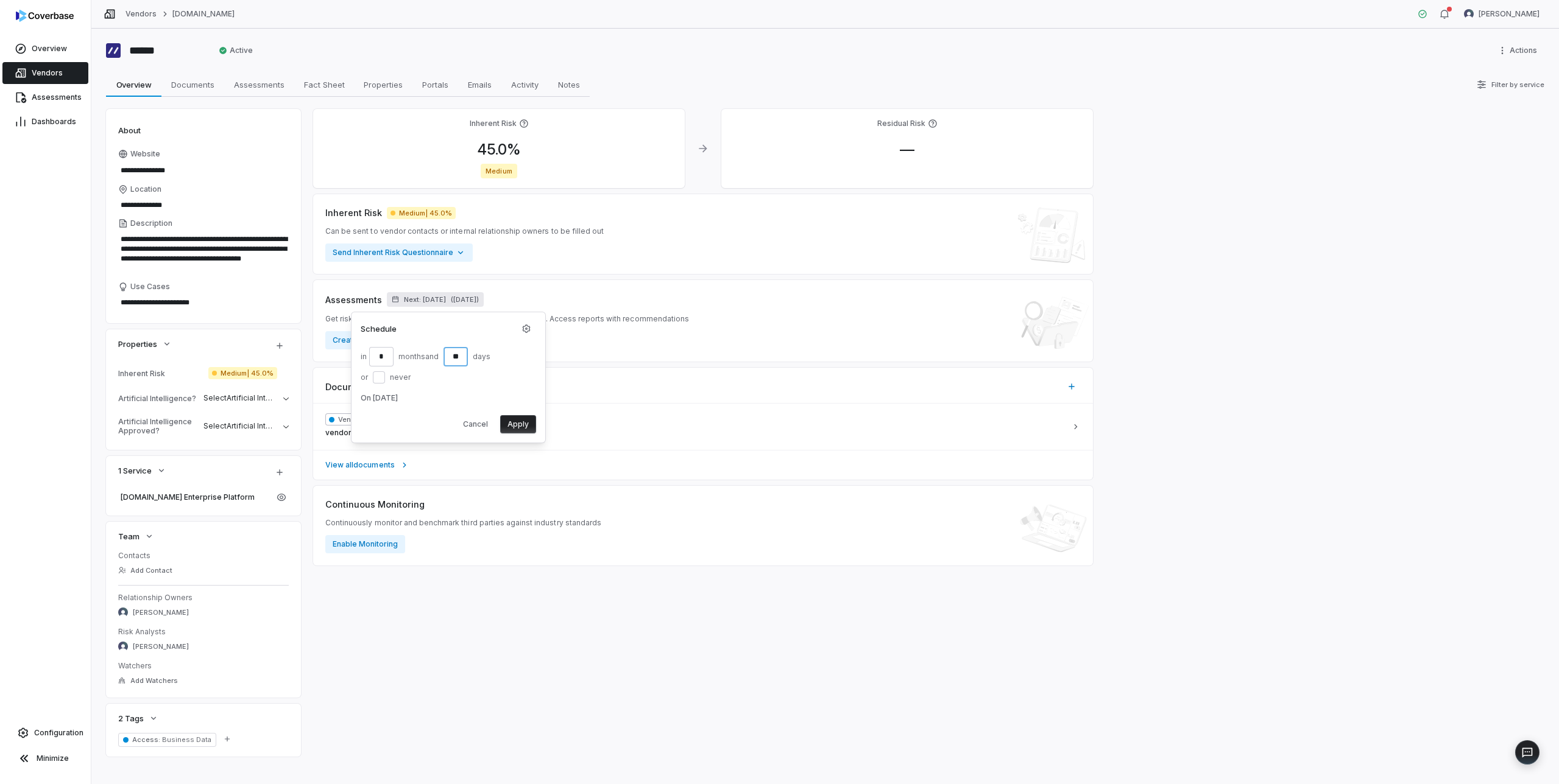
click at [463, 356] on input "**" at bounding box center [455, 356] width 24 height 19
type input "**"
click at [520, 422] on button "Apply" at bounding box center [517, 424] width 36 height 19
click at [242, 391] on button "Select Artificial Intelligence?" at bounding box center [247, 398] width 95 height 25
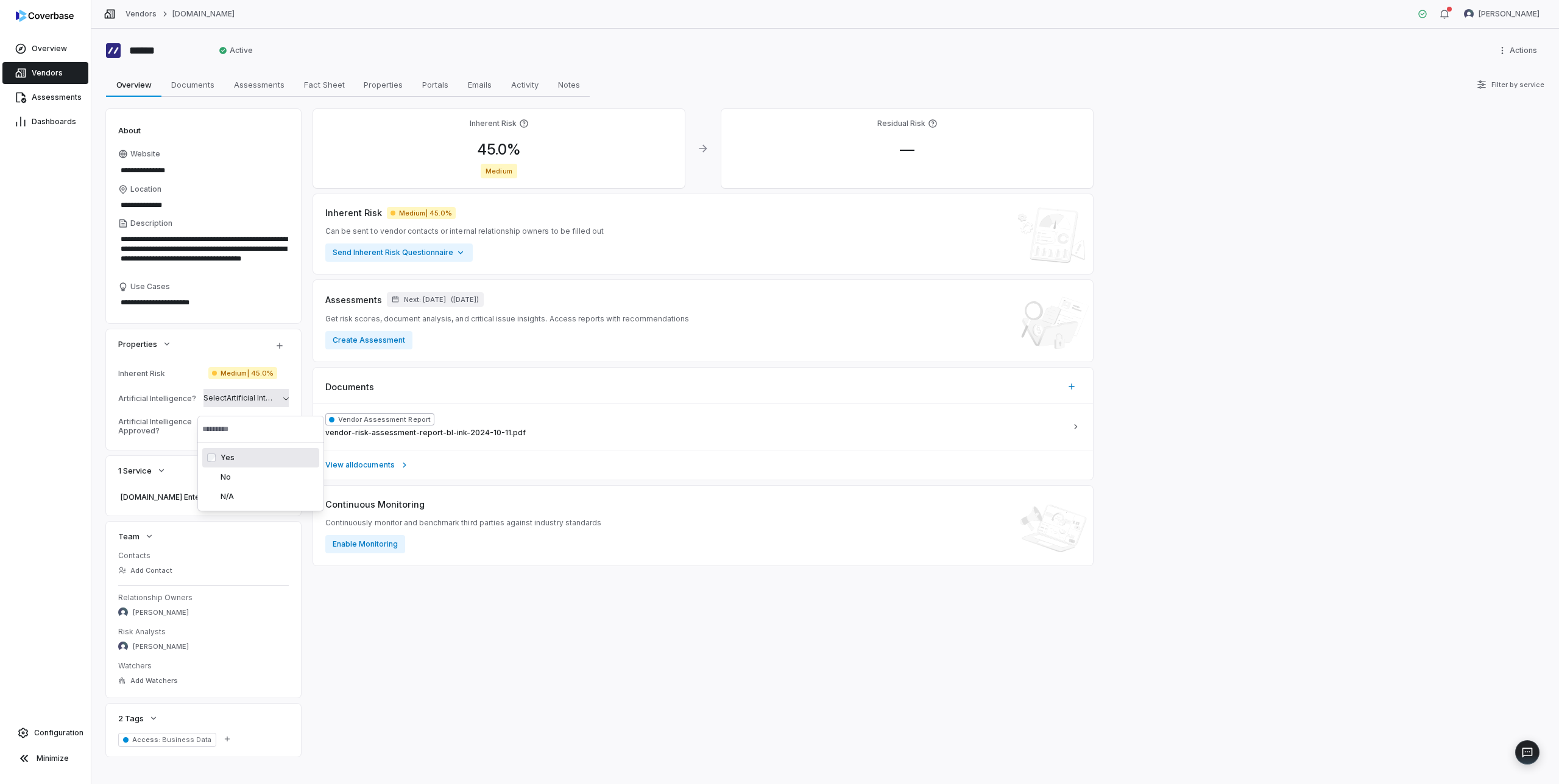
click at [156, 425] on div "Artificial Intelligence Approved?" at bounding box center [158, 426] width 81 height 19
click at [229, 425] on span "Select Artificial Intelligence Approved?" at bounding box center [272, 426] width 137 height 9
click at [95, 430] on div "**********" at bounding box center [825, 406] width 1467 height 756
click at [381, 546] on button "Enable Monitoring" at bounding box center [365, 544] width 80 height 19
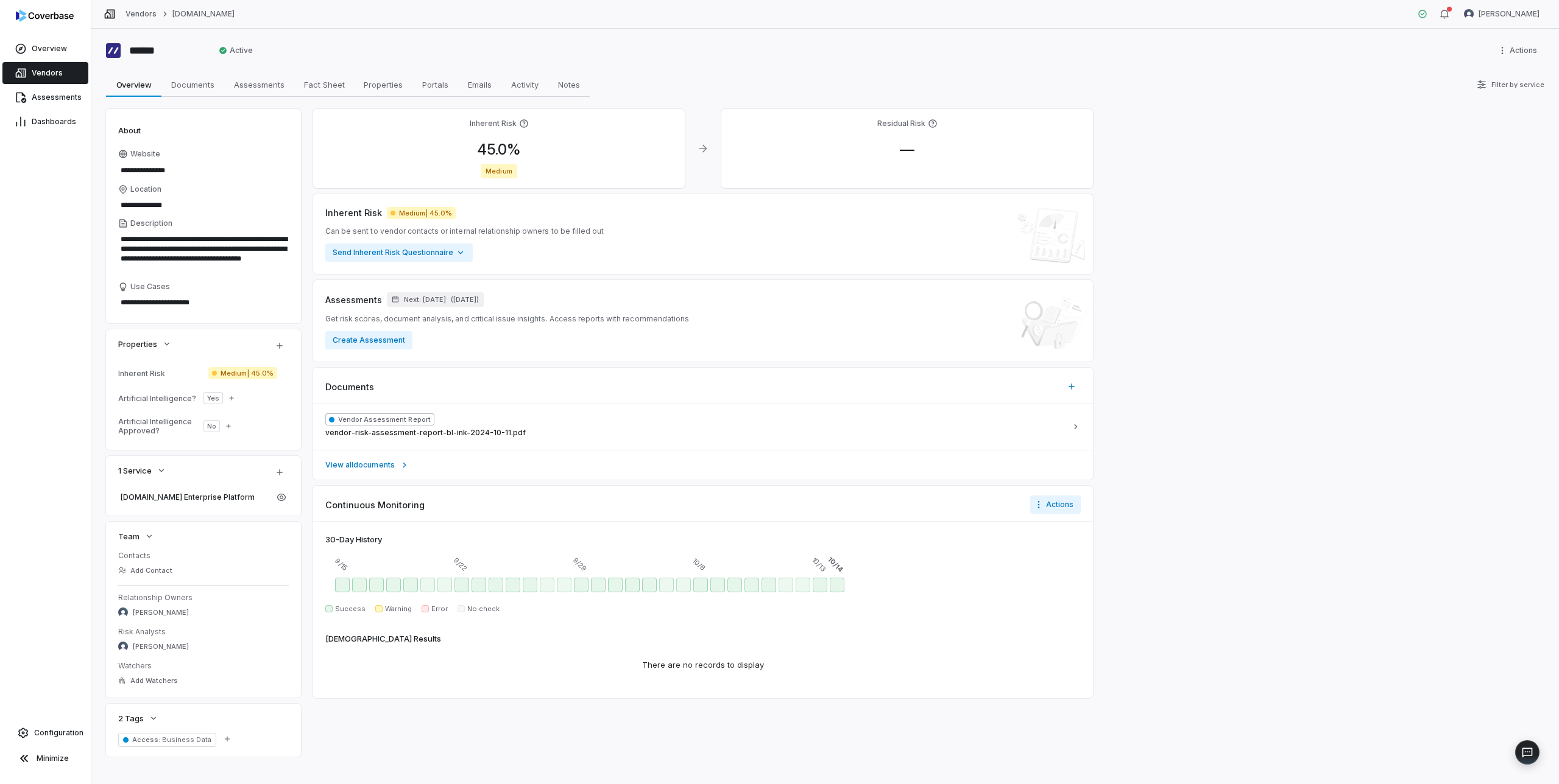
click at [49, 70] on span "Vendors" at bounding box center [48, 73] width 31 height 10
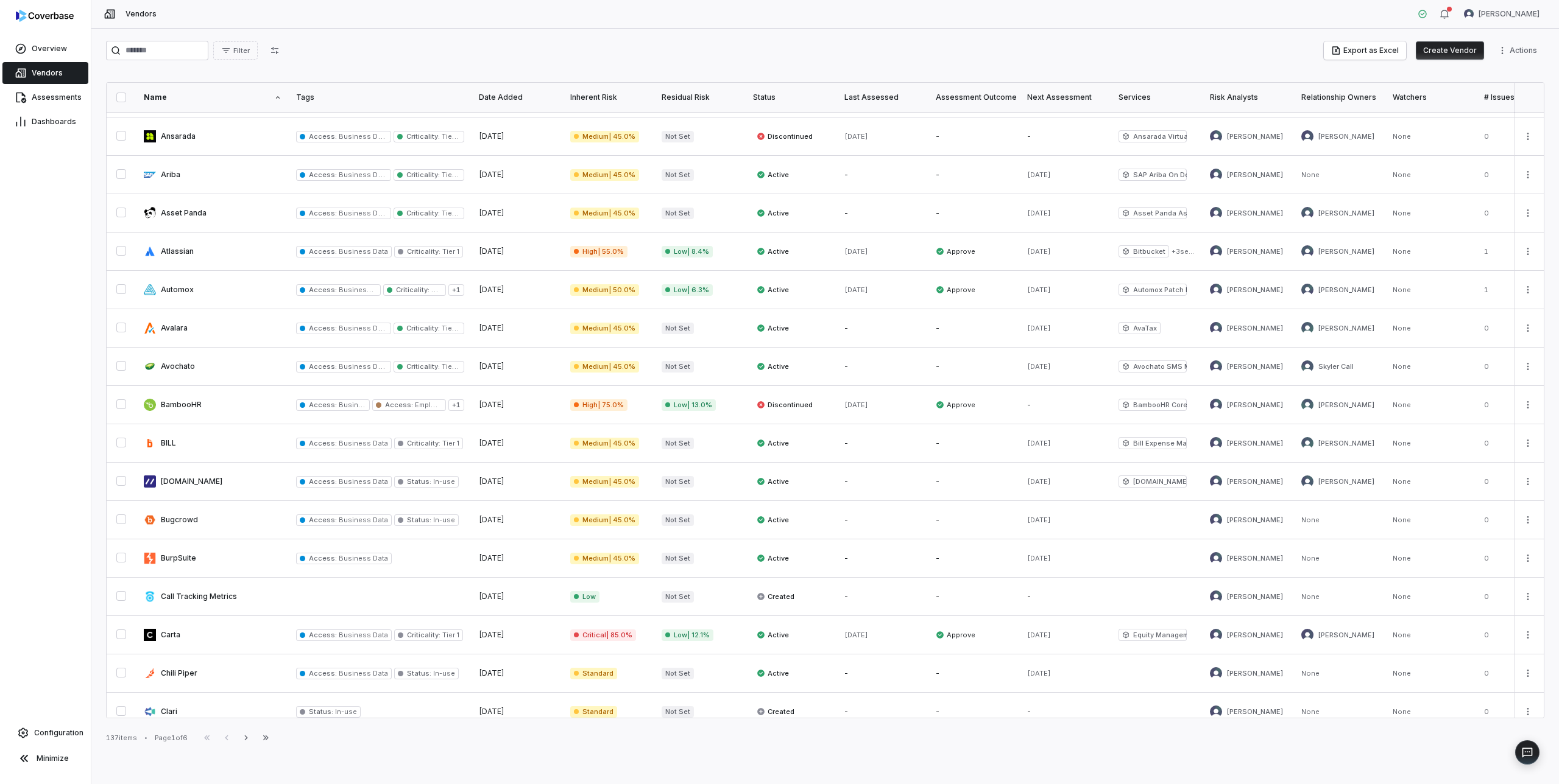
scroll to position [235, 0]
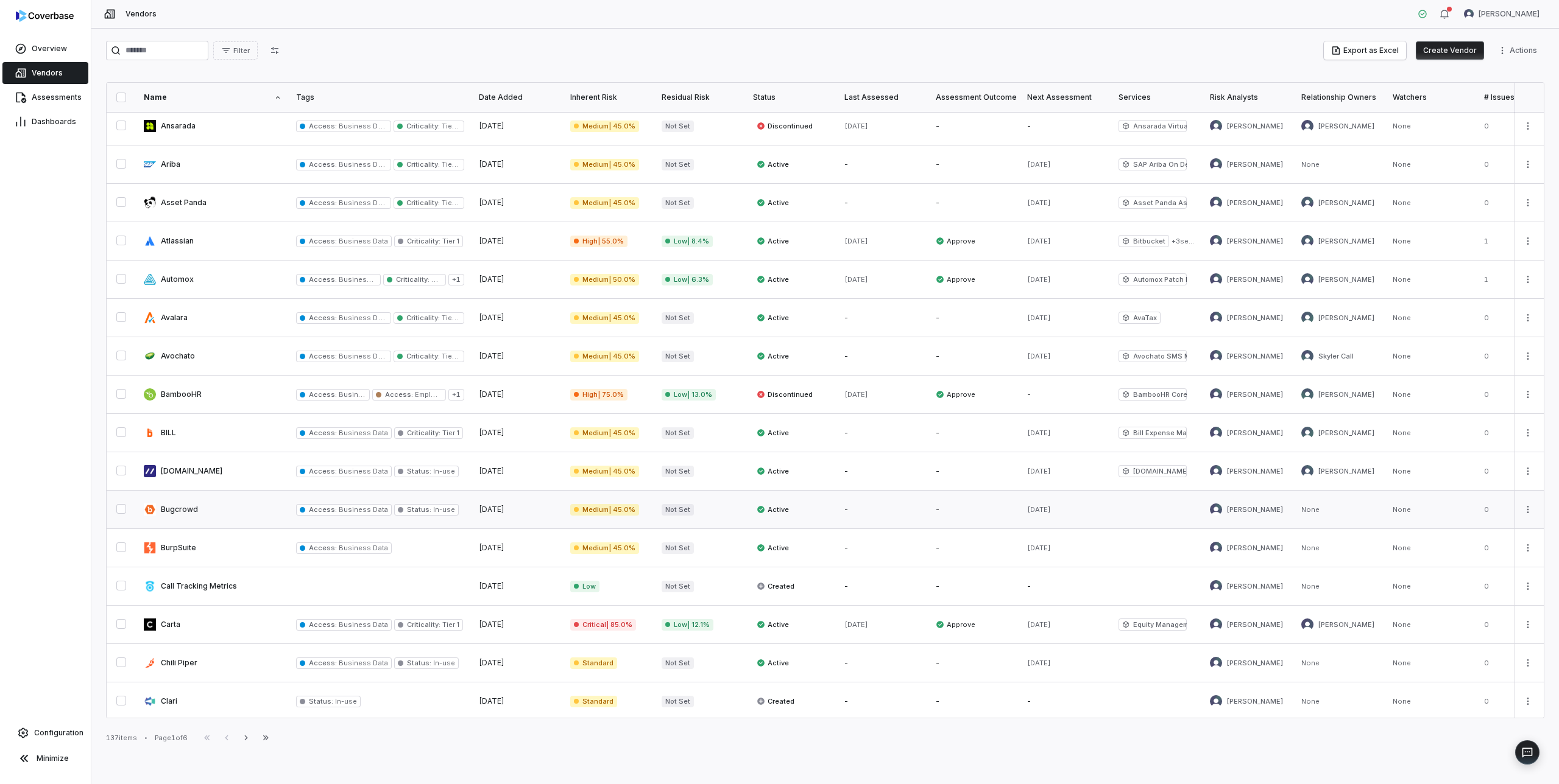
click at [176, 509] on link at bounding box center [212, 509] width 152 height 38
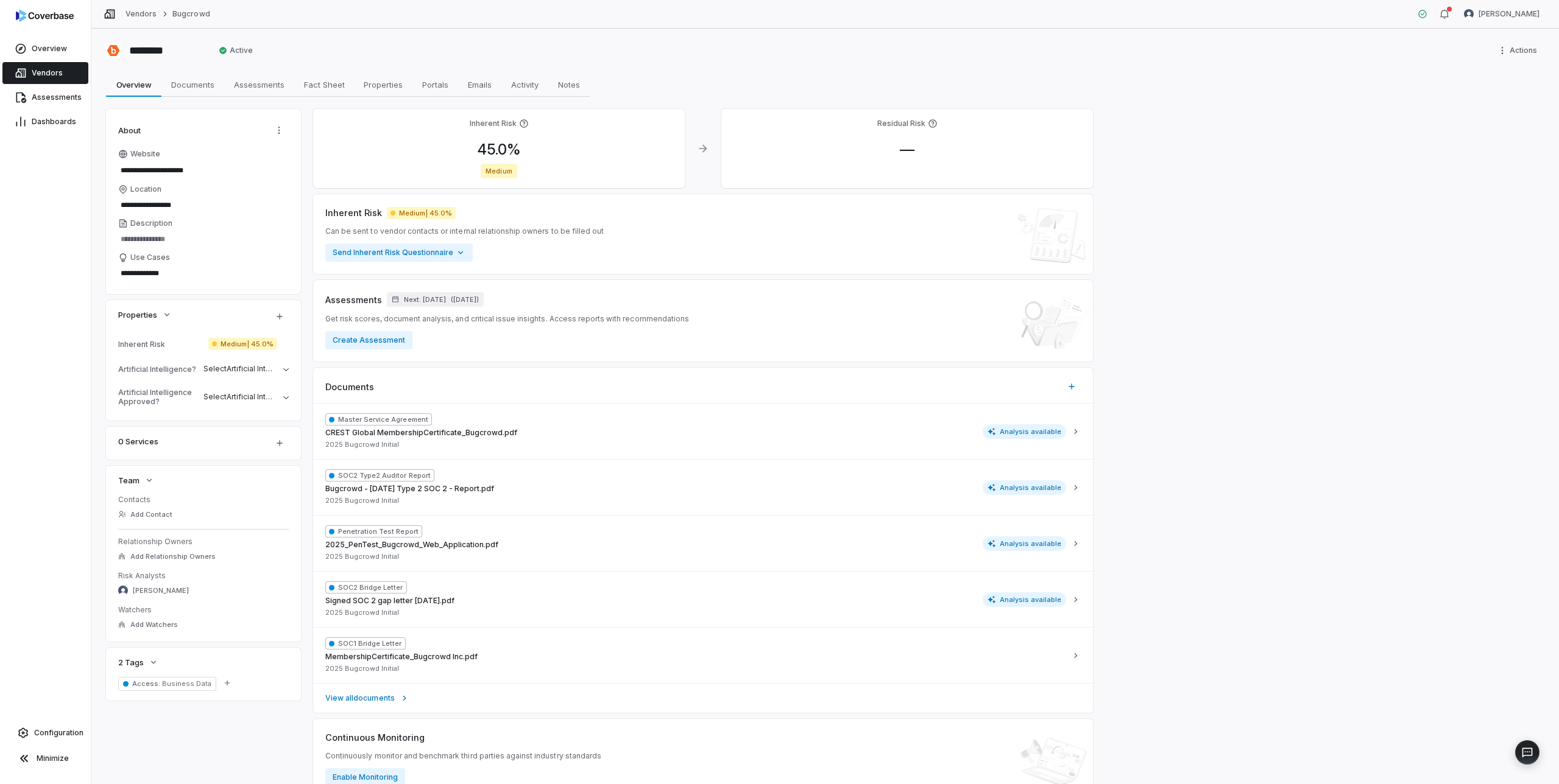
type textarea "*"
